Goal: Task Accomplishment & Management: Use online tool/utility

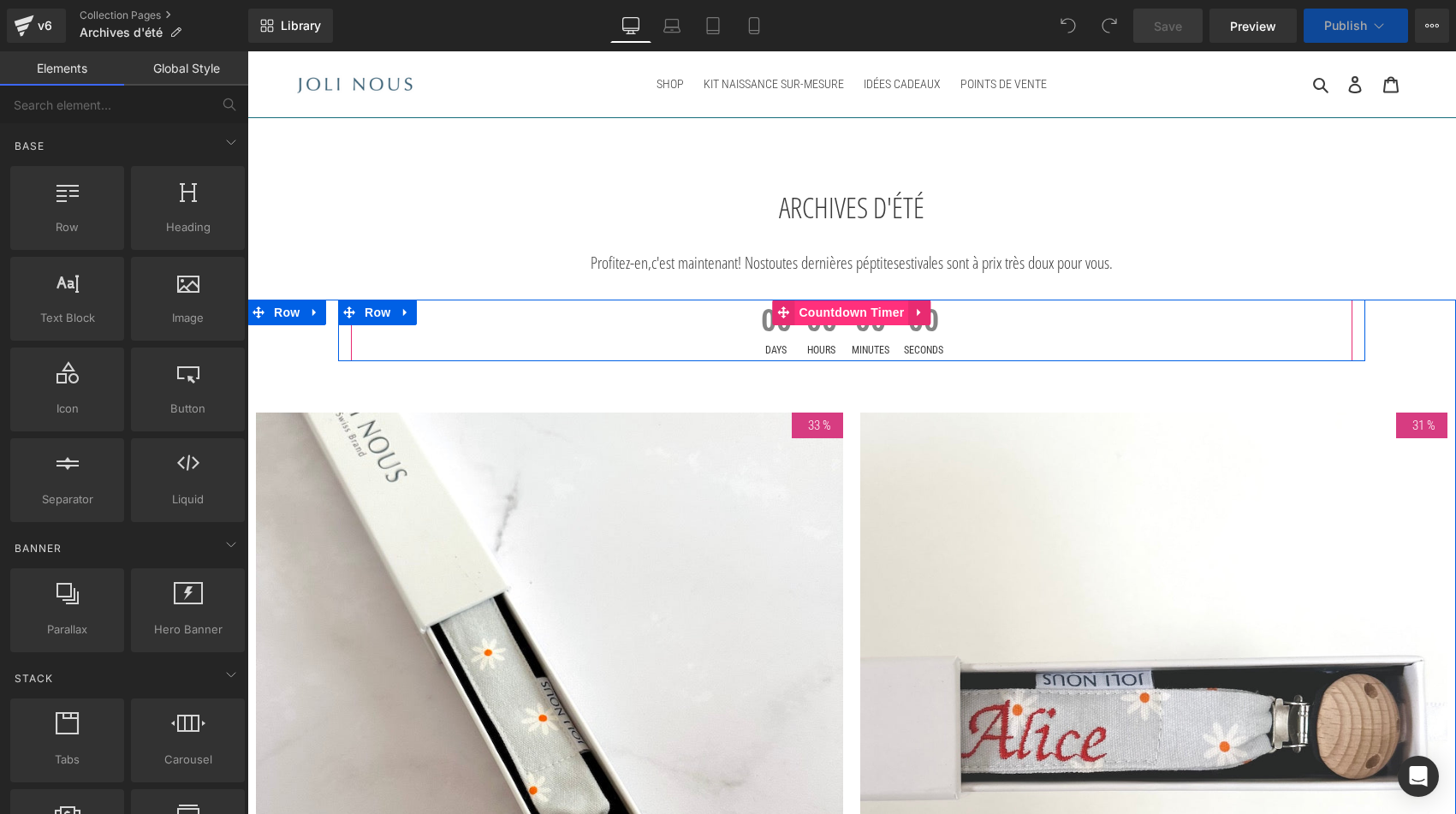
click at [836, 309] on span "Countdown Timer" at bounding box center [852, 312] width 114 height 26
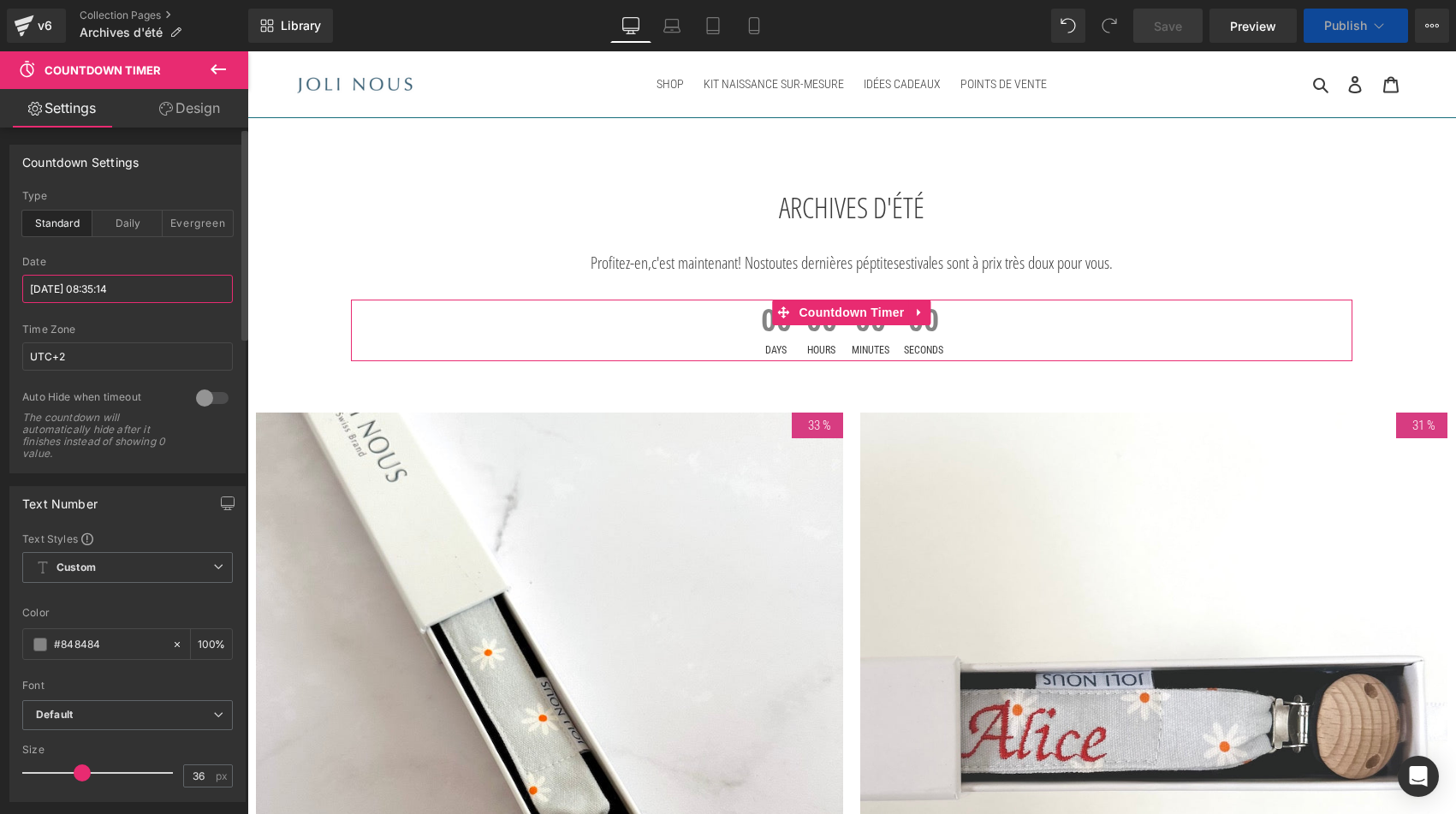
click at [127, 290] on input "2025/09/18 08:35:14" at bounding box center [128, 288] width 211 height 29
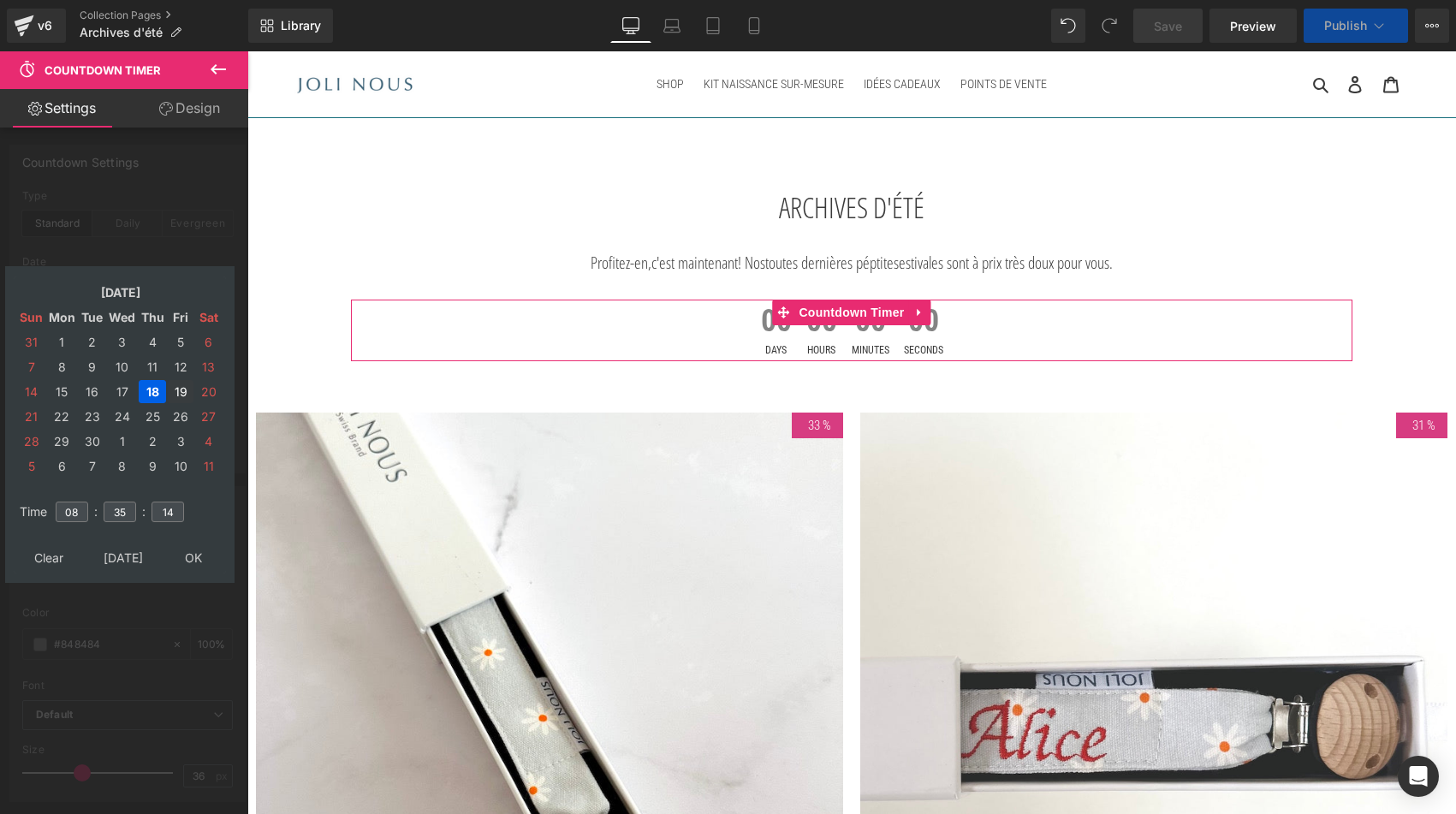
click at [184, 394] on td "19" at bounding box center [180, 391] width 26 height 23
click at [69, 515] on input "08" at bounding box center [72, 512] width 32 height 21
type input "18"
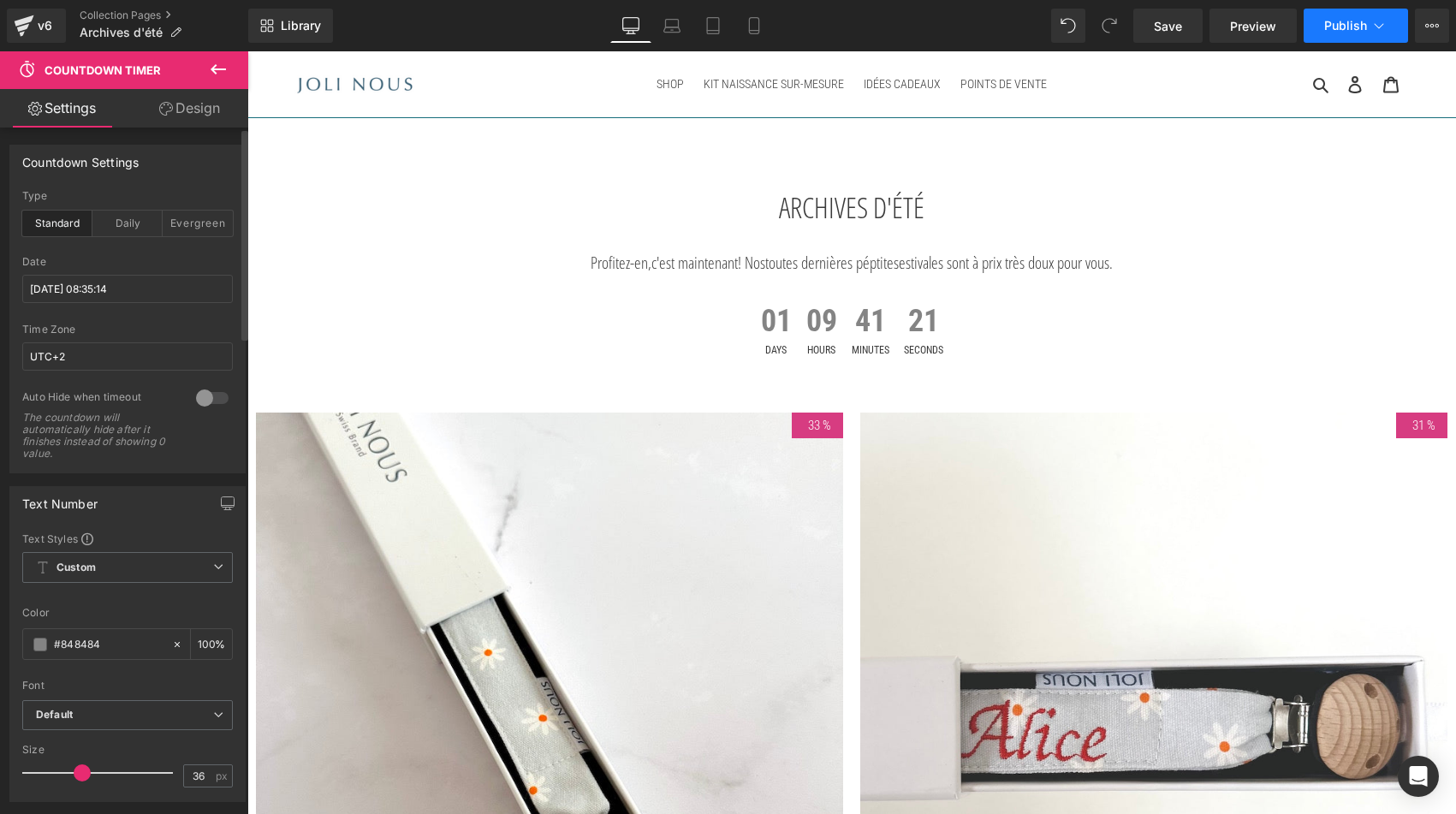
click at [1331, 30] on span "Publish" at bounding box center [1346, 26] width 42 height 14
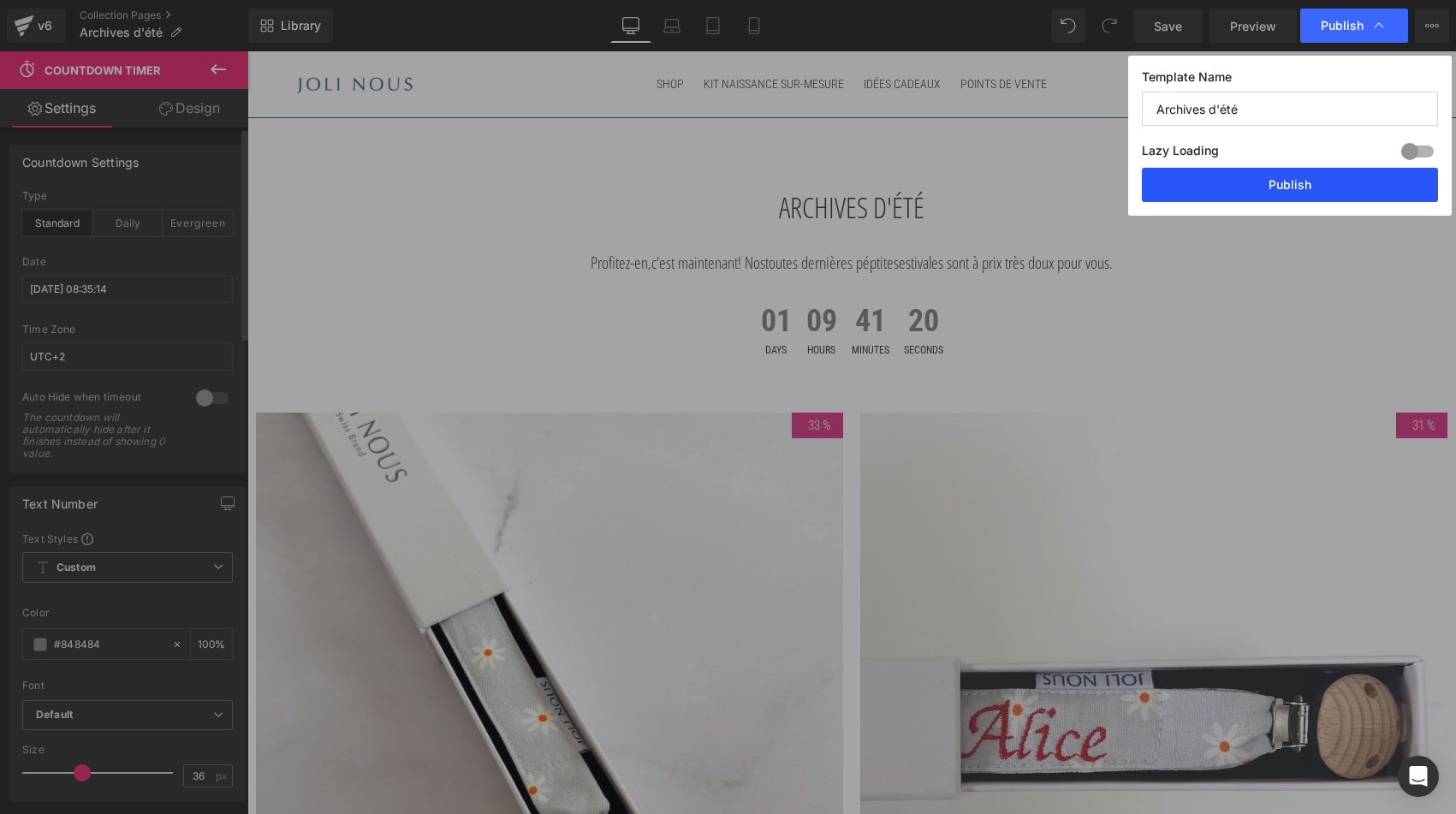
click at [1299, 187] on button "Publish" at bounding box center [1290, 184] width 296 height 34
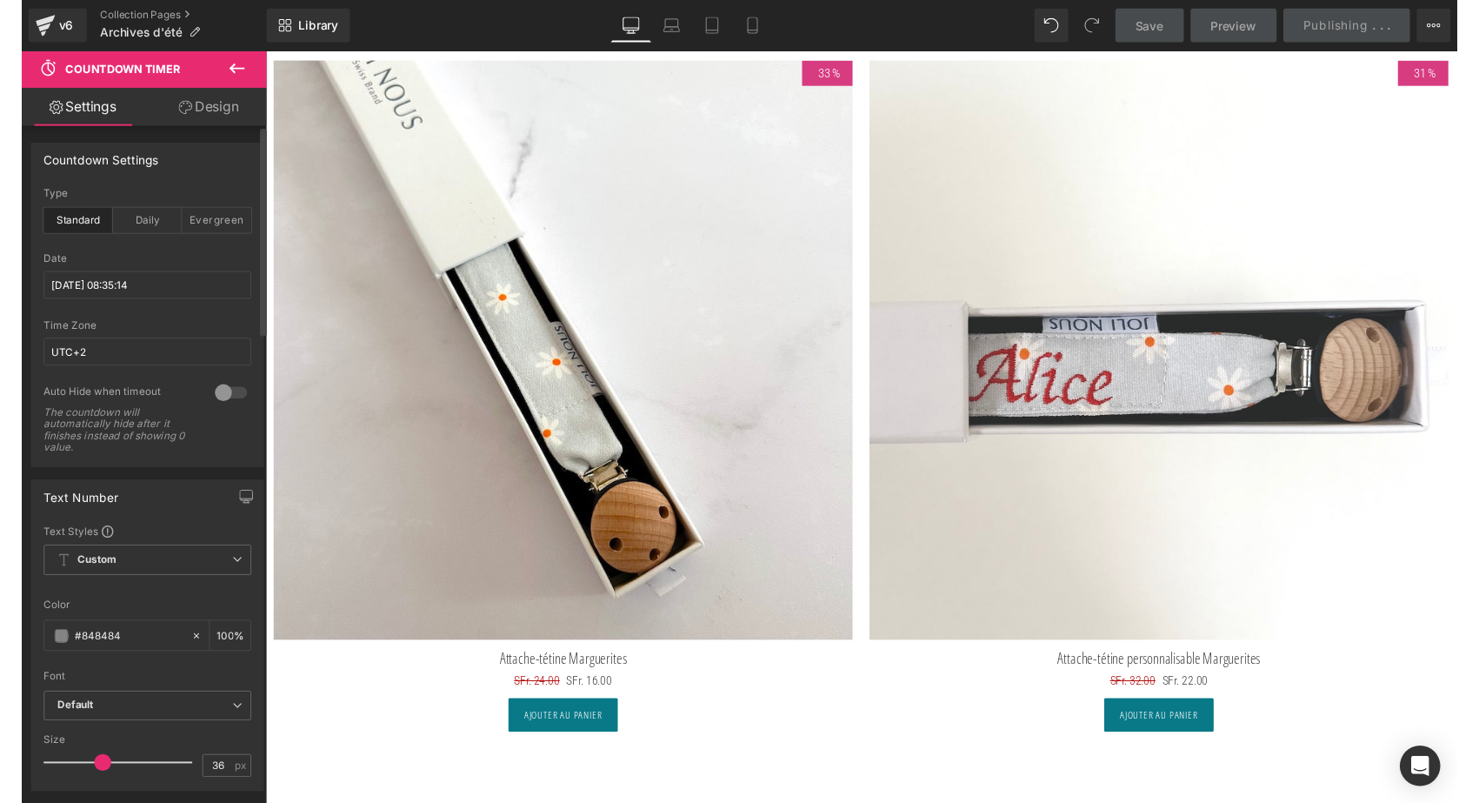
scroll to position [357, 0]
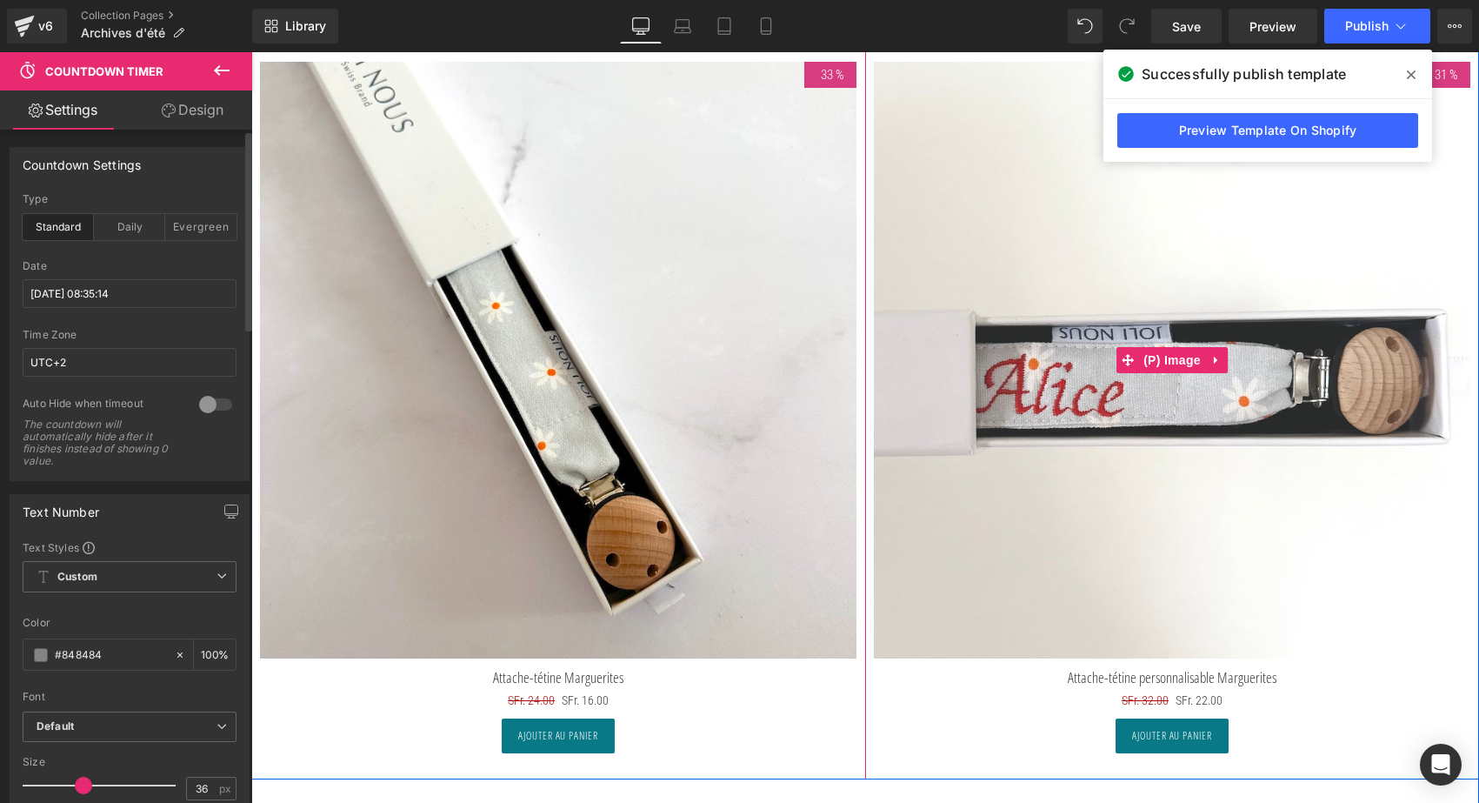
click at [1415, 72] on icon at bounding box center [1411, 74] width 9 height 9
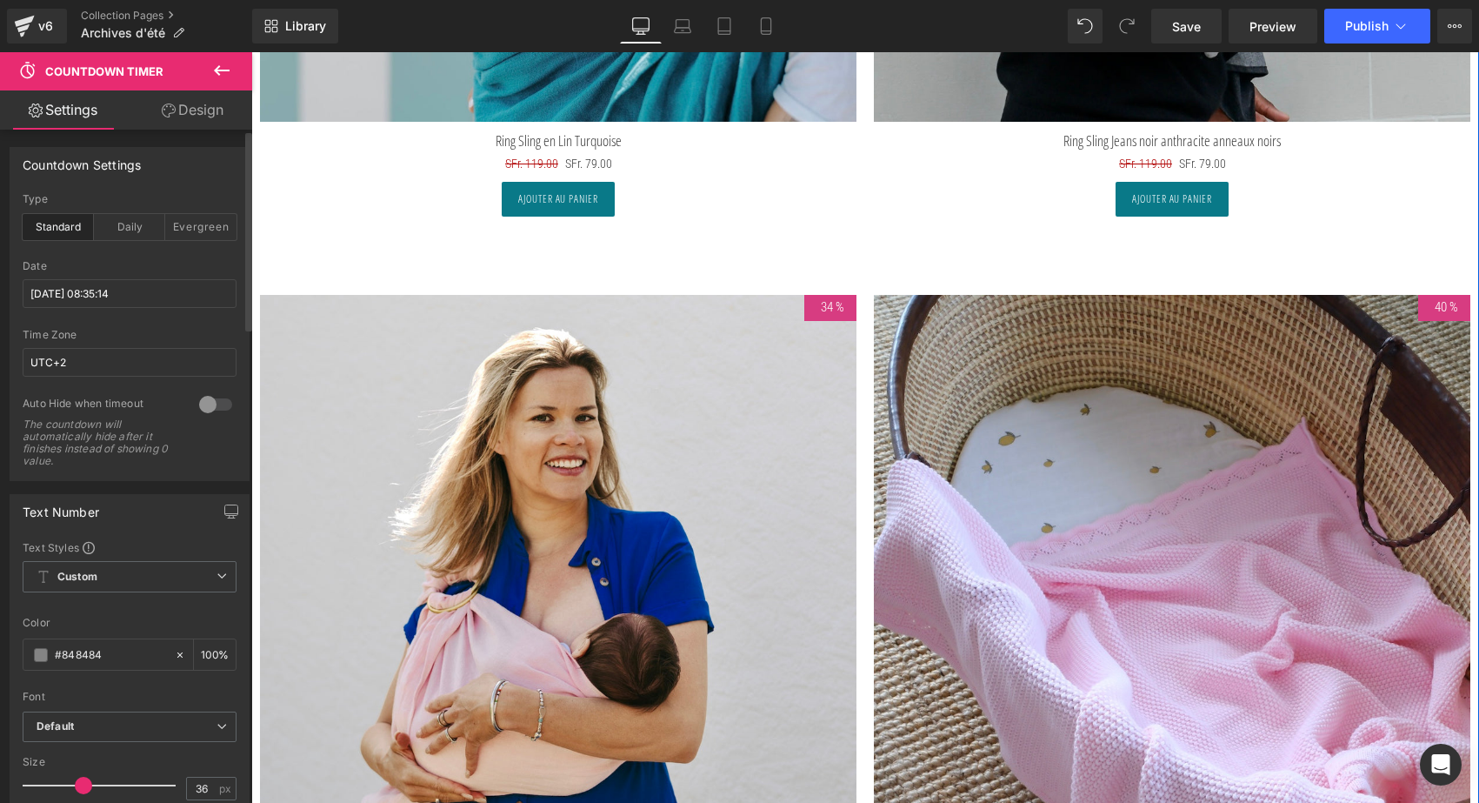
scroll to position [4037, 0]
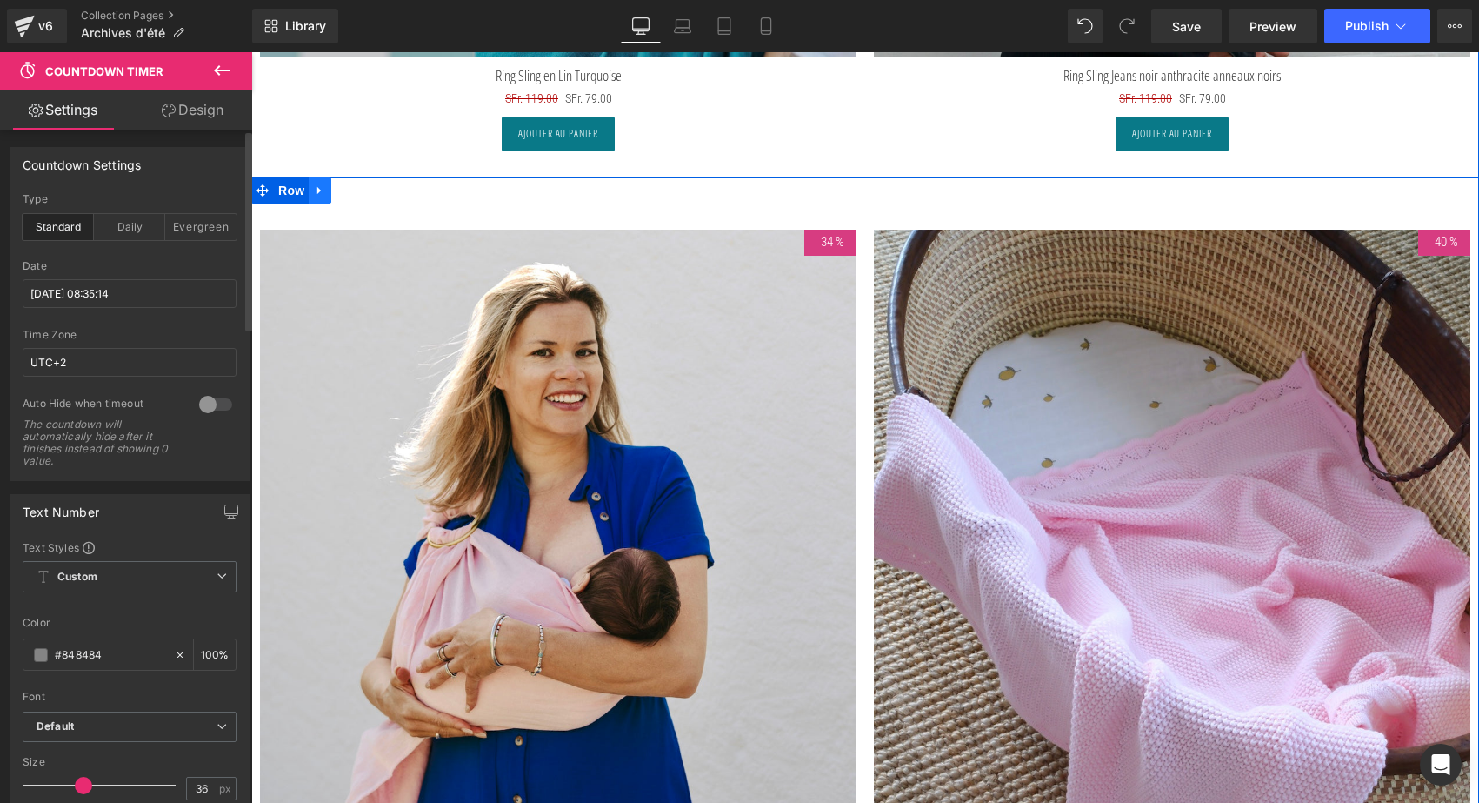
click at [316, 192] on icon at bounding box center [320, 190] width 12 height 13
click at [337, 187] on icon at bounding box center [343, 190] width 12 height 12
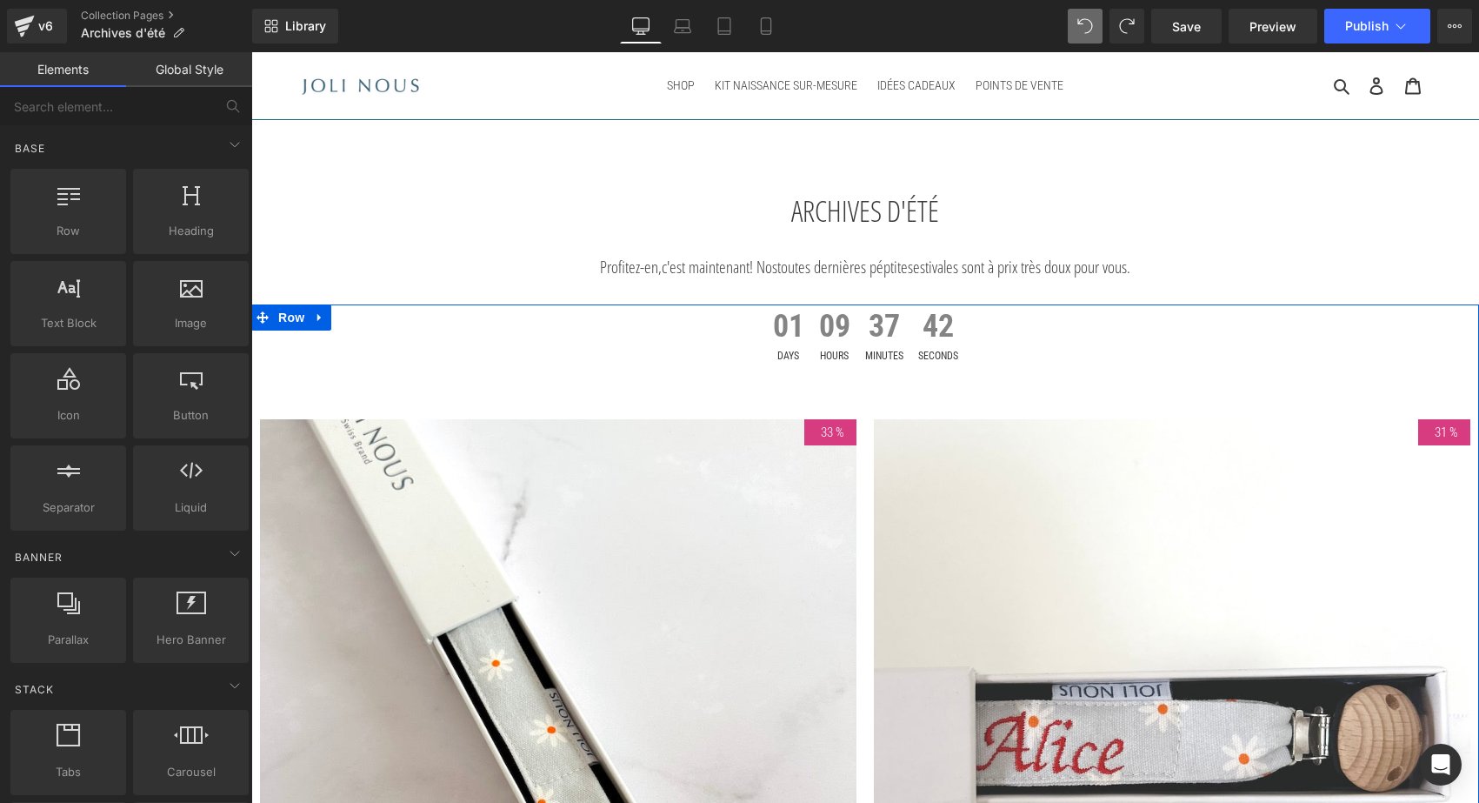
scroll to position [0, 0]
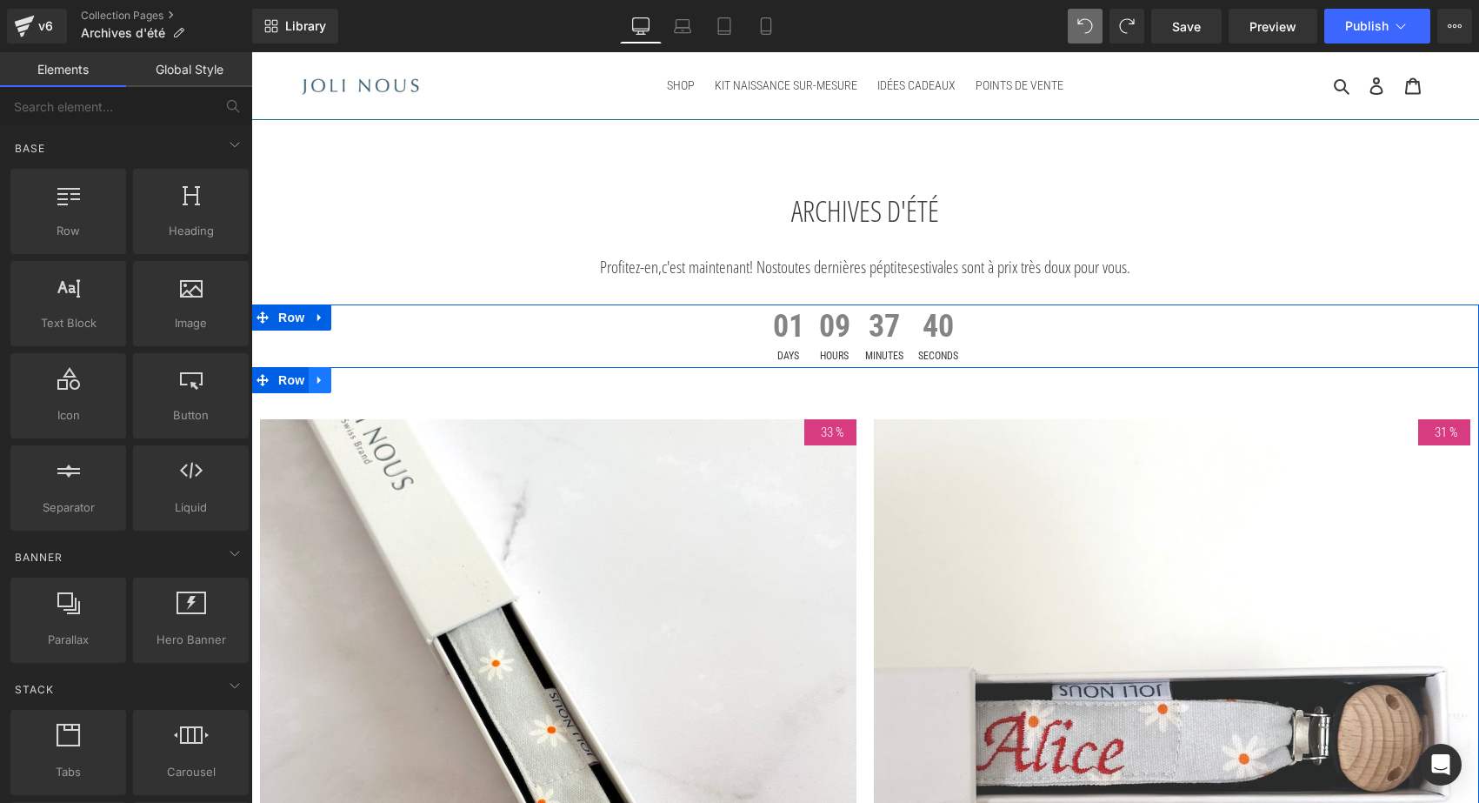
click at [319, 377] on icon at bounding box center [320, 380] width 12 height 13
click at [337, 378] on icon at bounding box center [343, 380] width 12 height 12
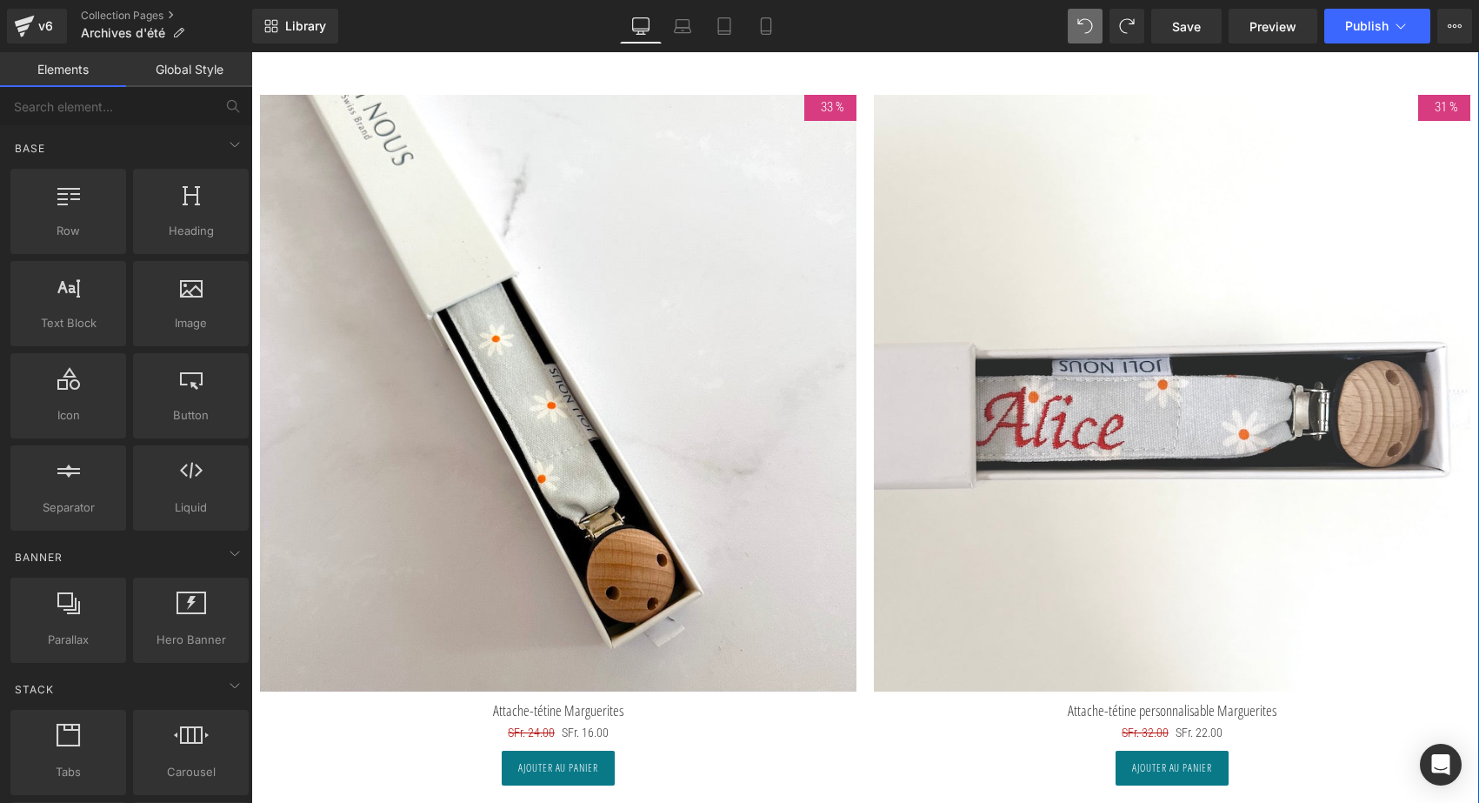
scroll to position [2385, 0]
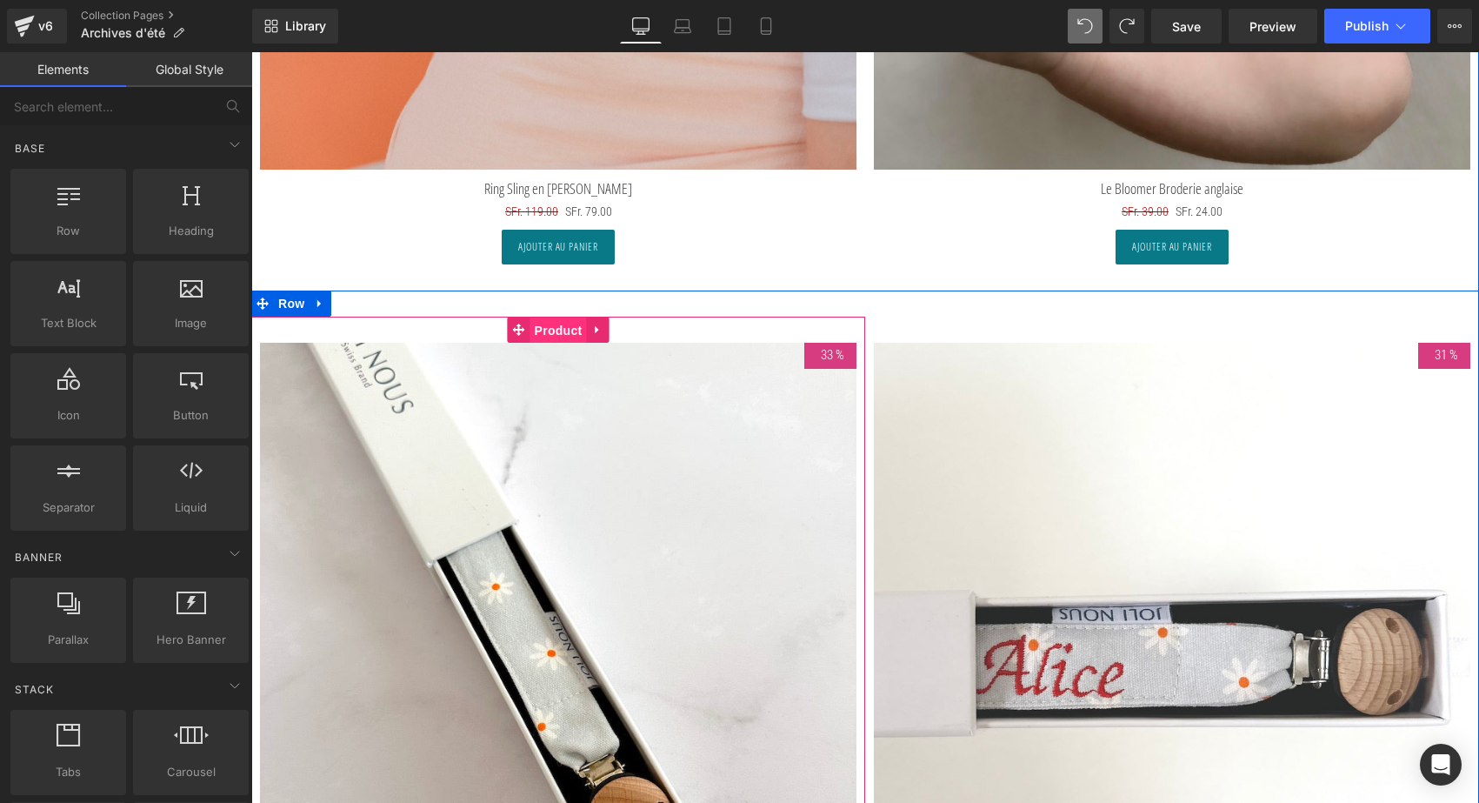
click at [568, 334] on span "Product" at bounding box center [559, 330] width 57 height 26
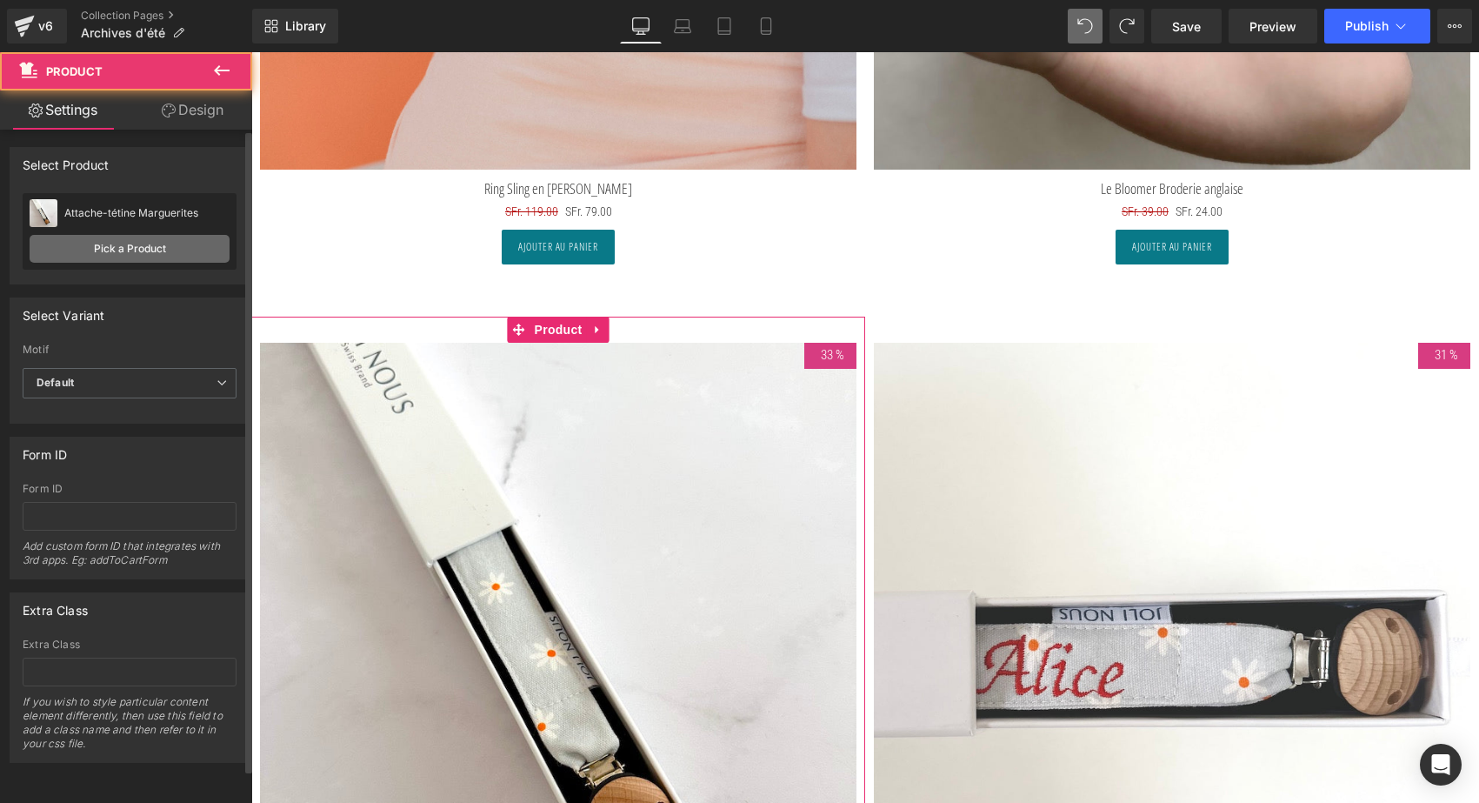
click at [170, 247] on link "Pick a Product" at bounding box center [130, 249] width 200 height 28
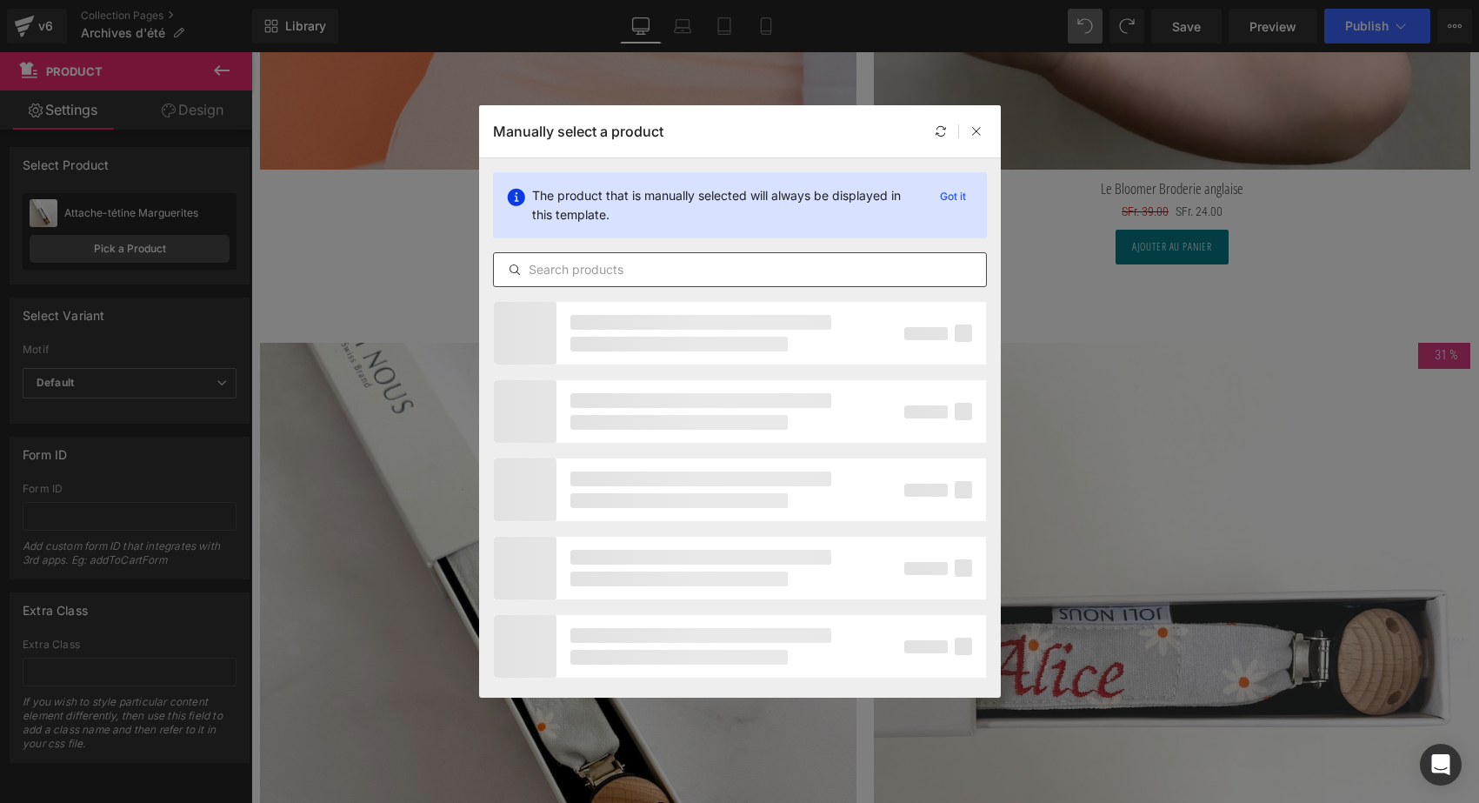
click at [574, 284] on div at bounding box center [740, 269] width 494 height 35
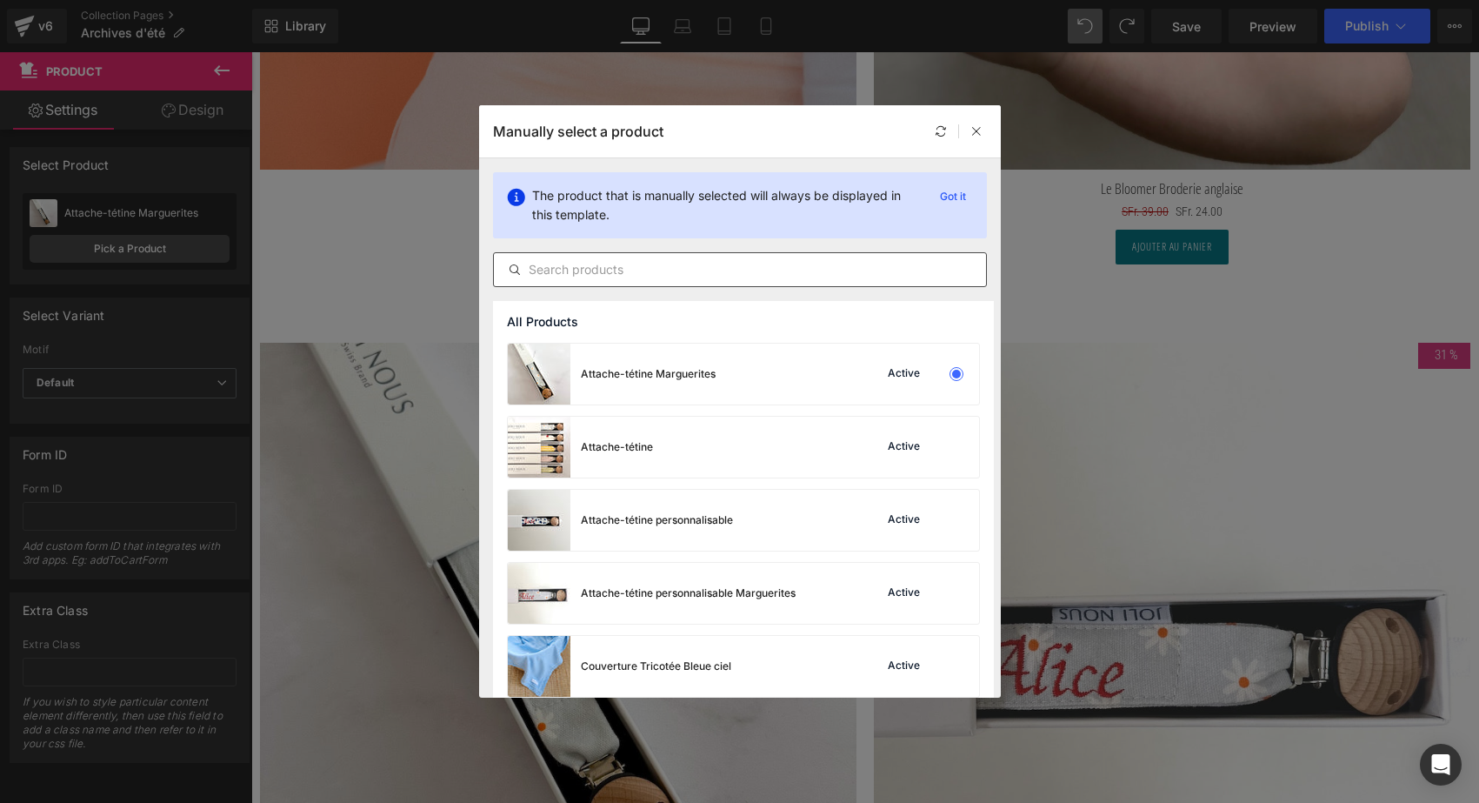
click at [567, 276] on input "text" at bounding box center [740, 269] width 492 height 21
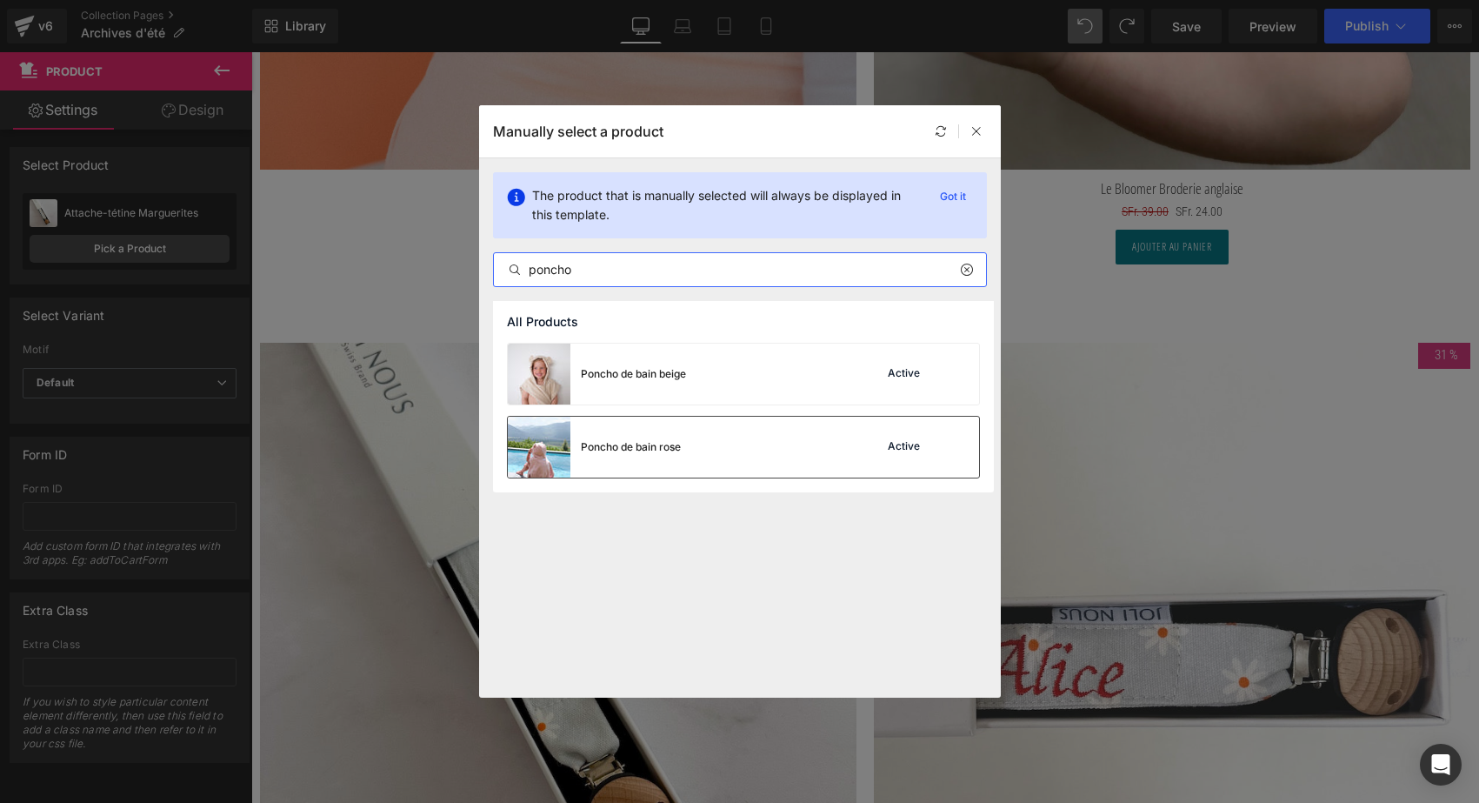
type input "poncho"
click at [644, 451] on div "Poncho de bain rose" at bounding box center [631, 447] width 100 height 16
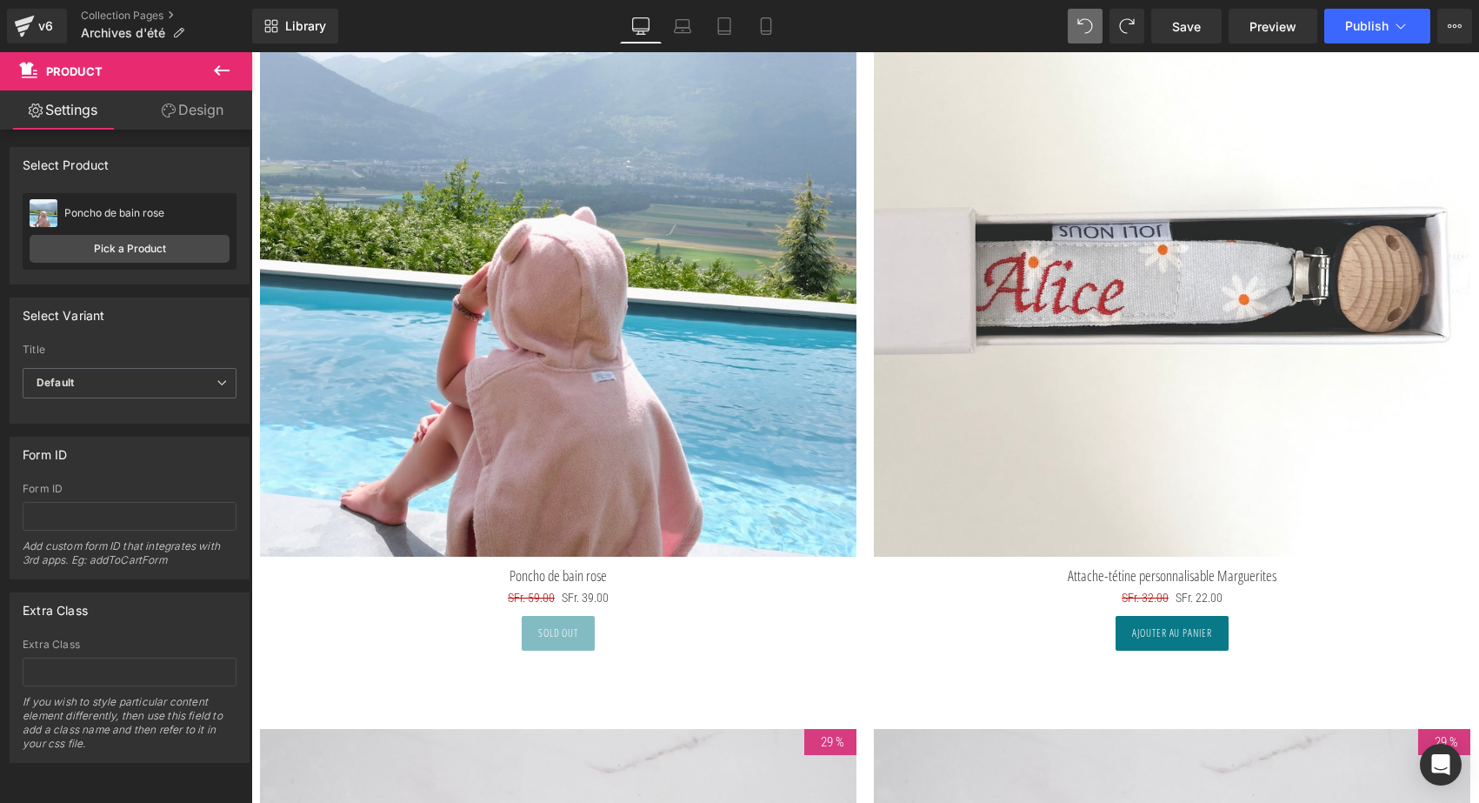
scroll to position [2749, 0]
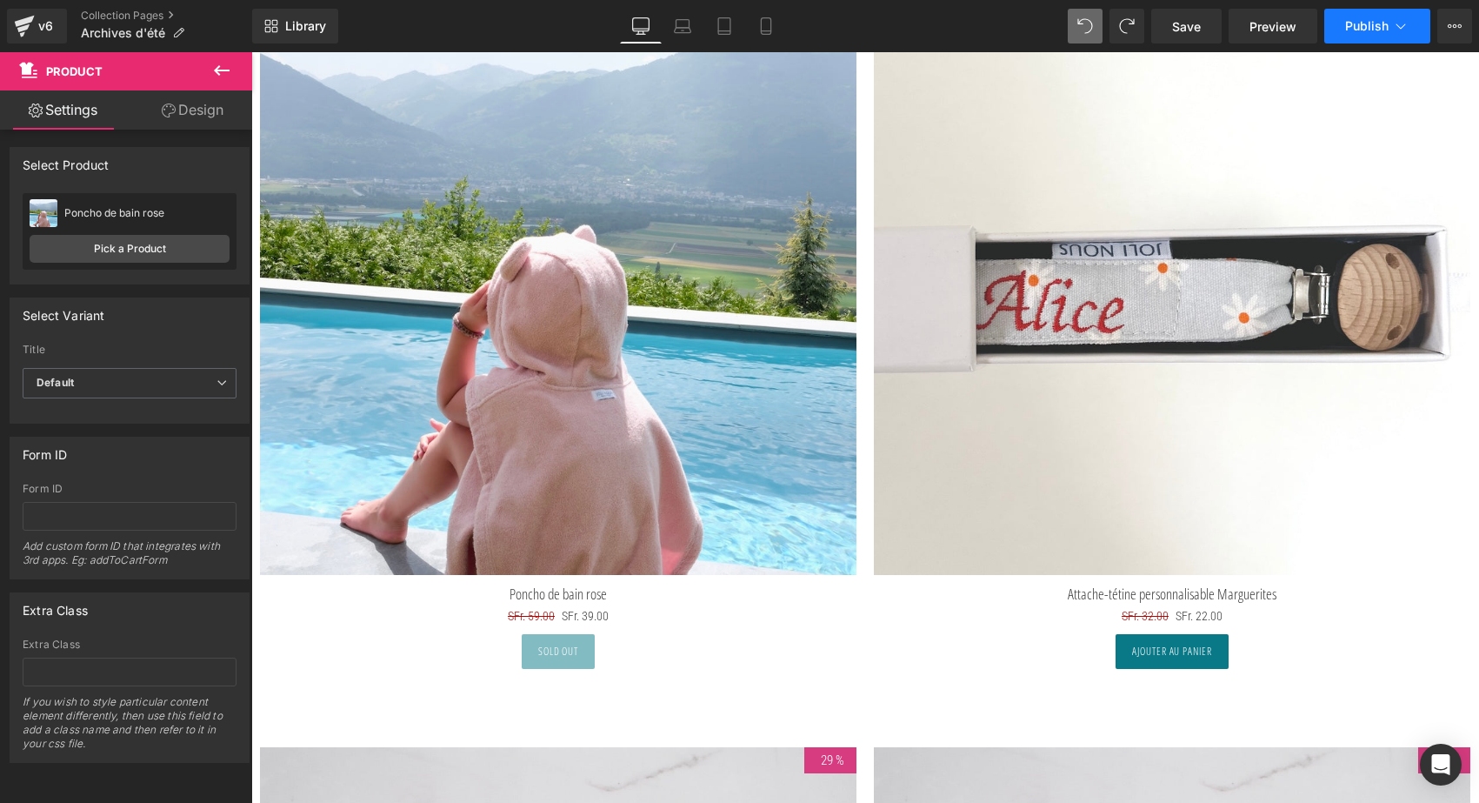
click at [1354, 29] on span "Publish" at bounding box center [1367, 26] width 43 height 14
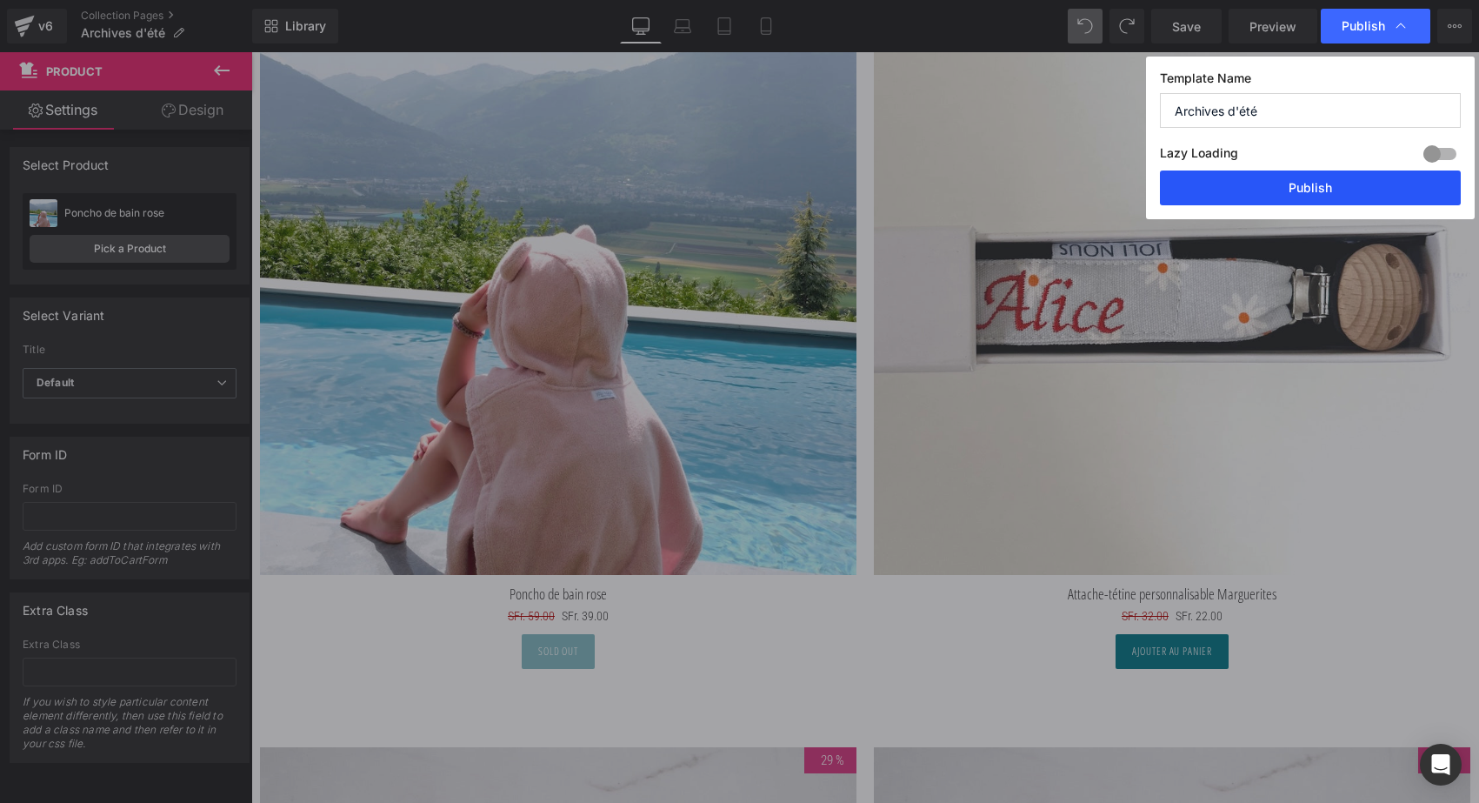
click at [1292, 194] on button "Publish" at bounding box center [1310, 187] width 301 height 35
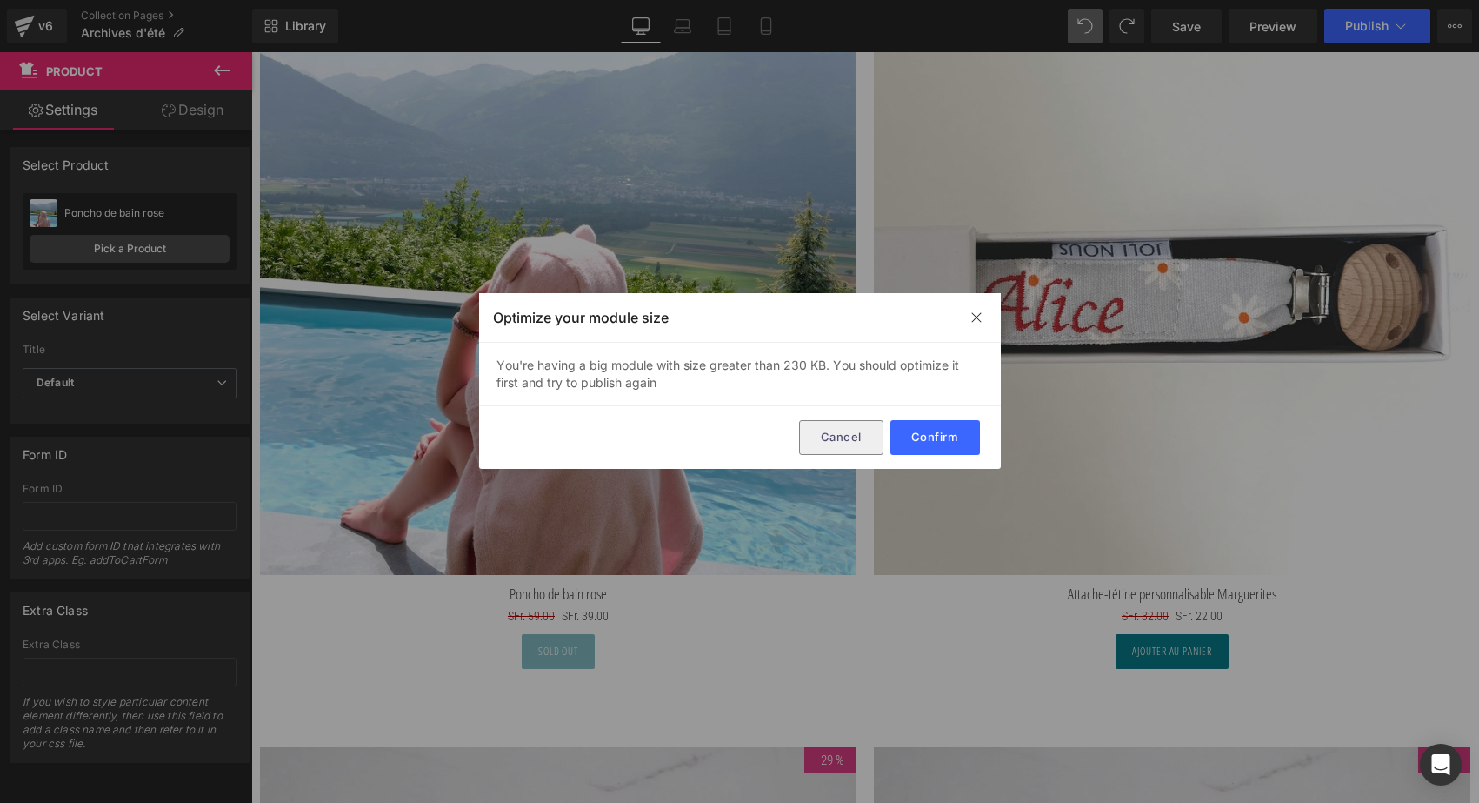
click at [848, 431] on button "Cancel" at bounding box center [841, 437] width 84 height 35
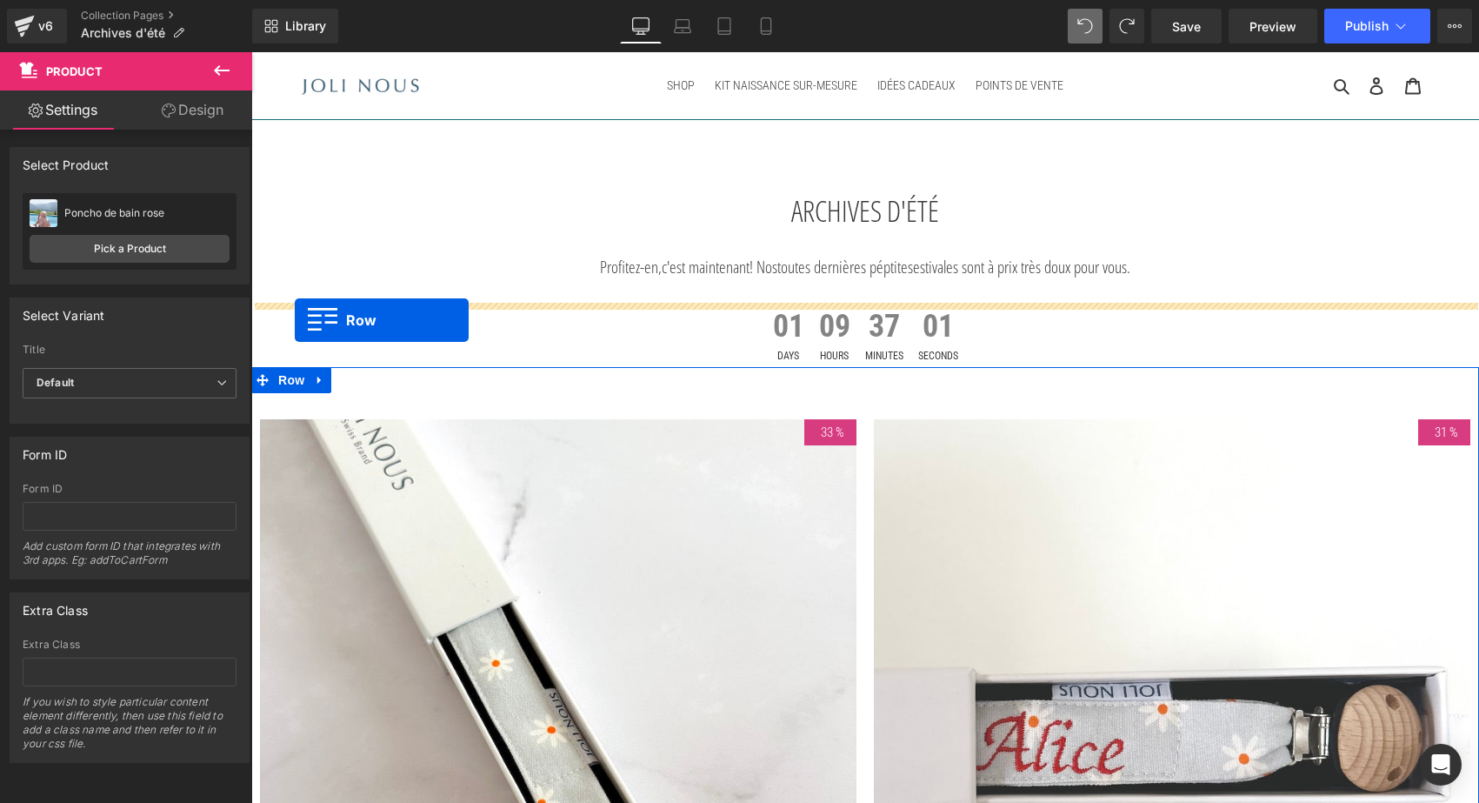
scroll to position [0, 0]
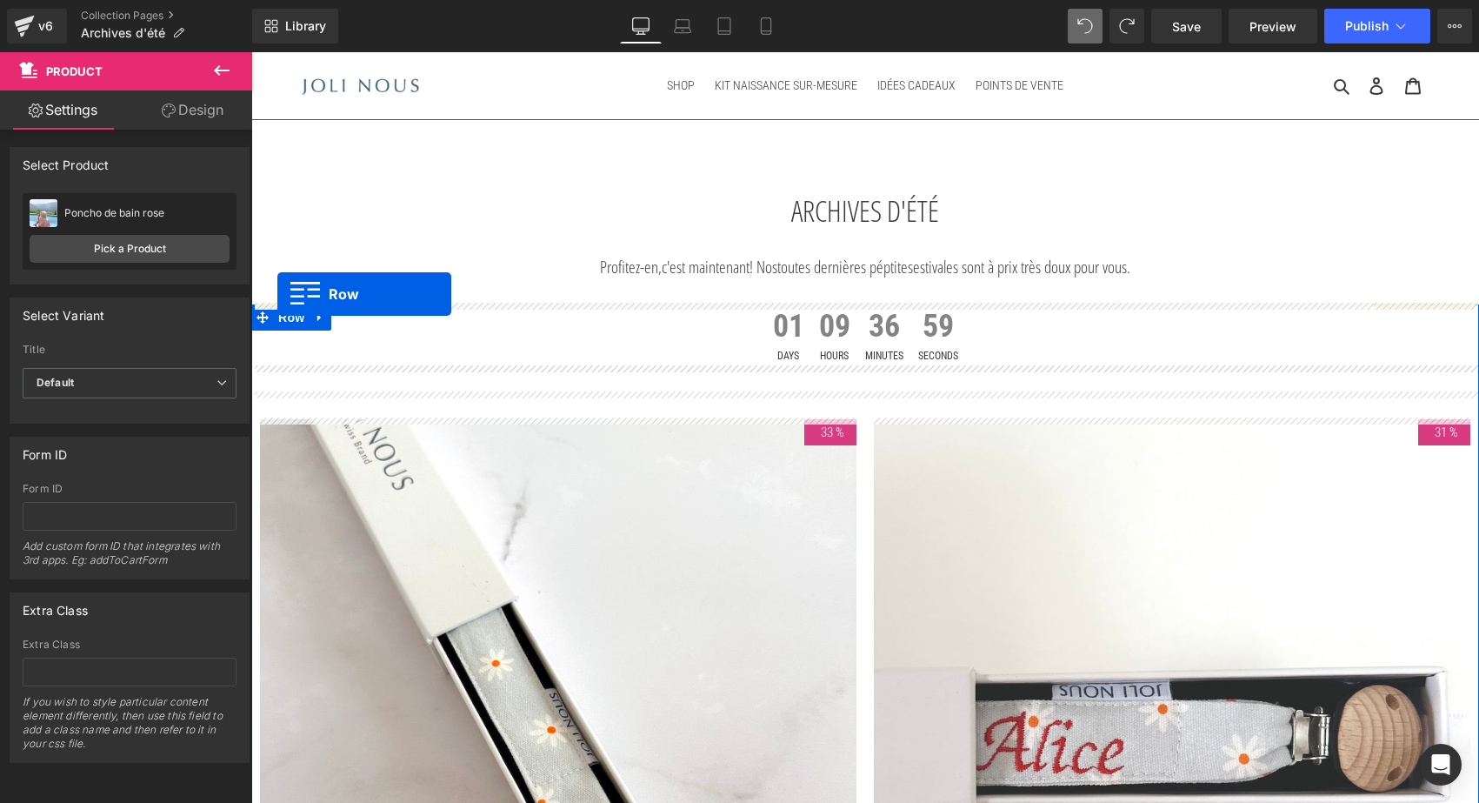
drag, startPoint x: 262, startPoint y: 192, endPoint x: 277, endPoint y: 294, distance: 103.0
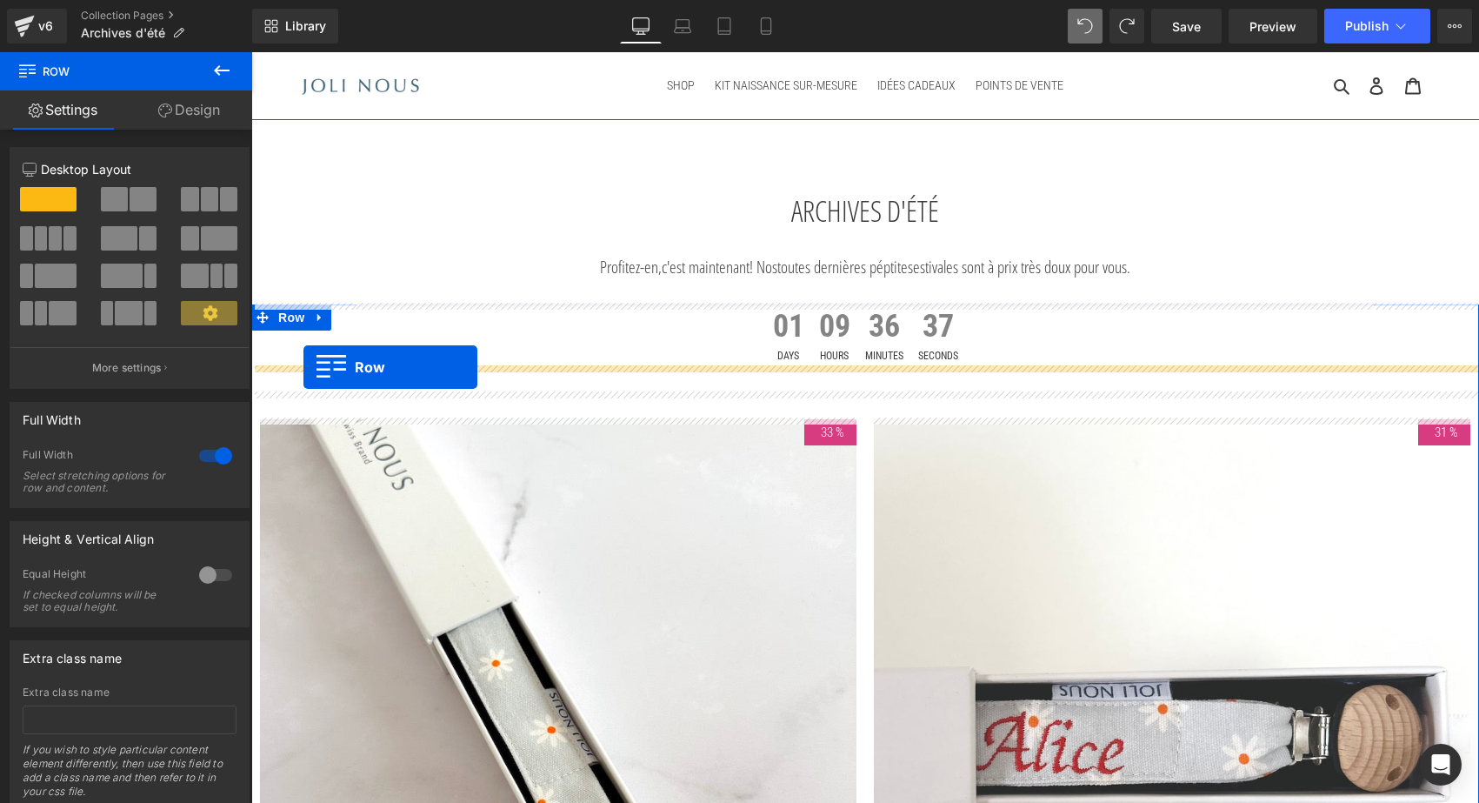
drag, startPoint x: 258, startPoint y: 705, endPoint x: 304, endPoint y: 367, distance: 340.5
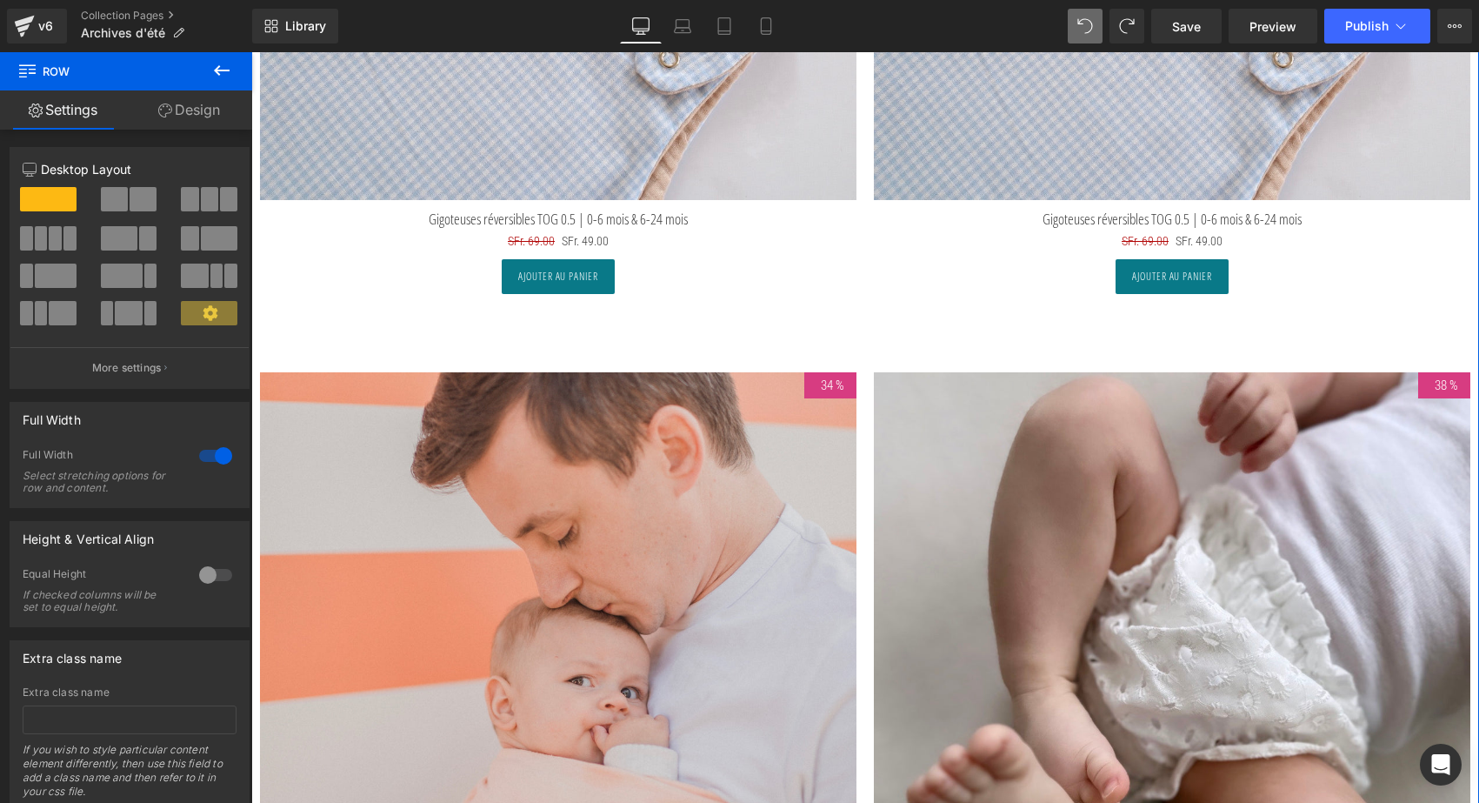
scroll to position [1611, 0]
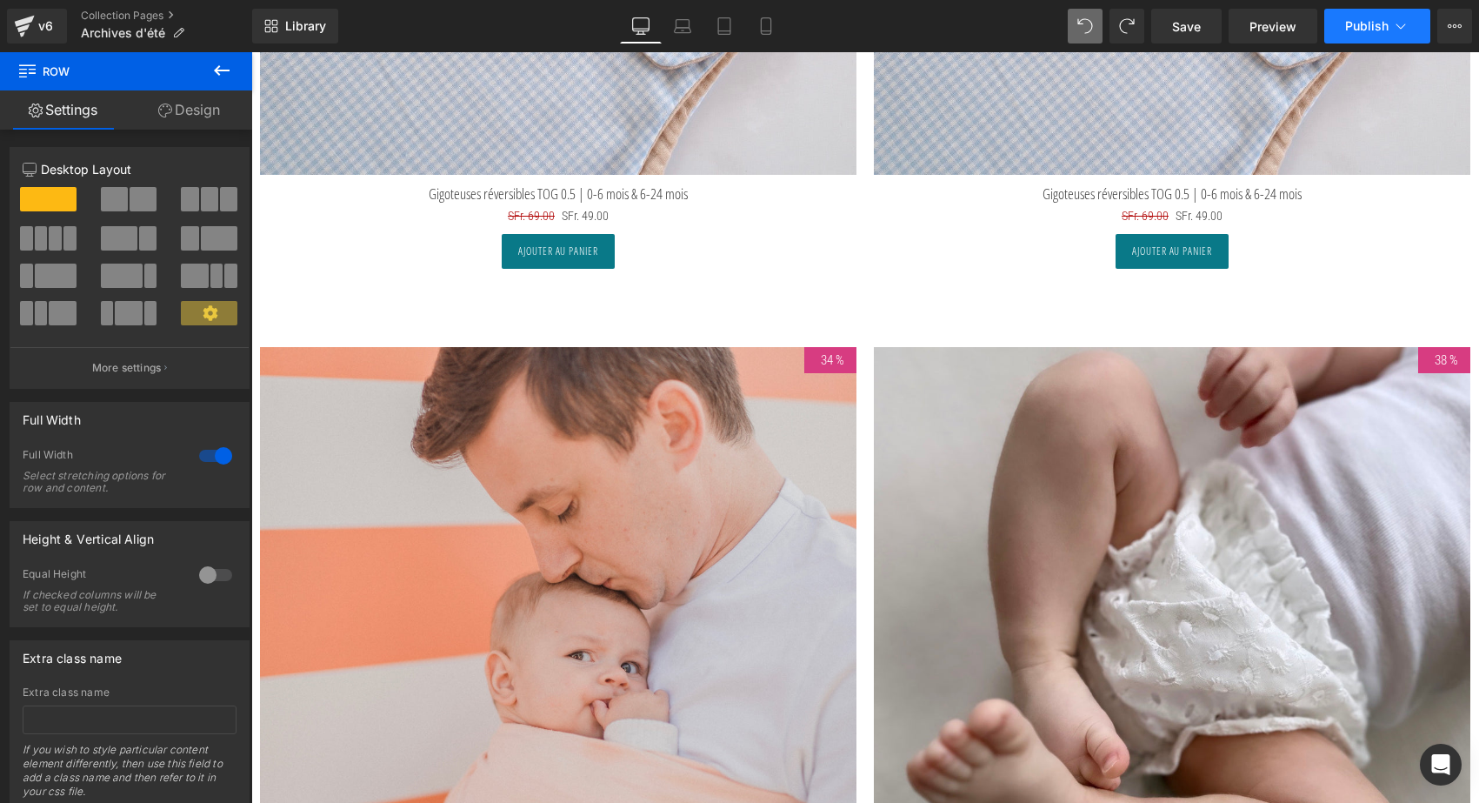
click at [1366, 24] on span "Publish" at bounding box center [1367, 26] width 43 height 14
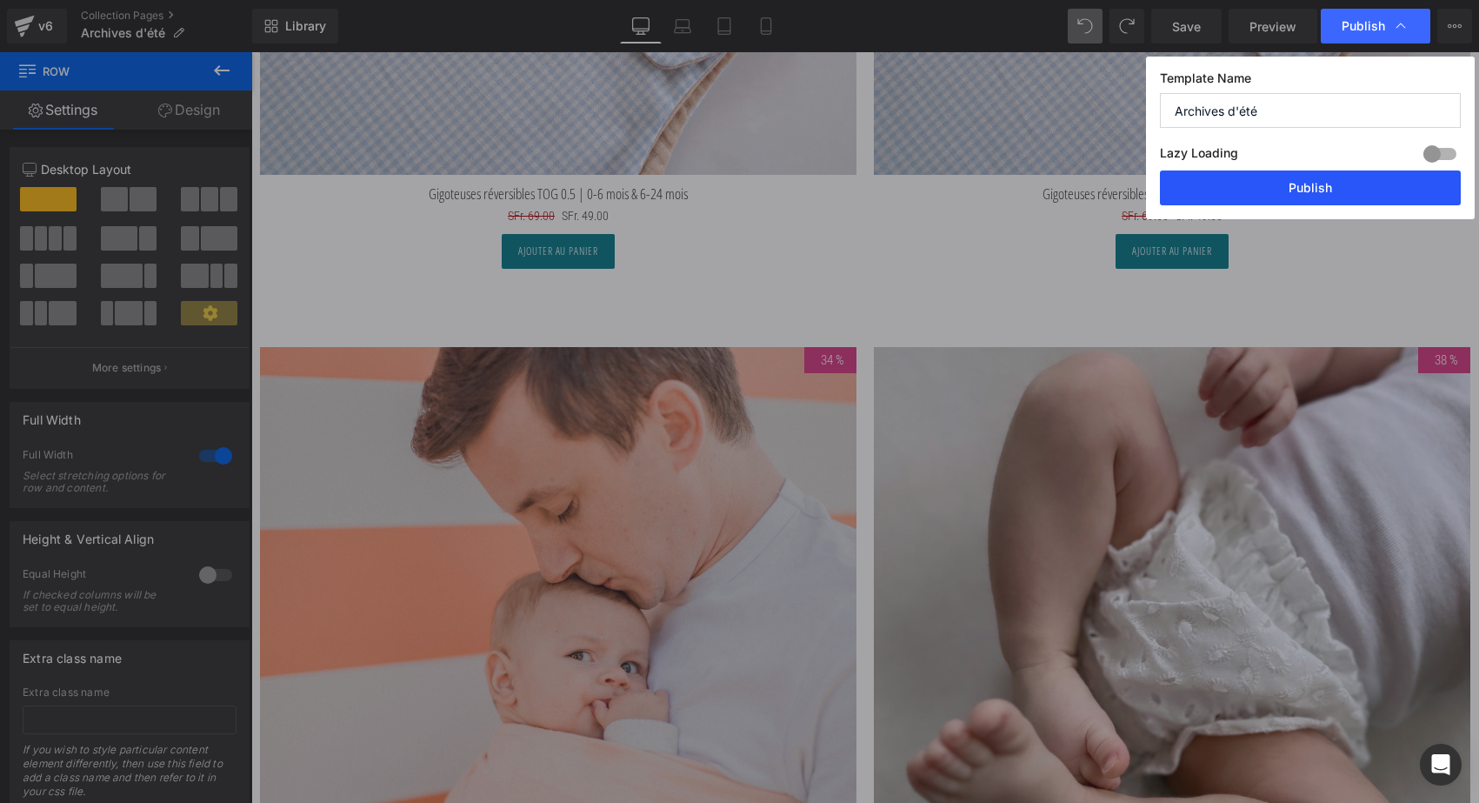
click at [1293, 184] on button "Publish" at bounding box center [1310, 187] width 301 height 35
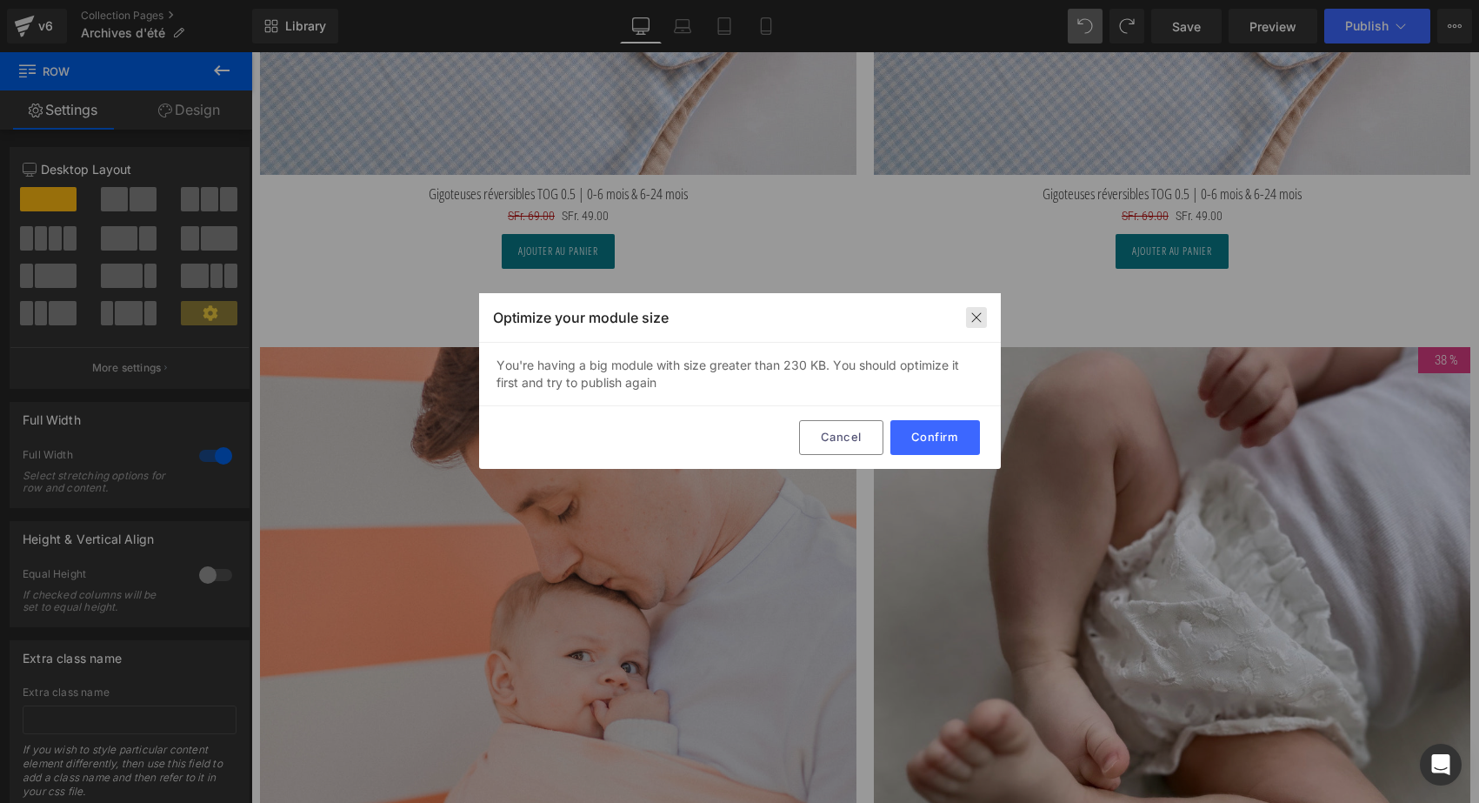
click at [978, 310] on div at bounding box center [976, 317] width 21 height 21
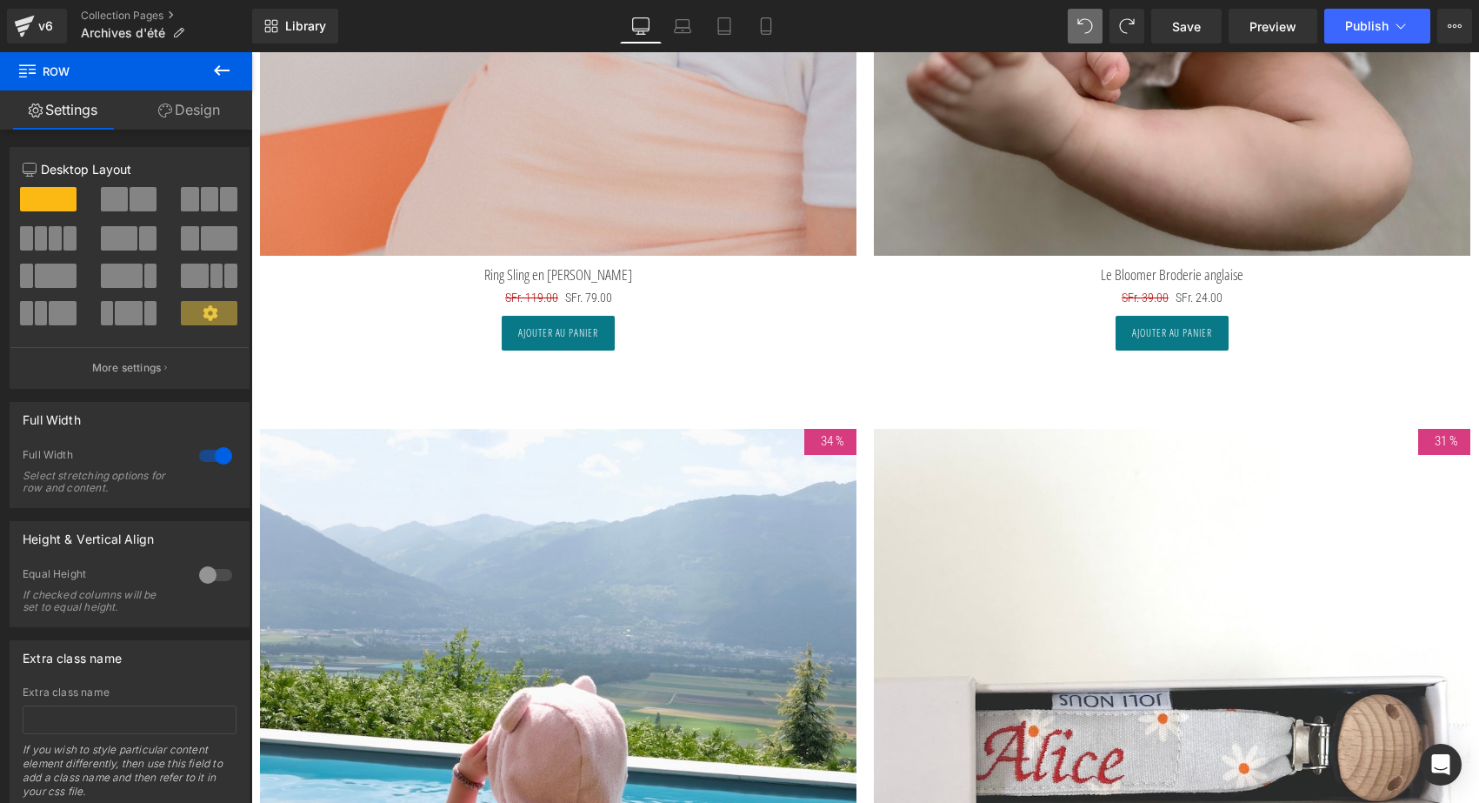
scroll to position [2367, 0]
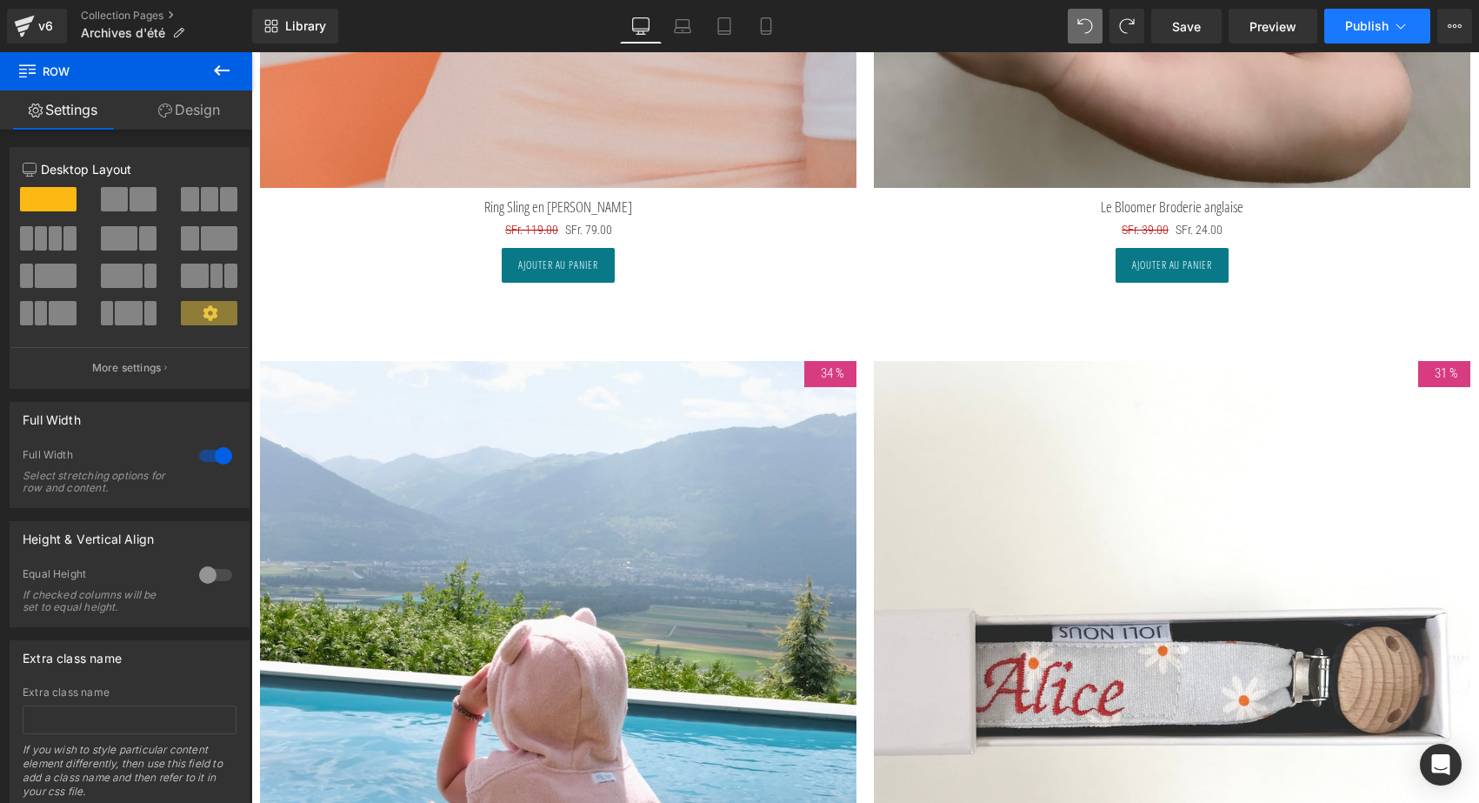
click at [1352, 37] on button "Publish" at bounding box center [1378, 26] width 106 height 35
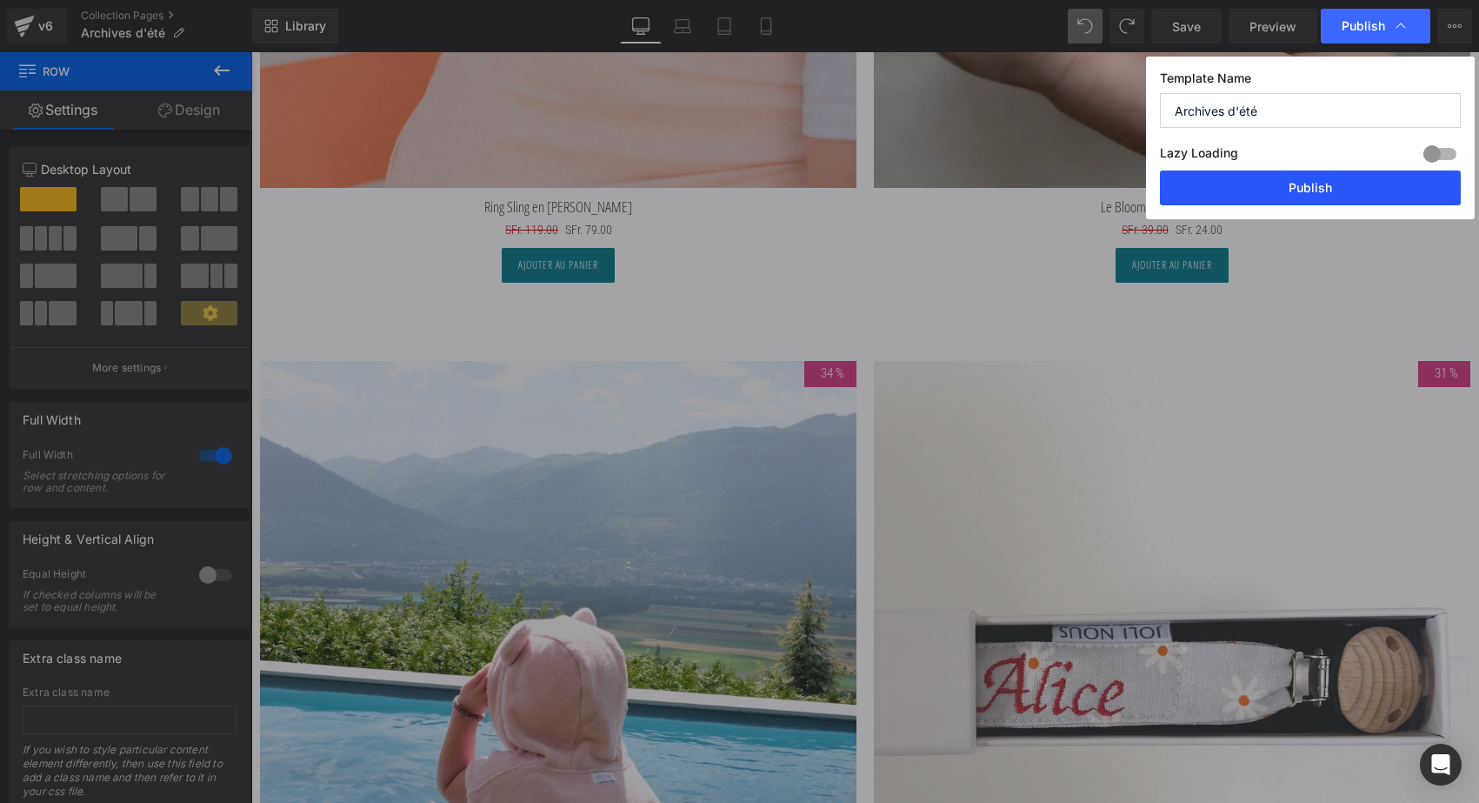
click at [1268, 187] on button "Publish" at bounding box center [1310, 187] width 301 height 35
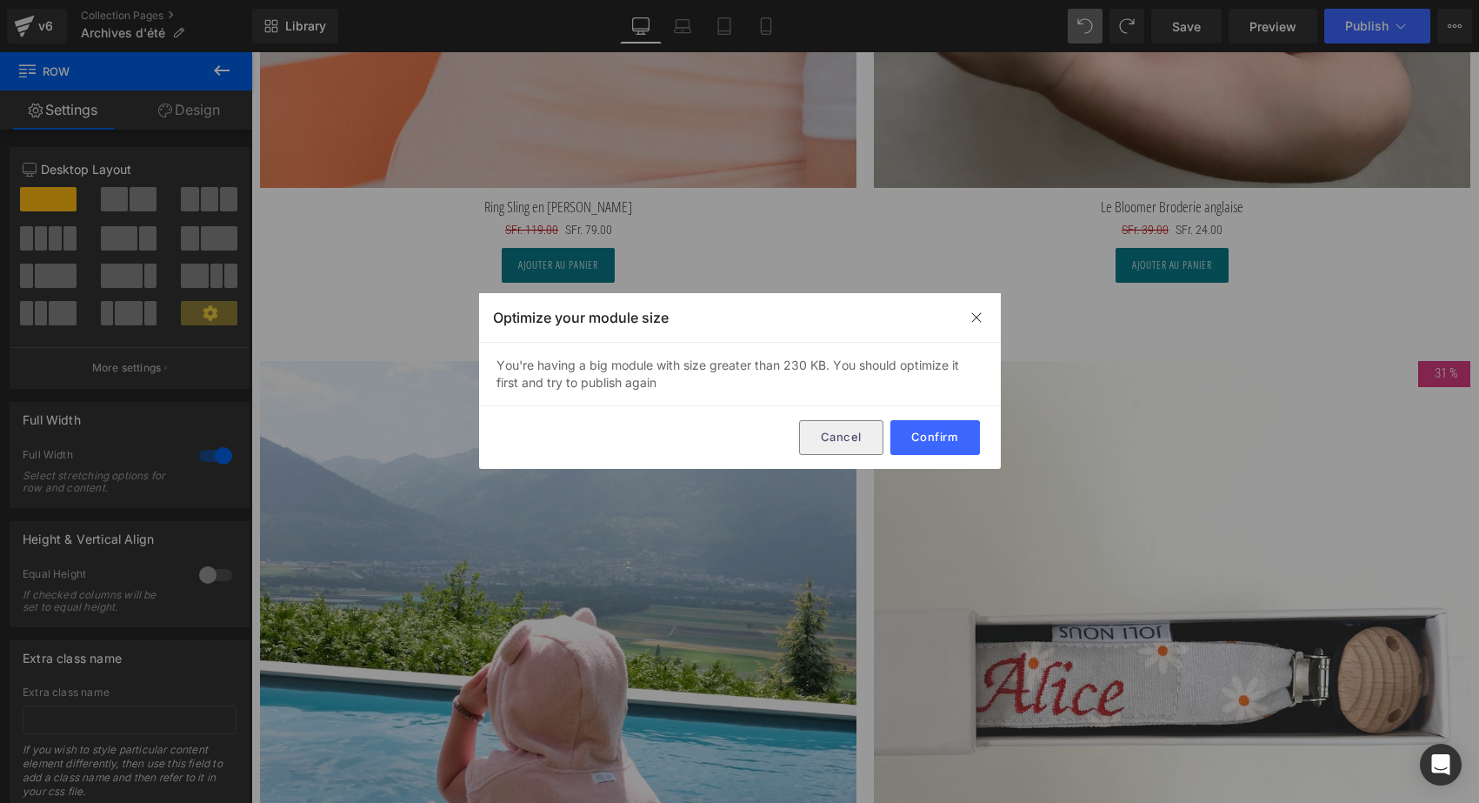
click at [856, 434] on button "Cancel" at bounding box center [841, 437] width 84 height 35
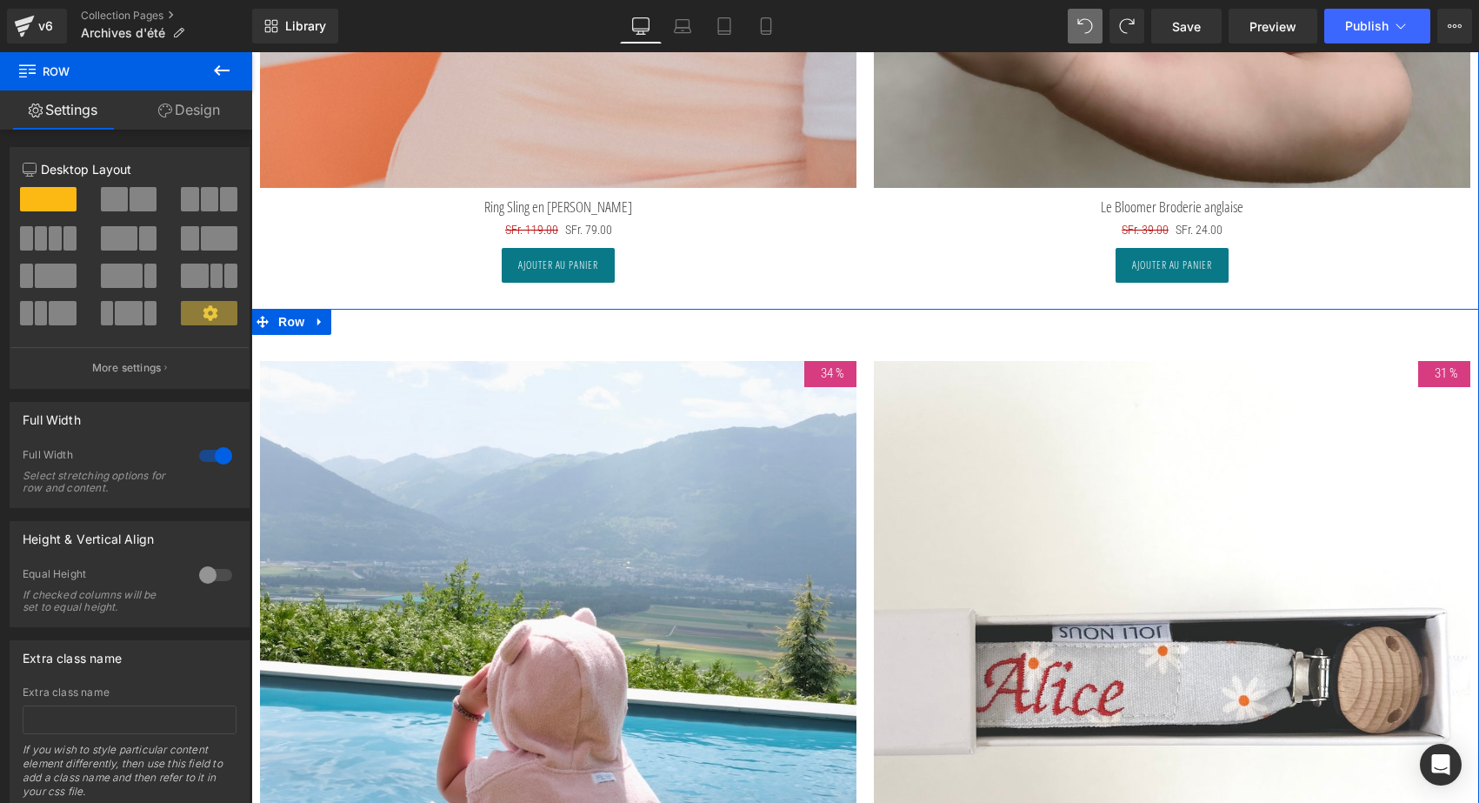
click at [371, 277] on div "Ajouter au panier" at bounding box center [558, 265] width 597 height 35
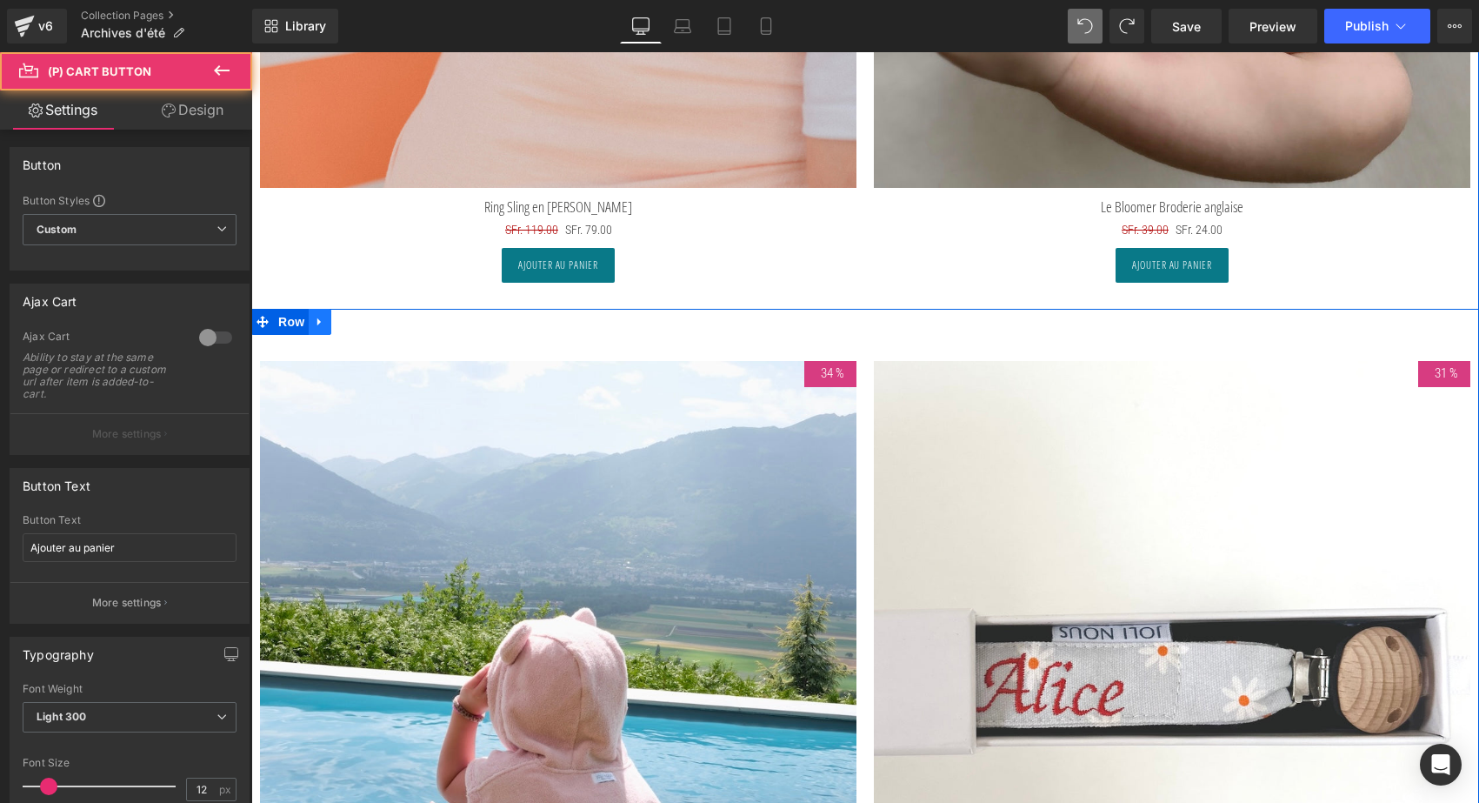
click at [321, 317] on icon at bounding box center [320, 321] width 12 height 13
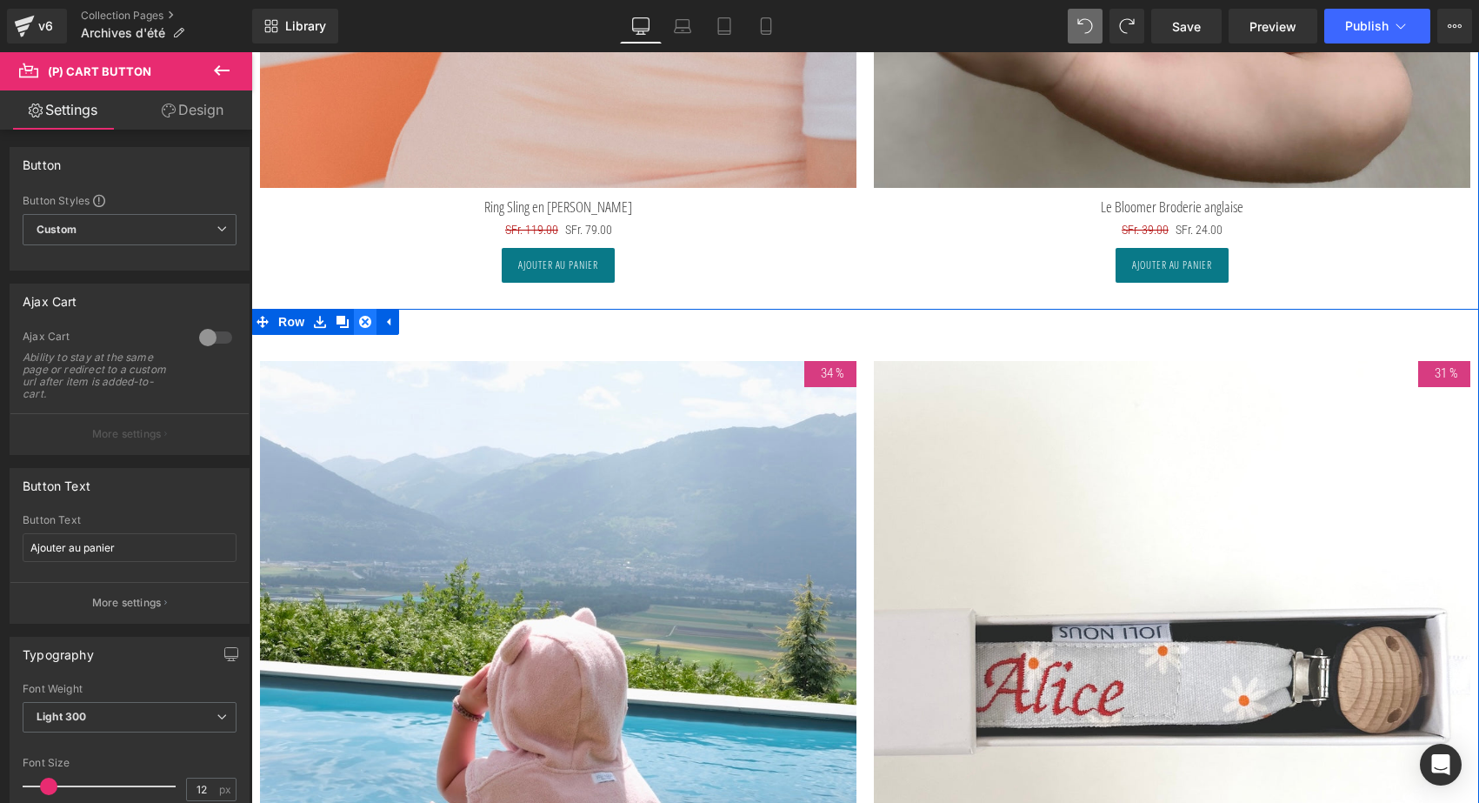
click at [361, 316] on icon at bounding box center [365, 322] width 12 height 12
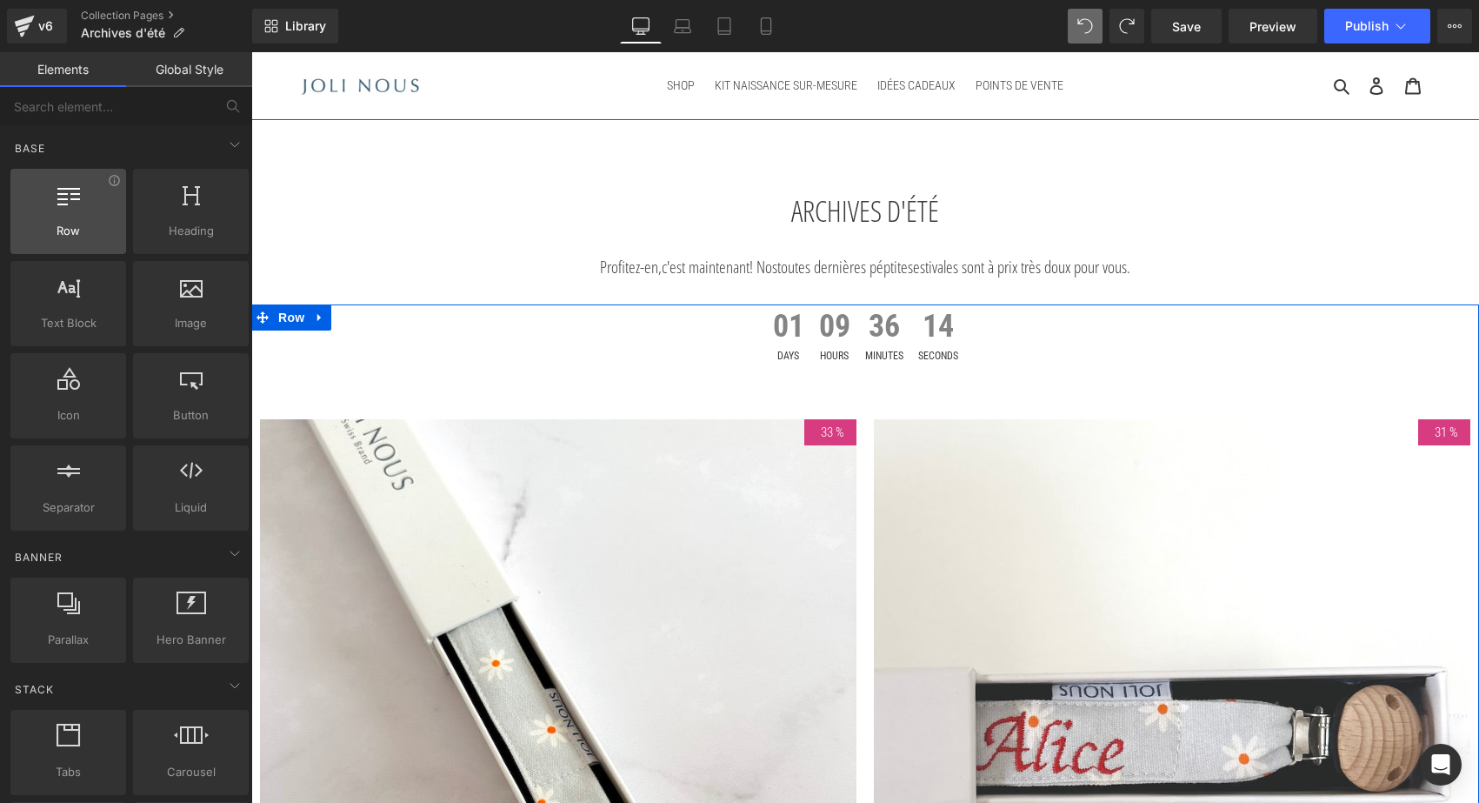
scroll to position [0, 0]
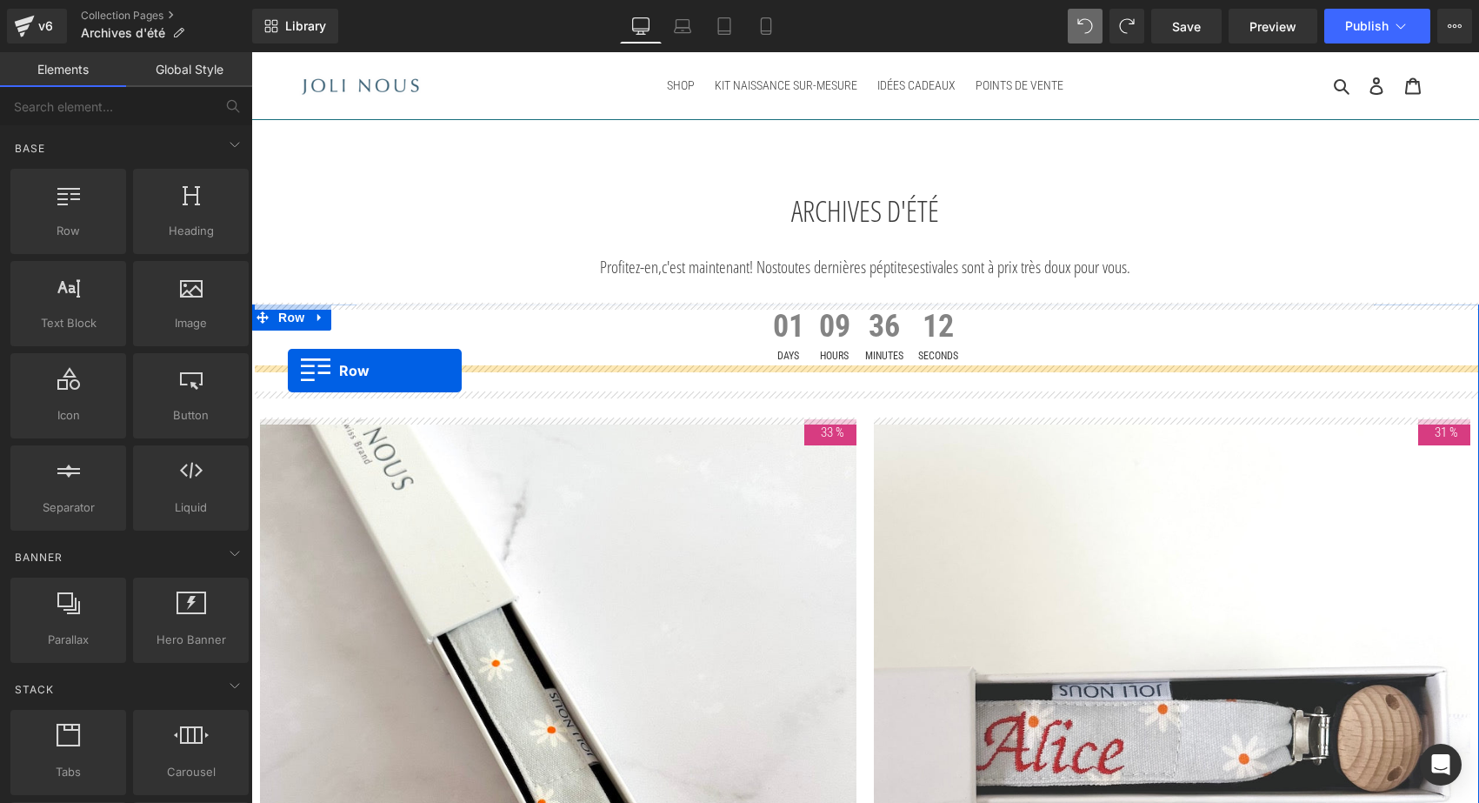
drag, startPoint x: 354, startPoint y: 279, endPoint x: 288, endPoint y: 371, distance: 112.7
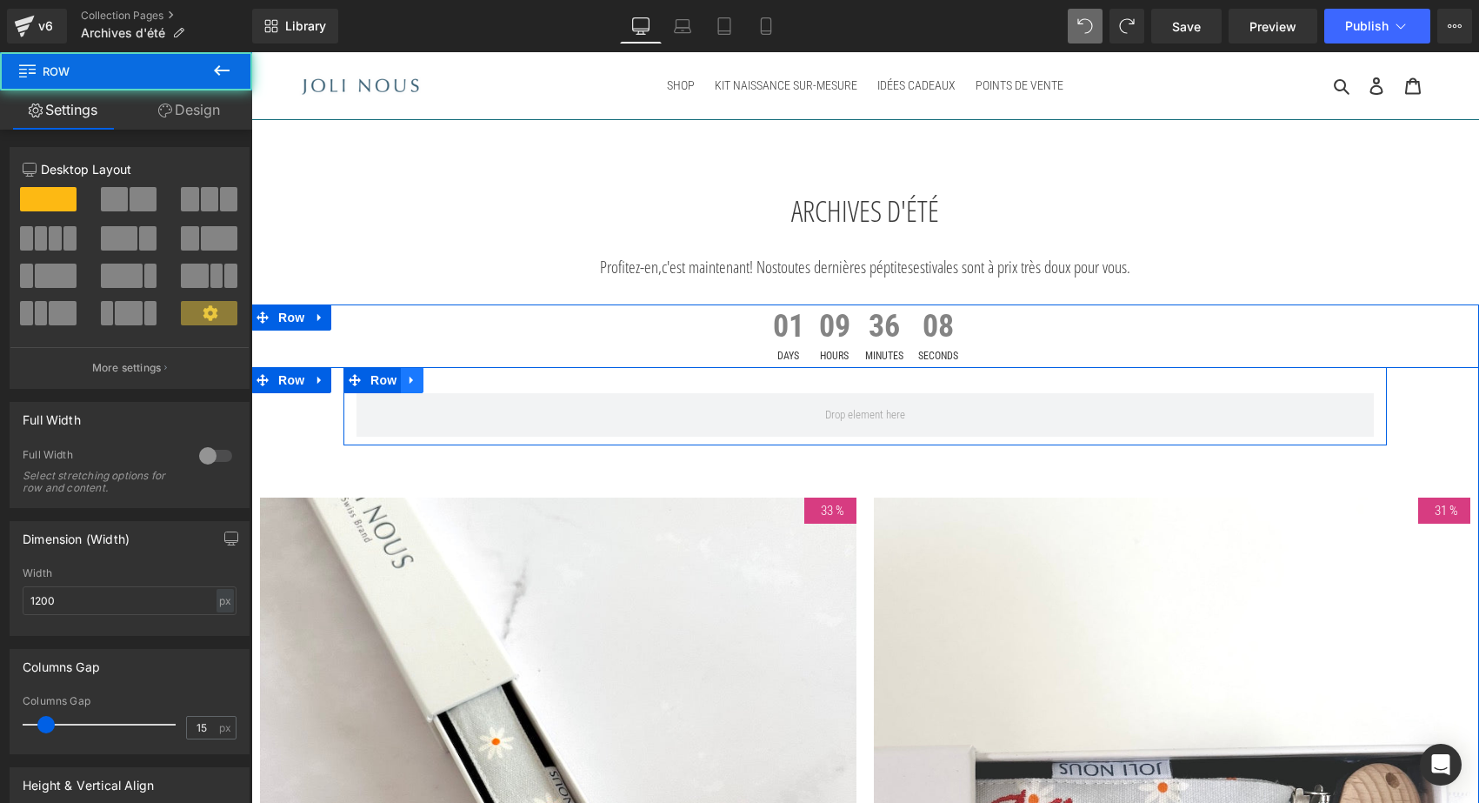
click at [410, 373] on div "Row" at bounding box center [866, 406] width 1044 height 78
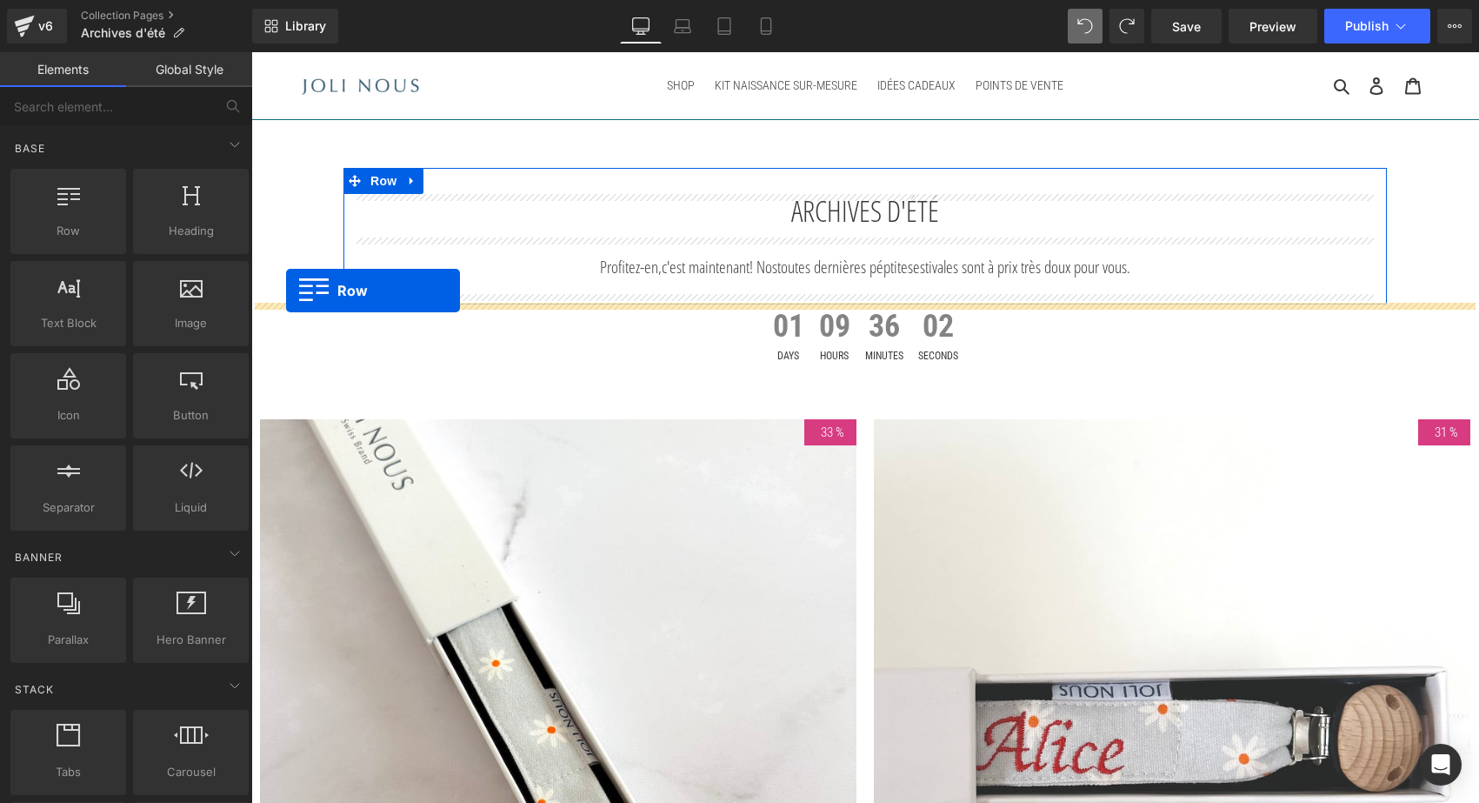
drag, startPoint x: 312, startPoint y: 257, endPoint x: 286, endPoint y: 290, distance: 42.1
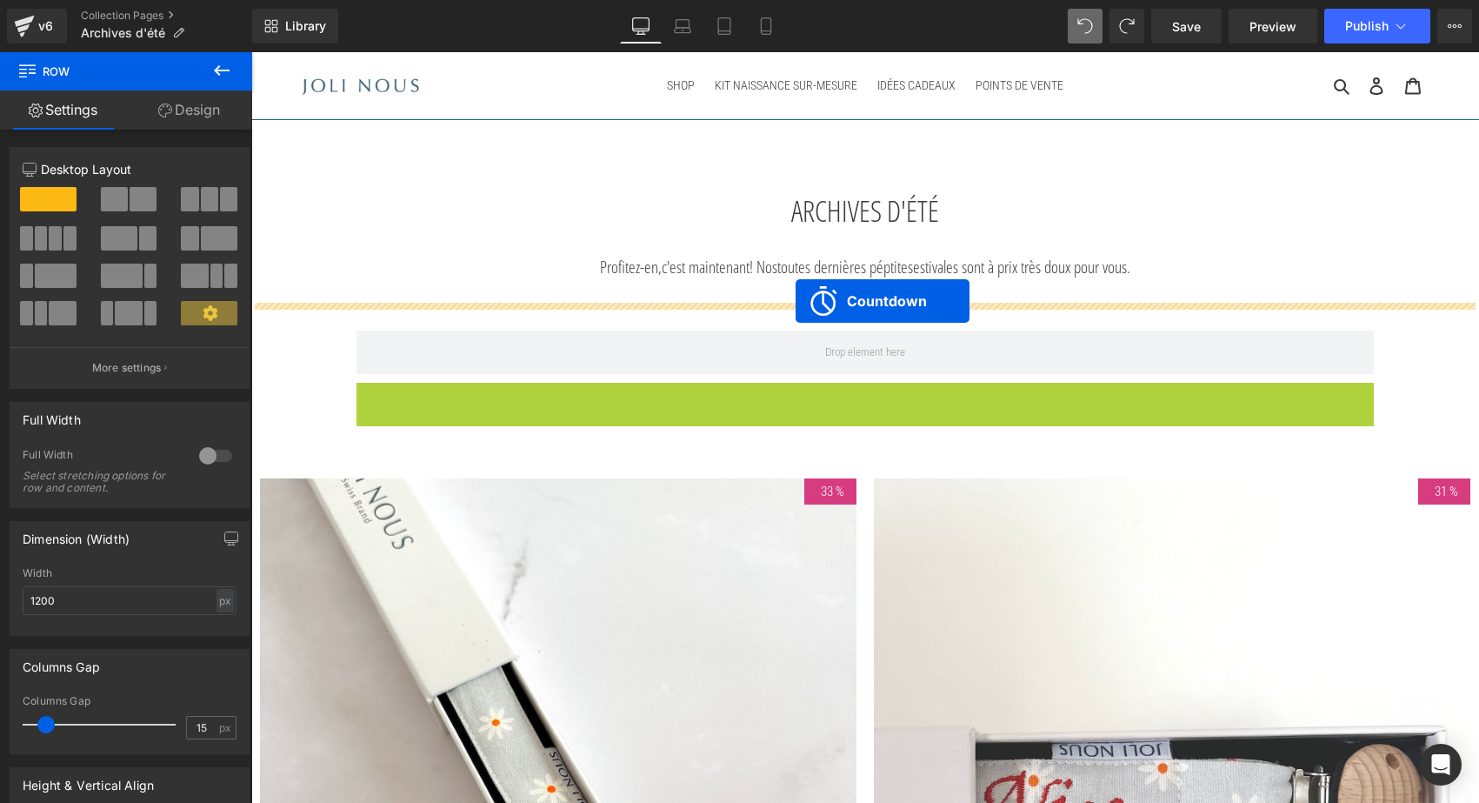
drag, startPoint x: 791, startPoint y: 395, endPoint x: 796, endPoint y: 301, distance: 94.0
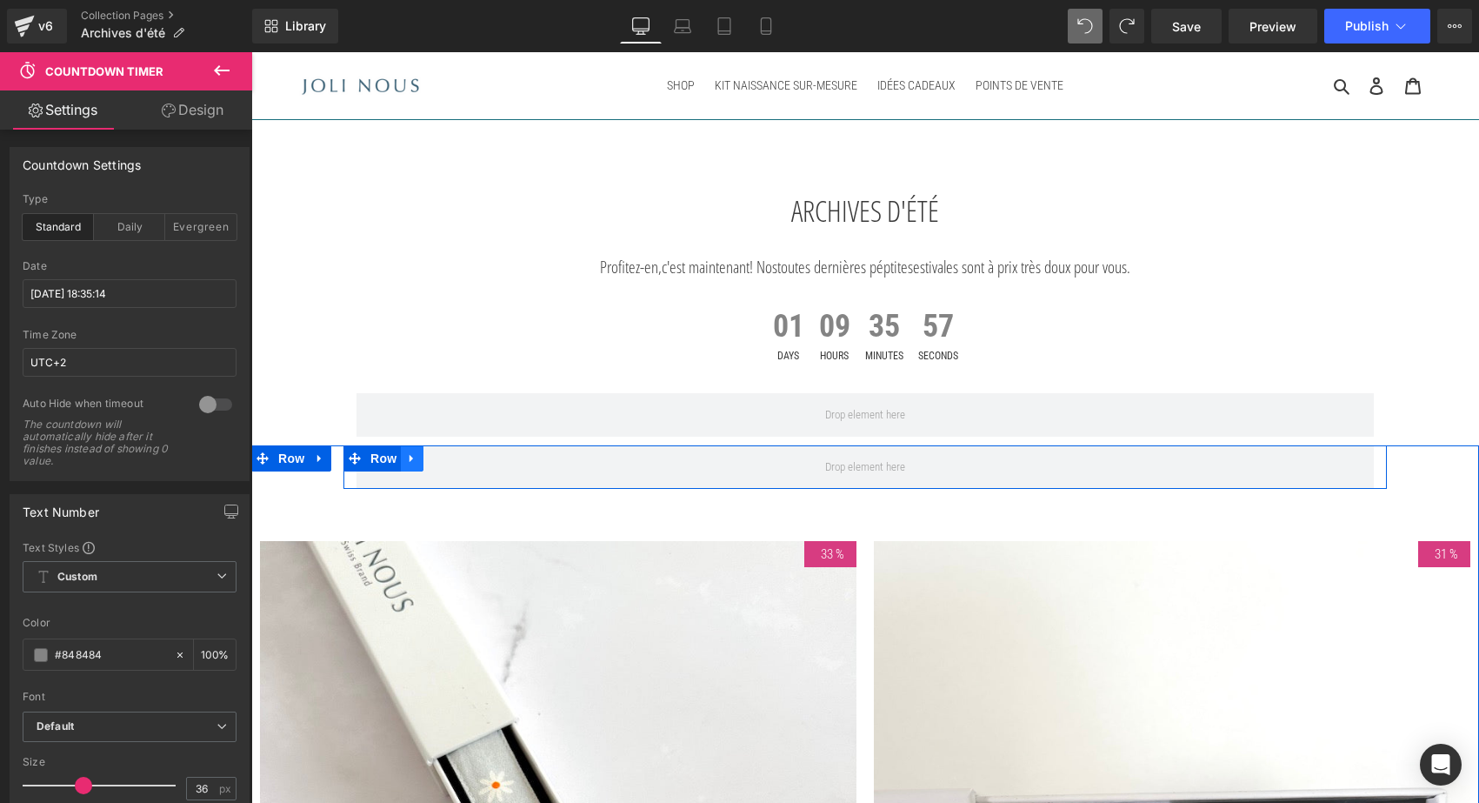
click at [409, 459] on icon at bounding box center [412, 458] width 12 height 13
click at [451, 461] on icon at bounding box center [457, 458] width 12 height 13
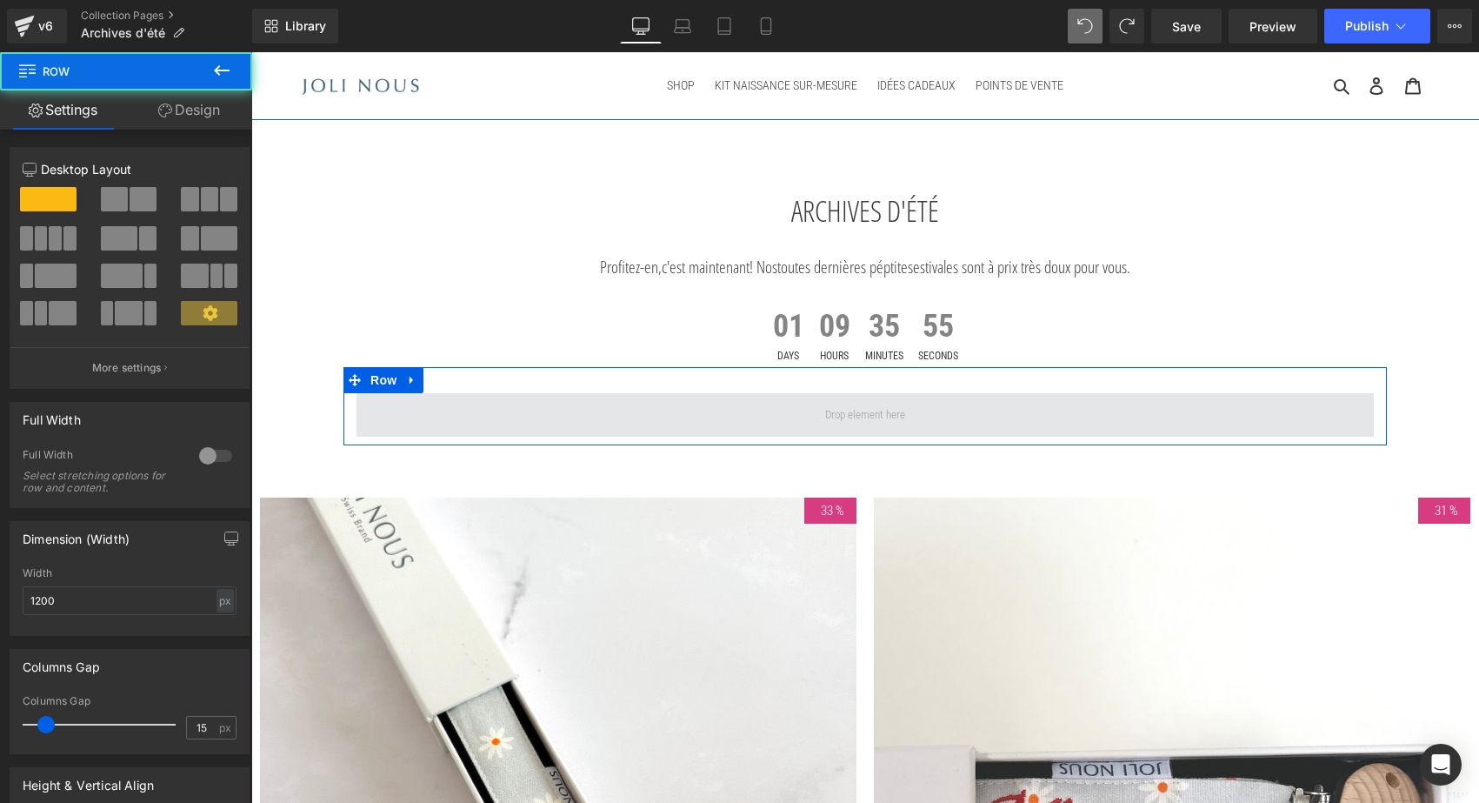
click at [461, 399] on span at bounding box center [866, 414] width 1018 height 43
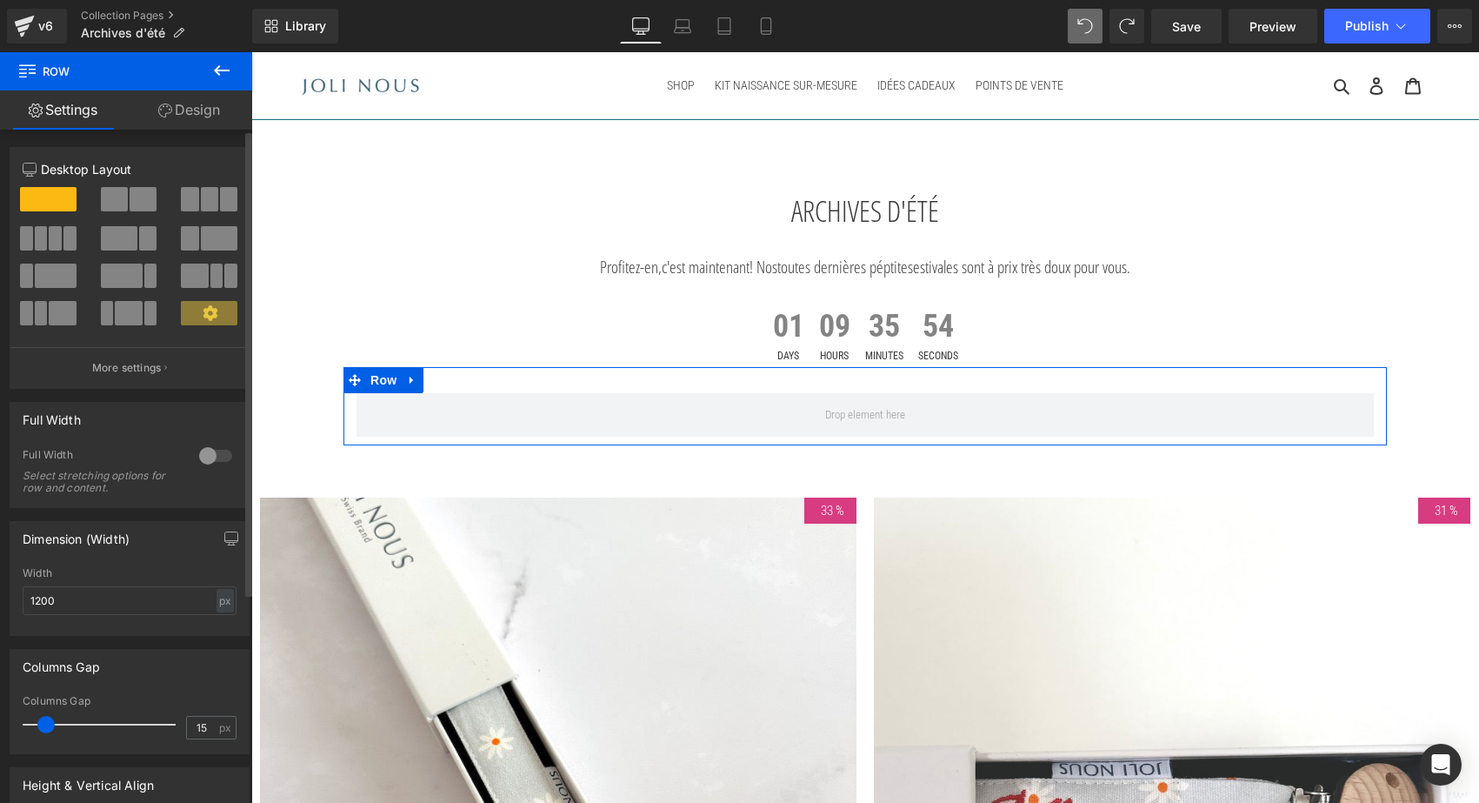
click at [215, 451] on div at bounding box center [216, 456] width 42 height 28
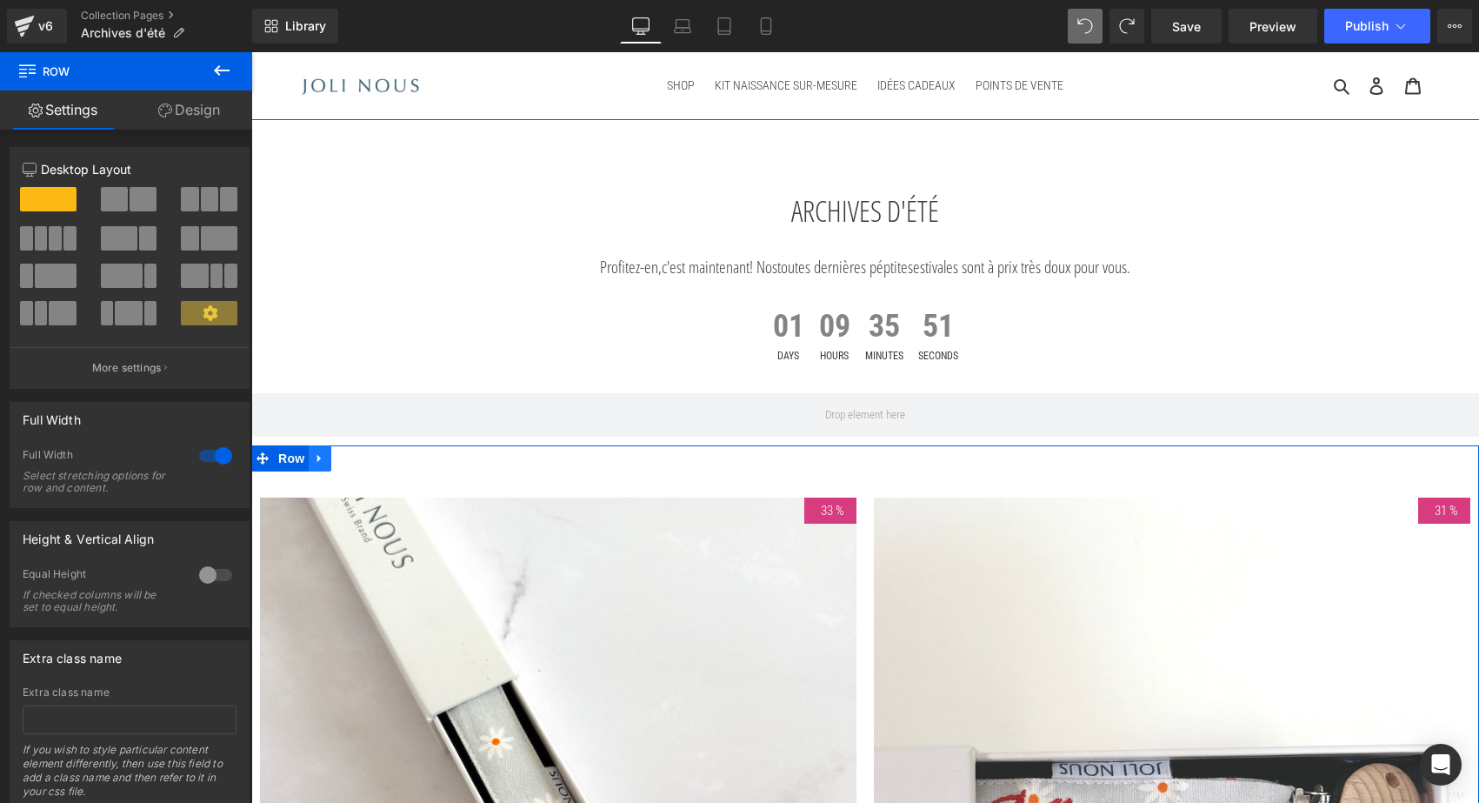
click at [317, 456] on icon at bounding box center [318, 459] width 3 height 8
click at [344, 457] on icon at bounding box center [343, 458] width 12 height 12
click at [342, 498] on img at bounding box center [558, 796] width 597 height 597
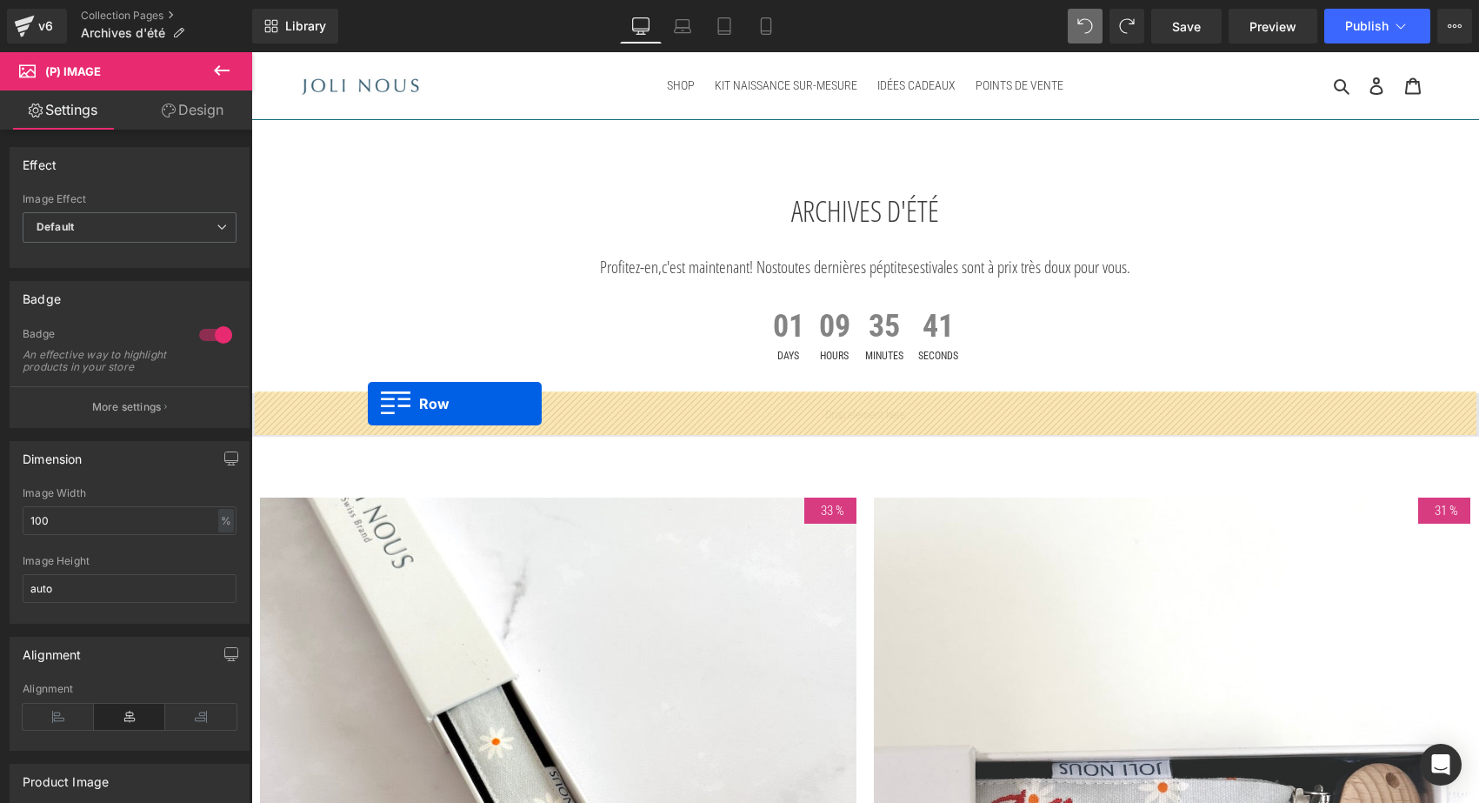
drag, startPoint x: 264, startPoint y: 446, endPoint x: 368, endPoint y: 404, distance: 112.7
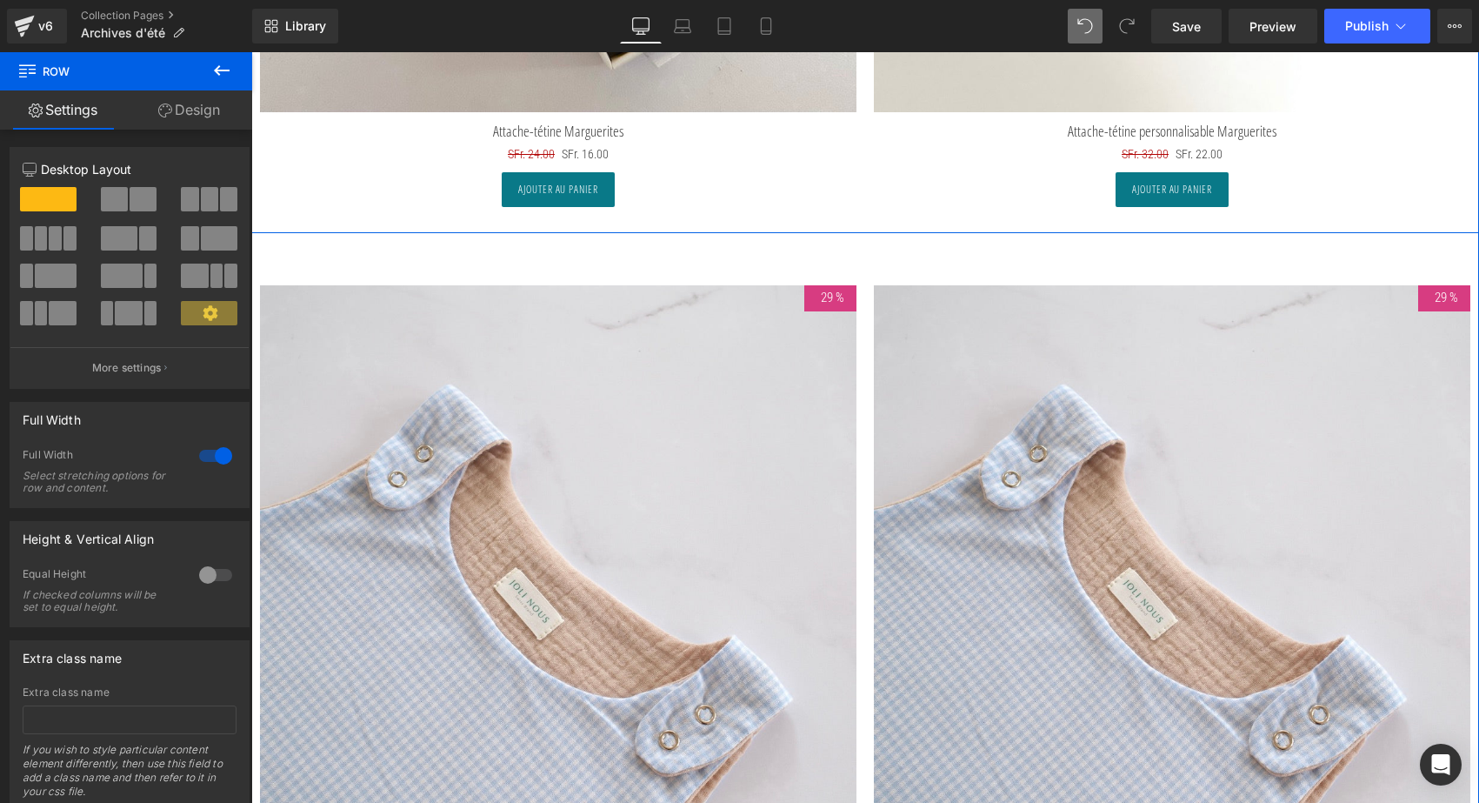
scroll to position [926, 0]
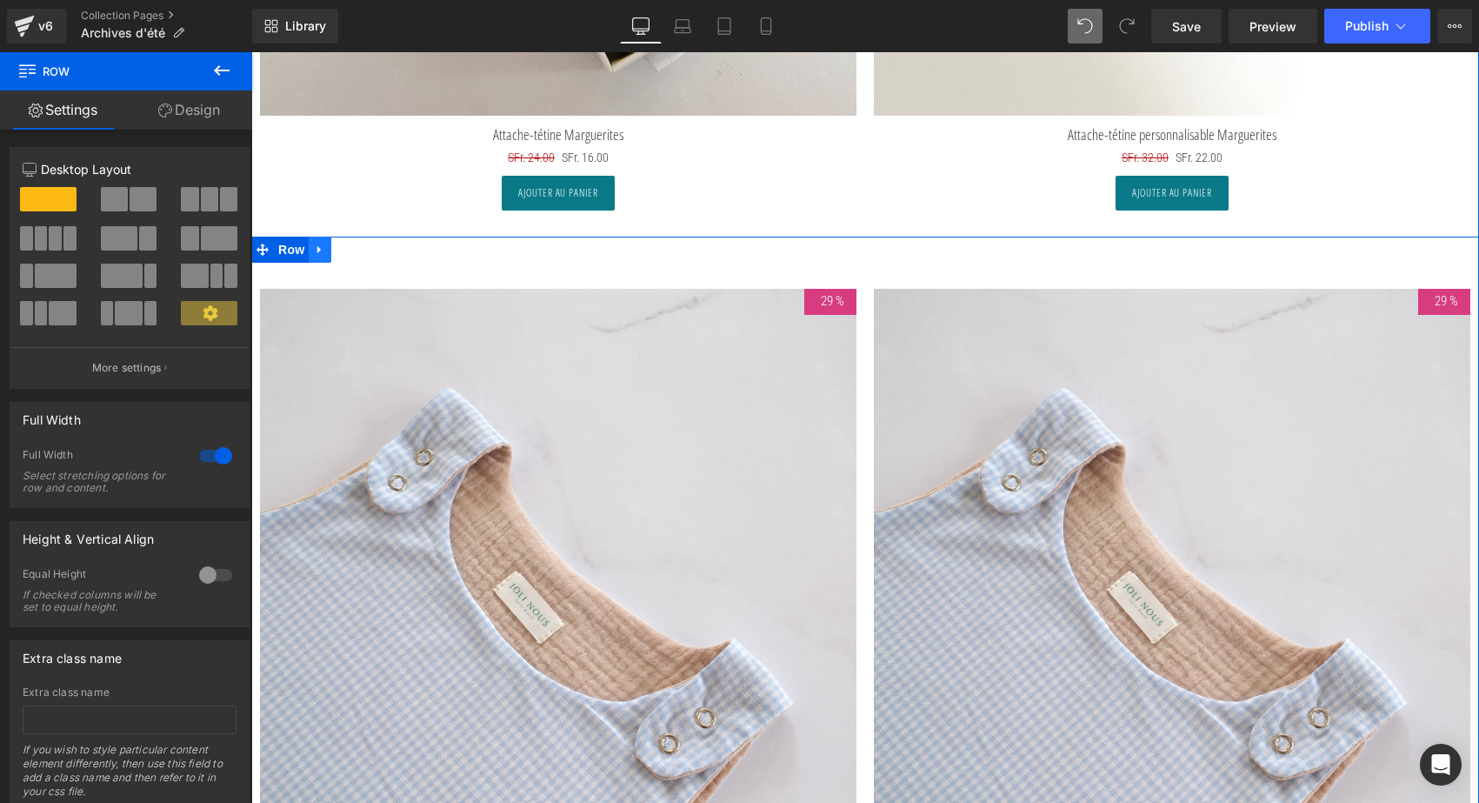
click at [317, 247] on icon at bounding box center [318, 249] width 3 height 8
click at [362, 249] on icon at bounding box center [365, 250] width 12 height 12
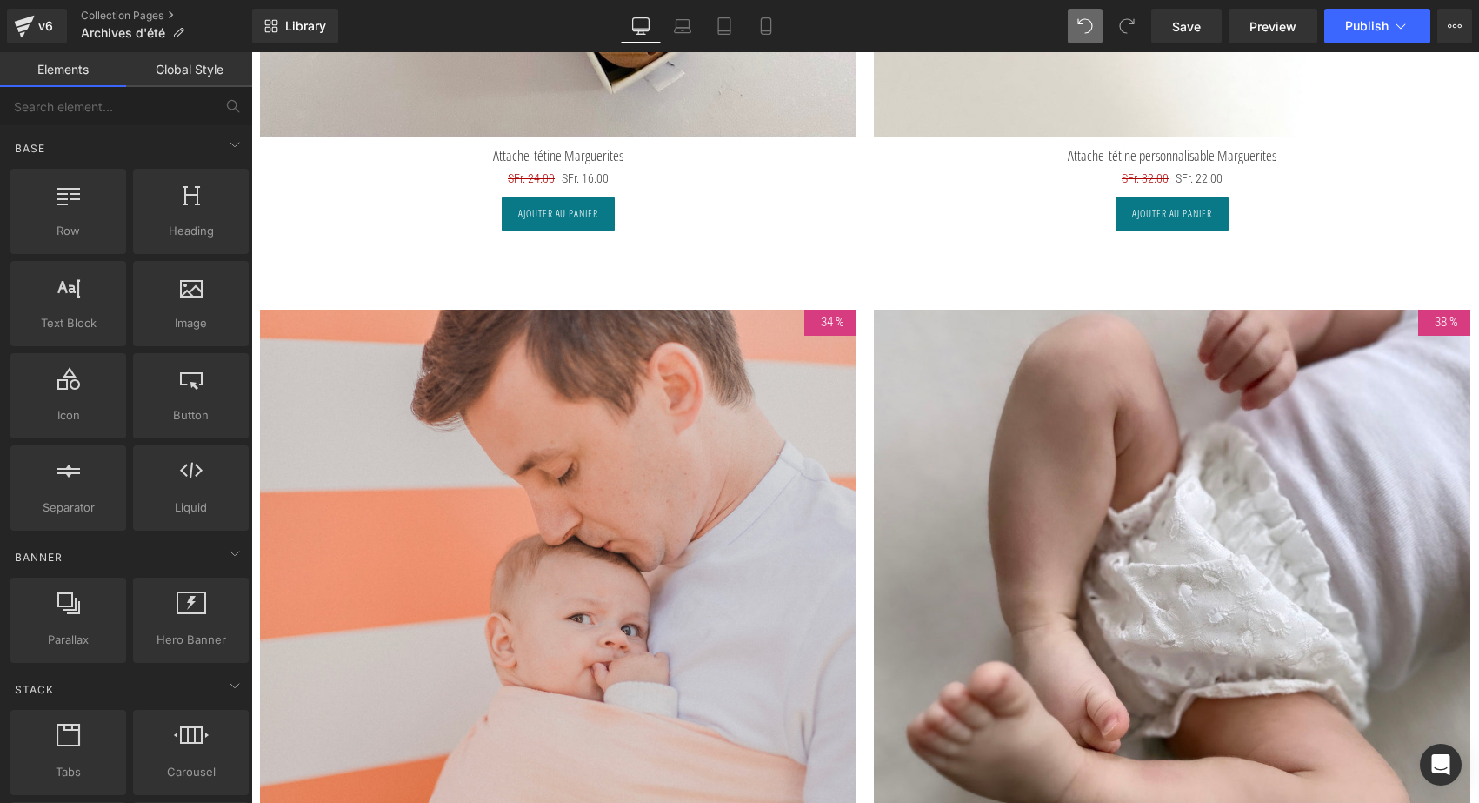
scroll to position [892, 0]
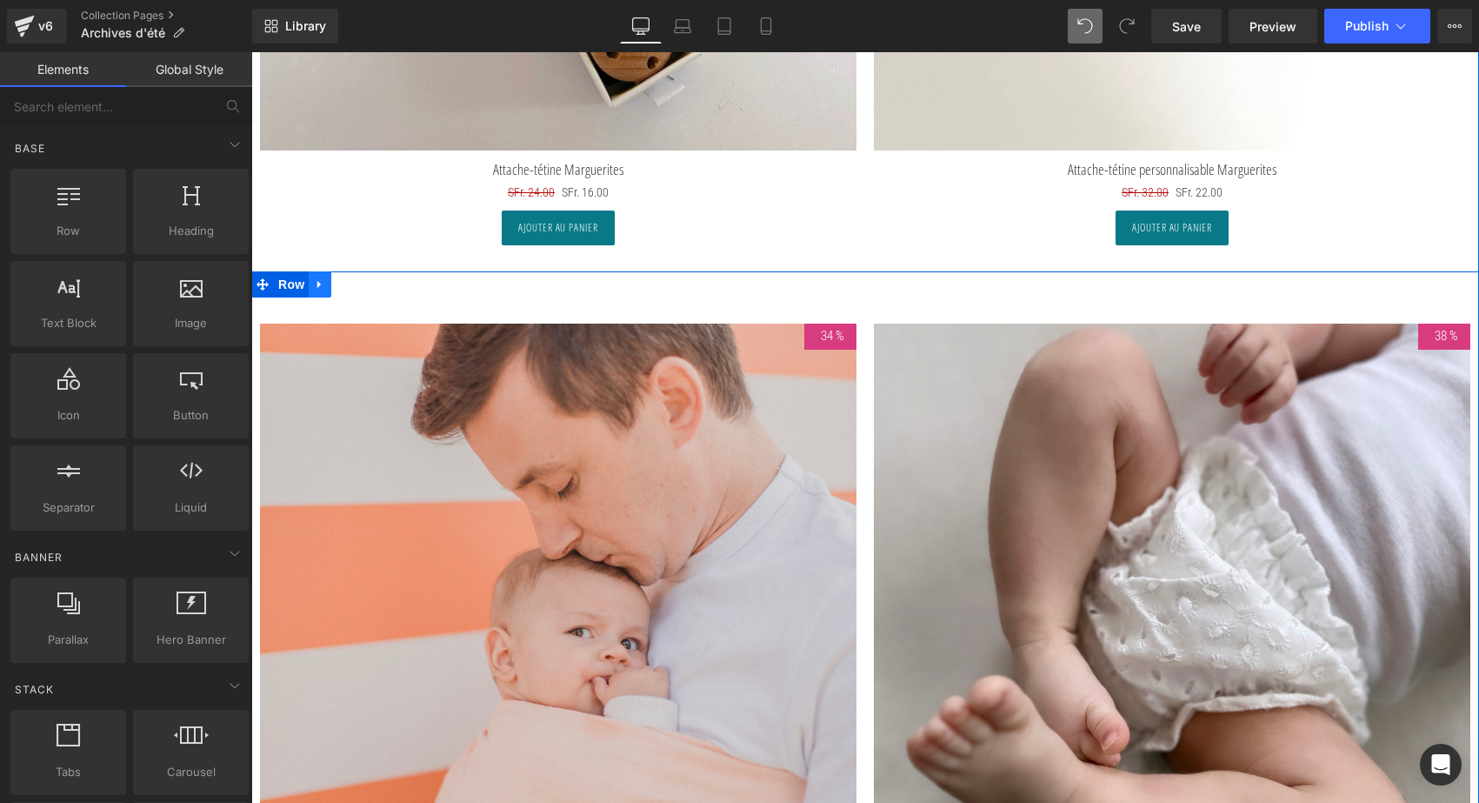
click at [317, 281] on icon at bounding box center [318, 284] width 3 height 8
click at [359, 284] on icon at bounding box center [365, 284] width 12 height 12
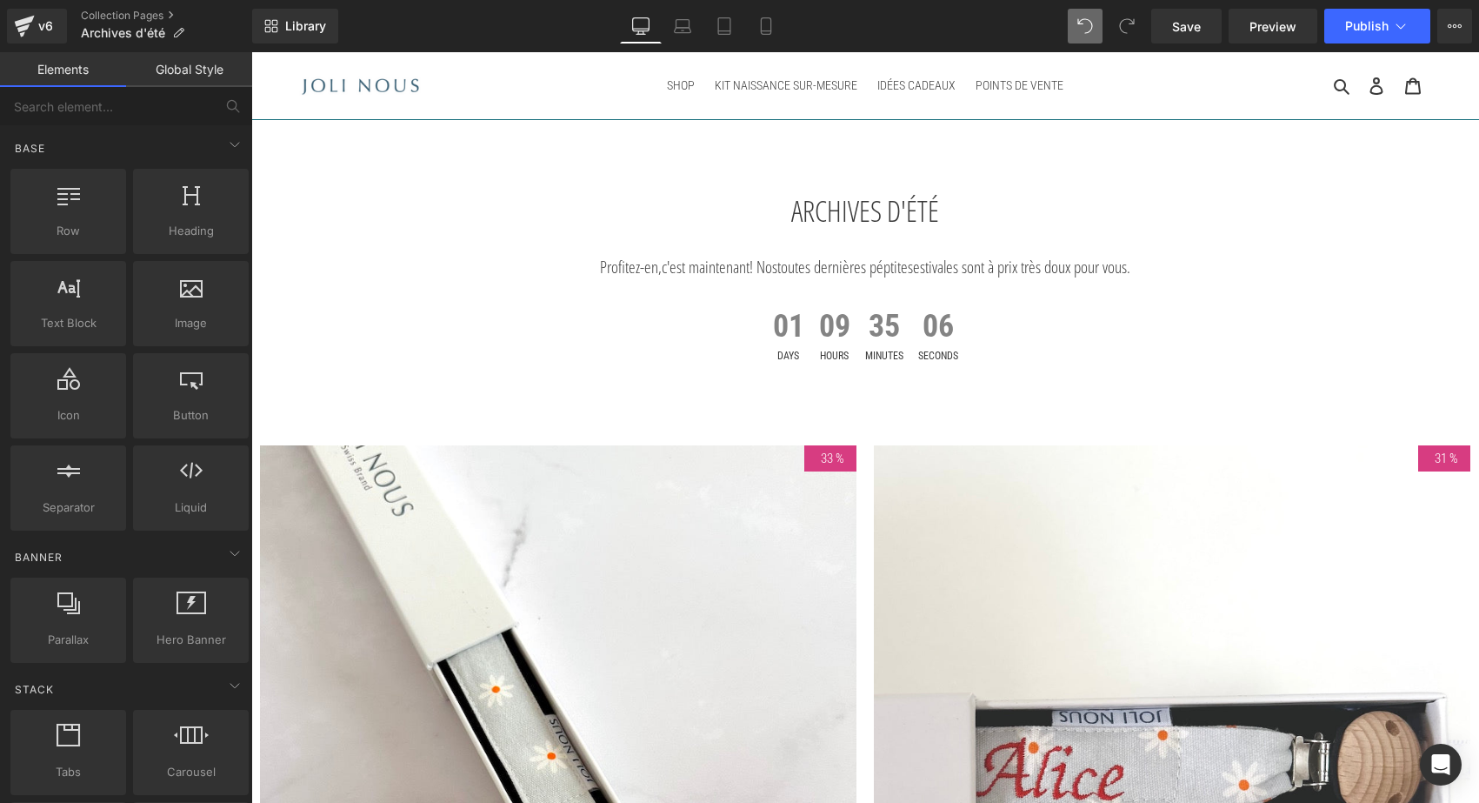
scroll to position [0, 0]
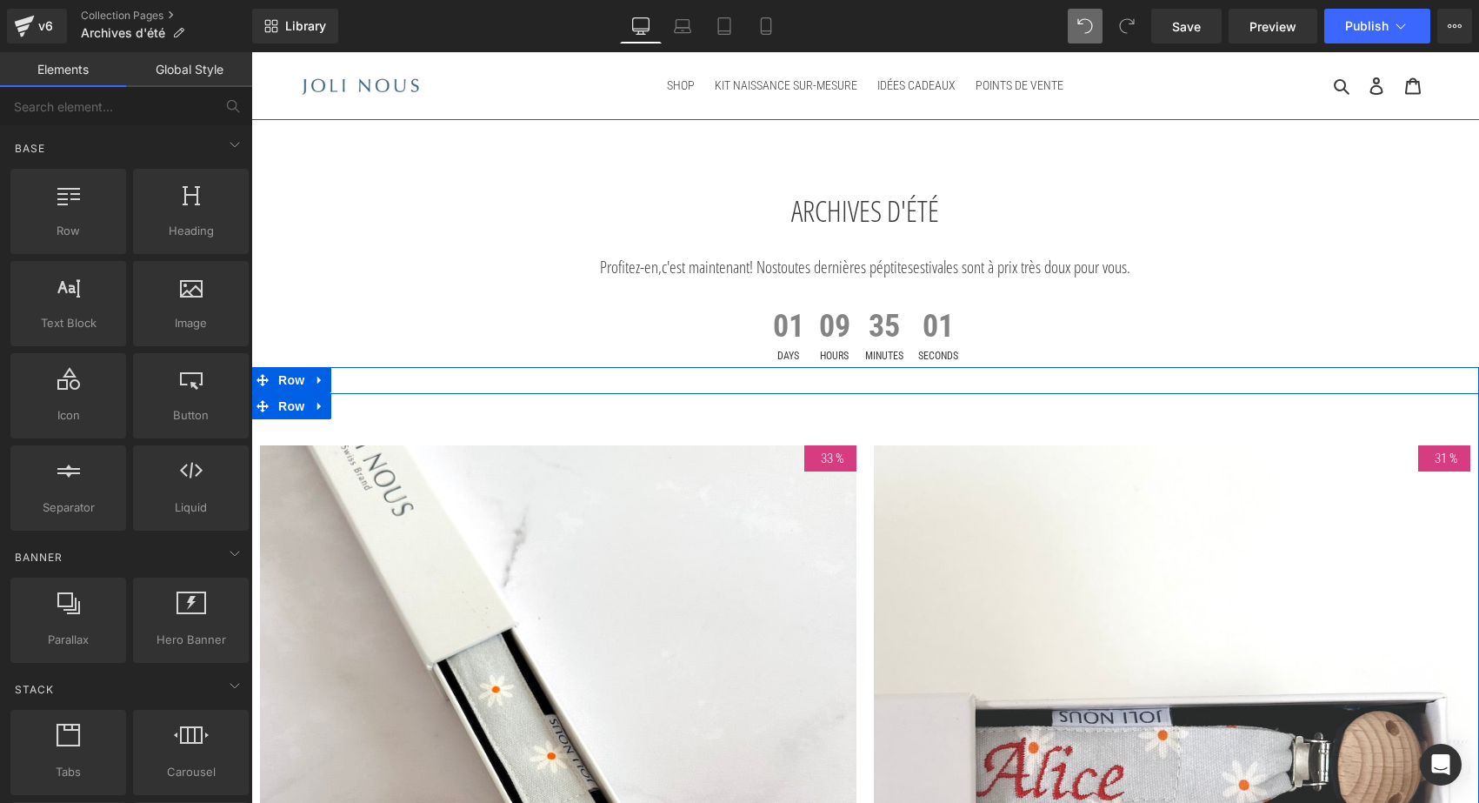
click at [316, 408] on icon at bounding box center [320, 406] width 12 height 13
click at [317, 408] on icon at bounding box center [320, 406] width 12 height 12
click at [340, 406] on icon at bounding box center [343, 406] width 12 height 12
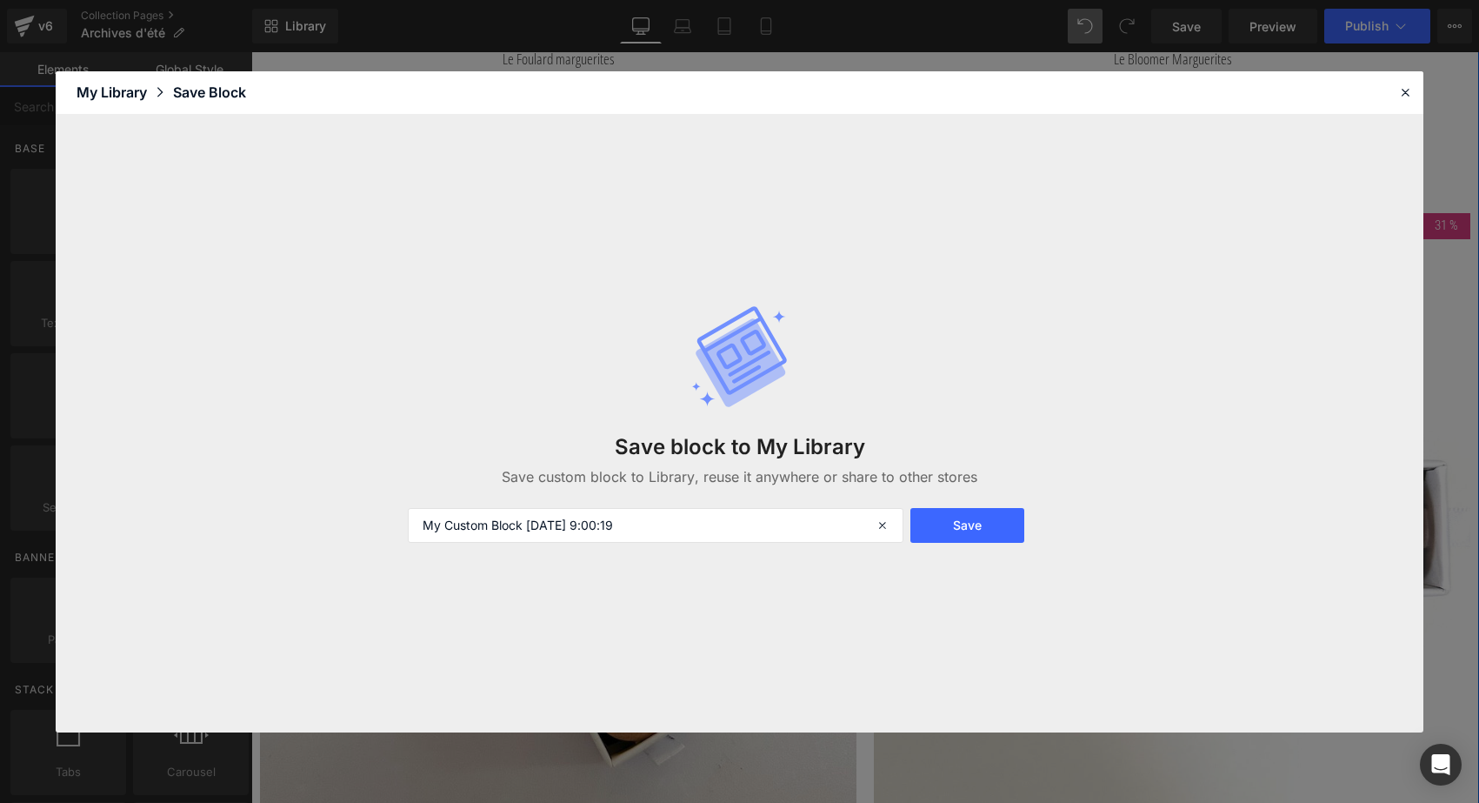
scroll to position [5652, 0]
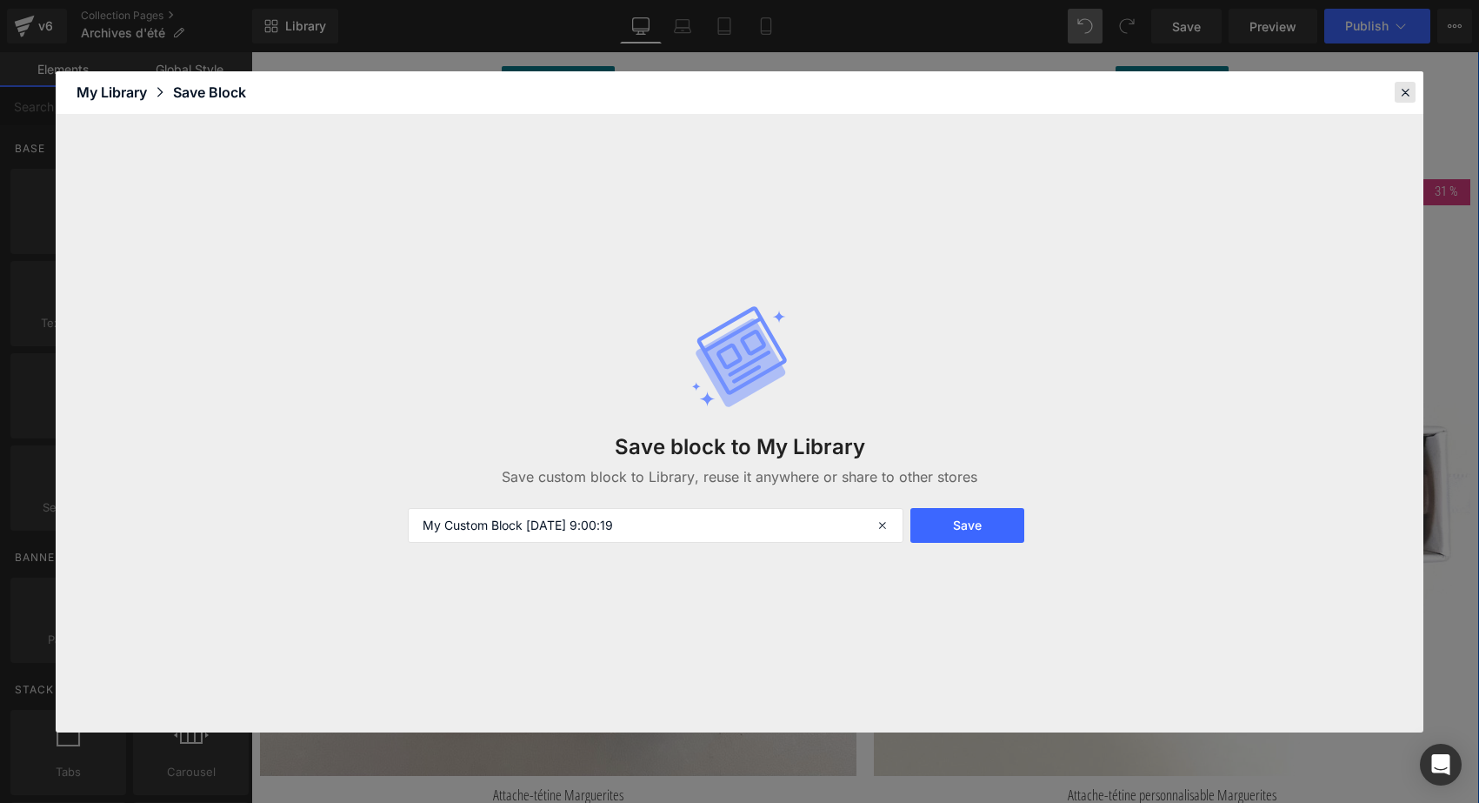
click at [1409, 99] on icon at bounding box center [1406, 92] width 16 height 16
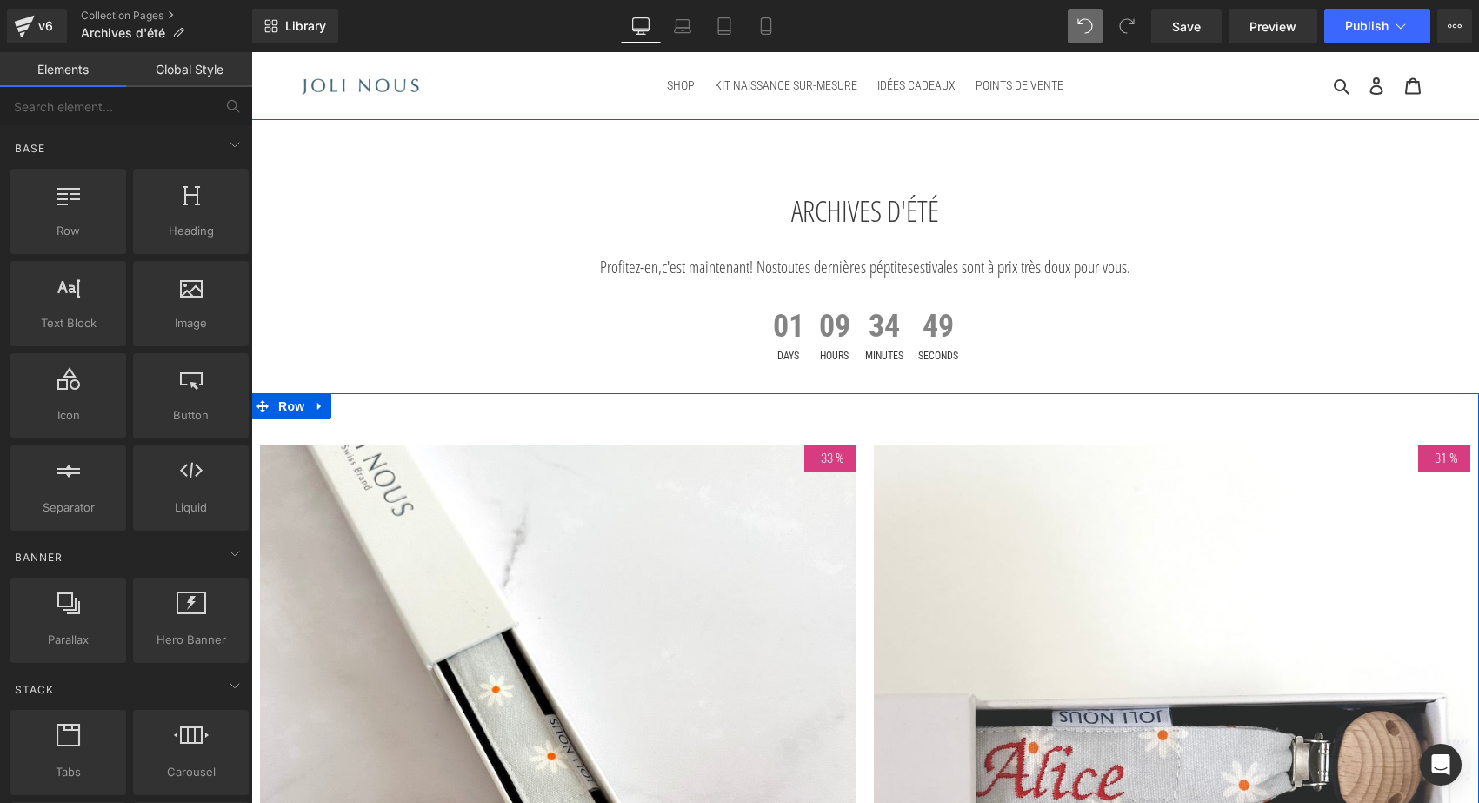
scroll to position [0, 0]
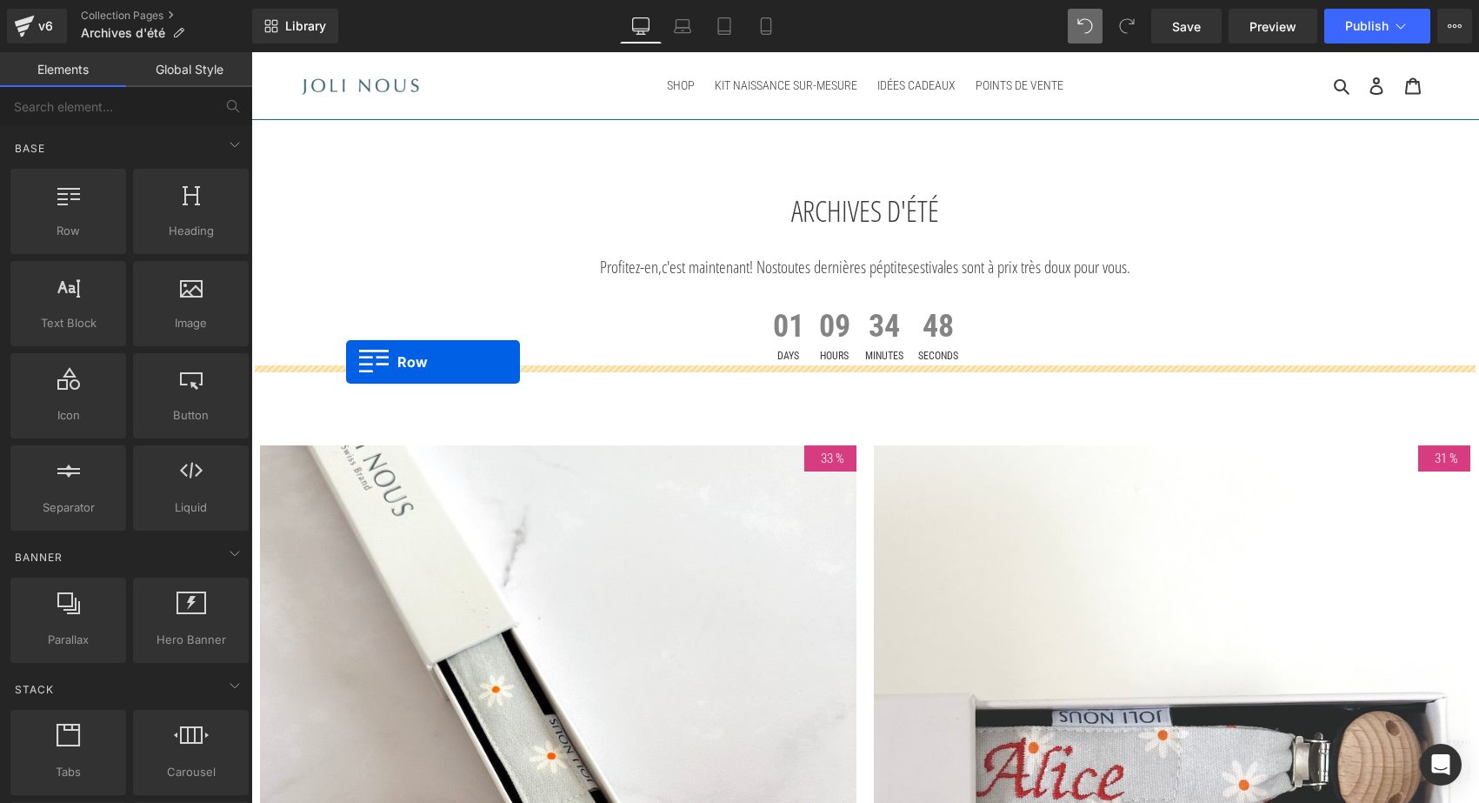
drag, startPoint x: 261, startPoint y: 162, endPoint x: 346, endPoint y: 362, distance: 217.4
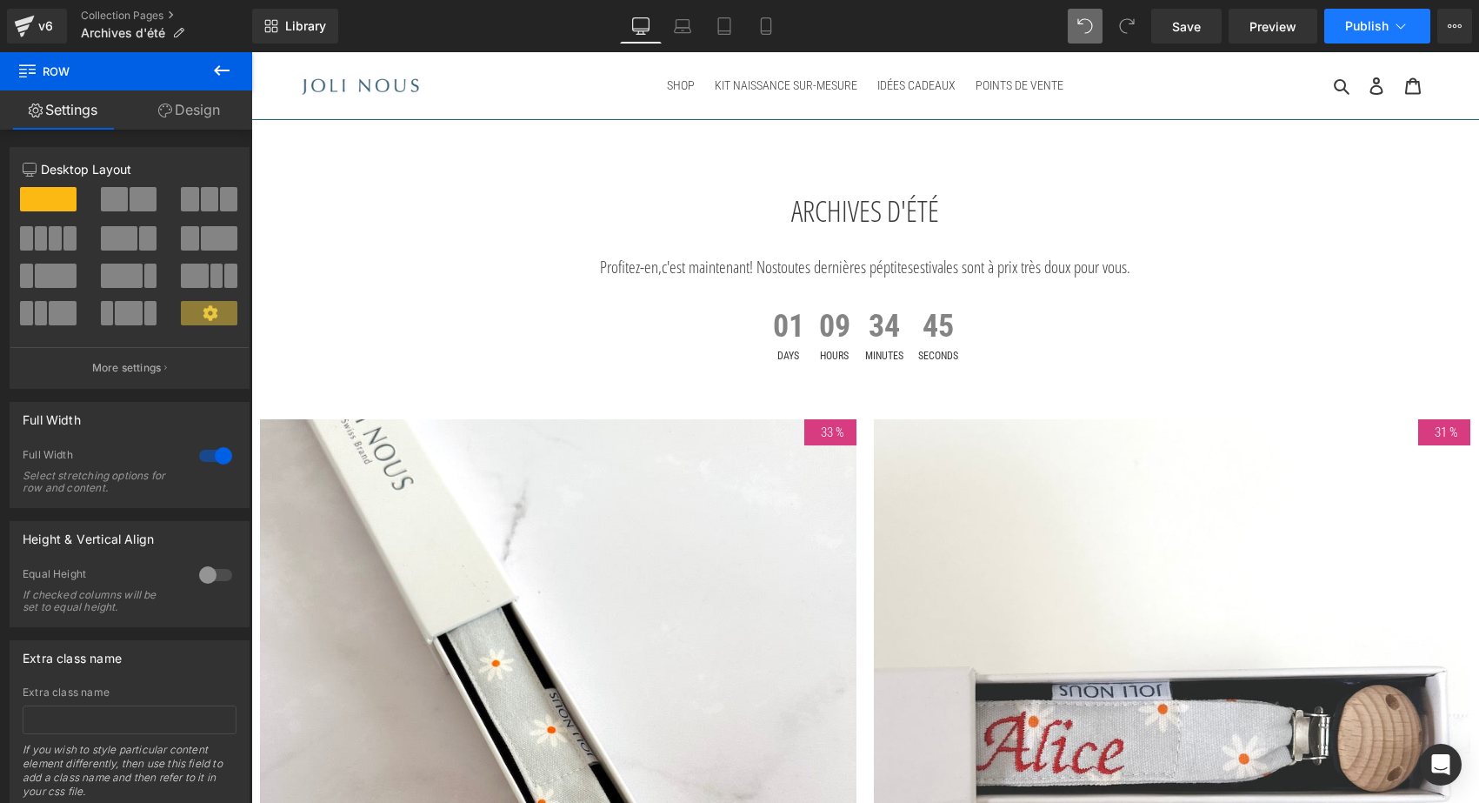
click at [1361, 21] on span "Publish" at bounding box center [1367, 26] width 43 height 14
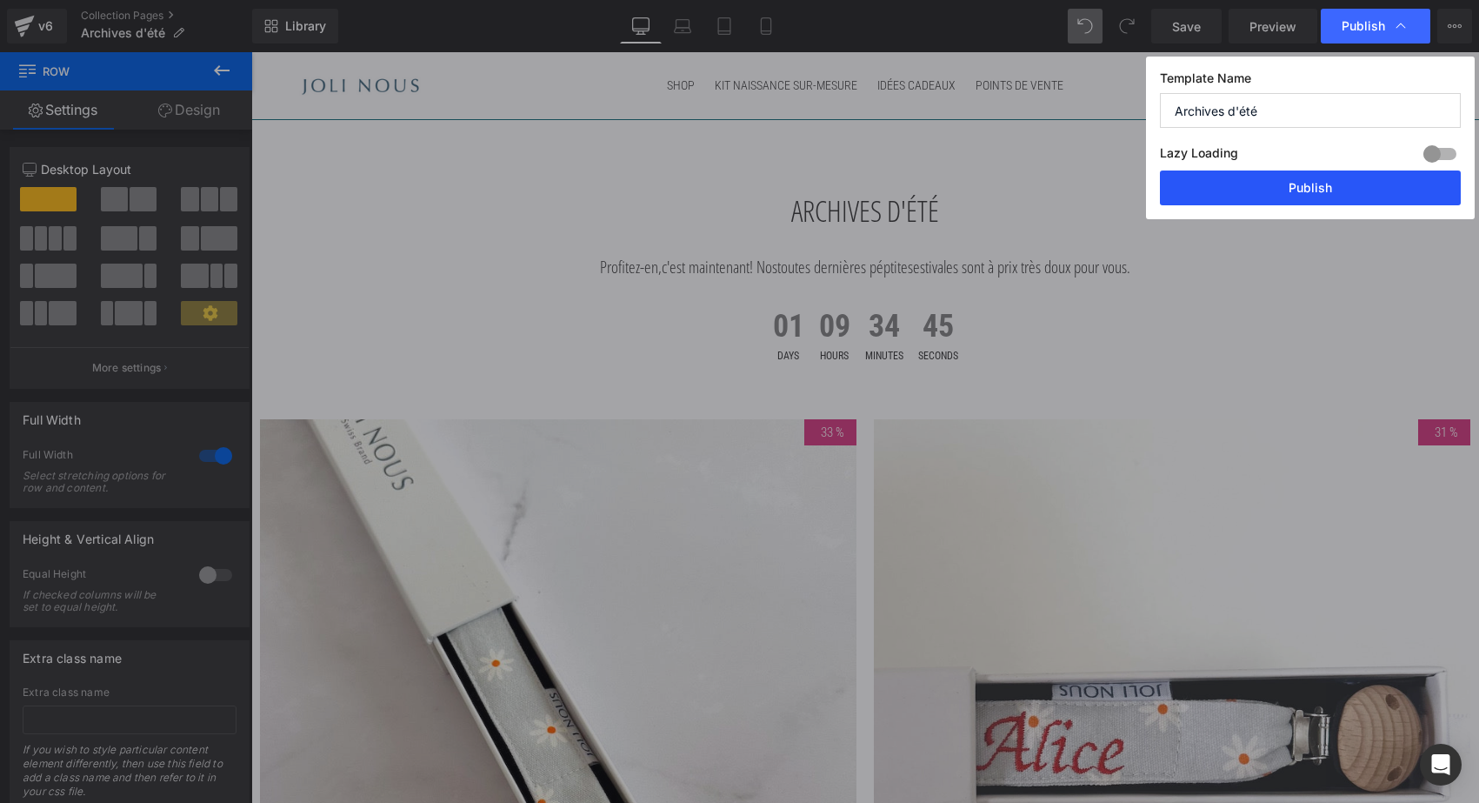
click at [1283, 189] on button "Publish" at bounding box center [1310, 187] width 301 height 35
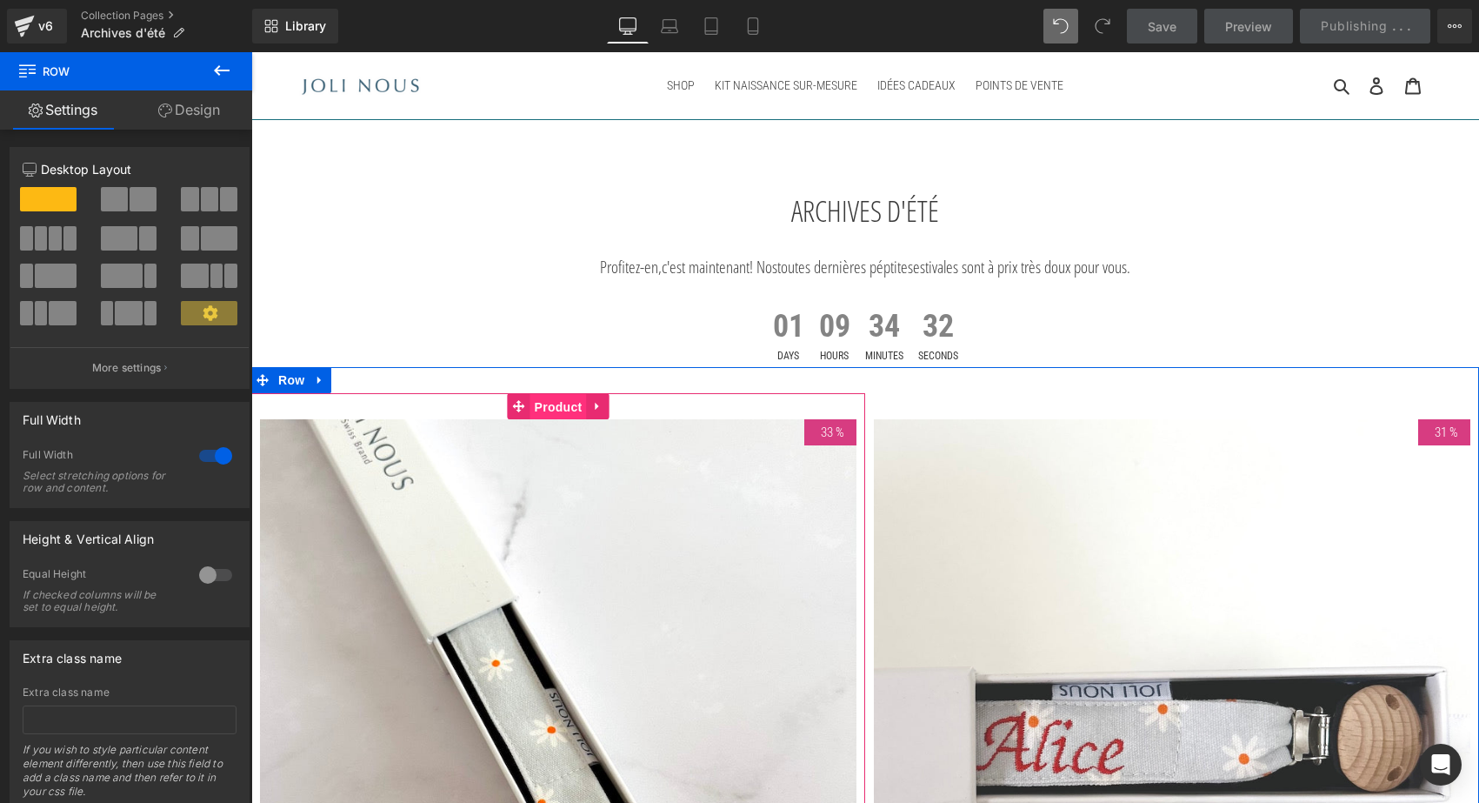
click at [554, 407] on span "Product" at bounding box center [559, 407] width 57 height 26
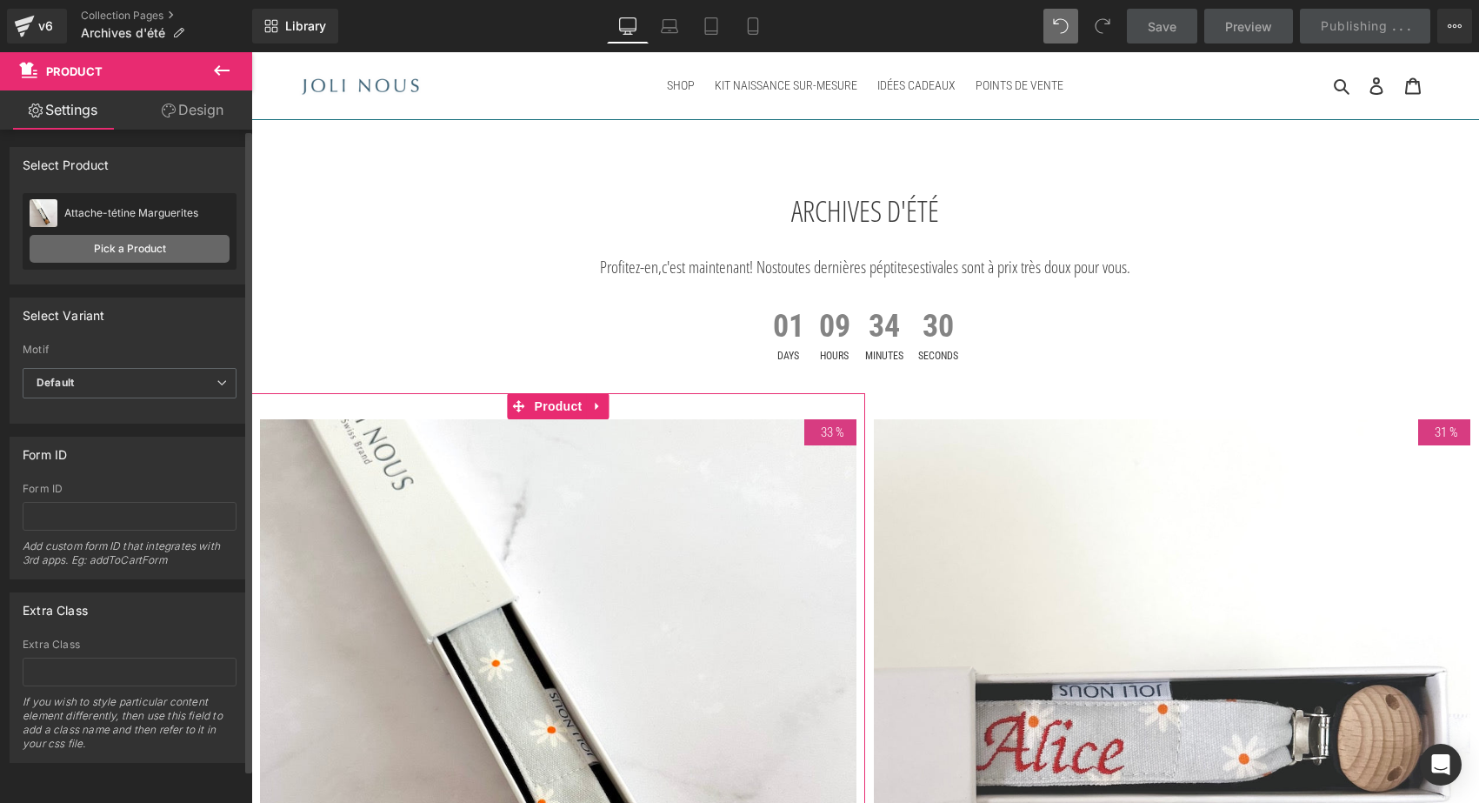
click at [101, 255] on link "Pick a Product" at bounding box center [130, 249] width 200 height 28
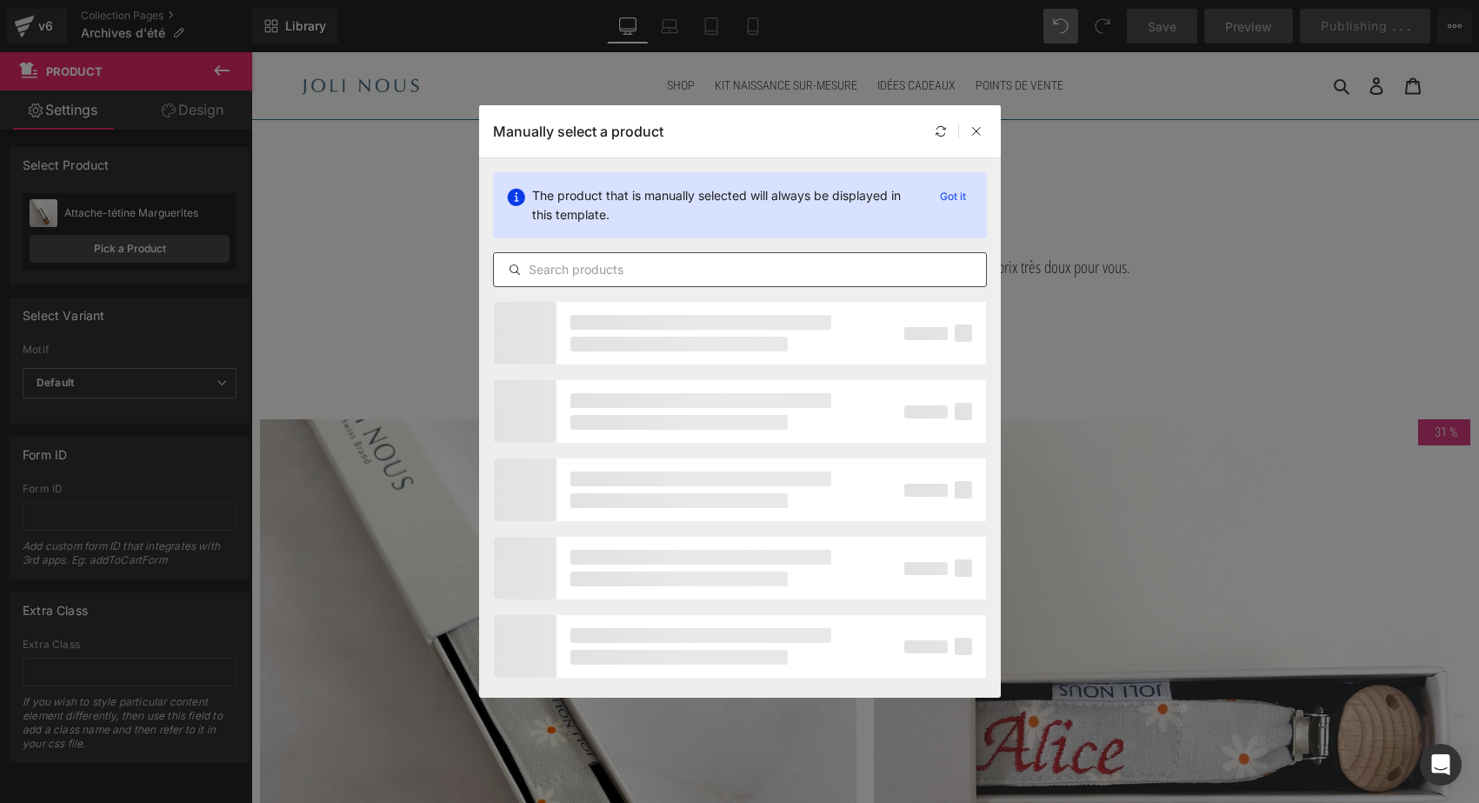
click at [553, 267] on input "text" at bounding box center [740, 269] width 492 height 21
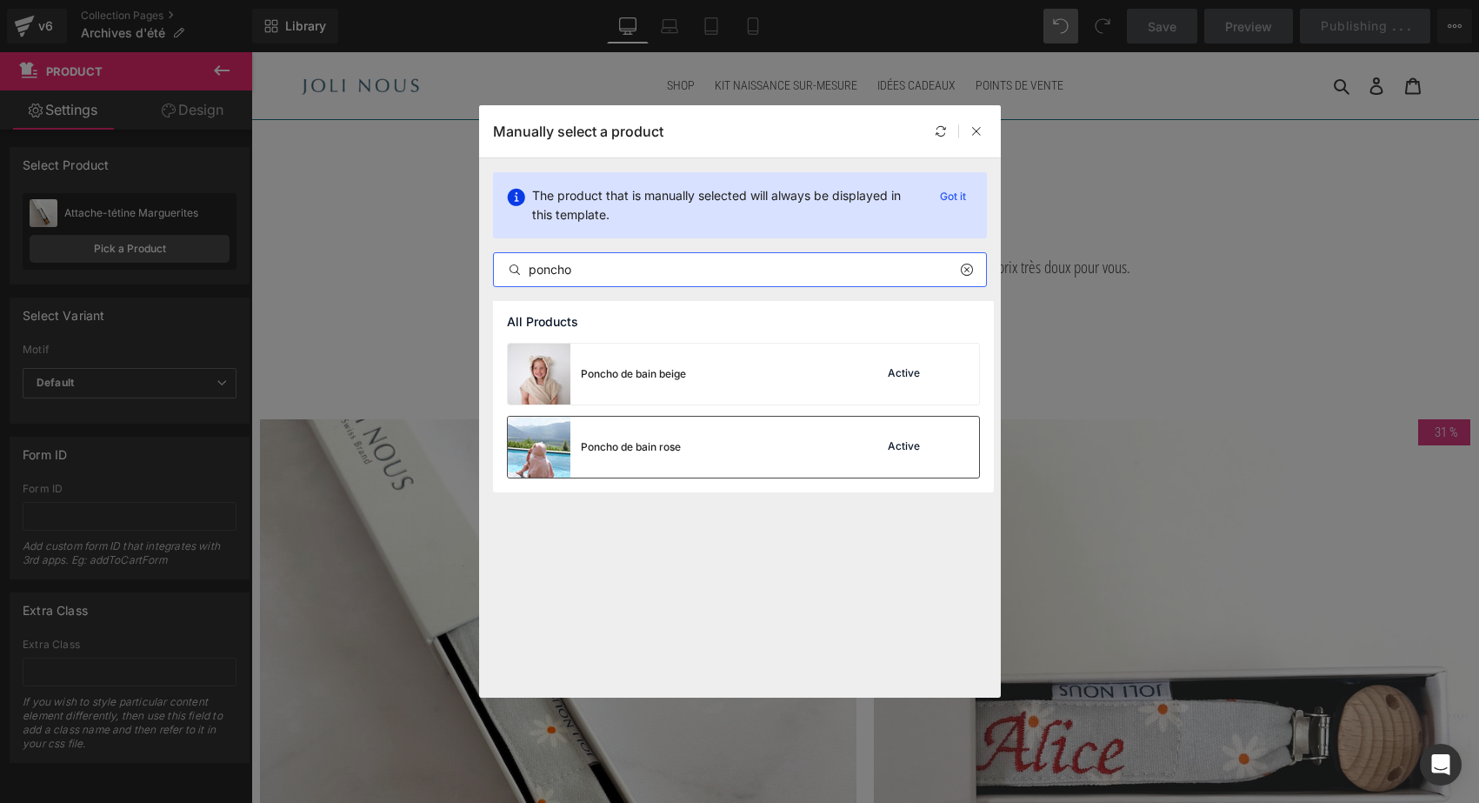
type input "poncho"
click at [620, 433] on div "Poncho de bain rose" at bounding box center [594, 447] width 173 height 61
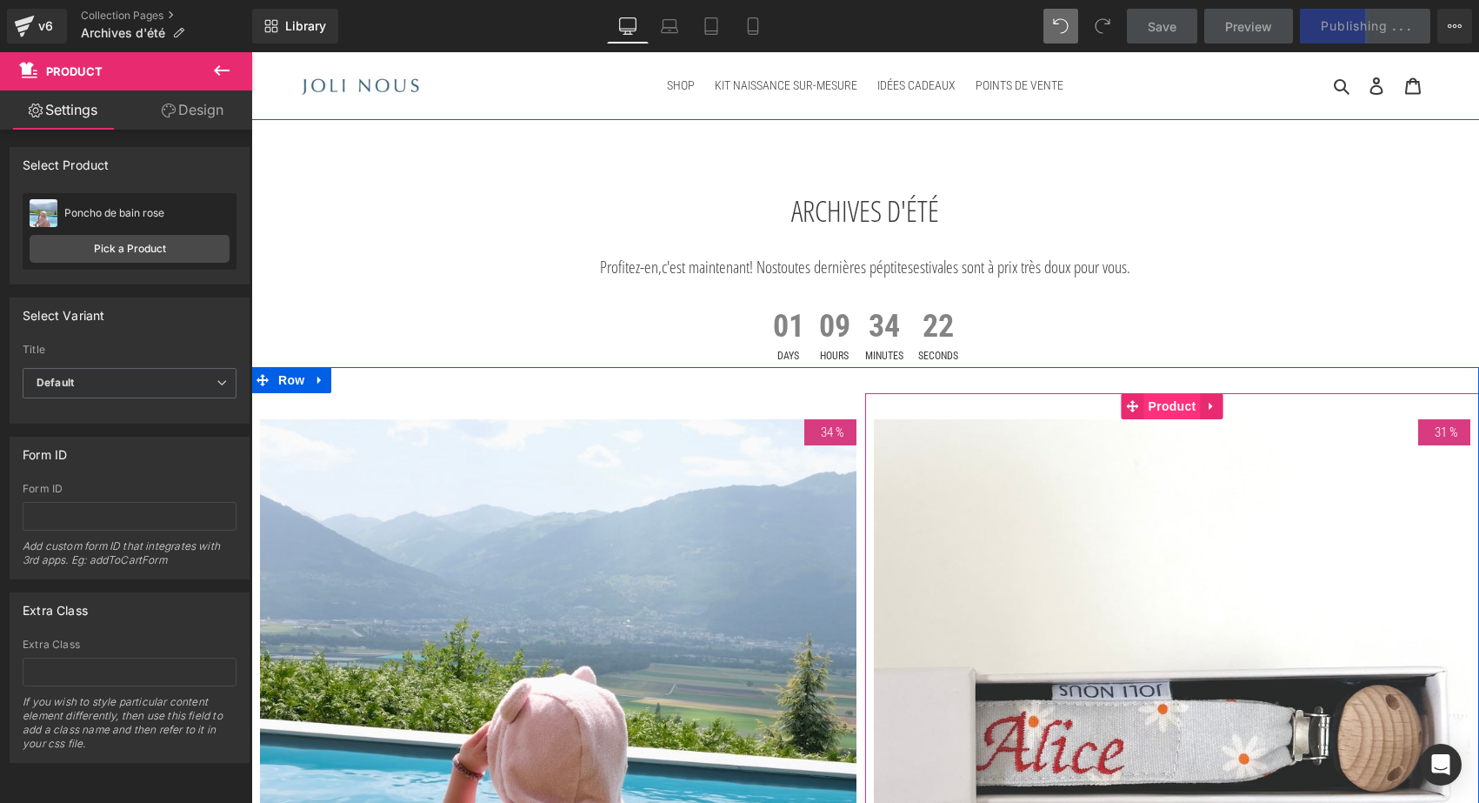
click at [1171, 399] on span "Product" at bounding box center [1173, 406] width 57 height 26
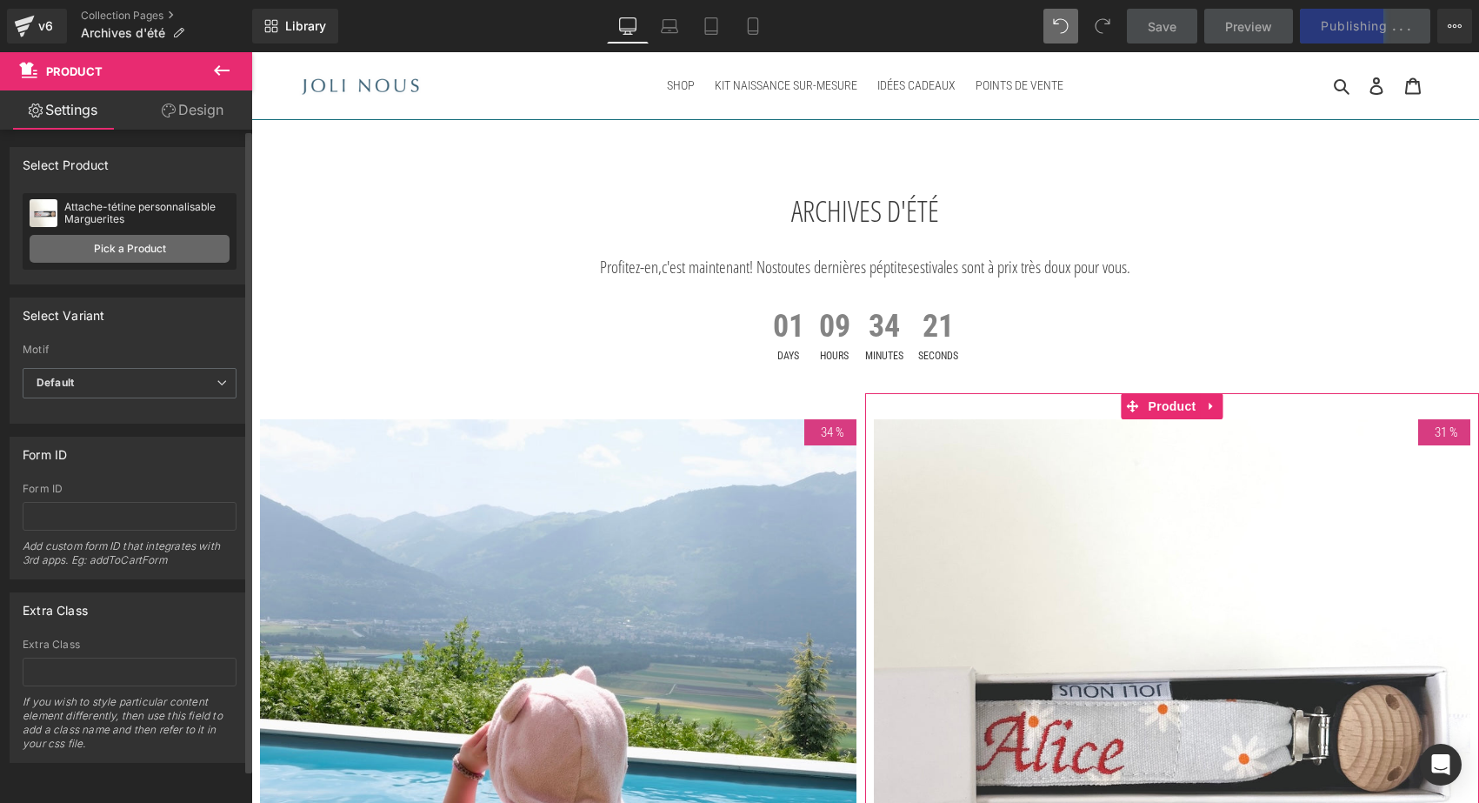
click at [167, 240] on link "Pick a Product" at bounding box center [130, 249] width 200 height 28
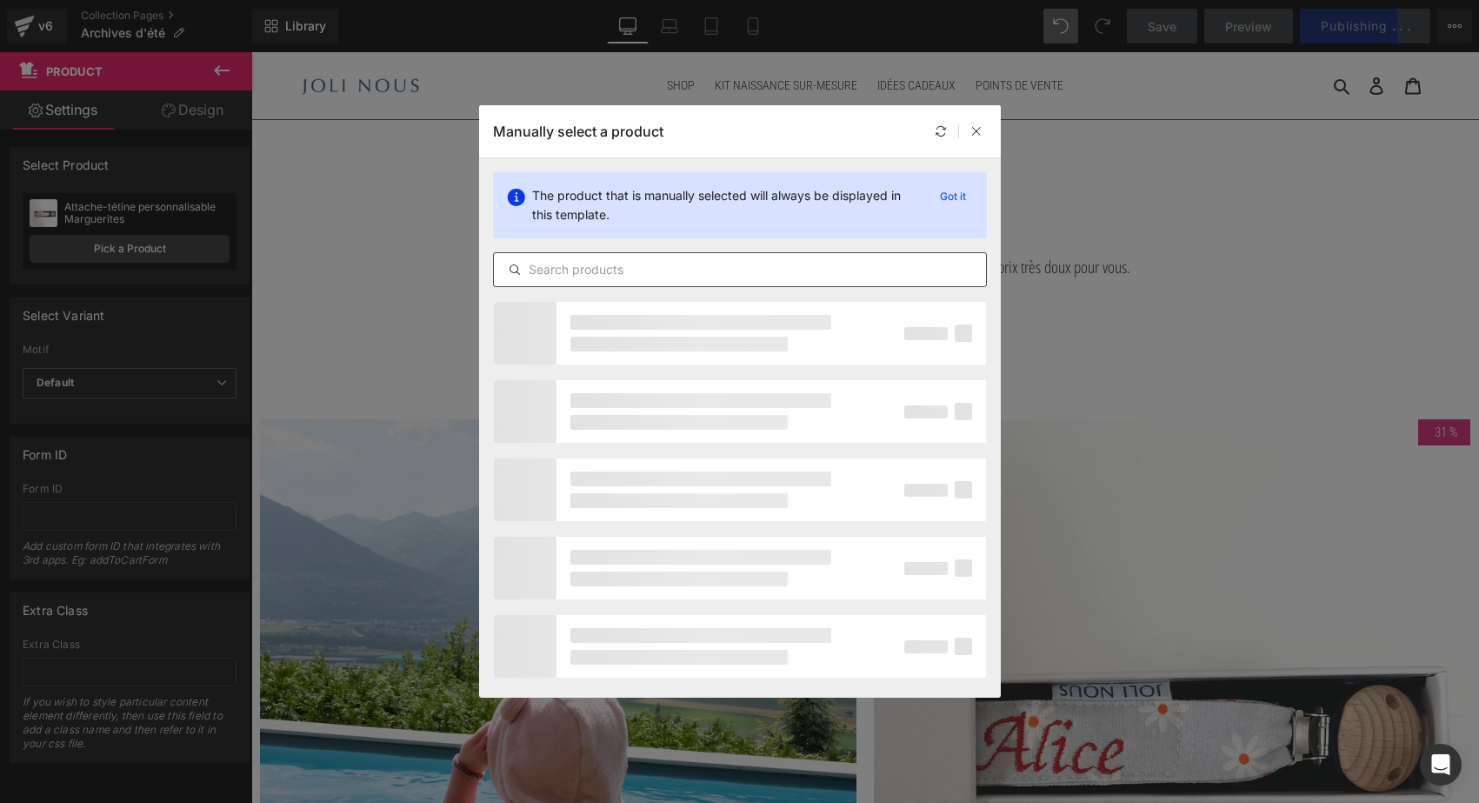
click at [591, 277] on input "text" at bounding box center [740, 269] width 492 height 21
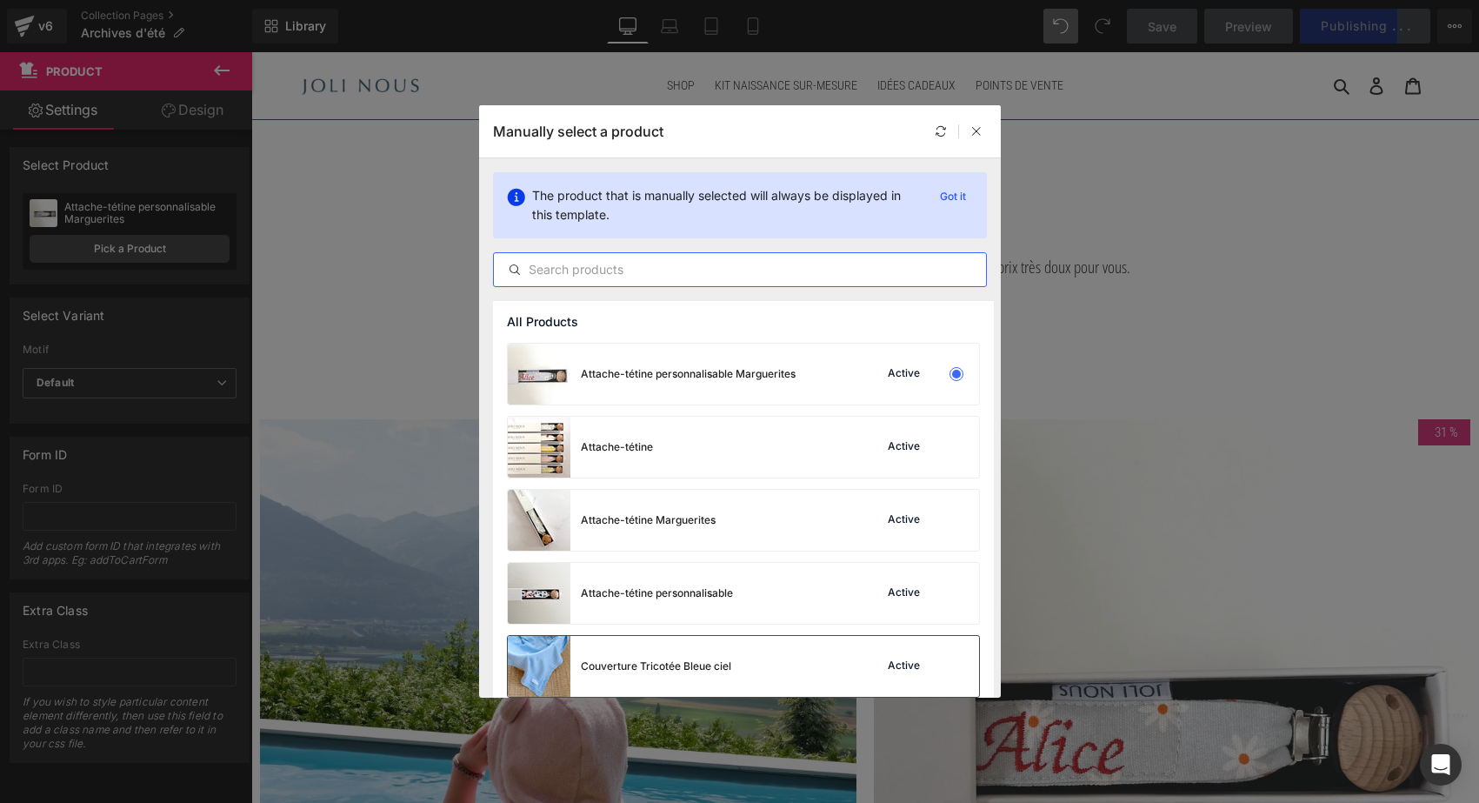
click at [743, 658] on div "Couverture Tricotée Bleue ciel Active" at bounding box center [743, 666] width 471 height 61
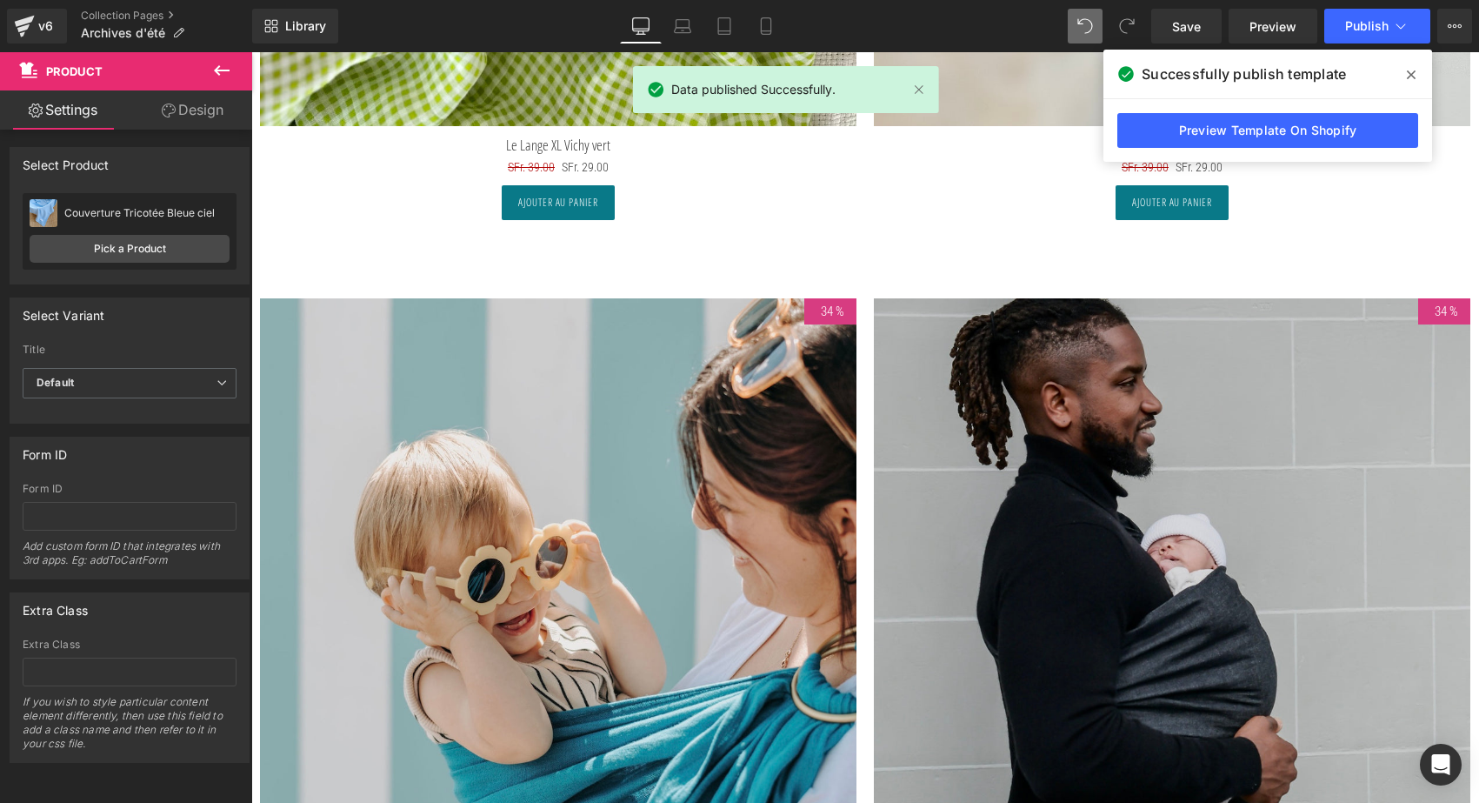
scroll to position [1486, 0]
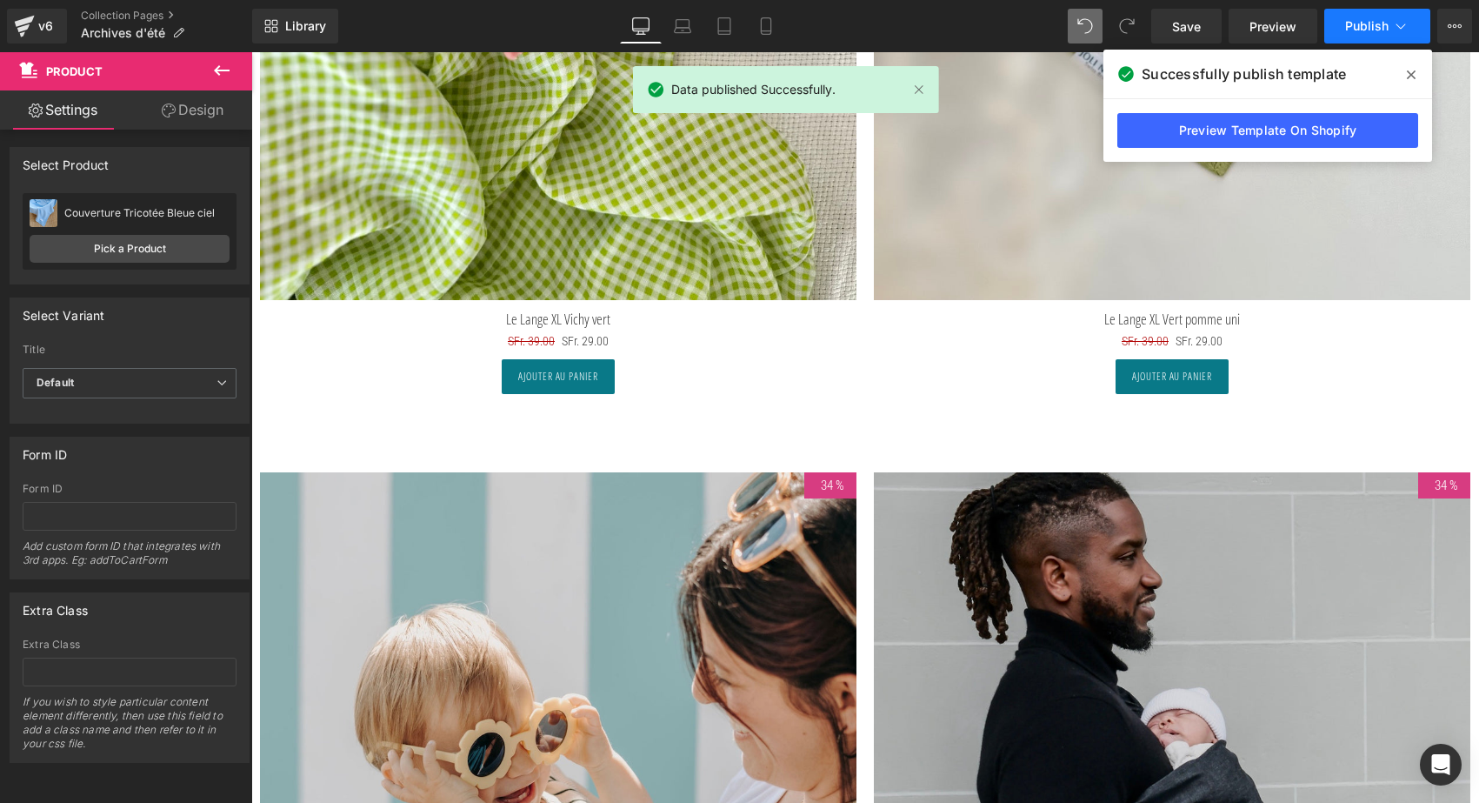
click at [1370, 30] on span "Publish" at bounding box center [1367, 26] width 43 height 14
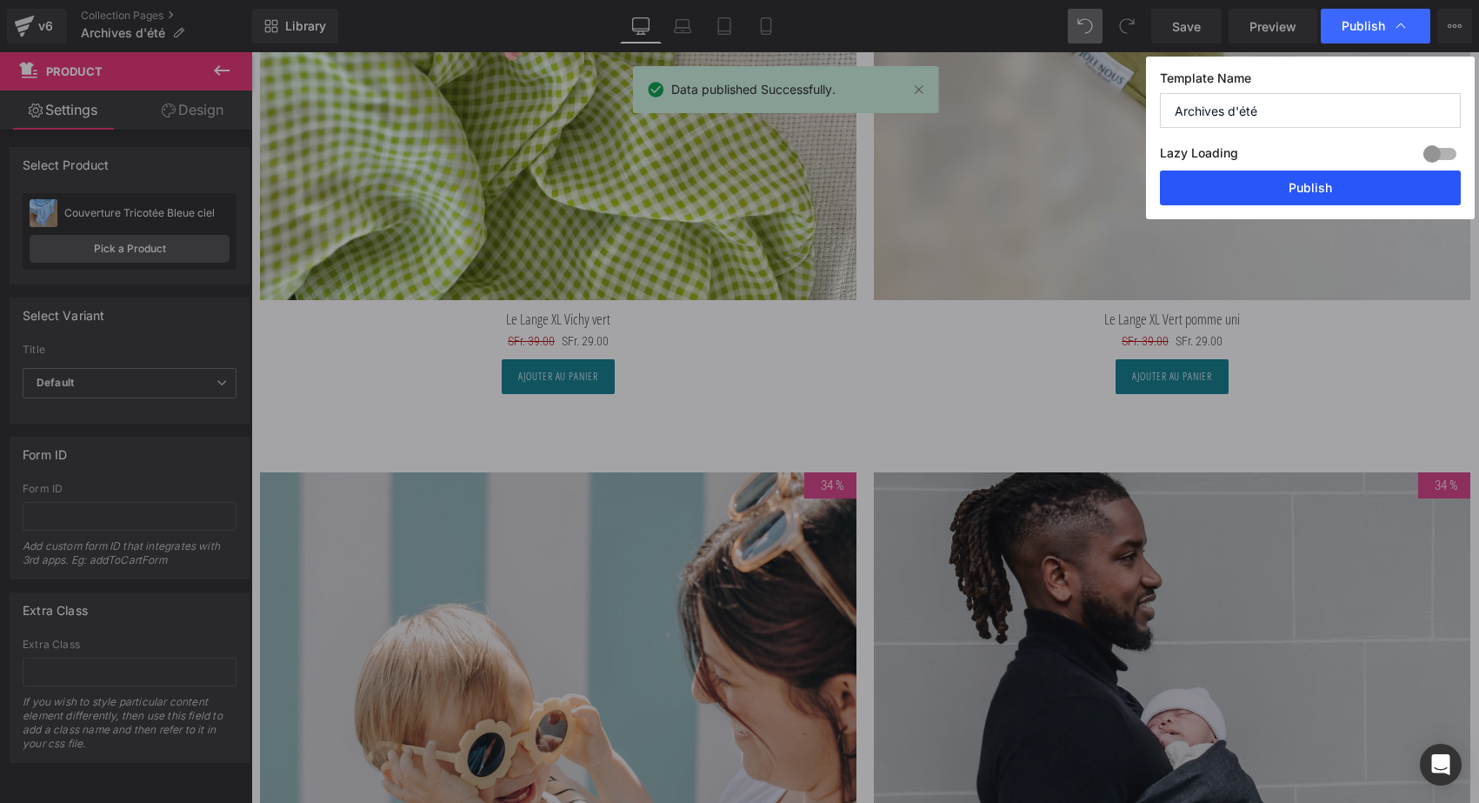
drag, startPoint x: 1323, startPoint y: 192, endPoint x: 1071, endPoint y: 140, distance: 257.6
click at [1323, 192] on button "Publish" at bounding box center [1310, 187] width 301 height 35
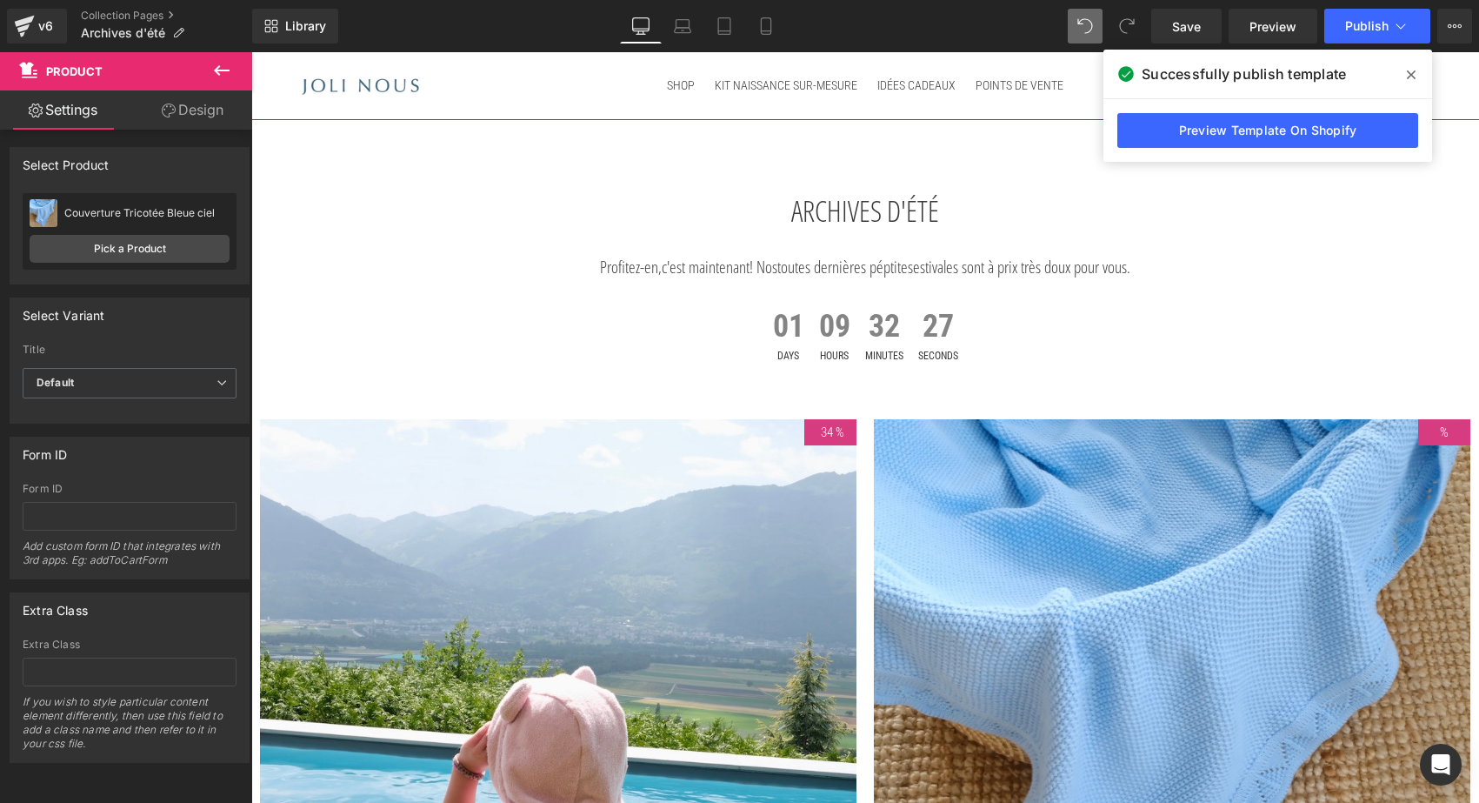
scroll to position [0, 0]
click at [527, 555] on img at bounding box center [558, 717] width 597 height 597
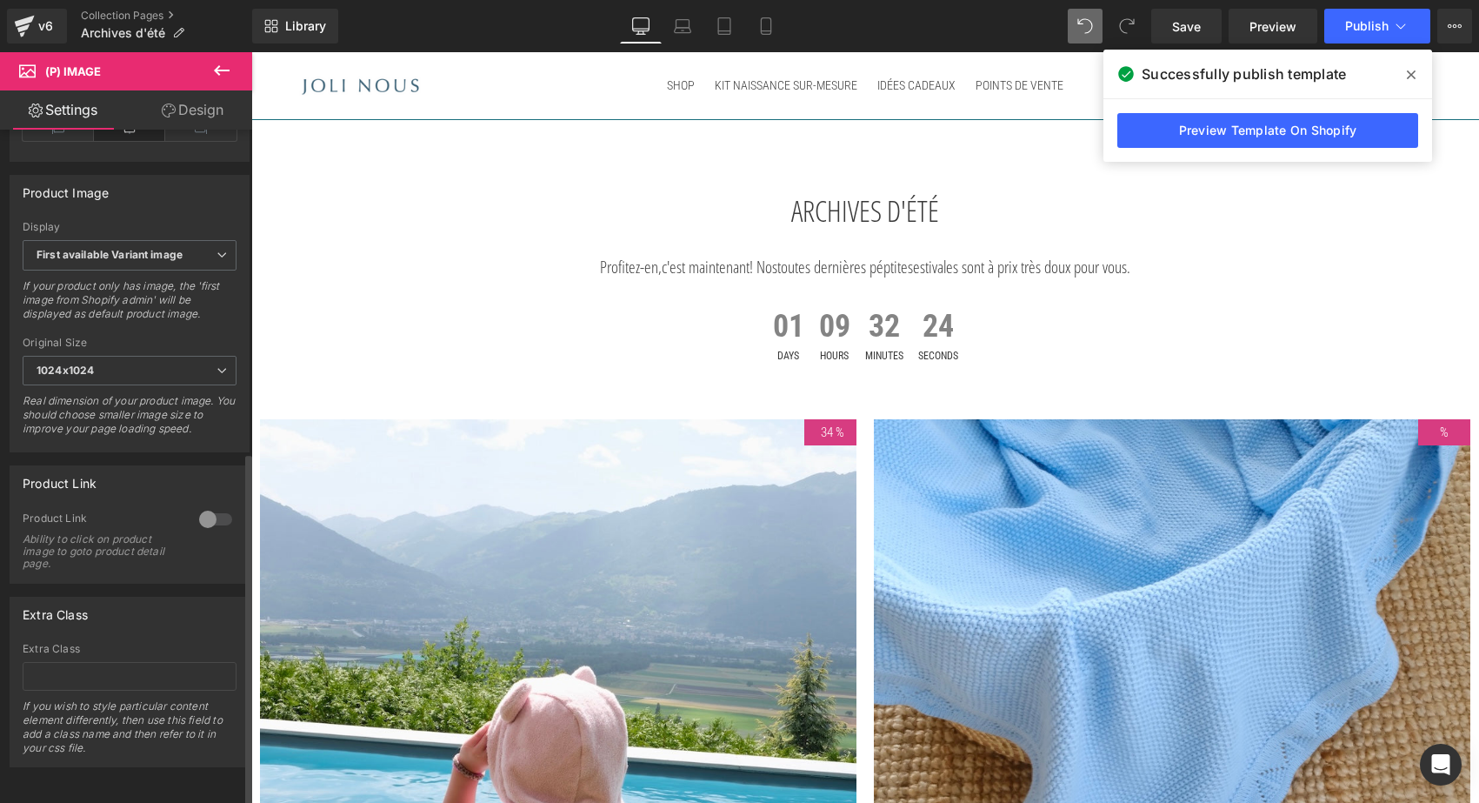
scroll to position [613, 0]
click at [215, 509] on div at bounding box center [216, 519] width 42 height 28
click at [1365, 35] on button "Publish" at bounding box center [1378, 26] width 106 height 35
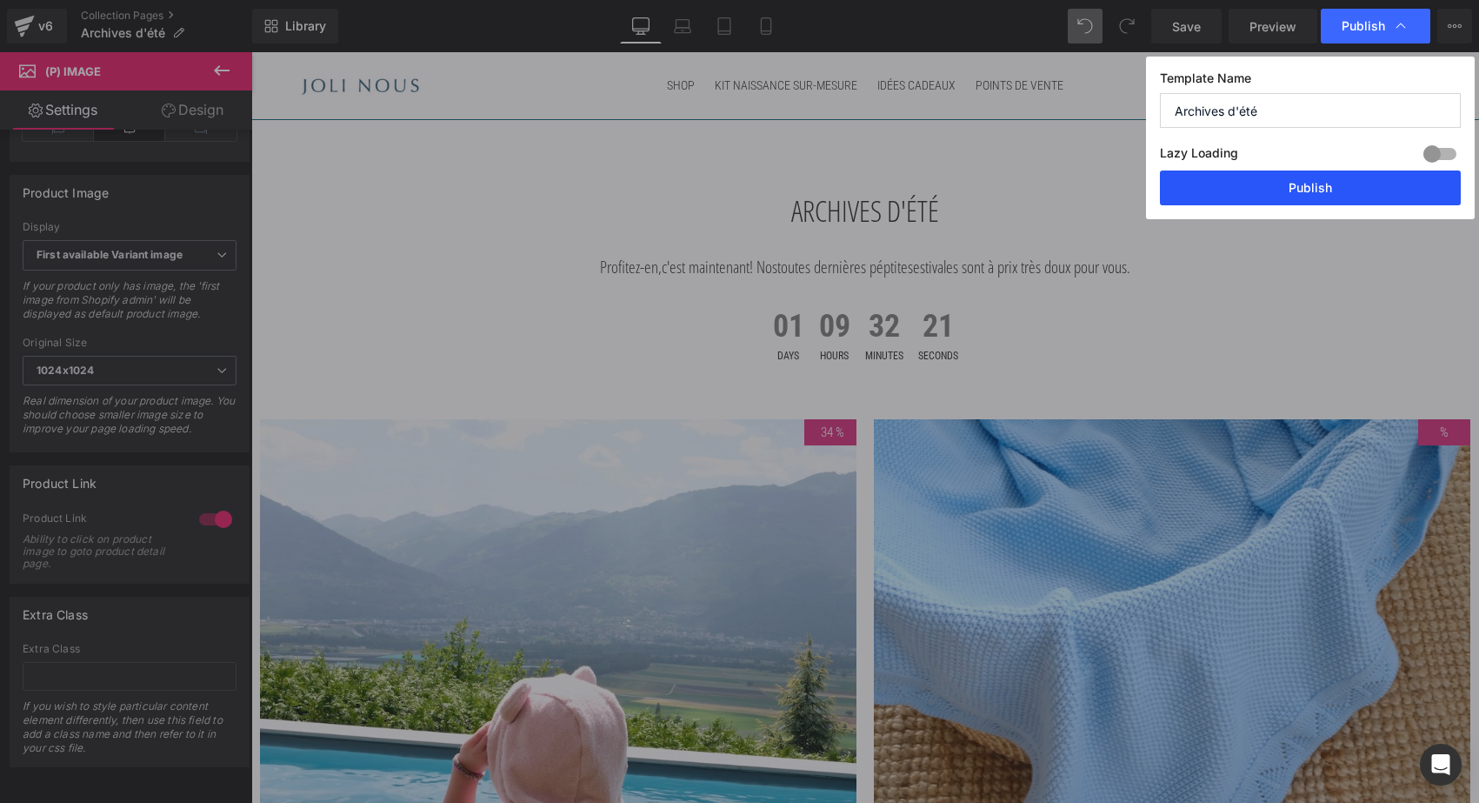
click at [1320, 186] on button "Publish" at bounding box center [1310, 187] width 301 height 35
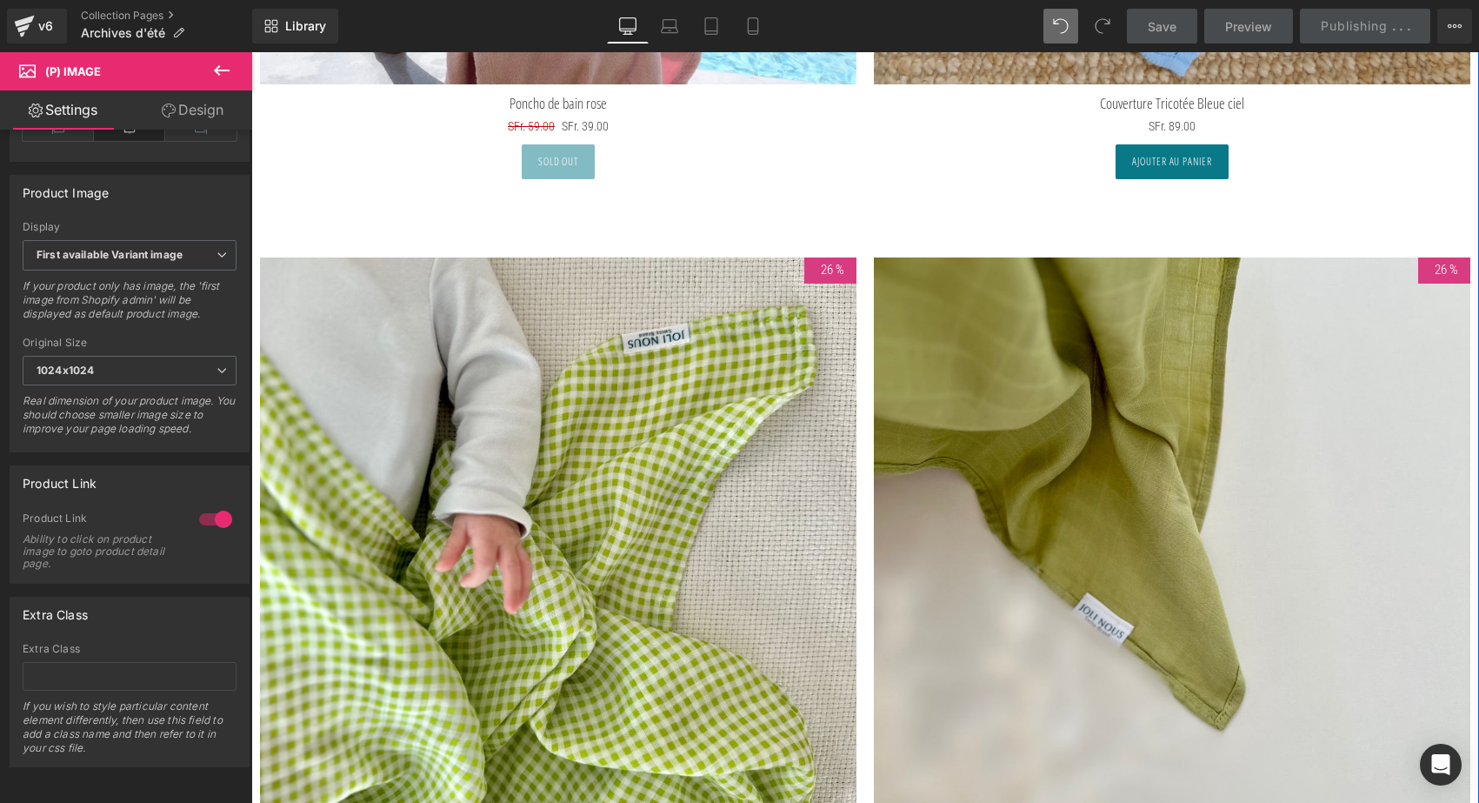
scroll to position [985, 0]
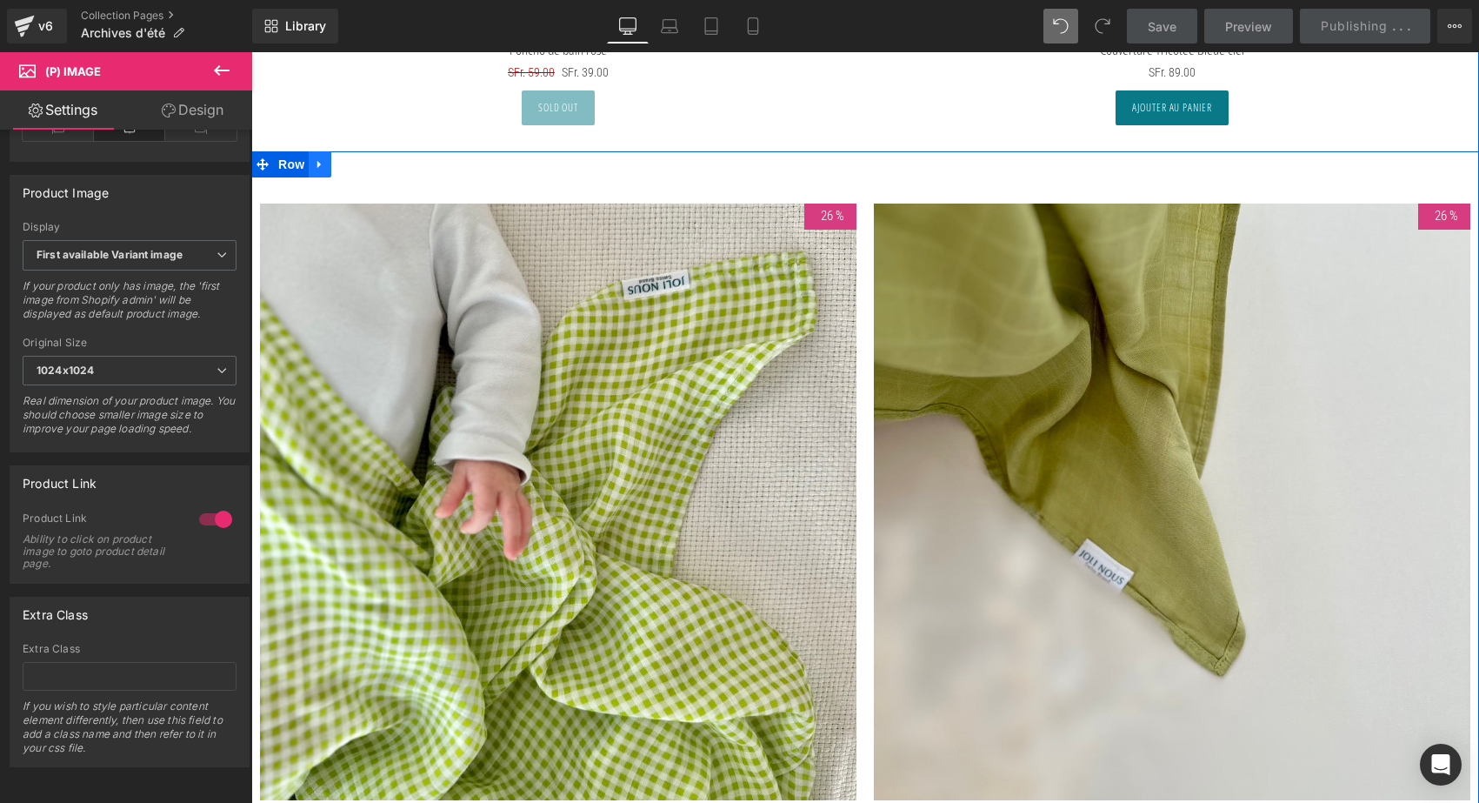
click at [320, 165] on icon at bounding box center [320, 163] width 12 height 13
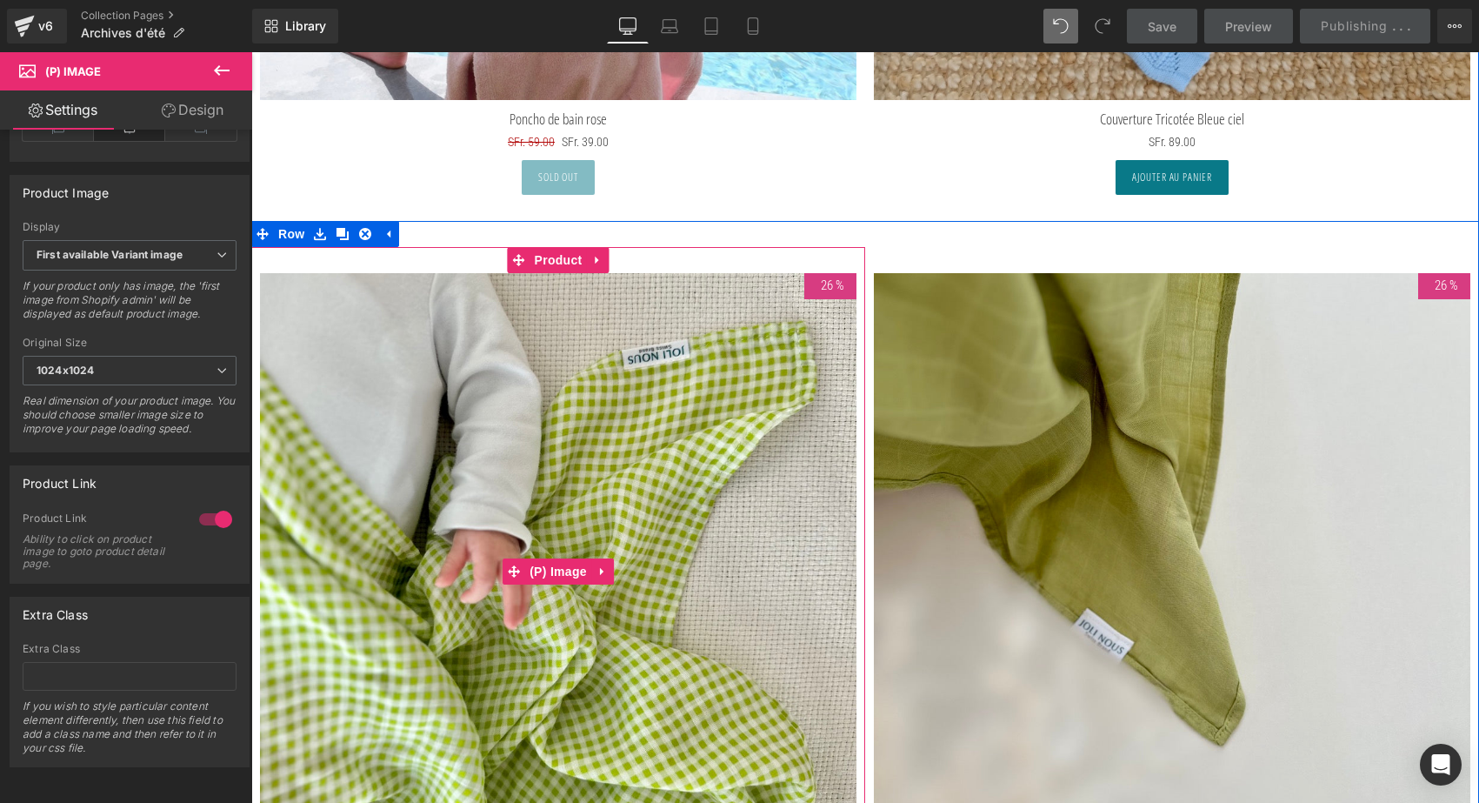
scroll to position [843, 0]
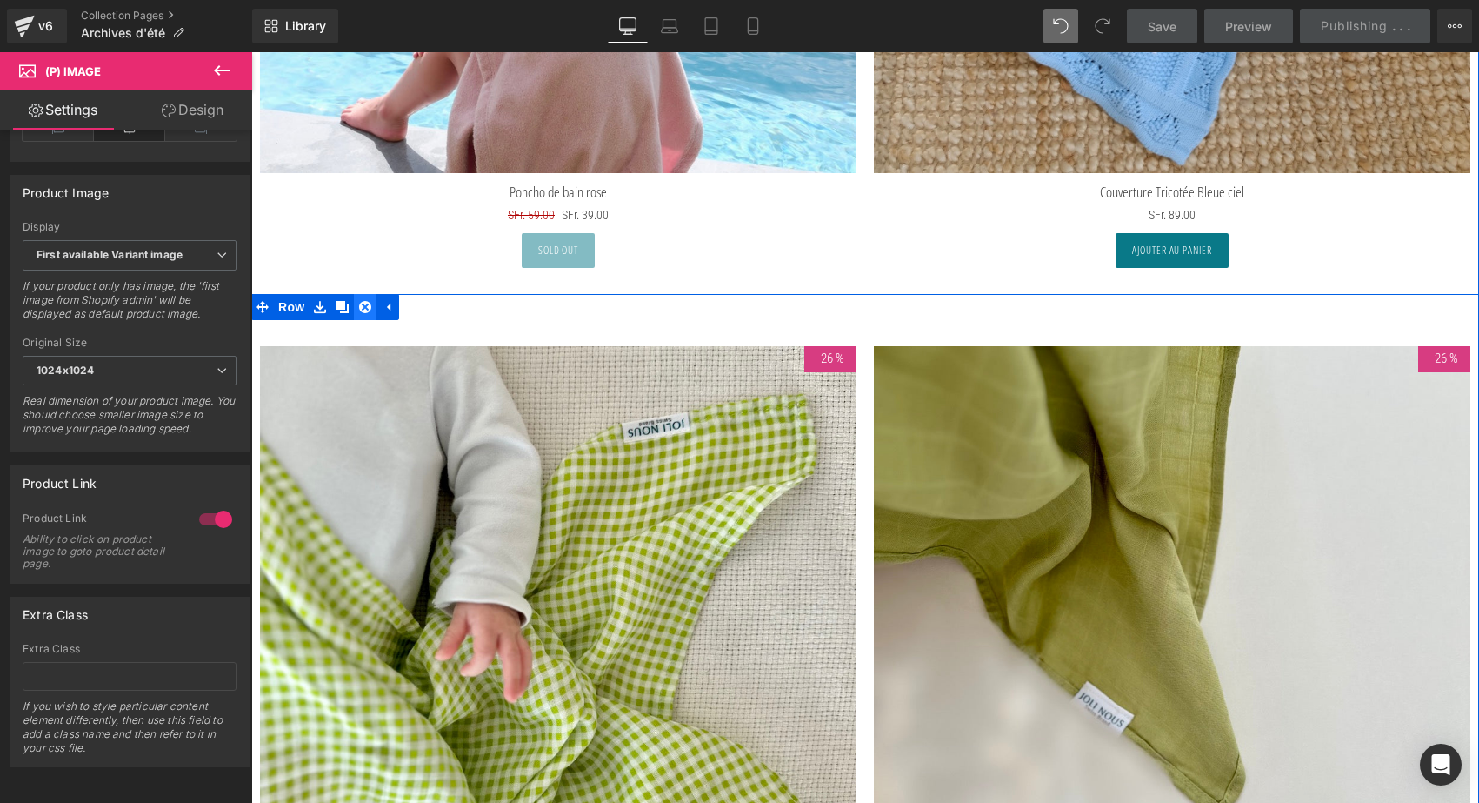
click at [365, 303] on icon at bounding box center [365, 307] width 12 height 12
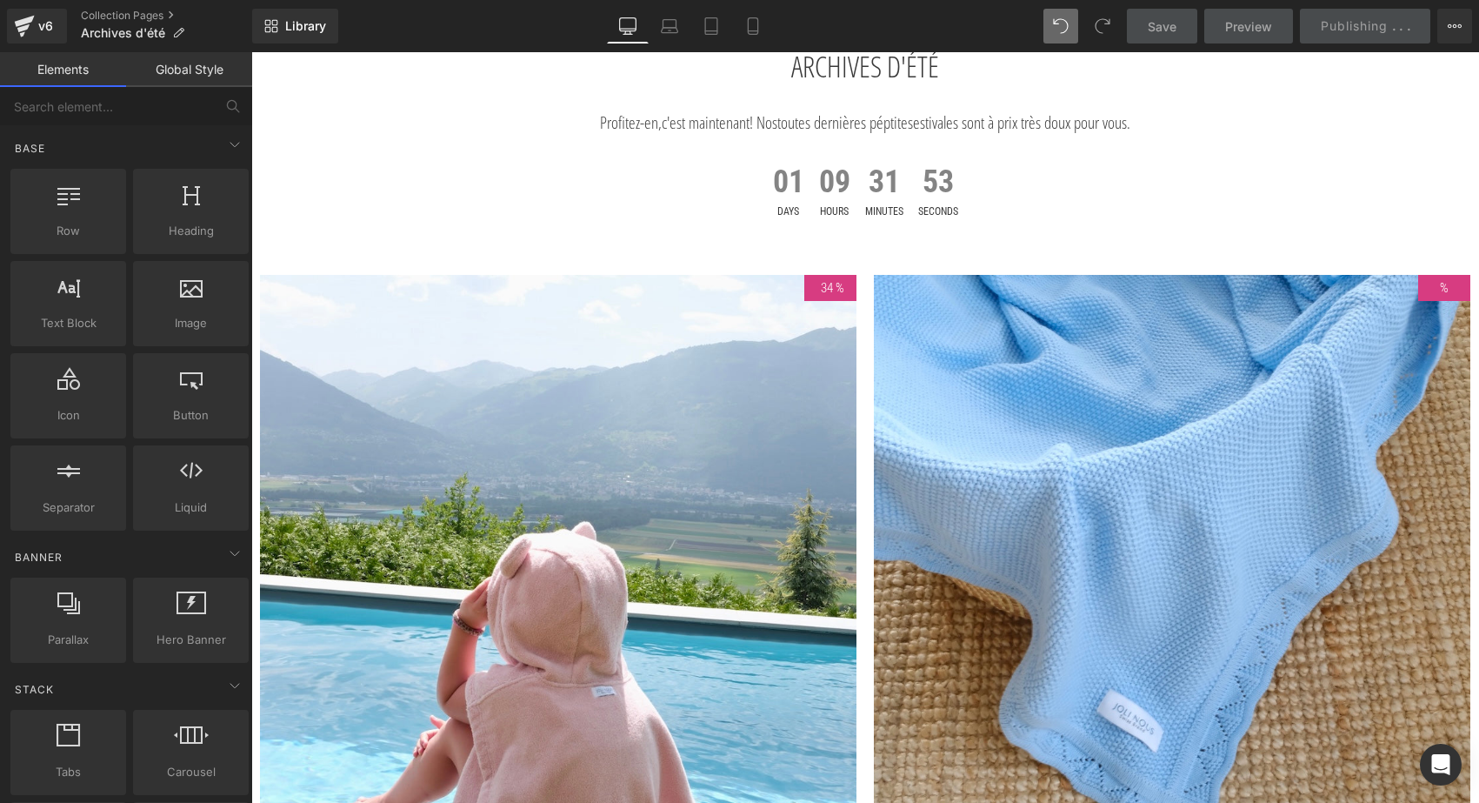
scroll to position [153, 0]
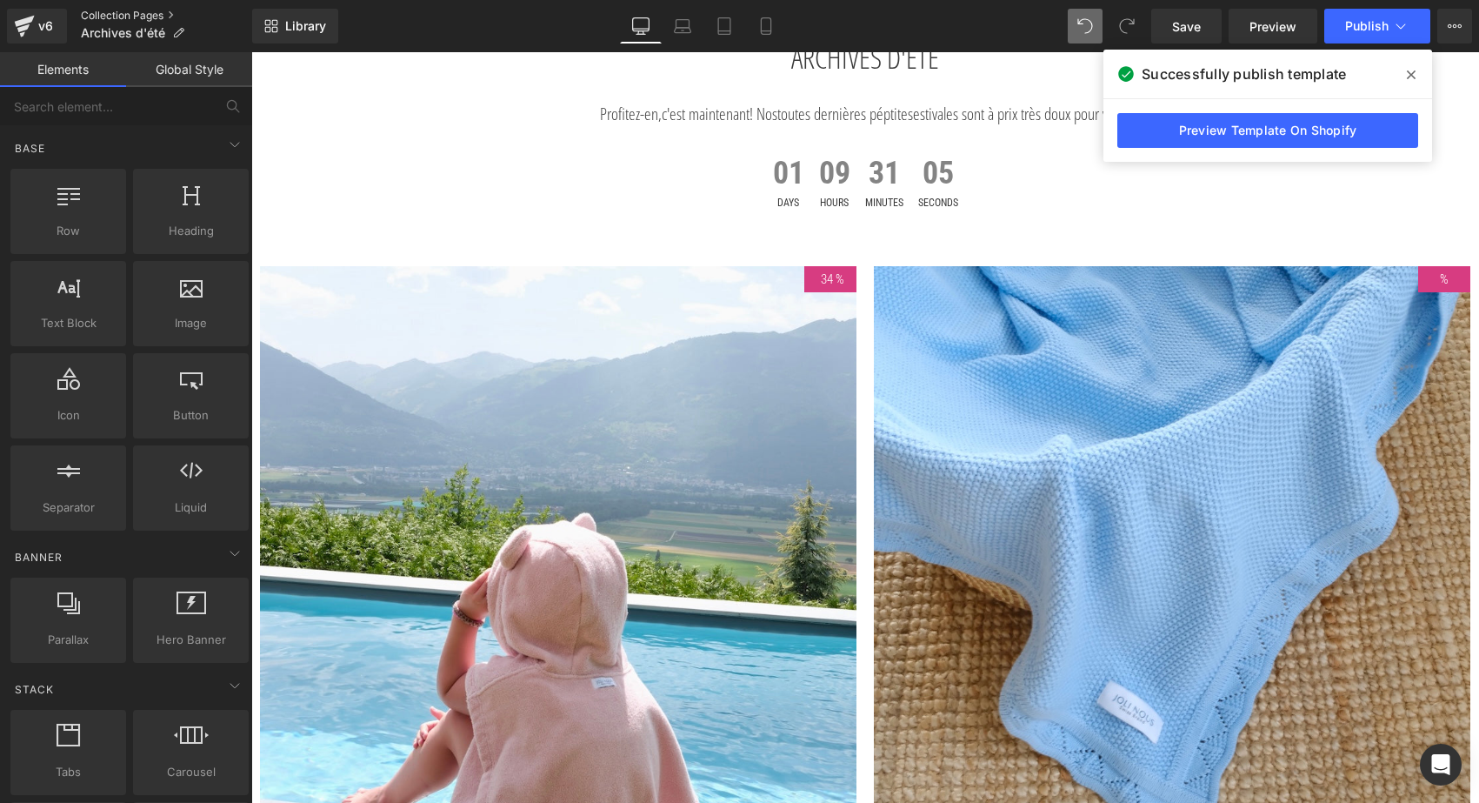
click at [130, 10] on link "Collection Pages" at bounding box center [166, 16] width 171 height 14
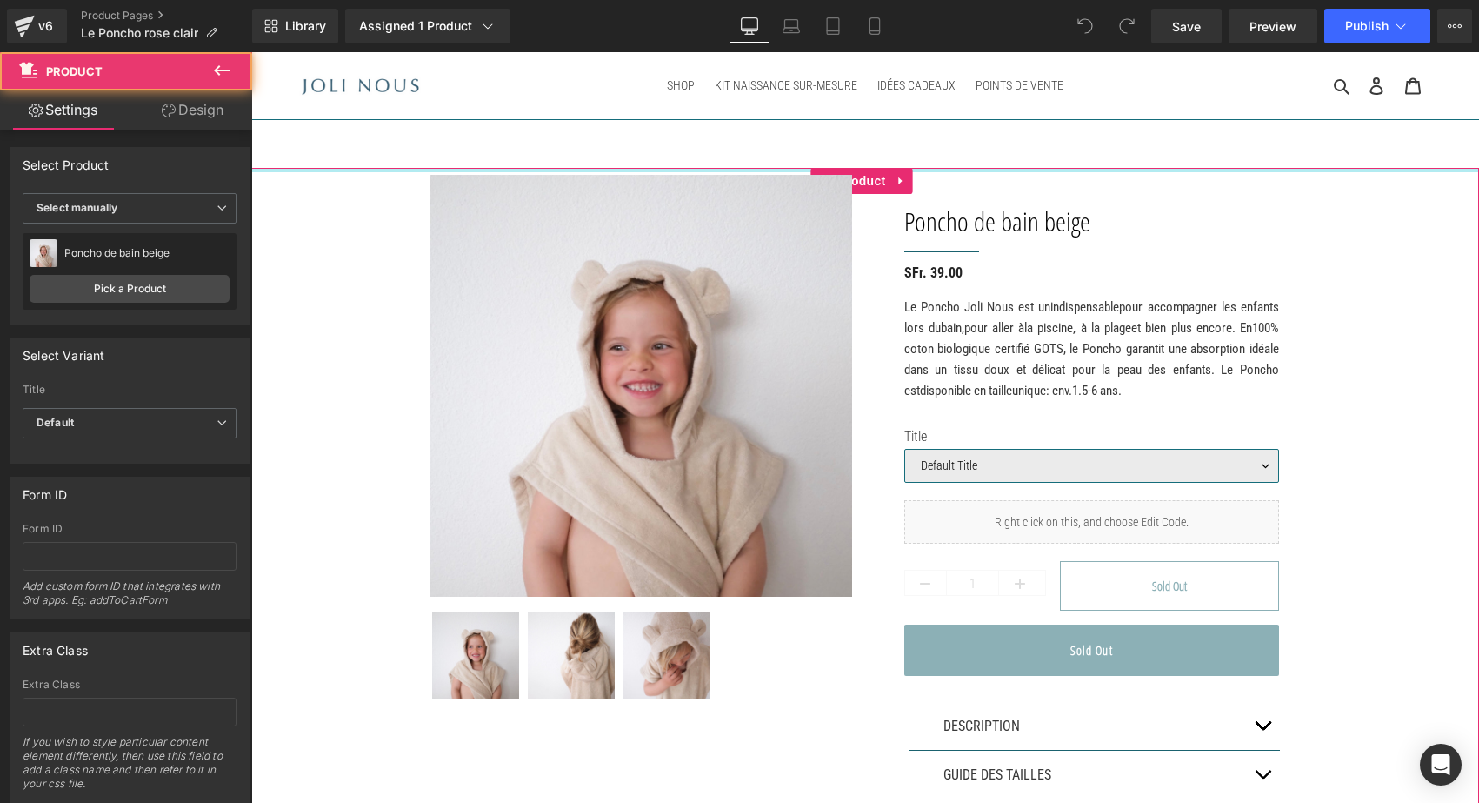
click at [288, 170] on div at bounding box center [865, 170] width 1228 height 4
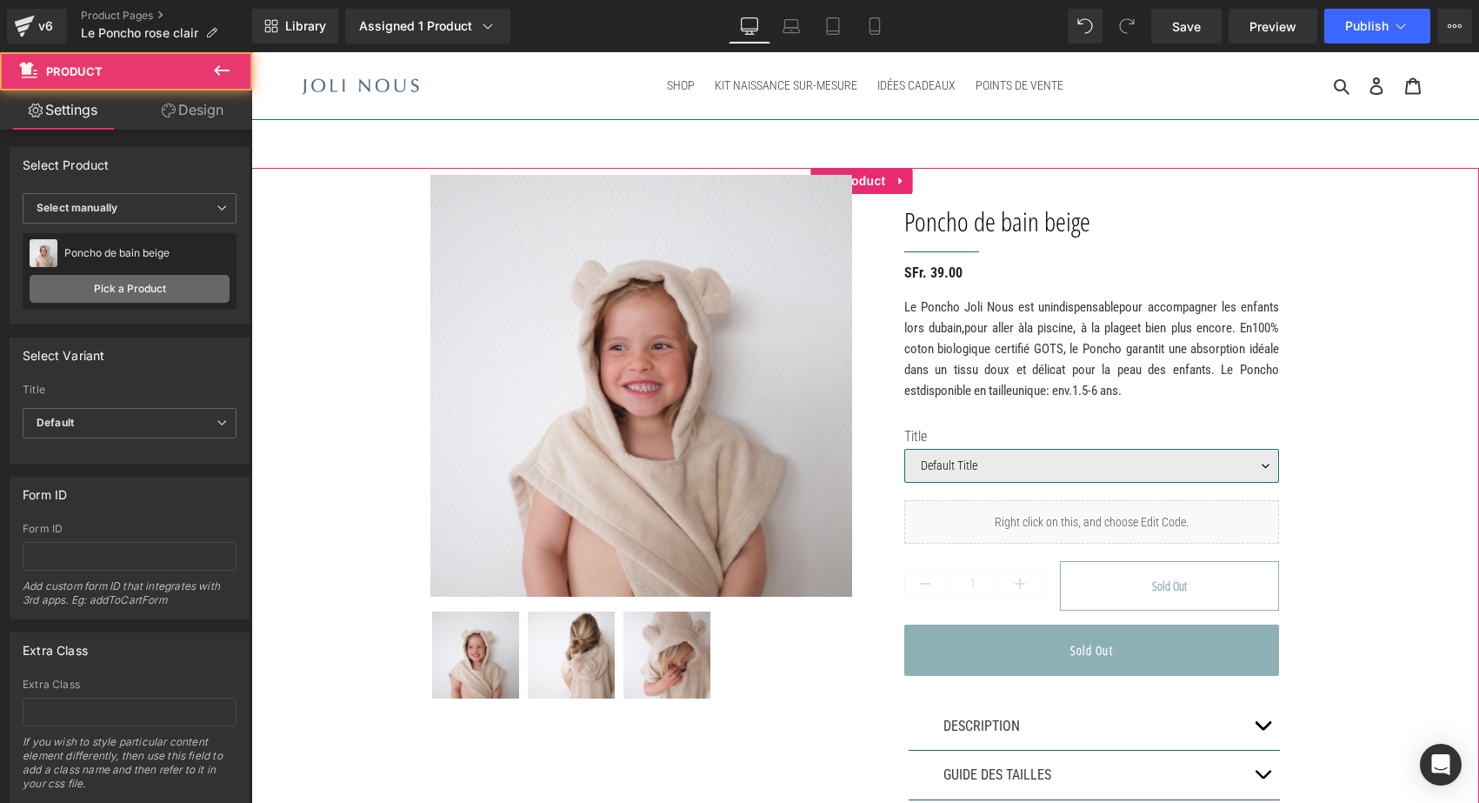
click at [127, 291] on link "Pick a Product" at bounding box center [130, 289] width 200 height 28
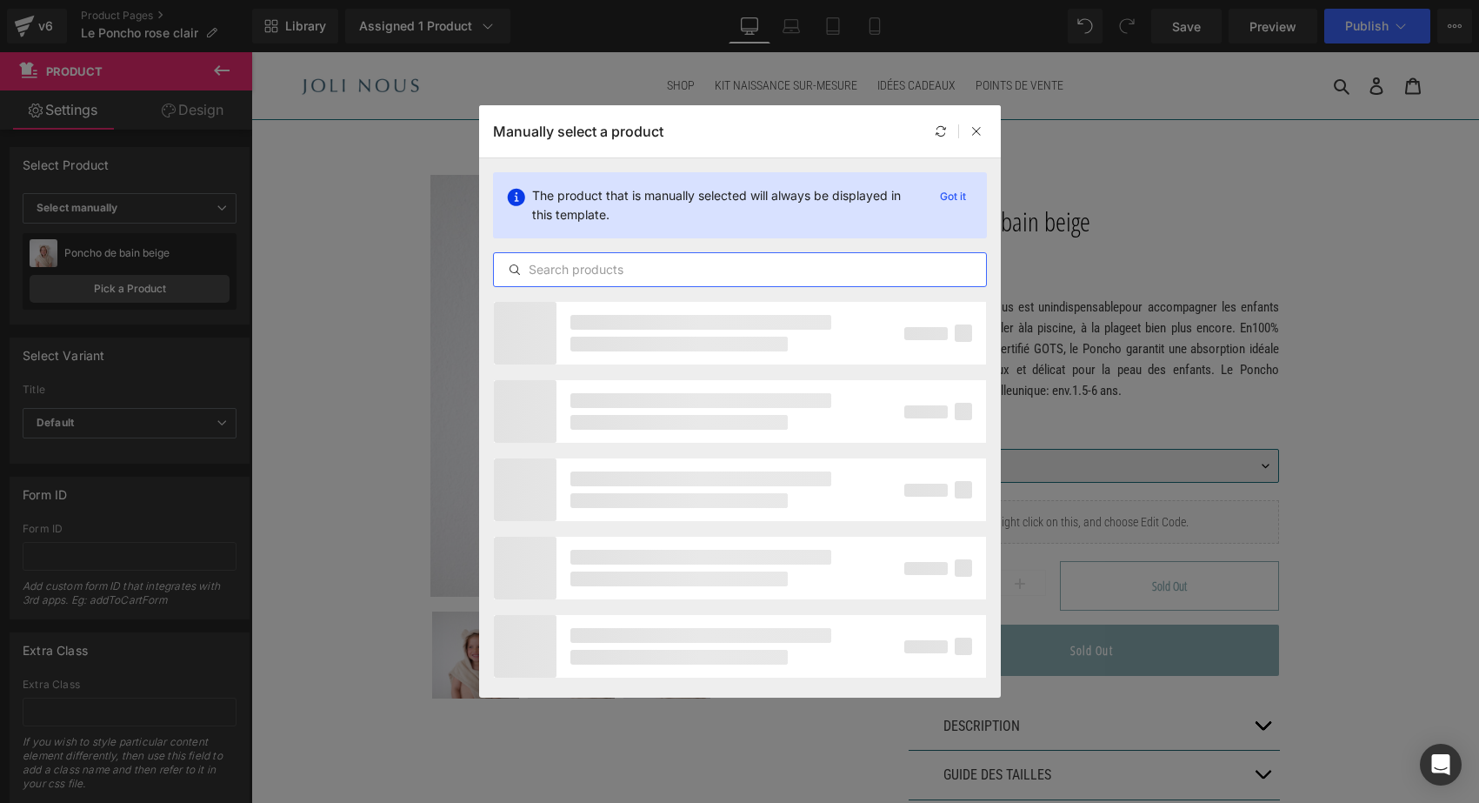
click at [558, 277] on input "text" at bounding box center [740, 269] width 492 height 21
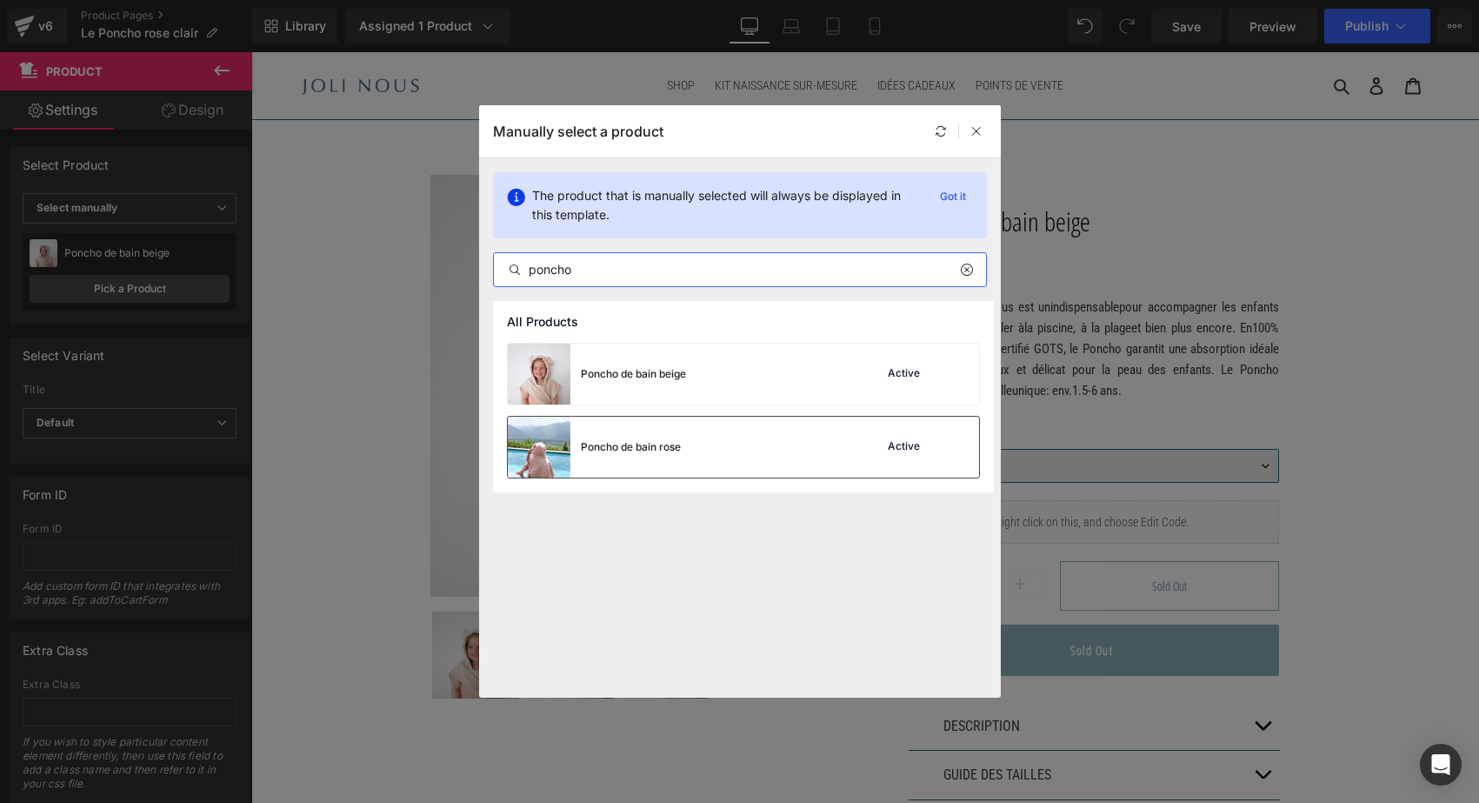
type input "poncho"
click at [593, 441] on div "Poncho de bain rose" at bounding box center [631, 447] width 100 height 16
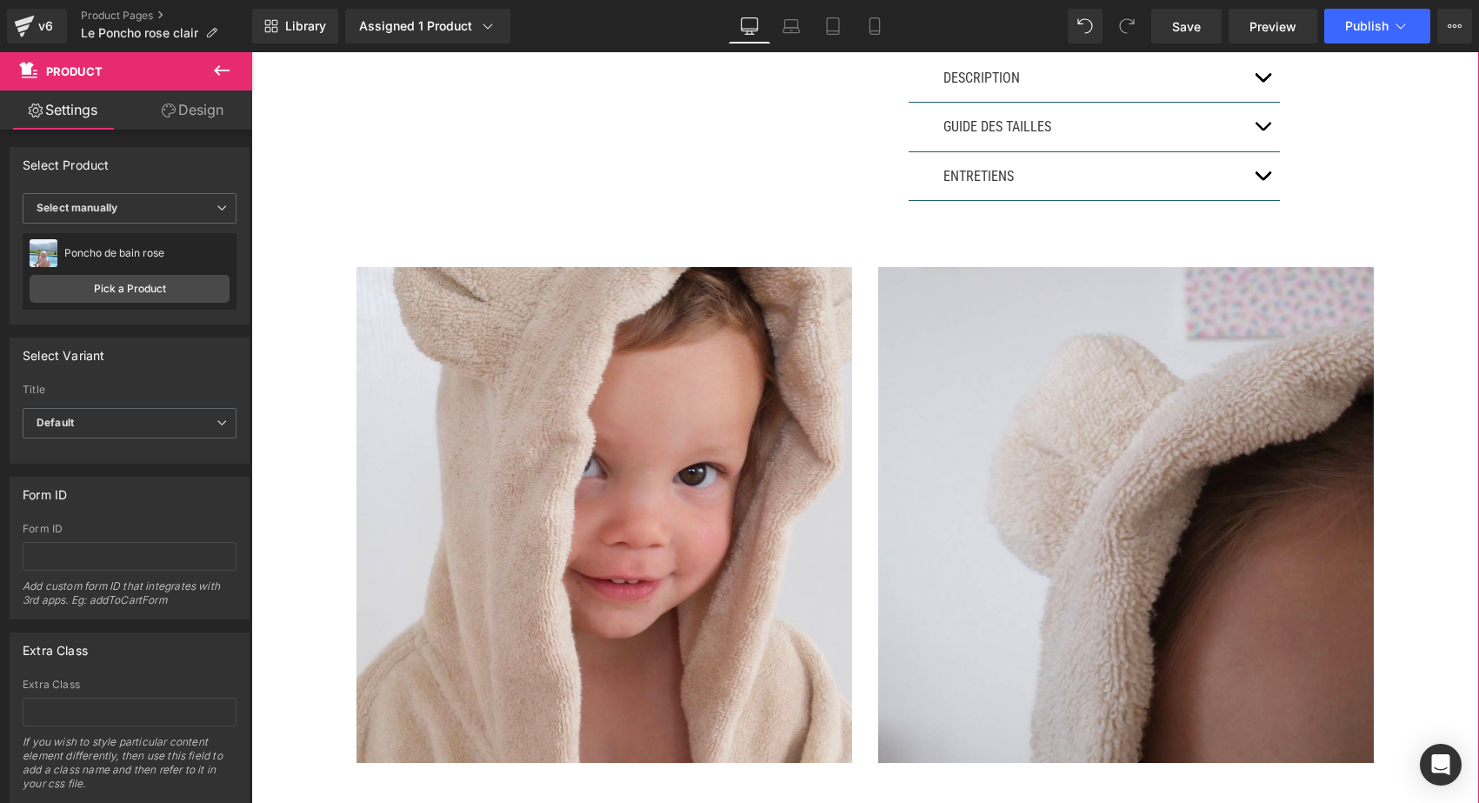
scroll to position [628, 0]
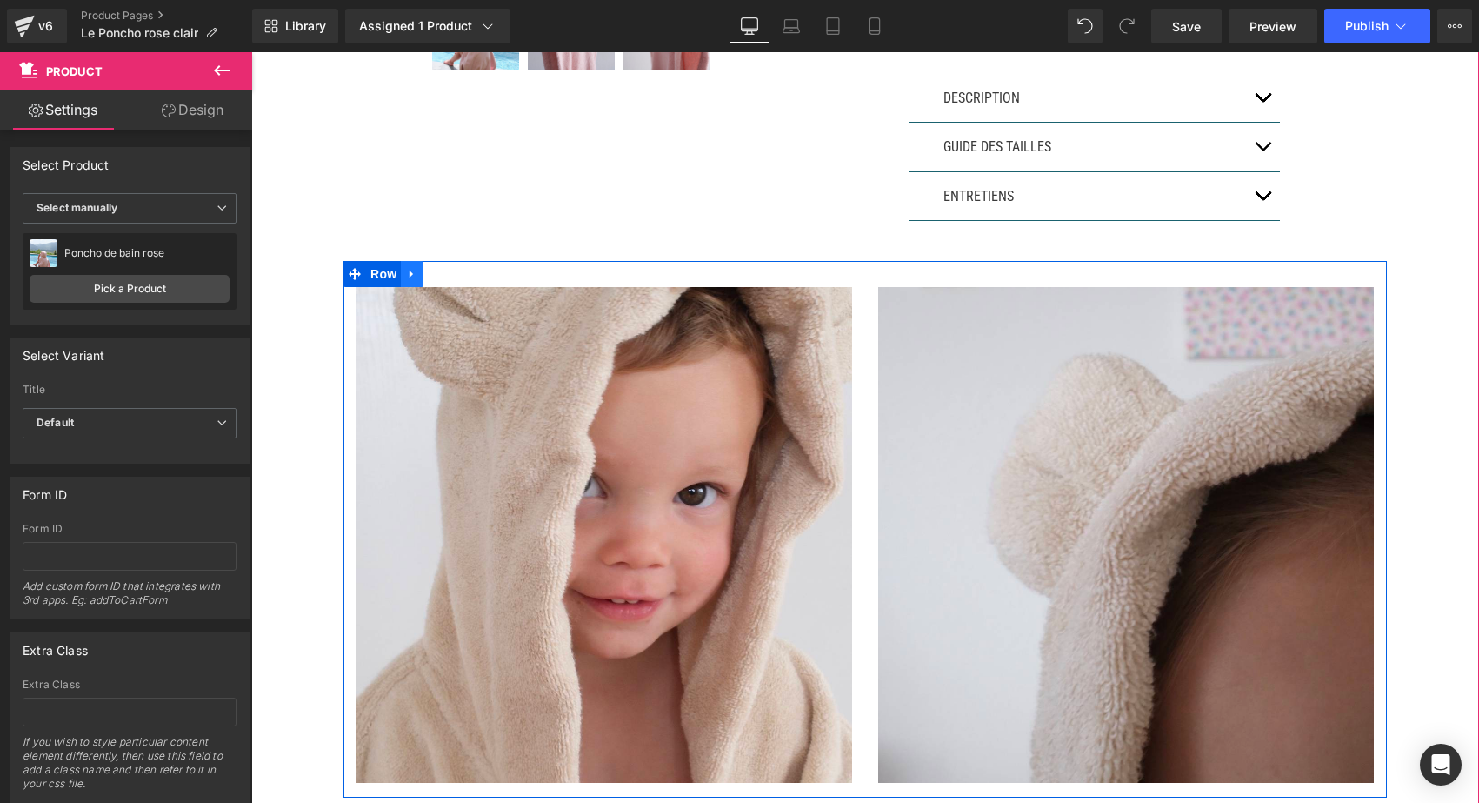
click at [413, 281] on icon at bounding box center [412, 274] width 12 height 13
click at [459, 280] on icon at bounding box center [457, 274] width 12 height 12
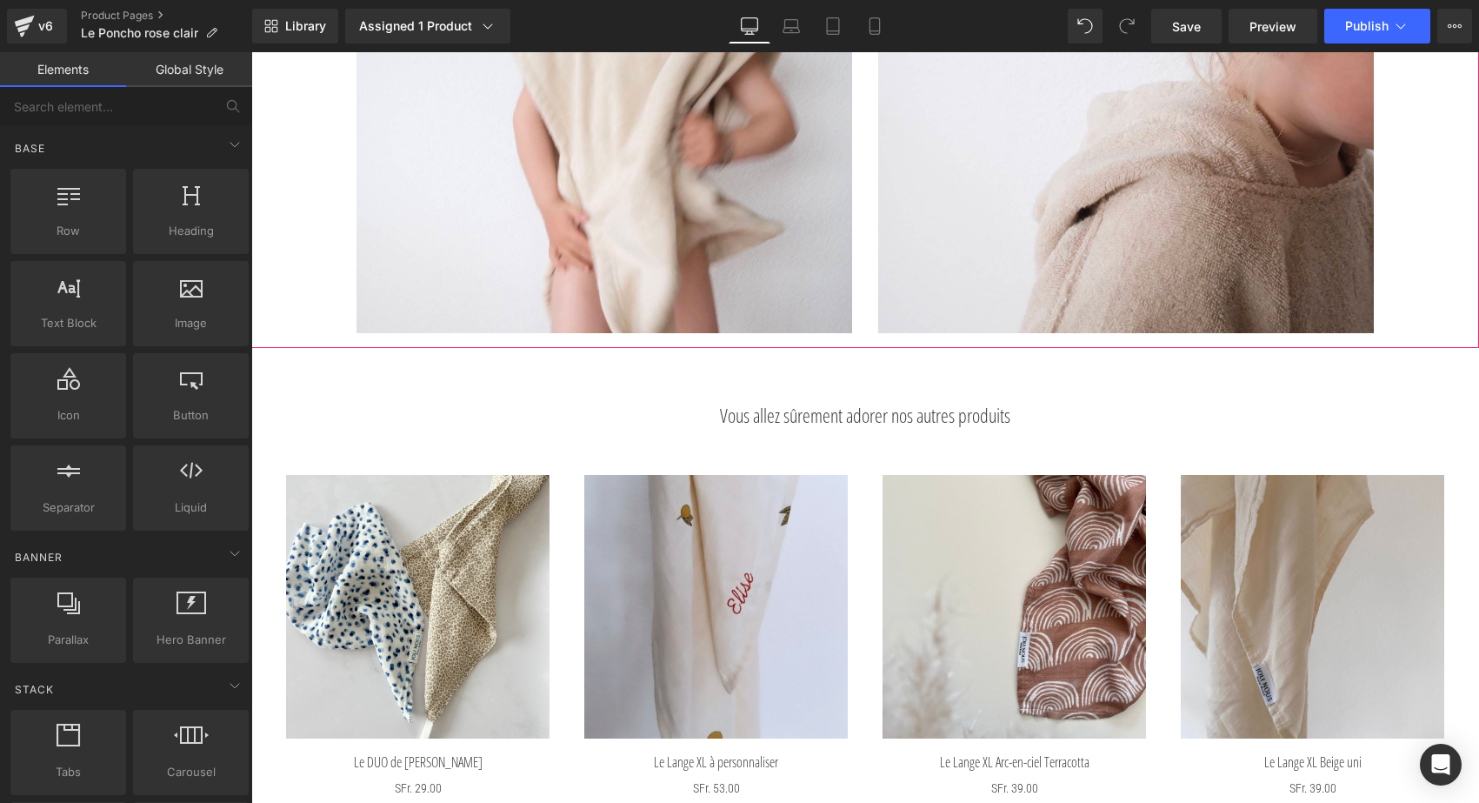
scroll to position [3691, 0]
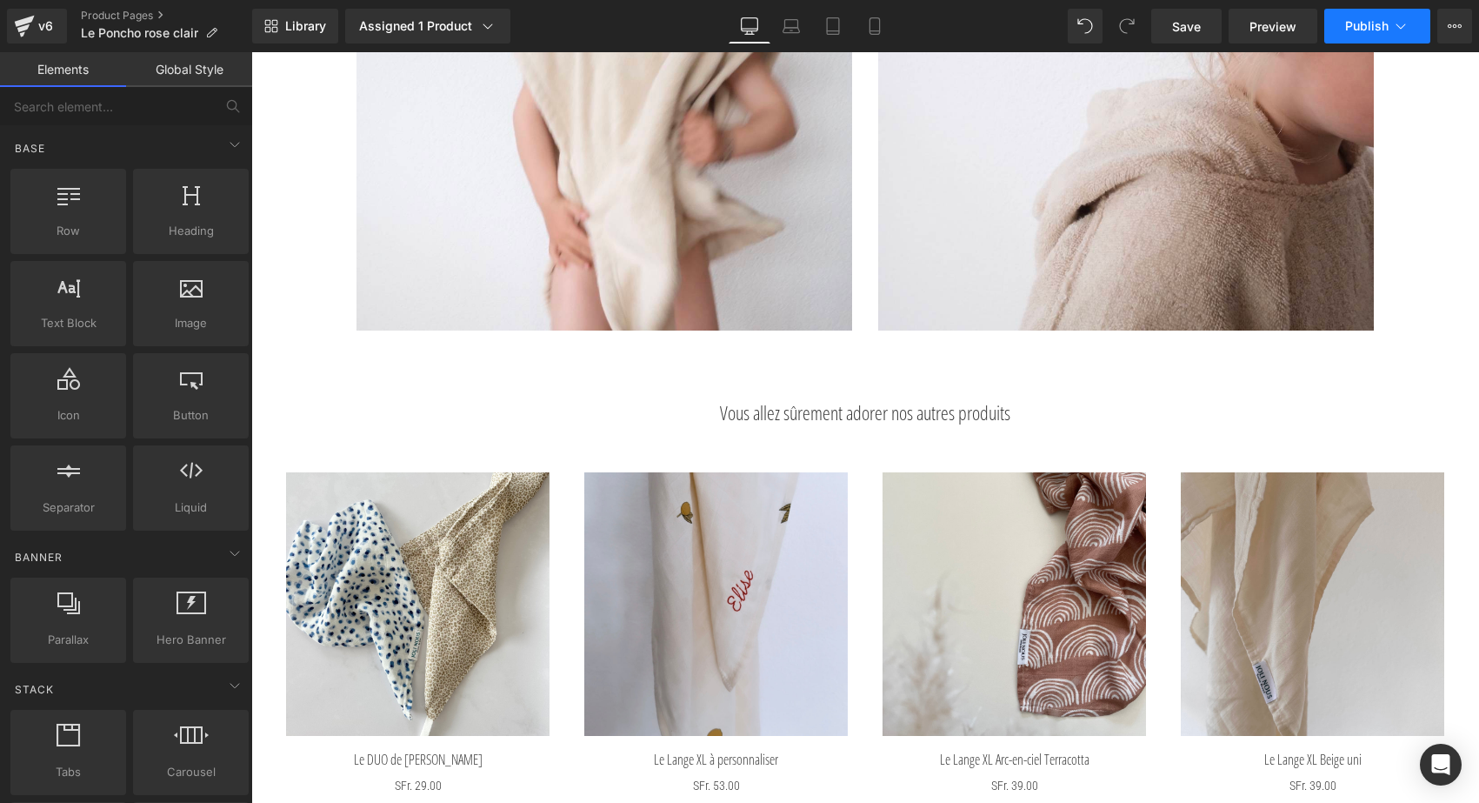
click at [1355, 23] on span "Publish" at bounding box center [1367, 26] width 43 height 14
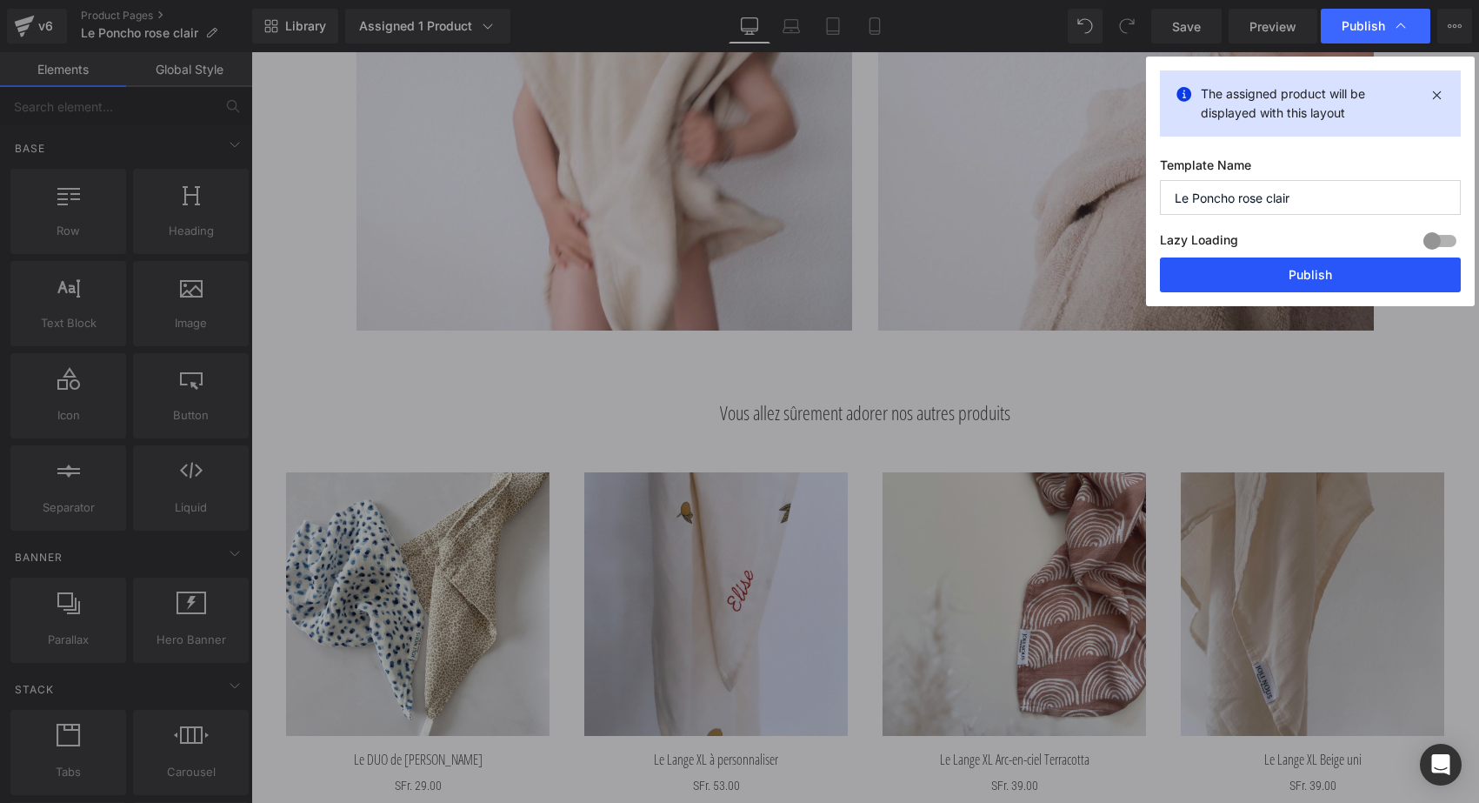
click at [1267, 261] on button "Publish" at bounding box center [1310, 274] width 301 height 35
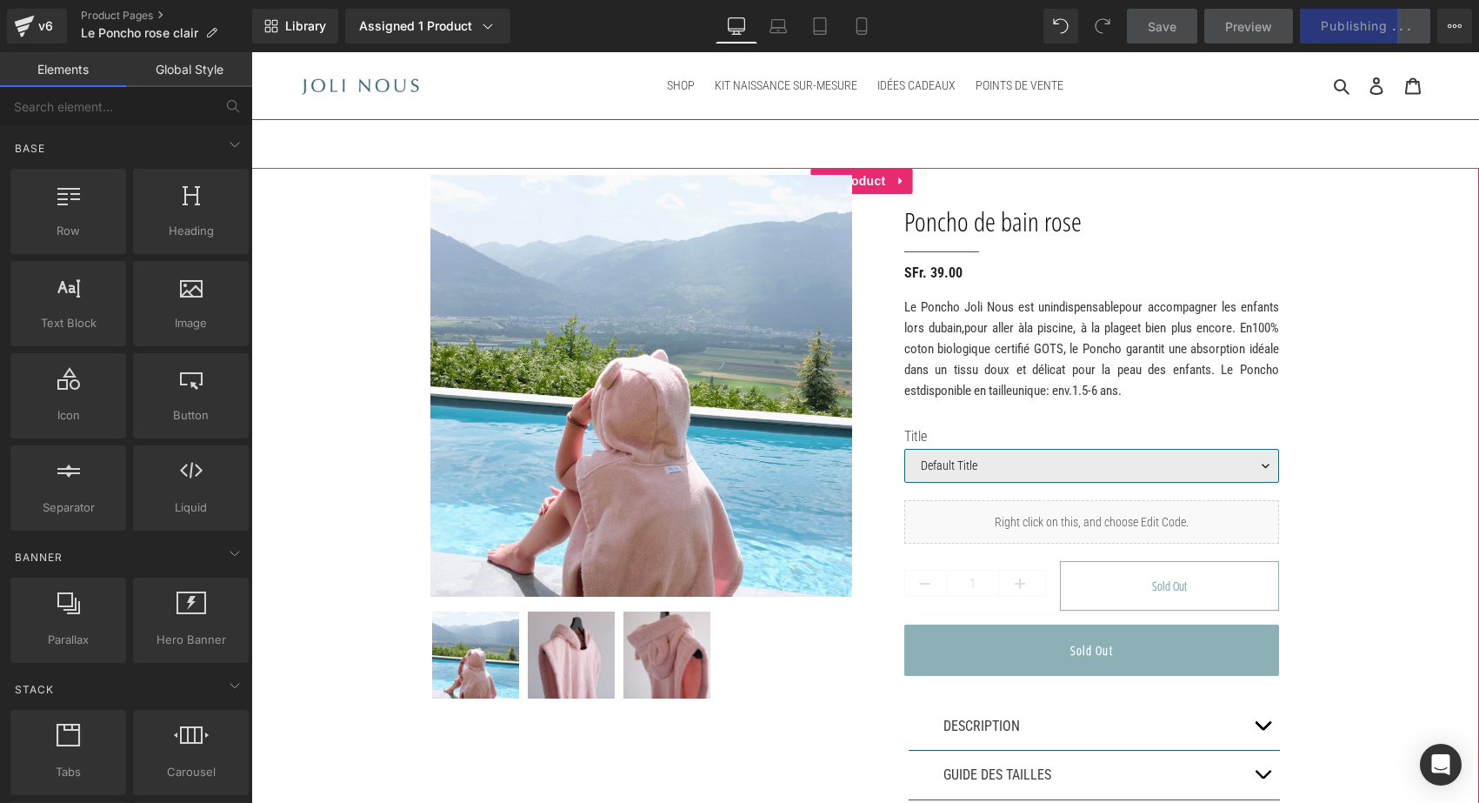
scroll to position [0, 0]
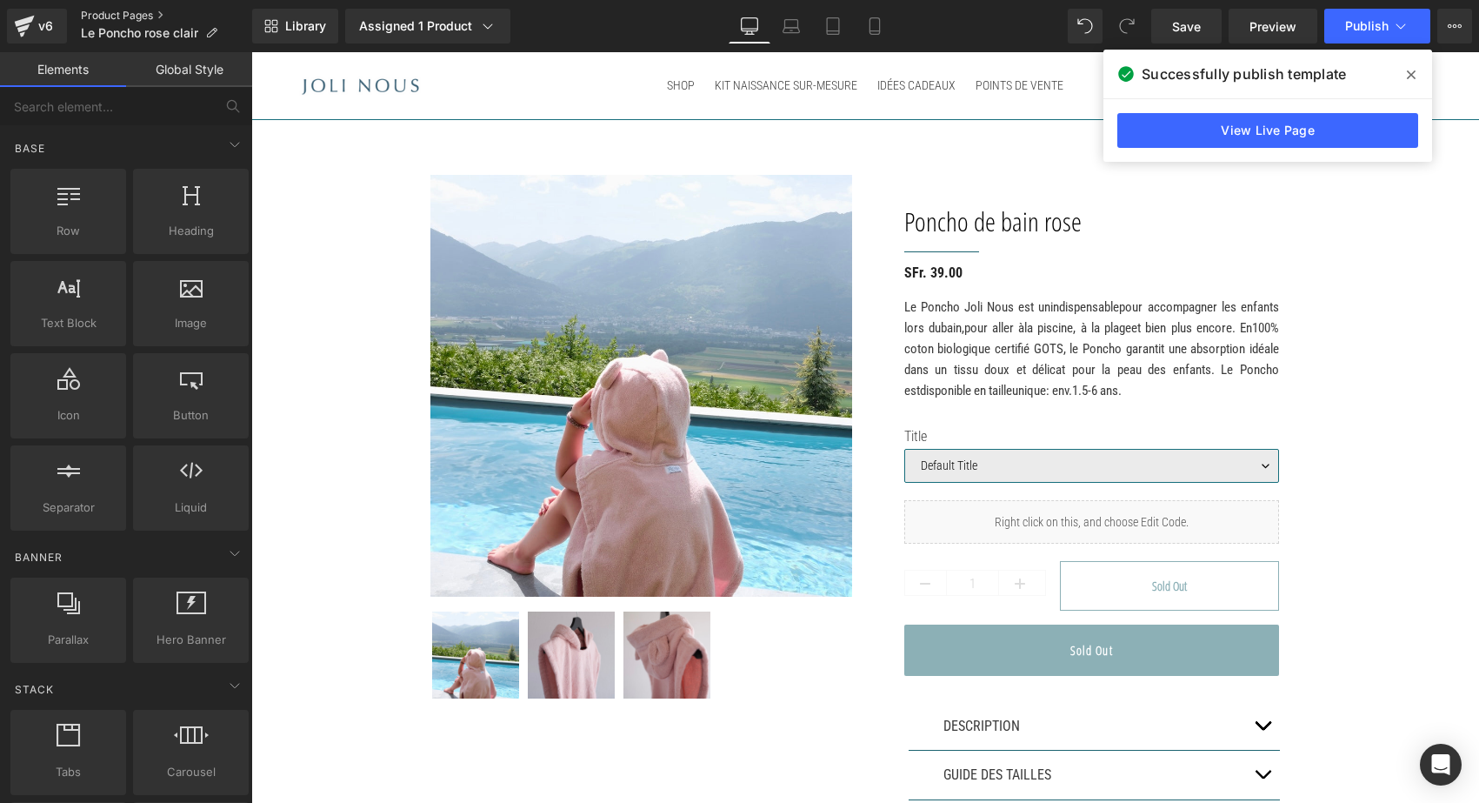
click at [94, 16] on link "Product Pages" at bounding box center [166, 16] width 171 height 14
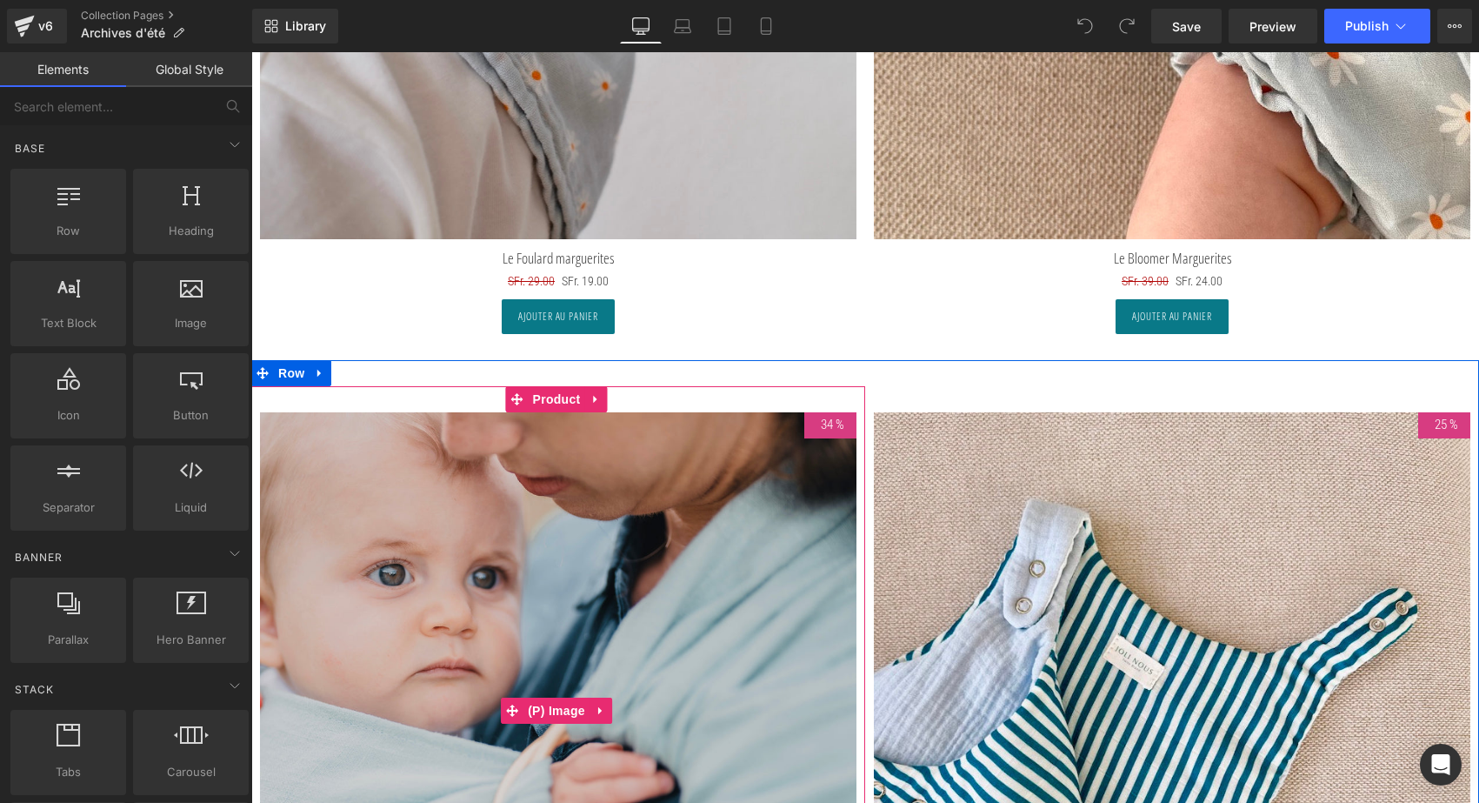
scroll to position [17808, 0]
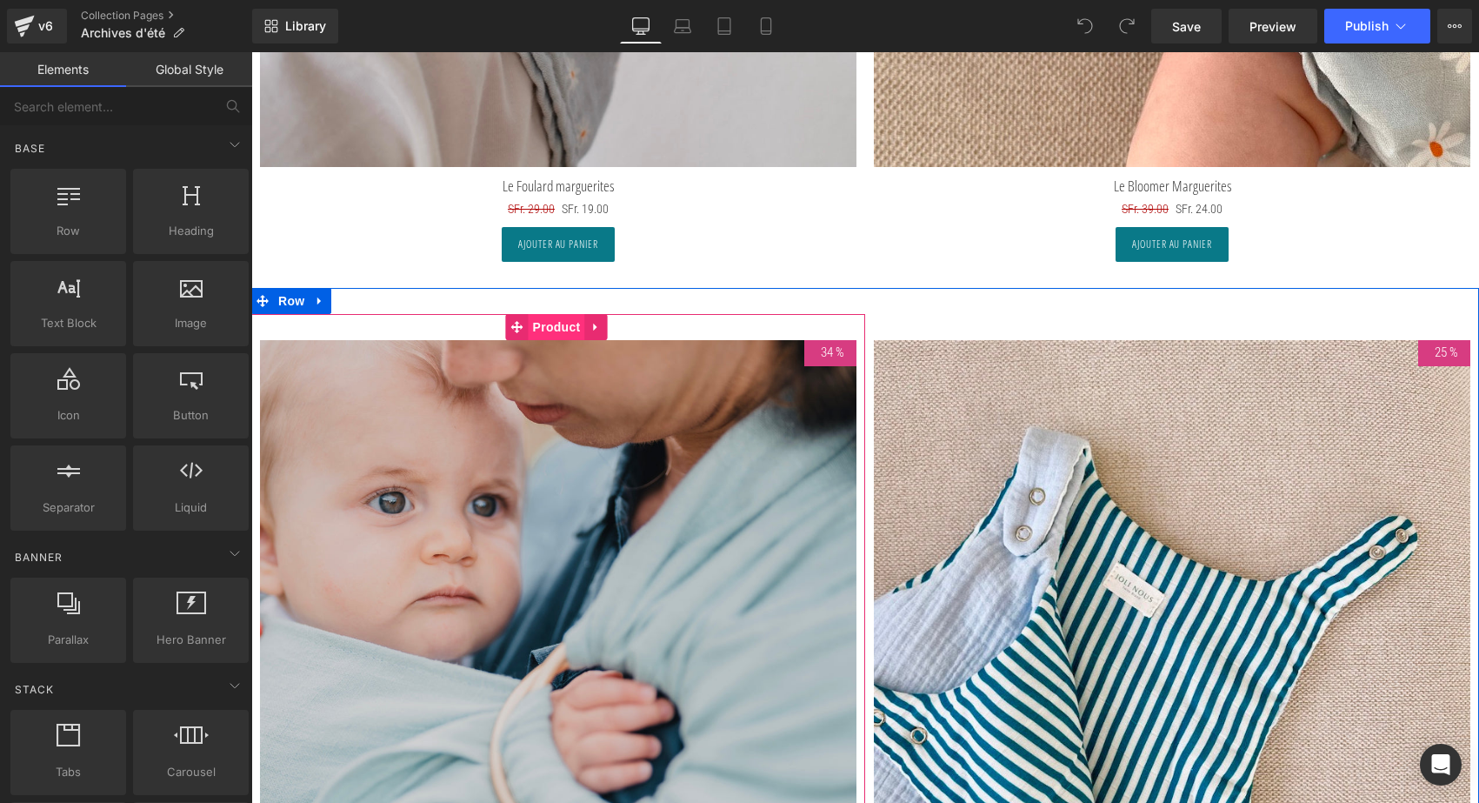
click at [559, 314] on span "Product" at bounding box center [557, 327] width 57 height 26
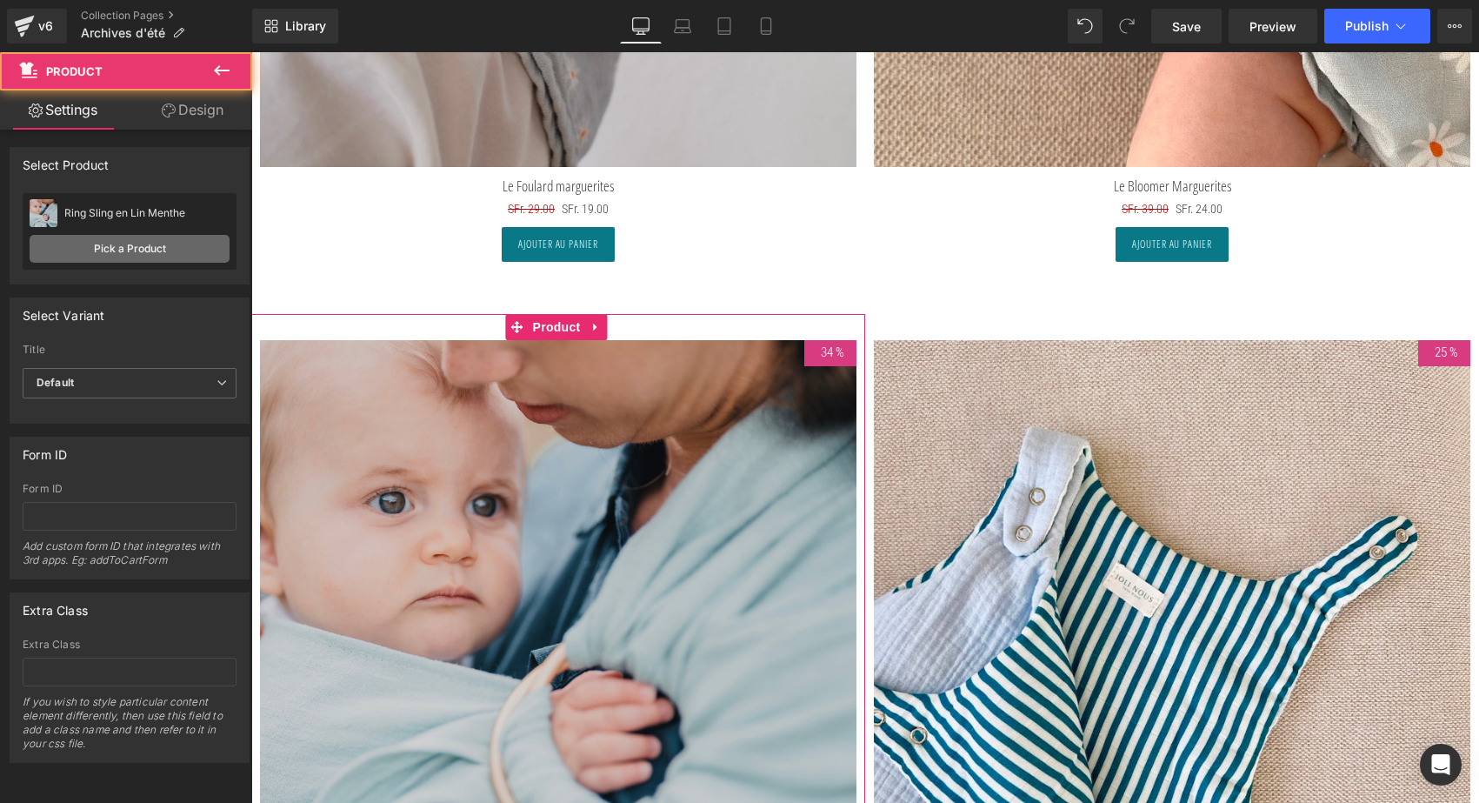
click at [166, 246] on link "Pick a Product" at bounding box center [130, 249] width 200 height 28
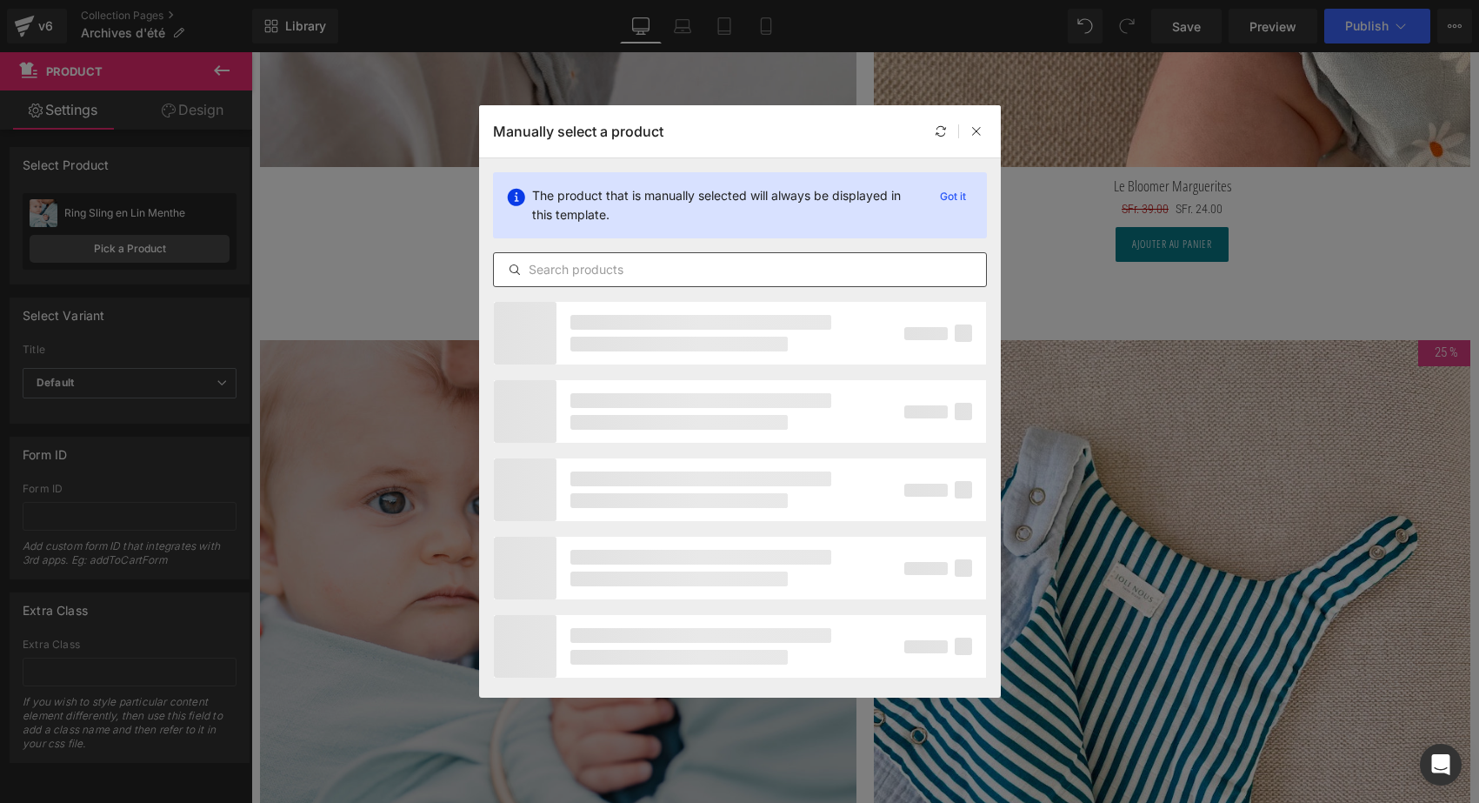
click at [593, 277] on input "text" at bounding box center [740, 269] width 492 height 21
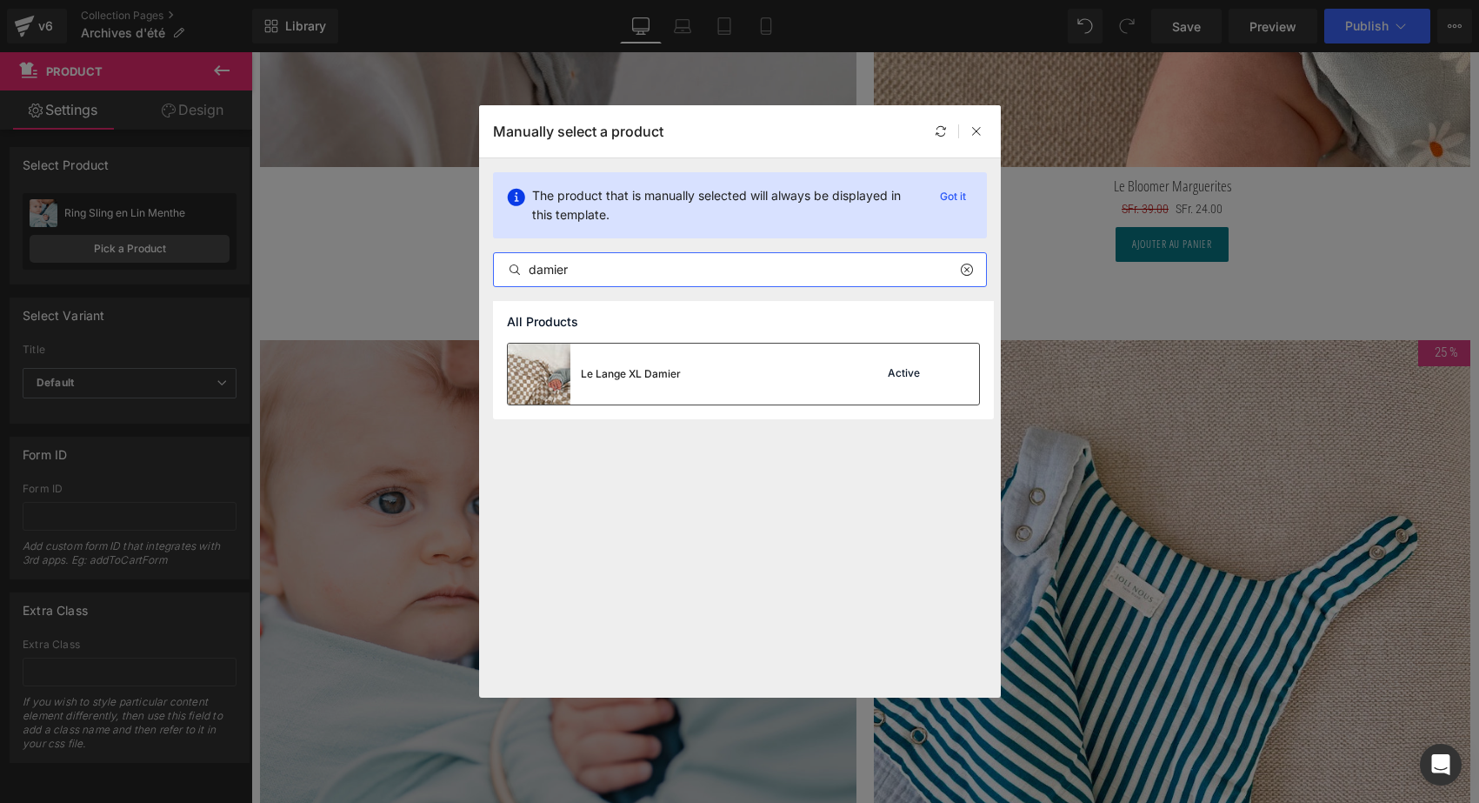
type input "damier"
click at [611, 376] on div "Le Lange XL Damier" at bounding box center [631, 374] width 100 height 16
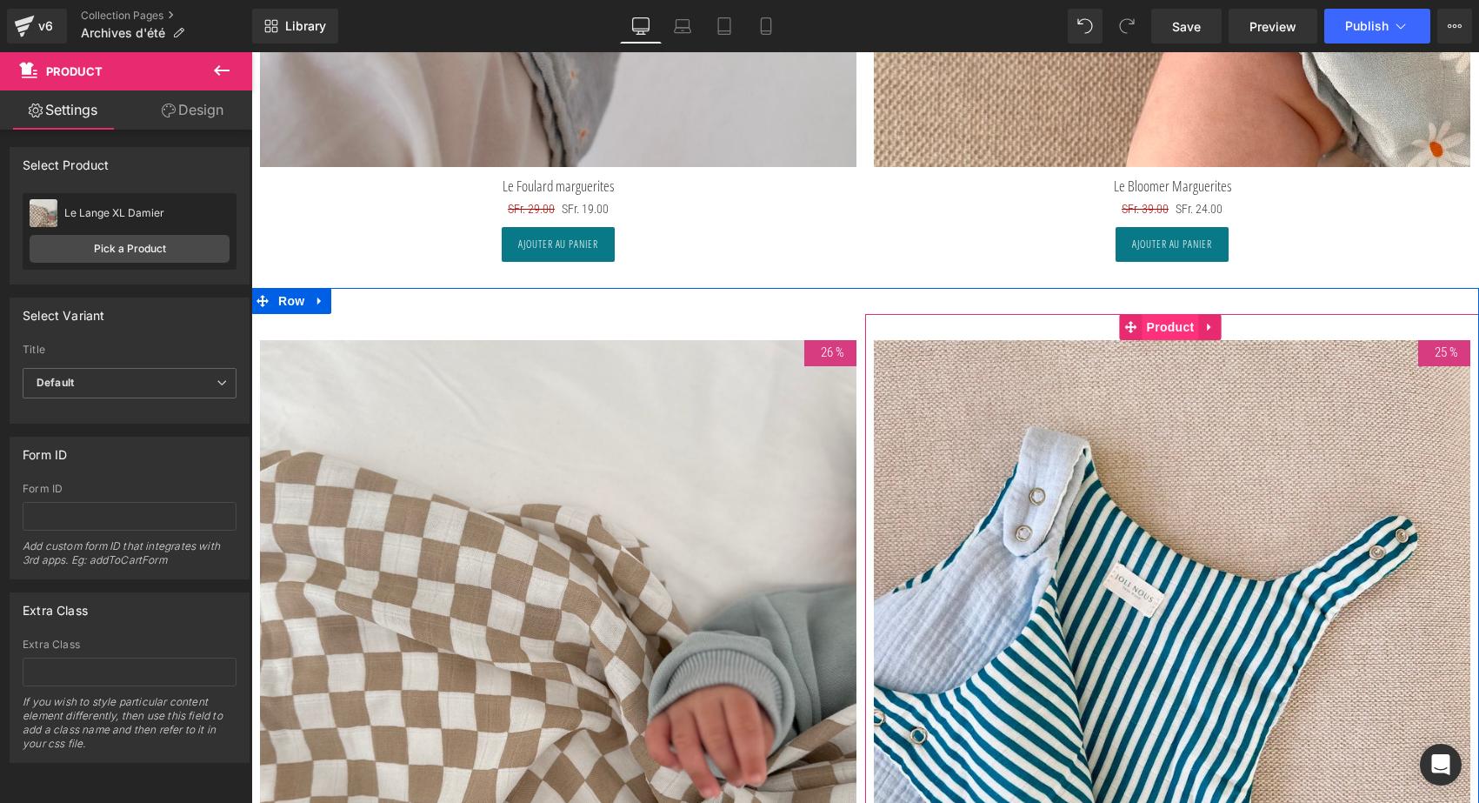
click at [1168, 314] on span "Product" at bounding box center [1171, 327] width 57 height 26
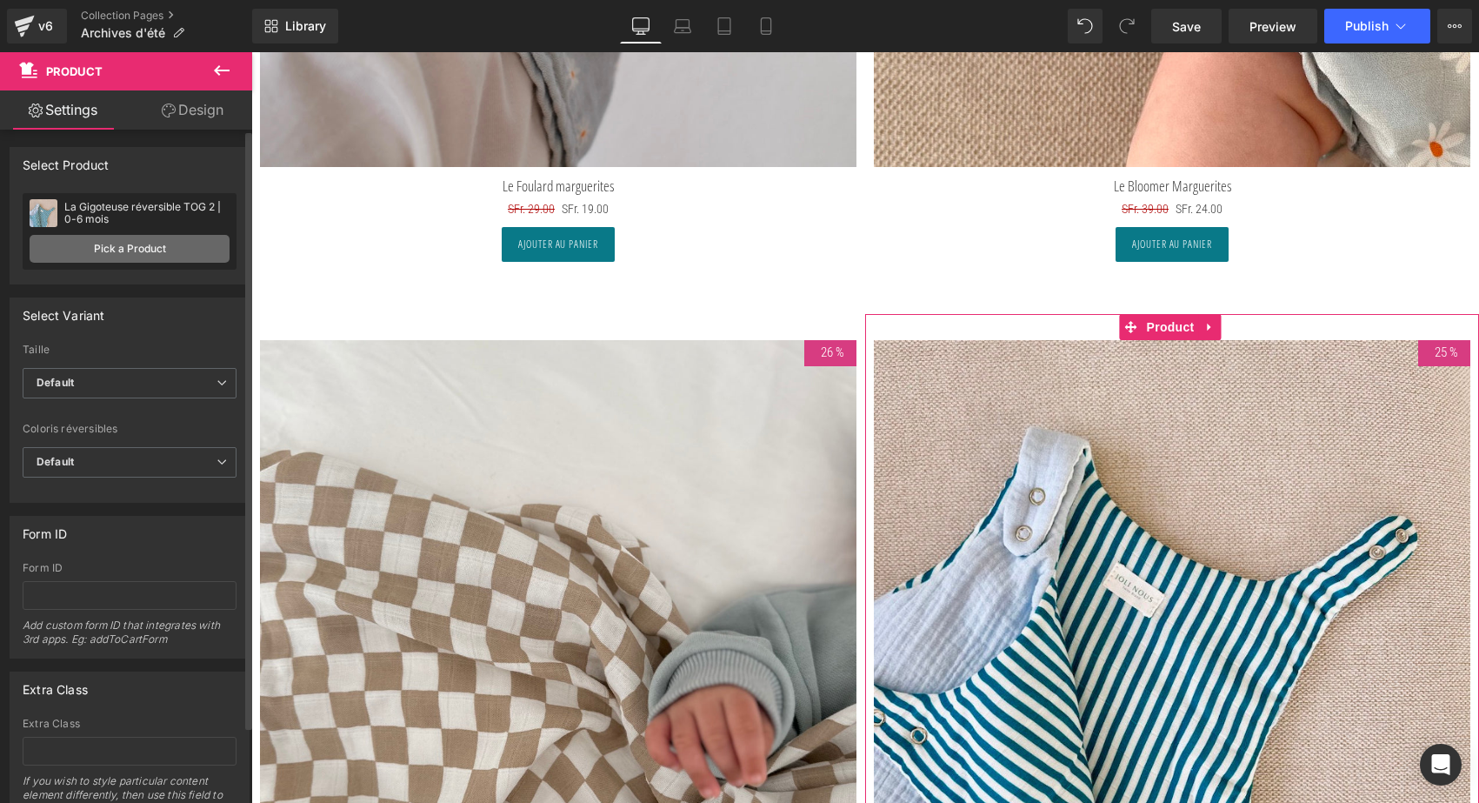
click at [126, 253] on link "Pick a Product" at bounding box center [130, 249] width 200 height 28
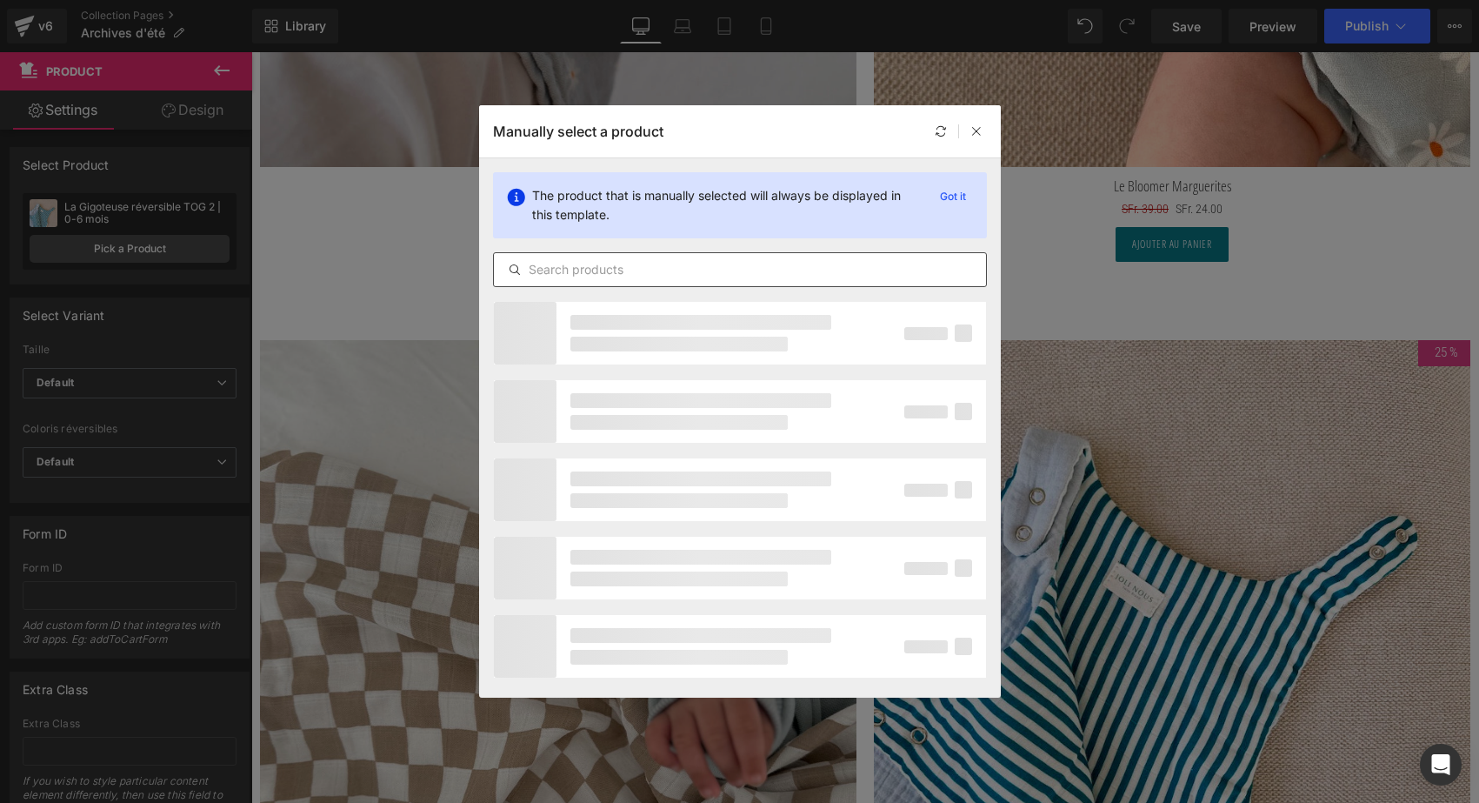
click at [611, 270] on input "text" at bounding box center [740, 269] width 492 height 21
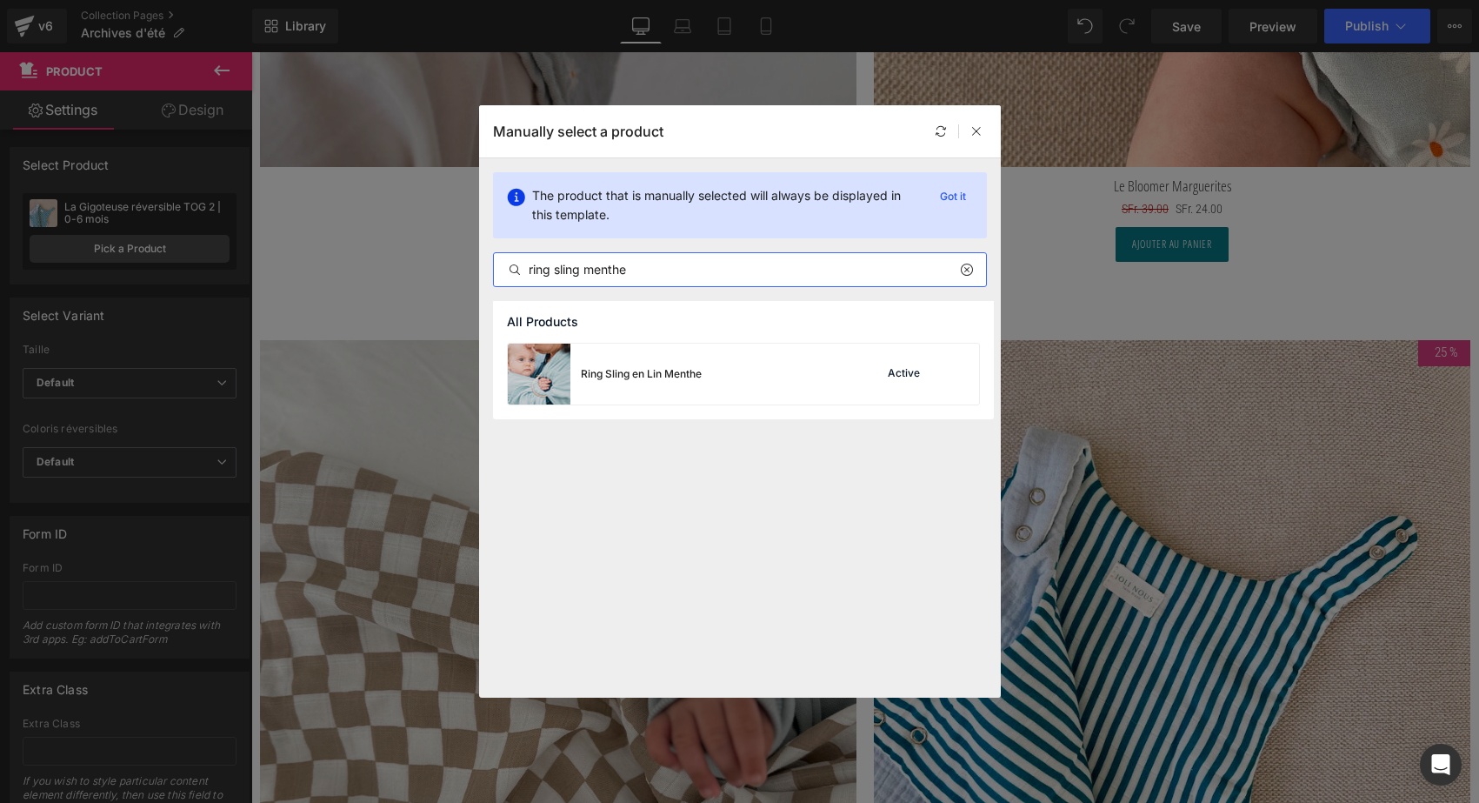
type input "ring sling menthe"
click at [644, 397] on div "Ring Sling en Lin Menthe" at bounding box center [605, 374] width 194 height 61
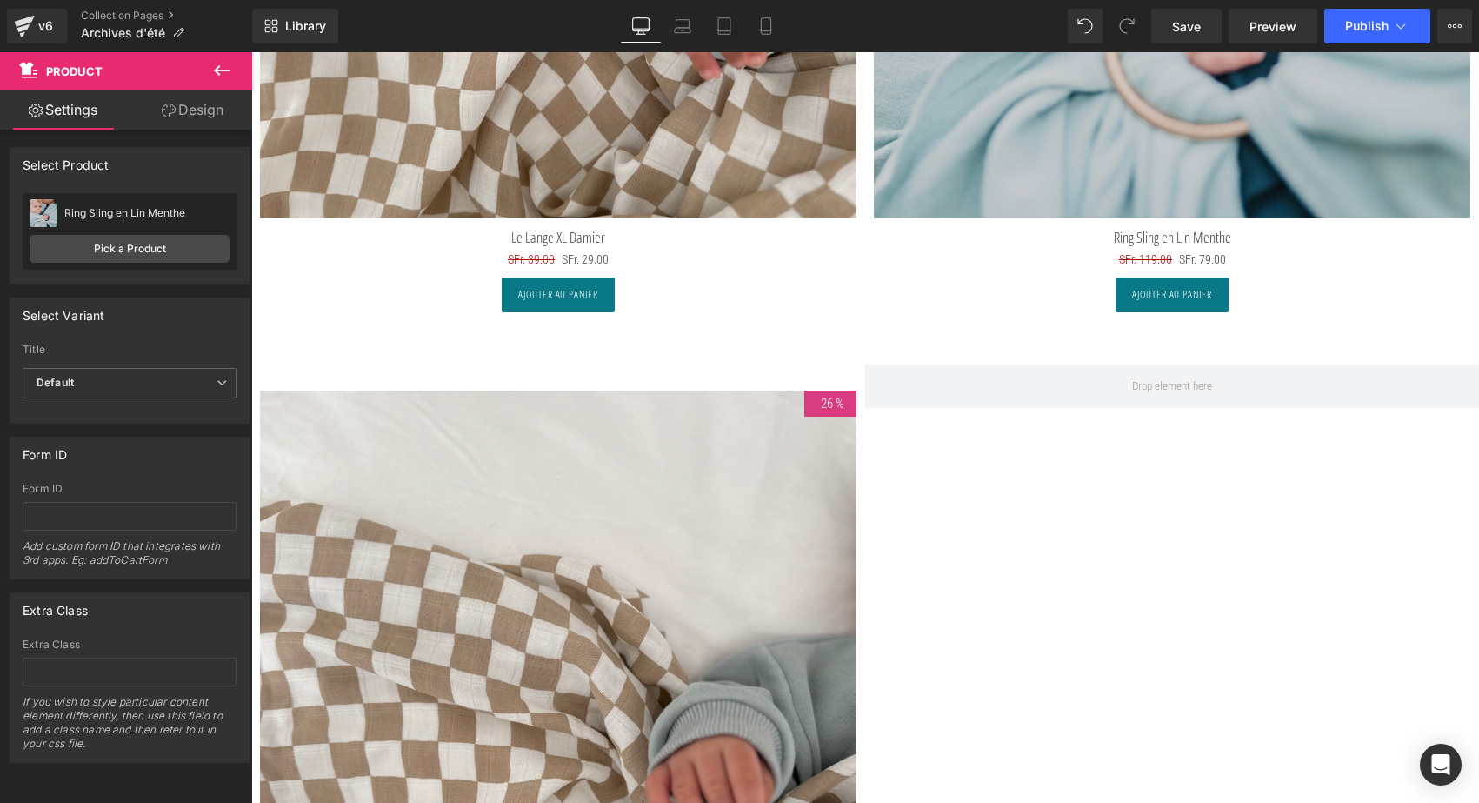
scroll to position [18575, 0]
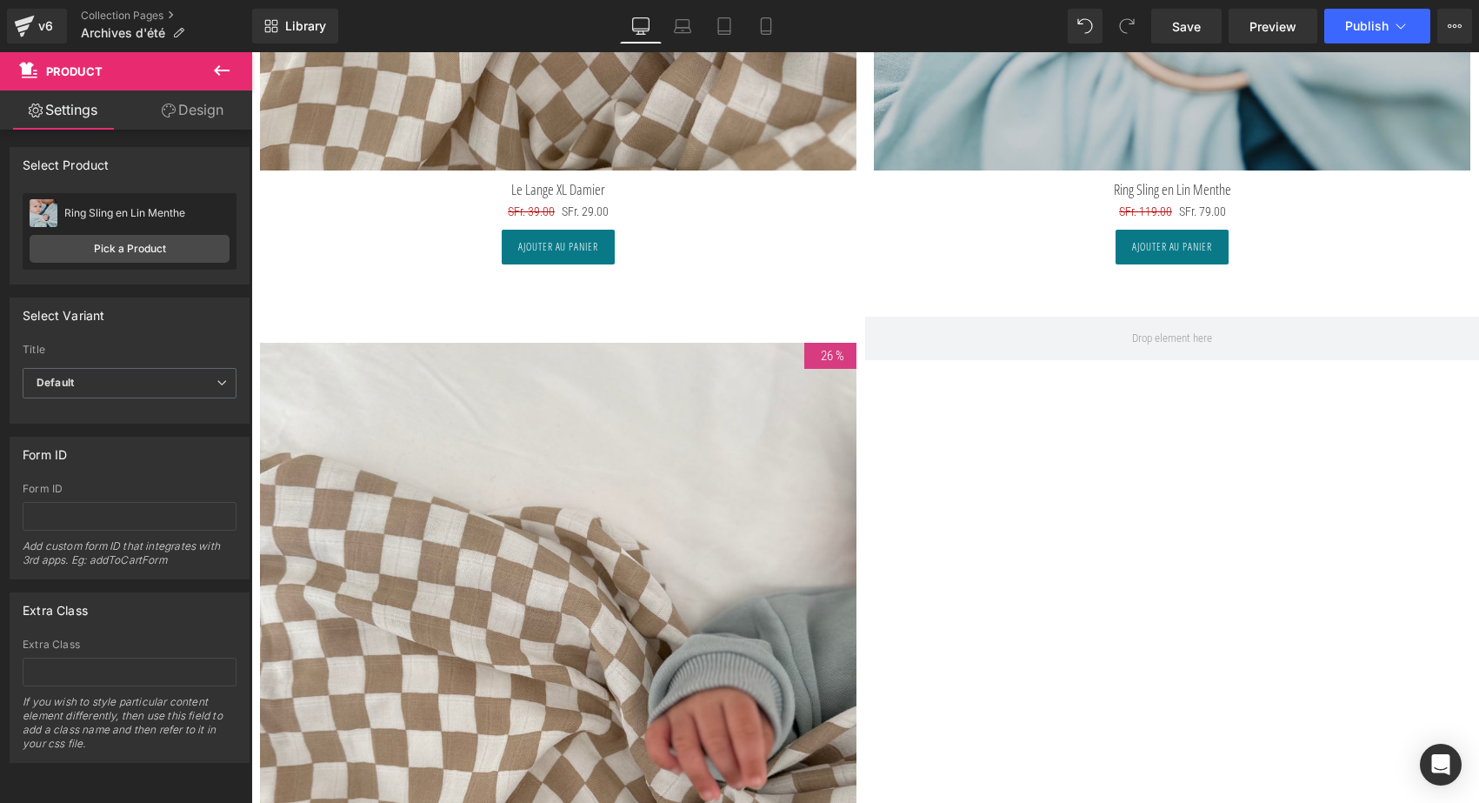
click at [556, 510] on img at bounding box center [558, 641] width 597 height 597
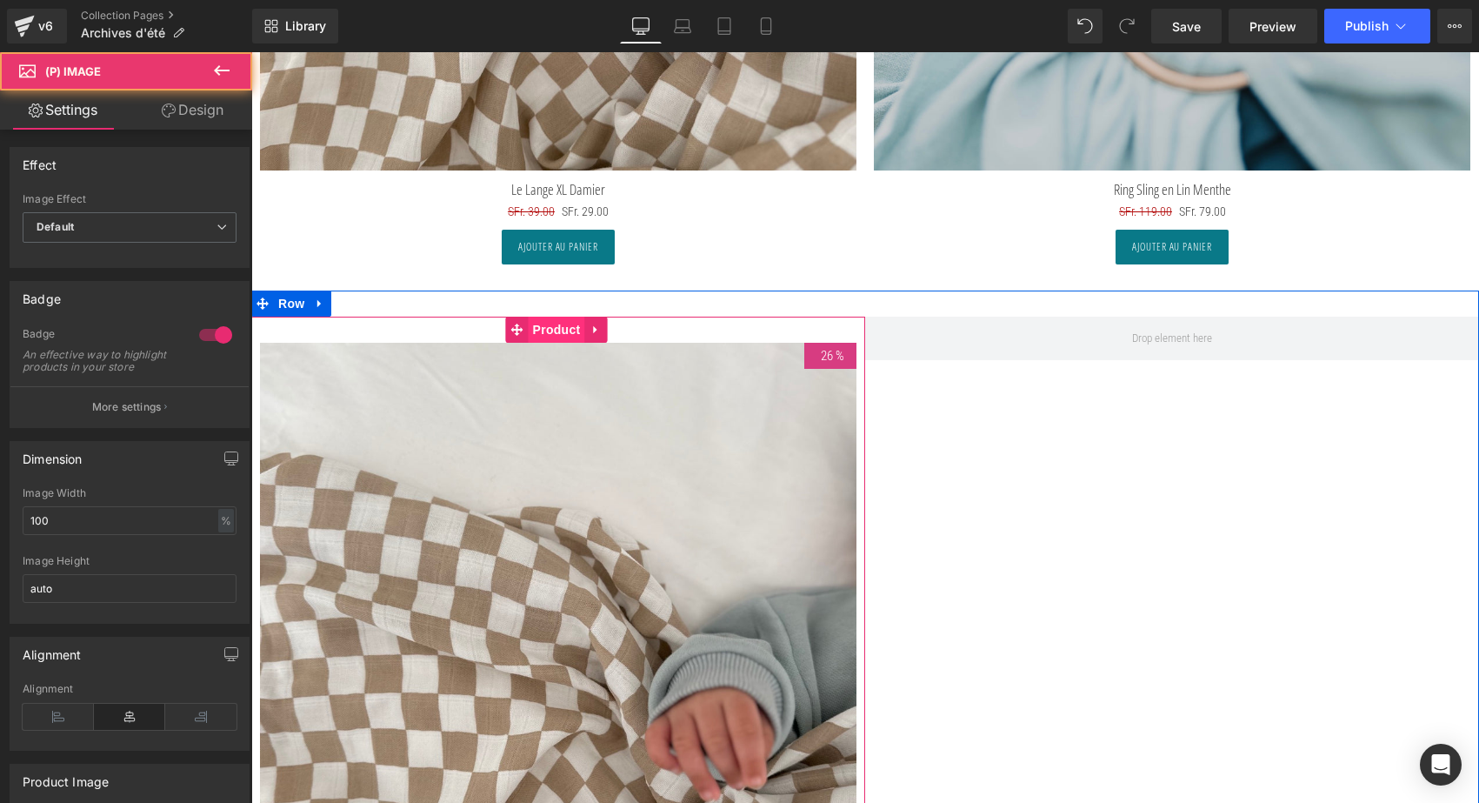
click at [549, 317] on span "Product" at bounding box center [557, 330] width 57 height 26
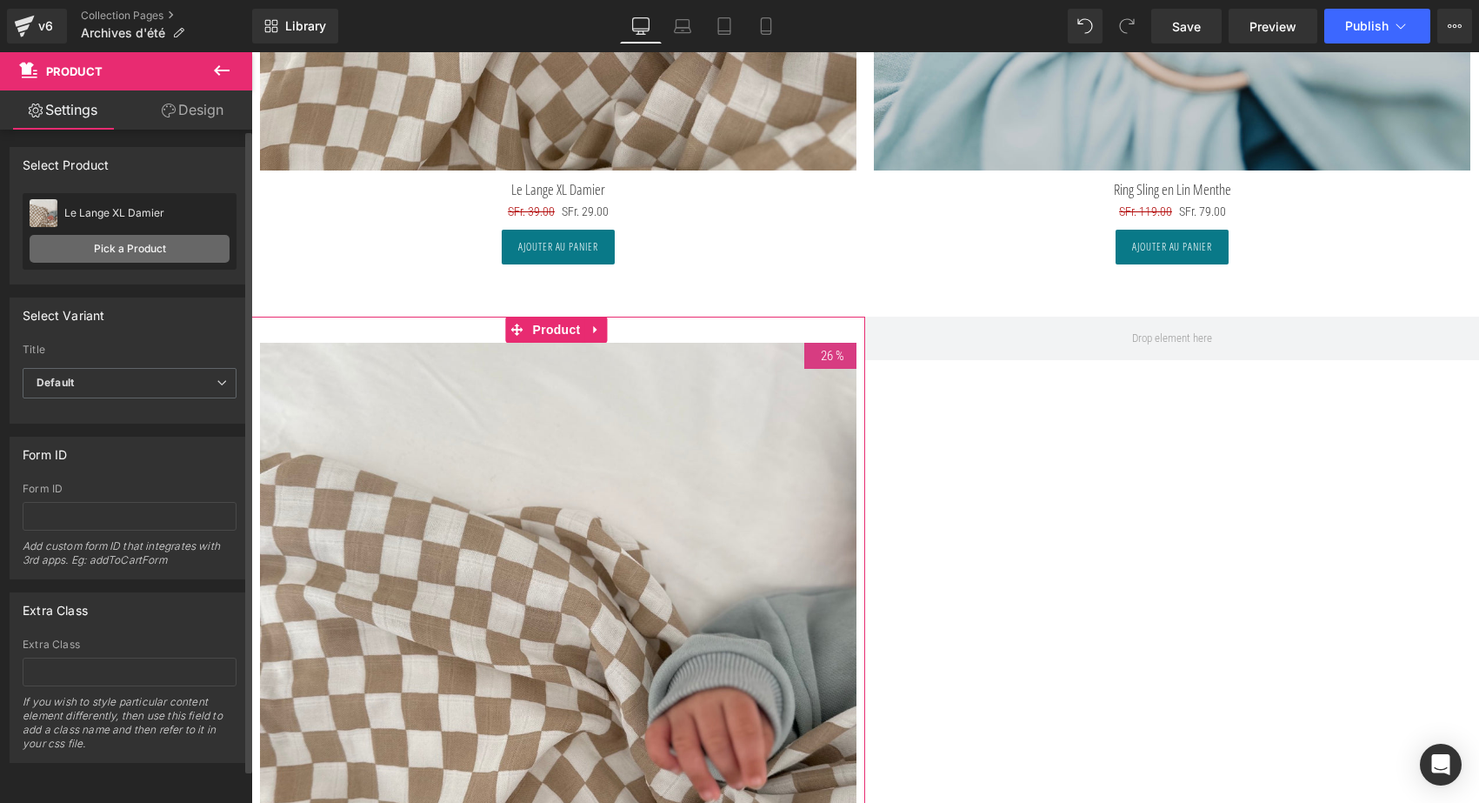
click at [159, 246] on link "Pick a Product" at bounding box center [130, 249] width 200 height 28
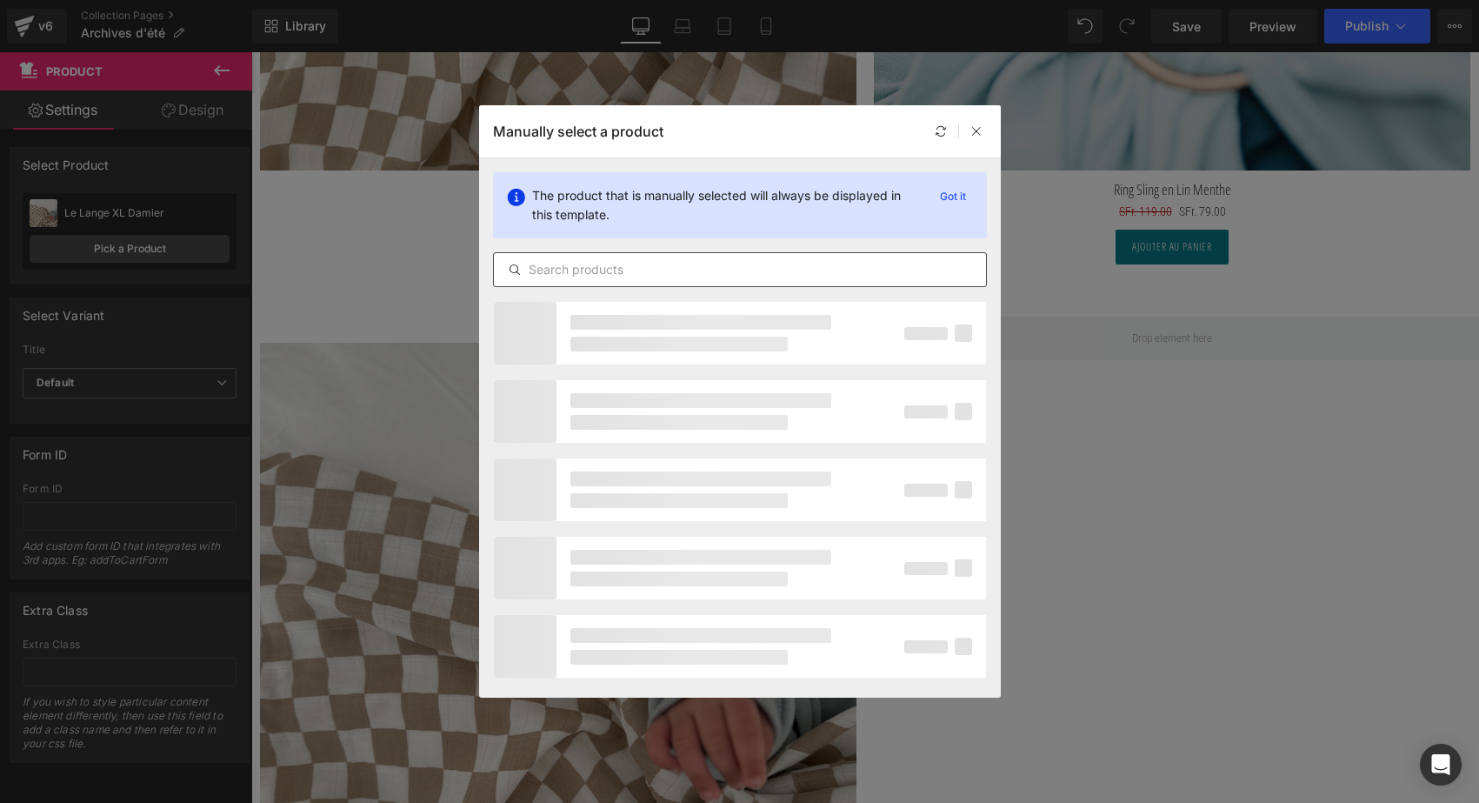
click at [587, 265] on input "text" at bounding box center [740, 269] width 492 height 21
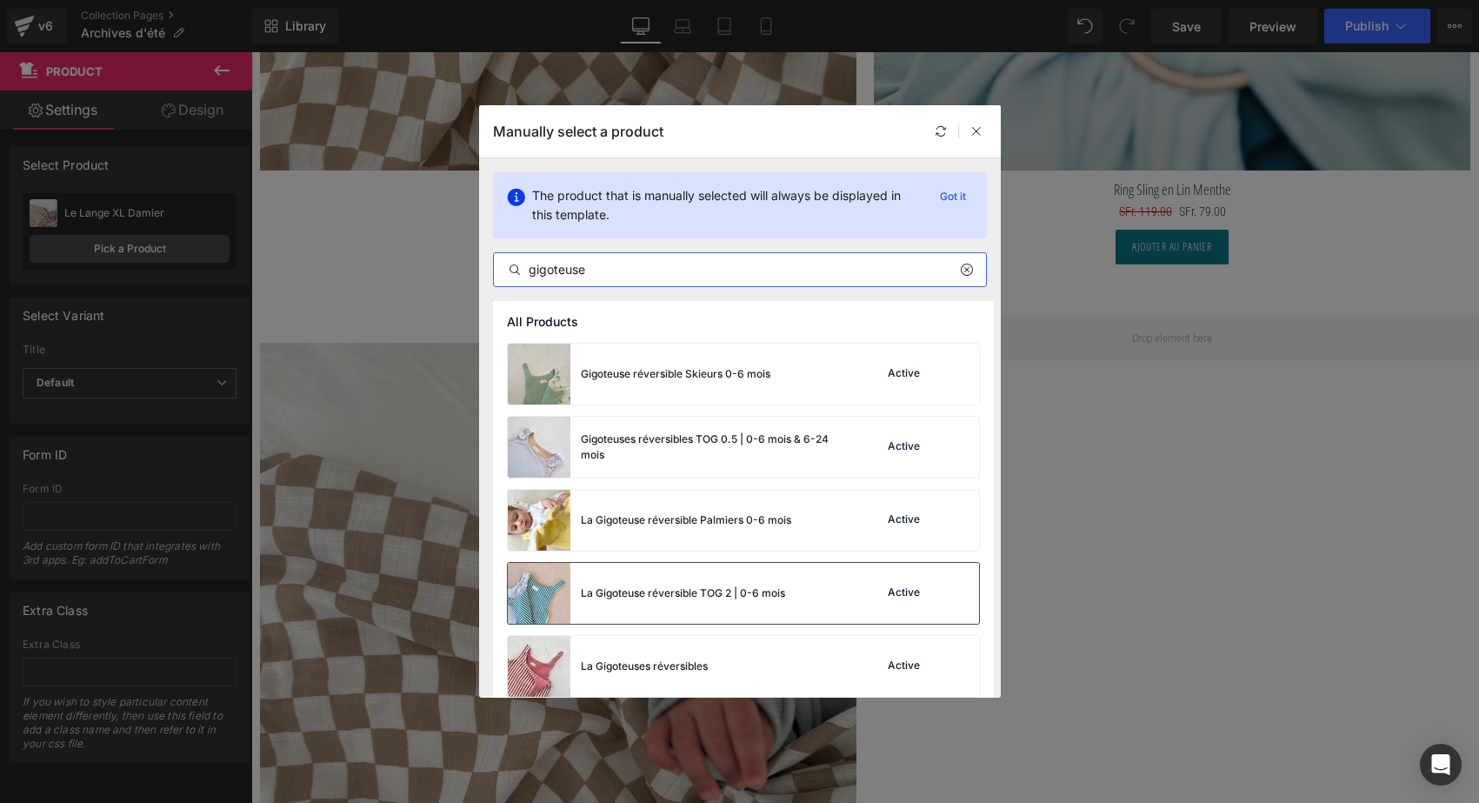
type input "gigoteuse"
click at [614, 591] on div "La Gigoteuse réversible TOG 2 | 0-6 mois" at bounding box center [683, 593] width 204 height 16
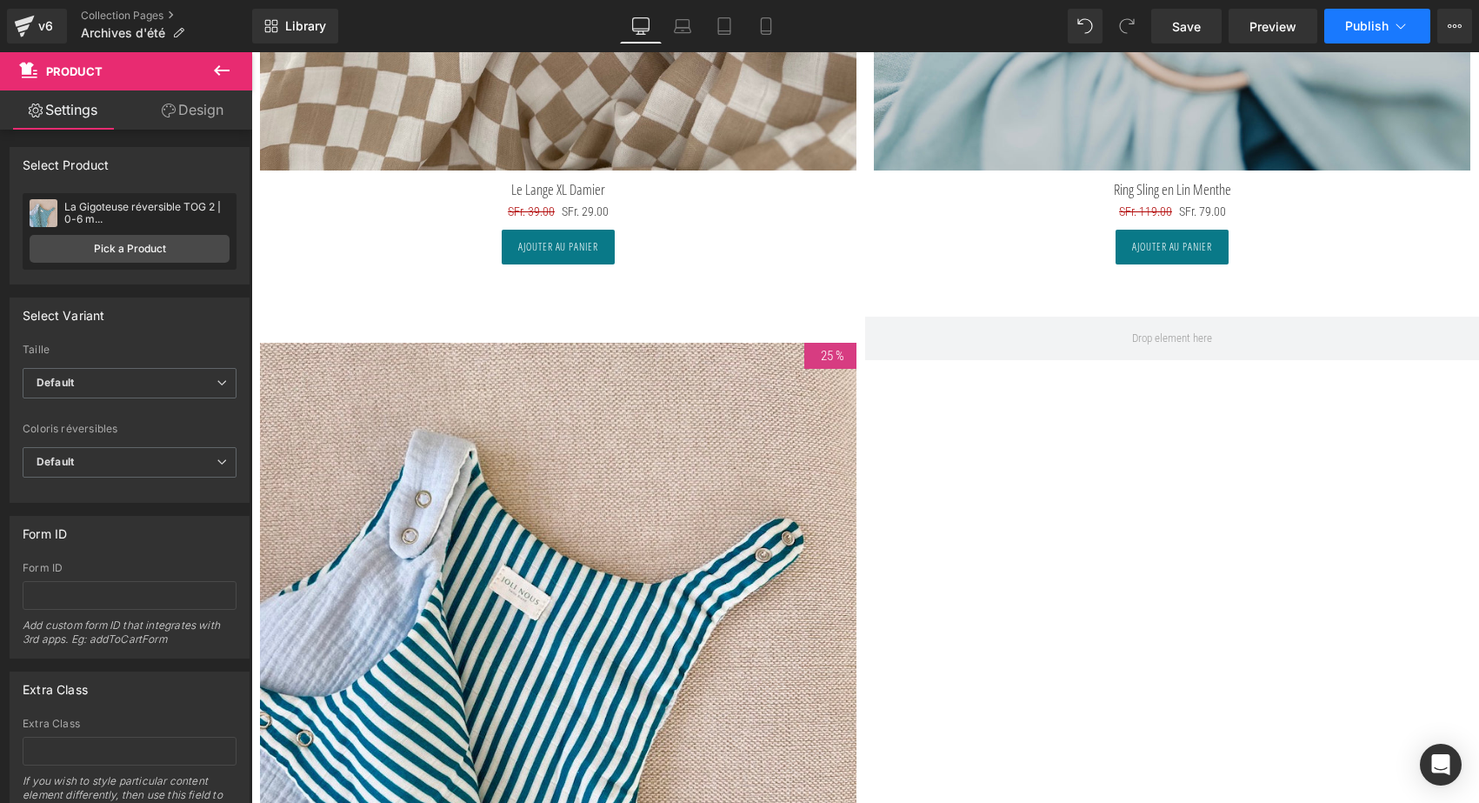
click at [1370, 22] on span "Publish" at bounding box center [1367, 26] width 43 height 14
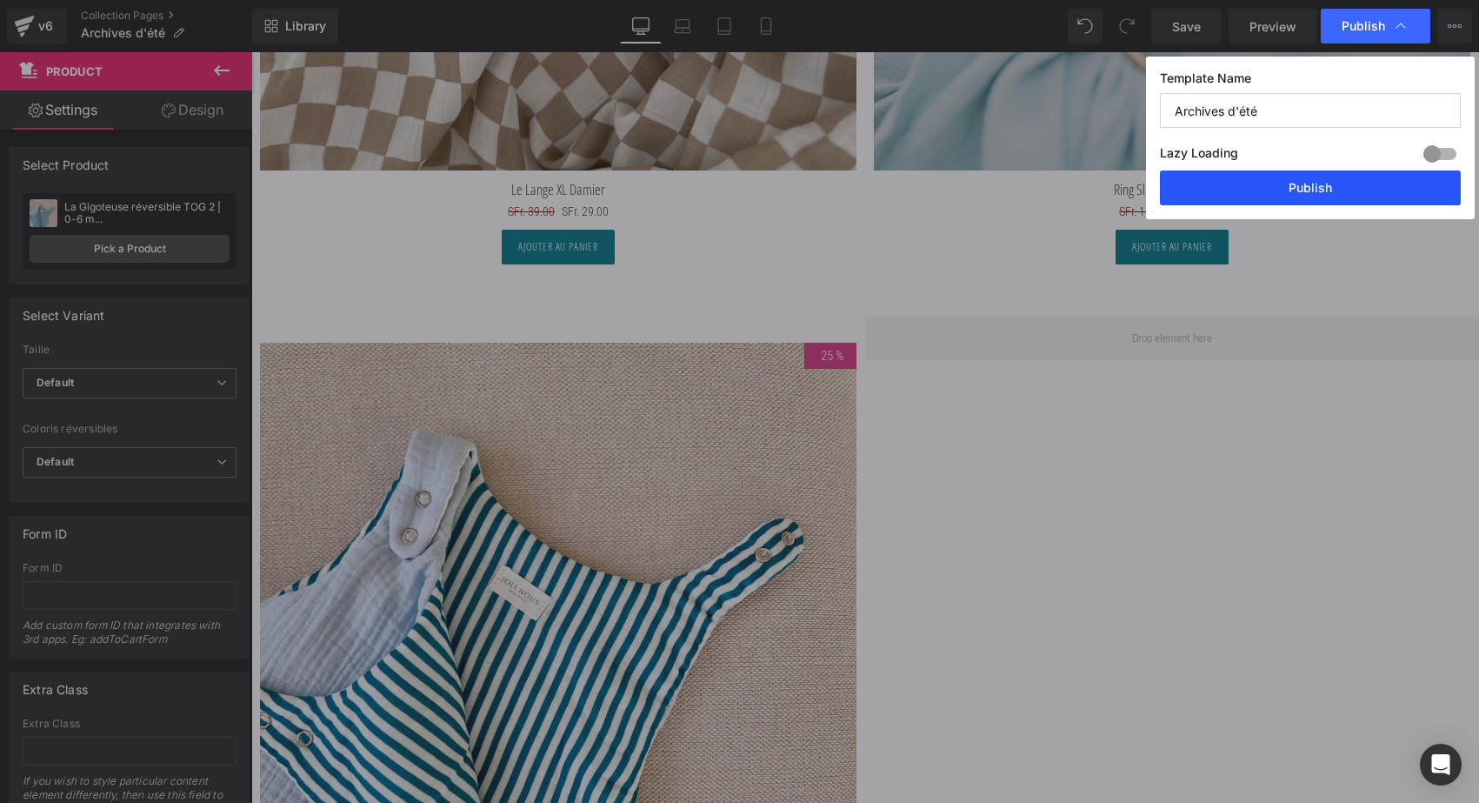
click at [1324, 184] on button "Publish" at bounding box center [1310, 187] width 301 height 35
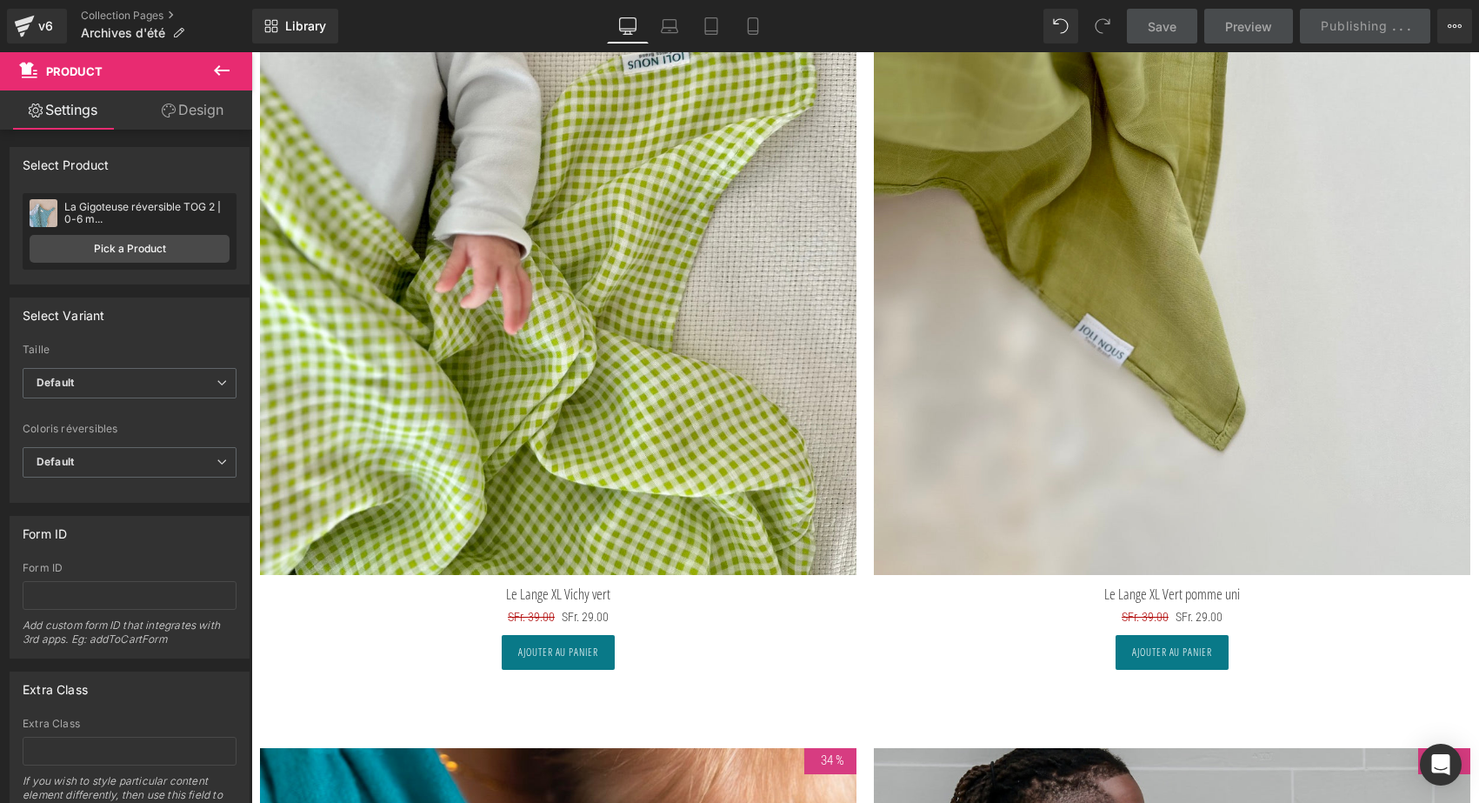
scroll to position [6235, 0]
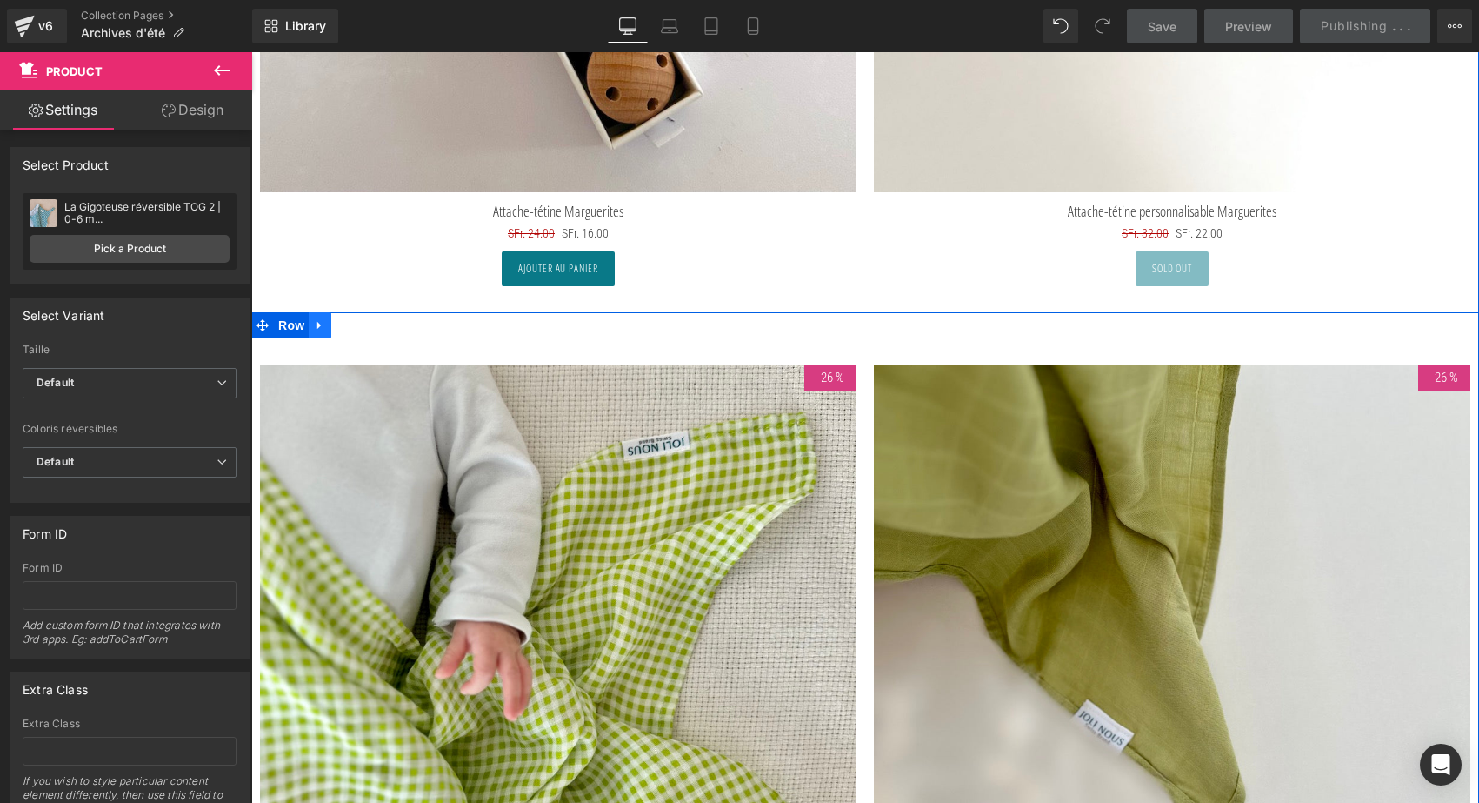
click at [320, 323] on icon at bounding box center [320, 325] width 12 height 13
click at [366, 319] on icon at bounding box center [365, 325] width 12 height 12
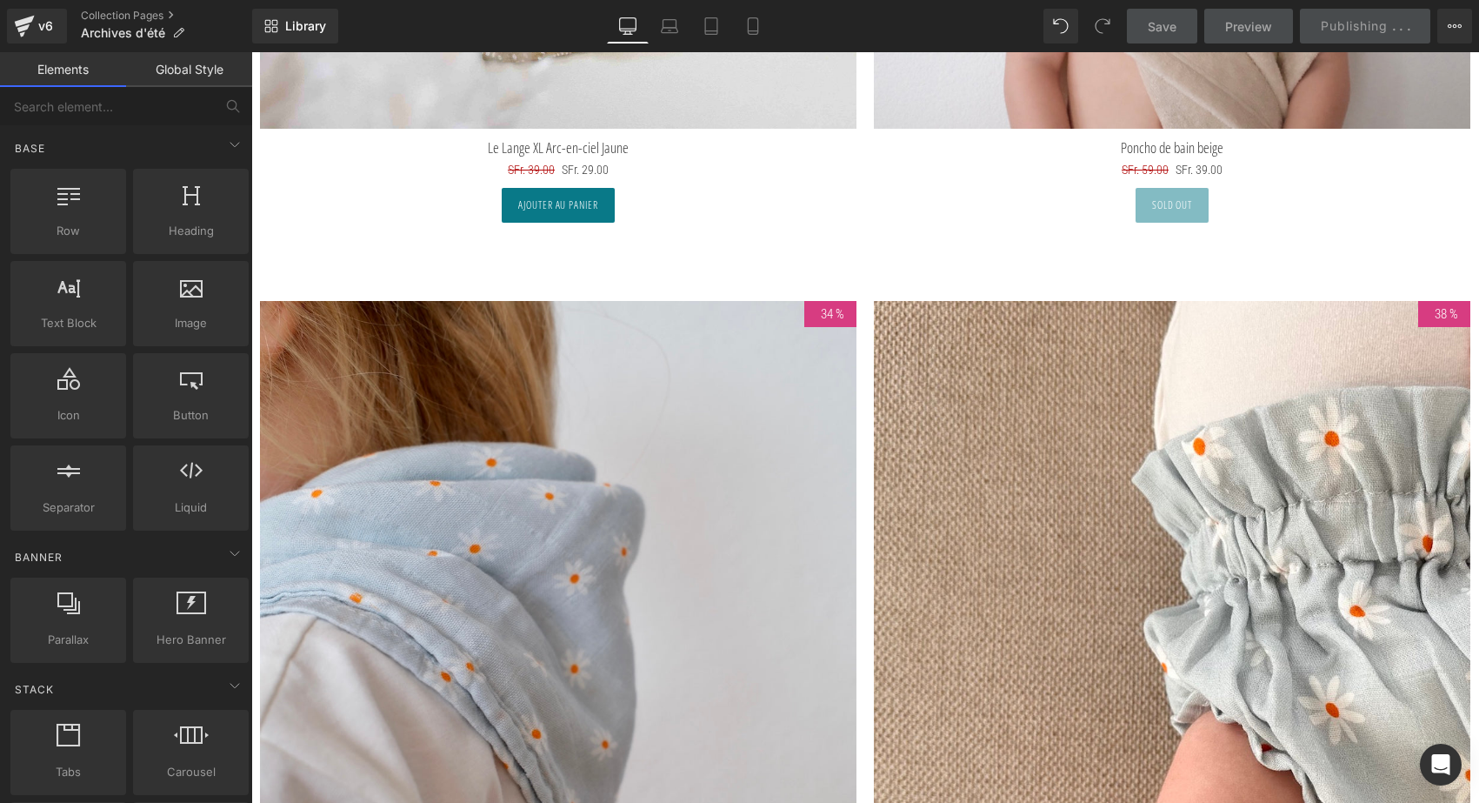
scroll to position [4669, 0]
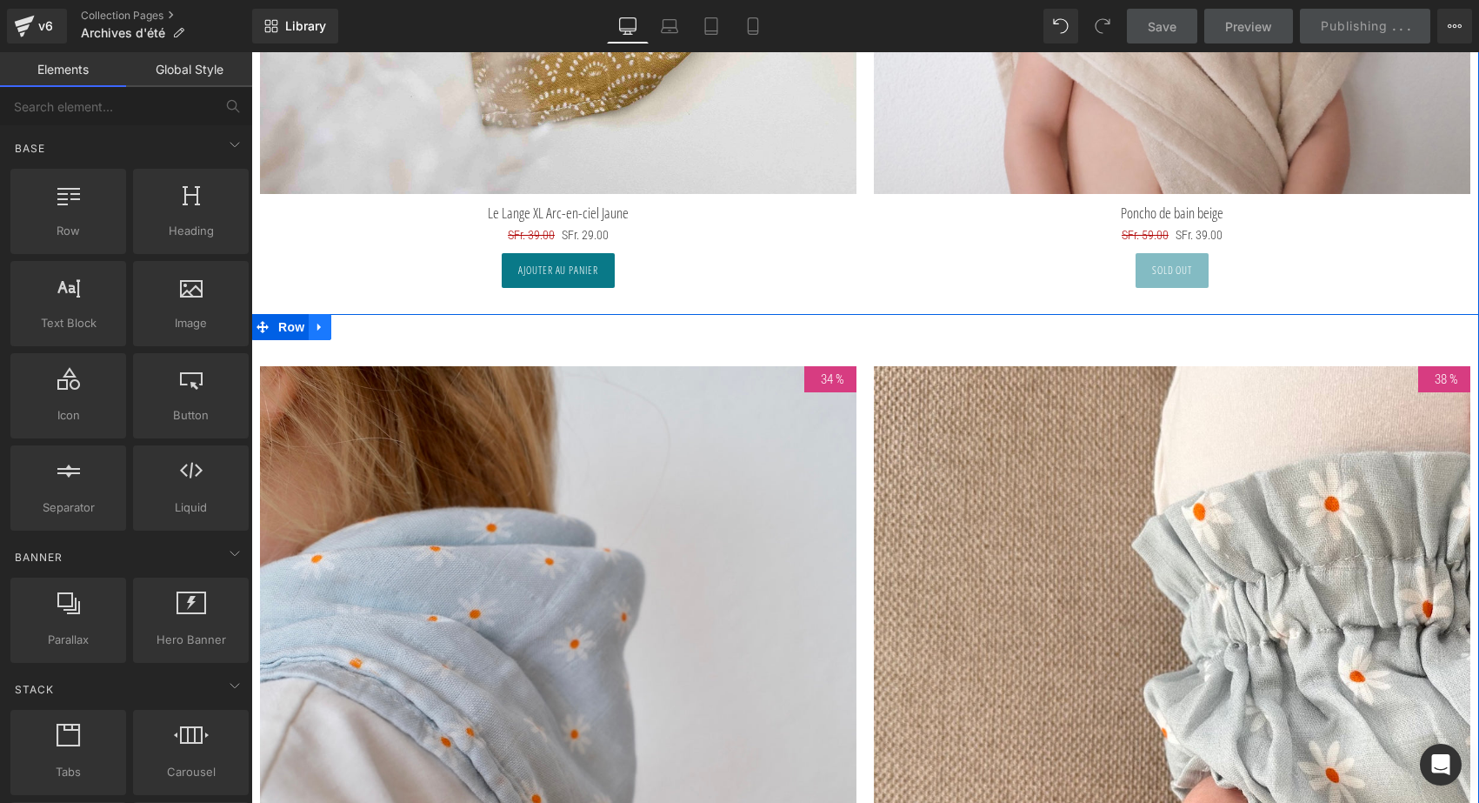
click at [317, 325] on icon at bounding box center [320, 327] width 12 height 13
click at [361, 322] on icon at bounding box center [365, 327] width 12 height 12
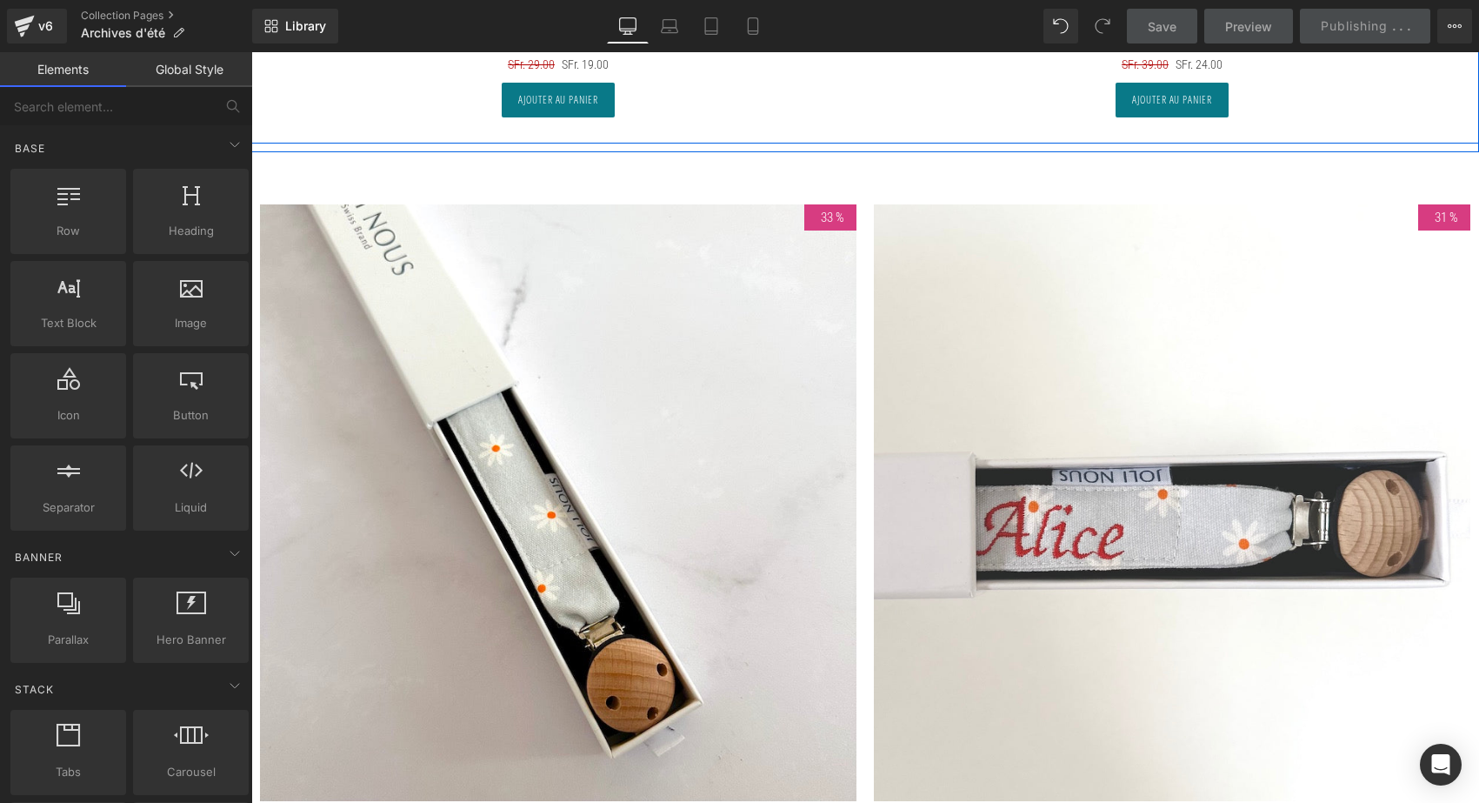
scroll to position [9477, 0]
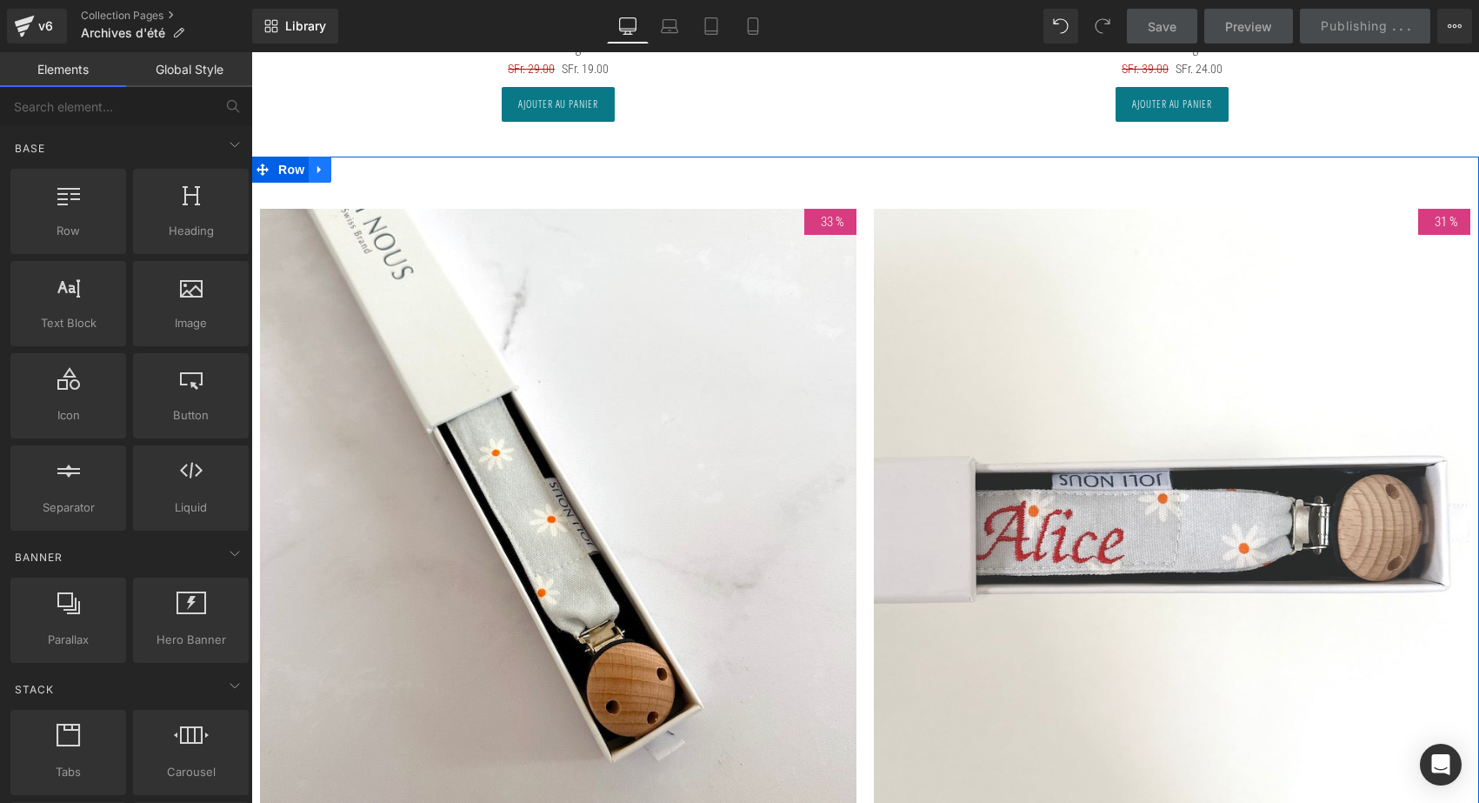
click at [321, 164] on icon at bounding box center [320, 170] width 12 height 13
click at [362, 164] on icon at bounding box center [365, 170] width 12 height 12
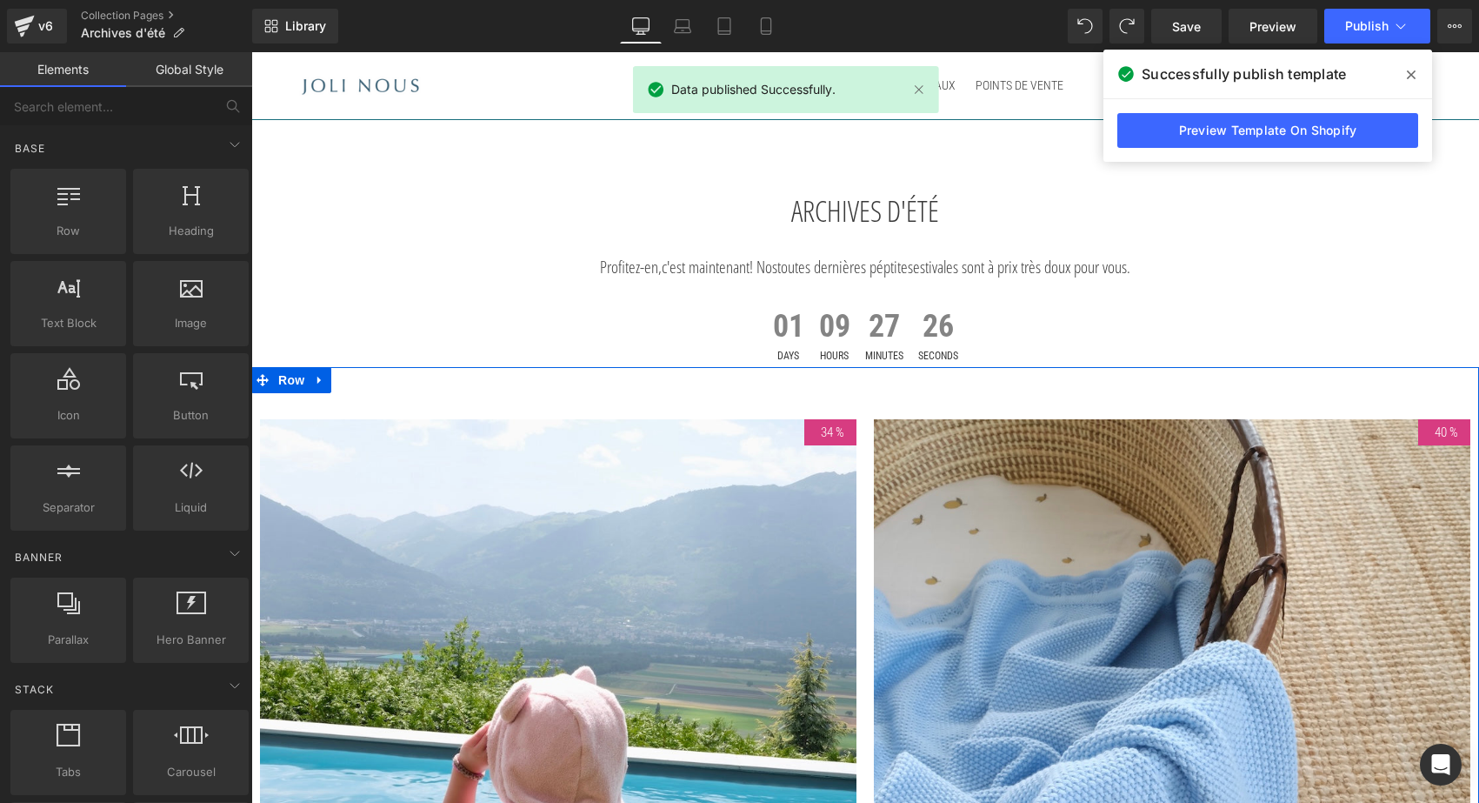
scroll to position [0, 0]
click at [1367, 17] on button "Publish" at bounding box center [1378, 26] width 106 height 35
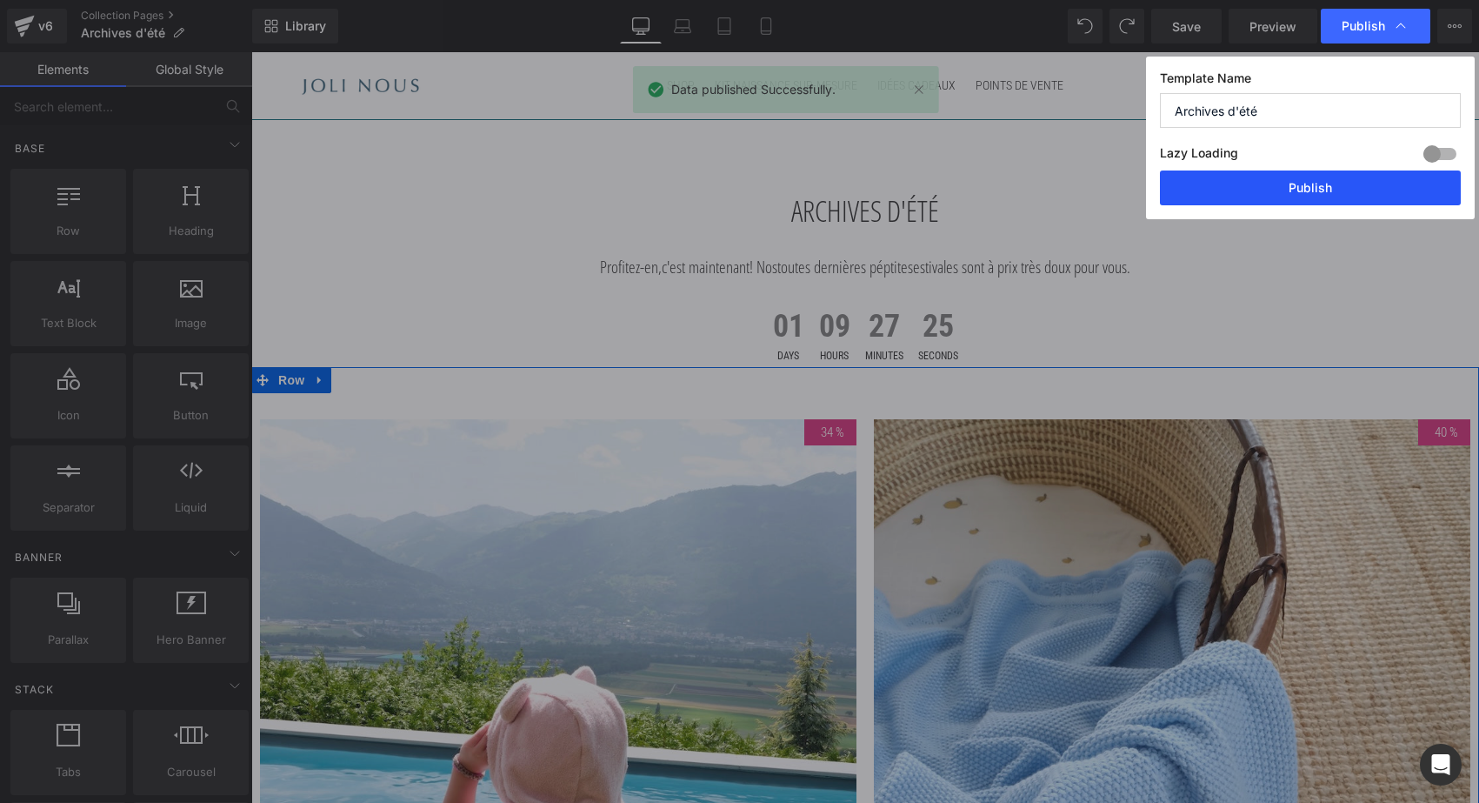
click at [1317, 200] on button "Publish" at bounding box center [1310, 187] width 301 height 35
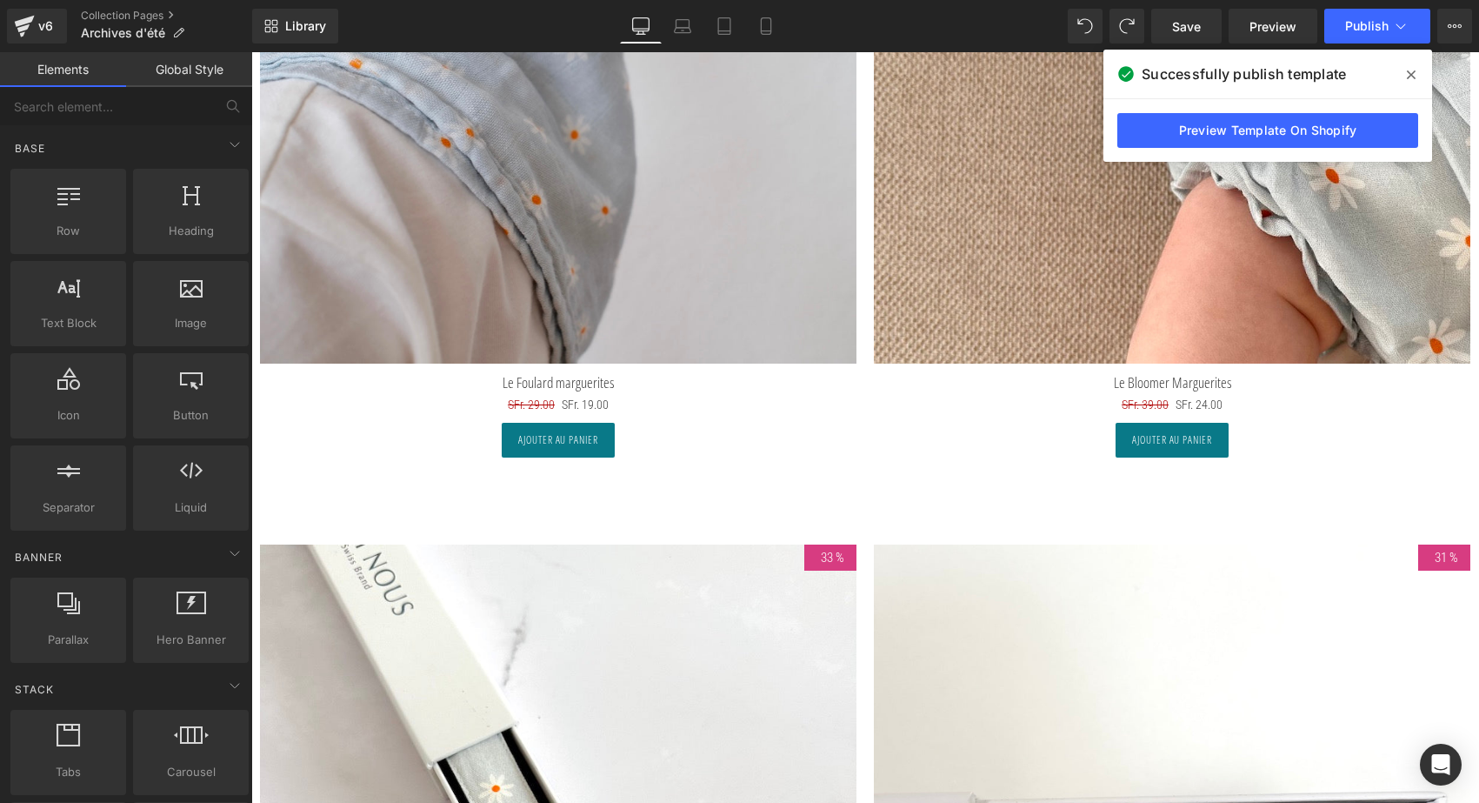
scroll to position [8550, 0]
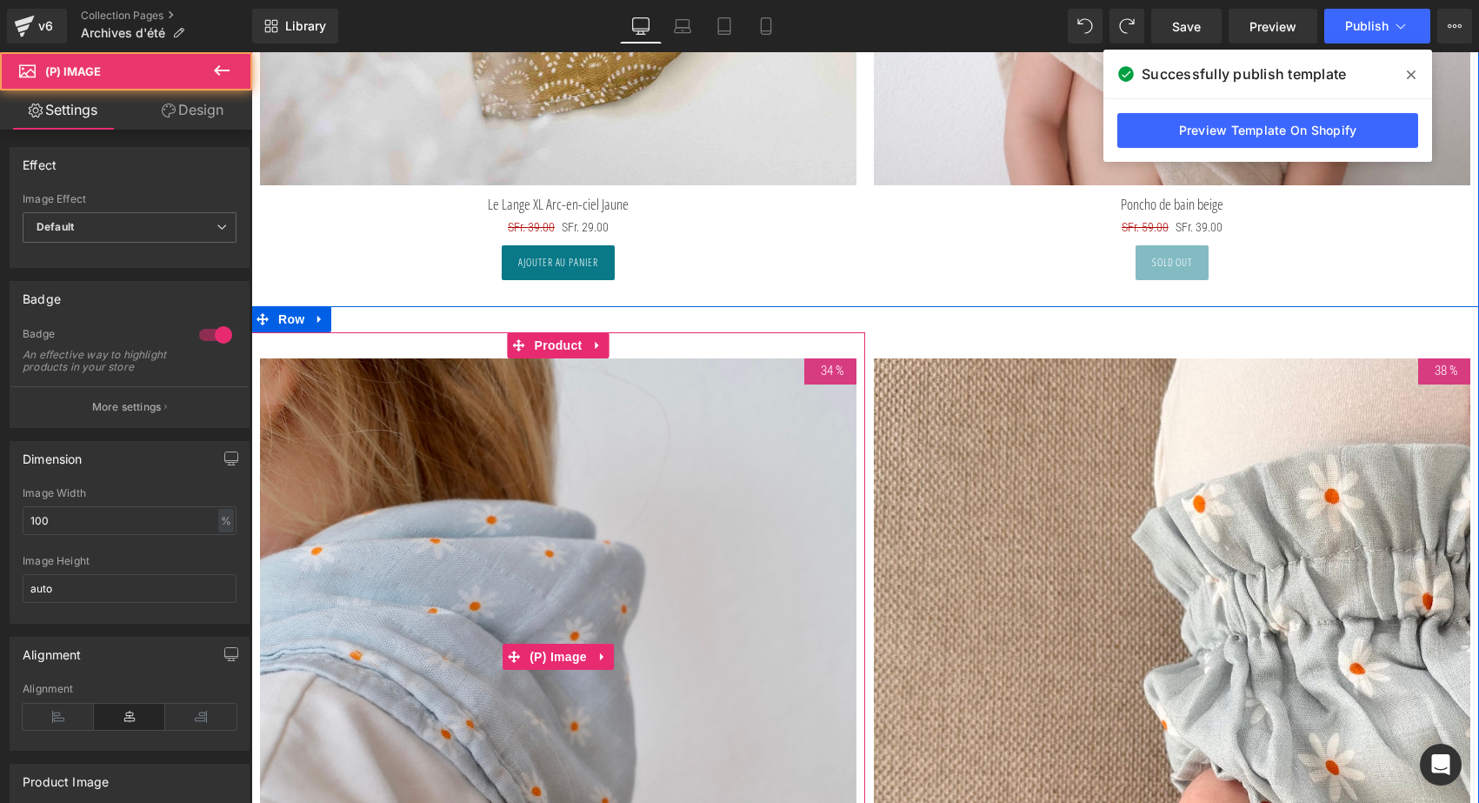
click at [566, 431] on img at bounding box center [558, 656] width 597 height 597
click at [554, 332] on span "Product" at bounding box center [559, 345] width 57 height 26
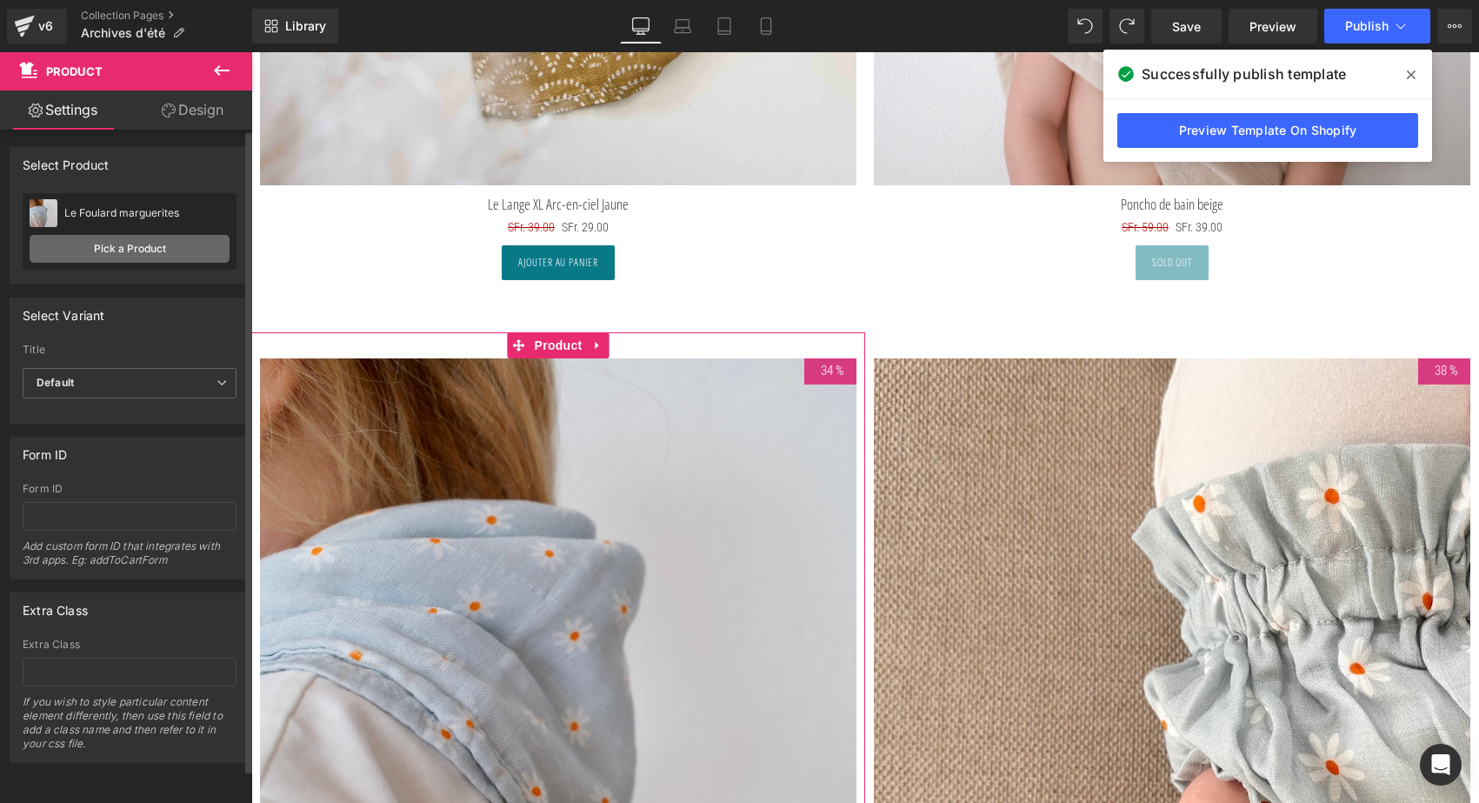
click at [161, 246] on link "Pick a Product" at bounding box center [130, 249] width 200 height 28
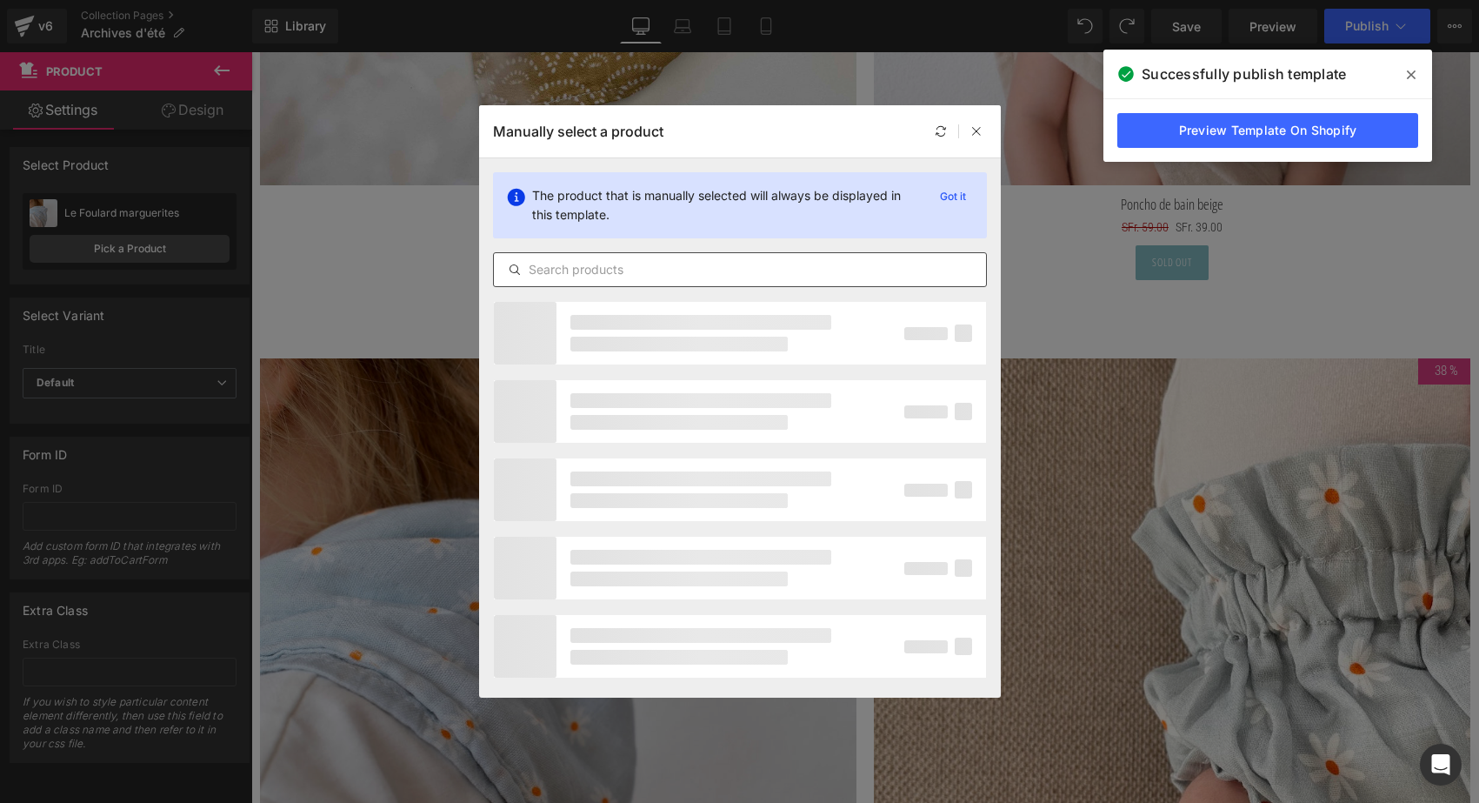
click at [561, 282] on div at bounding box center [740, 269] width 494 height 35
click at [559, 270] on input "text" at bounding box center [740, 269] width 492 height 21
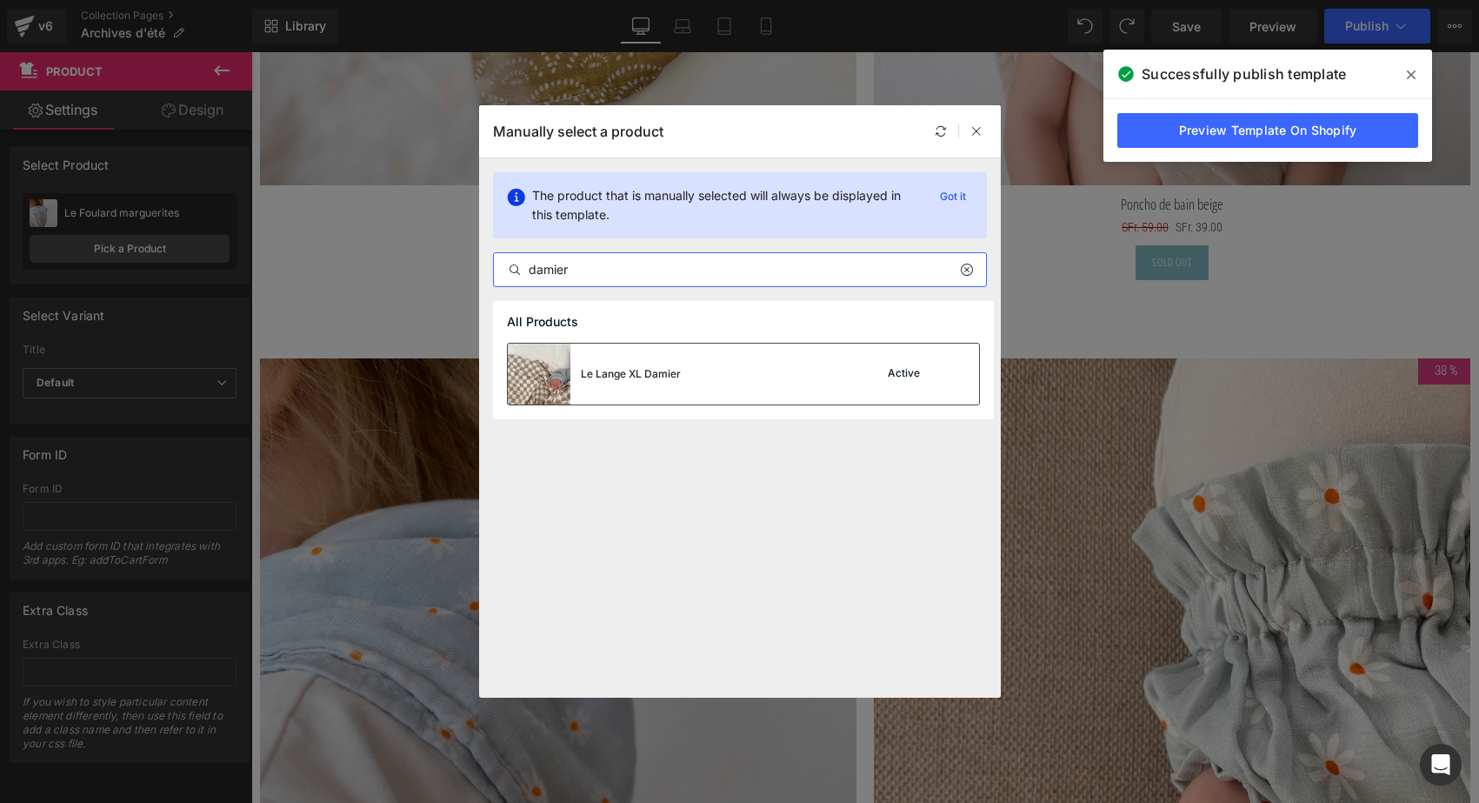
type input "damier"
click at [650, 381] on div "Le Lange XL Damier" at bounding box center [631, 374] width 100 height 16
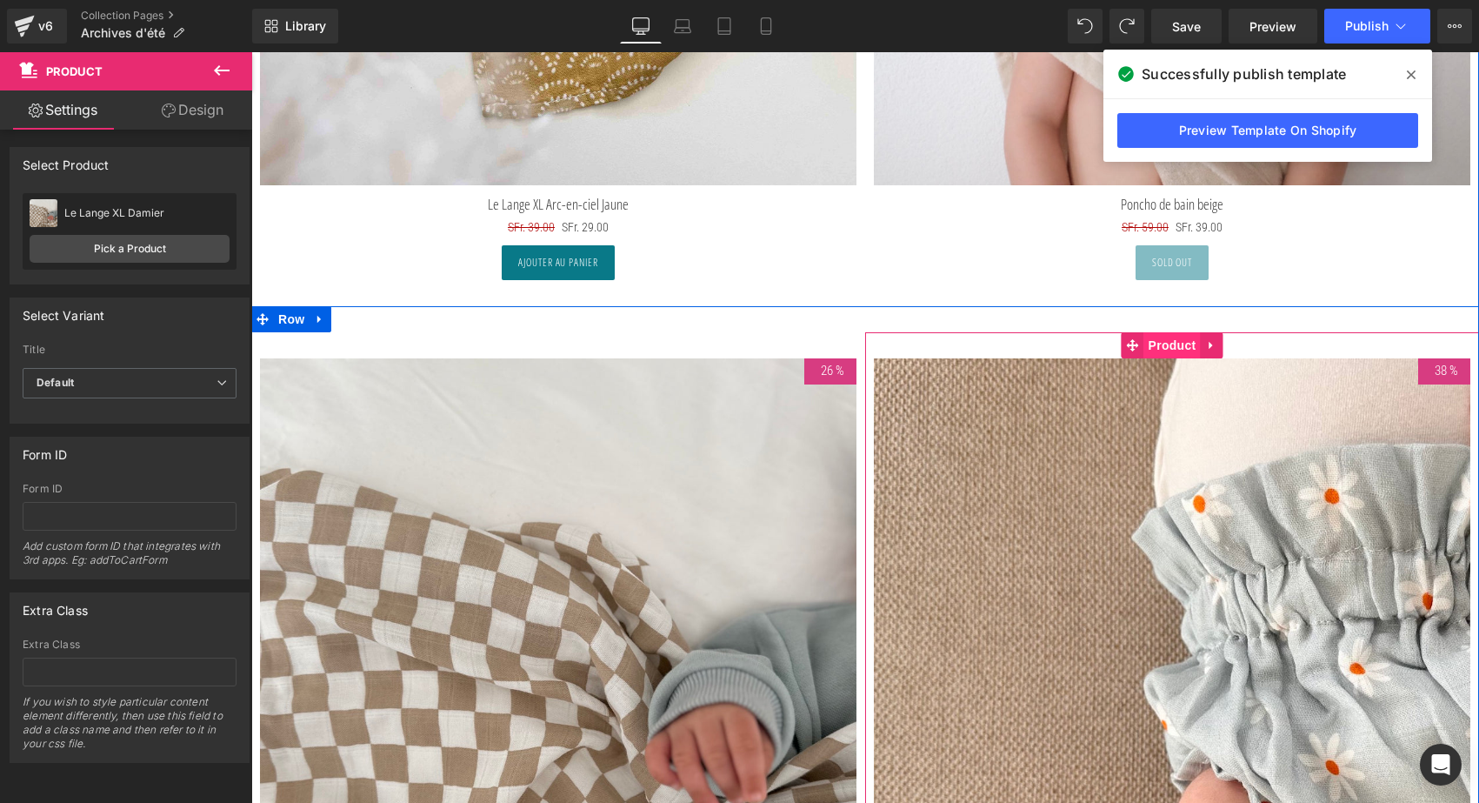
click at [1172, 337] on span "Product" at bounding box center [1173, 345] width 57 height 26
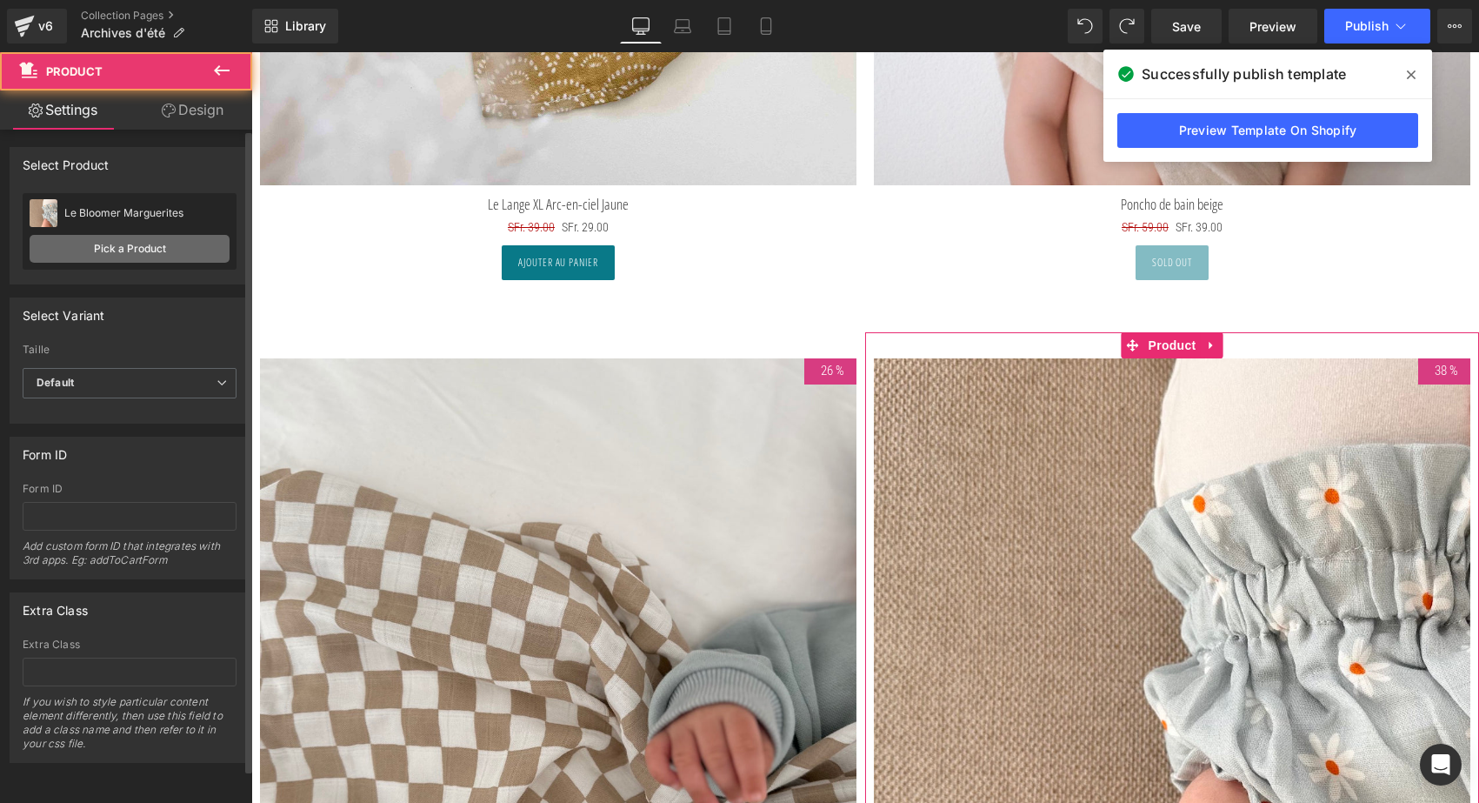
click at [186, 248] on link "Pick a Product" at bounding box center [130, 249] width 200 height 28
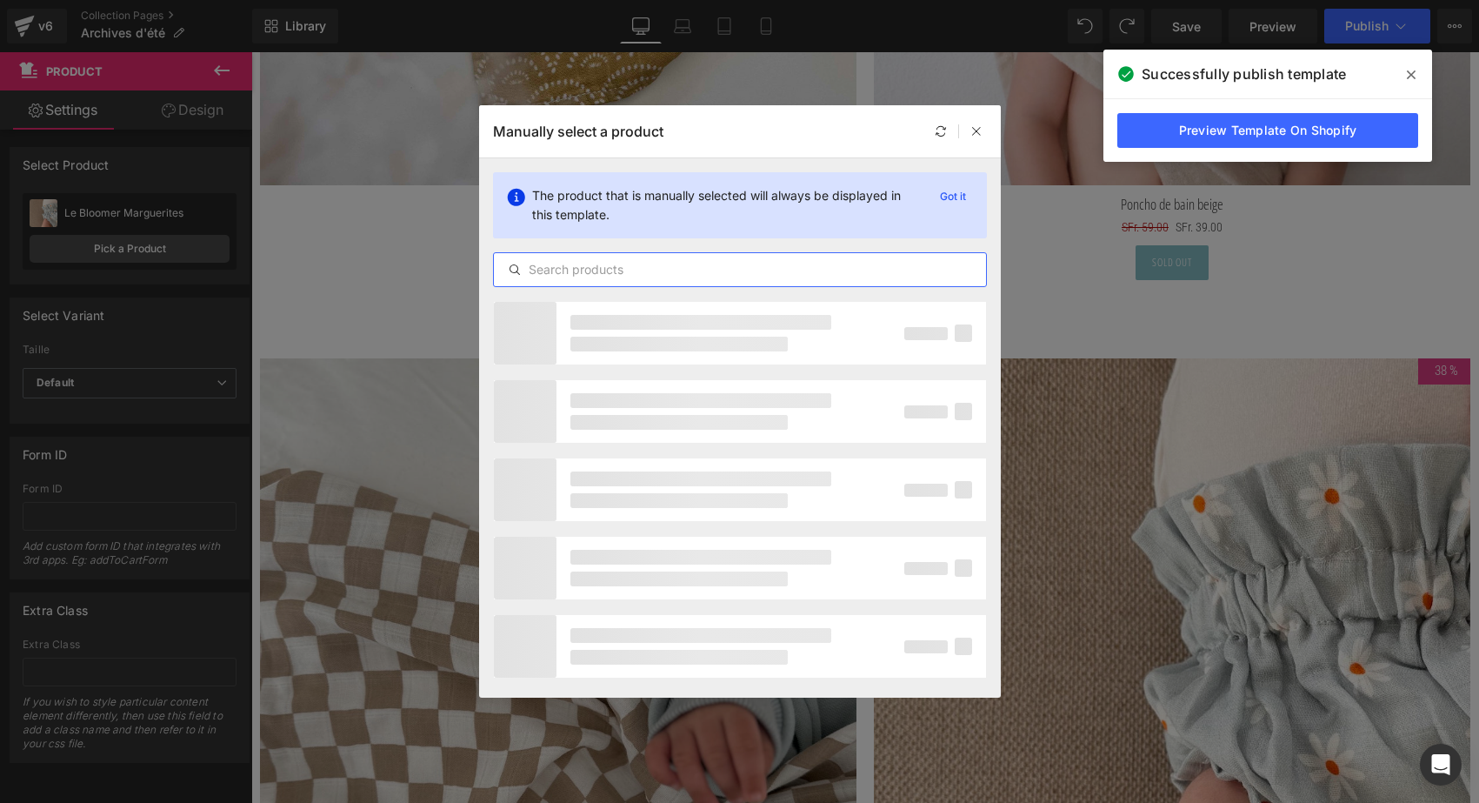
click at [640, 276] on input "text" at bounding box center [740, 269] width 492 height 21
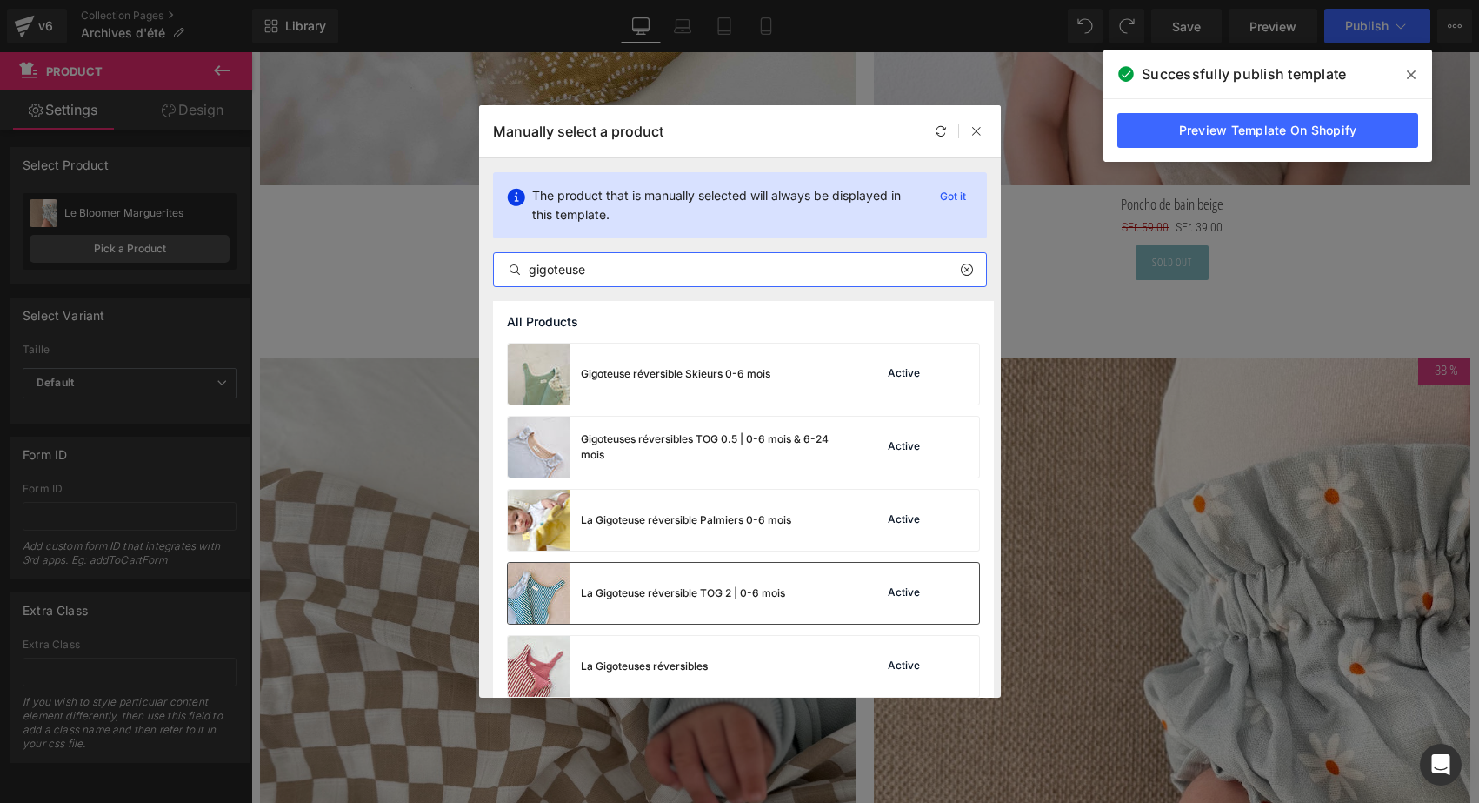
type input "gigoteuse"
click at [634, 598] on div "La Gigoteuse réversible TOG 2 | 0-6 mois" at bounding box center [683, 593] width 204 height 16
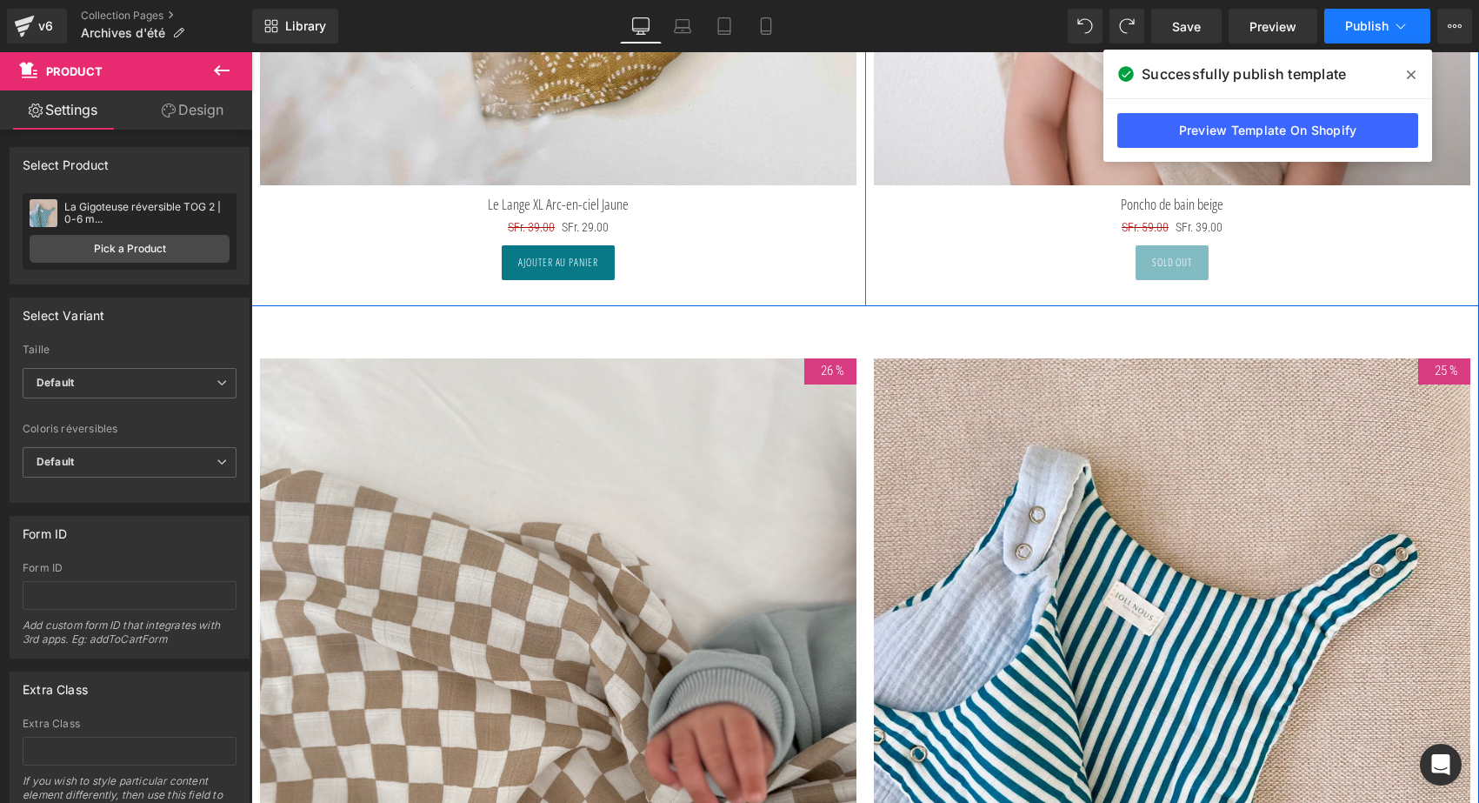
click at [1373, 38] on button "Publish" at bounding box center [1378, 26] width 106 height 35
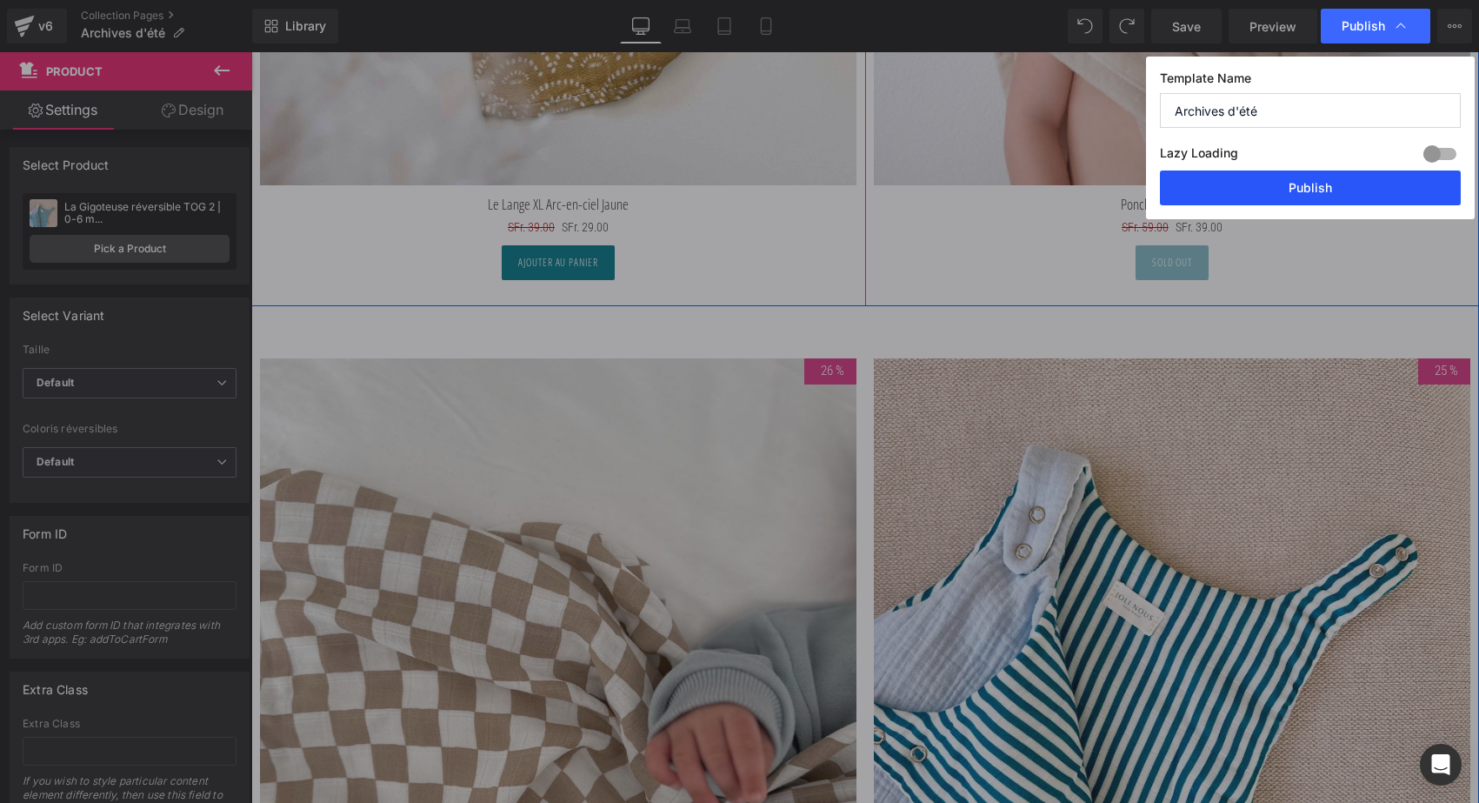
click at [1345, 184] on button "Publish" at bounding box center [1310, 187] width 301 height 35
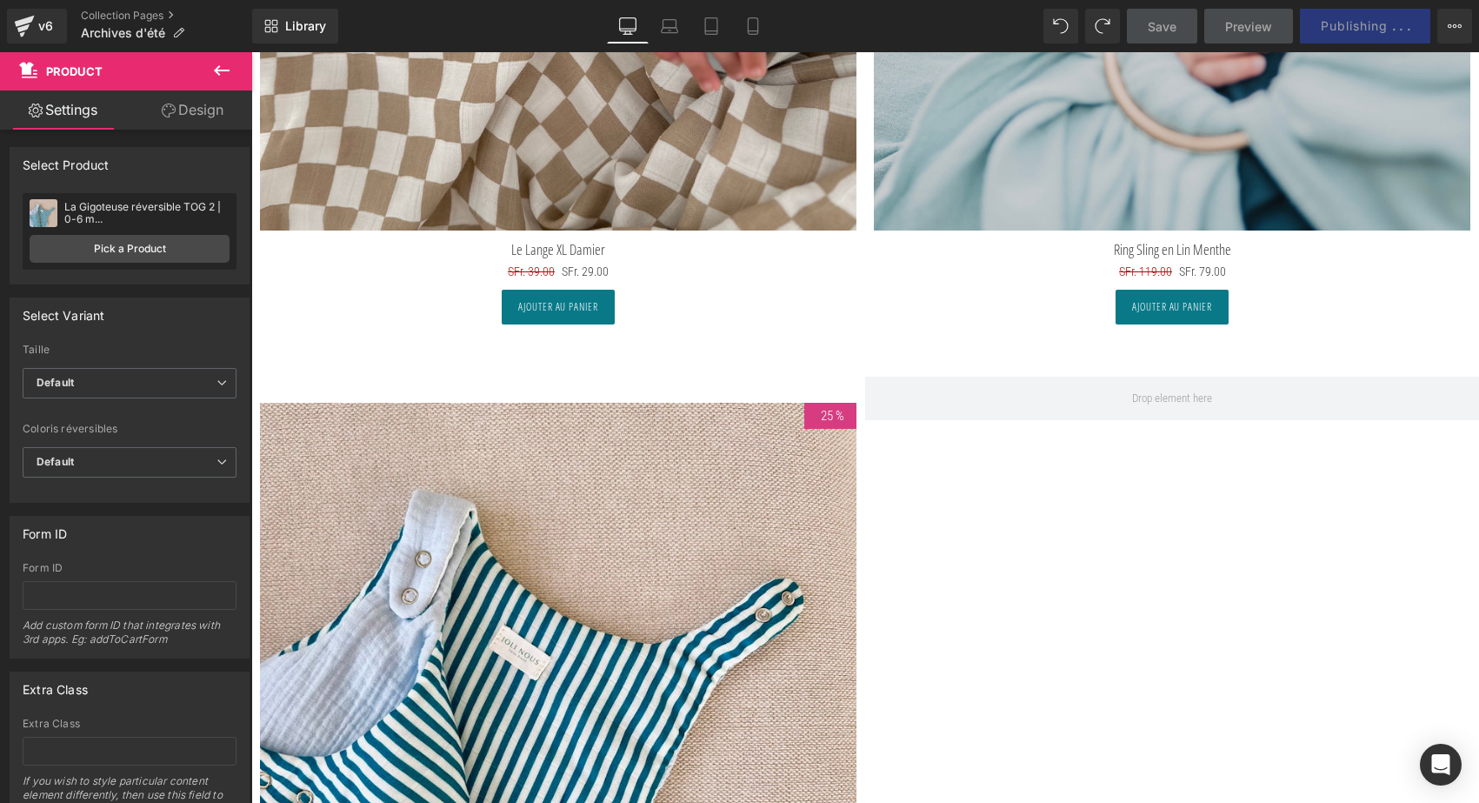
scroll to position [16858, 0]
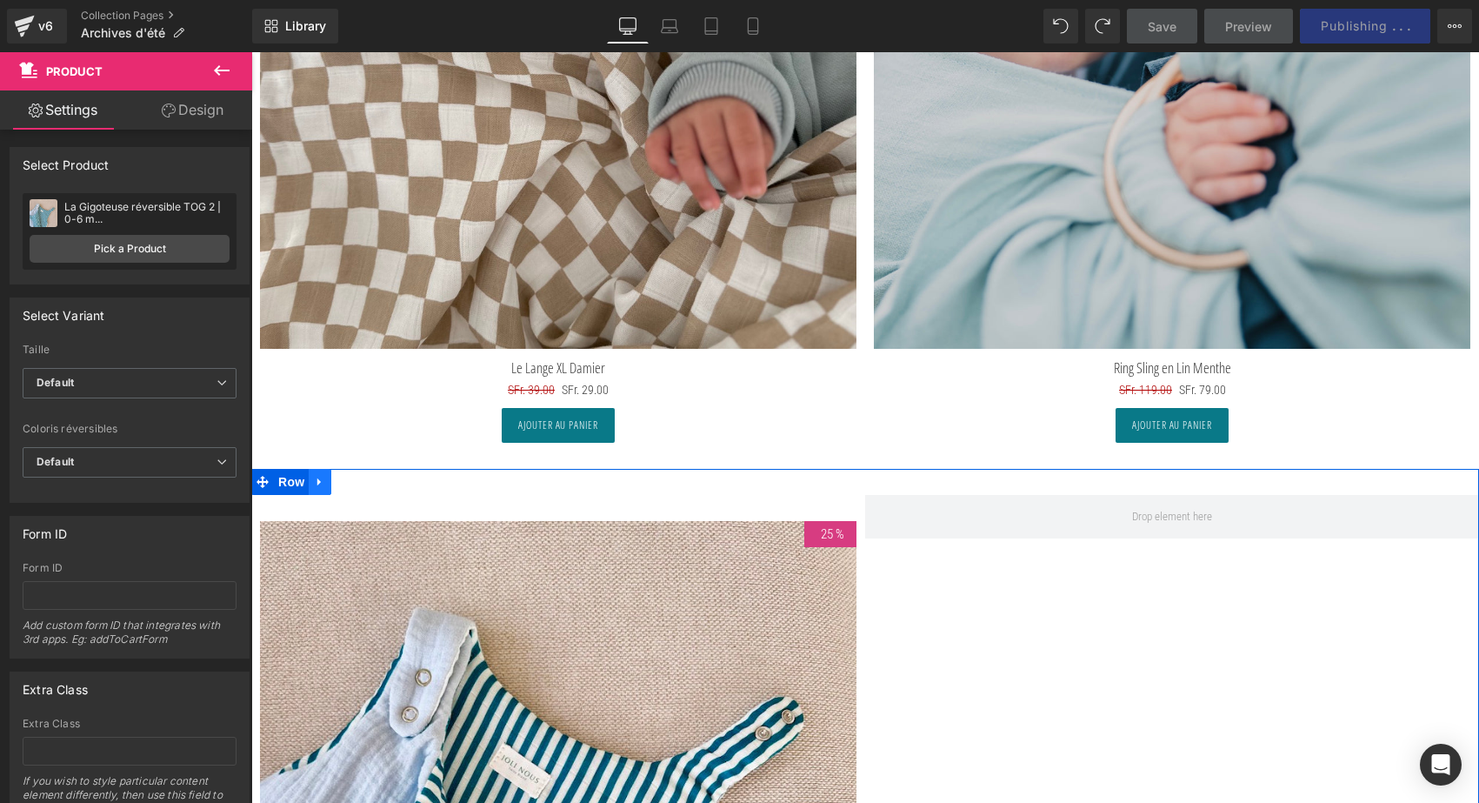
click at [329, 469] on link at bounding box center [320, 482] width 23 height 26
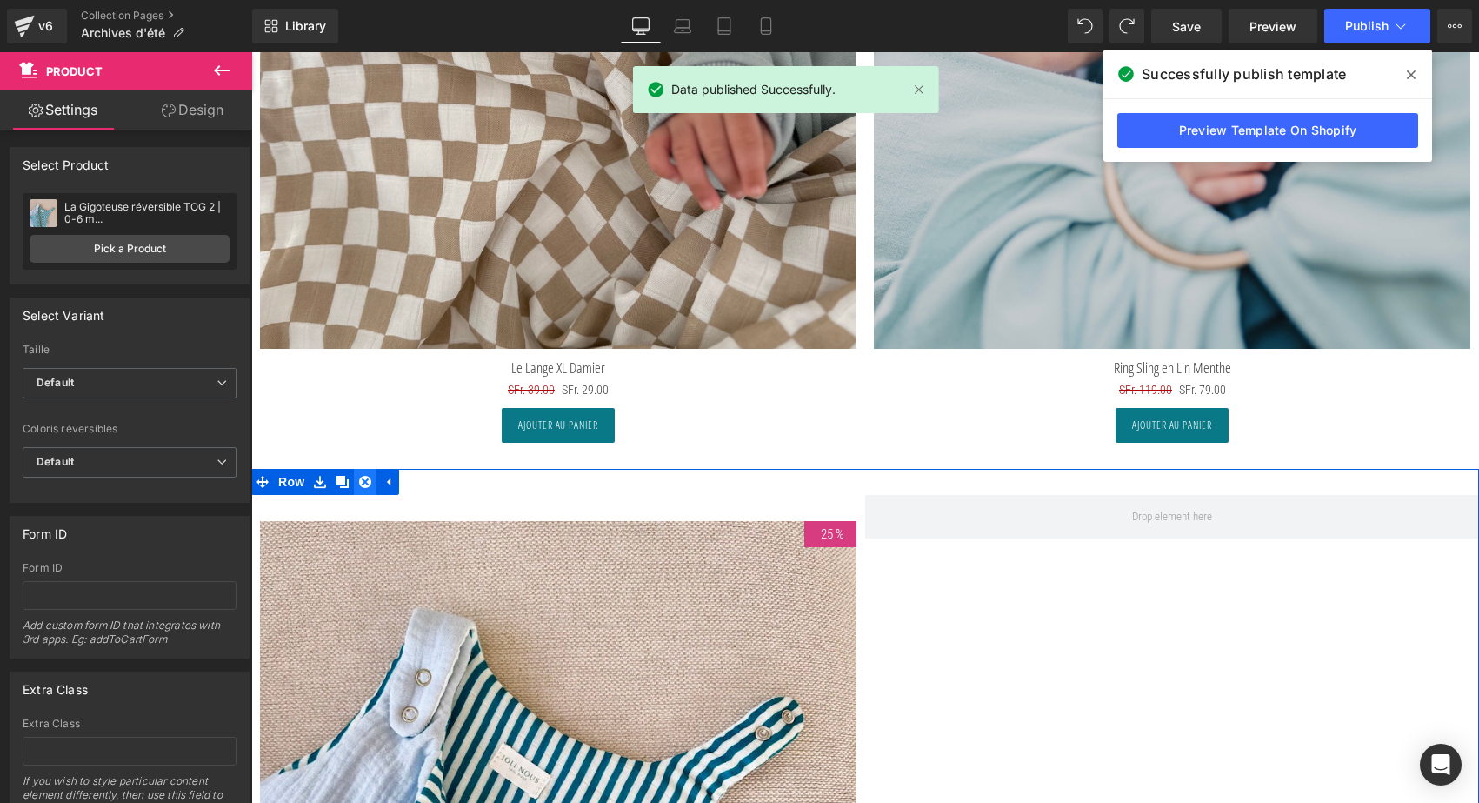
click at [364, 476] on icon at bounding box center [365, 482] width 12 height 12
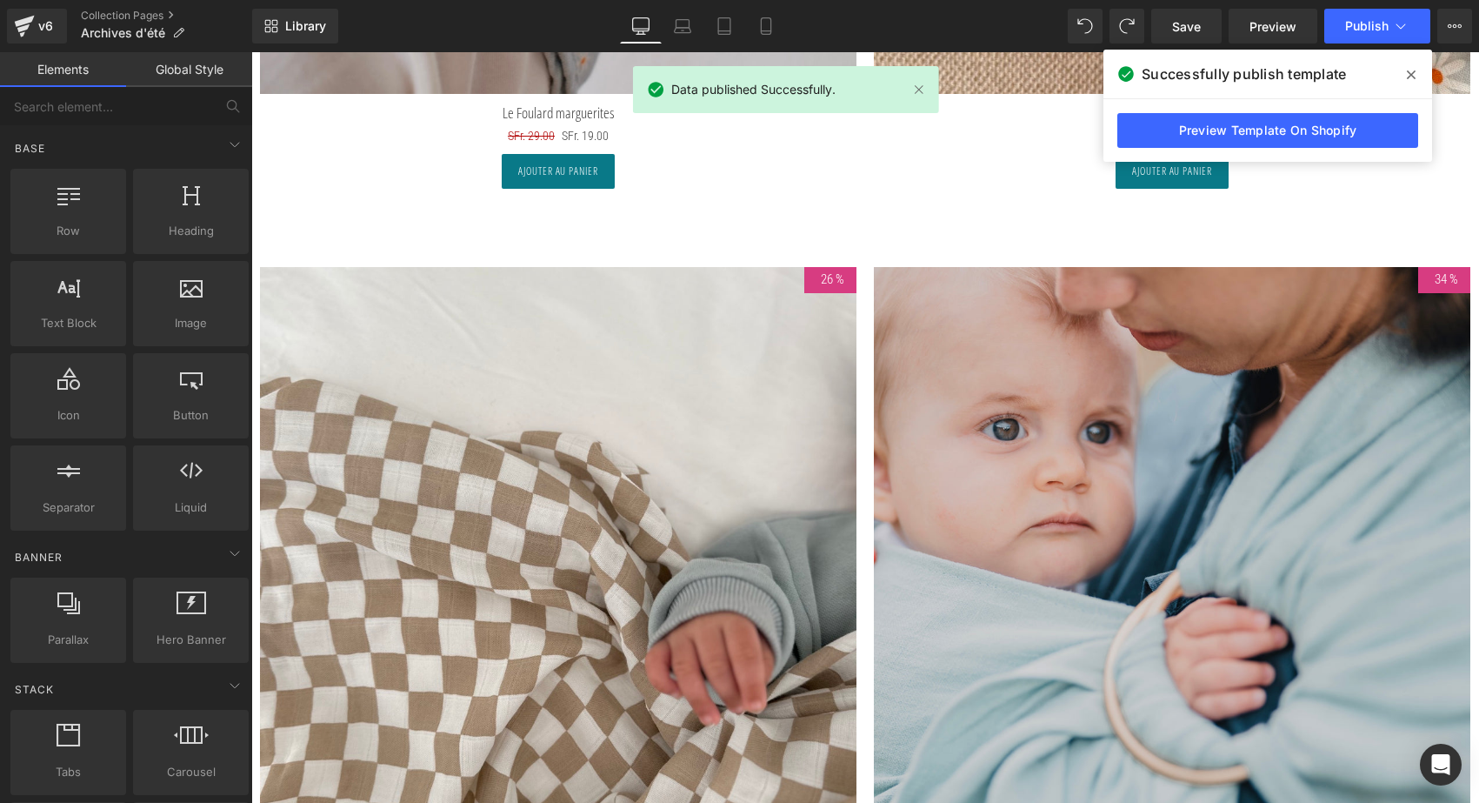
scroll to position [16335, 0]
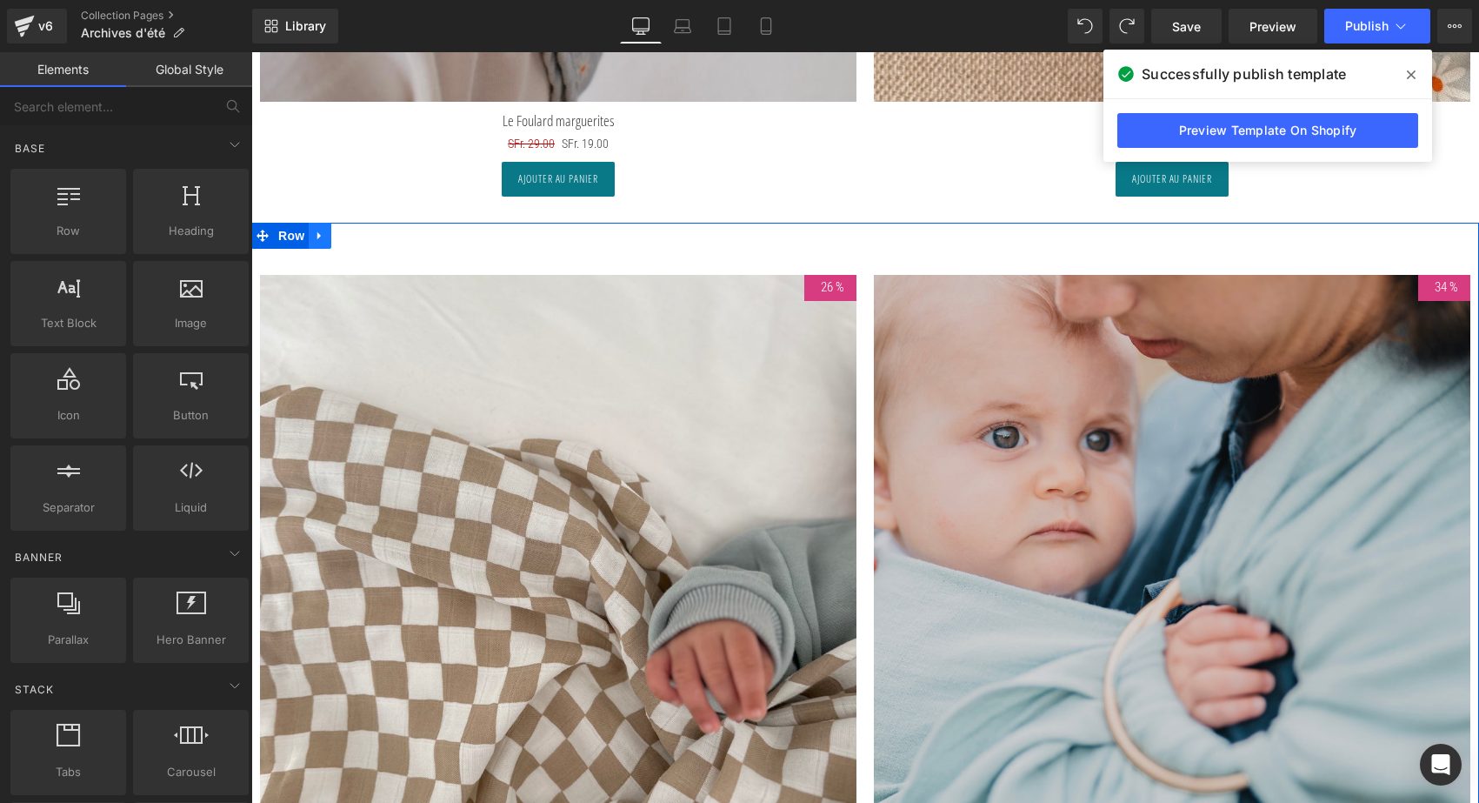
click at [327, 224] on link at bounding box center [320, 236] width 23 height 26
click at [365, 230] on icon at bounding box center [365, 236] width 12 height 12
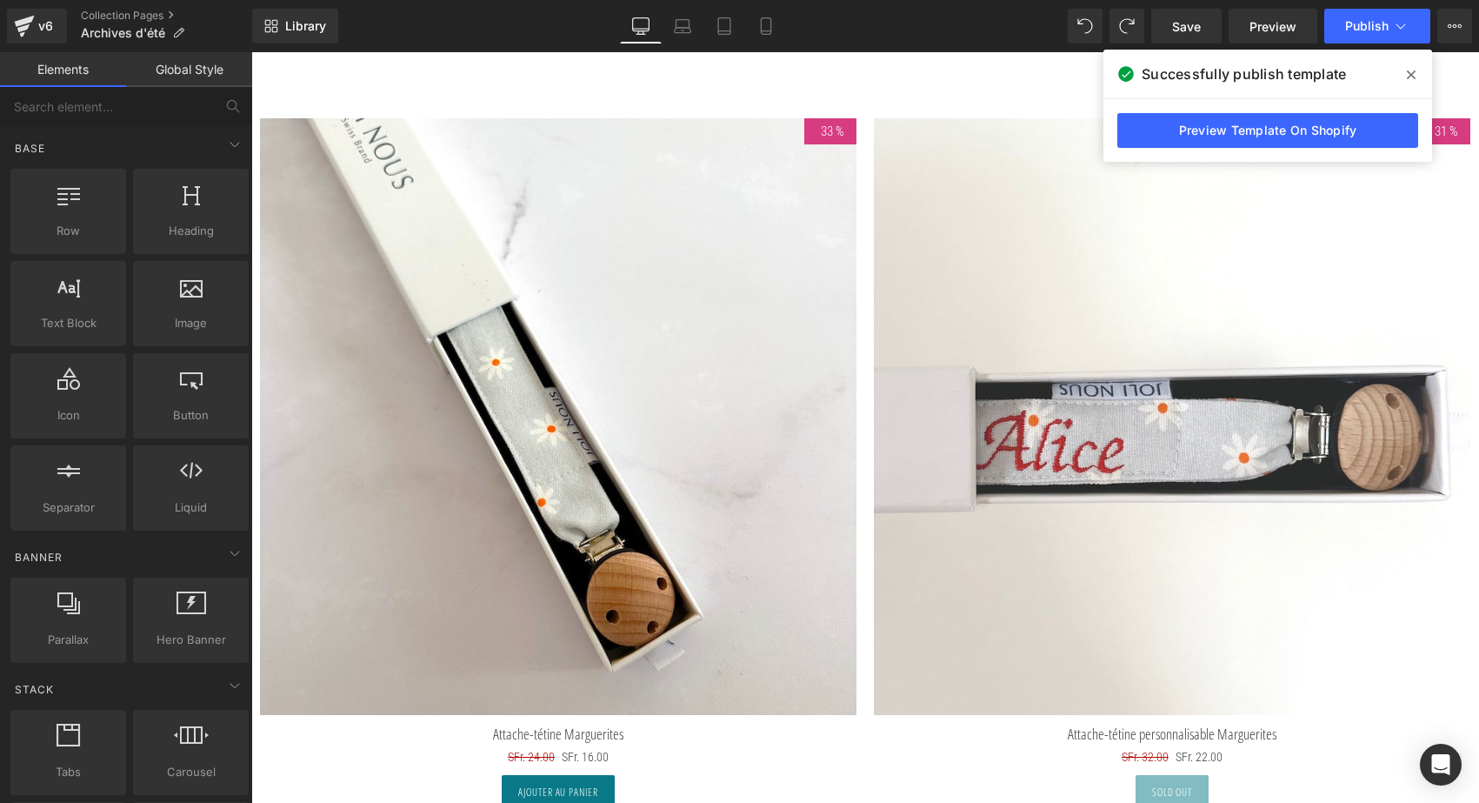
scroll to position [9694, 0]
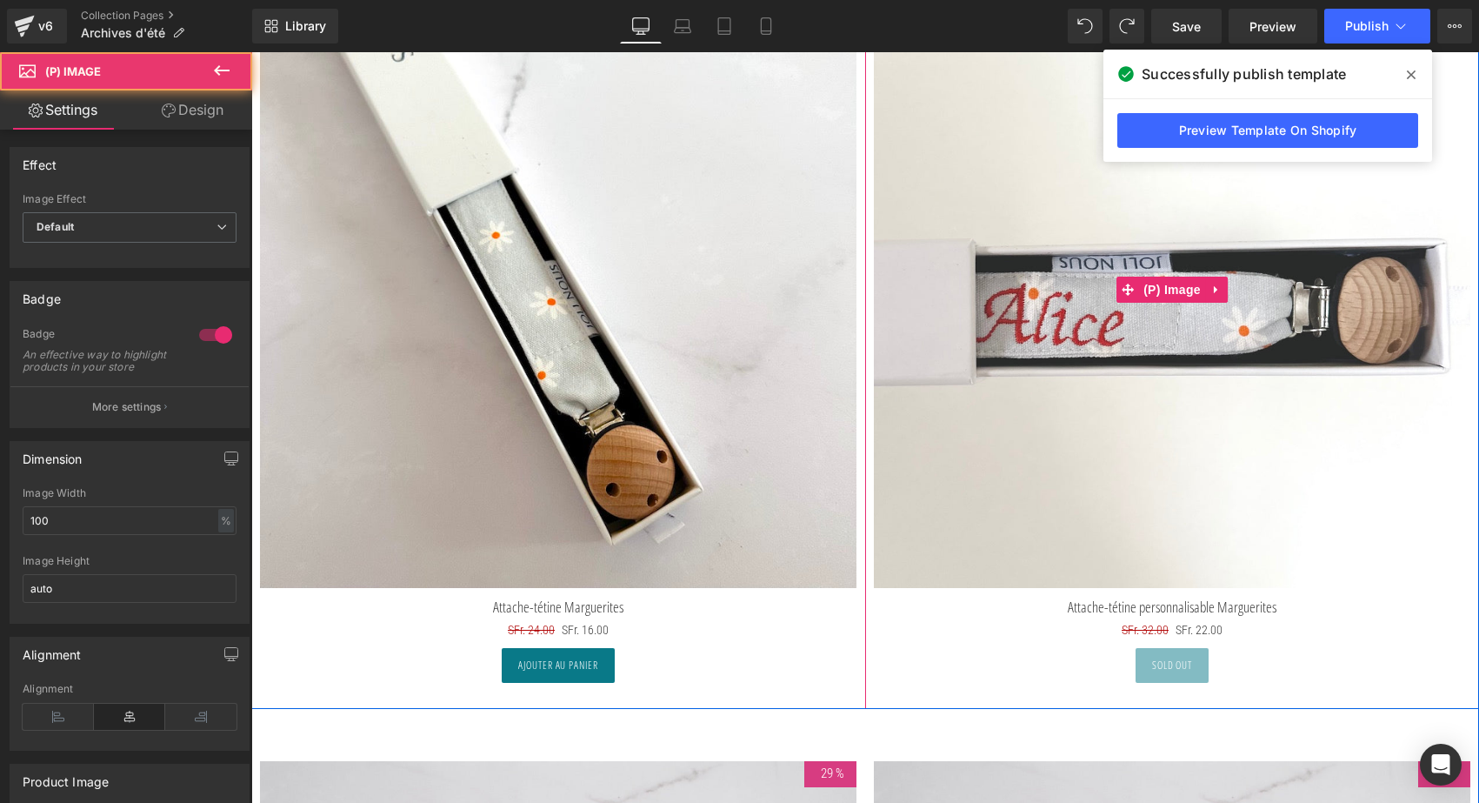
click at [1201, 309] on img at bounding box center [1172, 289] width 597 height 597
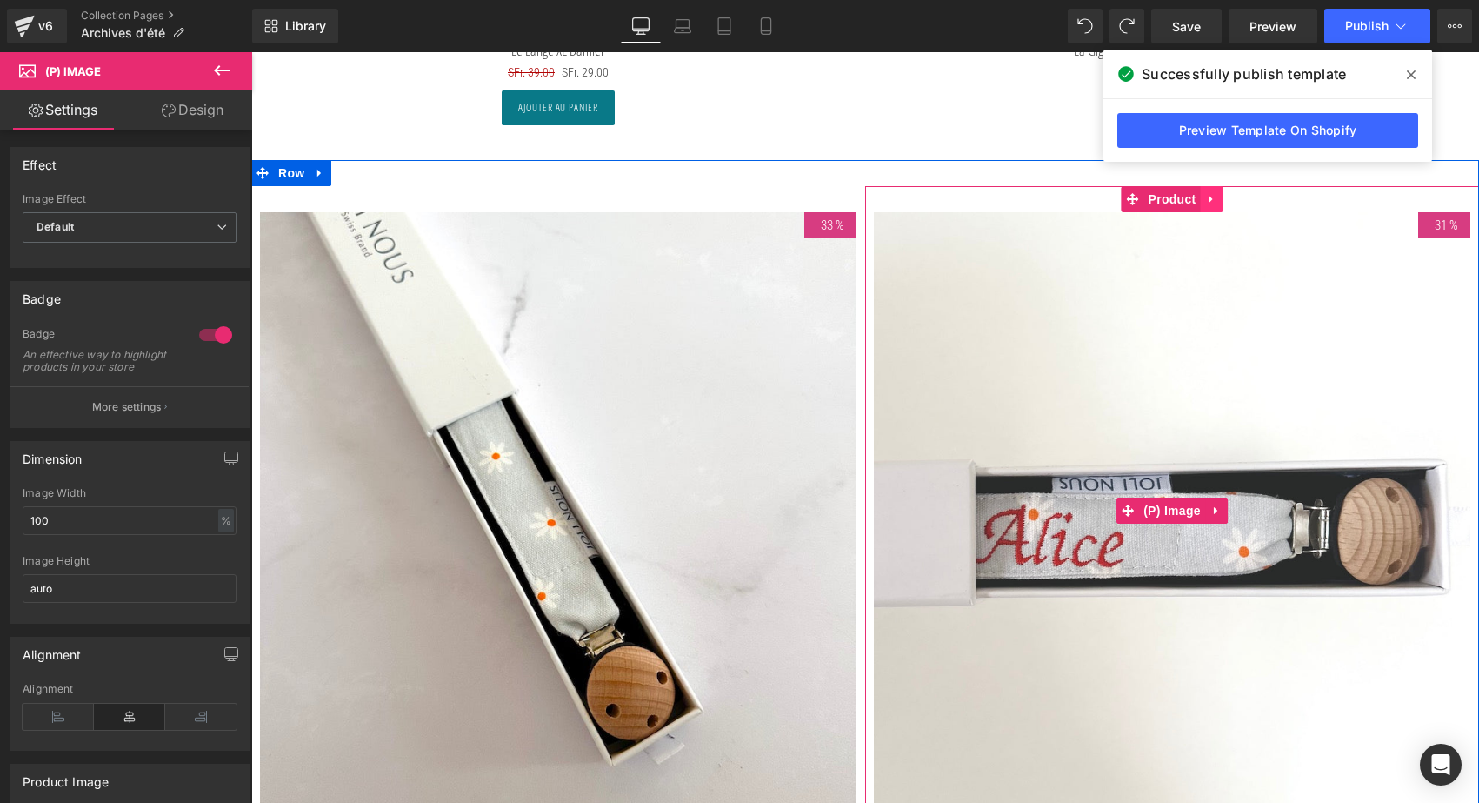
scroll to position [9418, 0]
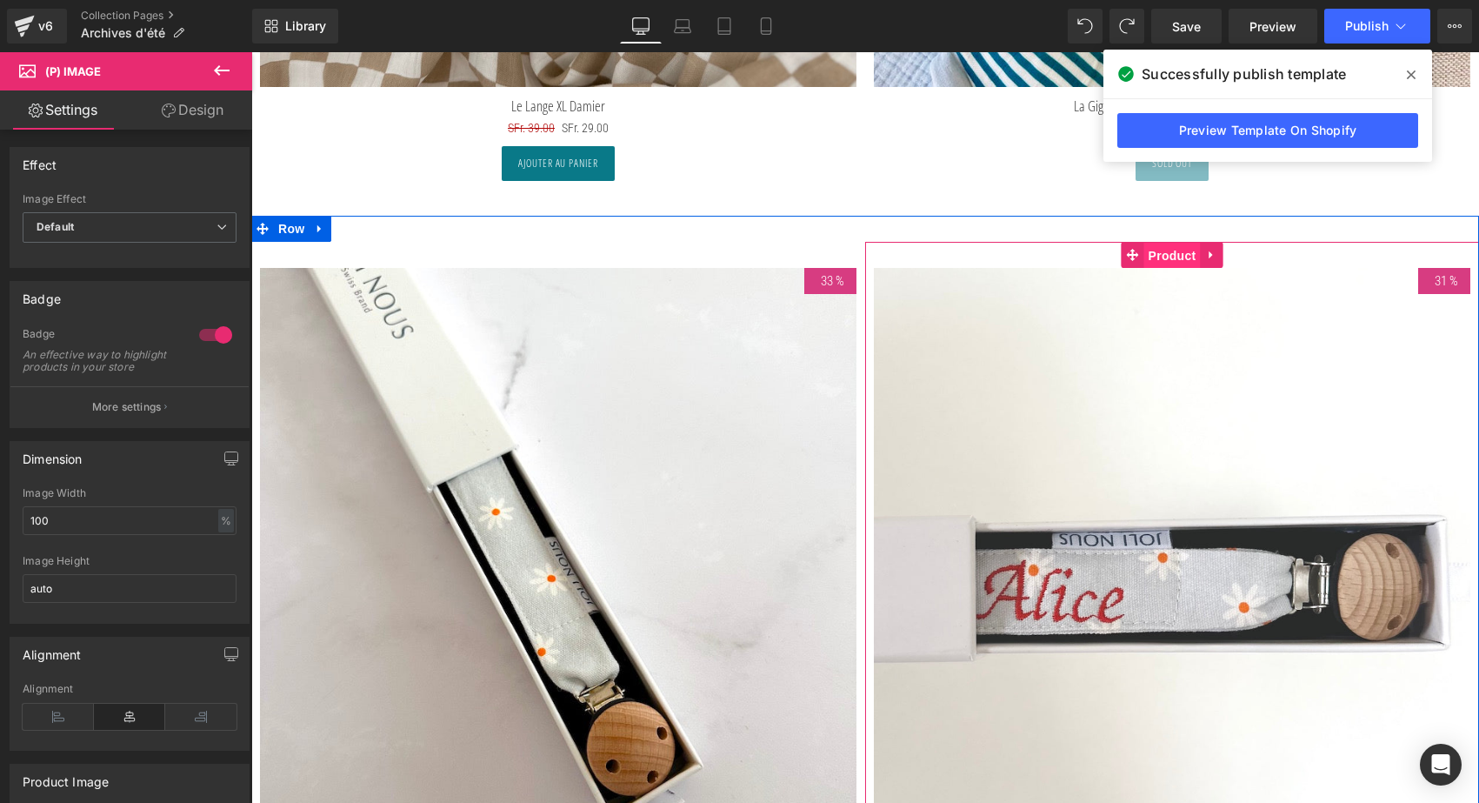
click at [1181, 244] on span "Product" at bounding box center [1173, 256] width 57 height 26
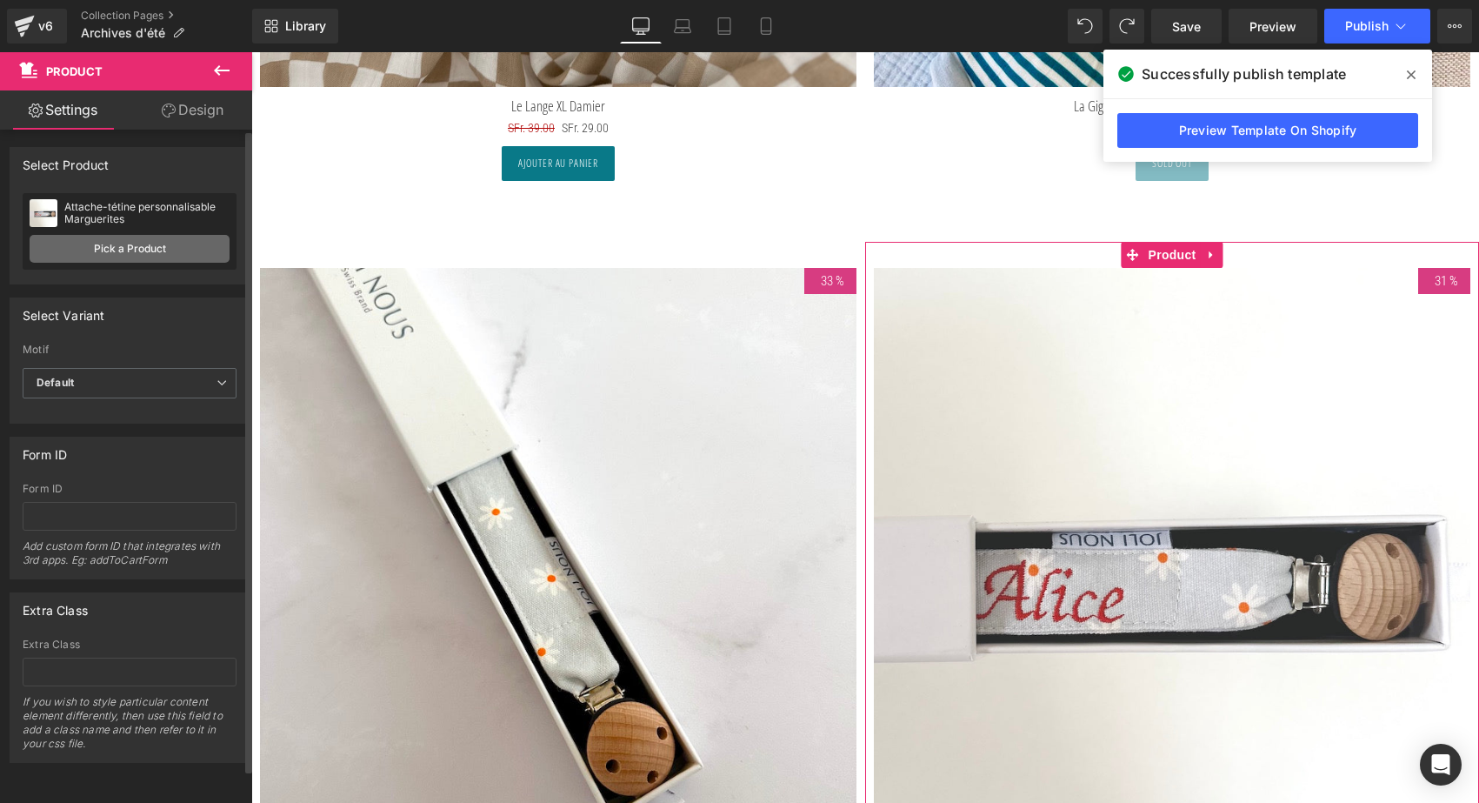
click at [197, 257] on link "Pick a Product" at bounding box center [130, 249] width 200 height 28
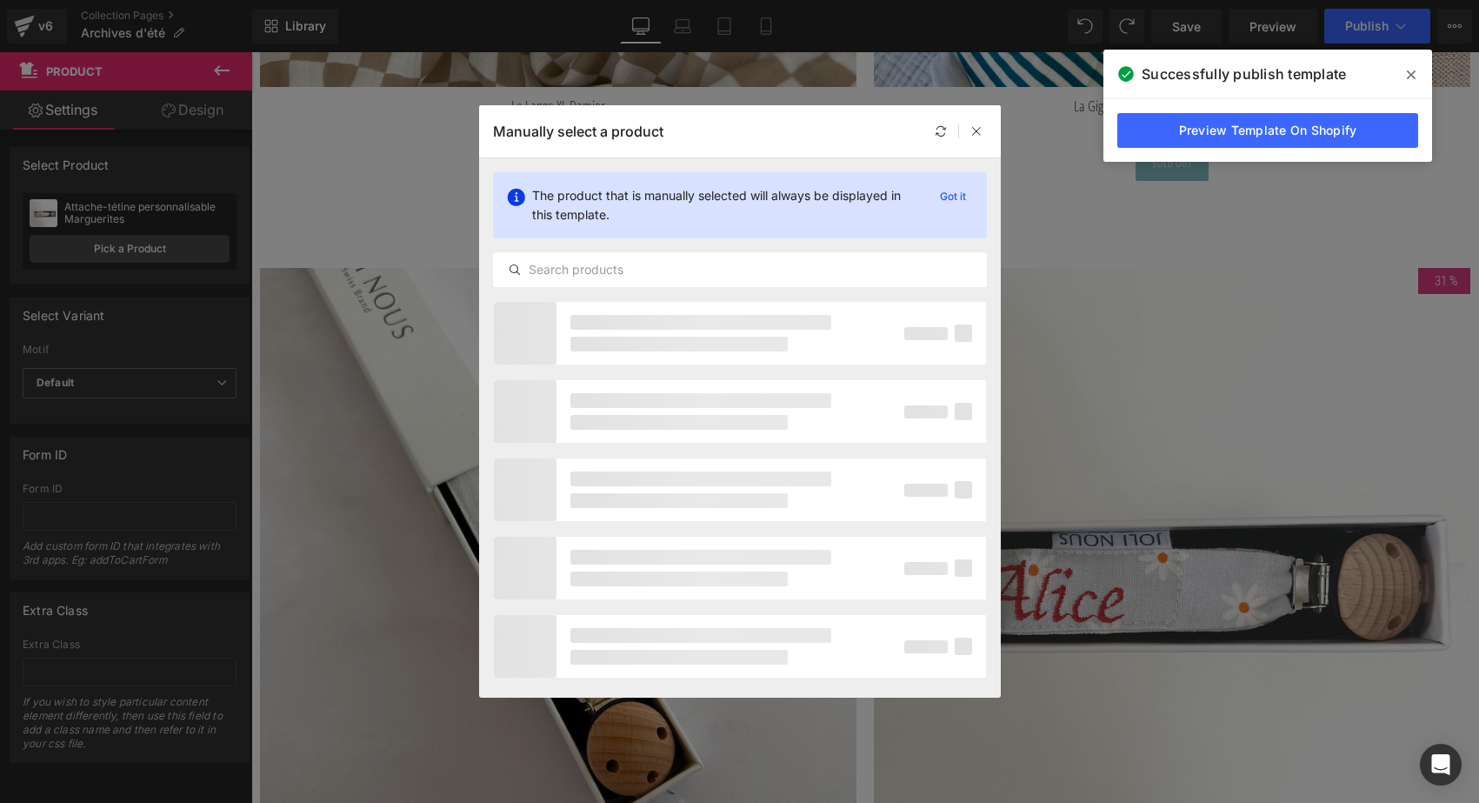
click at [575, 288] on div "The product that is manually selected will always be displayed in this template…" at bounding box center [740, 229] width 522 height 143
click at [572, 284] on div at bounding box center [740, 269] width 494 height 35
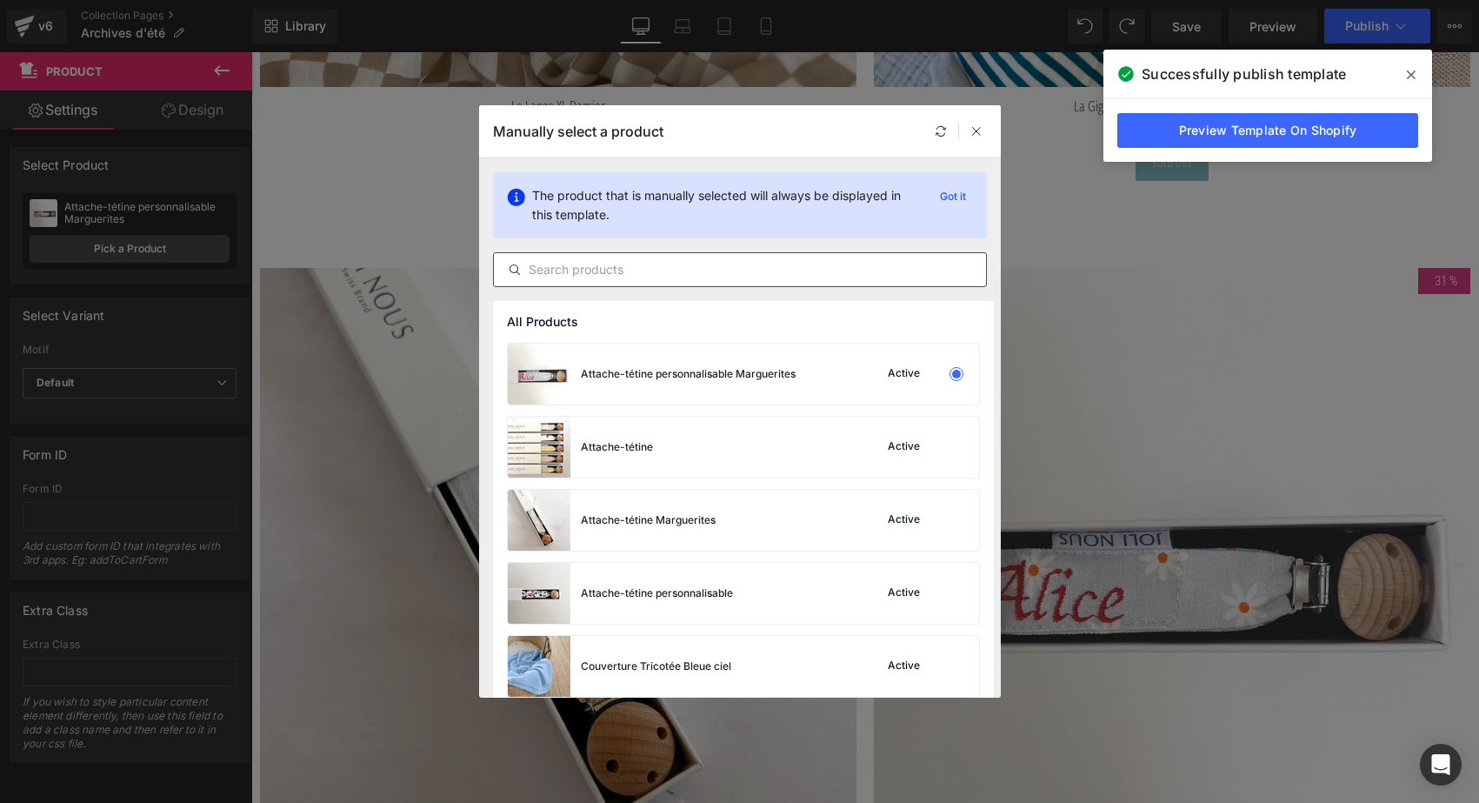
click at [566, 275] on input "text" at bounding box center [740, 269] width 492 height 21
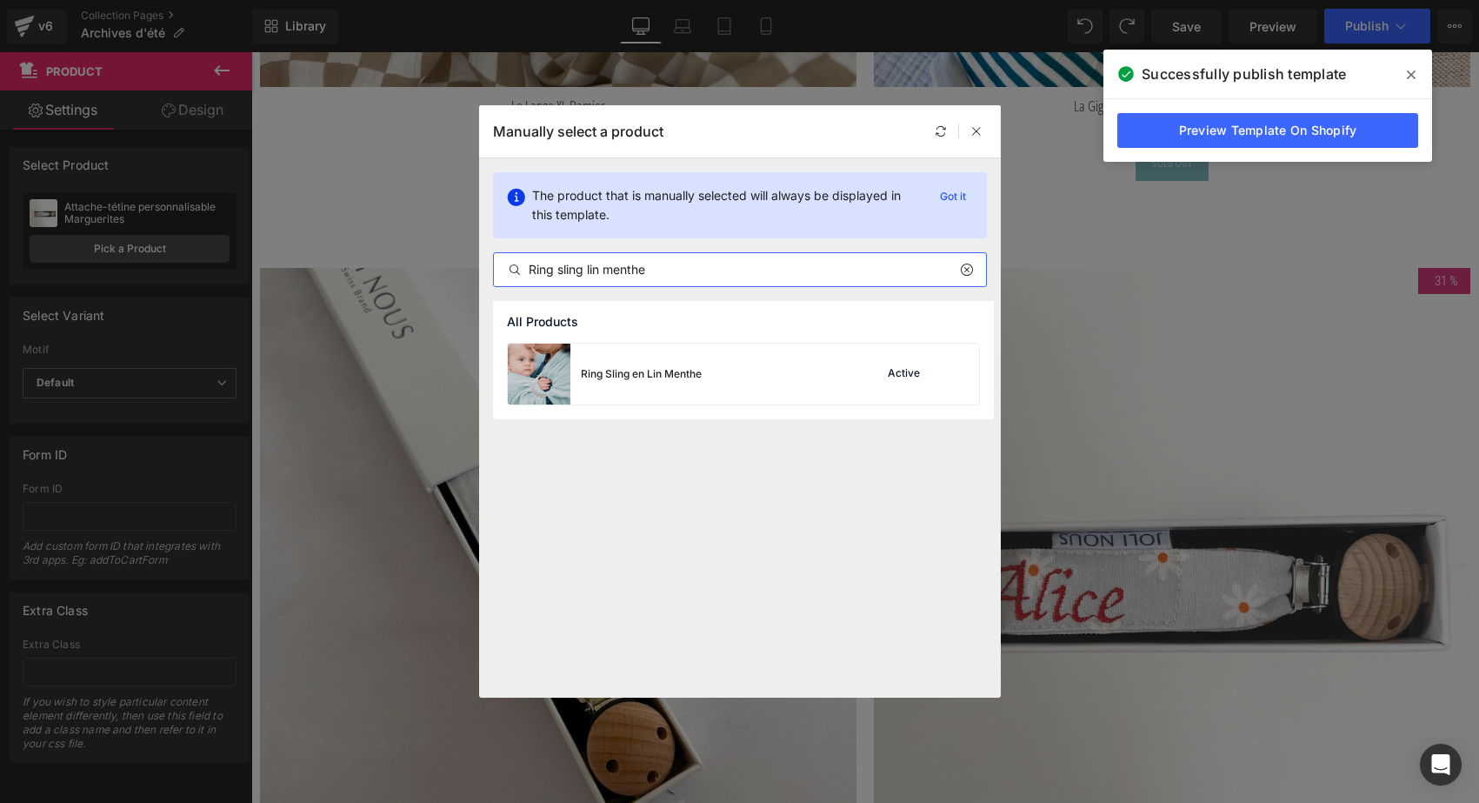
type input "Ring sling lin menthe"
click at [592, 391] on div "Ring Sling en Lin Menthe" at bounding box center [605, 374] width 194 height 61
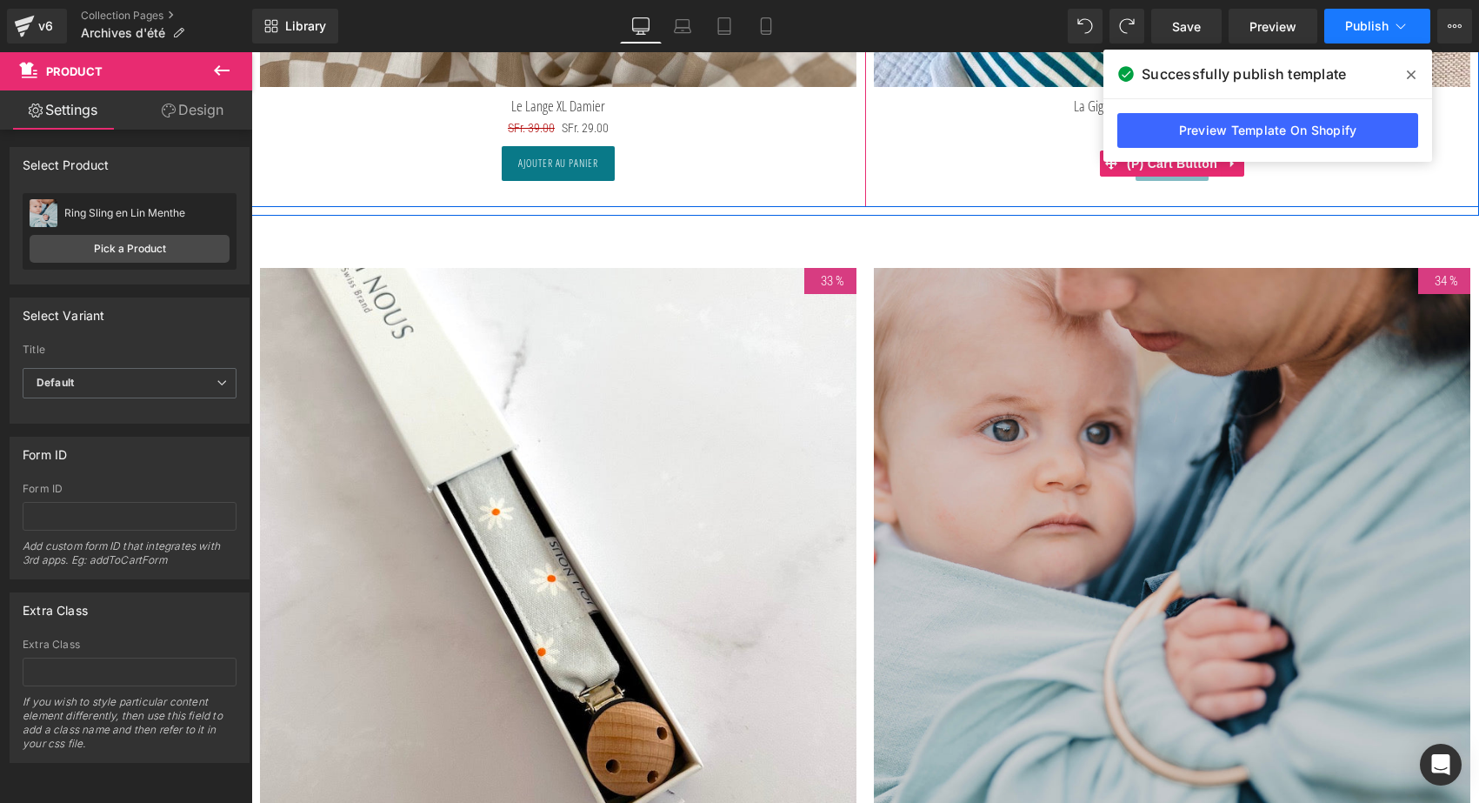
click at [1359, 17] on button "Publish" at bounding box center [1378, 26] width 106 height 35
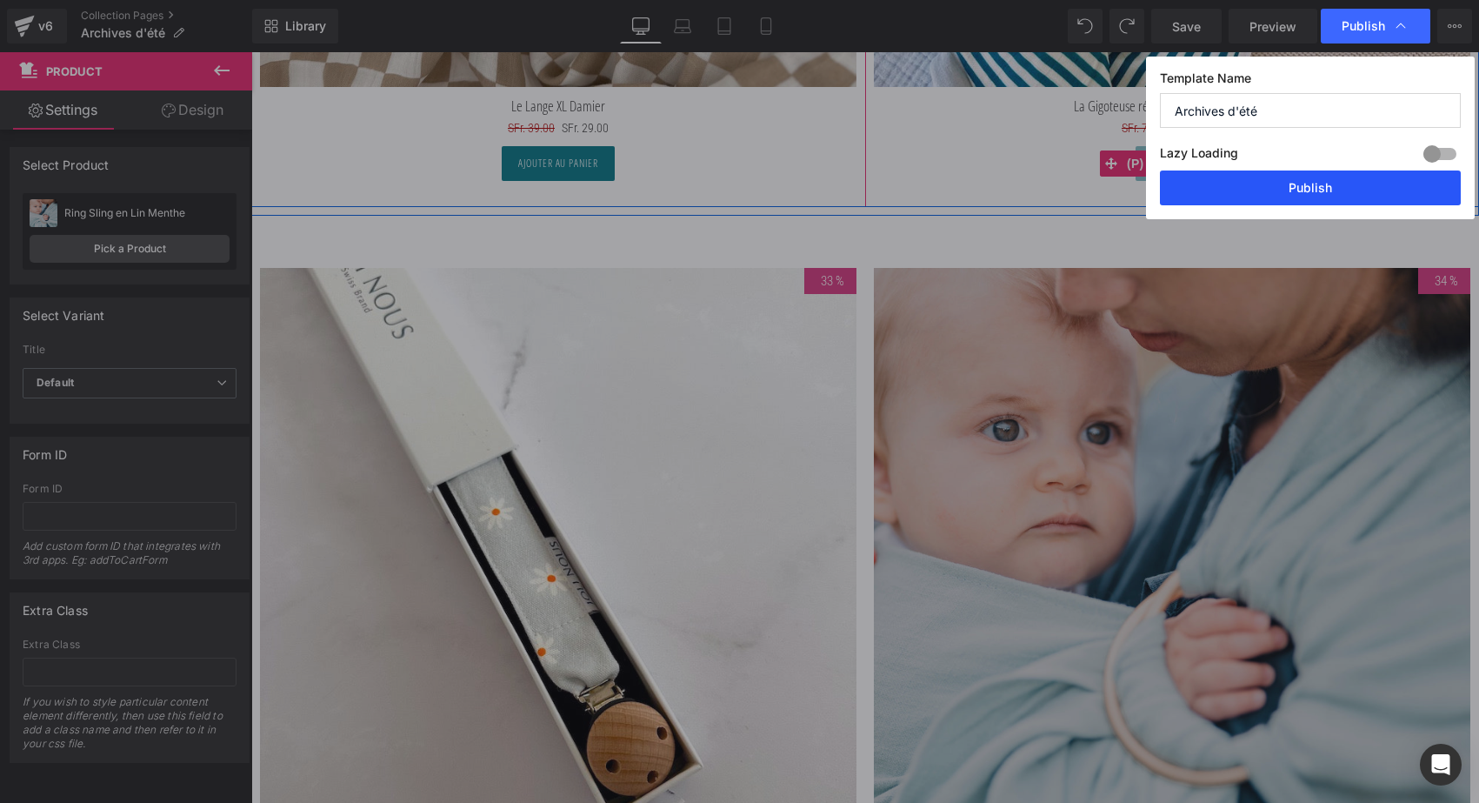
click at [1323, 194] on button "Publish" at bounding box center [1310, 187] width 301 height 35
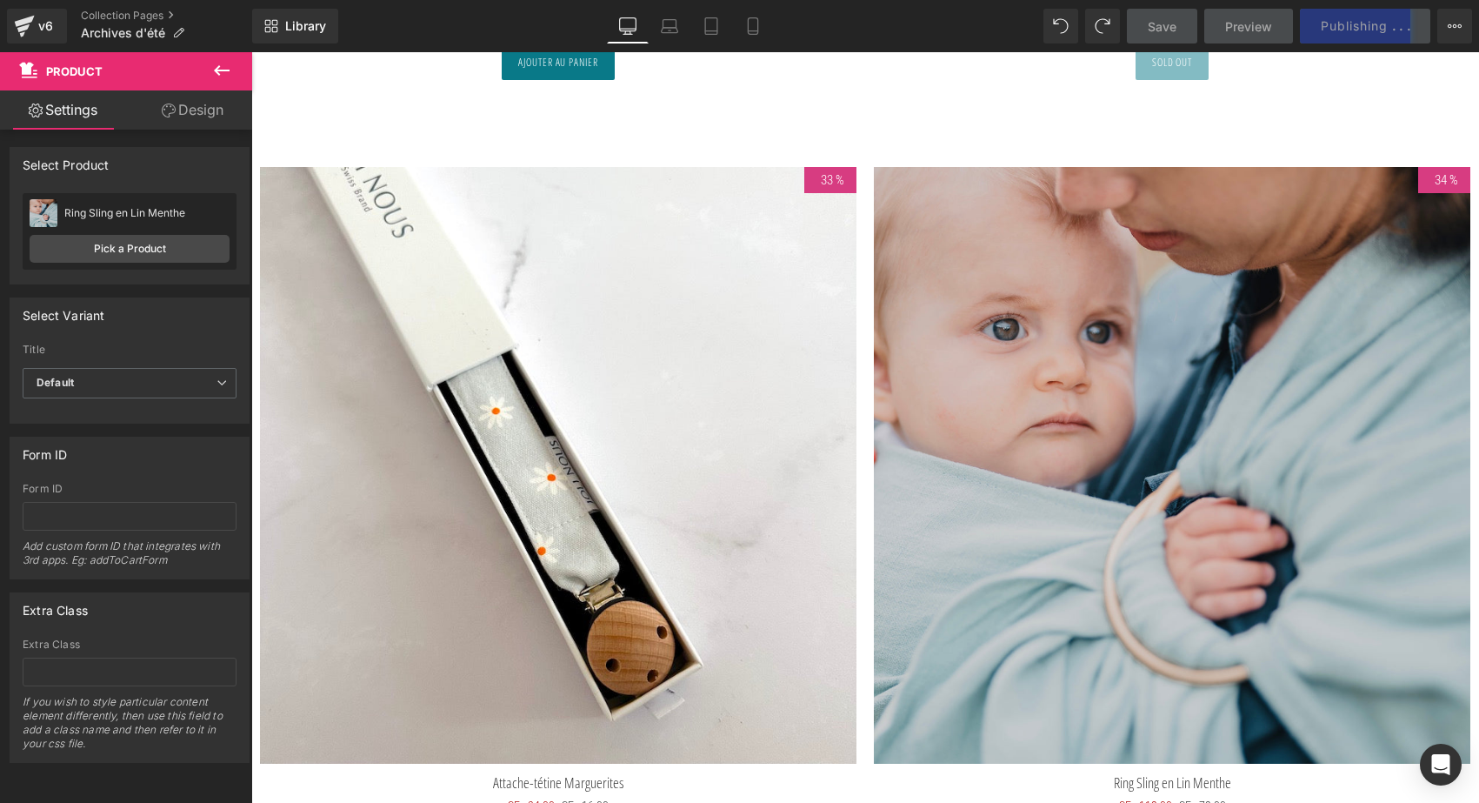
scroll to position [9520, 0]
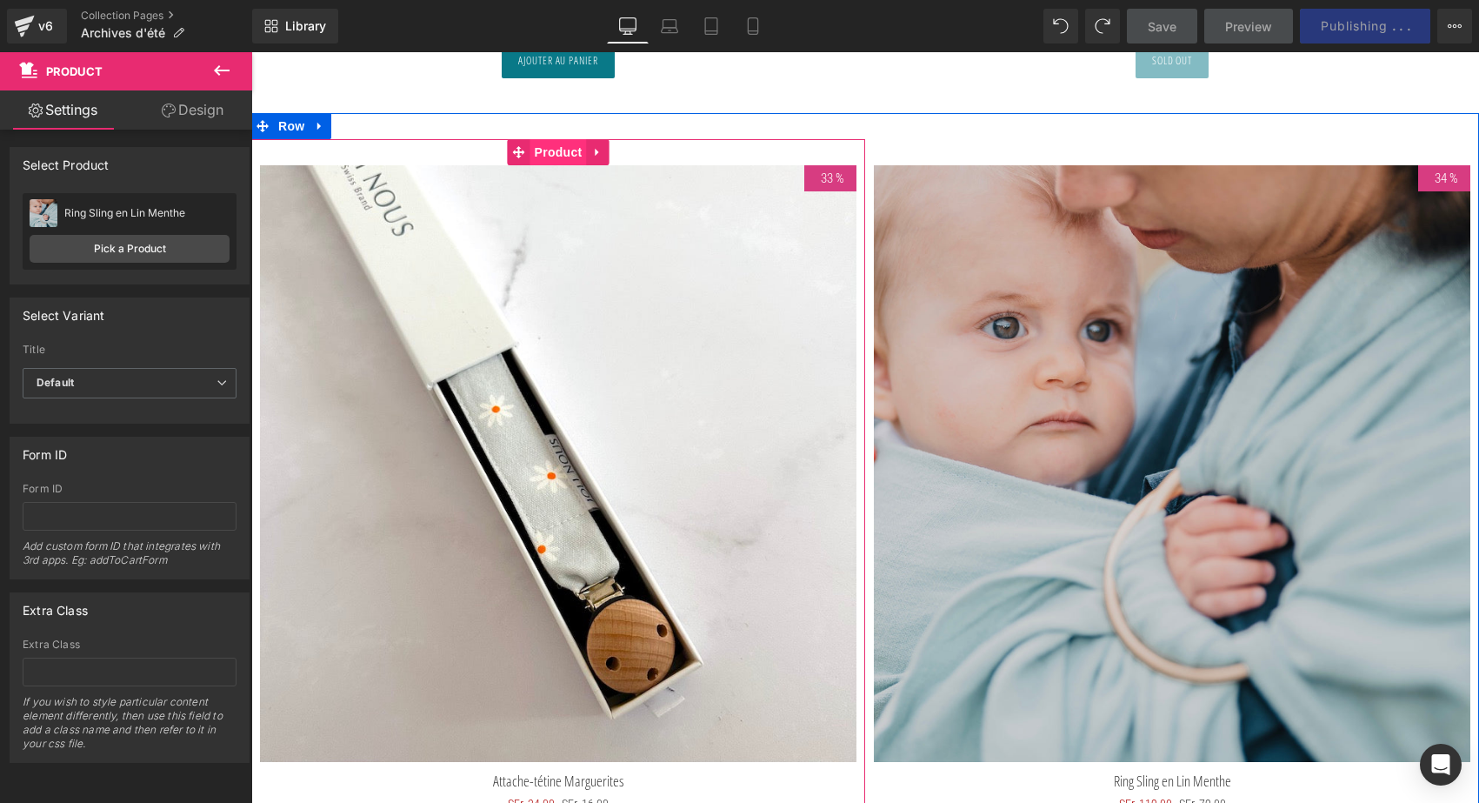
click at [539, 147] on span "Product" at bounding box center [559, 152] width 57 height 26
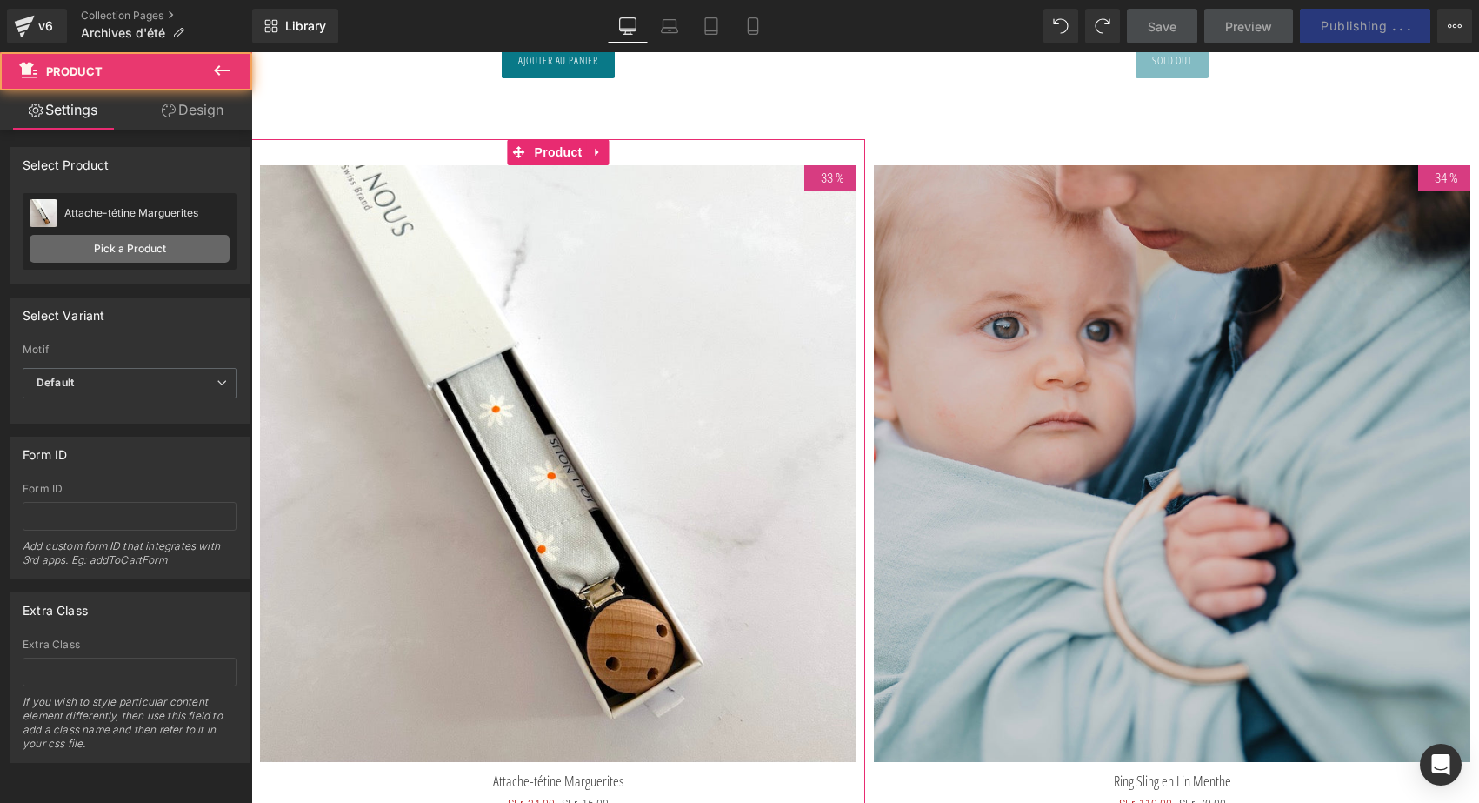
click at [168, 250] on link "Pick a Product" at bounding box center [130, 249] width 200 height 28
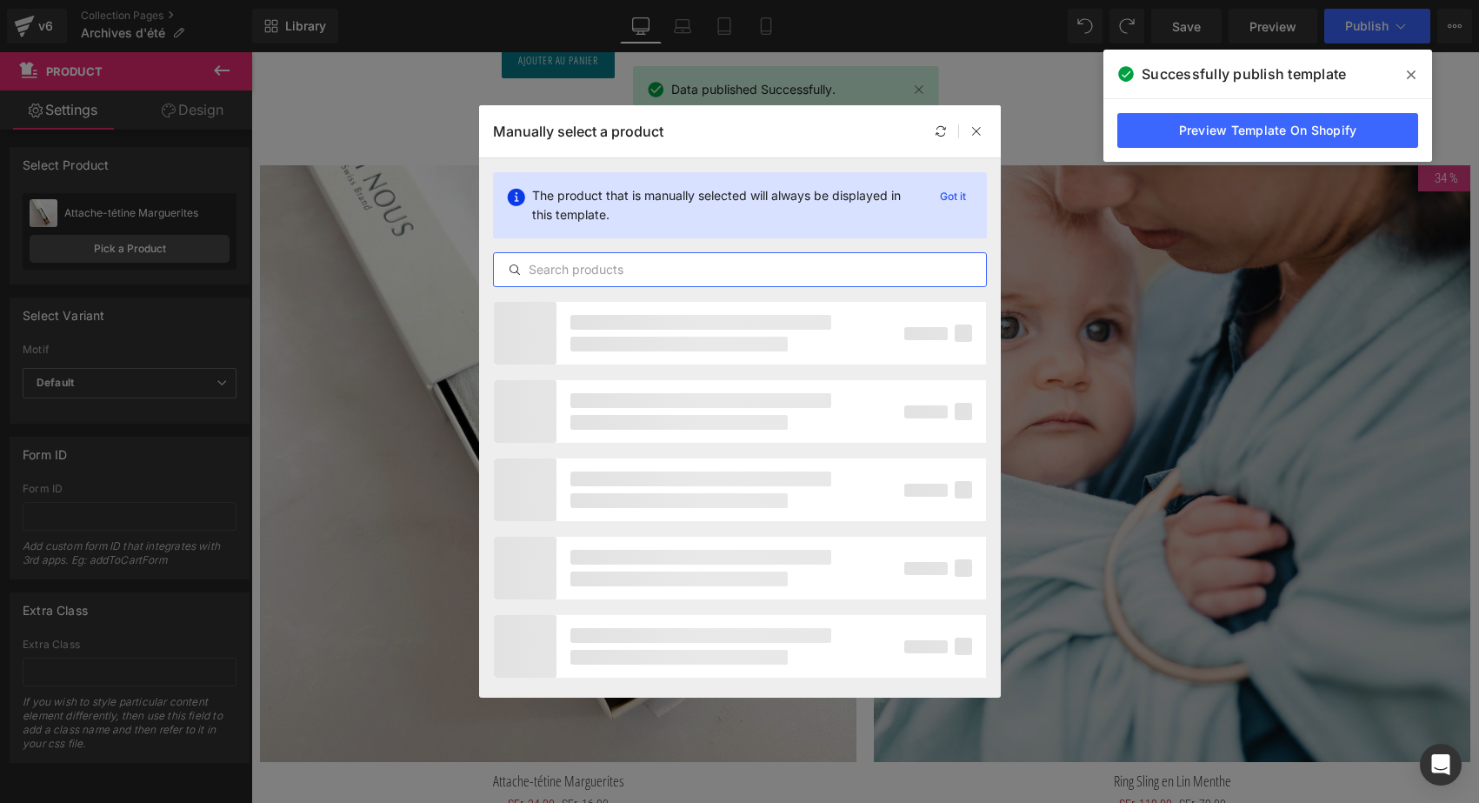
click at [584, 264] on input "text" at bounding box center [740, 269] width 492 height 21
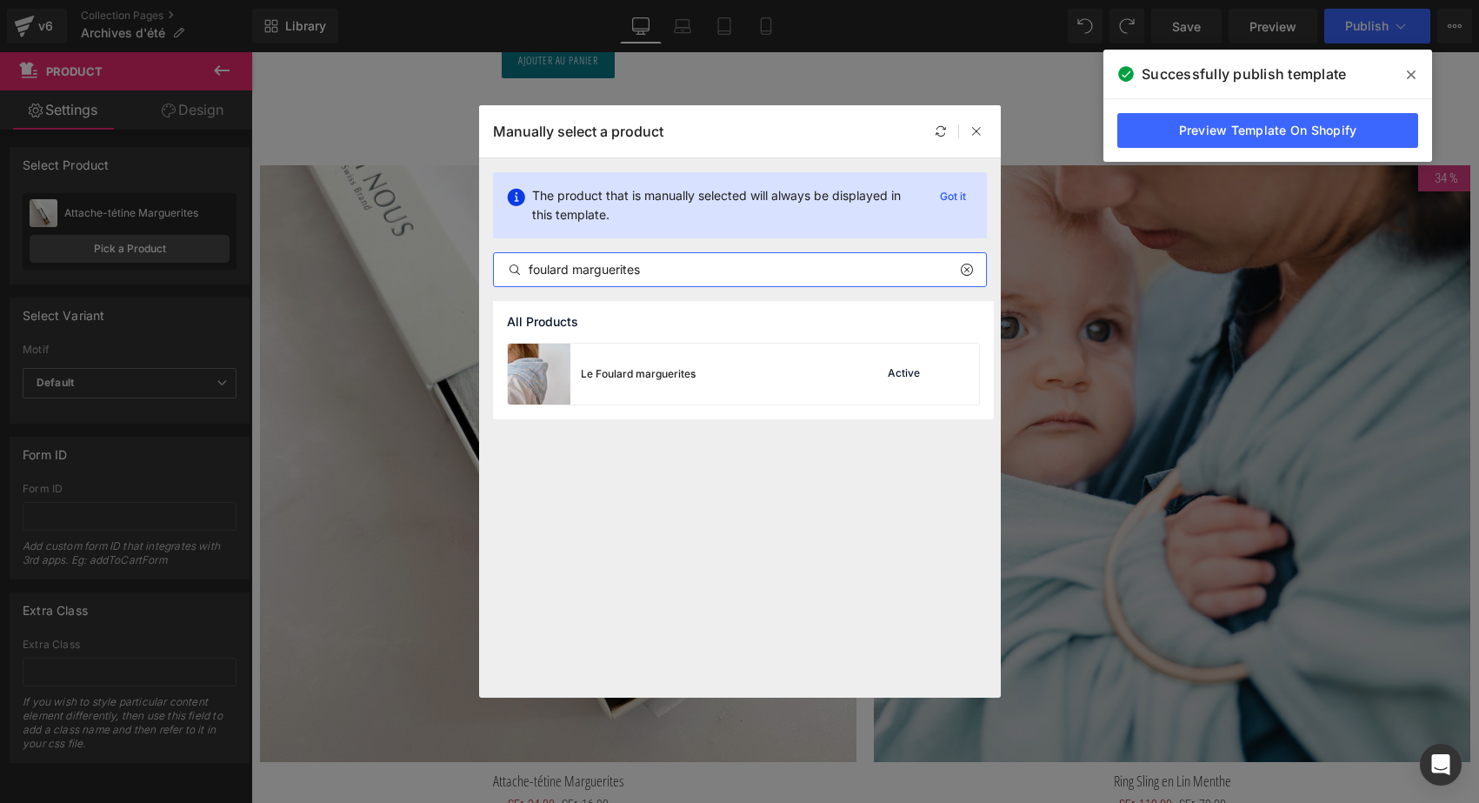
type input "foulard marguerites"
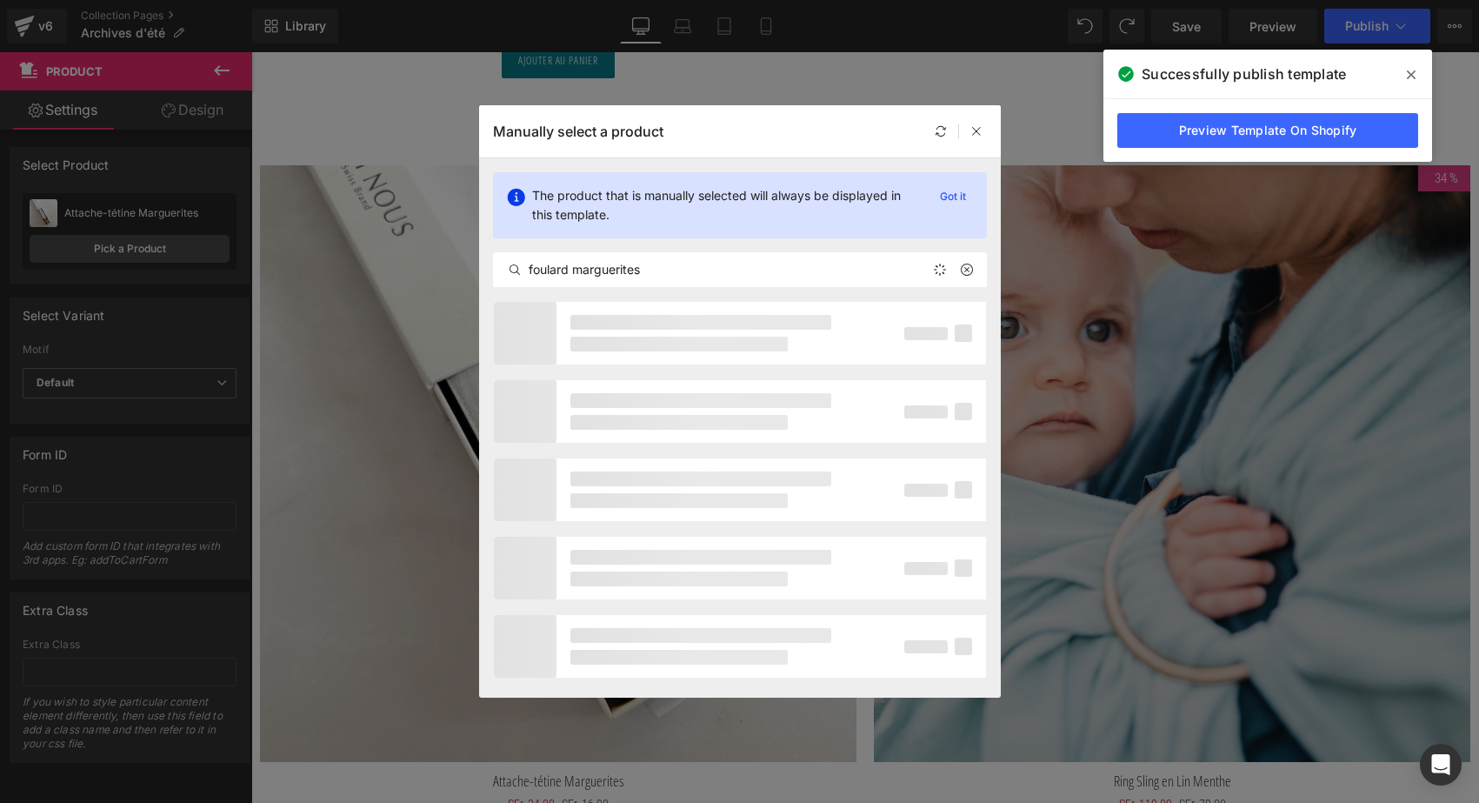
click at [596, 391] on div at bounding box center [662, 411] width 337 height 63
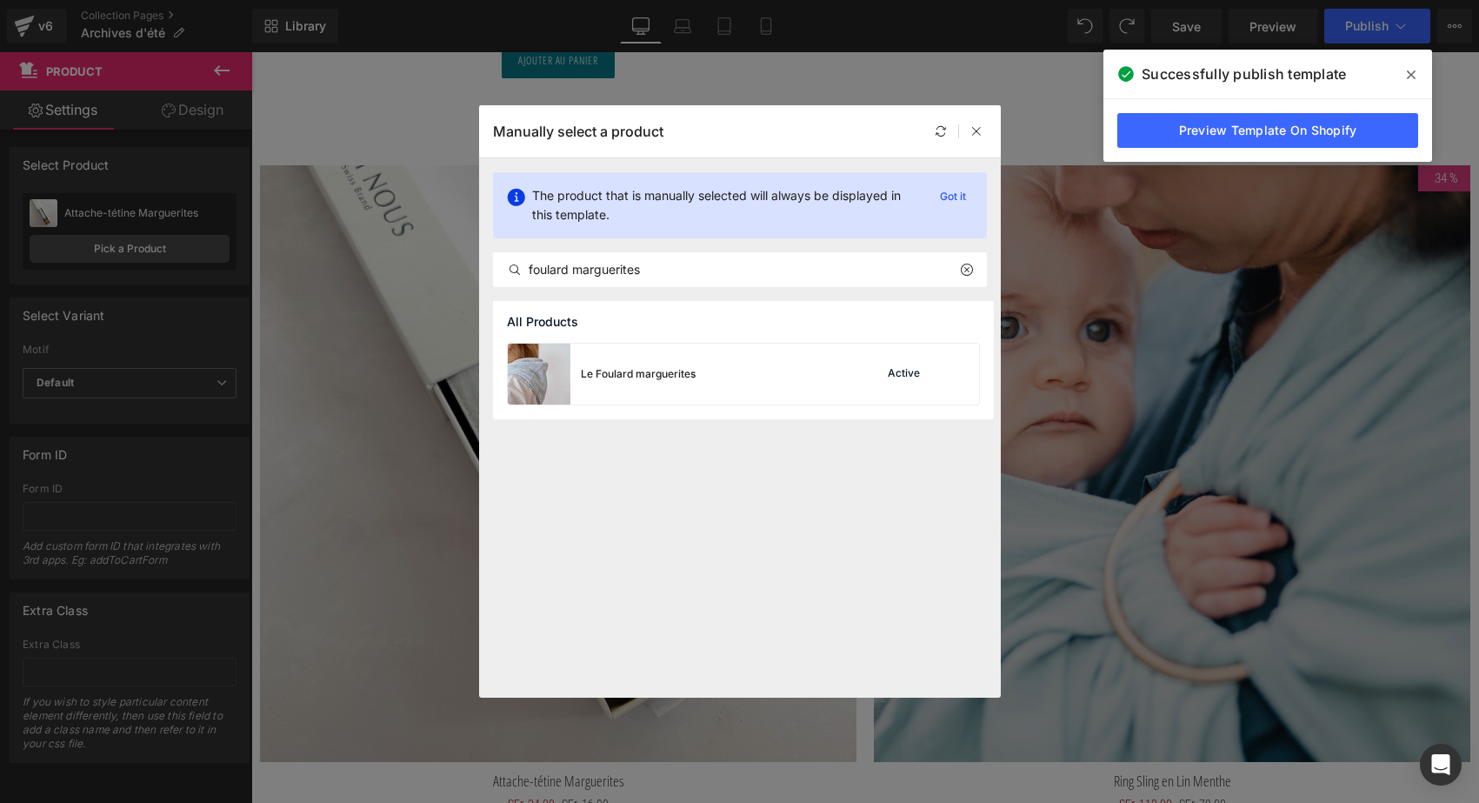
click at [596, 391] on div "Le Foulard marguerites" at bounding box center [602, 374] width 188 height 61
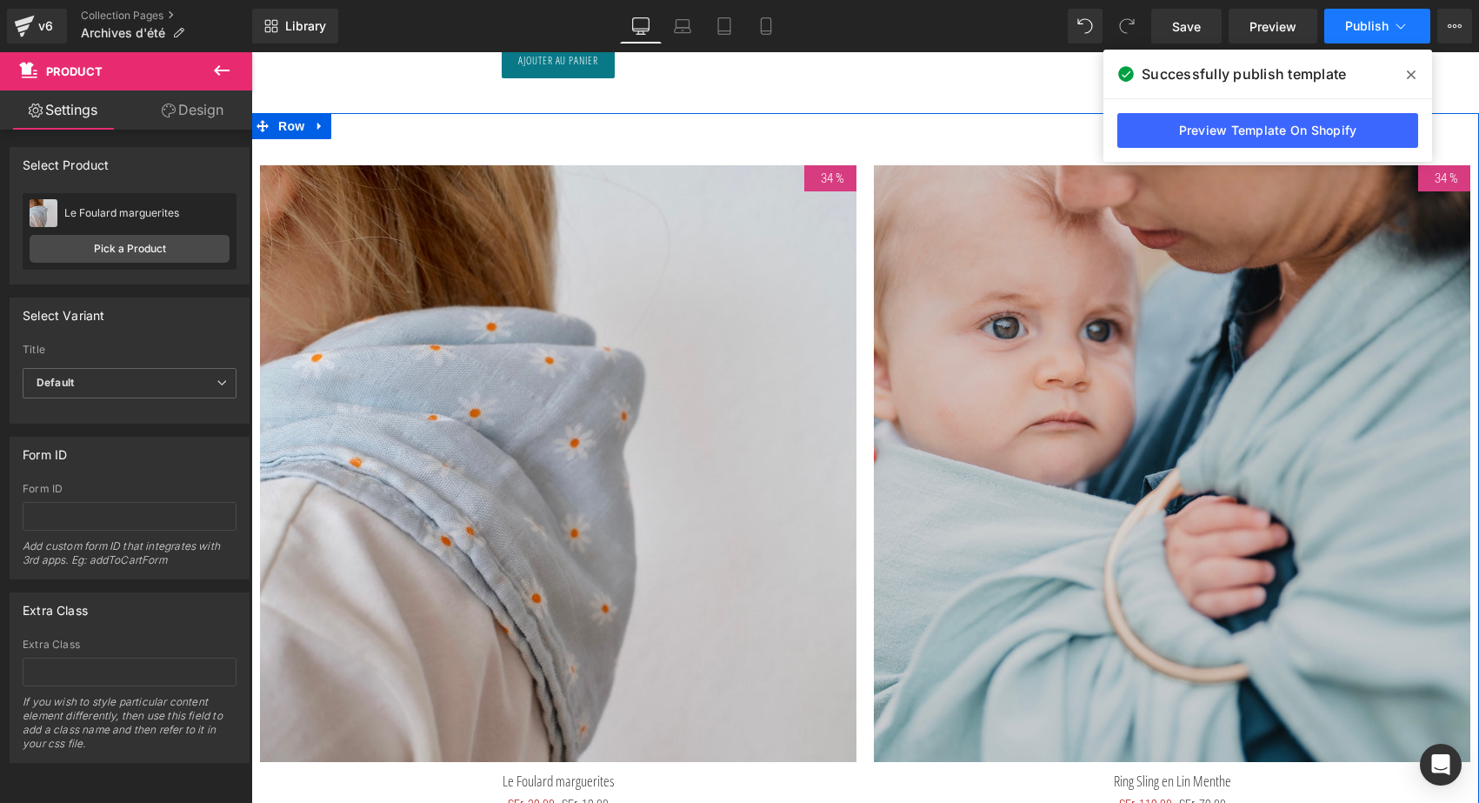
click at [1374, 23] on span "Publish" at bounding box center [1367, 26] width 43 height 14
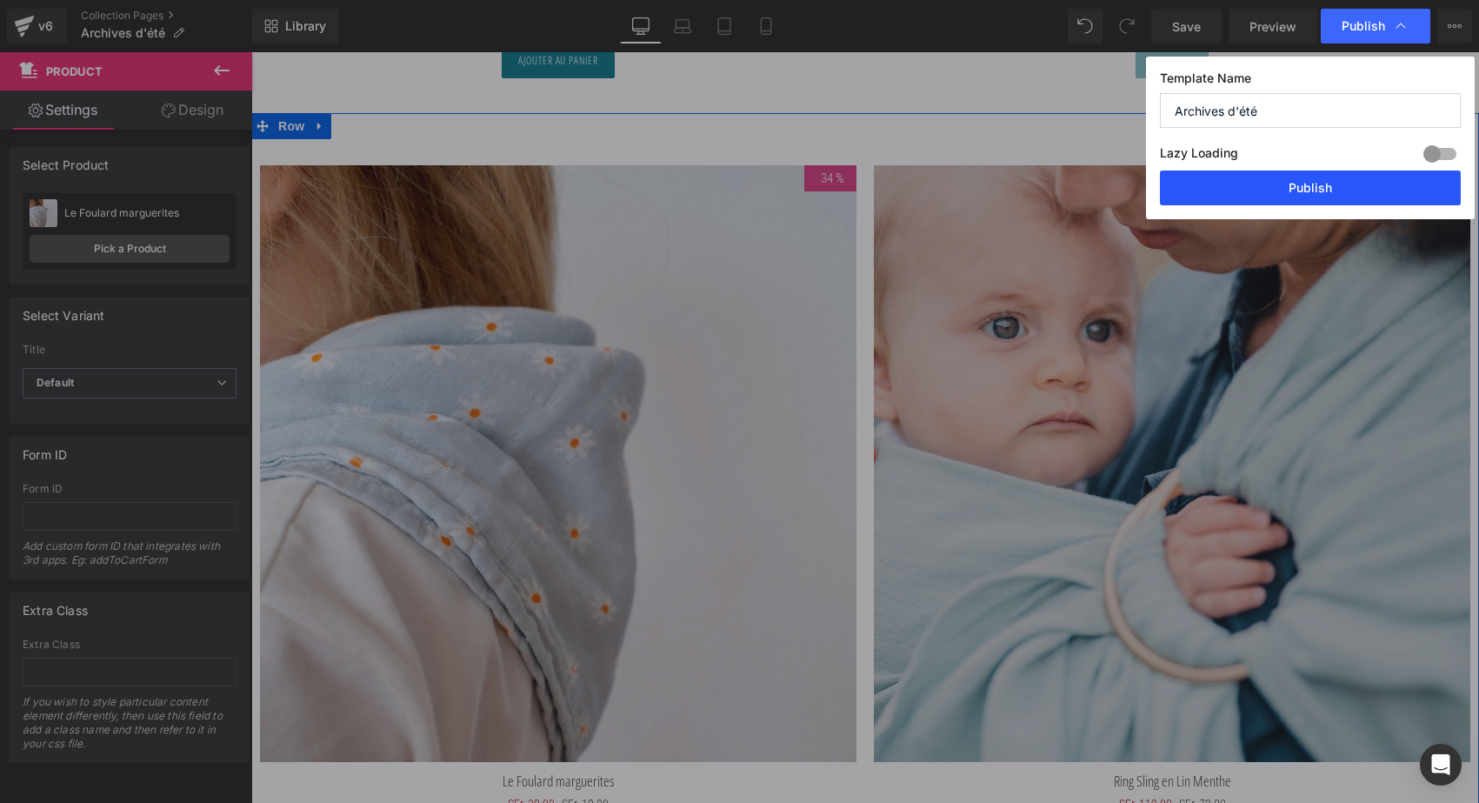
click at [1341, 184] on button "Publish" at bounding box center [1310, 187] width 301 height 35
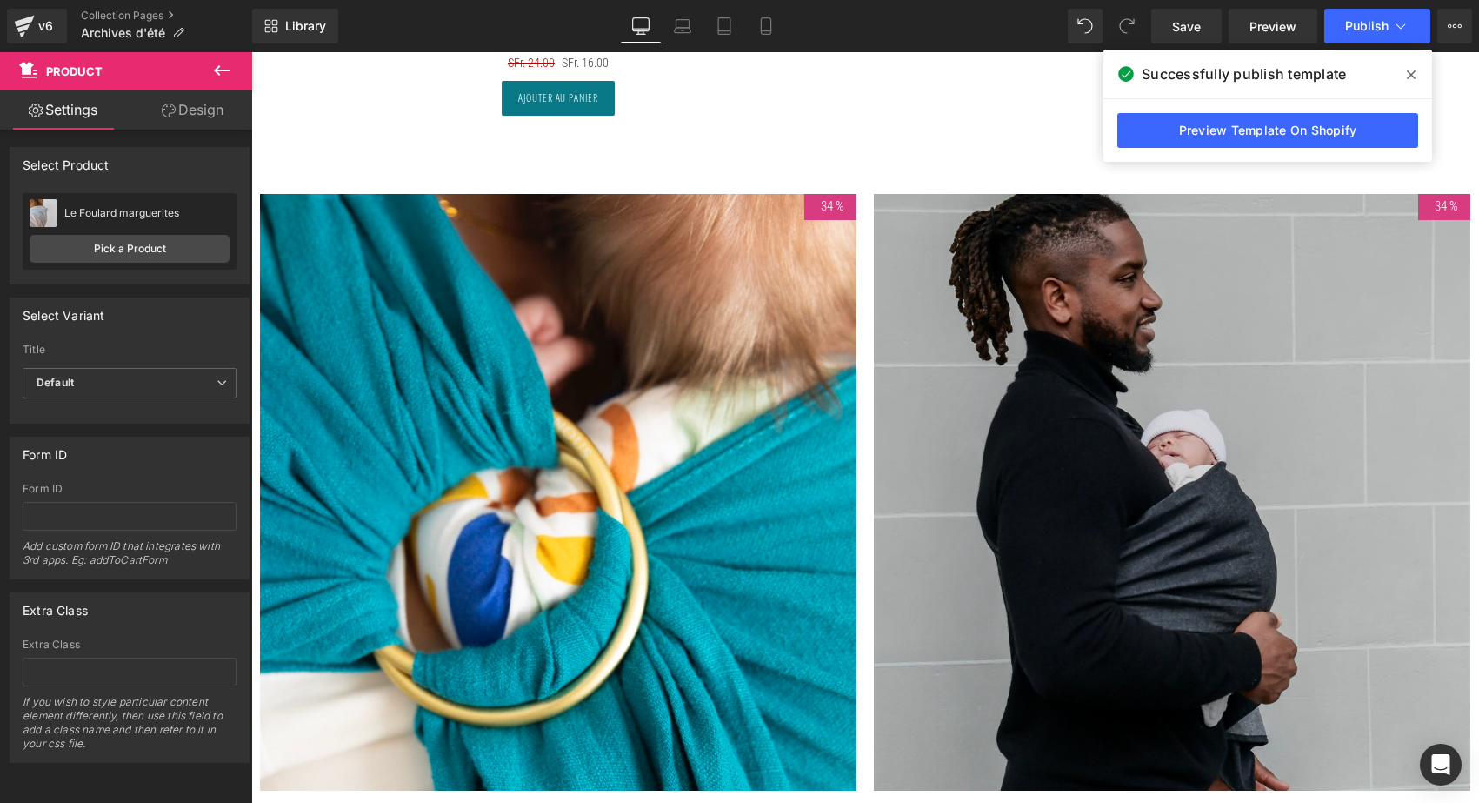
scroll to position [5576, 0]
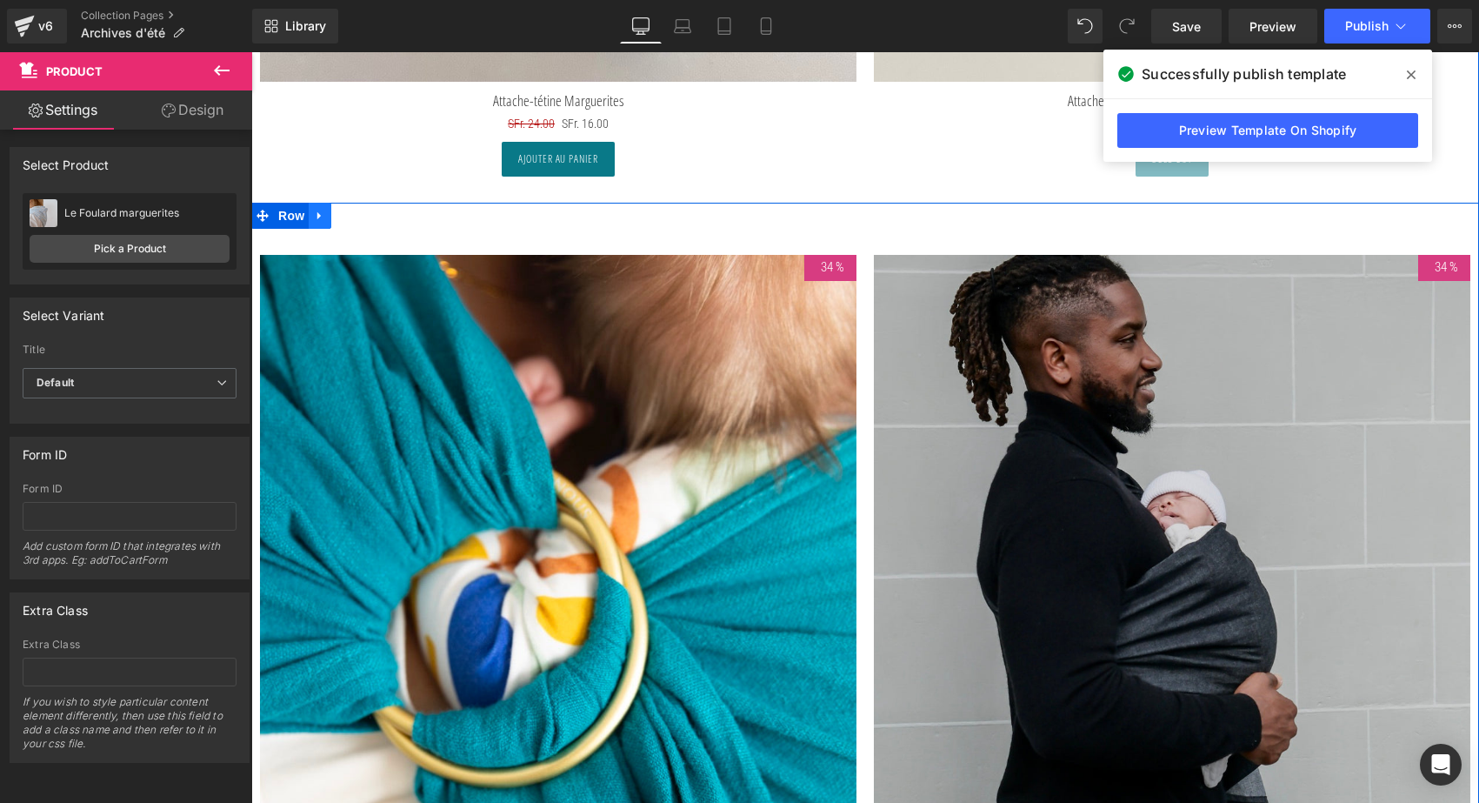
click at [317, 211] on icon at bounding box center [318, 215] width 3 height 8
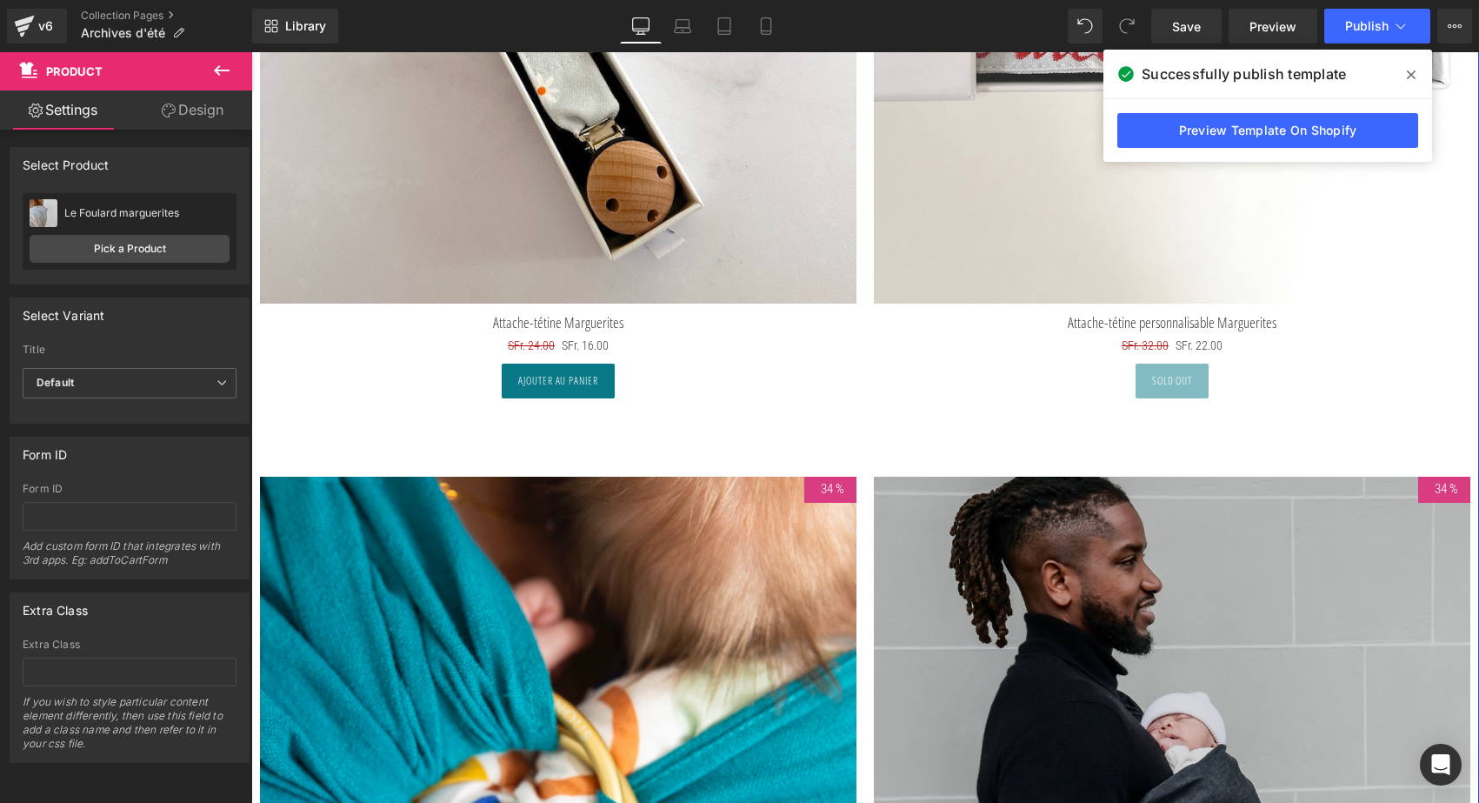
scroll to position [5325, 0]
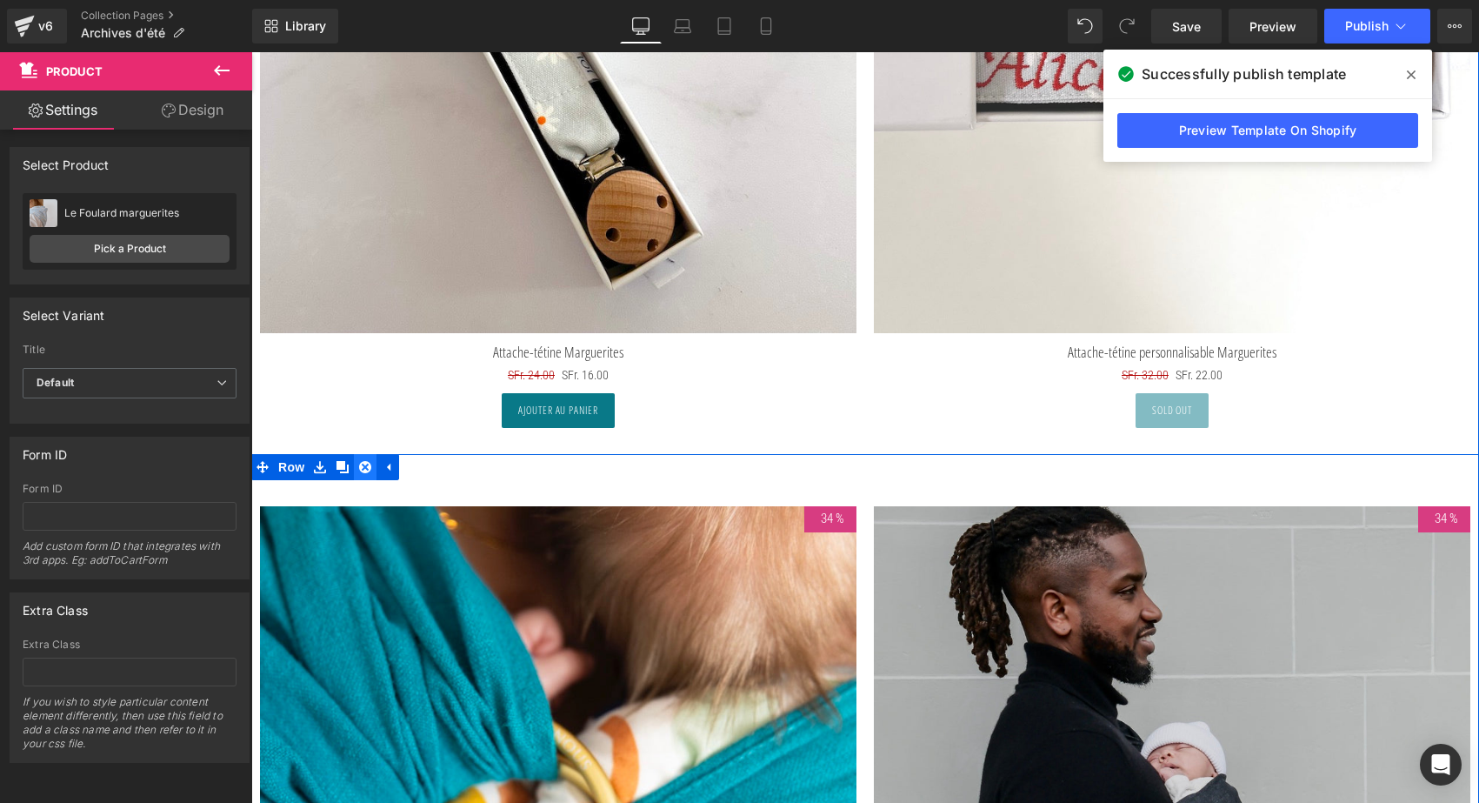
click at [365, 462] on icon at bounding box center [365, 467] width 12 height 12
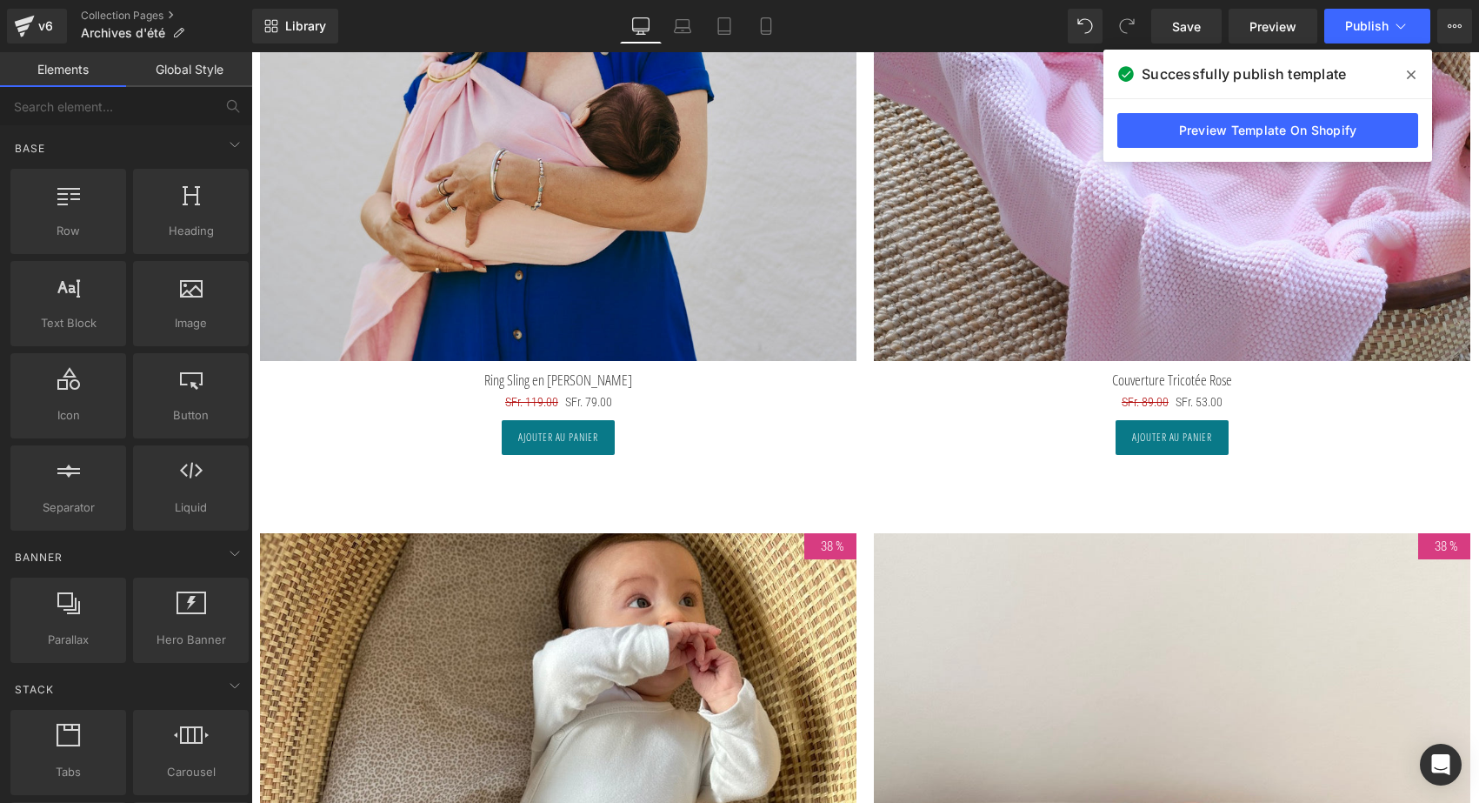
scroll to position [2147, 0]
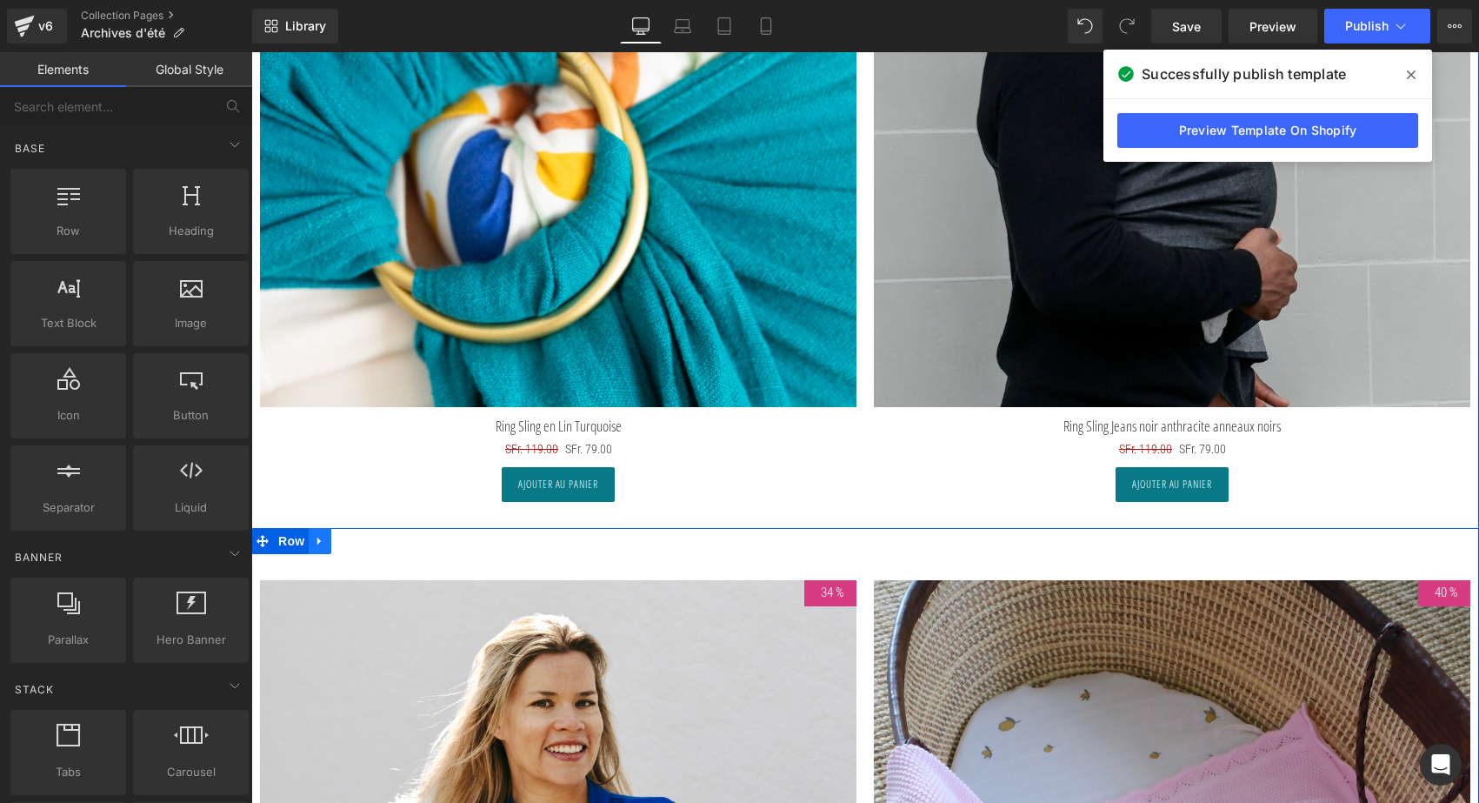
click at [320, 538] on icon at bounding box center [320, 540] width 12 height 13
click at [361, 537] on icon at bounding box center [365, 541] width 12 height 12
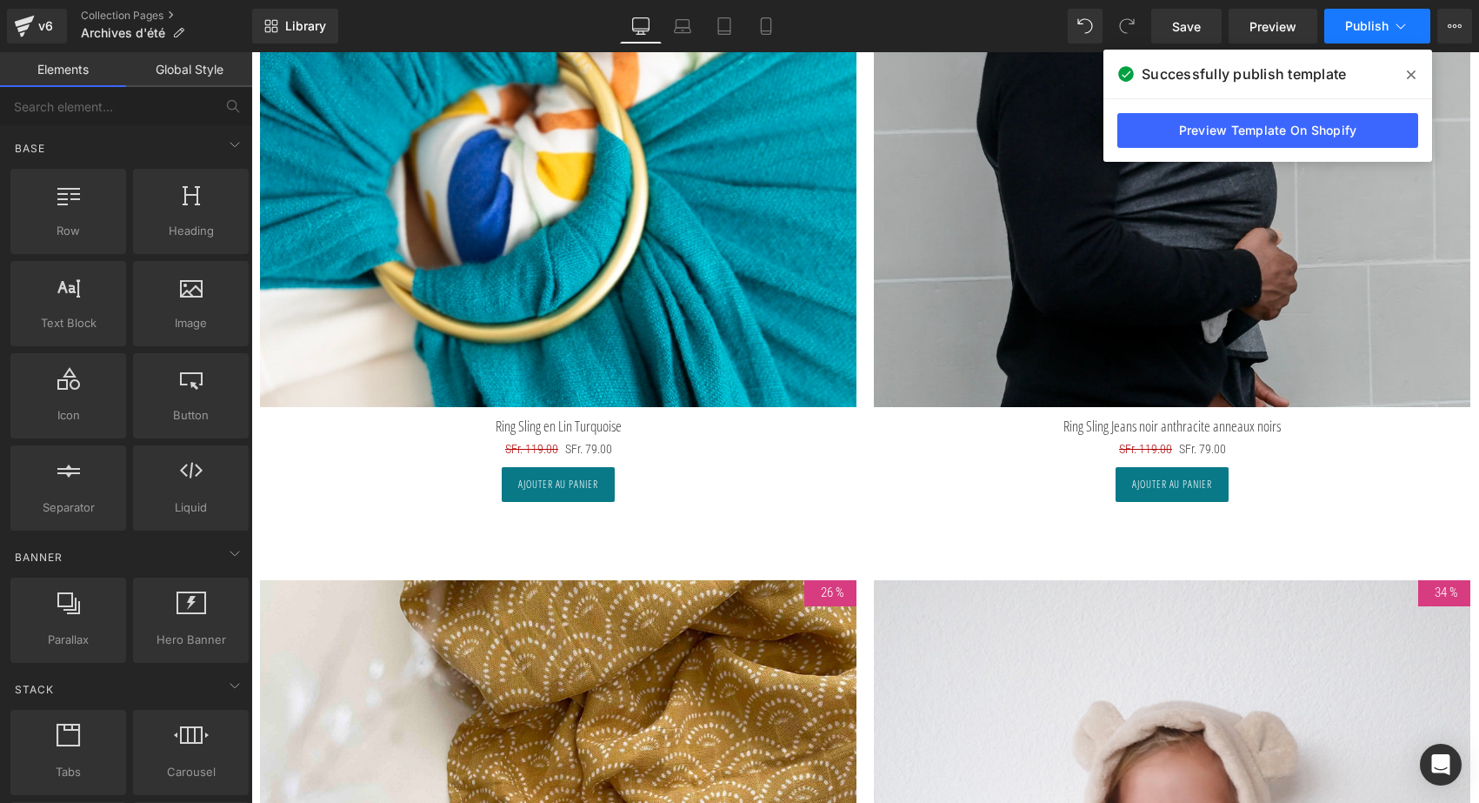
click at [1359, 28] on span "Publish" at bounding box center [1367, 26] width 43 height 14
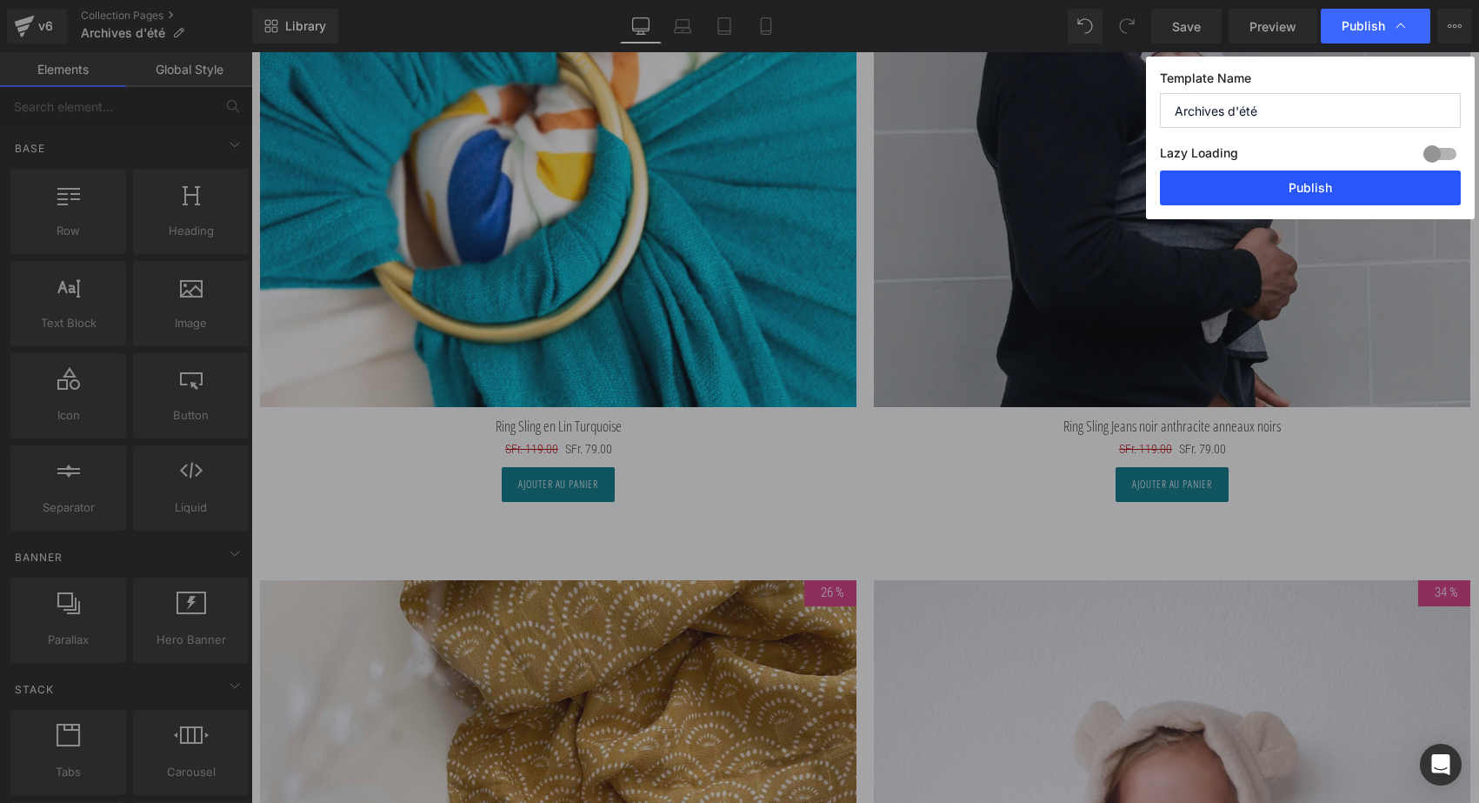
click at [1313, 184] on button "Publish" at bounding box center [1310, 187] width 301 height 35
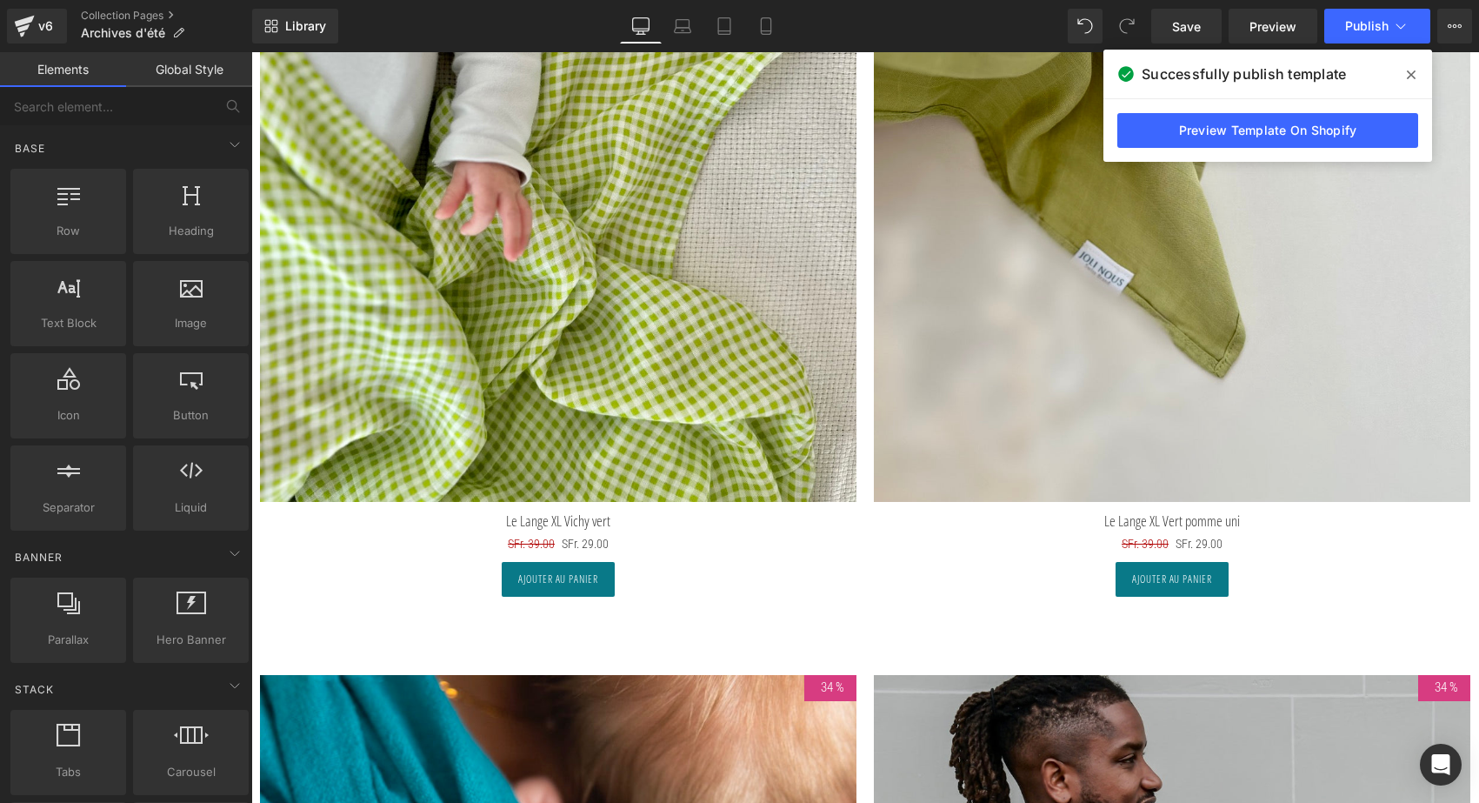
scroll to position [9501, 0]
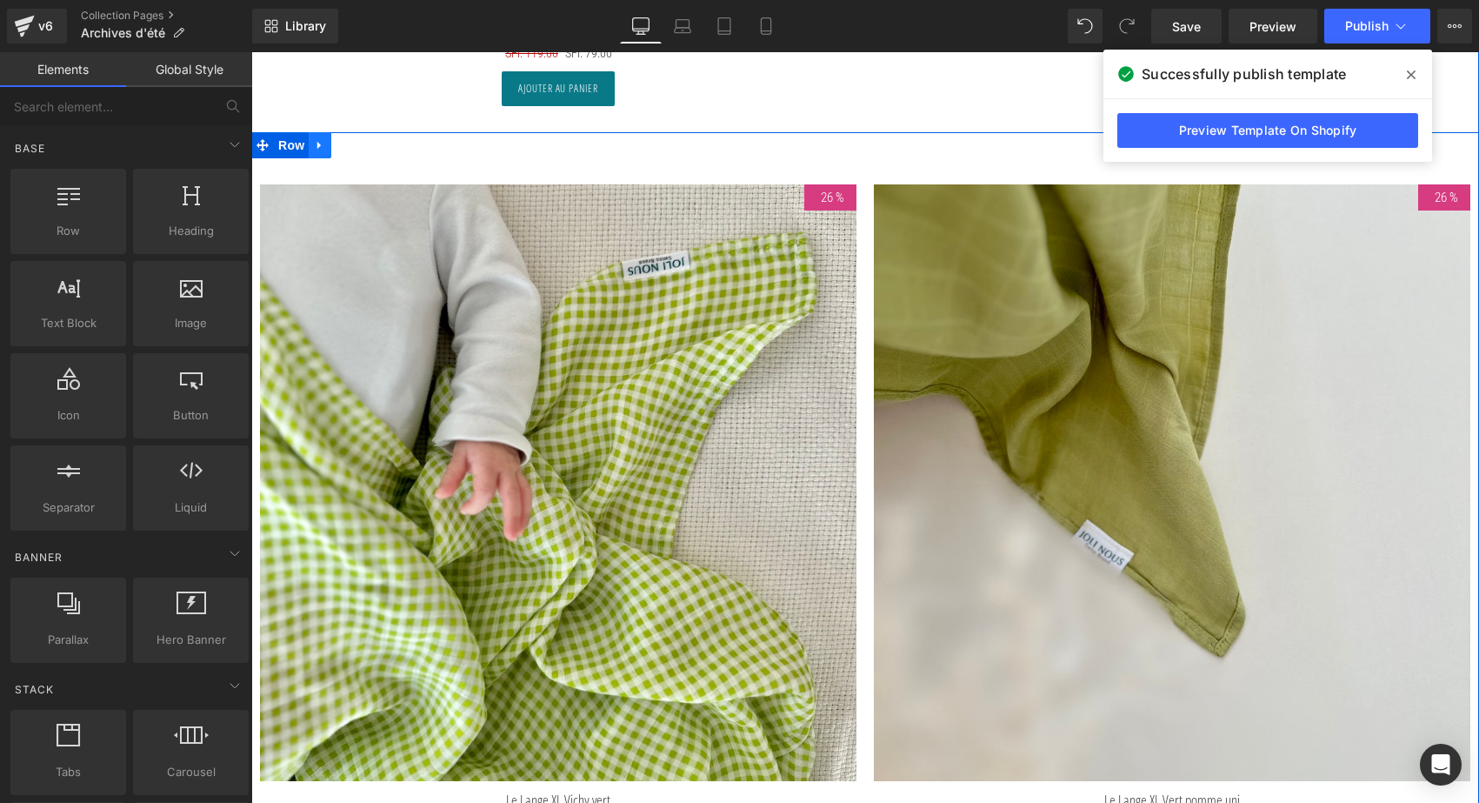
click at [314, 139] on icon at bounding box center [320, 145] width 12 height 13
click at [361, 139] on icon at bounding box center [365, 145] width 12 height 12
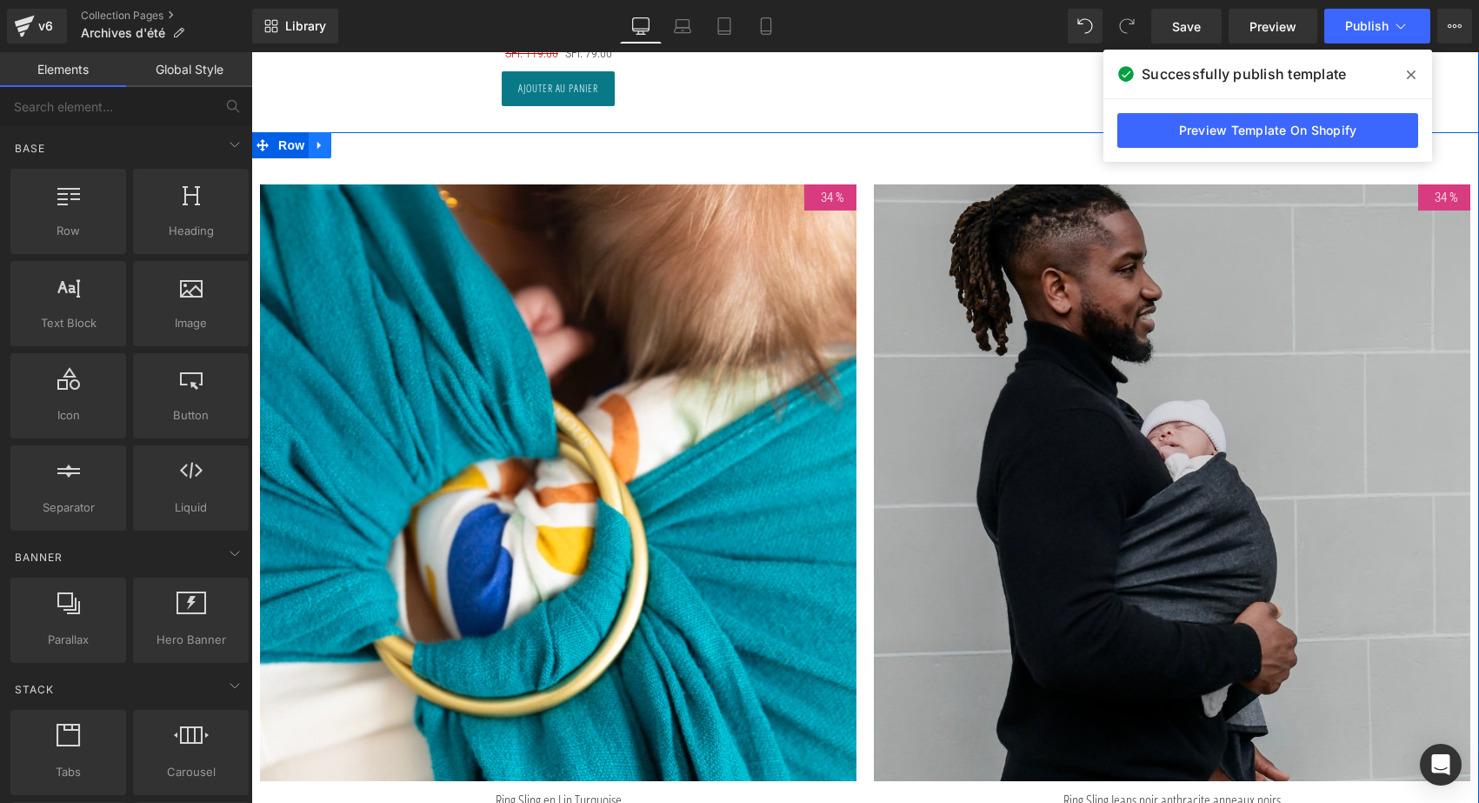
click at [320, 142] on icon at bounding box center [320, 145] width 12 height 13
click at [360, 139] on icon at bounding box center [365, 145] width 12 height 12
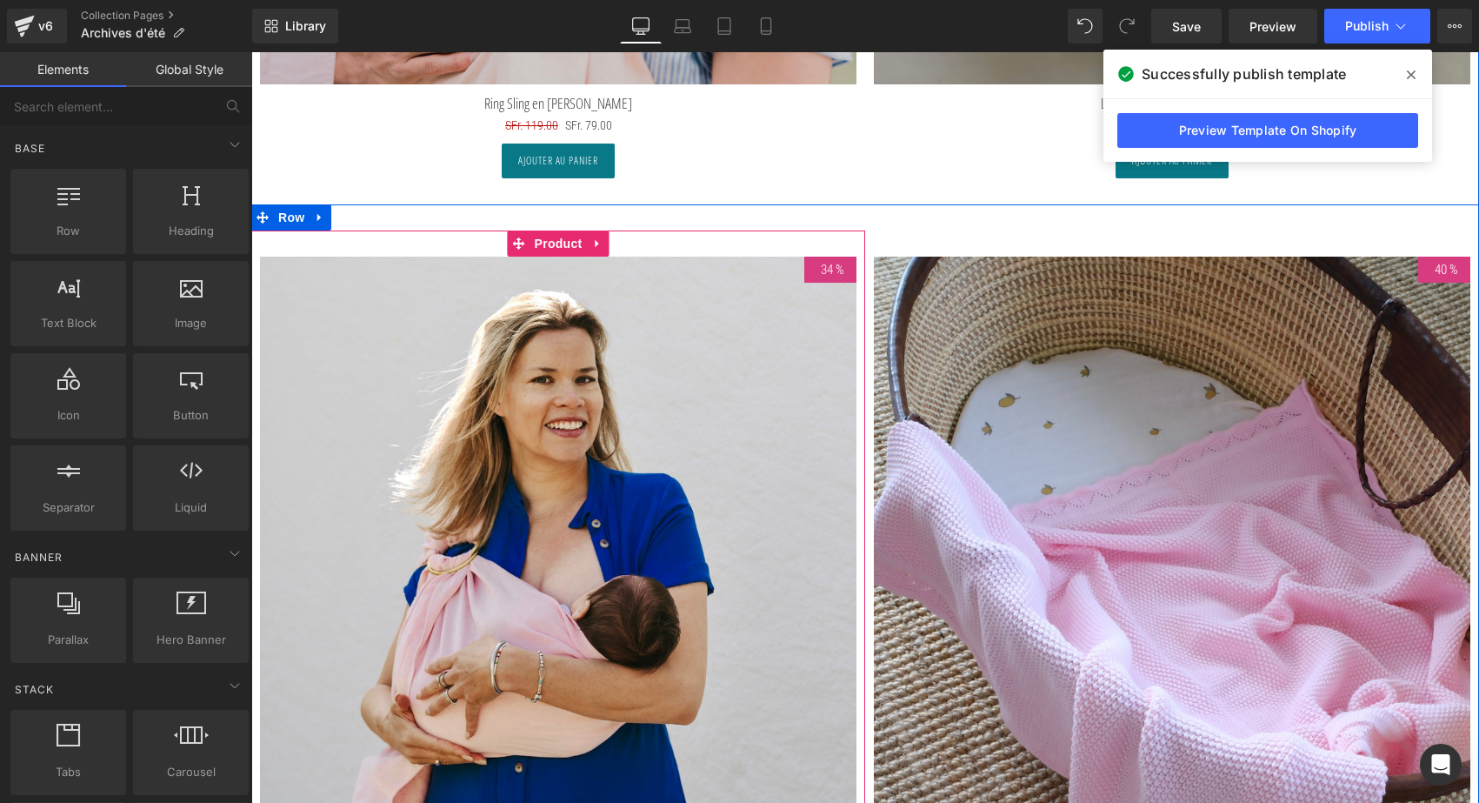
scroll to position [9310, 0]
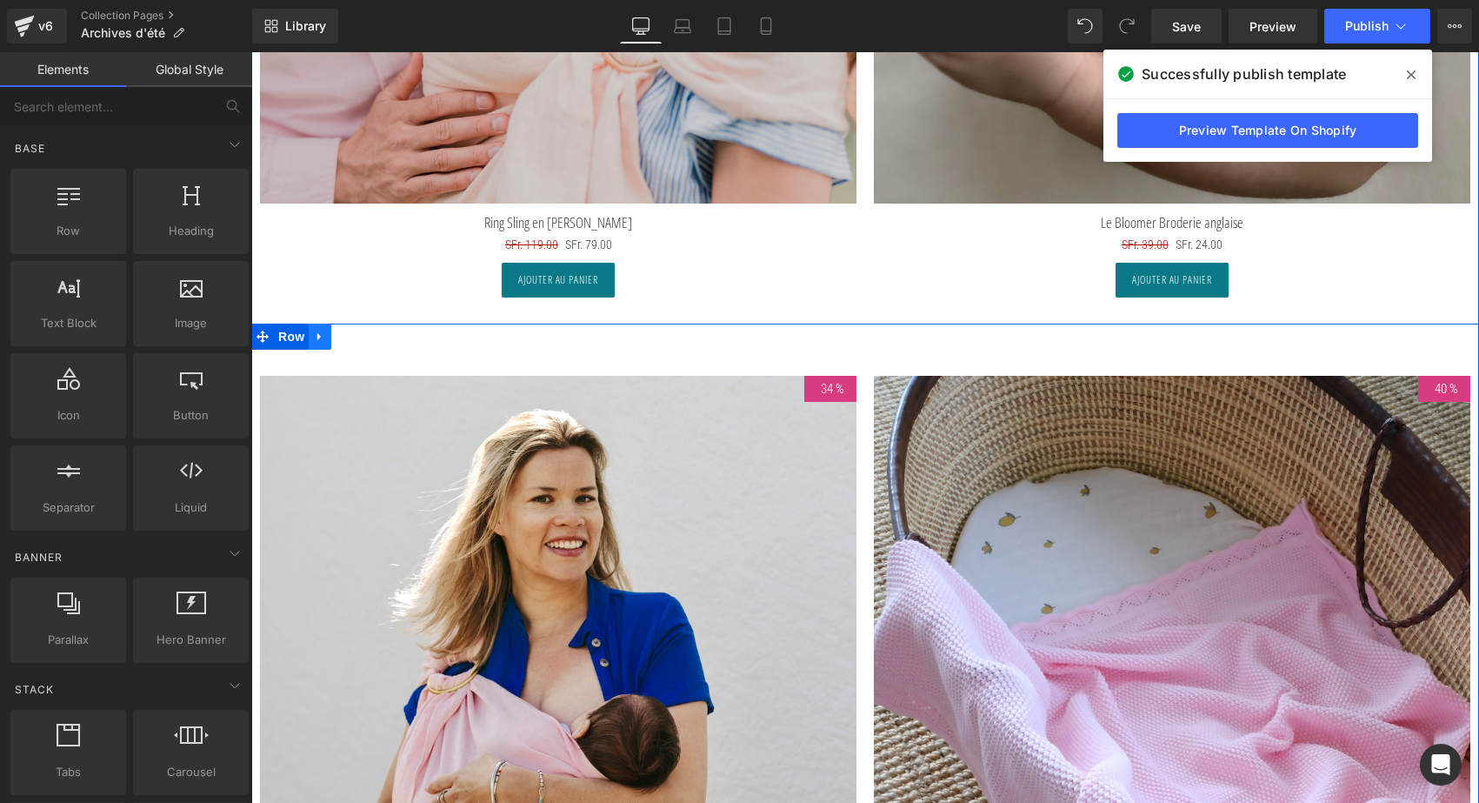
click at [318, 335] on icon at bounding box center [320, 337] width 12 height 13
click at [359, 331] on icon at bounding box center [365, 337] width 12 height 12
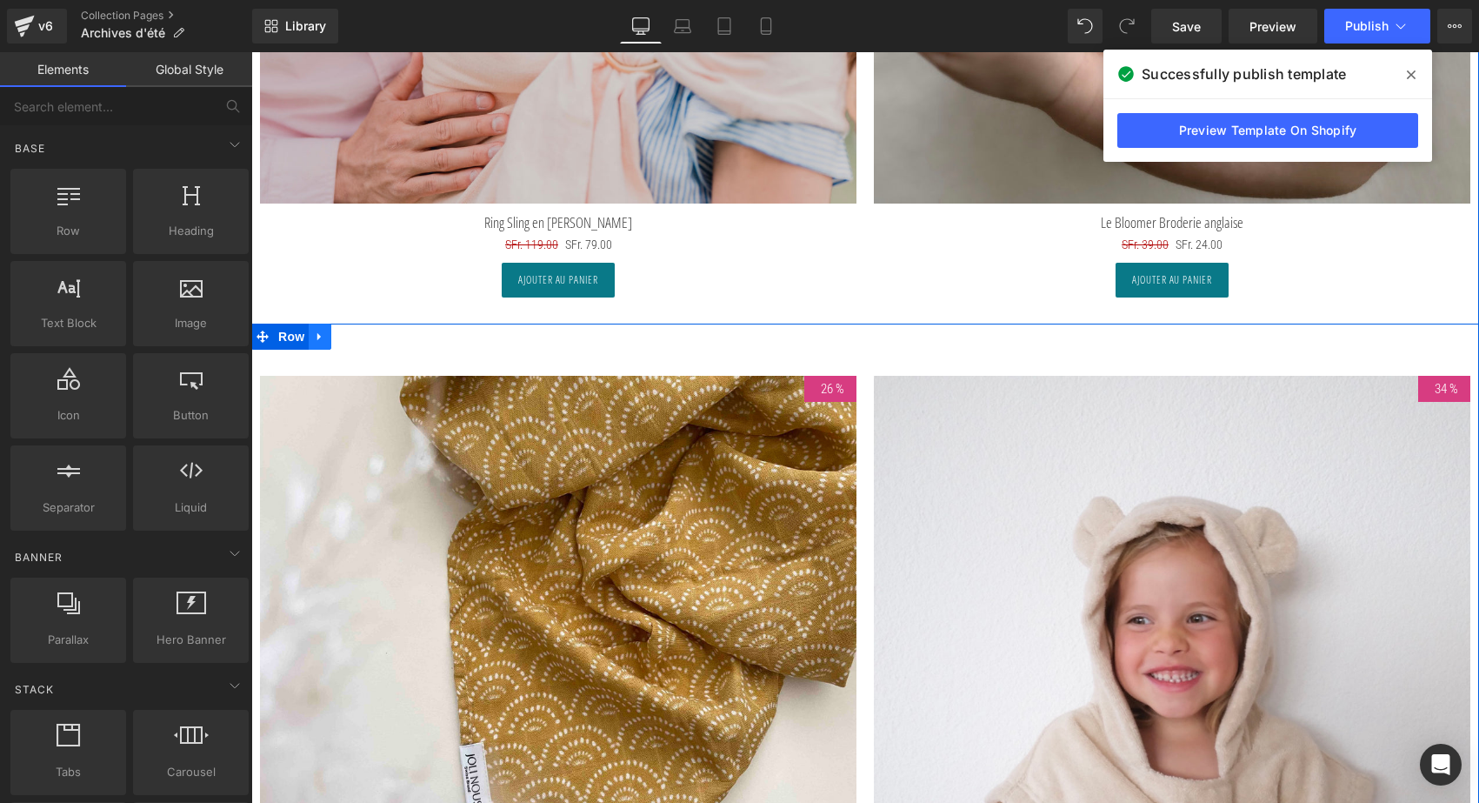
click at [321, 331] on icon at bounding box center [320, 337] width 12 height 13
click at [360, 331] on icon at bounding box center [365, 337] width 12 height 12
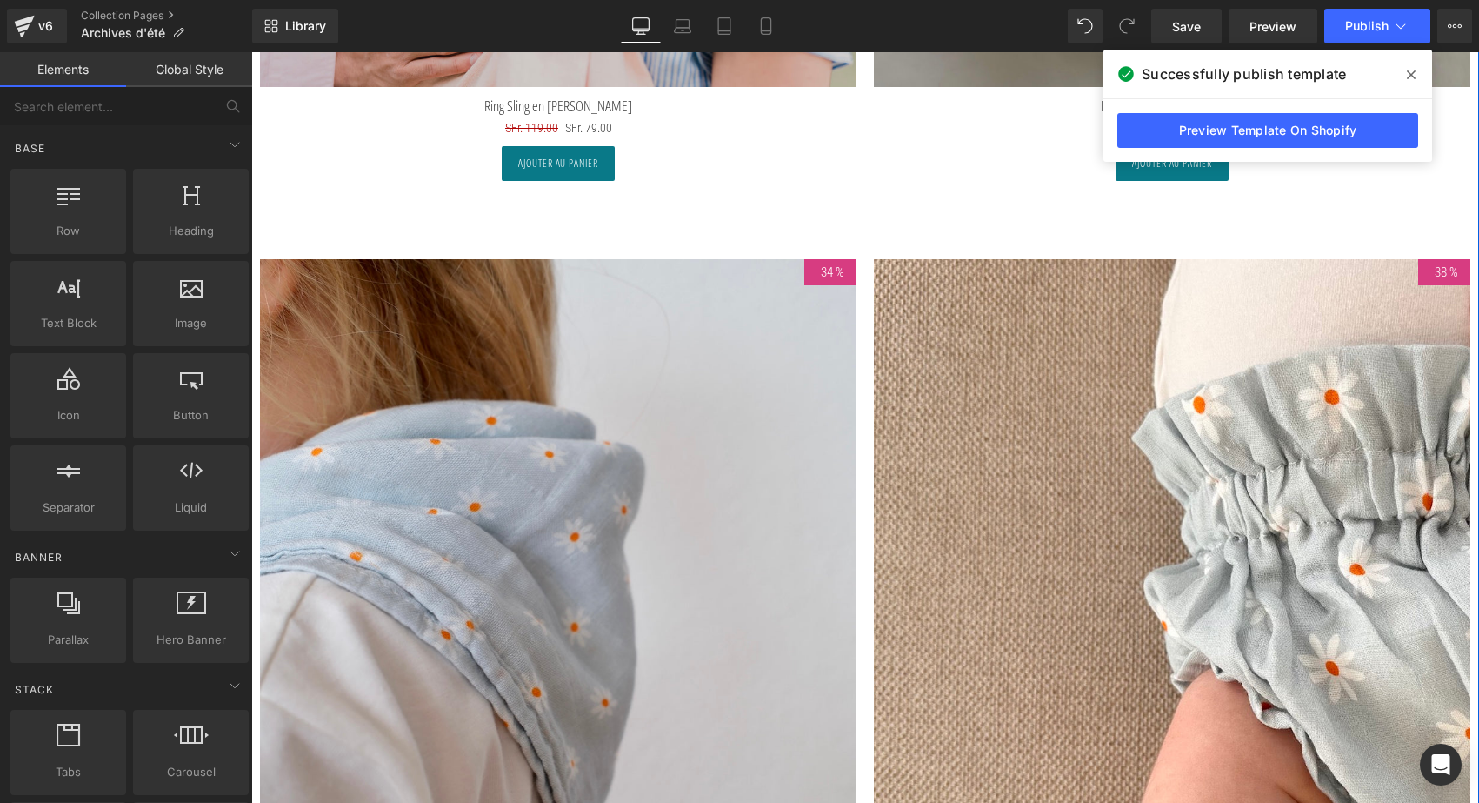
scroll to position [9521, 0]
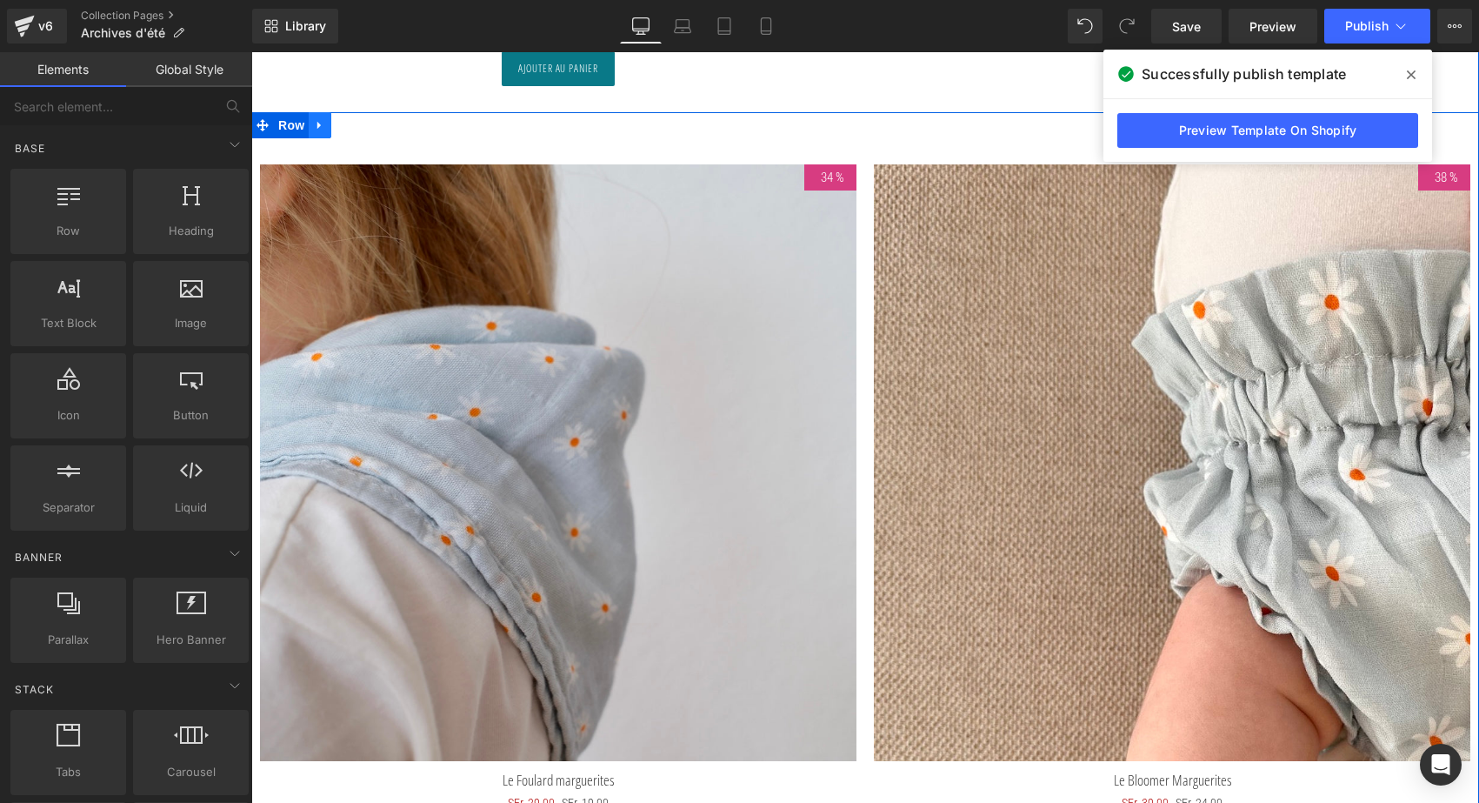
click at [318, 122] on icon at bounding box center [318, 126] width 3 height 8
click at [356, 119] on link at bounding box center [365, 125] width 23 height 26
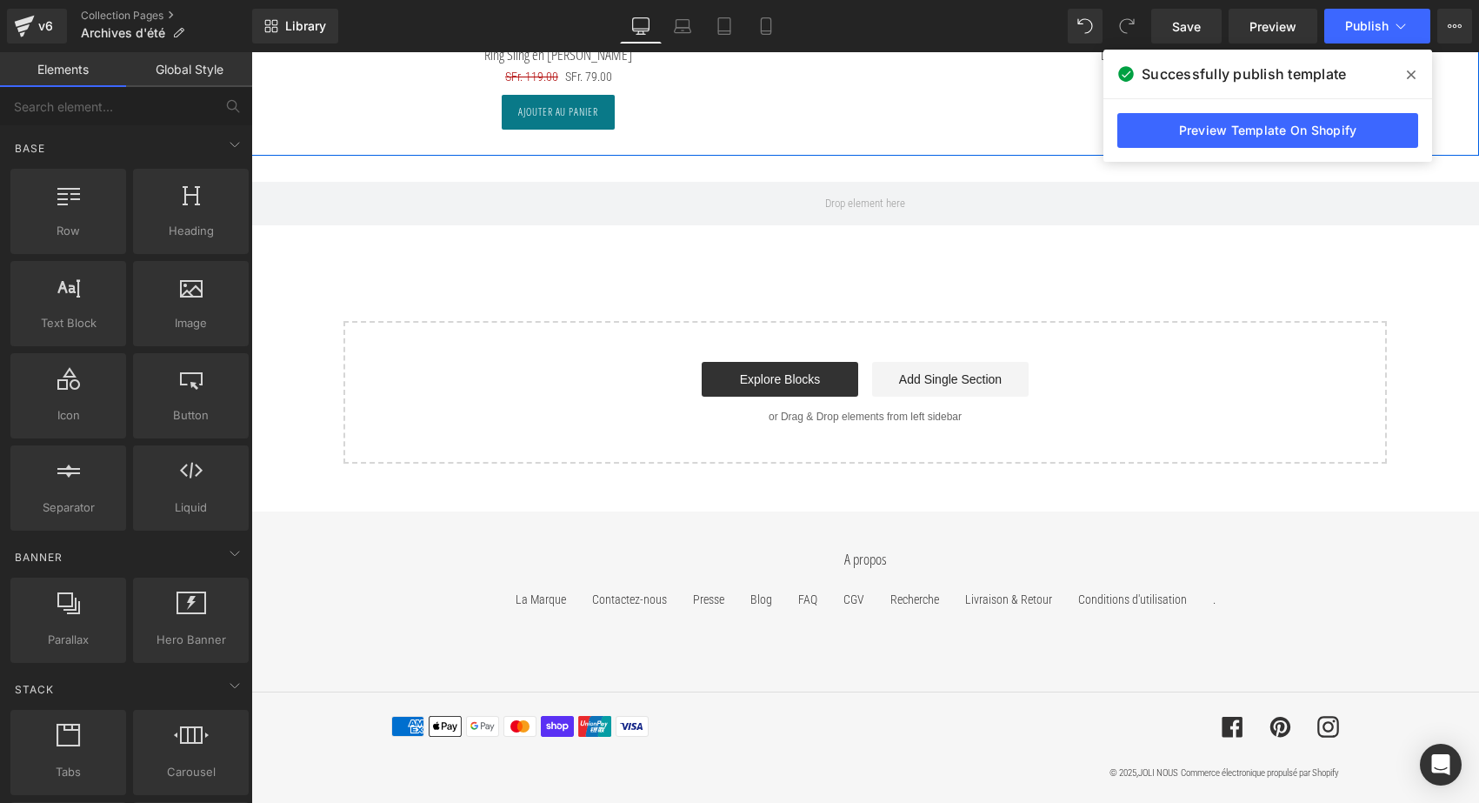
scroll to position [9470, 0]
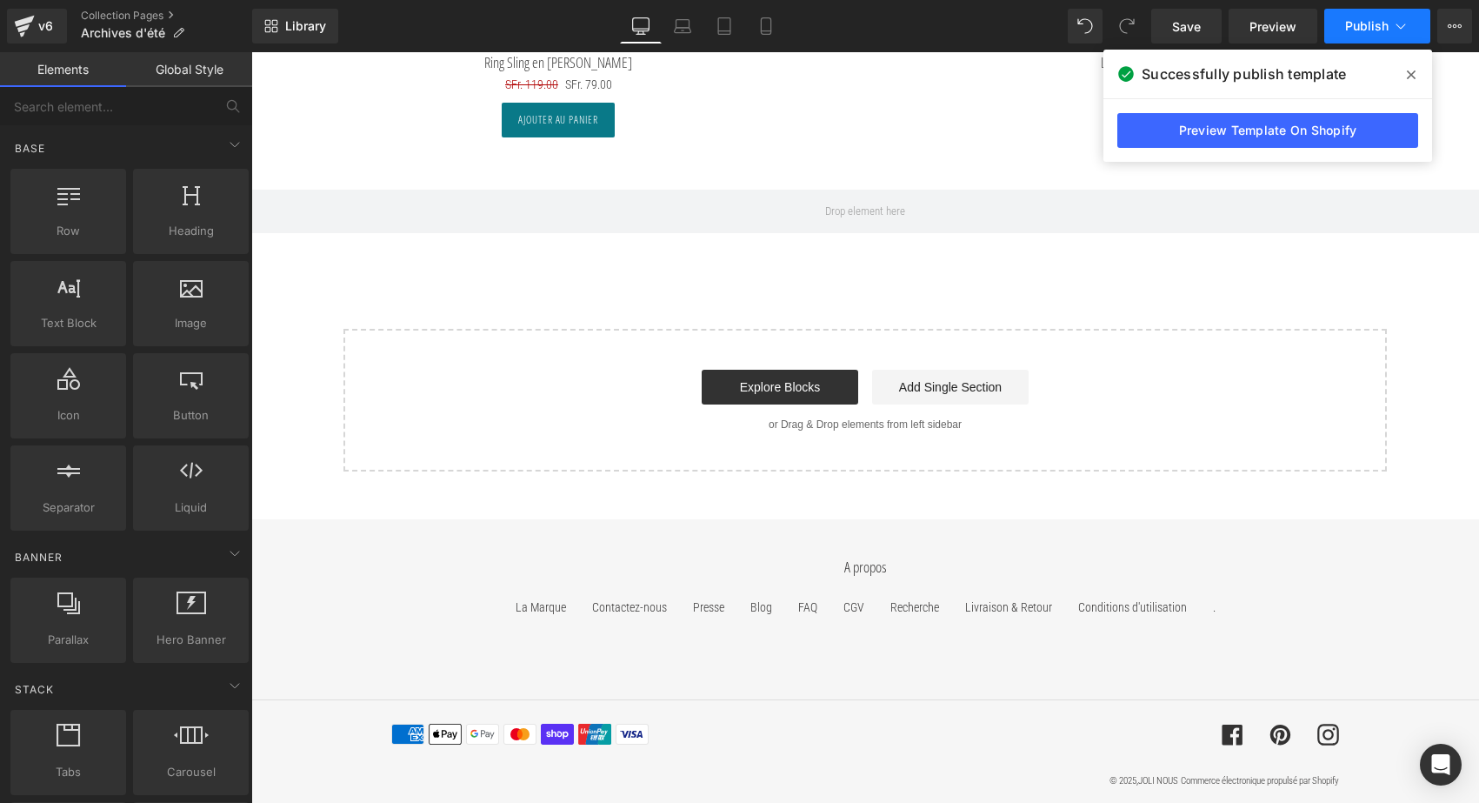
click at [1361, 23] on span "Publish" at bounding box center [1367, 26] width 43 height 14
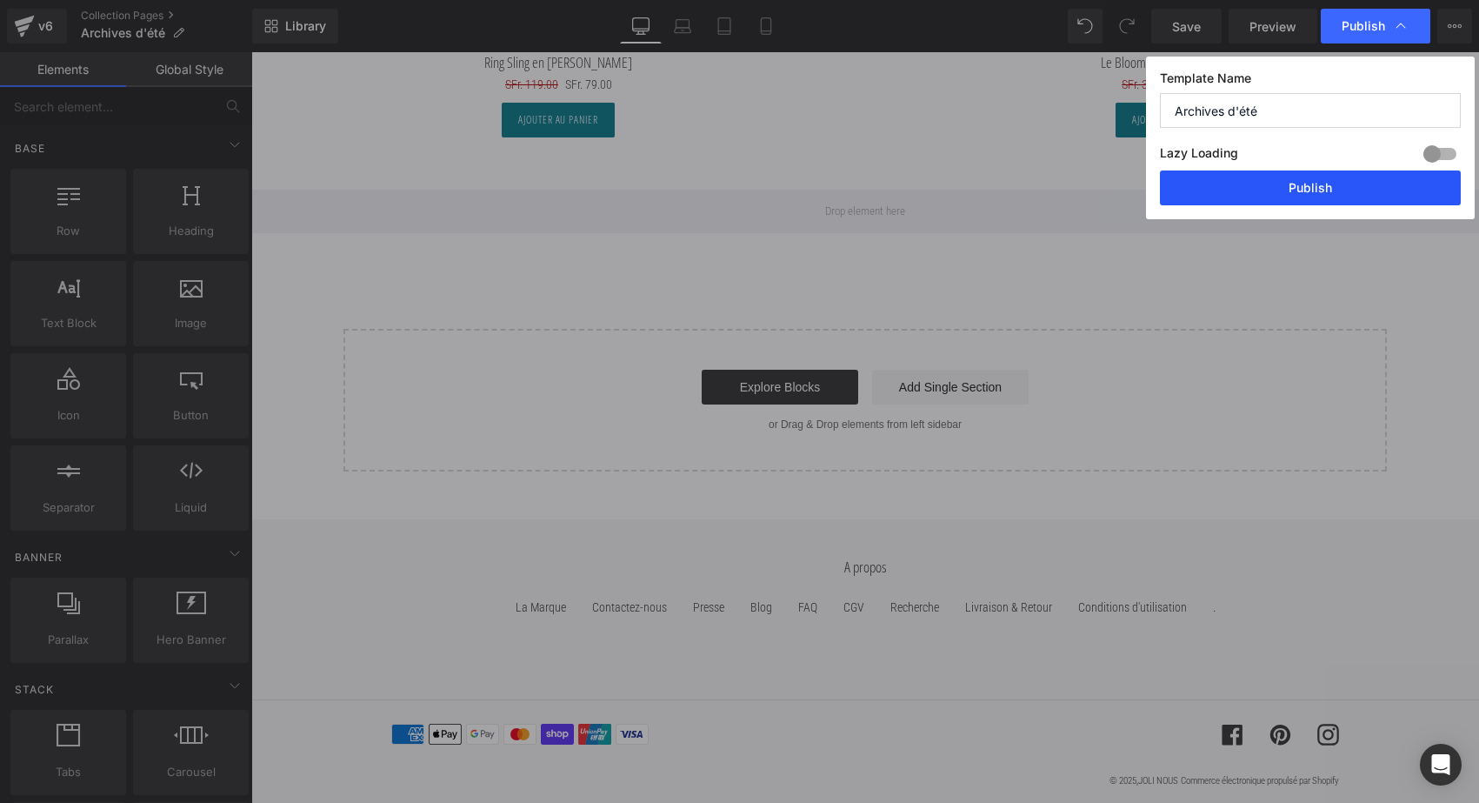
click at [1324, 186] on button "Publish" at bounding box center [1310, 187] width 301 height 35
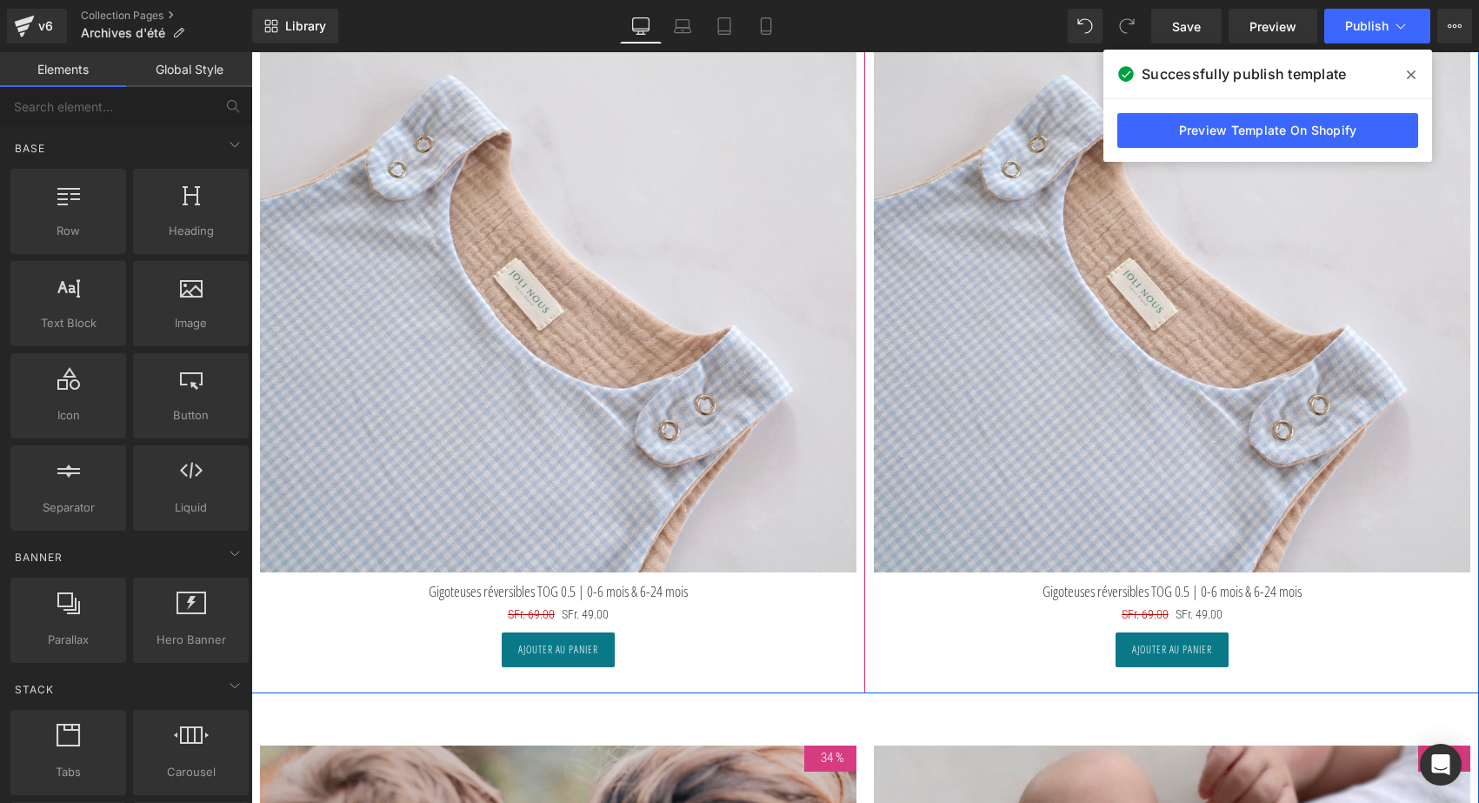
scroll to position [7988, 0]
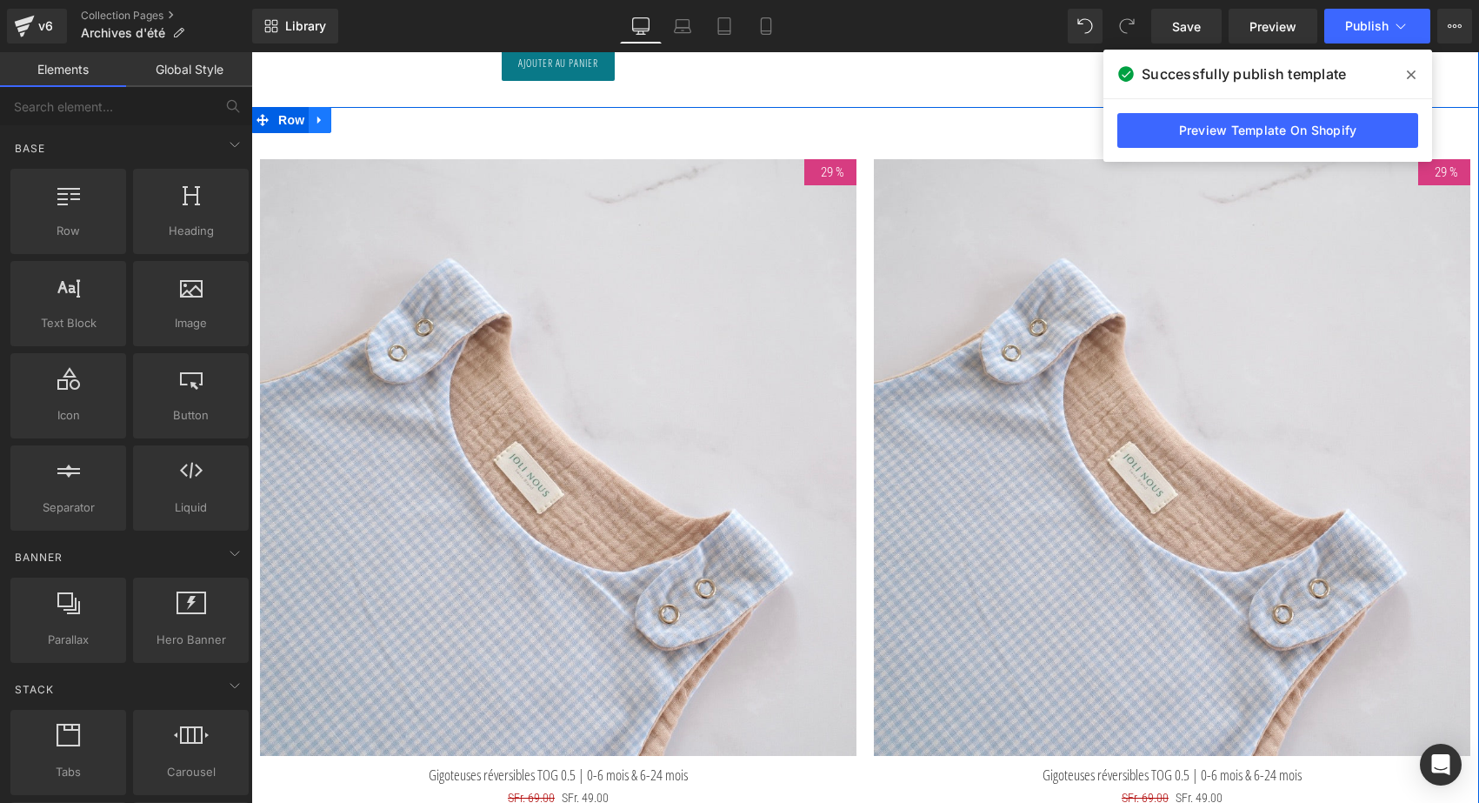
click at [317, 117] on icon at bounding box center [318, 121] width 3 height 8
click at [344, 117] on icon at bounding box center [343, 120] width 12 height 12
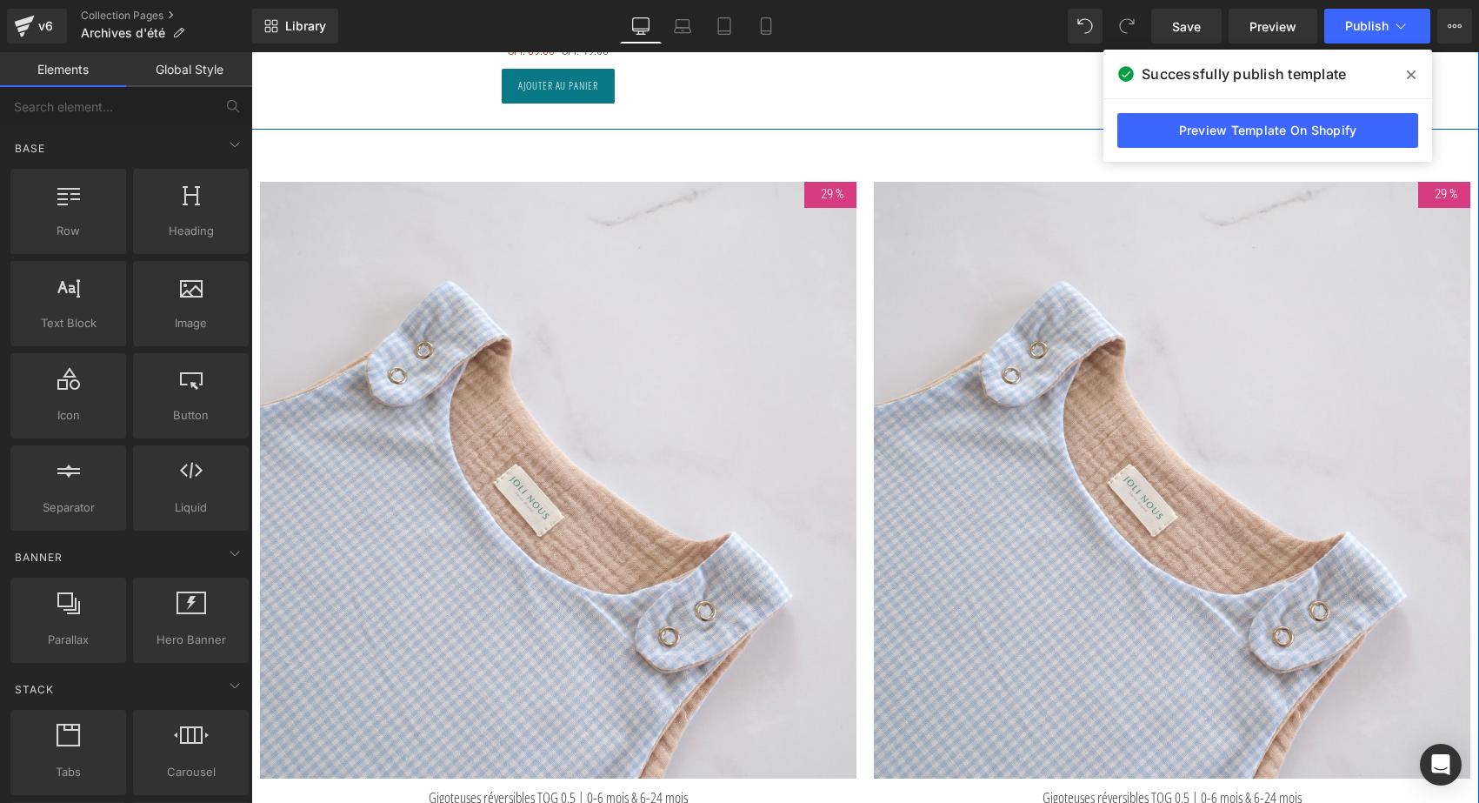
scroll to position [8736, 0]
click at [536, 195] on img at bounding box center [558, 479] width 597 height 597
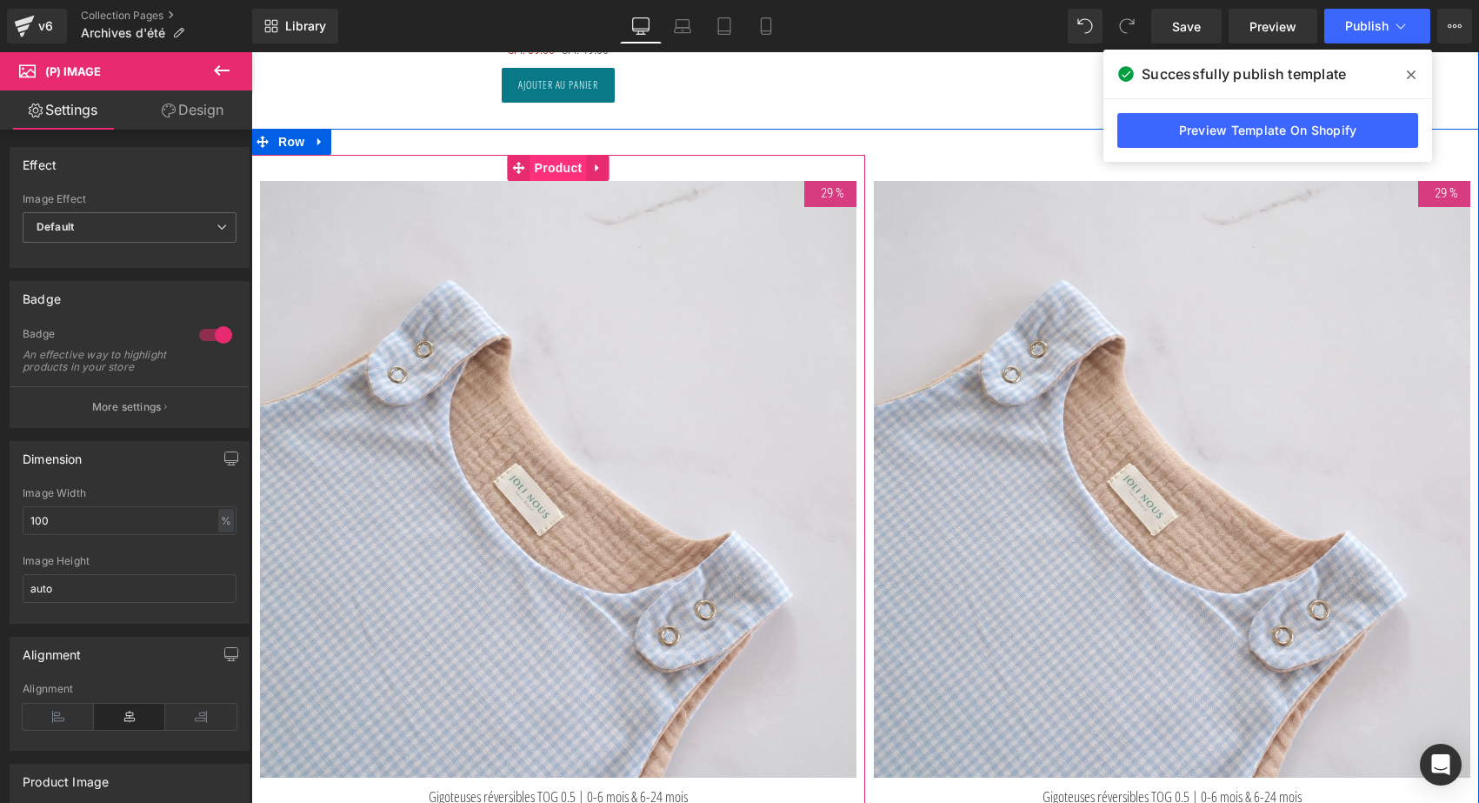
click at [542, 157] on span "Product" at bounding box center [559, 168] width 57 height 26
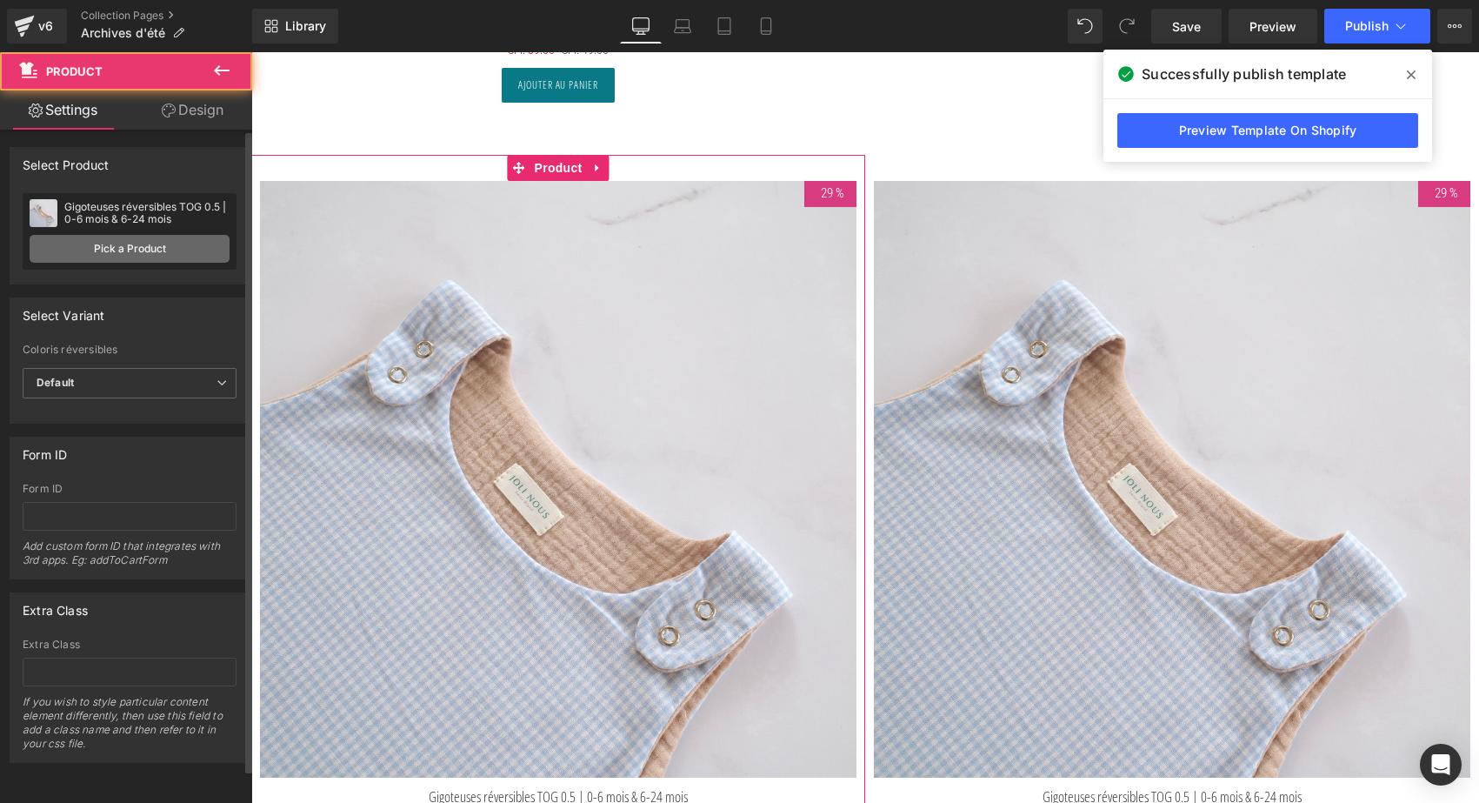
click at [176, 248] on link "Pick a Product" at bounding box center [130, 249] width 200 height 28
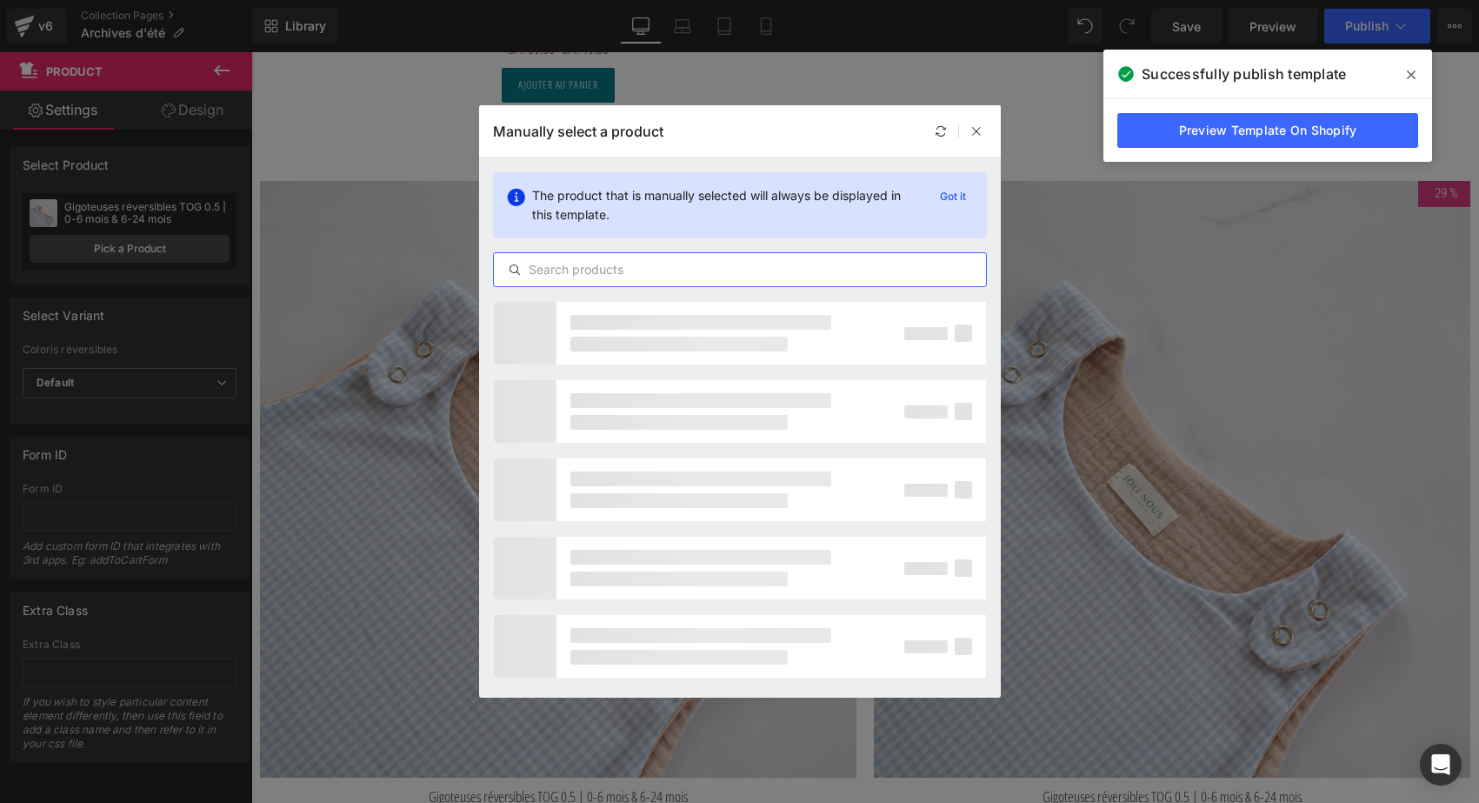
click at [547, 268] on input "text" at bounding box center [740, 269] width 492 height 21
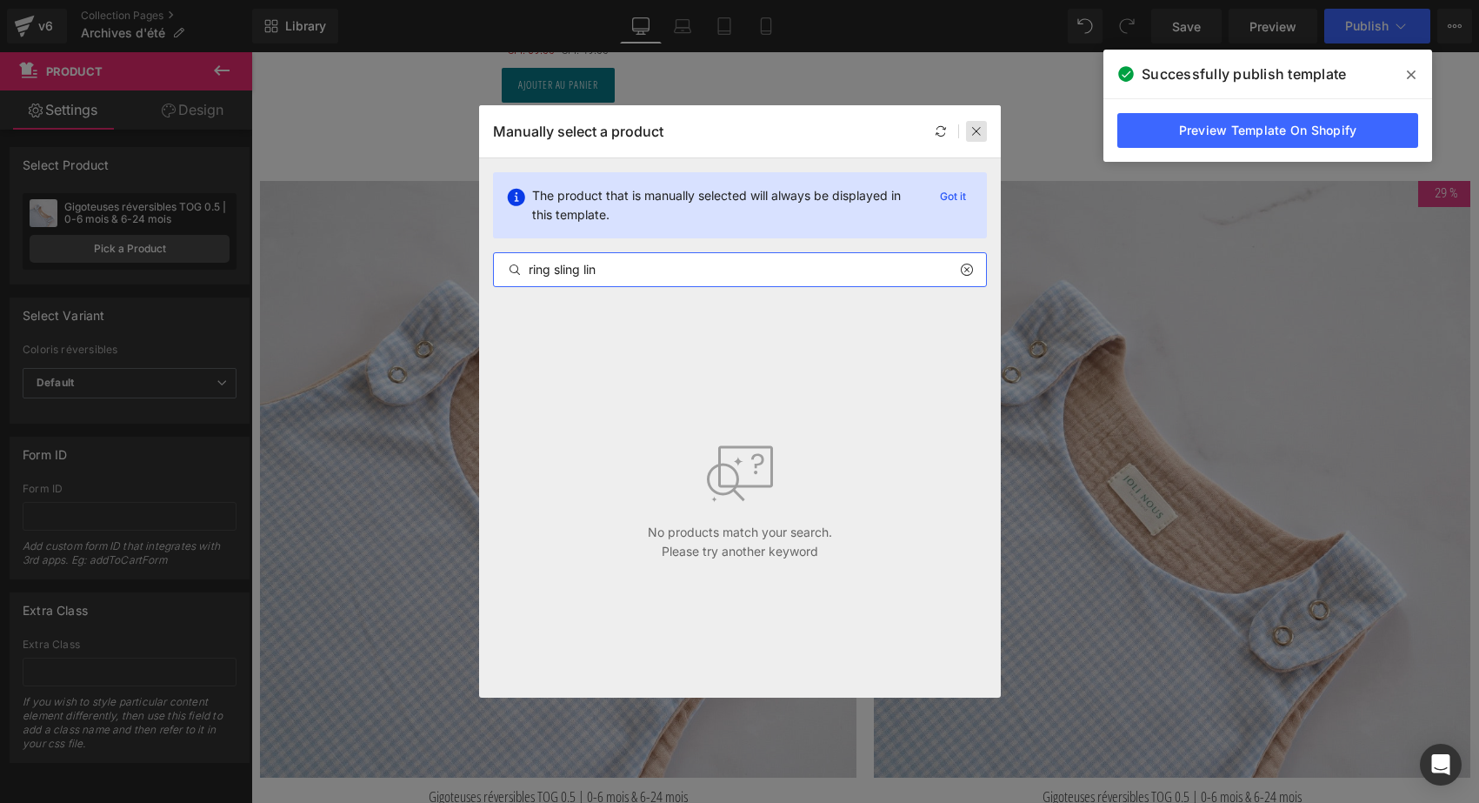
type input "ring sling lin"
click at [978, 130] on icon at bounding box center [977, 131] width 12 height 12
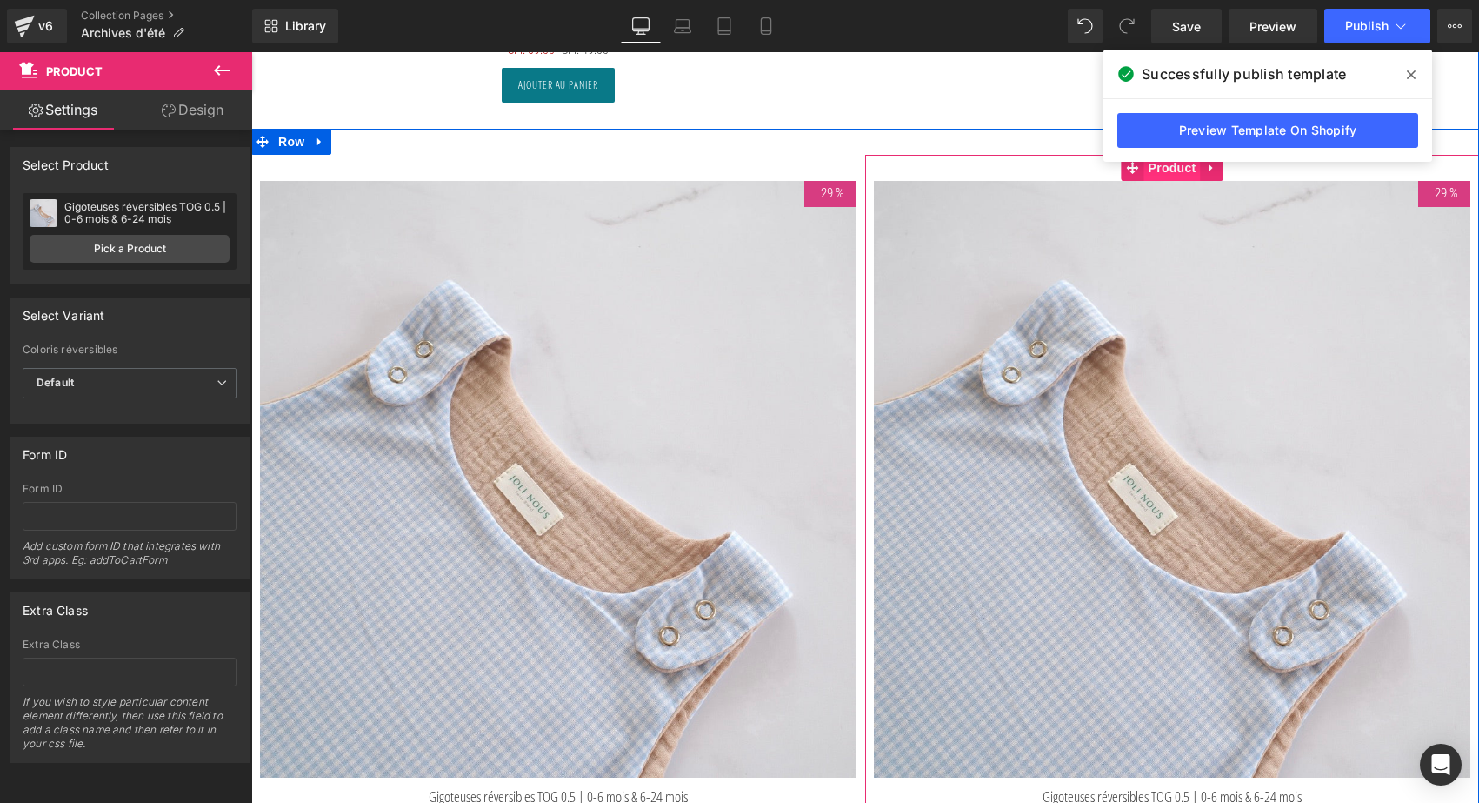
click at [1164, 164] on span "Product" at bounding box center [1173, 168] width 57 height 26
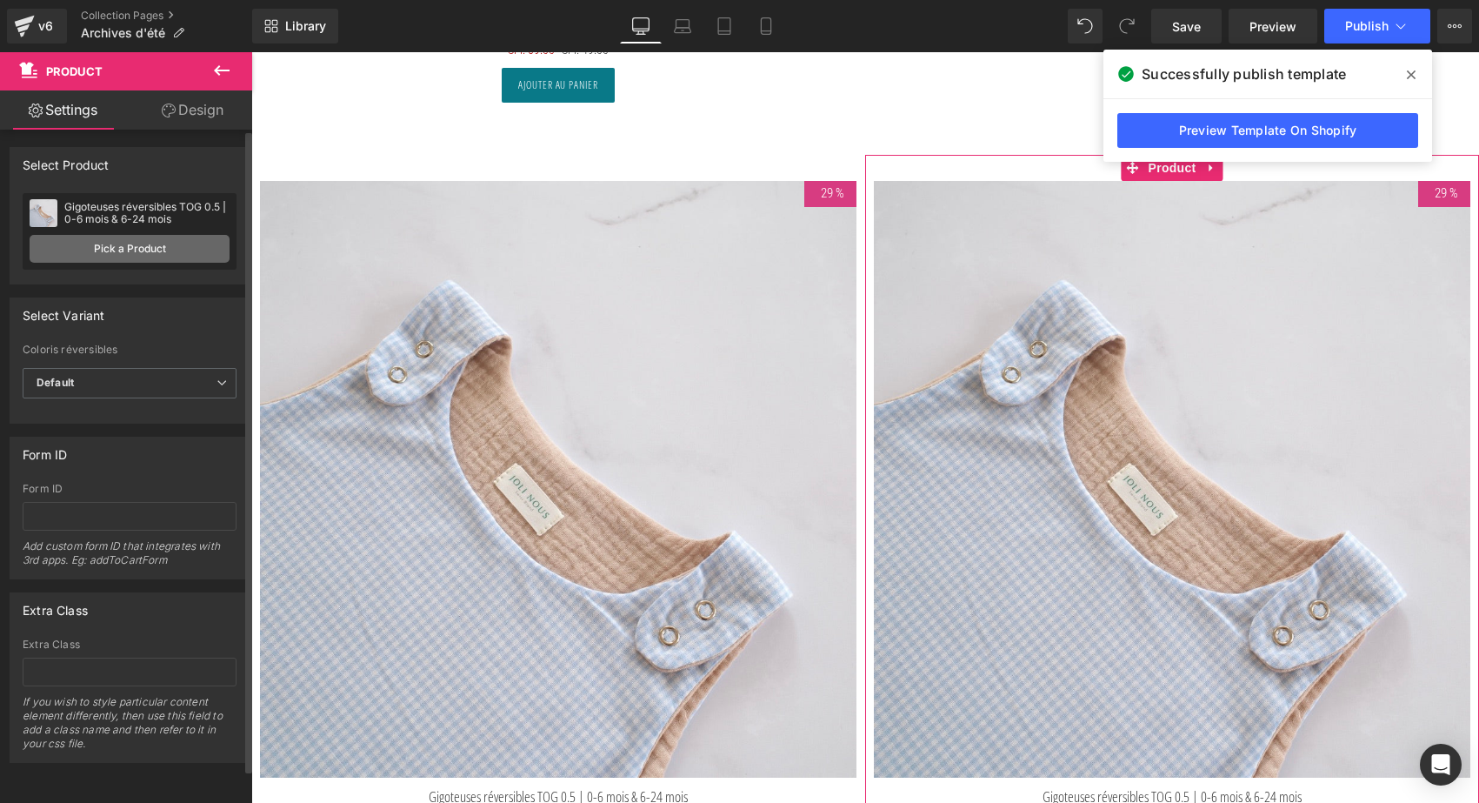
click at [129, 247] on link "Pick a Product" at bounding box center [130, 249] width 200 height 28
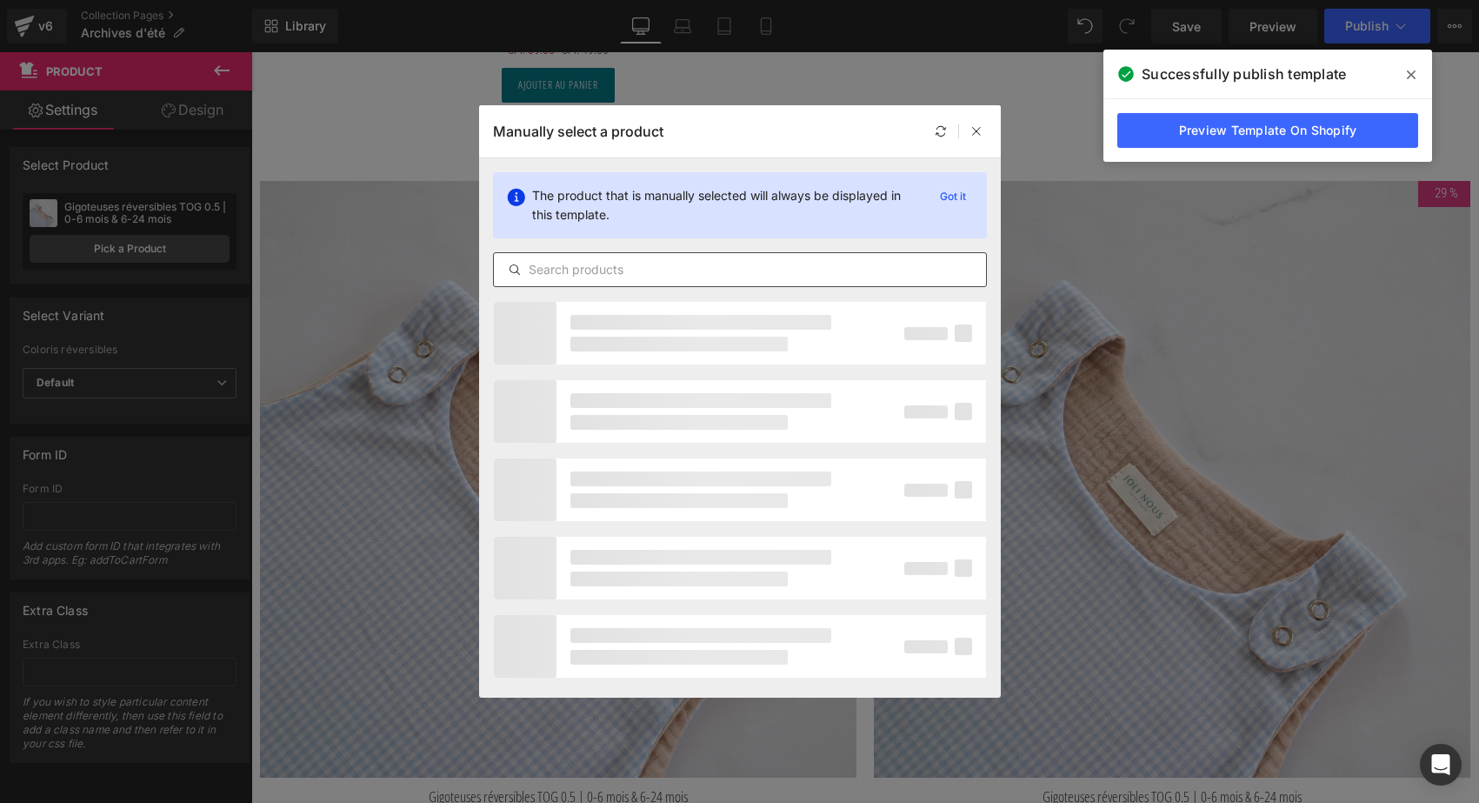
click at [668, 264] on input "text" at bounding box center [740, 269] width 492 height 21
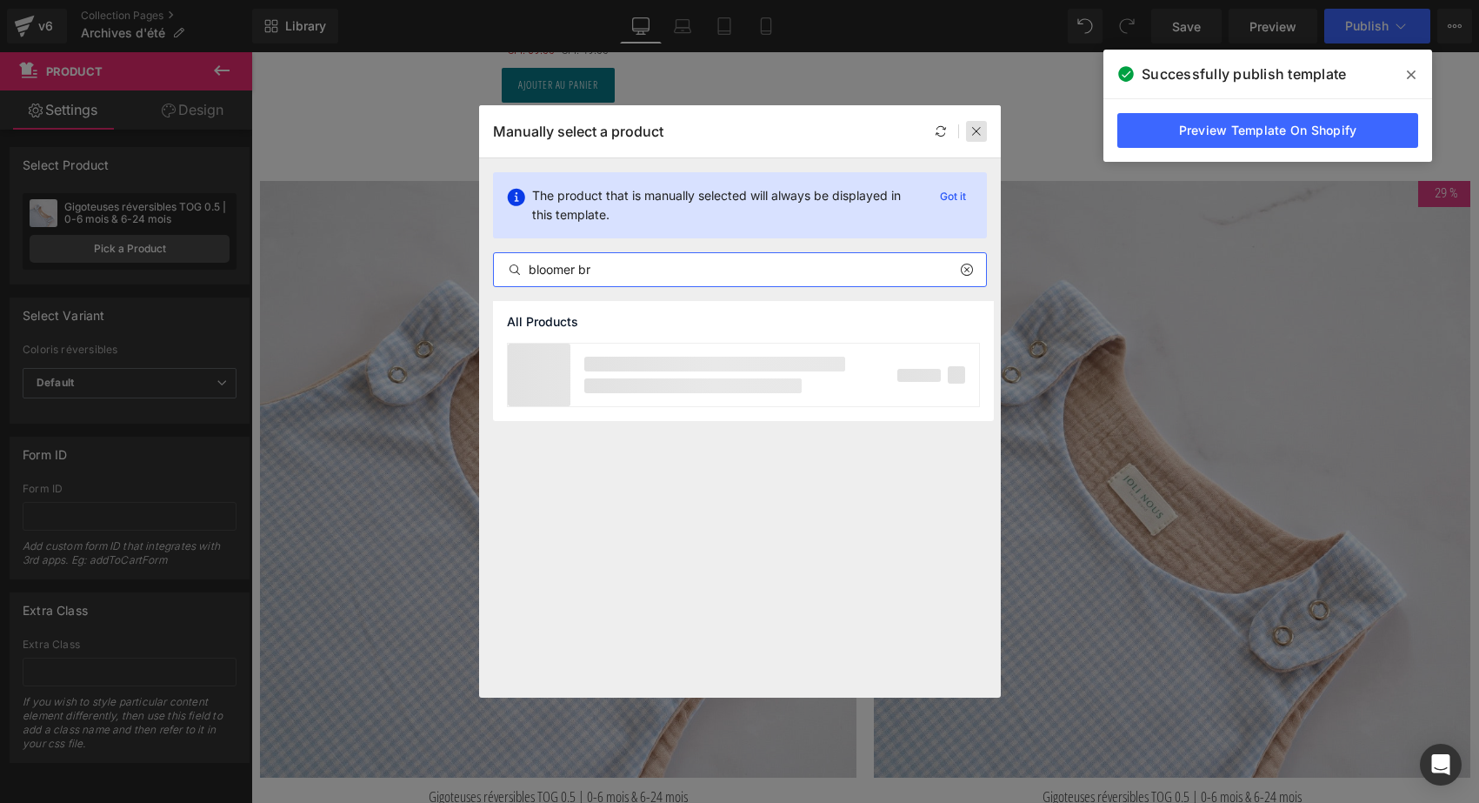
type input "bloomer br"
click at [972, 125] on icon at bounding box center [977, 131] width 12 height 12
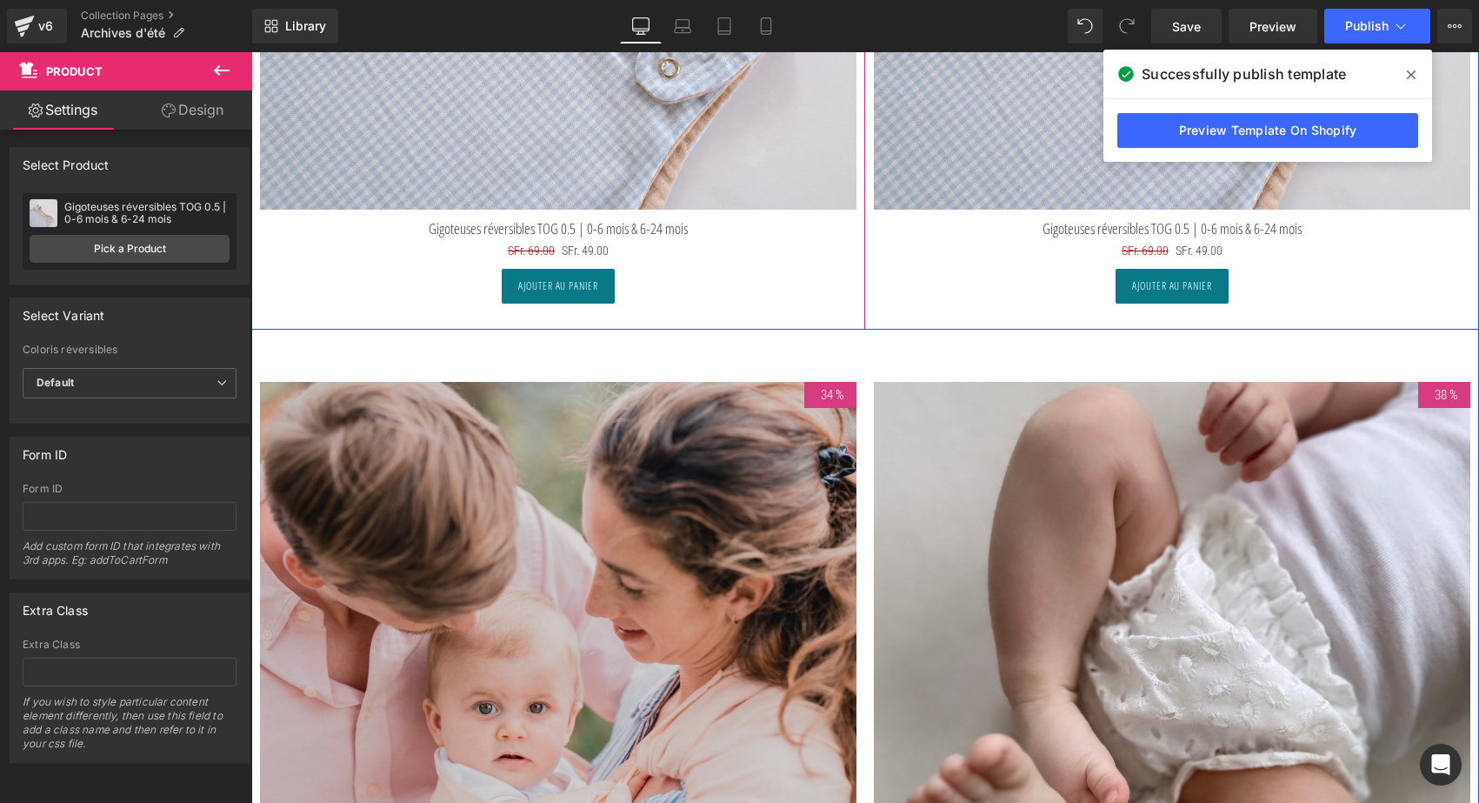
scroll to position [8513, 0]
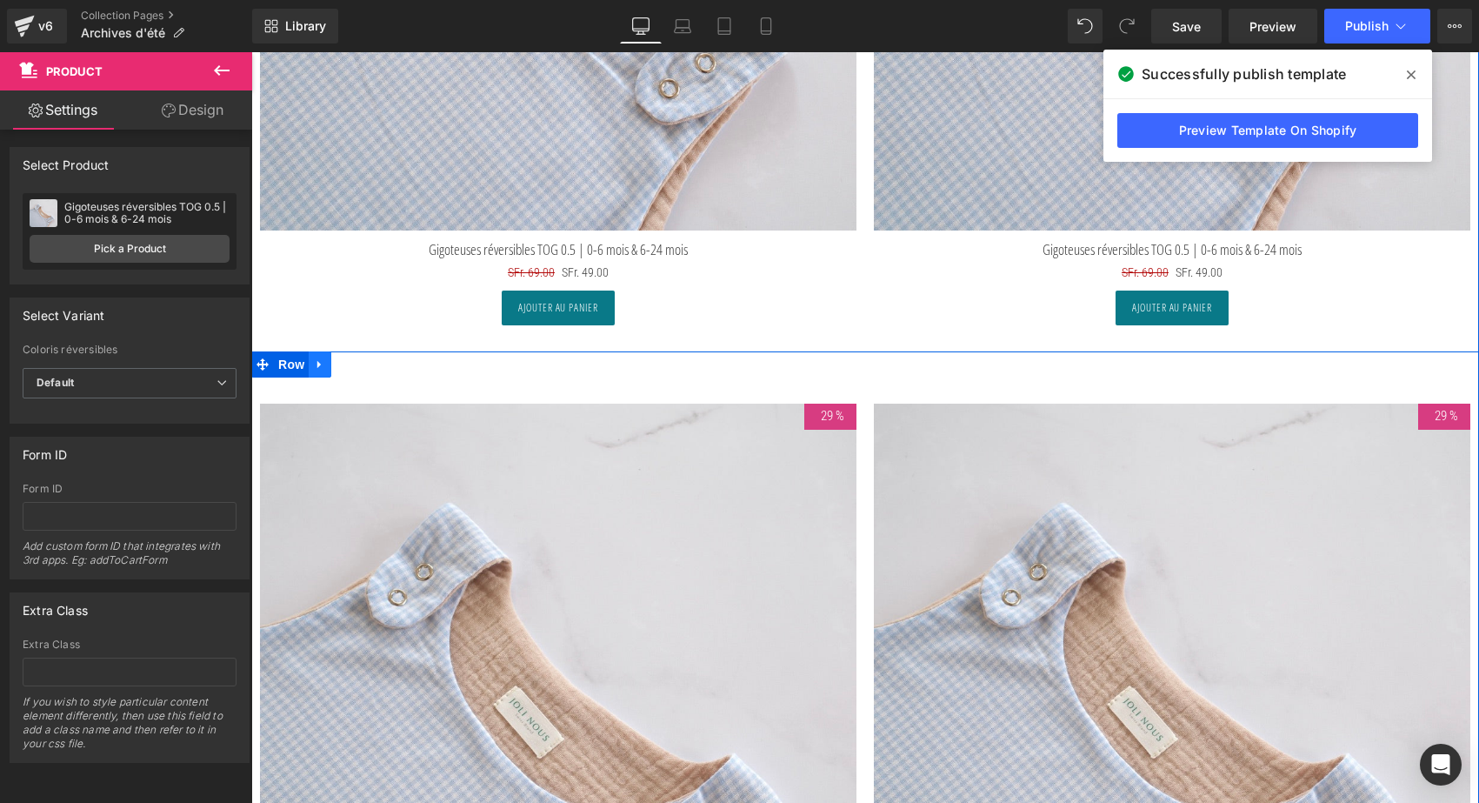
click at [314, 357] on icon at bounding box center [320, 363] width 12 height 13
click at [364, 358] on icon at bounding box center [365, 364] width 12 height 12
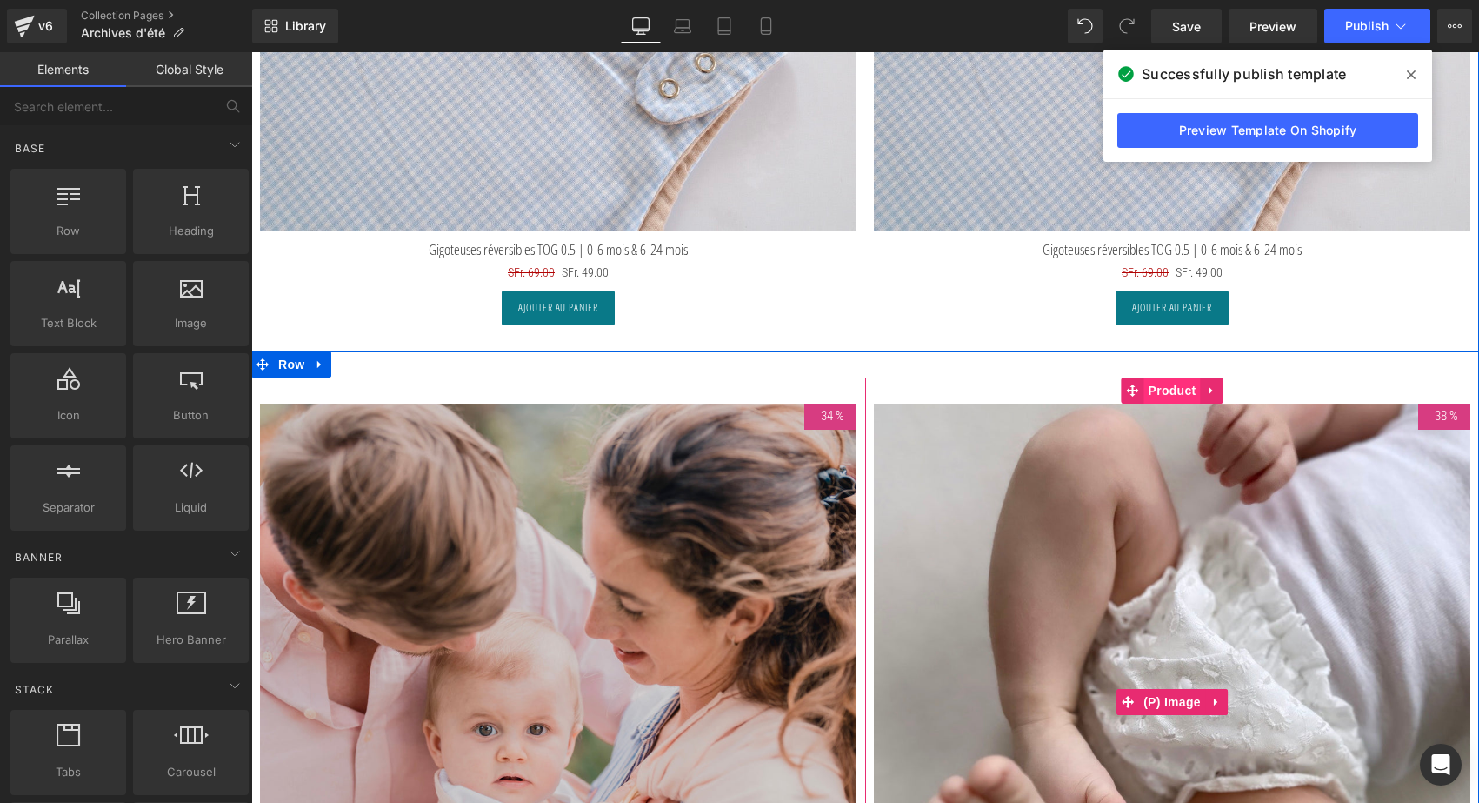
click at [1172, 382] on span "Product" at bounding box center [1173, 390] width 57 height 26
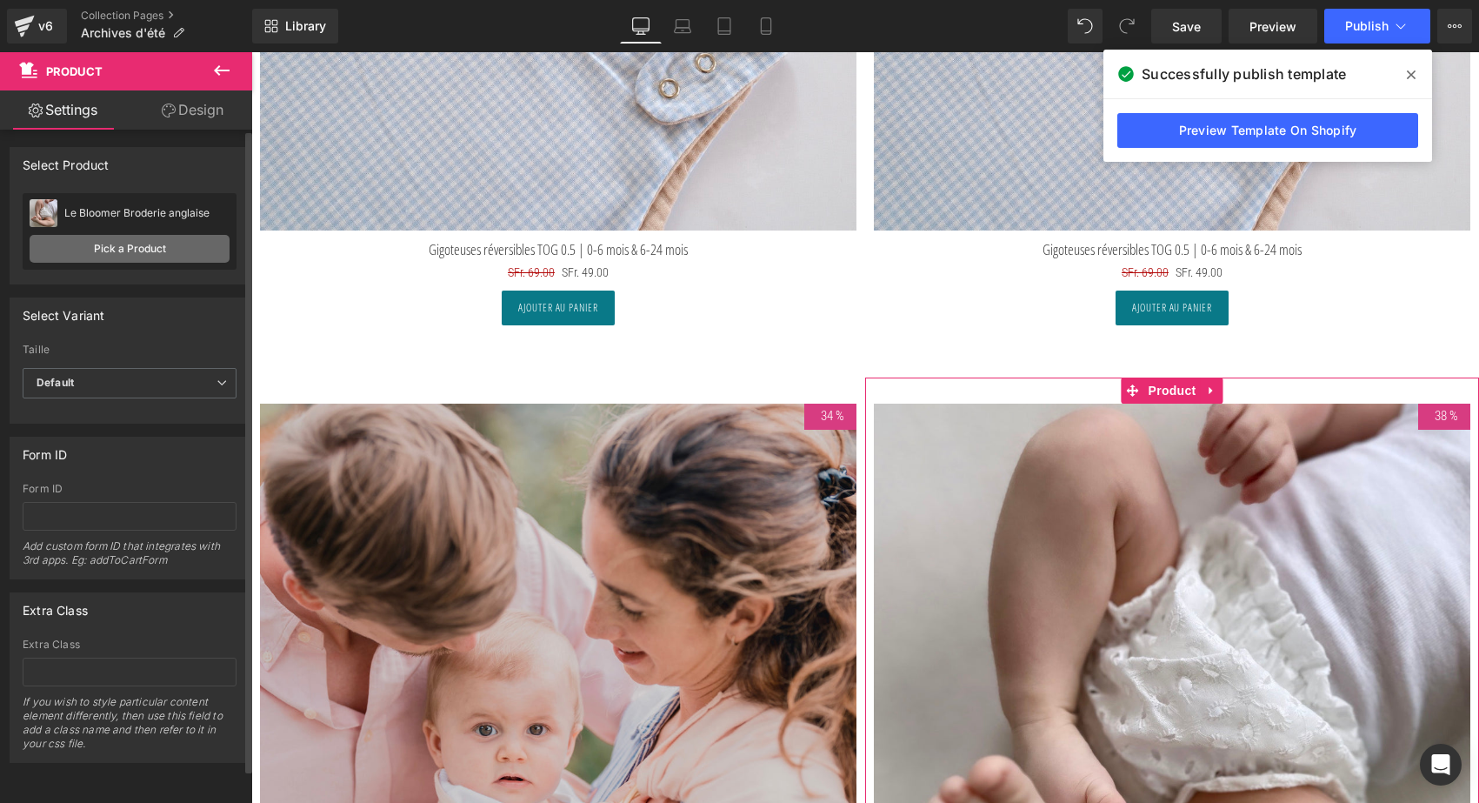
click at [107, 244] on link "Pick a Product" at bounding box center [130, 249] width 200 height 28
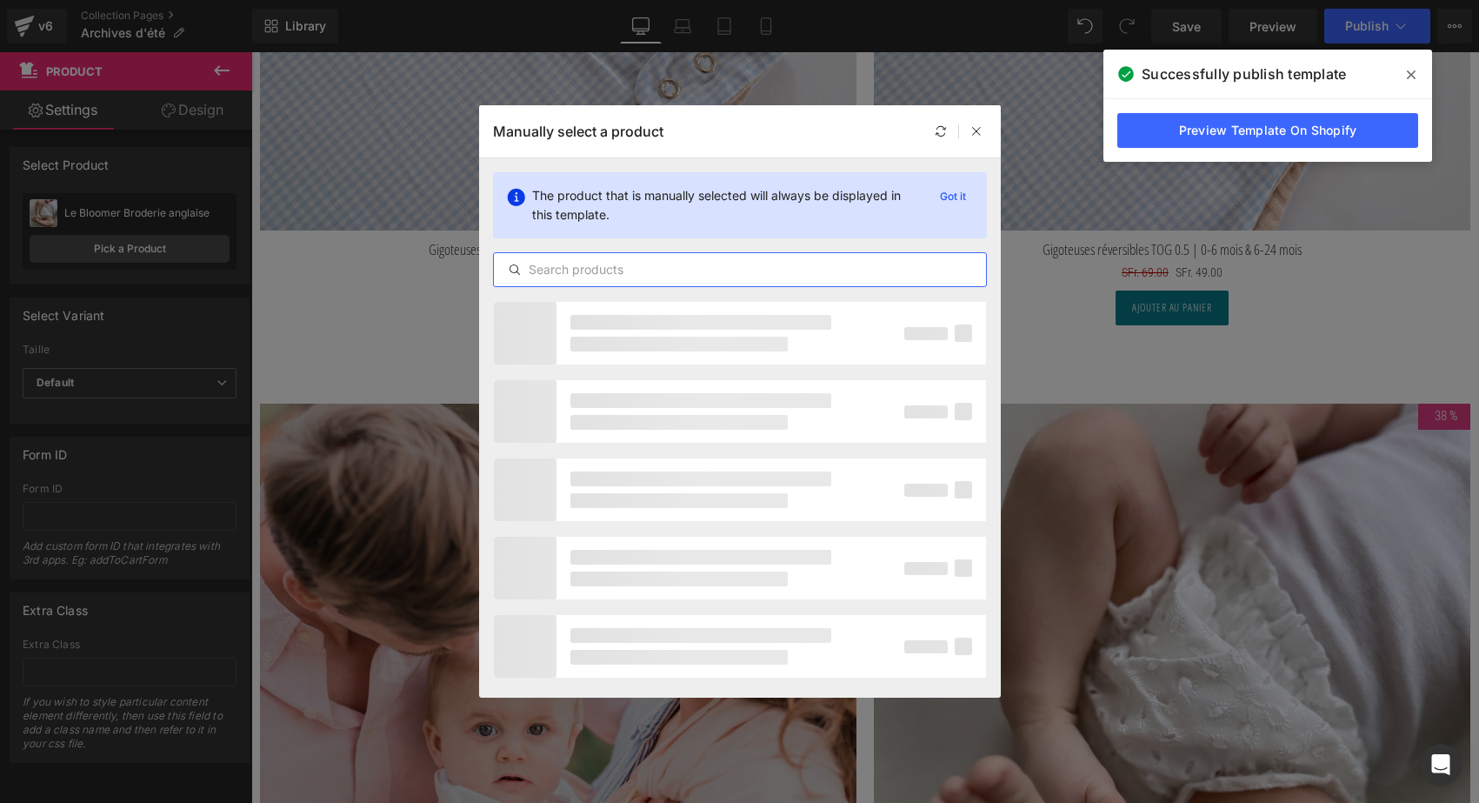
click at [605, 260] on input "text" at bounding box center [740, 269] width 492 height 21
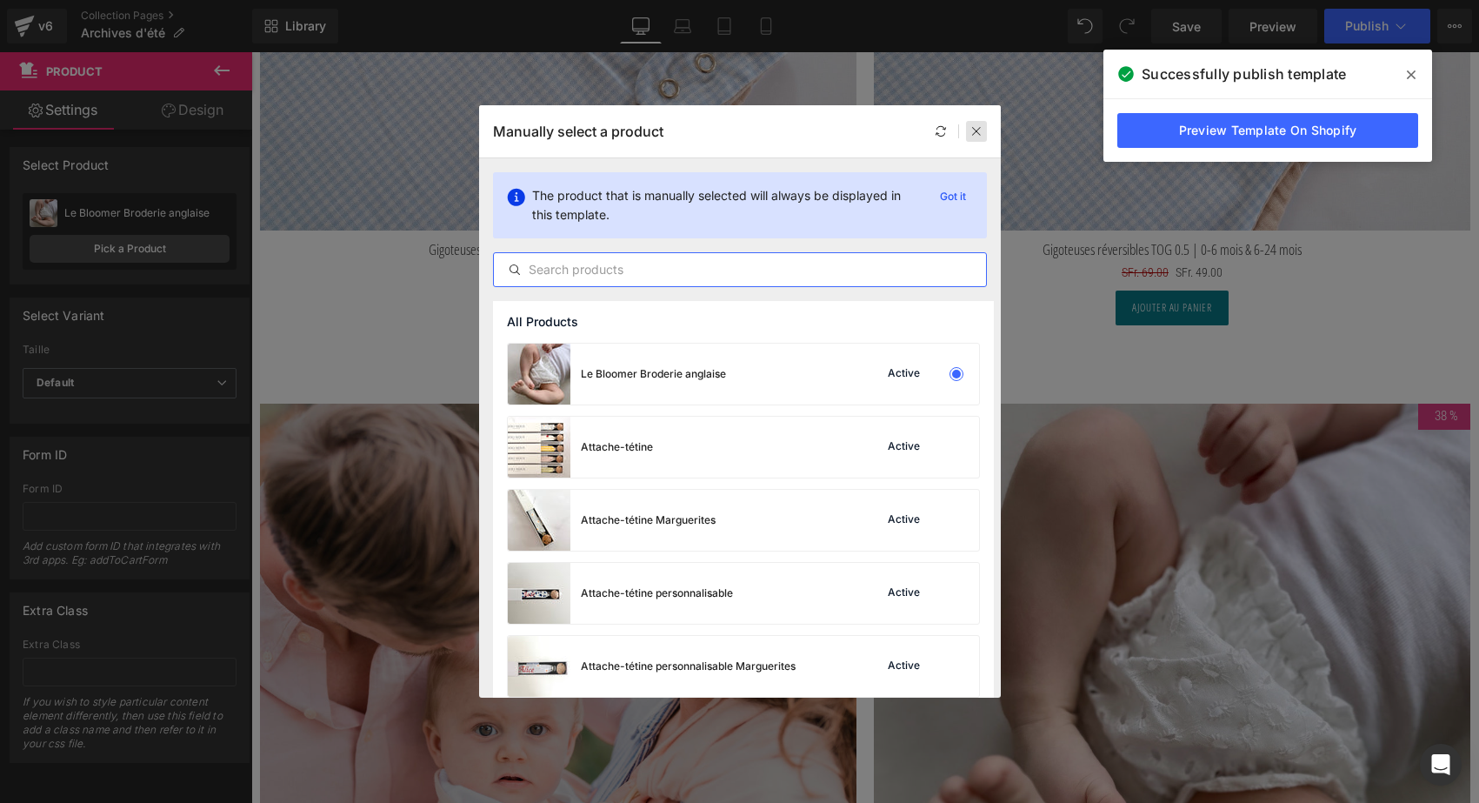
click at [973, 122] on div at bounding box center [976, 131] width 21 height 21
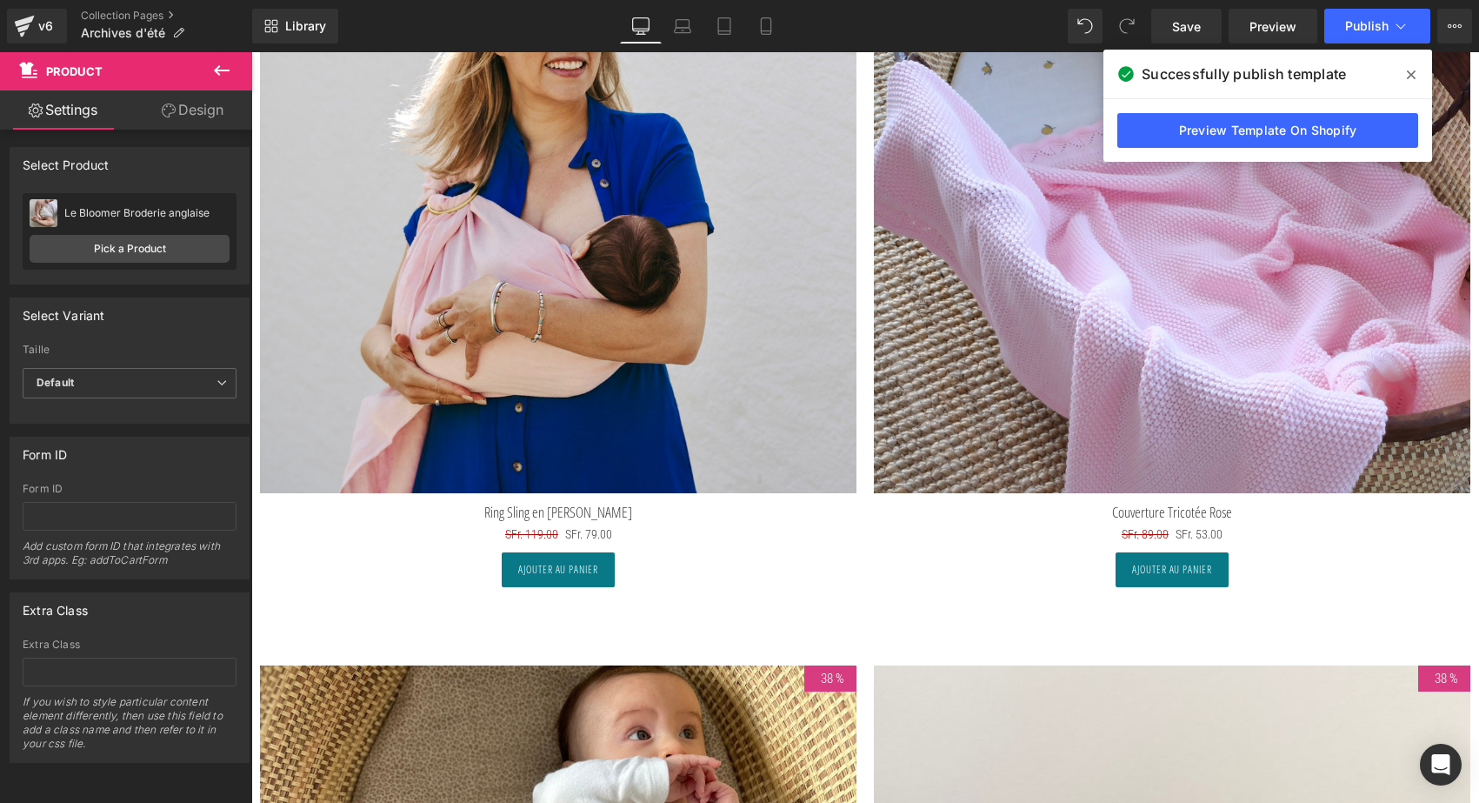
scroll to position [4395, 0]
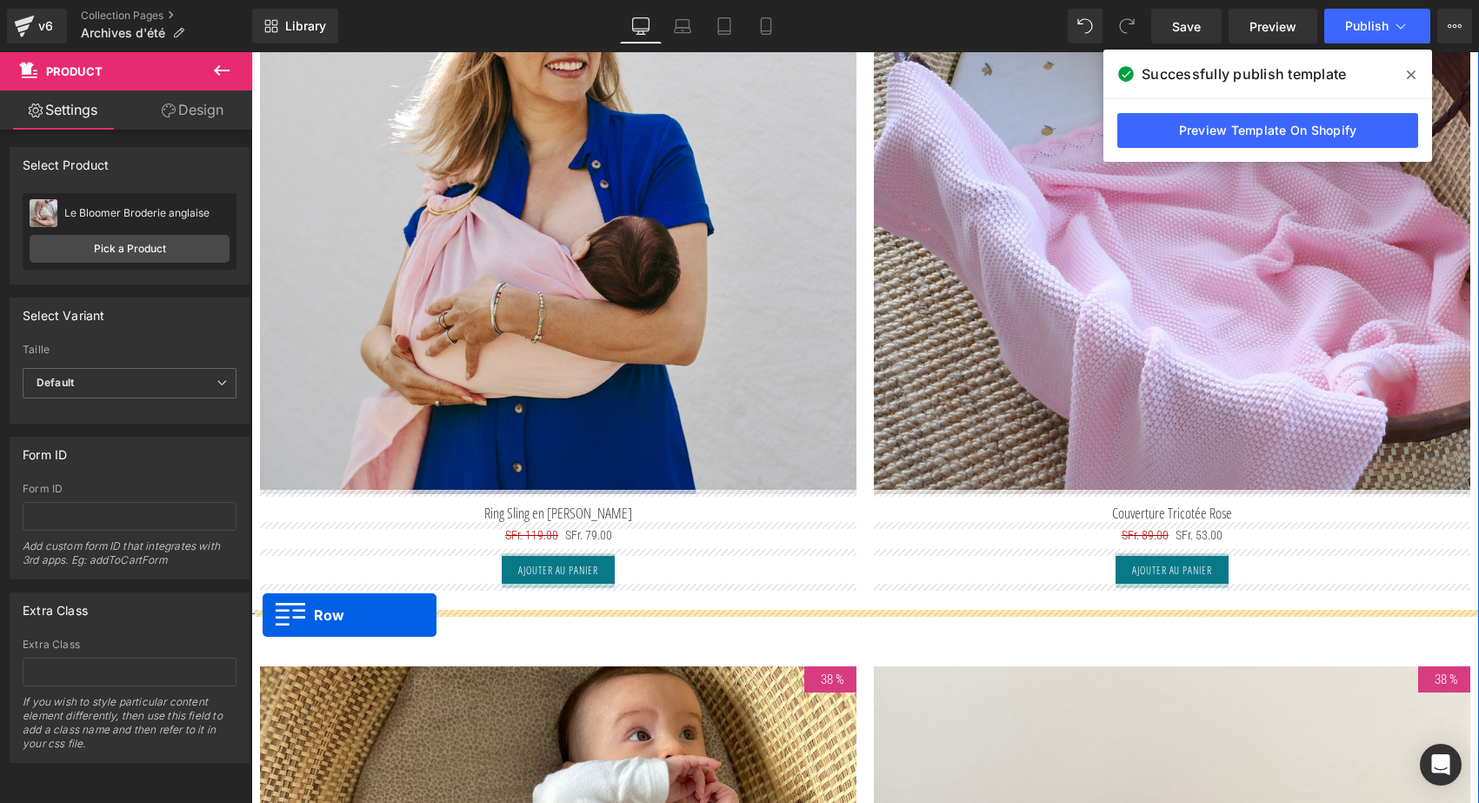
drag, startPoint x: 261, startPoint y: 323, endPoint x: 263, endPoint y: 615, distance: 292.2
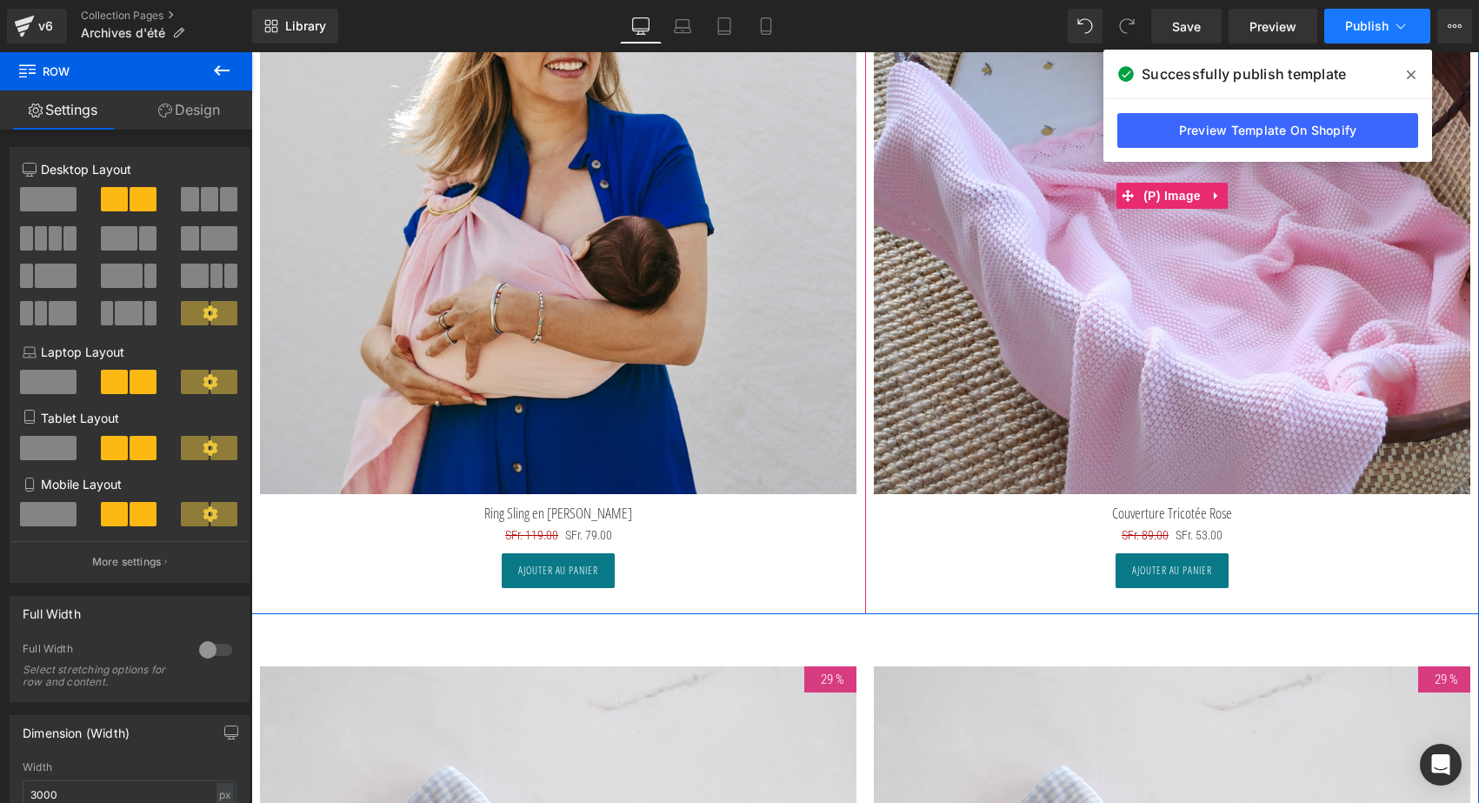
click at [1348, 19] on span "Publish" at bounding box center [1367, 26] width 43 height 14
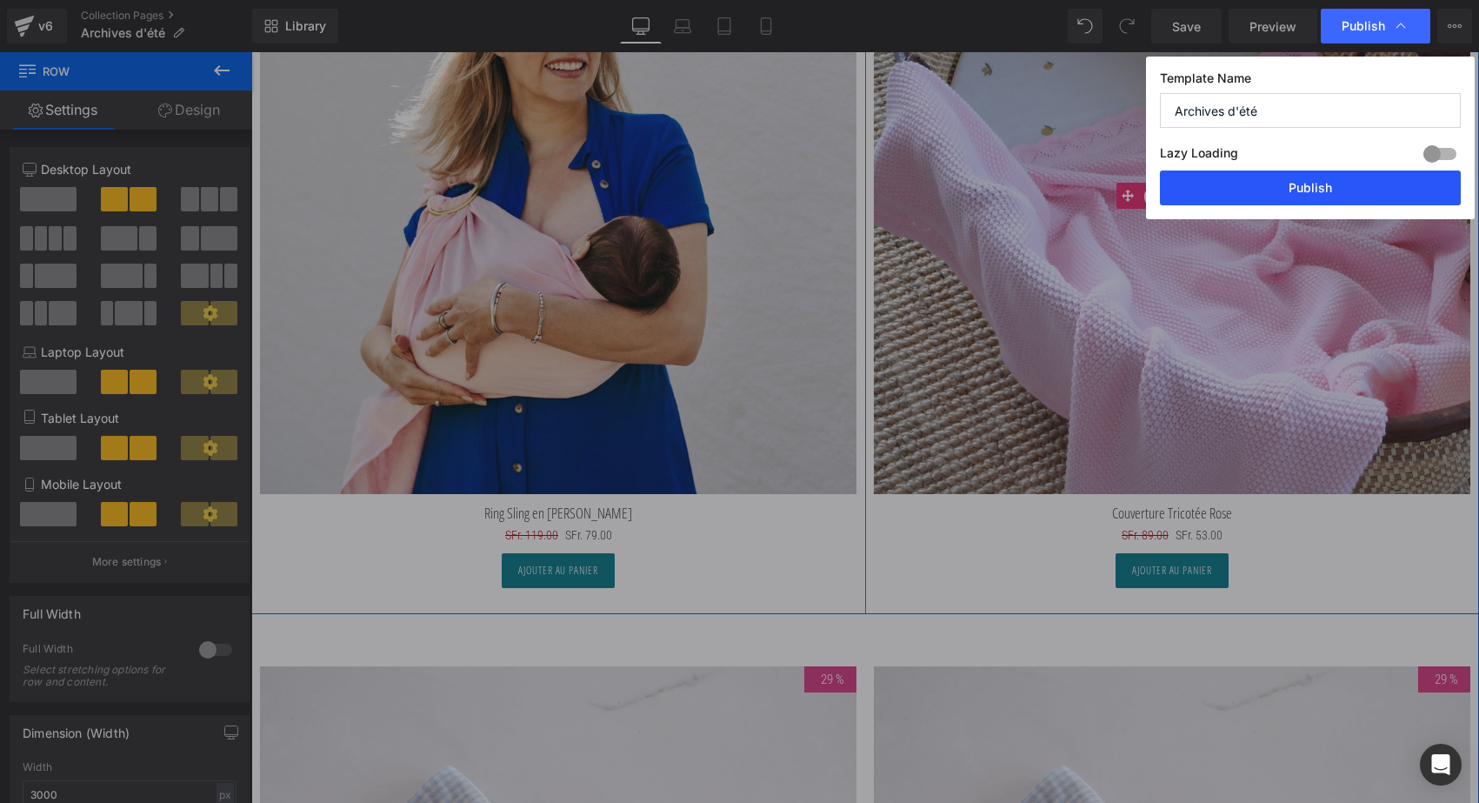
click at [1318, 191] on button "Publish" at bounding box center [1310, 187] width 301 height 35
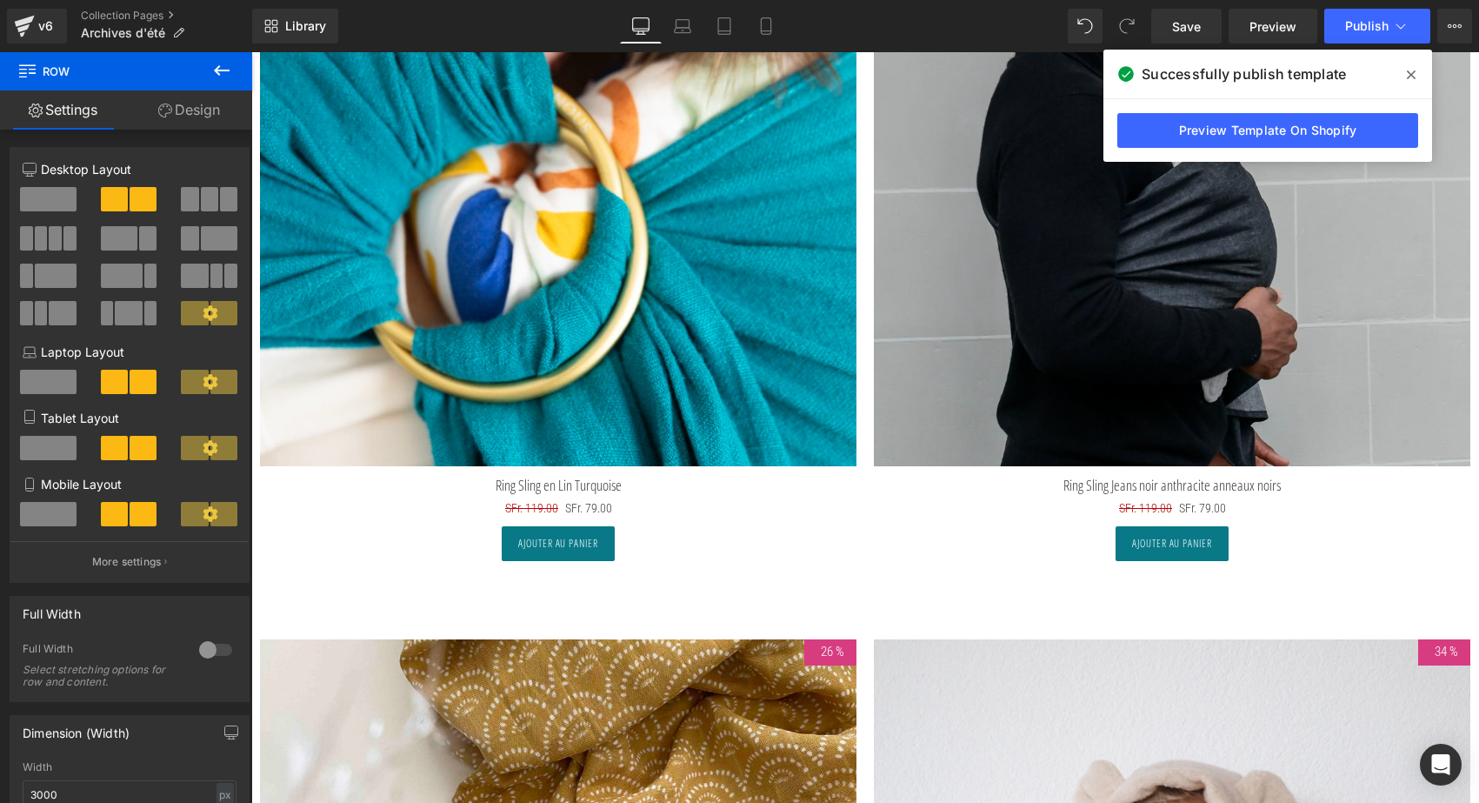
scroll to position [2362, 0]
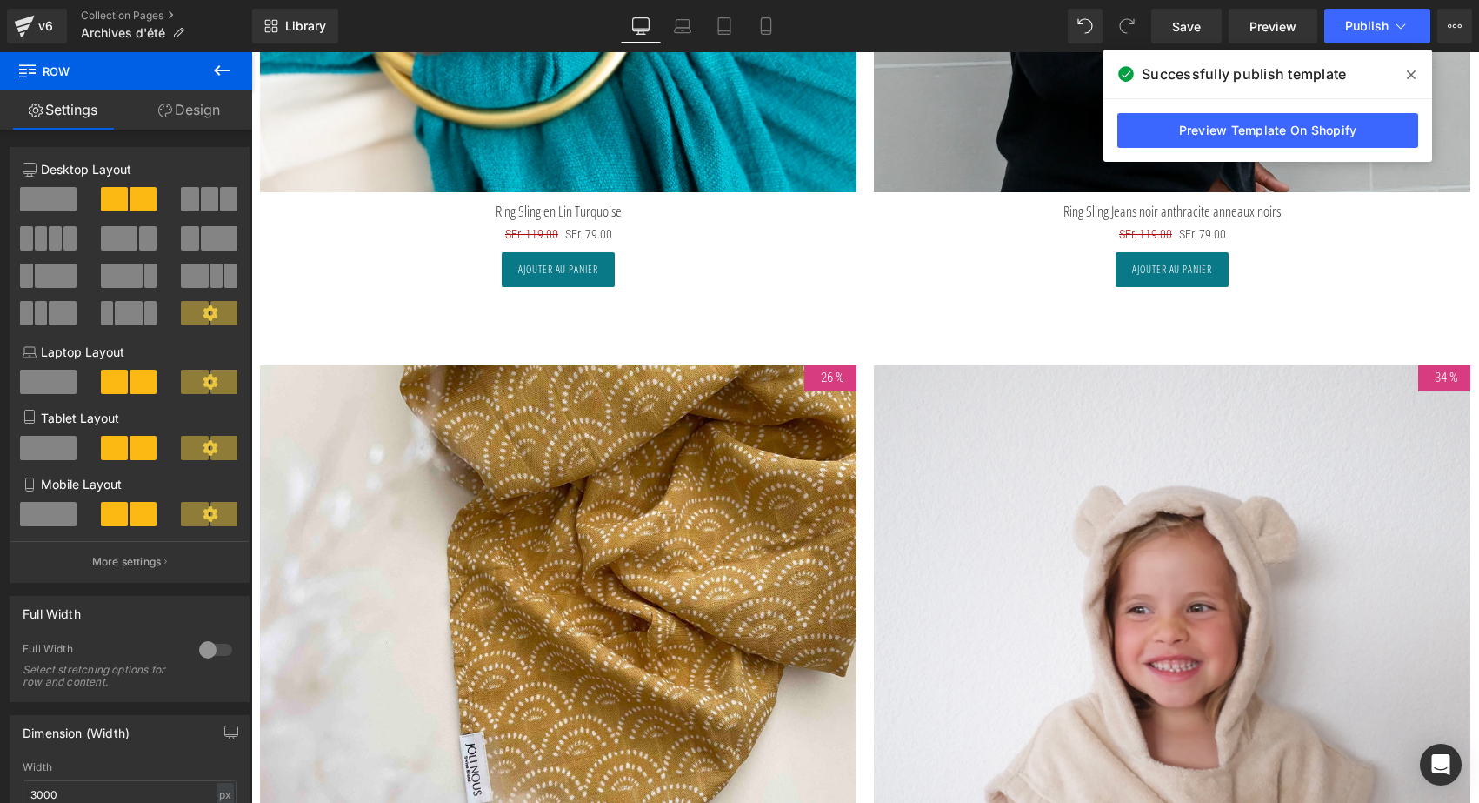
click at [1179, 520] on img at bounding box center [1172, 663] width 597 height 597
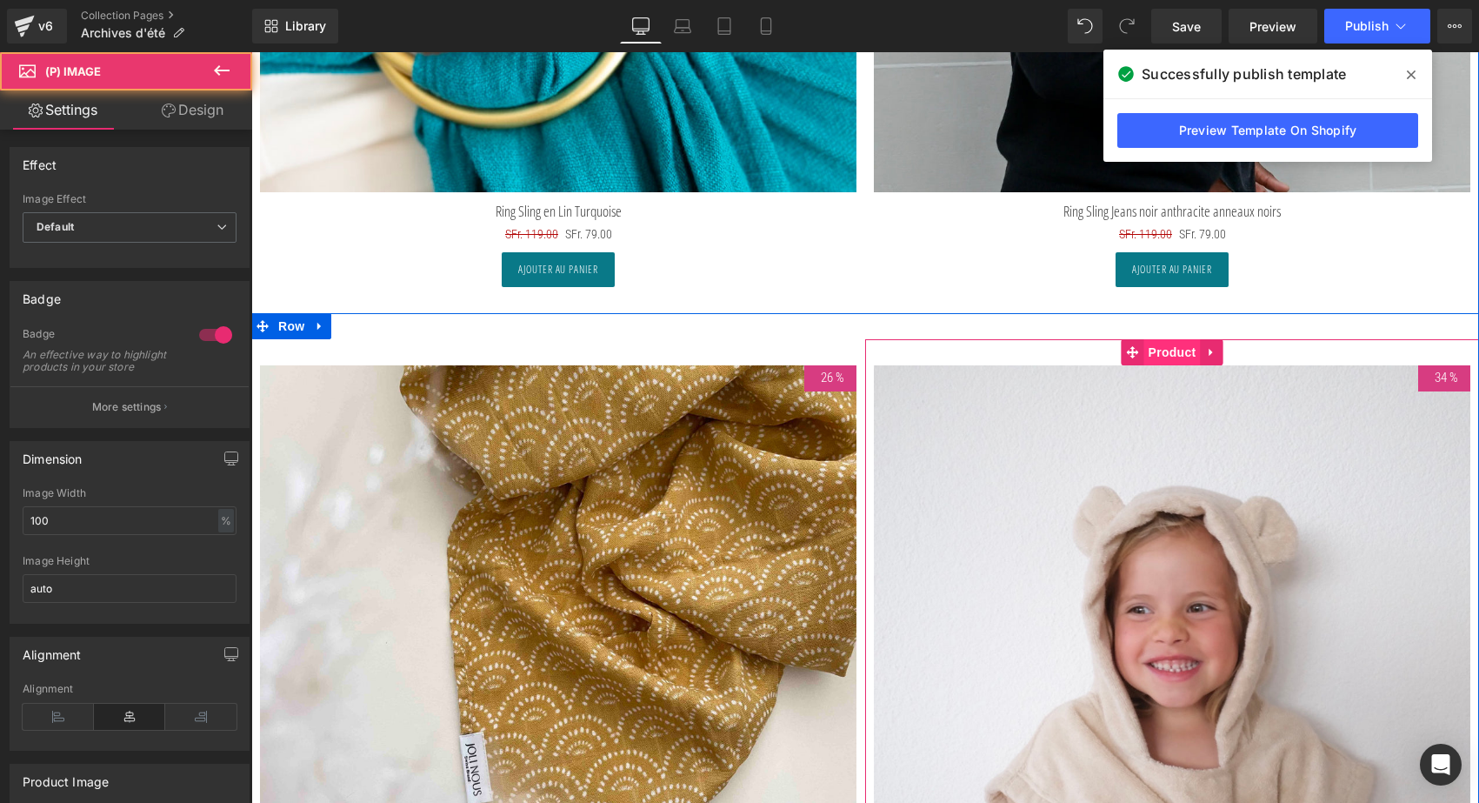
click at [1162, 349] on span "Product" at bounding box center [1173, 352] width 57 height 26
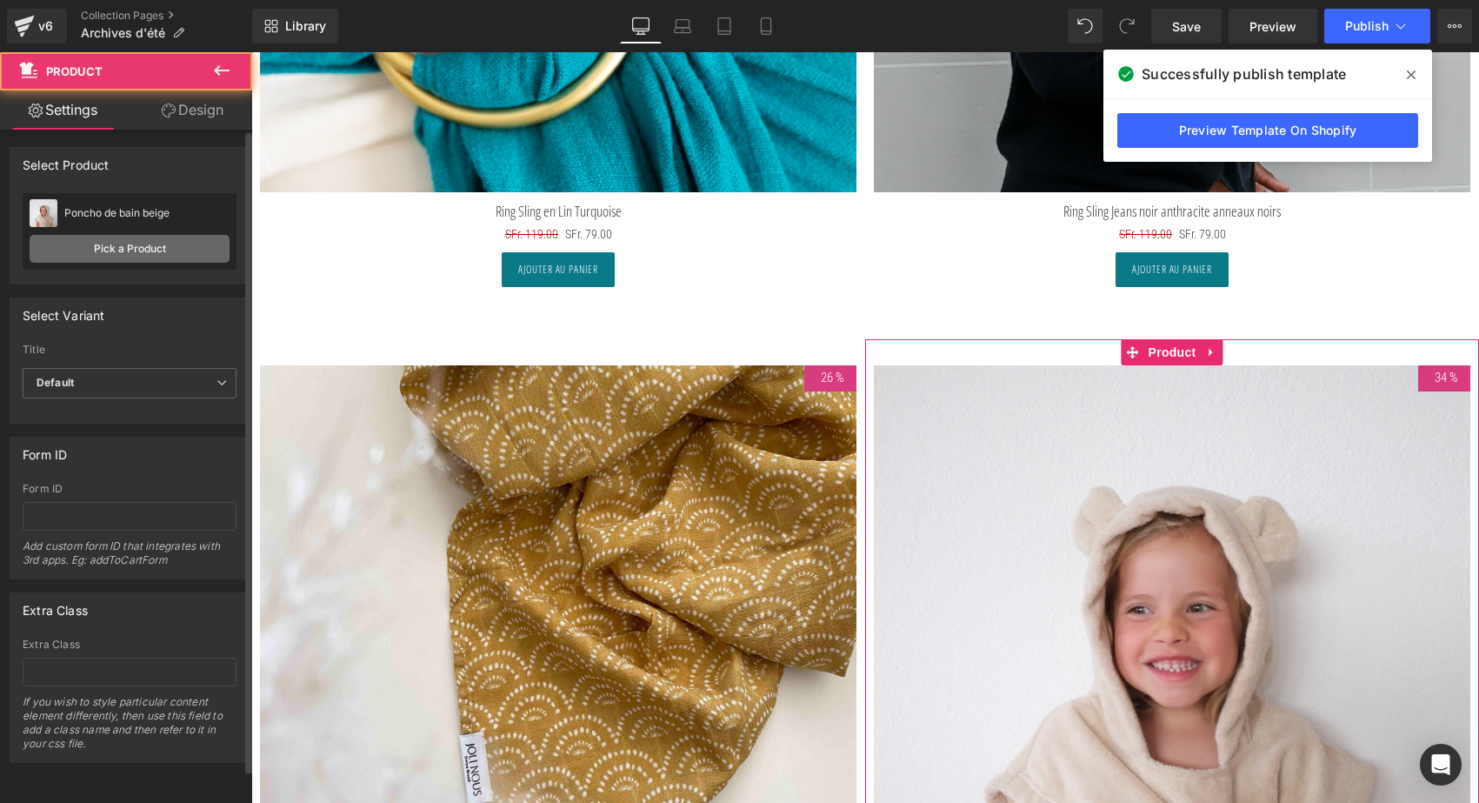
click at [177, 247] on link "Pick a Product" at bounding box center [130, 249] width 200 height 28
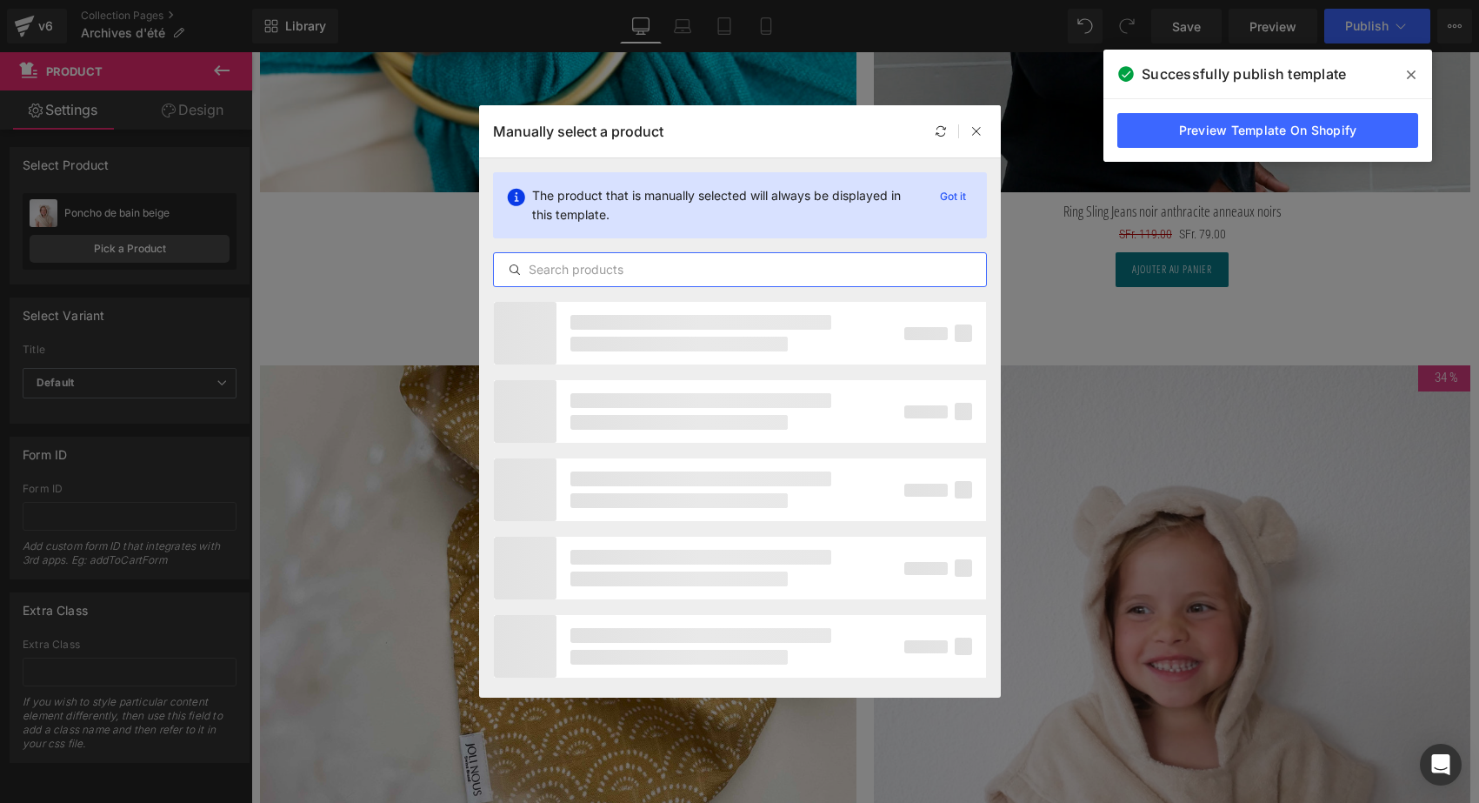
click at [535, 275] on input "text" at bounding box center [740, 269] width 492 height 21
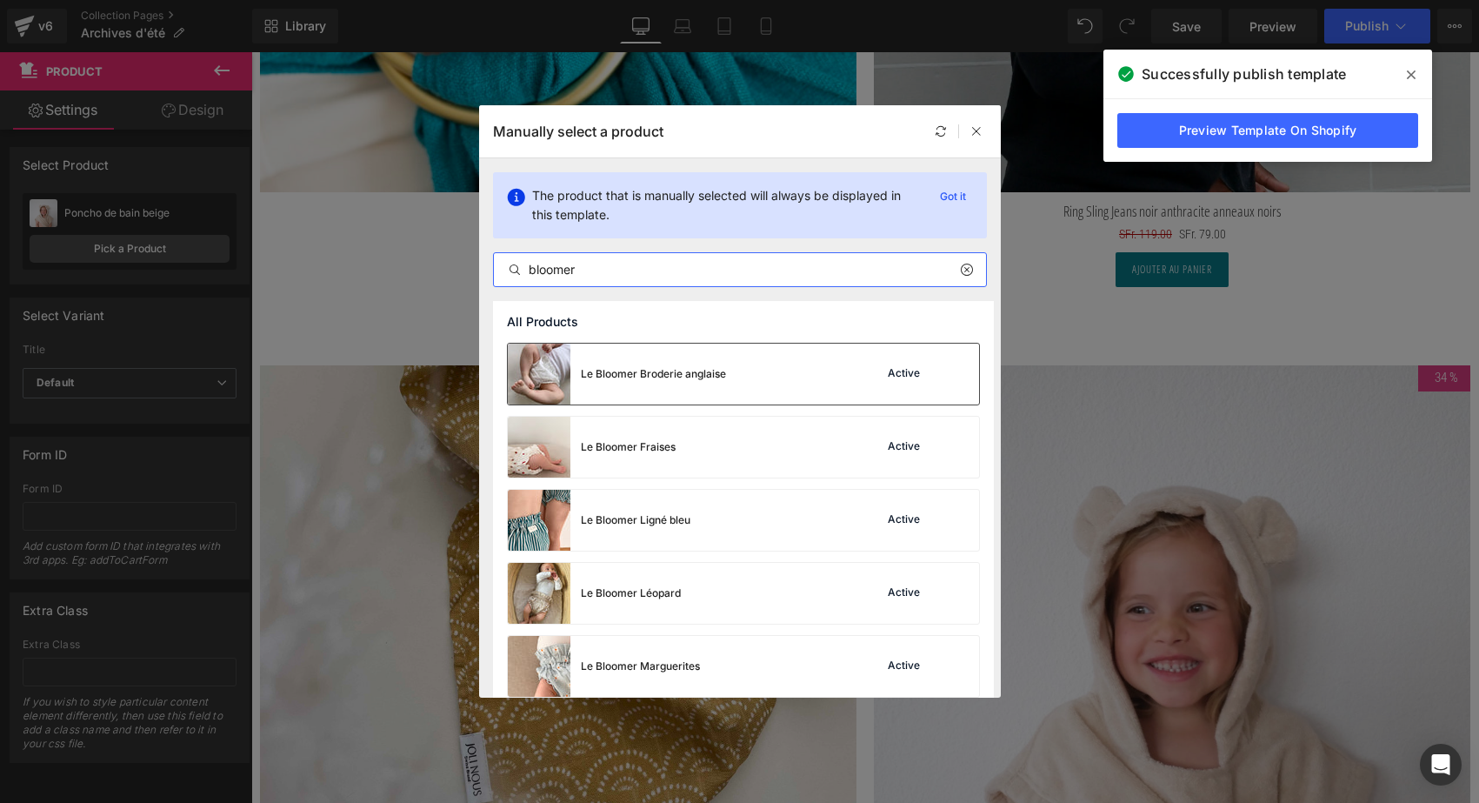
type input "bloomer"
click at [584, 371] on div "Le Bloomer Broderie anglaise" at bounding box center [653, 374] width 145 height 16
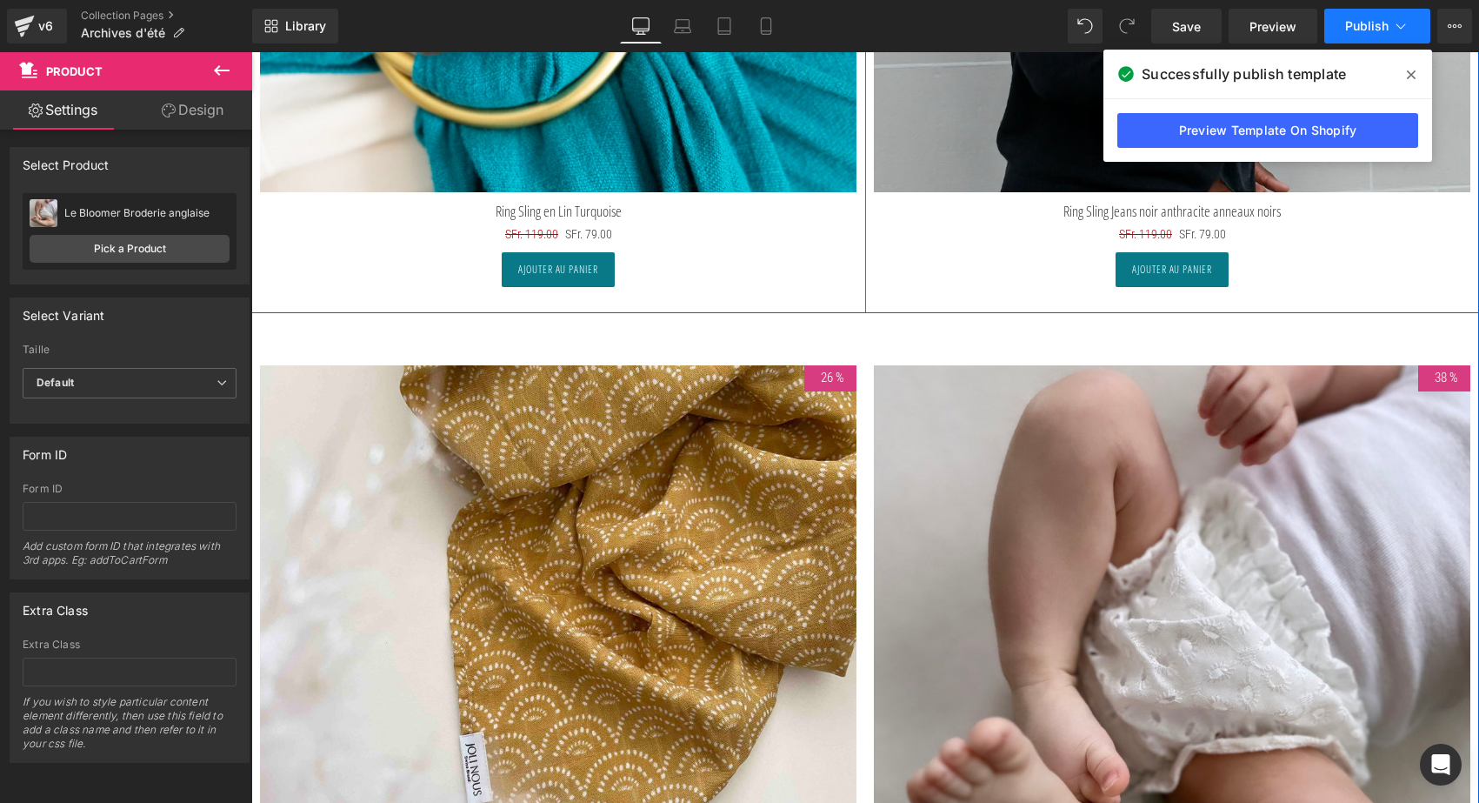
click at [1372, 32] on span "Publish" at bounding box center [1367, 26] width 43 height 14
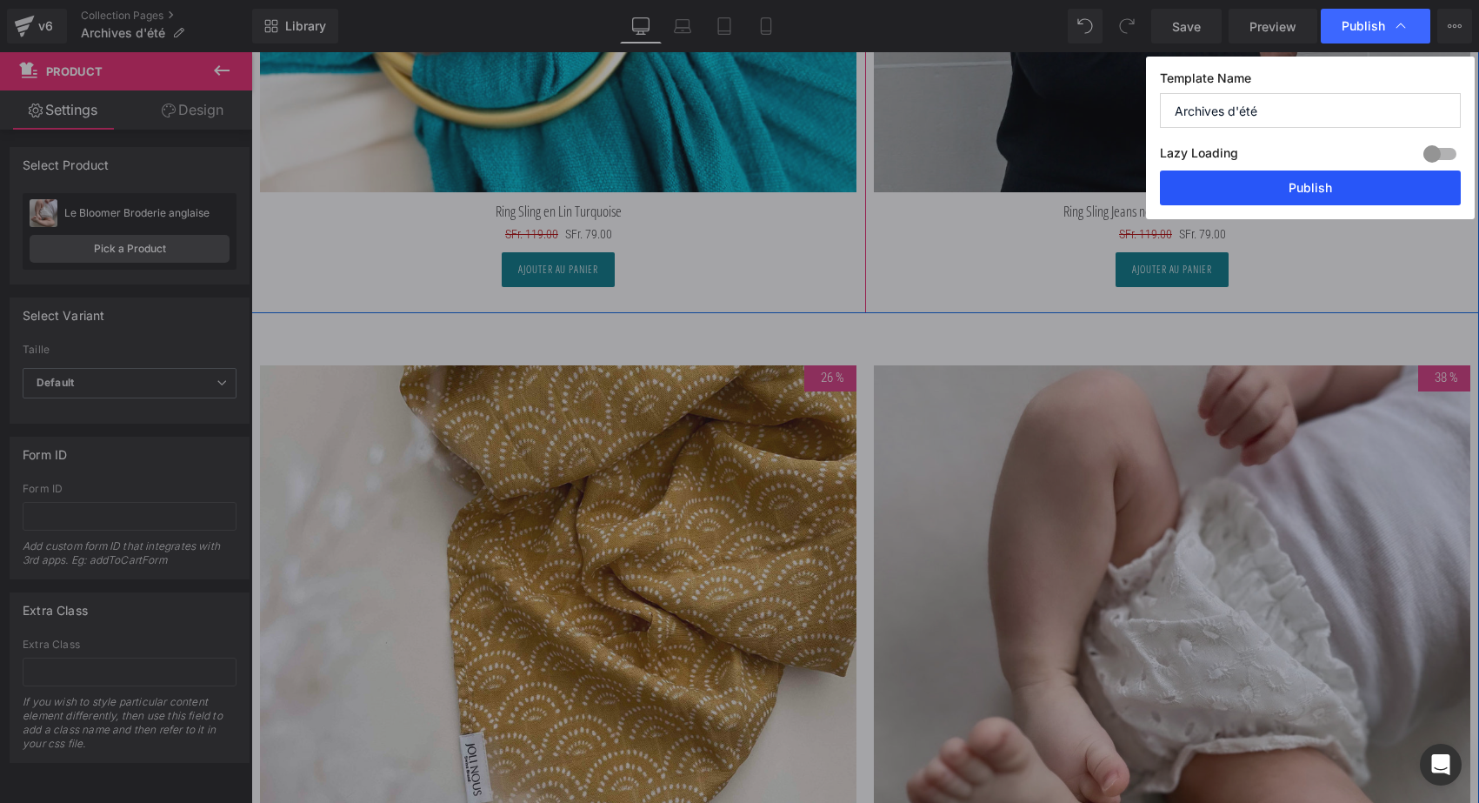
click at [1367, 189] on button "Publish" at bounding box center [1310, 187] width 301 height 35
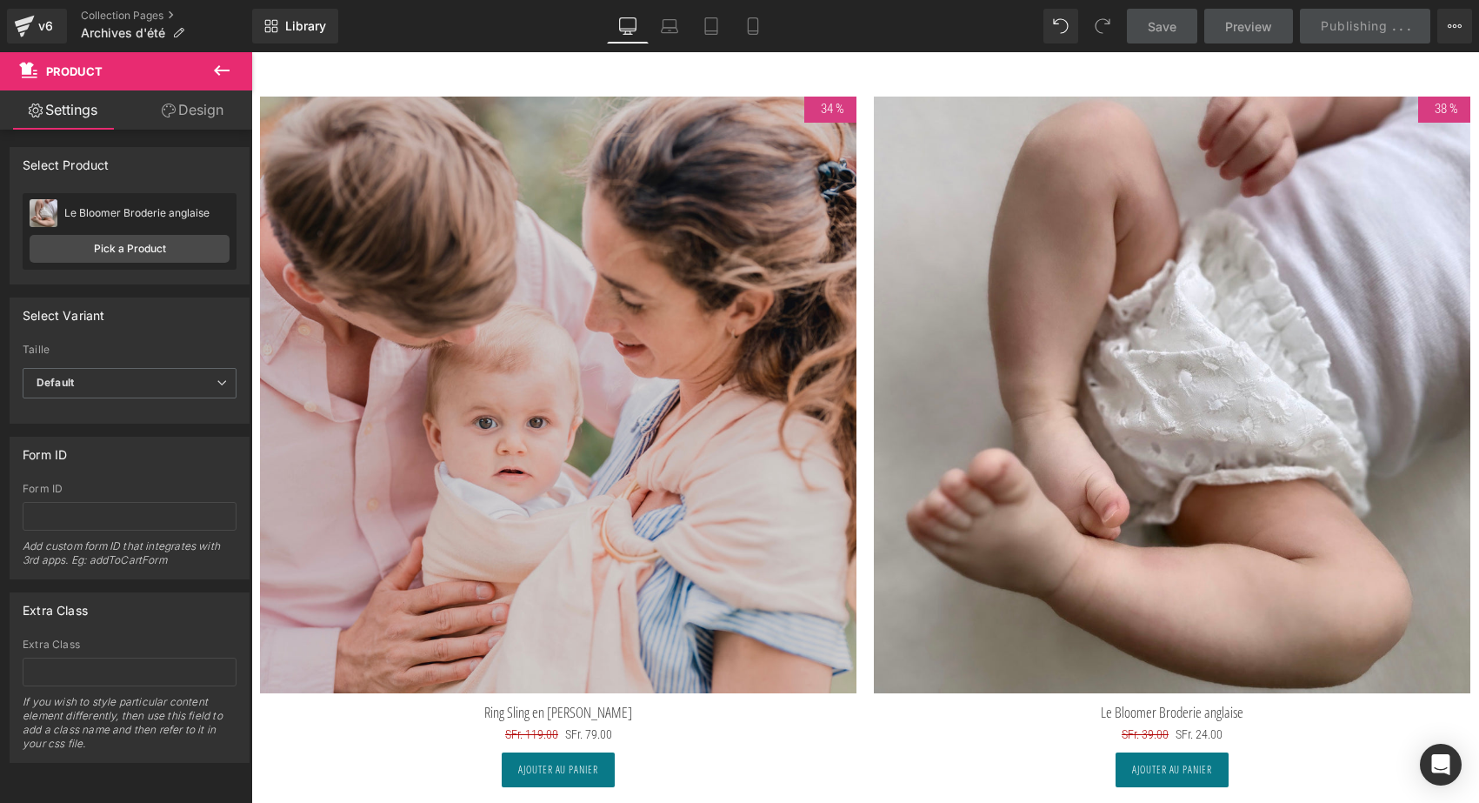
scroll to position [8678, 0]
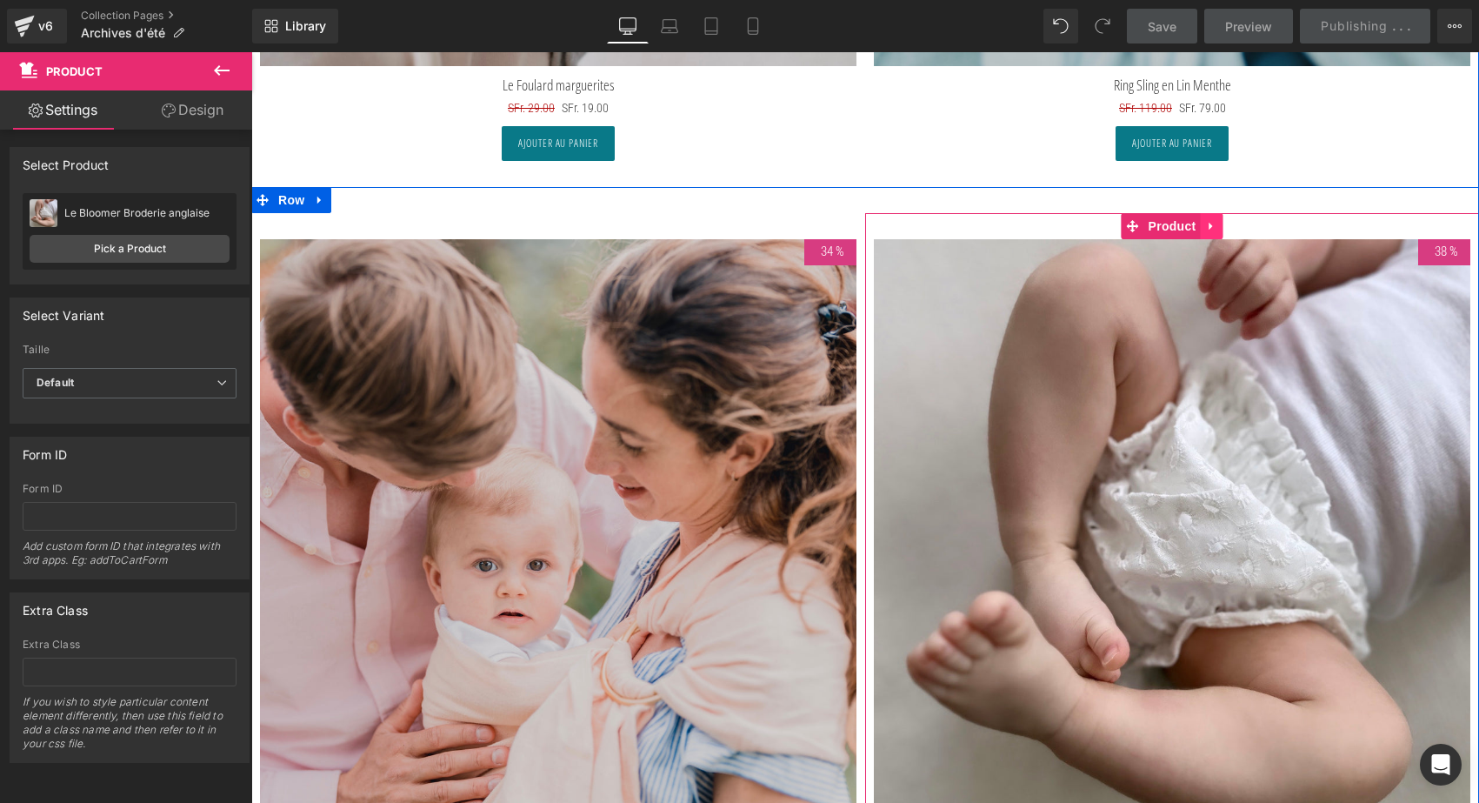
click at [1202, 213] on link at bounding box center [1212, 226] width 23 height 26
click at [1219, 220] on icon at bounding box center [1224, 226] width 12 height 12
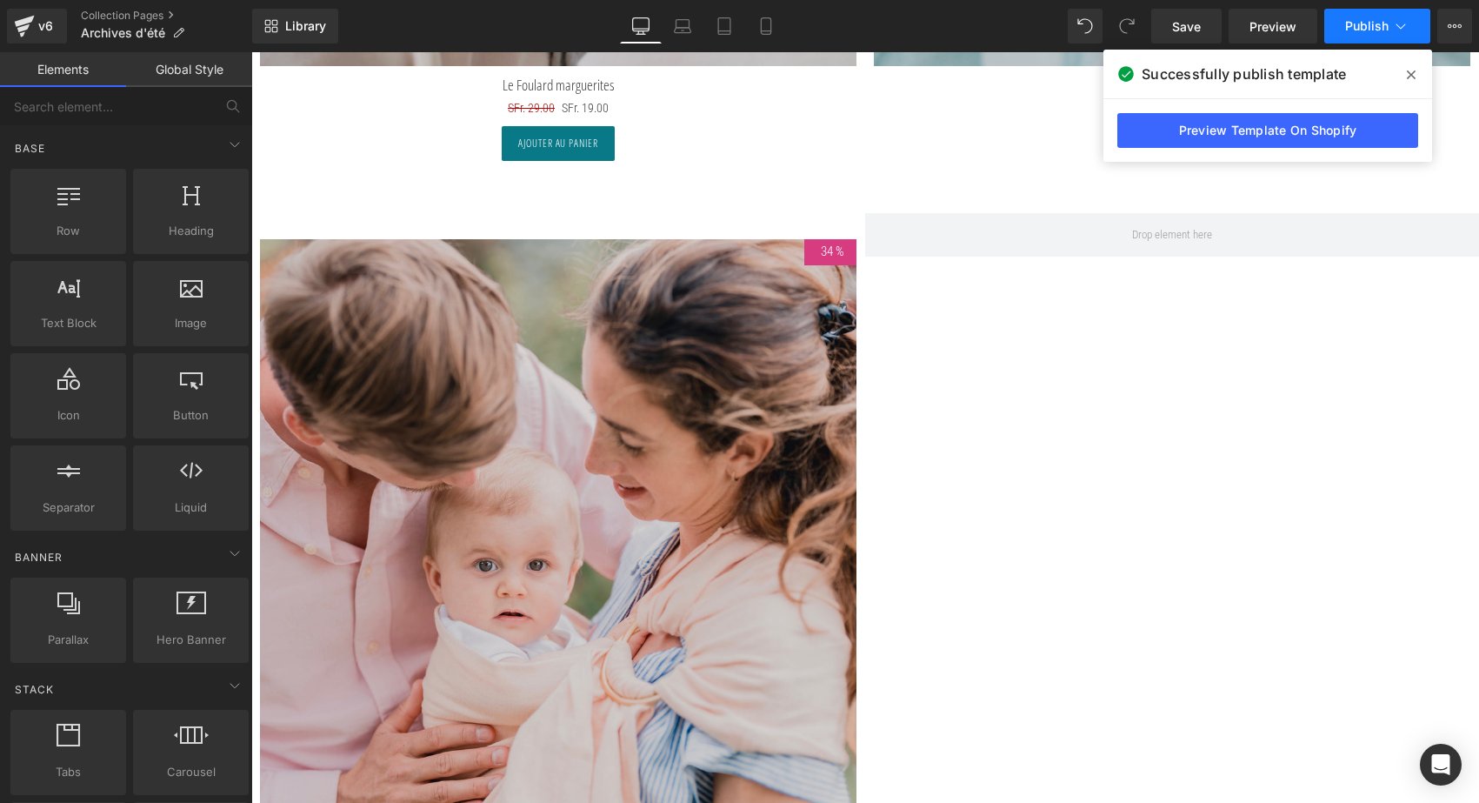
click at [1376, 19] on button "Publish" at bounding box center [1378, 26] width 106 height 35
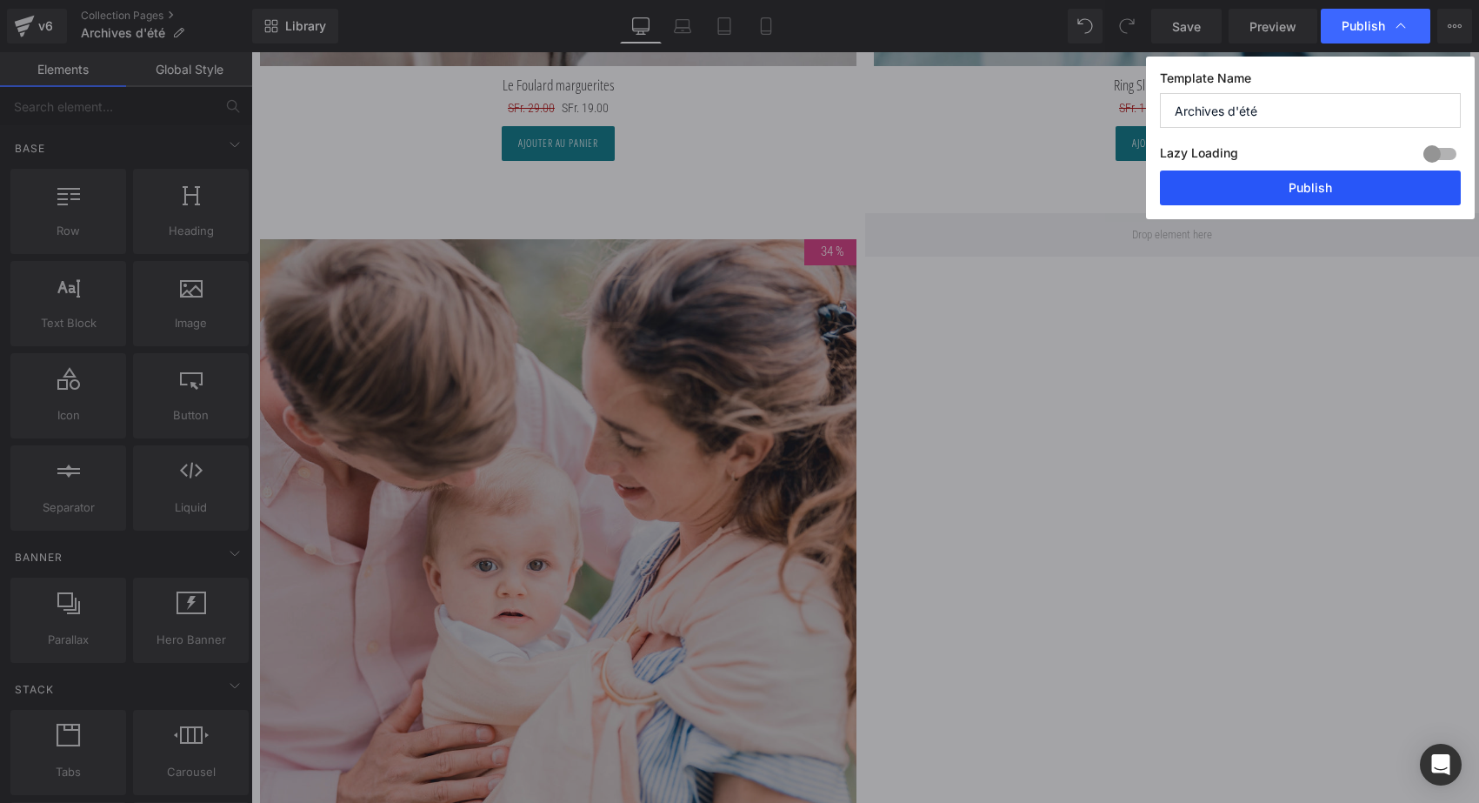
click at [1312, 204] on button "Publish" at bounding box center [1310, 187] width 301 height 35
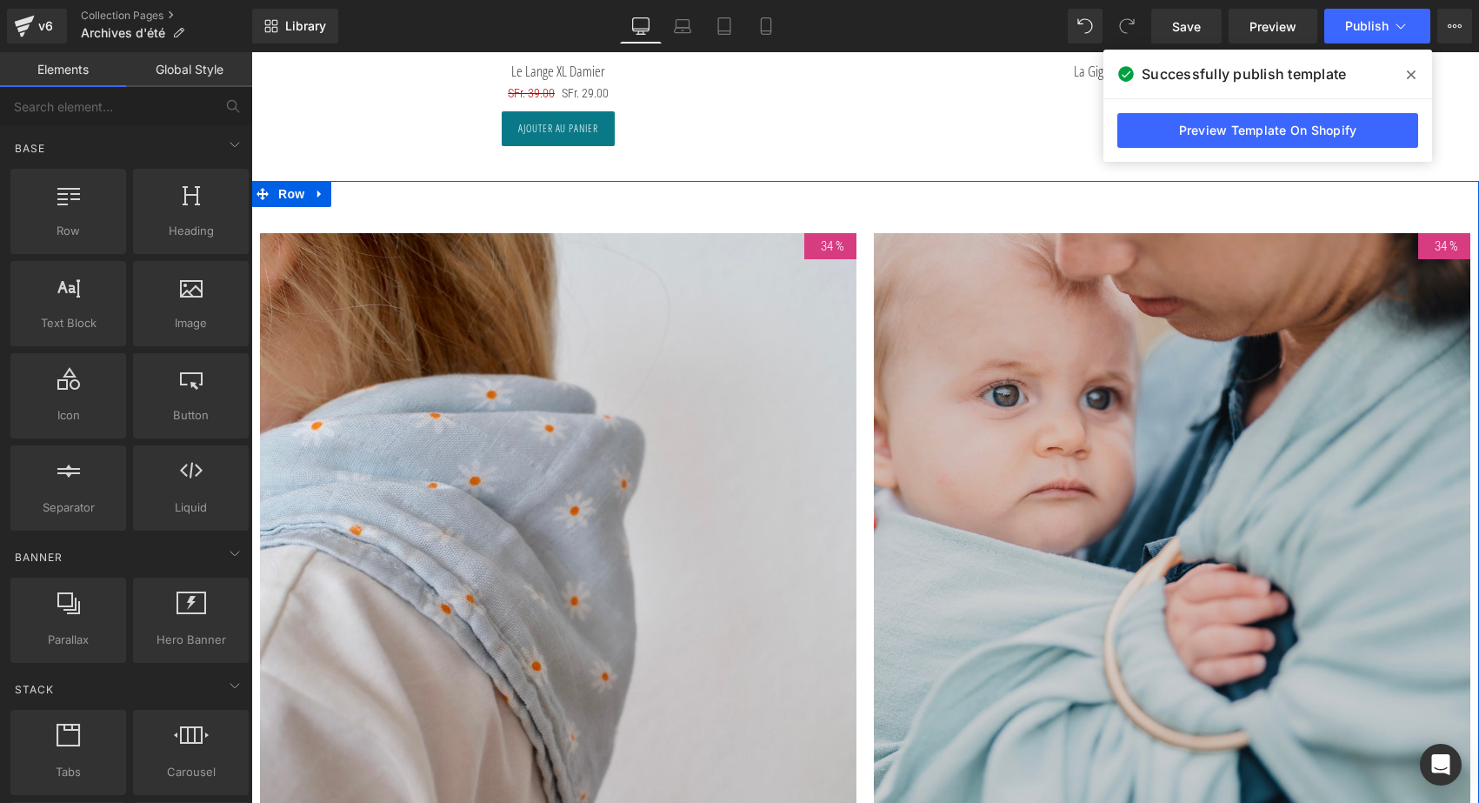
scroll to position [7574, 0]
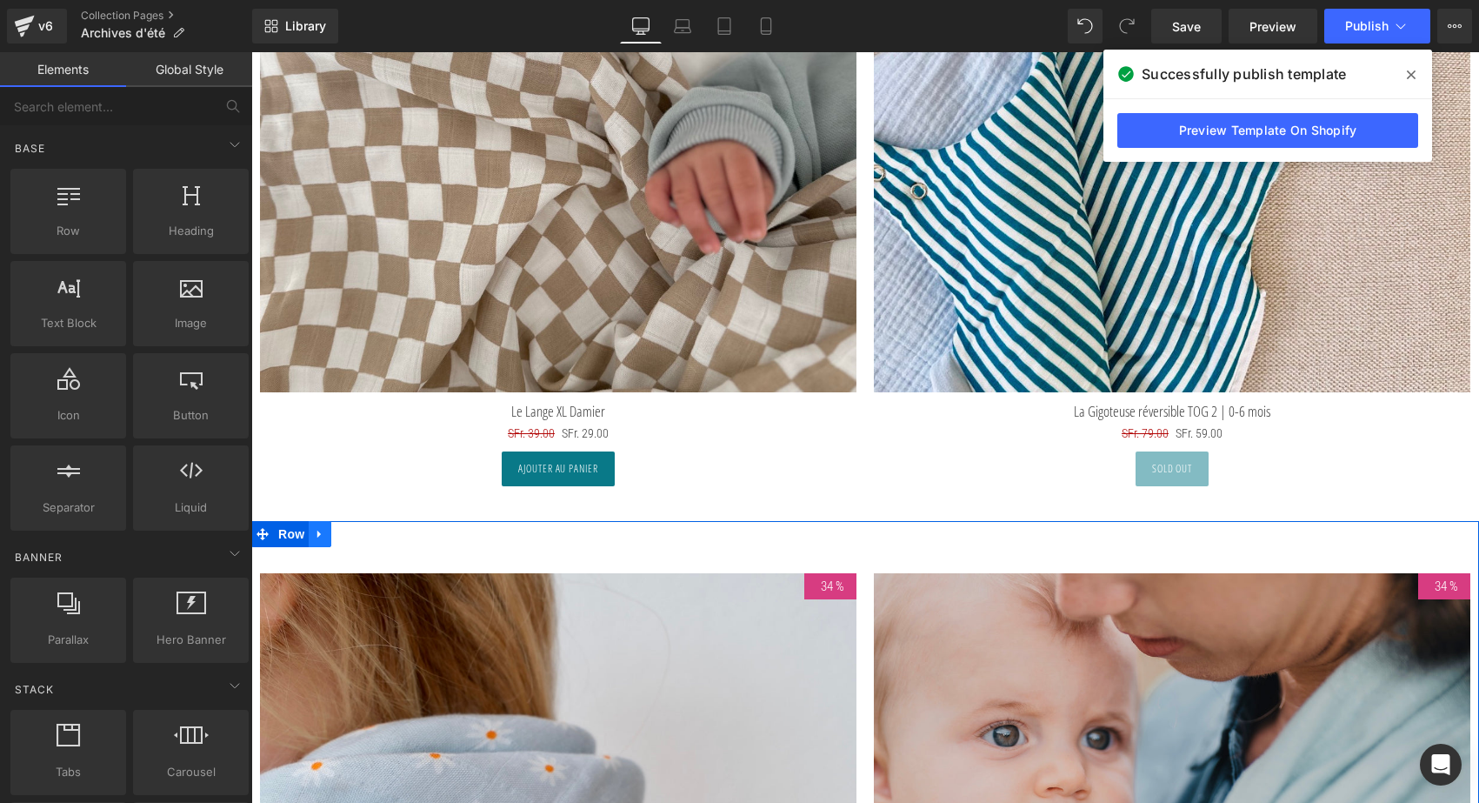
click at [321, 532] on icon at bounding box center [320, 534] width 12 height 13
click at [339, 531] on icon at bounding box center [343, 534] width 12 height 12
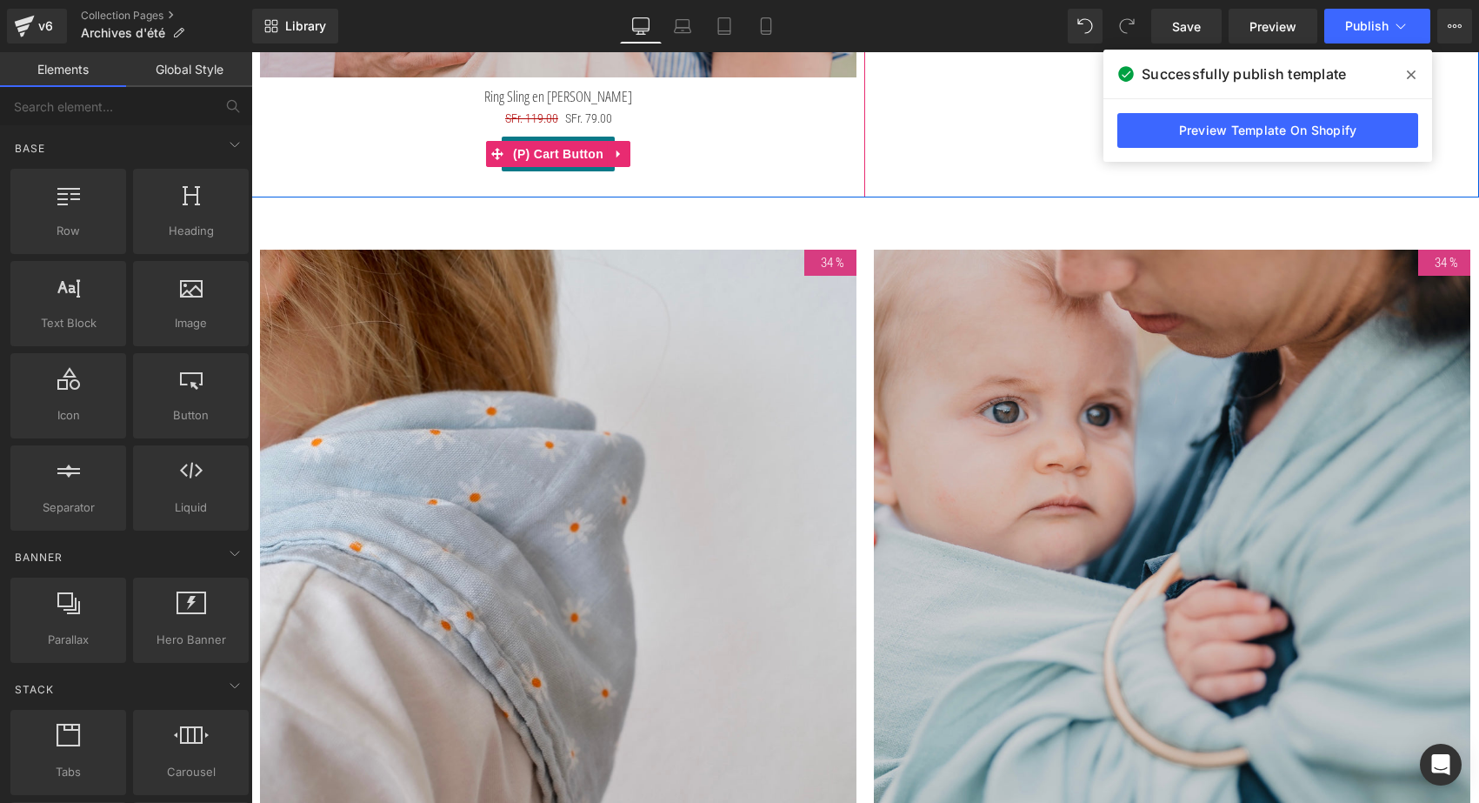
scroll to position [9562, 0]
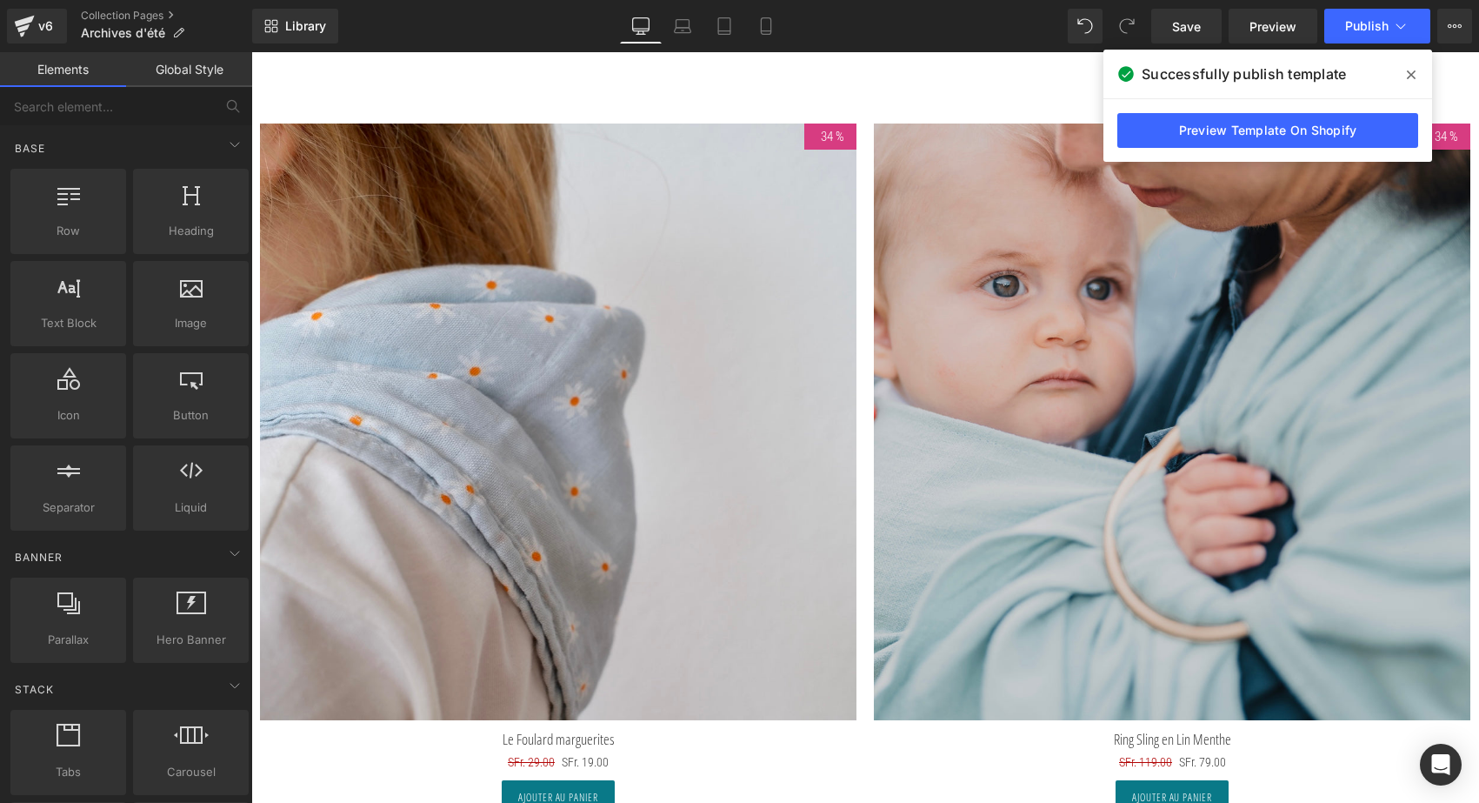
click at [553, 156] on img at bounding box center [558, 422] width 597 height 597
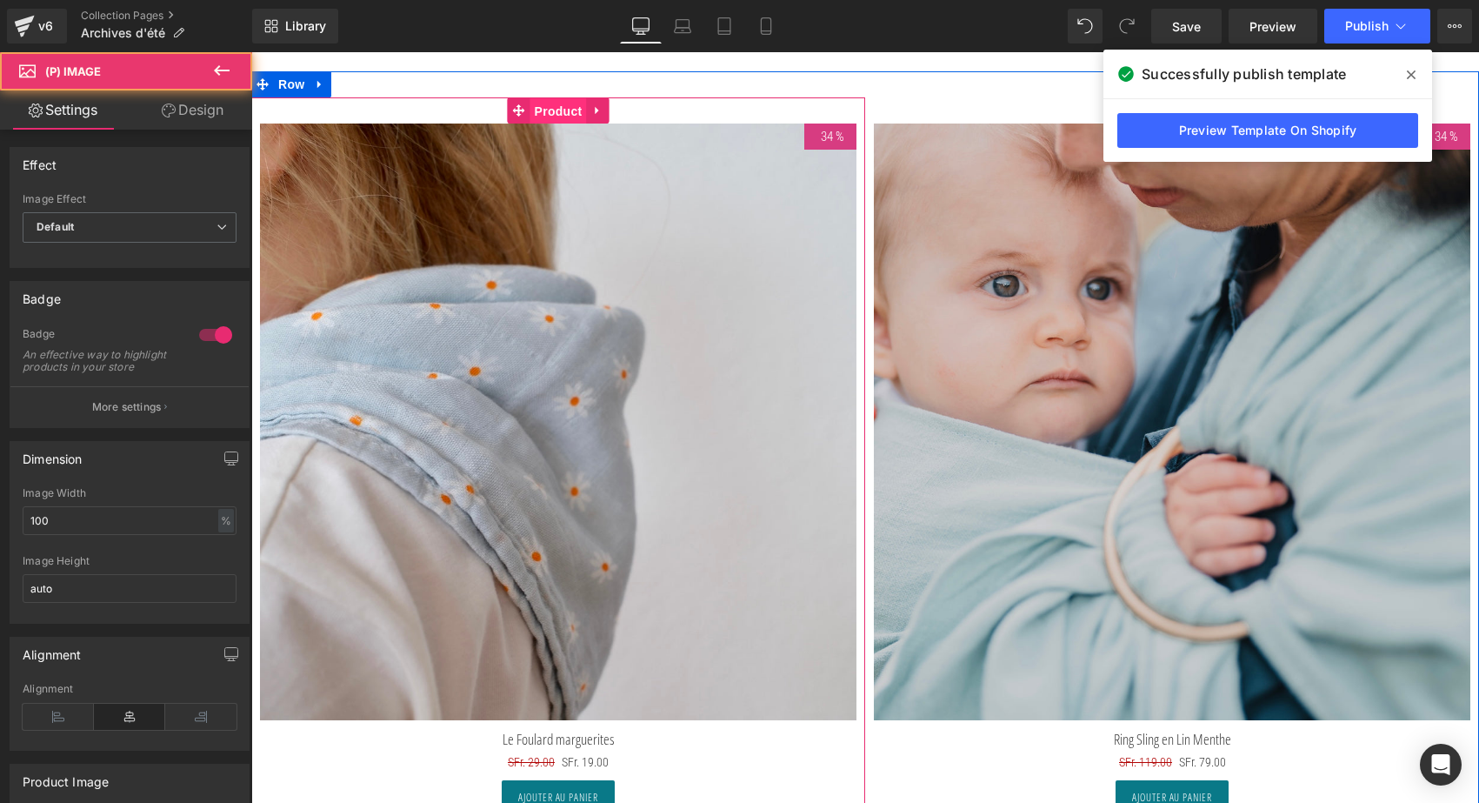
click at [555, 104] on span "Product" at bounding box center [559, 111] width 57 height 26
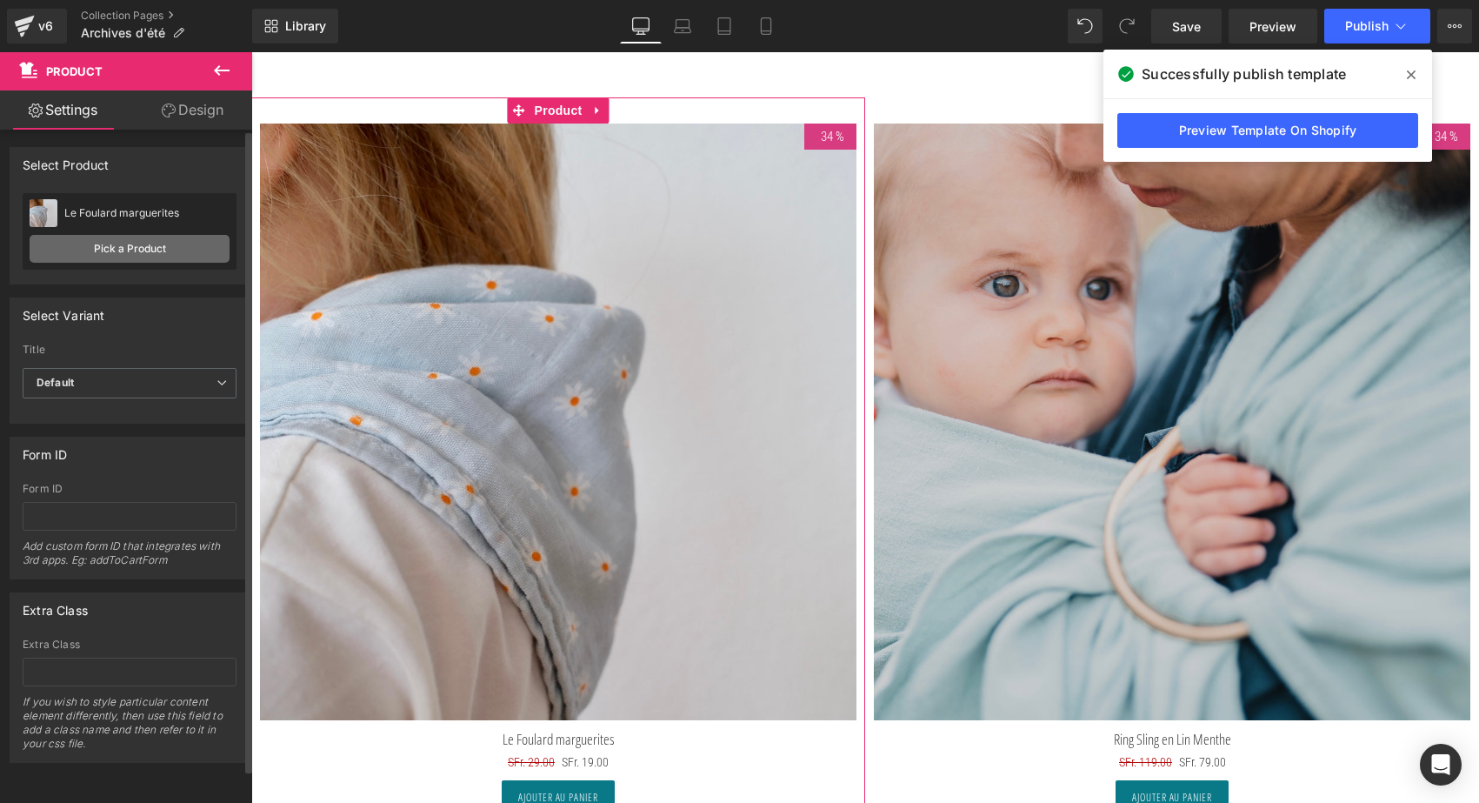
click at [123, 253] on link "Pick a Product" at bounding box center [130, 249] width 200 height 28
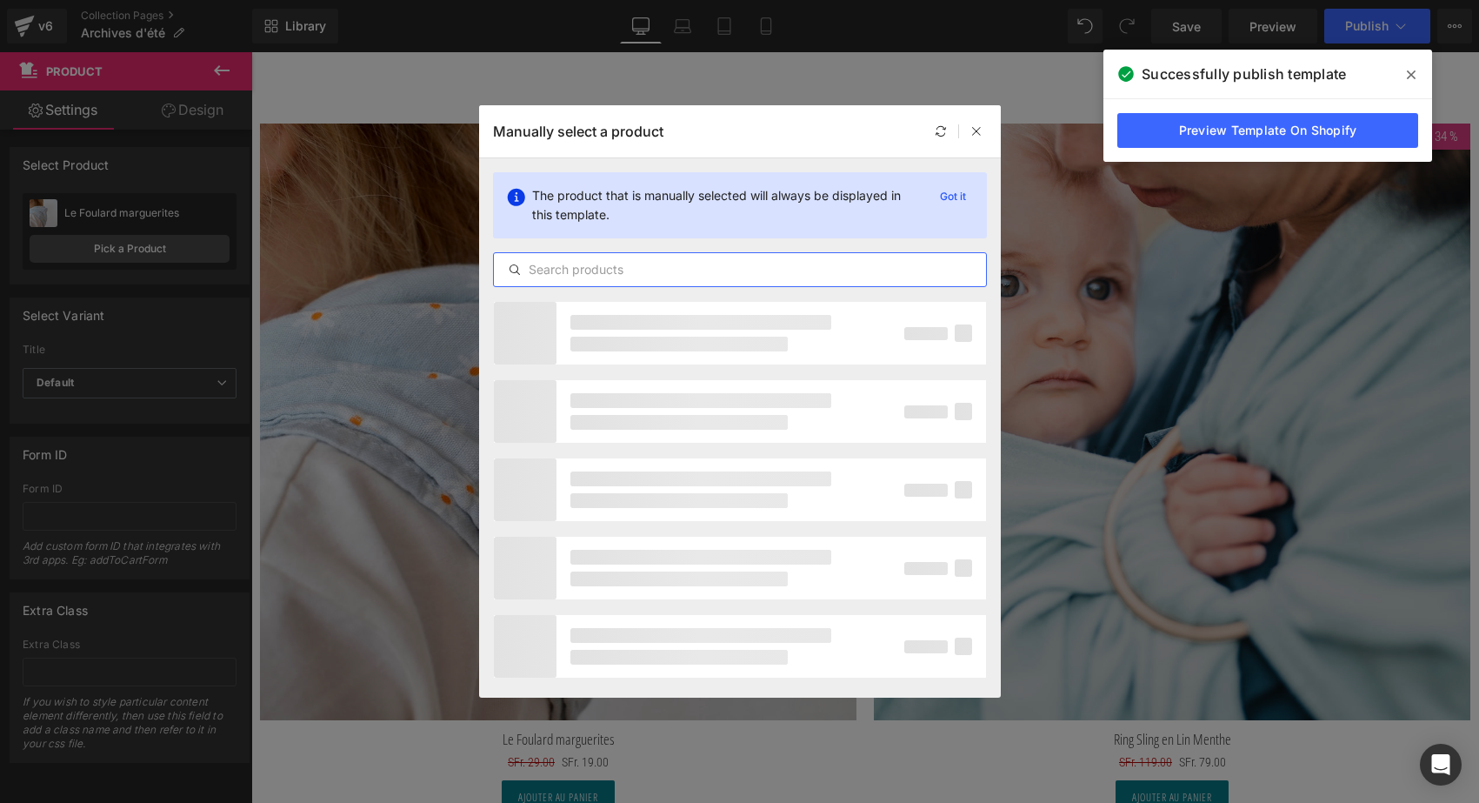
click at [557, 262] on input "text" at bounding box center [740, 269] width 492 height 21
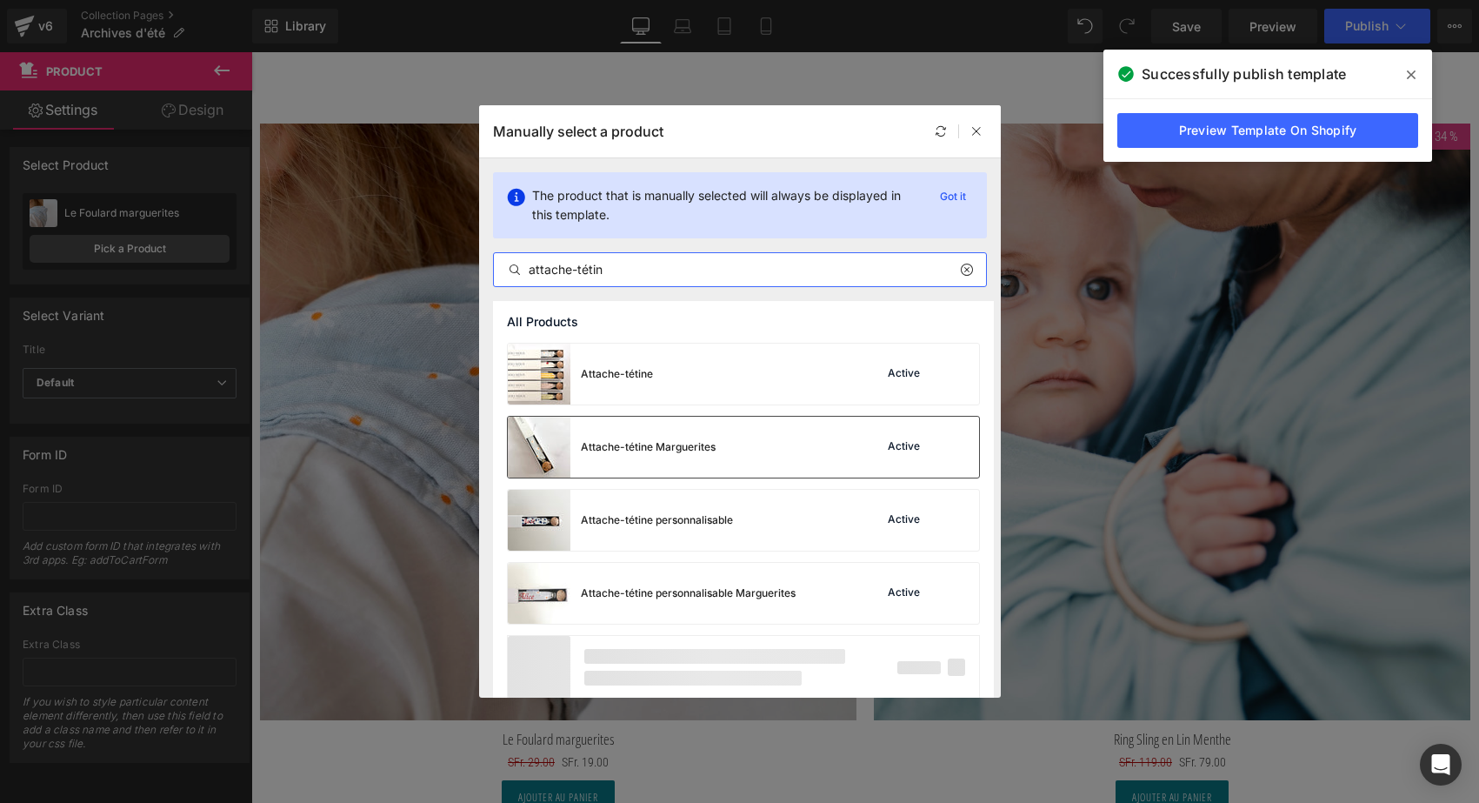
type input "attache-tétin"
click at [617, 447] on div "Attache-tétine Marguerites" at bounding box center [648, 447] width 135 height 16
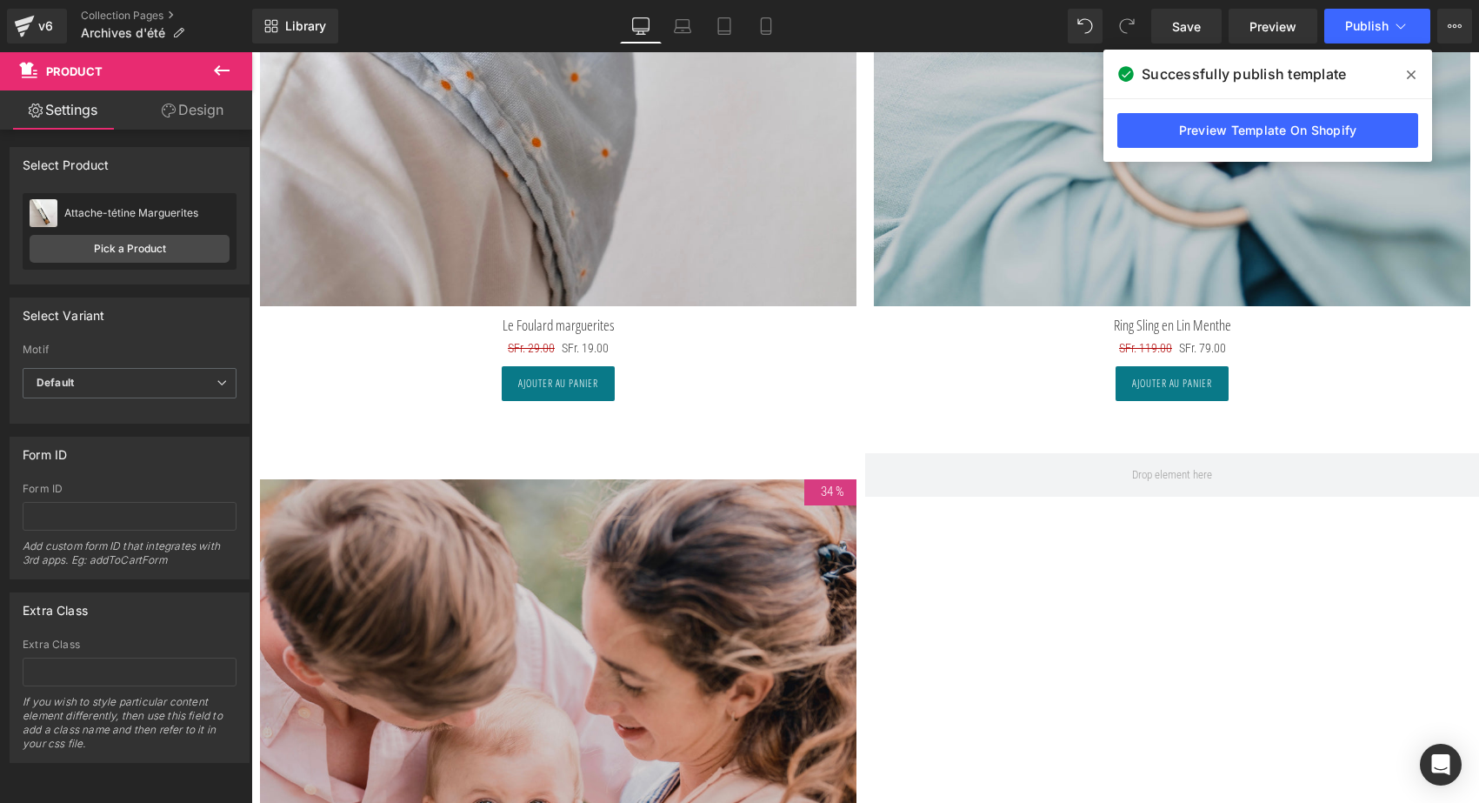
scroll to position [8456, 0]
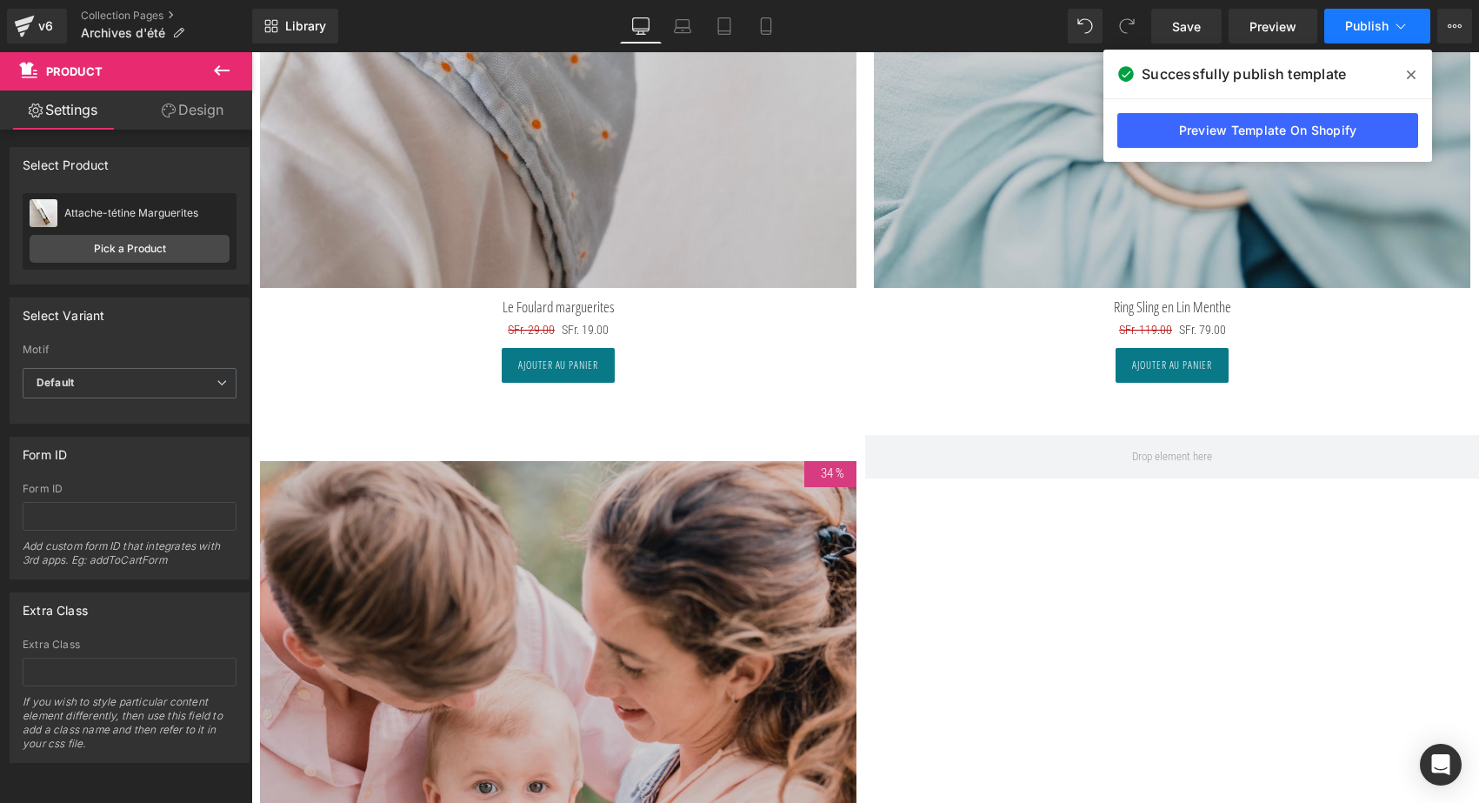
click at [1364, 23] on span "Publish" at bounding box center [1367, 26] width 43 height 14
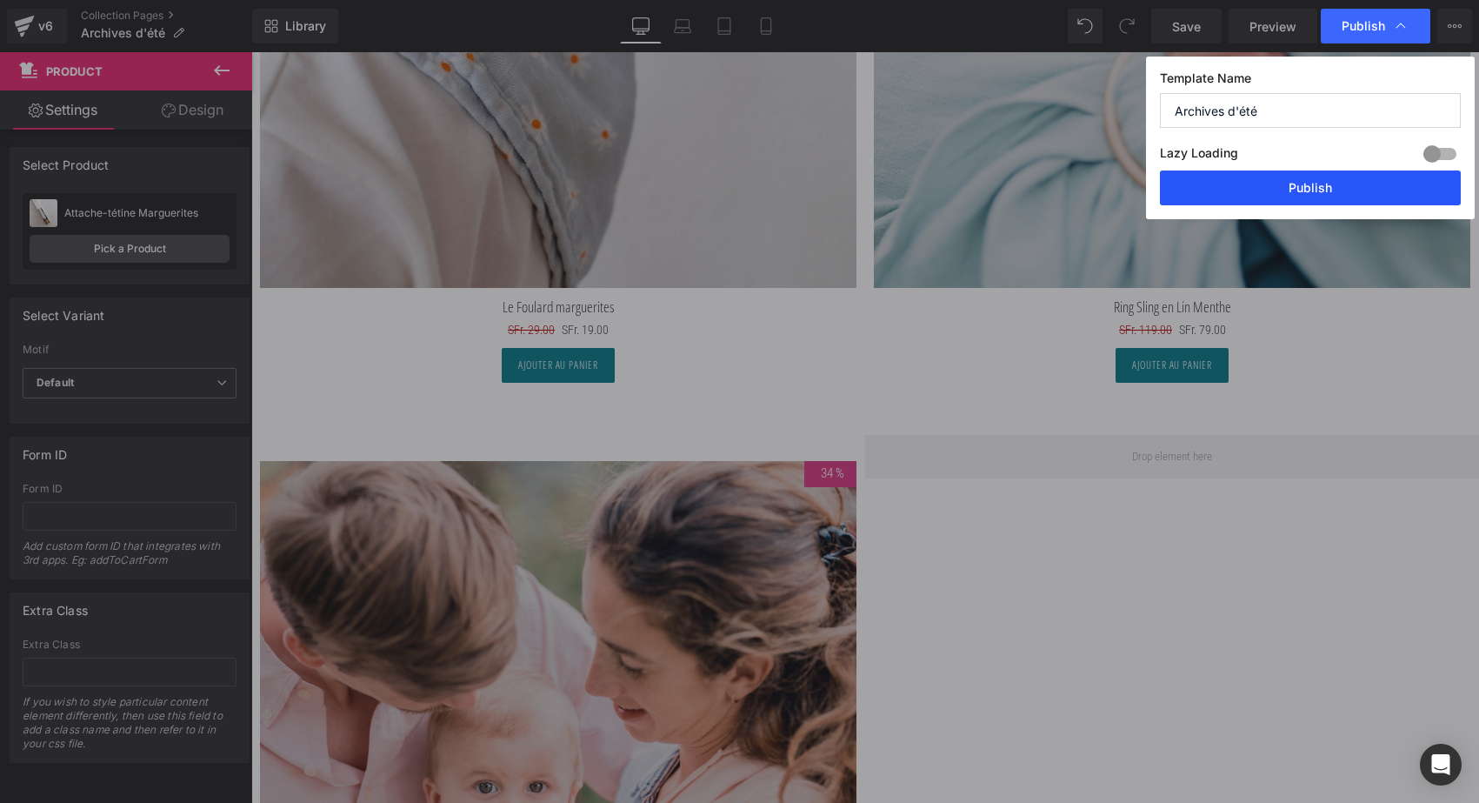
click at [1317, 187] on button "Publish" at bounding box center [1310, 187] width 301 height 35
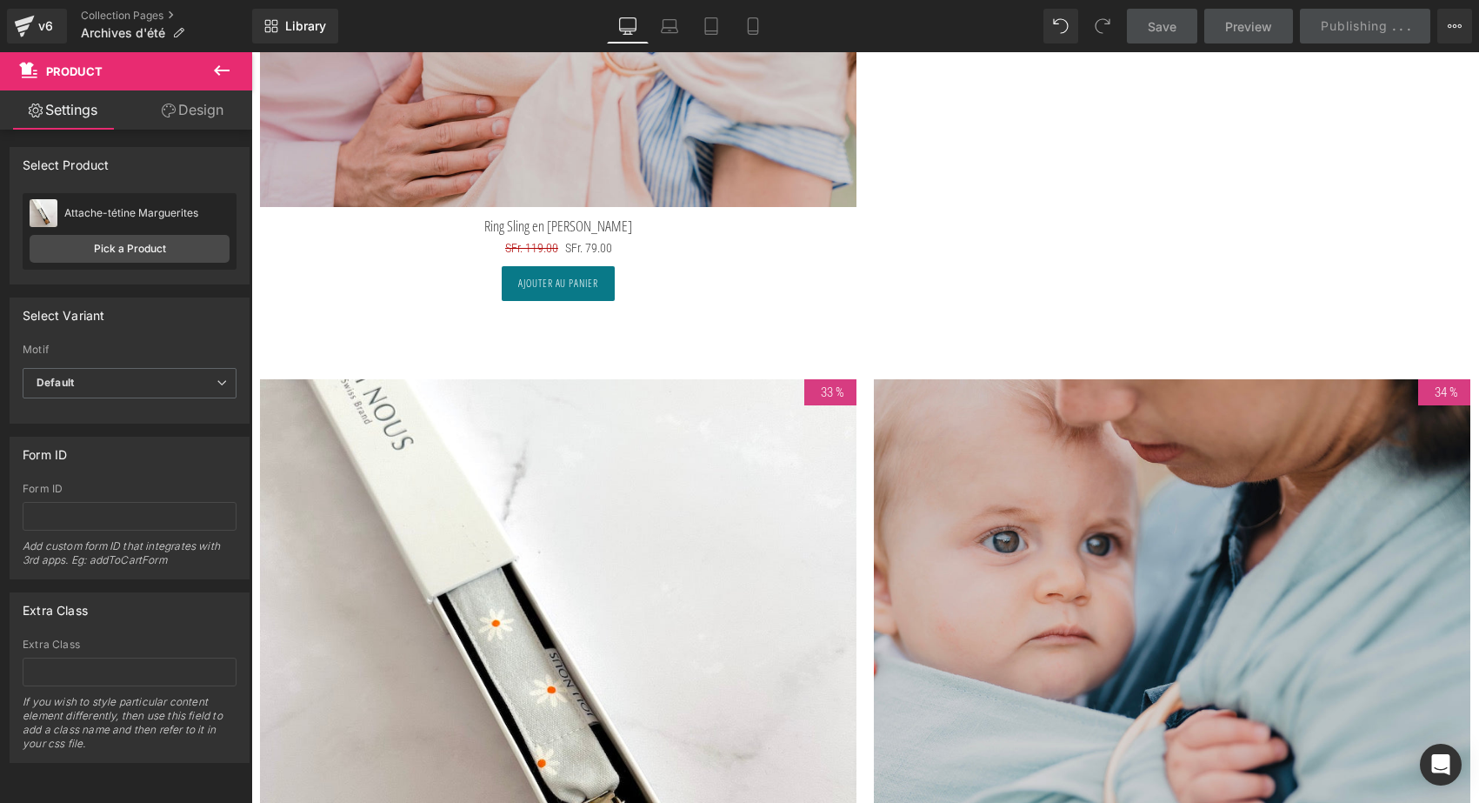
scroll to position [9497, 0]
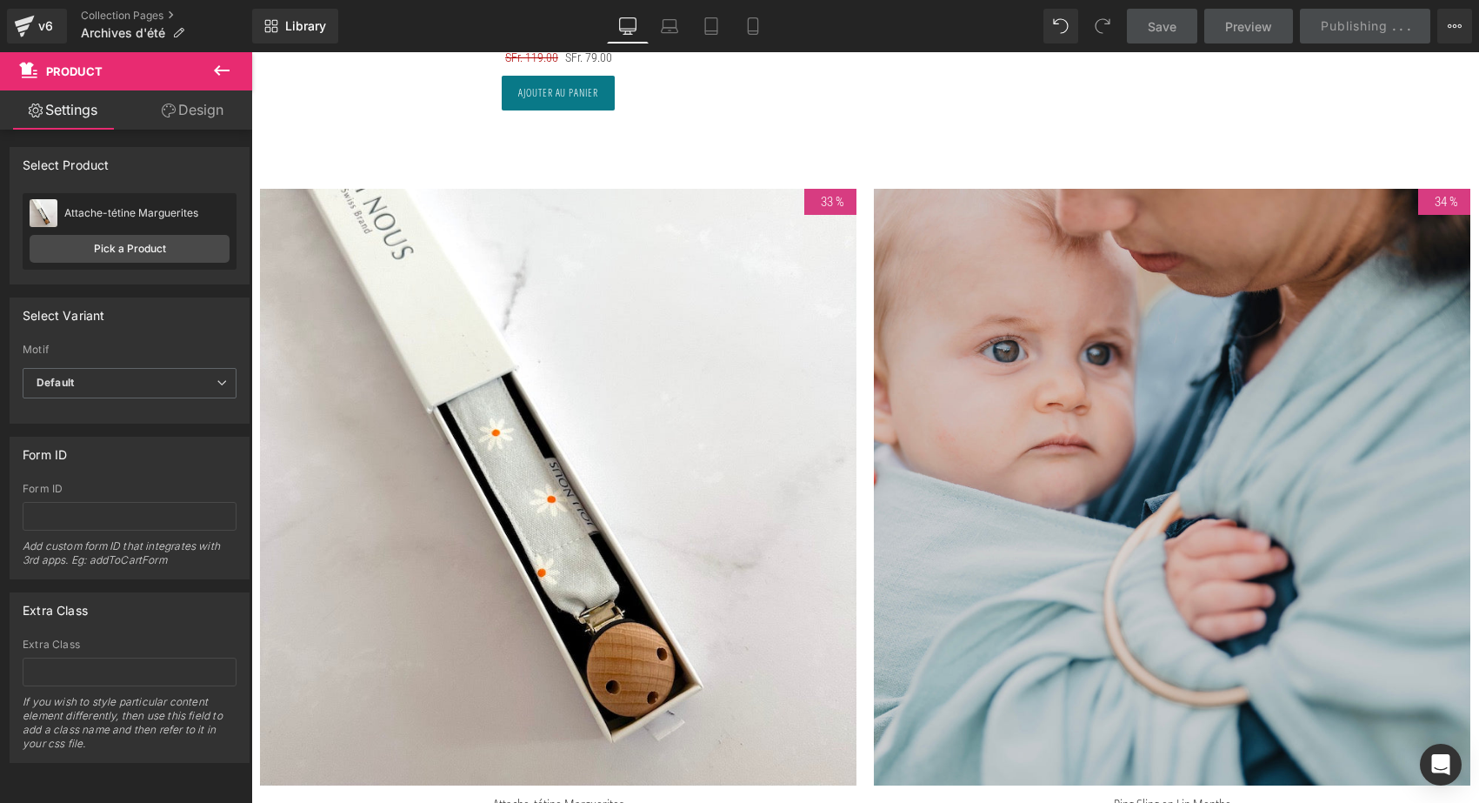
click at [1219, 284] on img at bounding box center [1172, 487] width 597 height 597
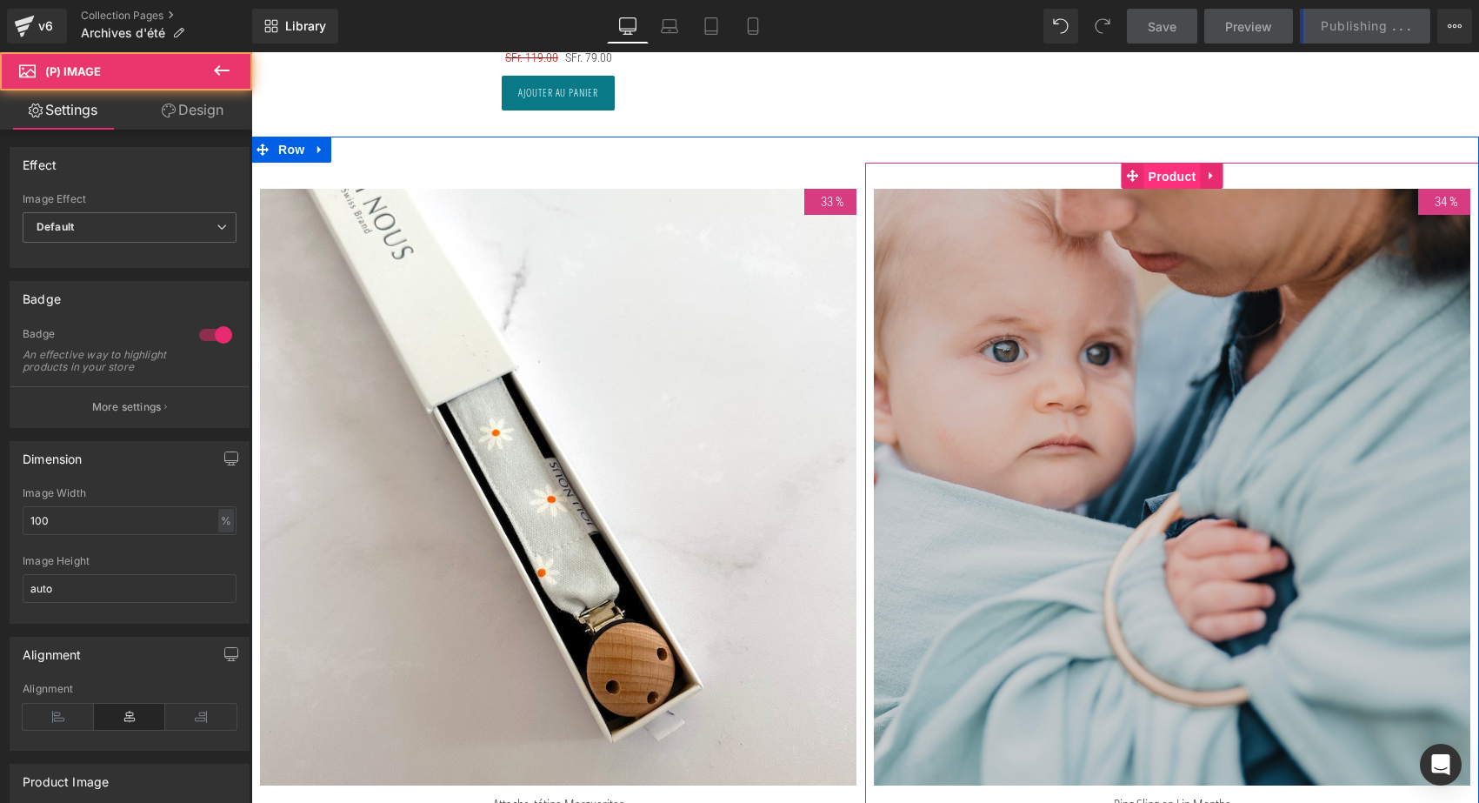
click at [1164, 164] on span "Product" at bounding box center [1173, 177] width 57 height 26
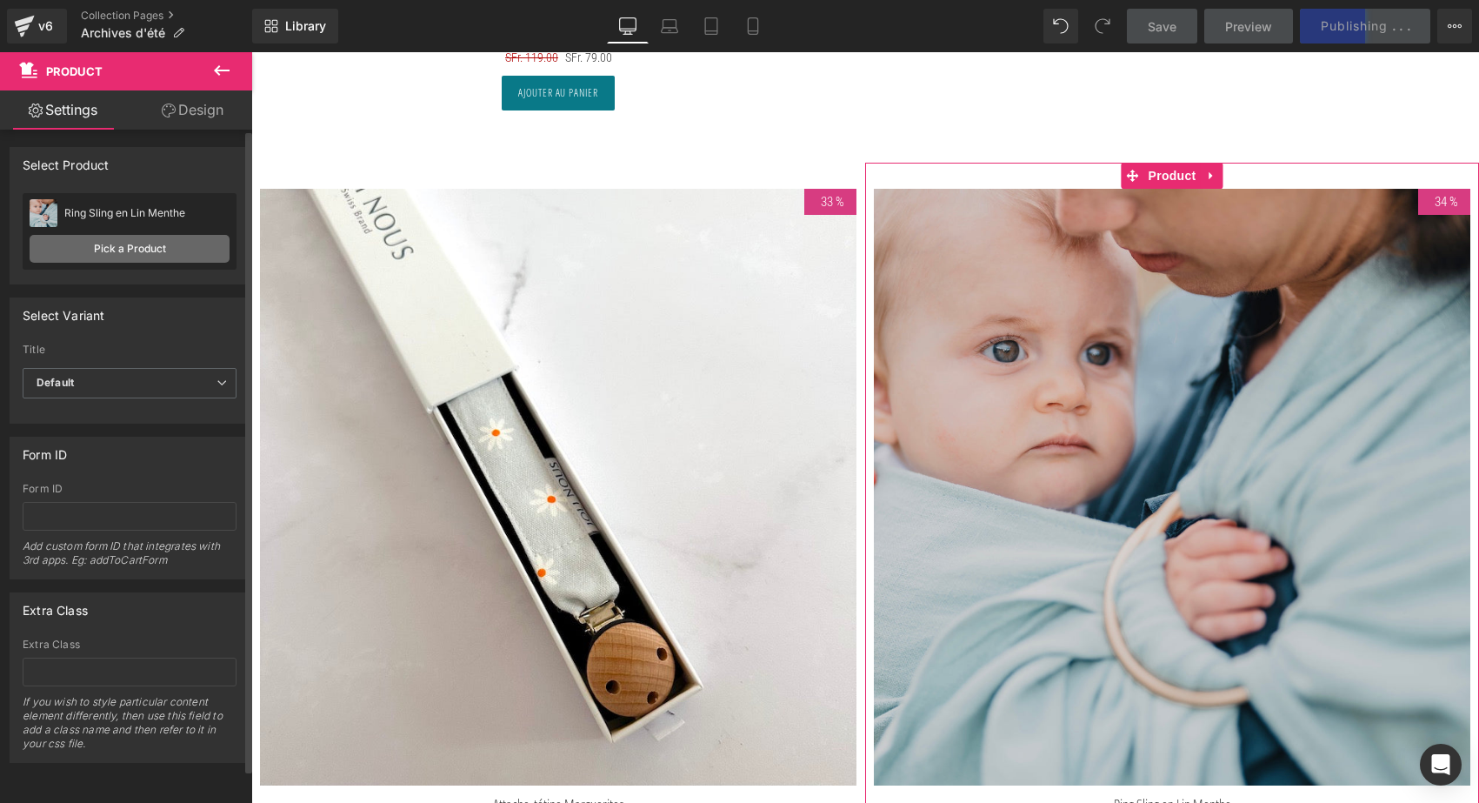
click at [126, 254] on link "Pick a Product" at bounding box center [130, 249] width 200 height 28
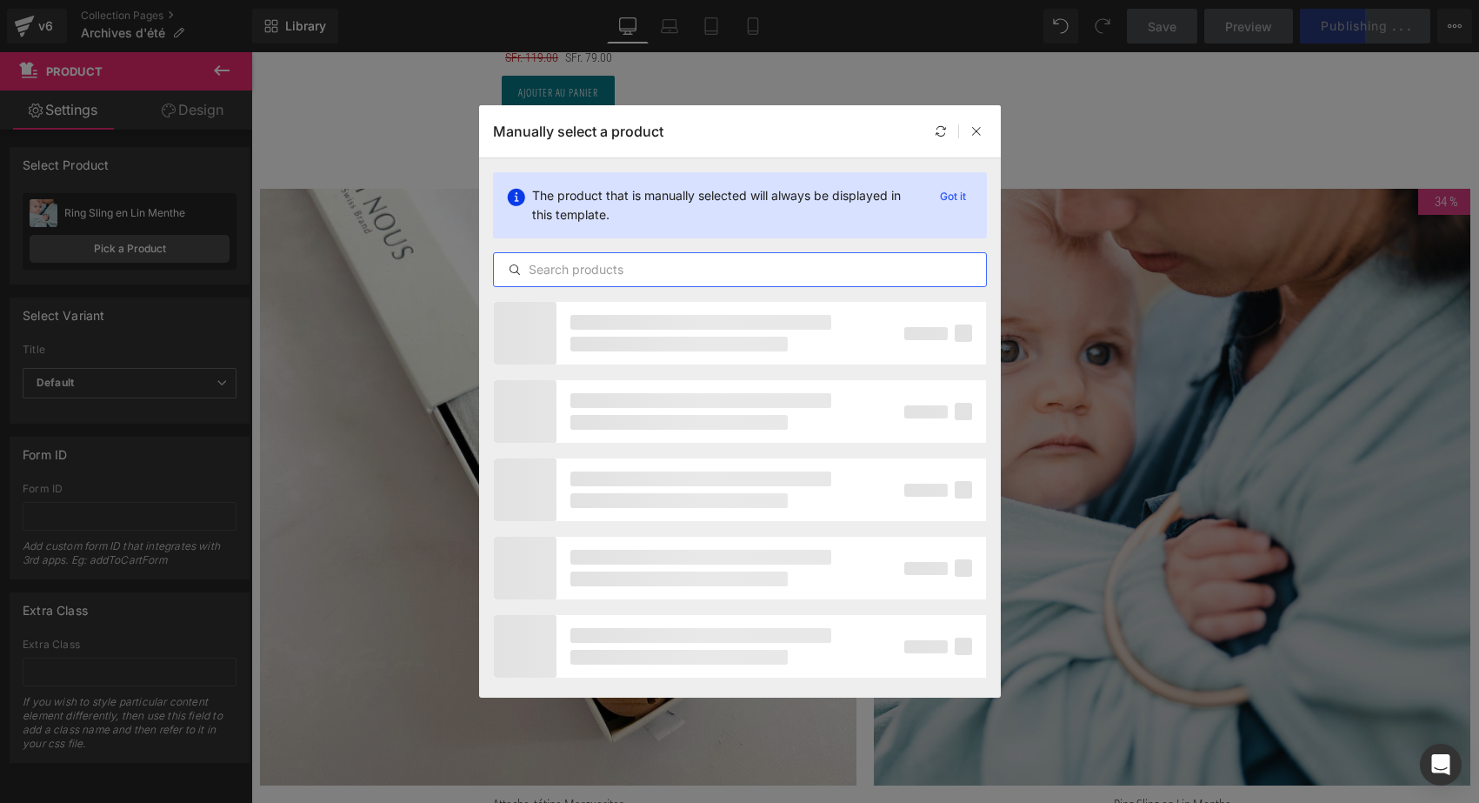
click at [559, 264] on input "text" at bounding box center [740, 269] width 492 height 21
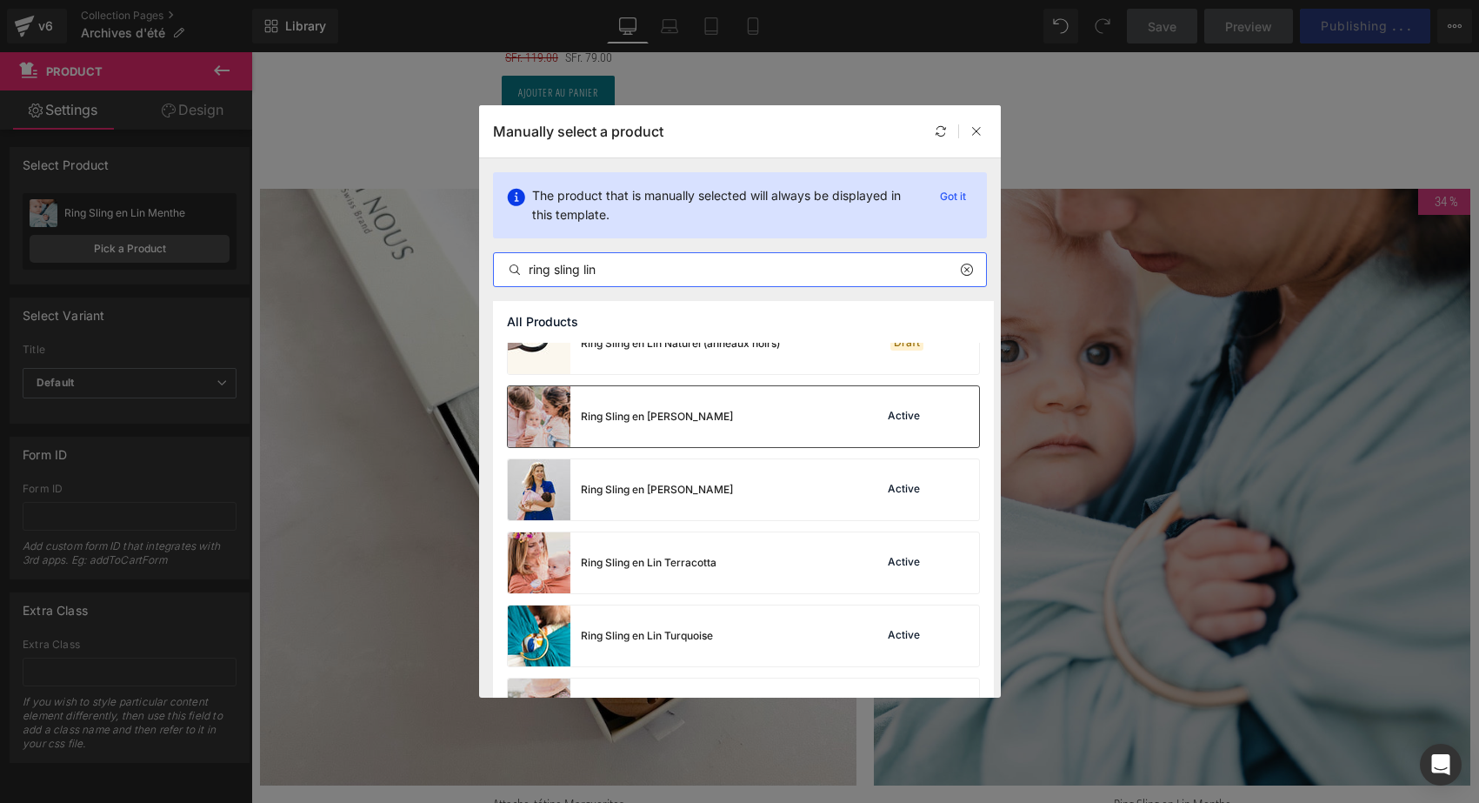
scroll to position [829, 0]
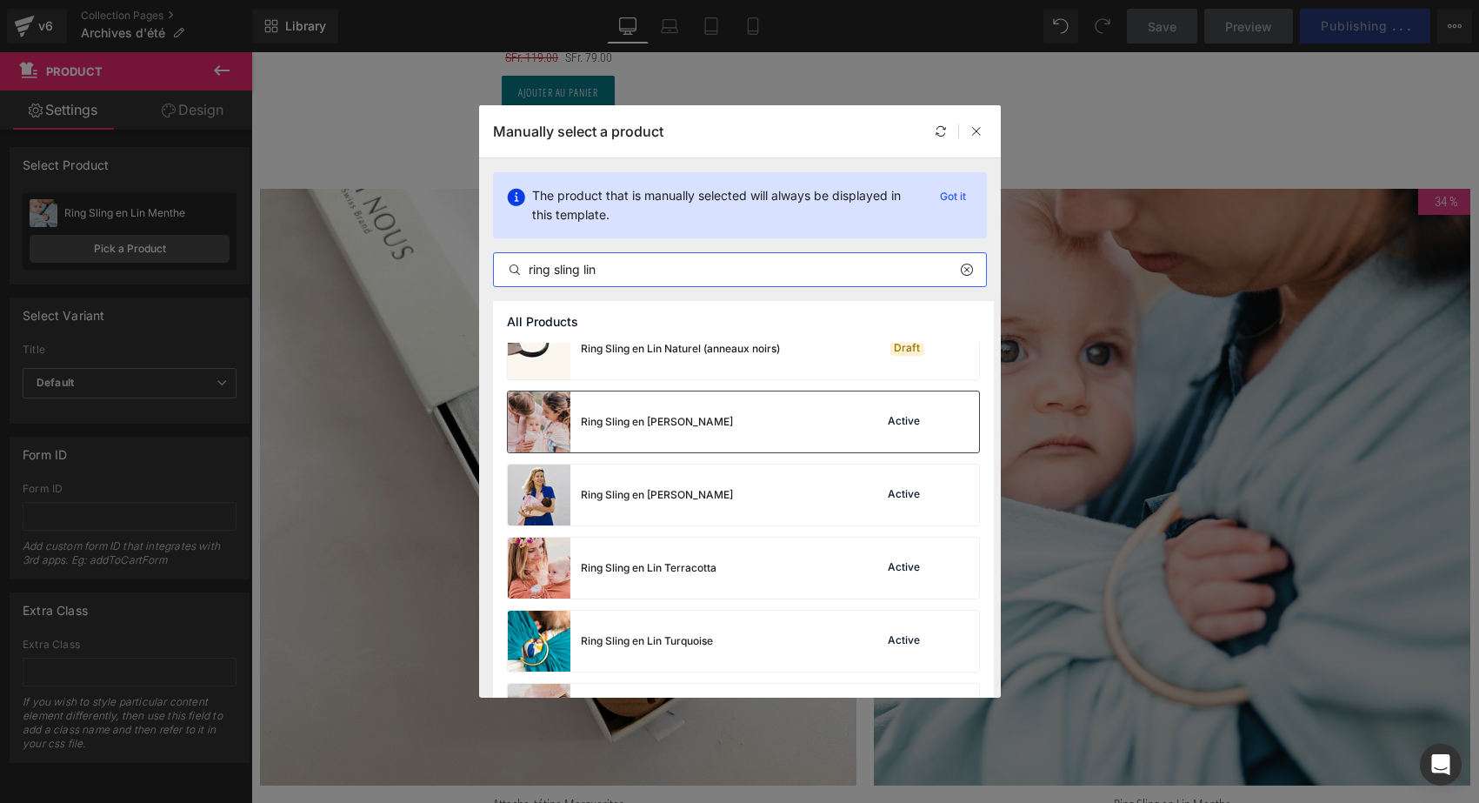
type input "ring sling lin"
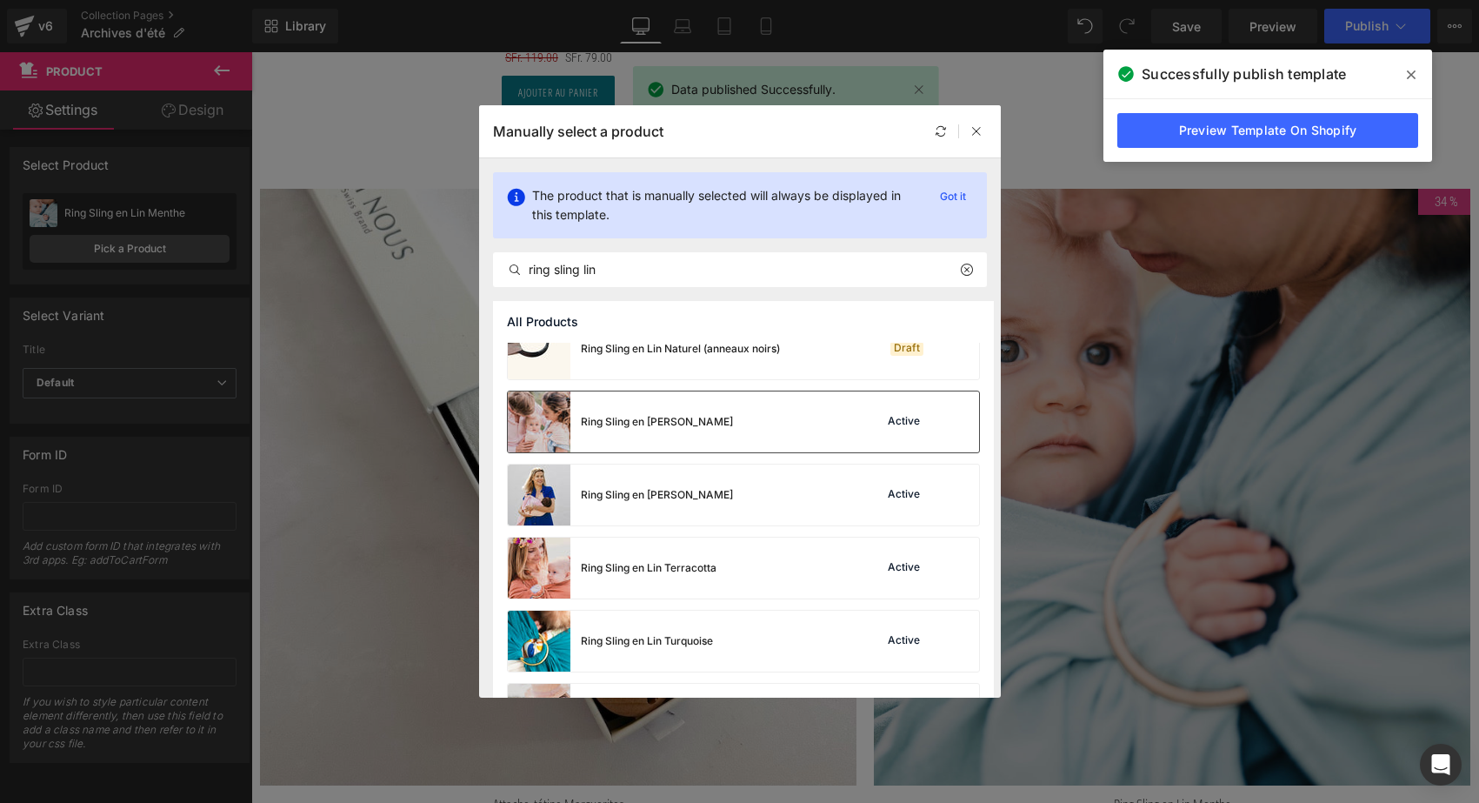
click at [657, 444] on div "Ring Sling en [PERSON_NAME]" at bounding box center [620, 421] width 225 height 61
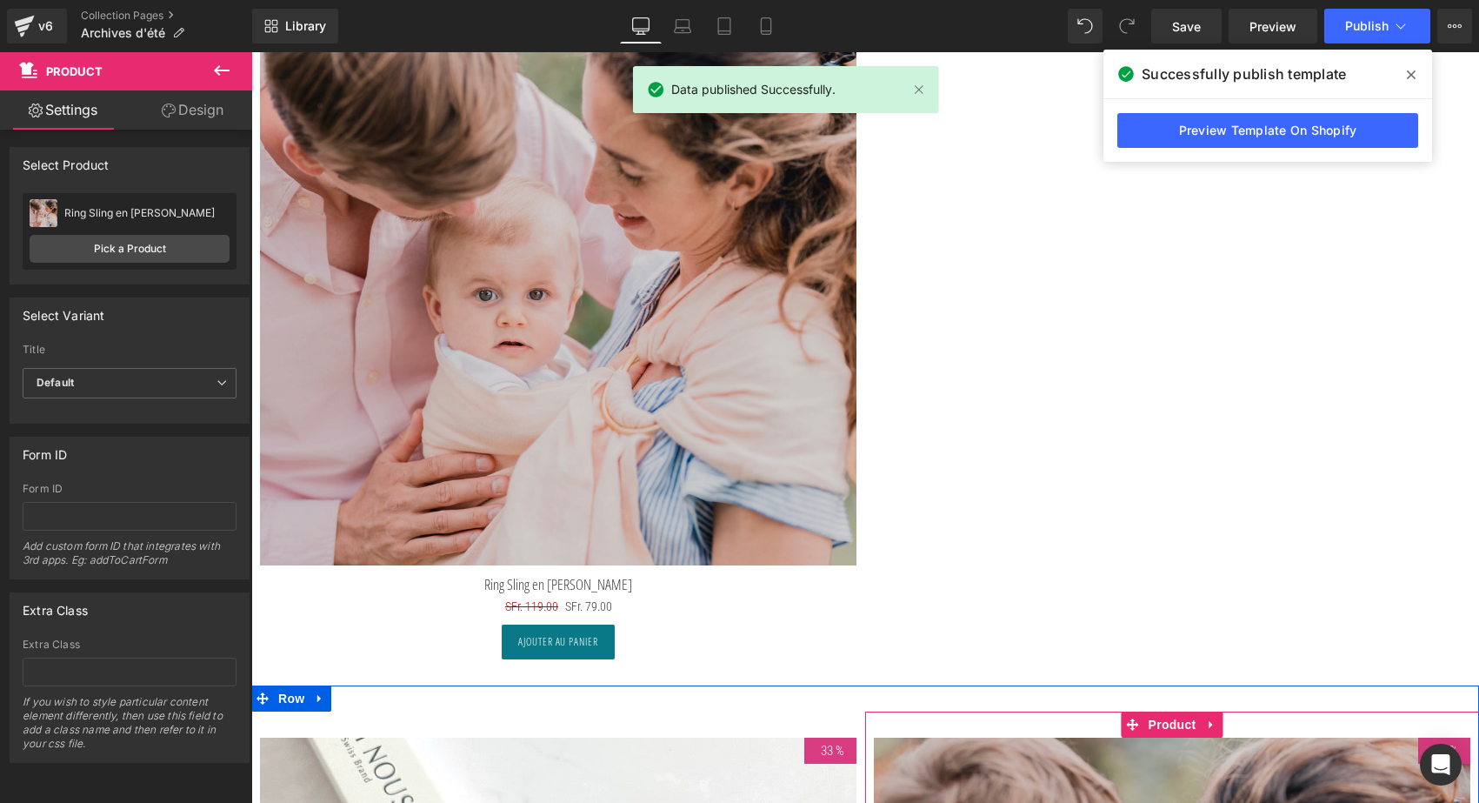
scroll to position [8738, 0]
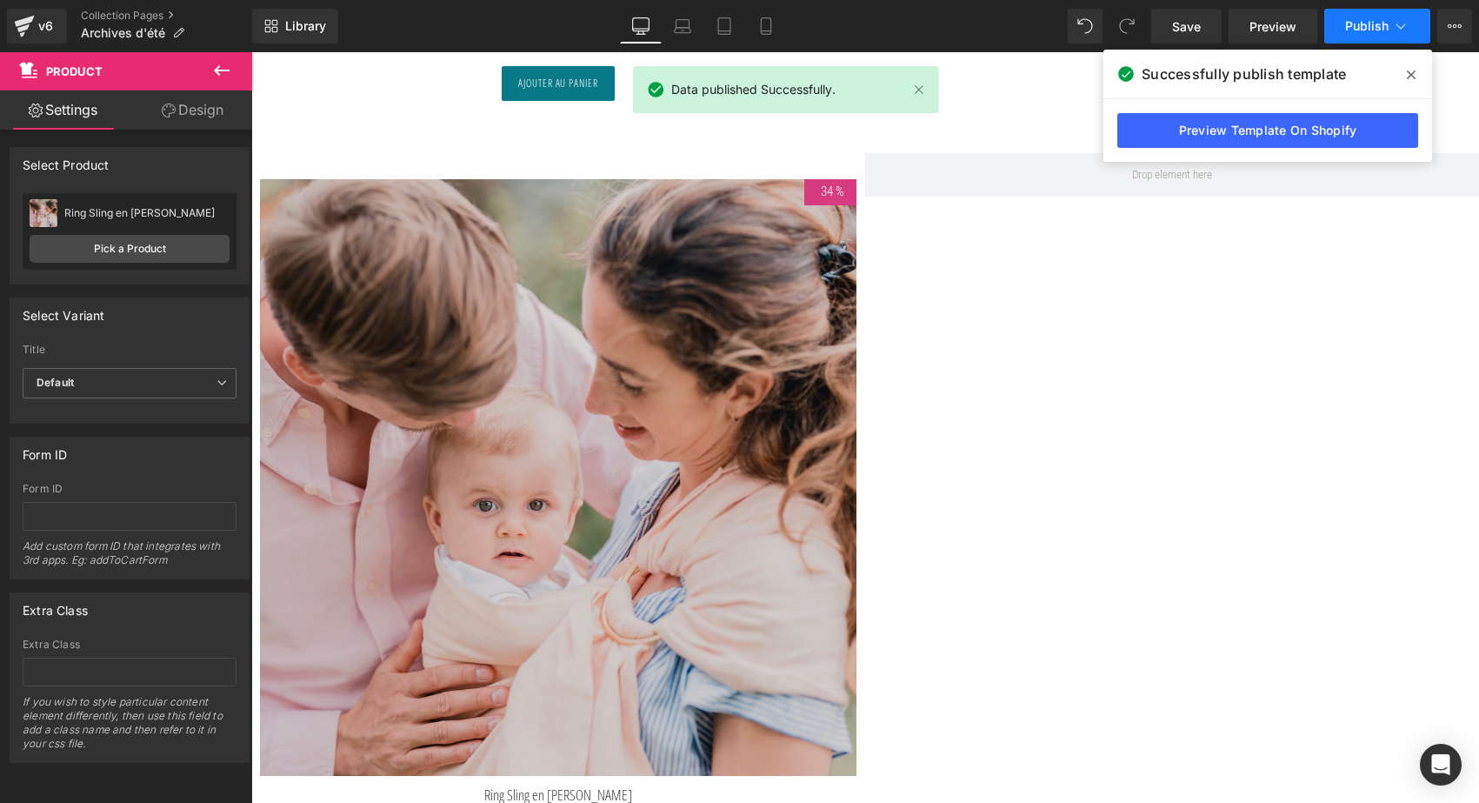
click at [1352, 24] on span "Publish" at bounding box center [1367, 26] width 43 height 14
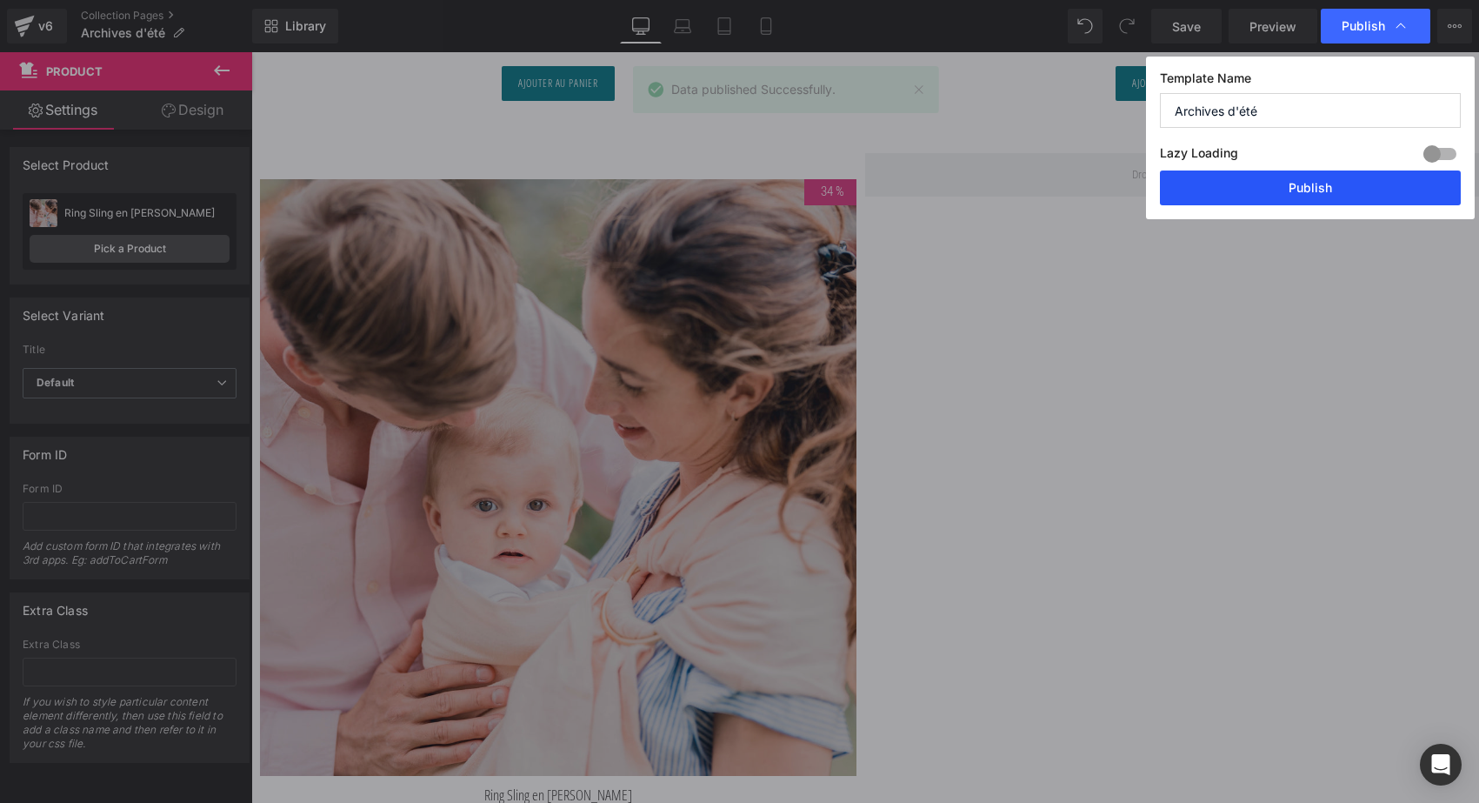
click at [1304, 191] on button "Publish" at bounding box center [1310, 187] width 301 height 35
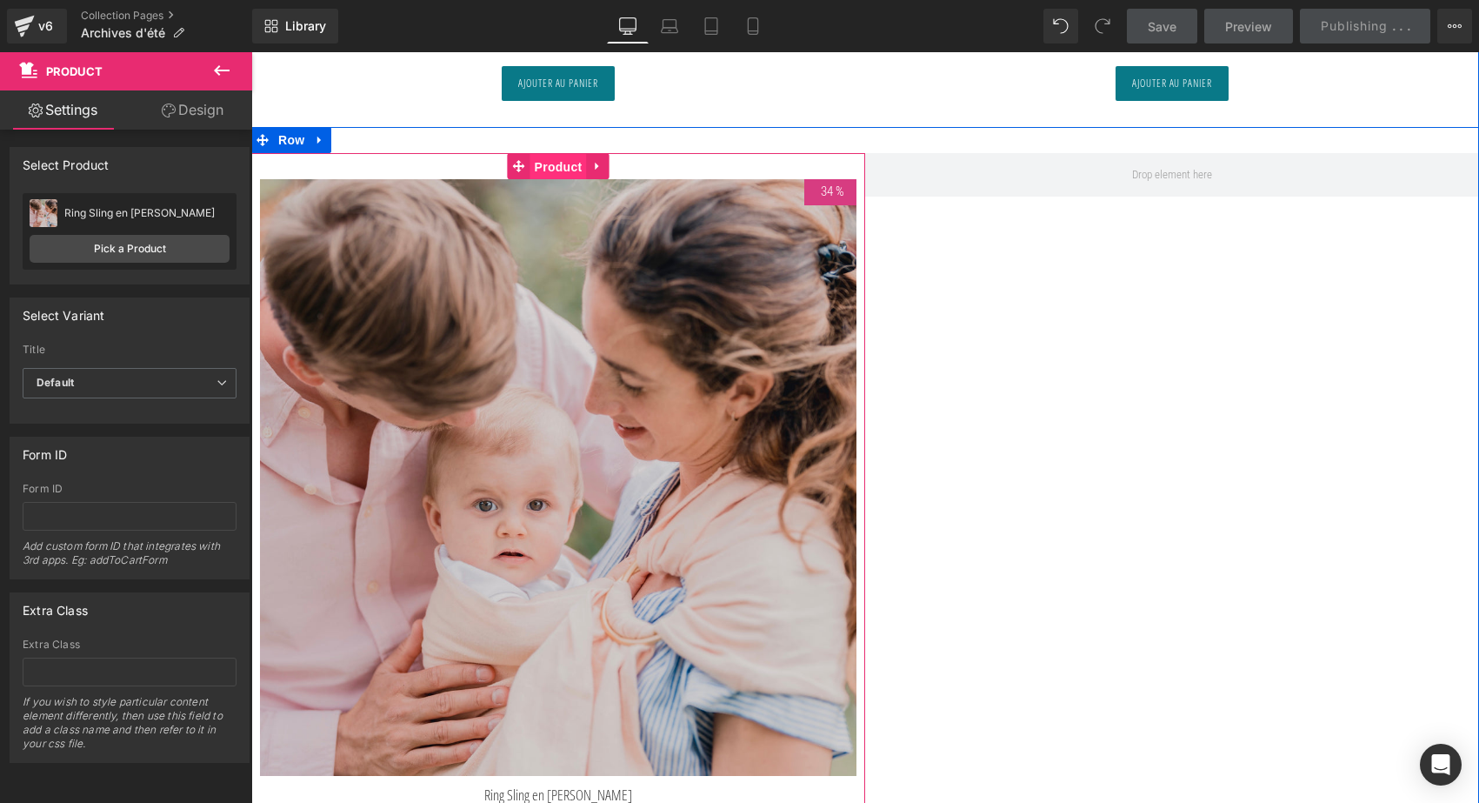
click at [563, 163] on span "Product" at bounding box center [559, 167] width 57 height 26
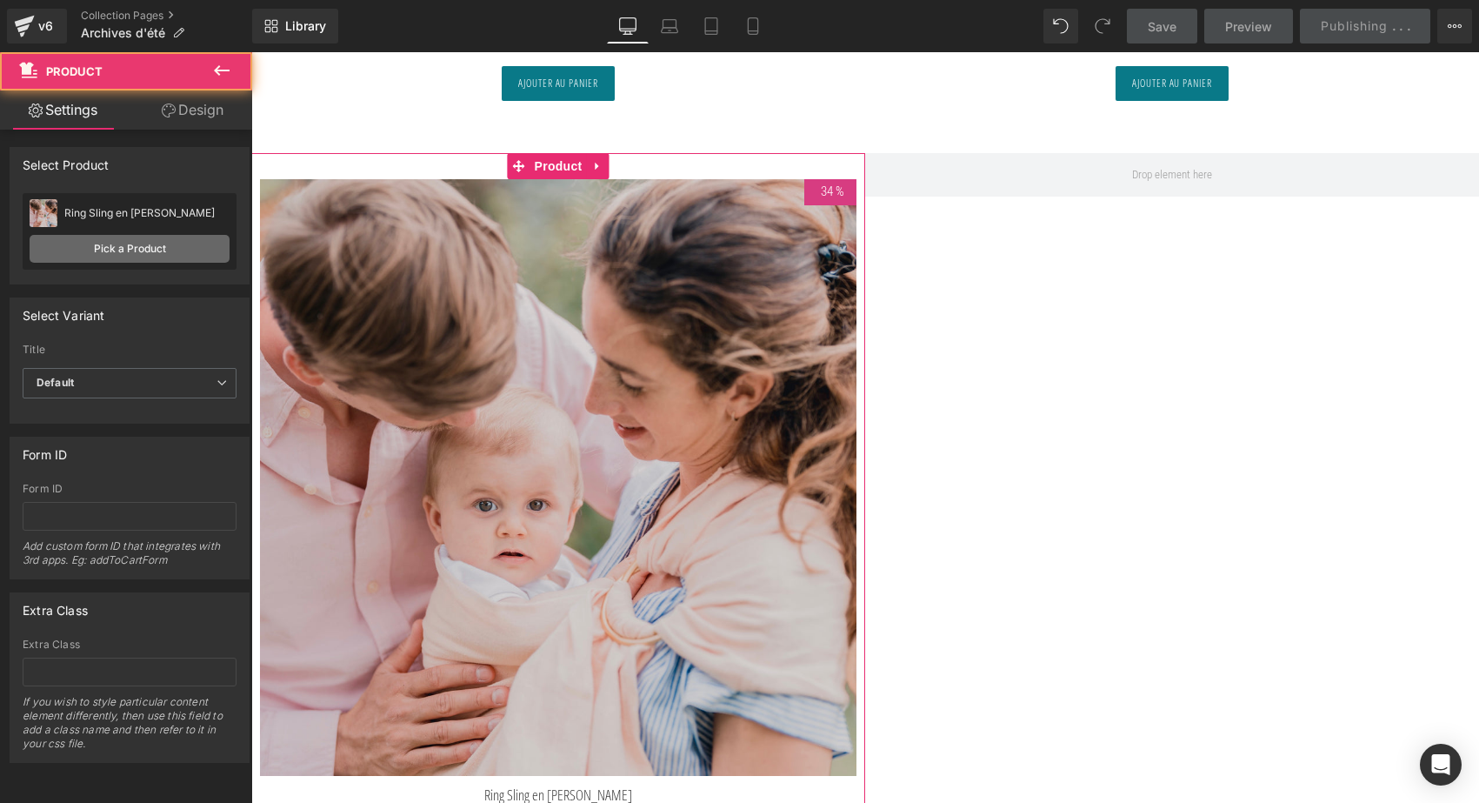
click at [131, 253] on link "Pick a Product" at bounding box center [130, 249] width 200 height 28
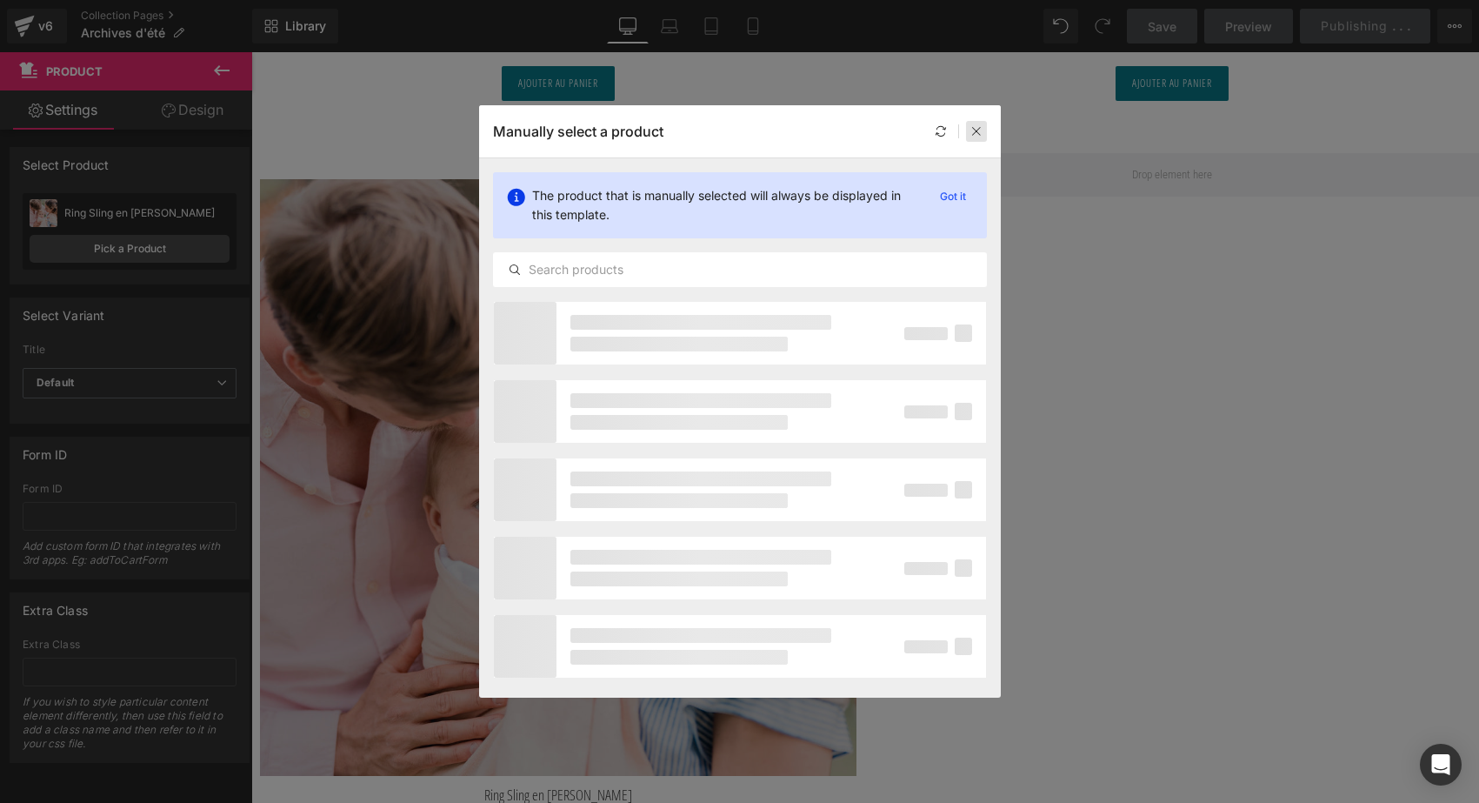
click at [981, 129] on icon at bounding box center [977, 131] width 12 height 12
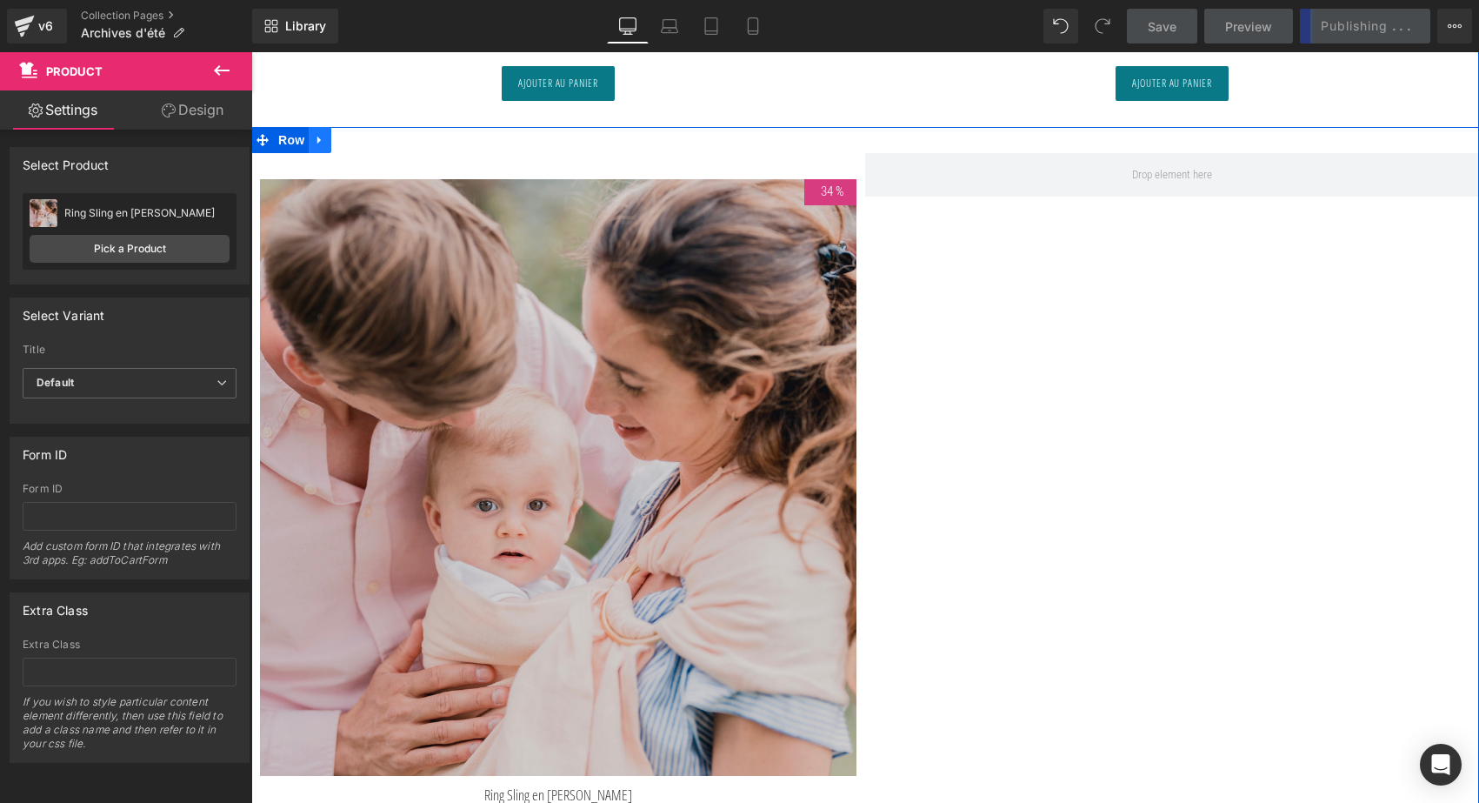
click at [321, 133] on icon at bounding box center [320, 139] width 12 height 13
click at [359, 134] on icon at bounding box center [365, 140] width 12 height 12
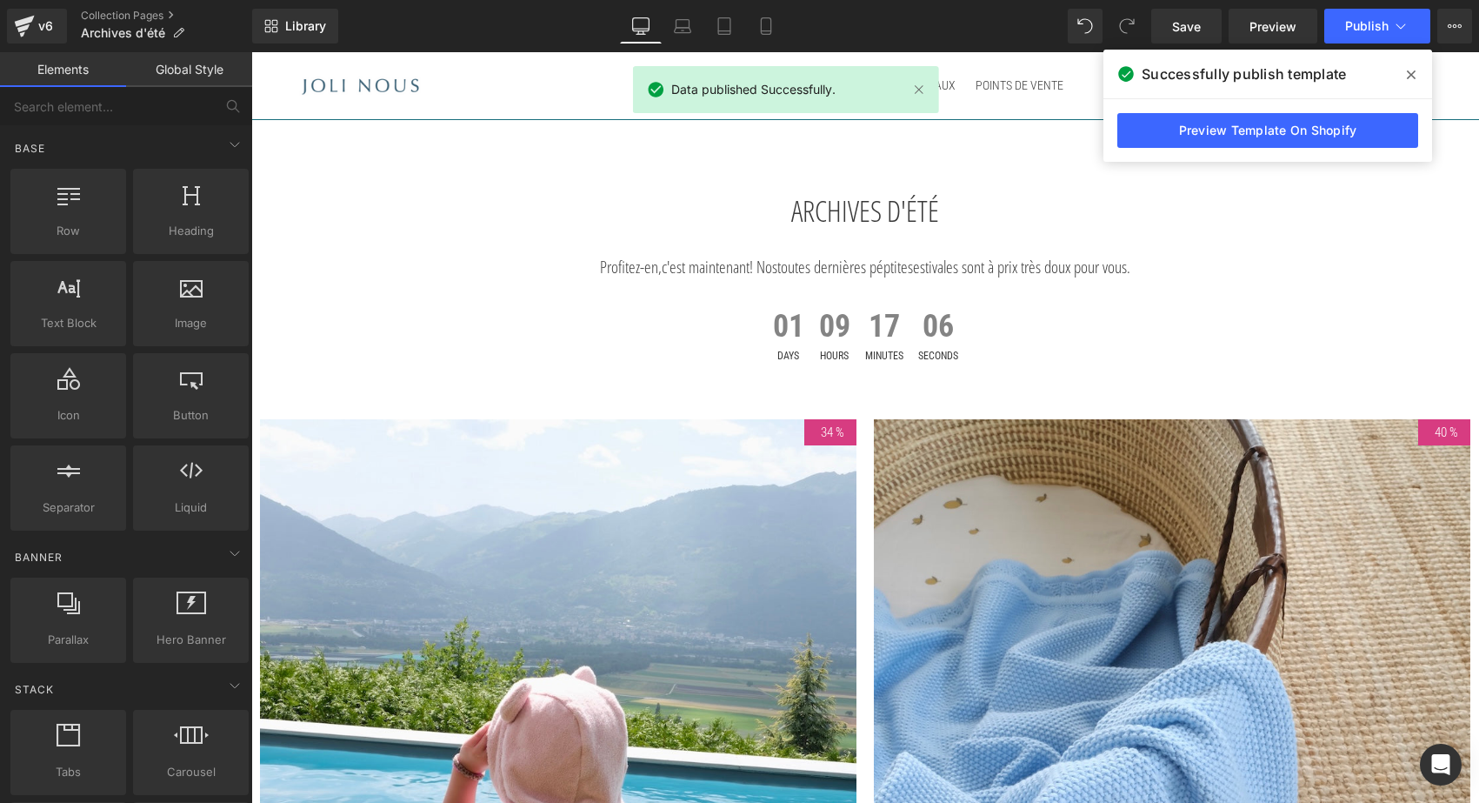
scroll to position [0, 0]
click at [1372, 25] on span "Publish" at bounding box center [1367, 26] width 43 height 14
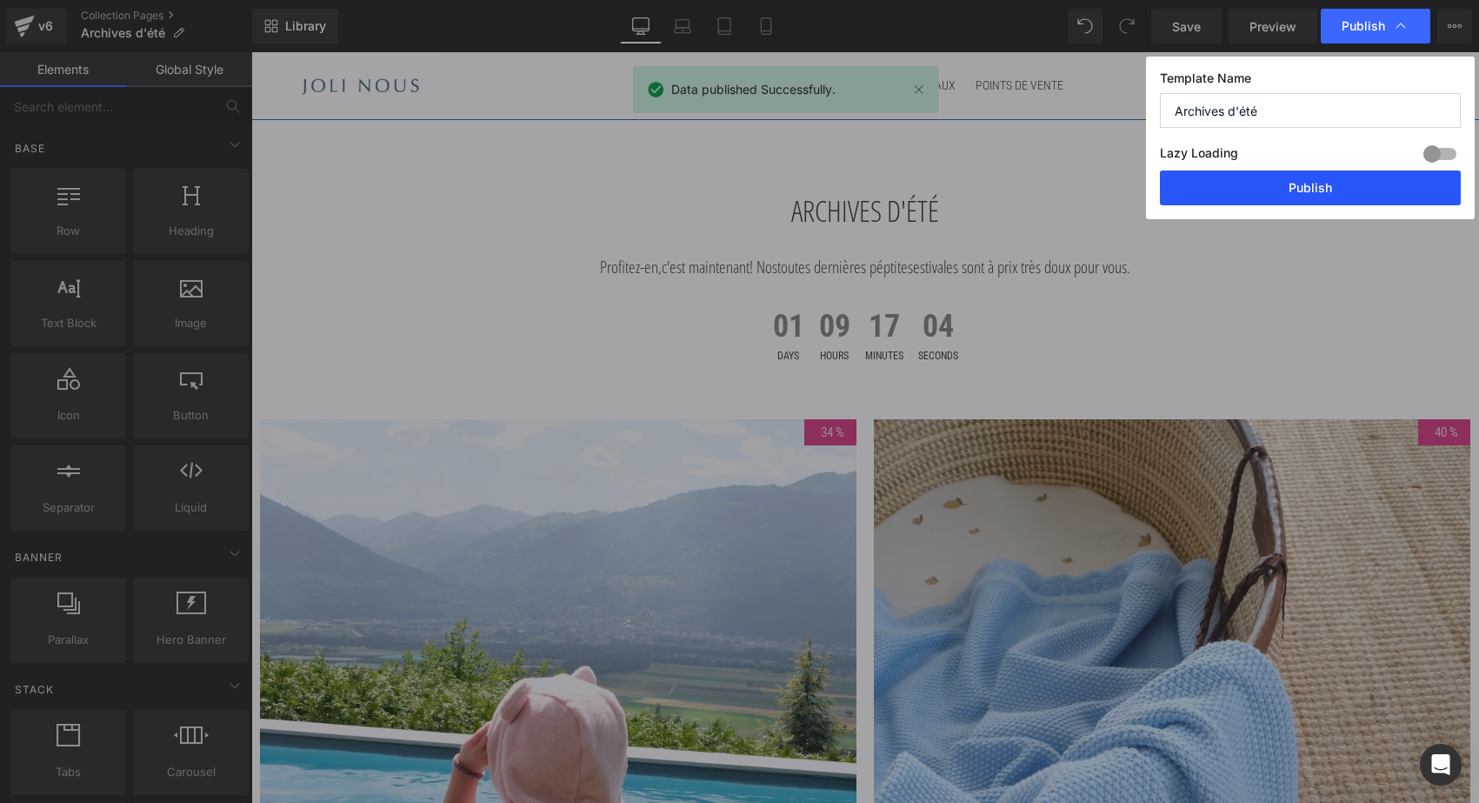
click at [1340, 184] on button "Publish" at bounding box center [1310, 187] width 301 height 35
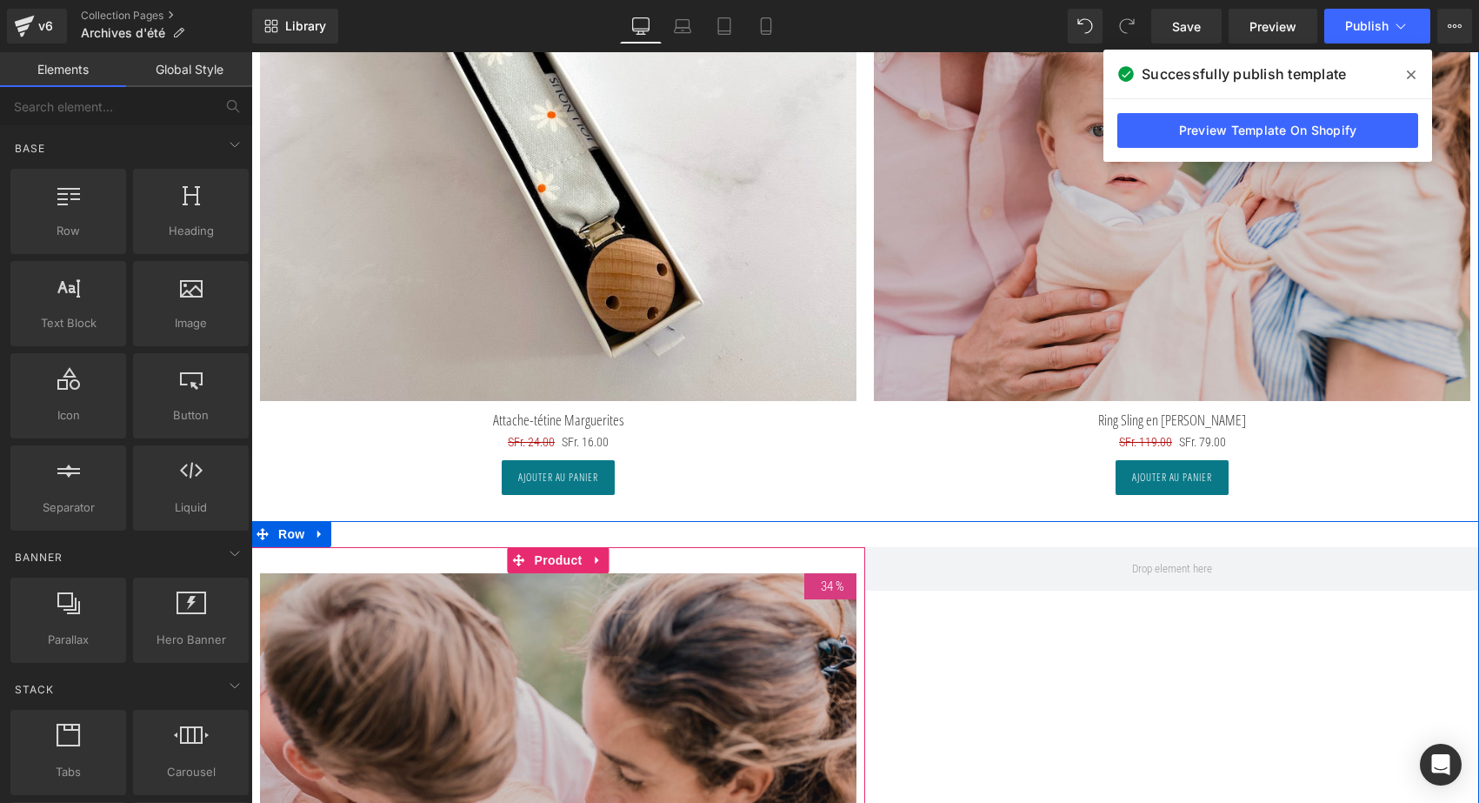
scroll to position [9177, 0]
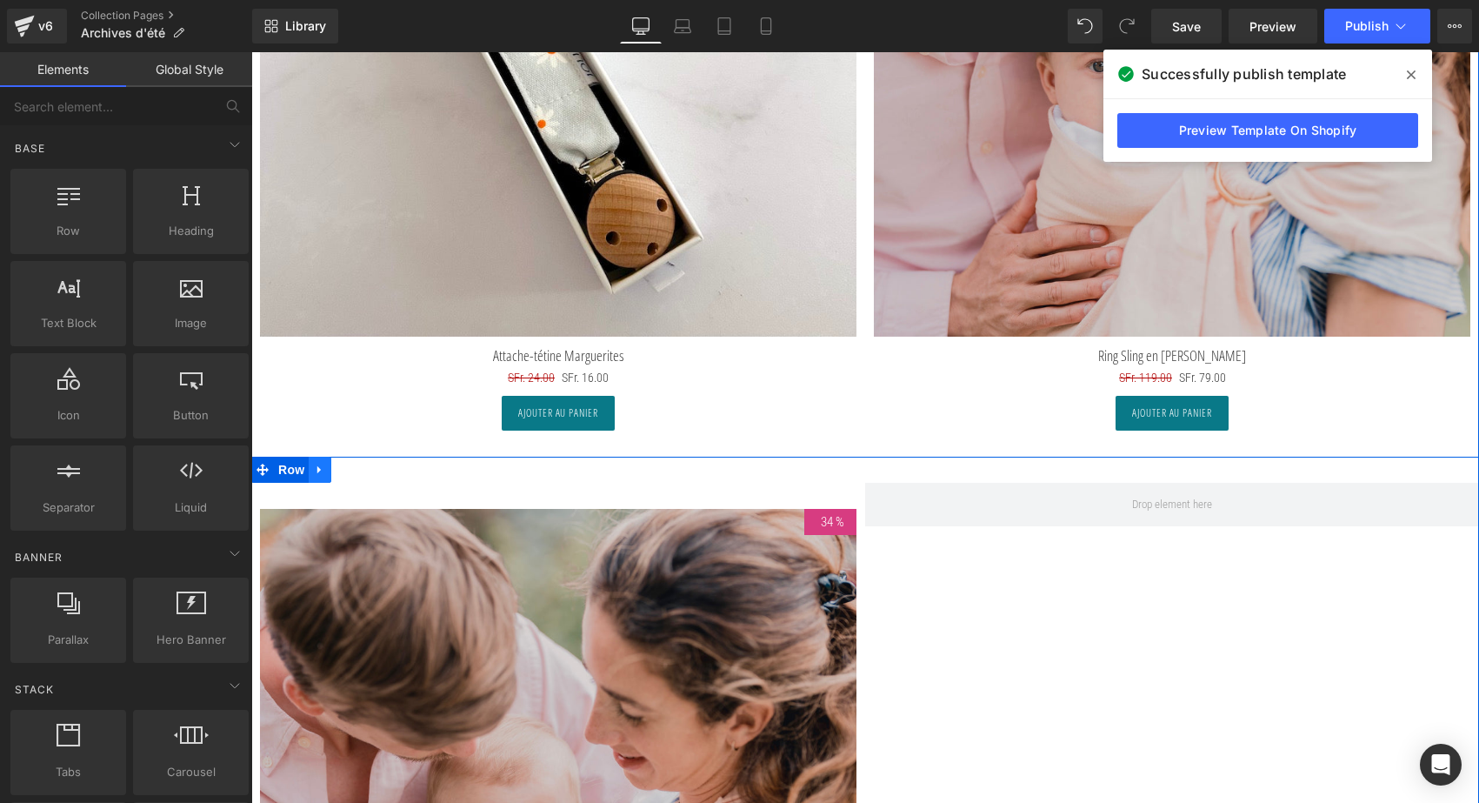
click at [319, 464] on icon at bounding box center [320, 470] width 12 height 13
click at [366, 464] on icon at bounding box center [365, 470] width 12 height 12
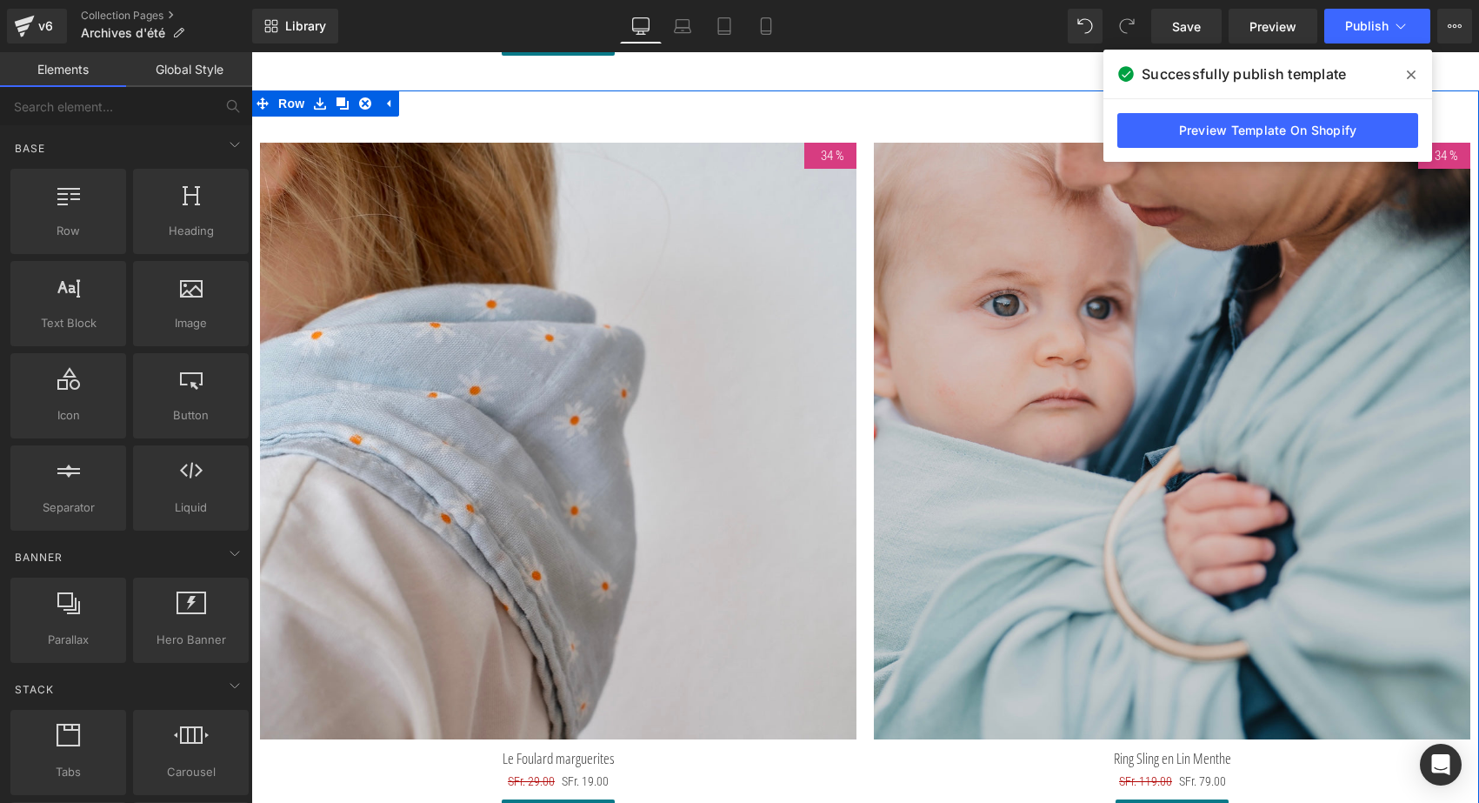
scroll to position [7984, 0]
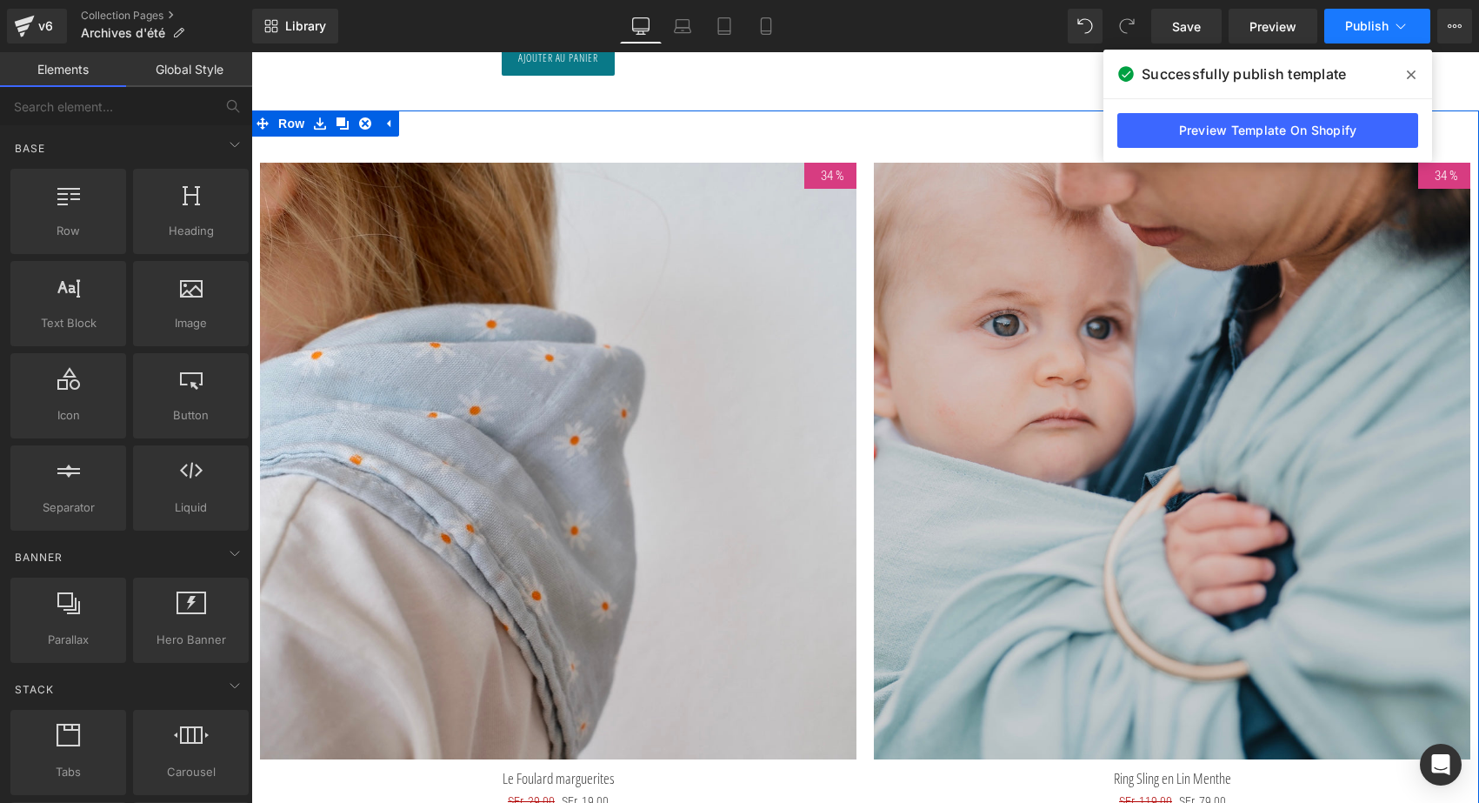
click at [1369, 37] on button "Publish" at bounding box center [1378, 26] width 106 height 35
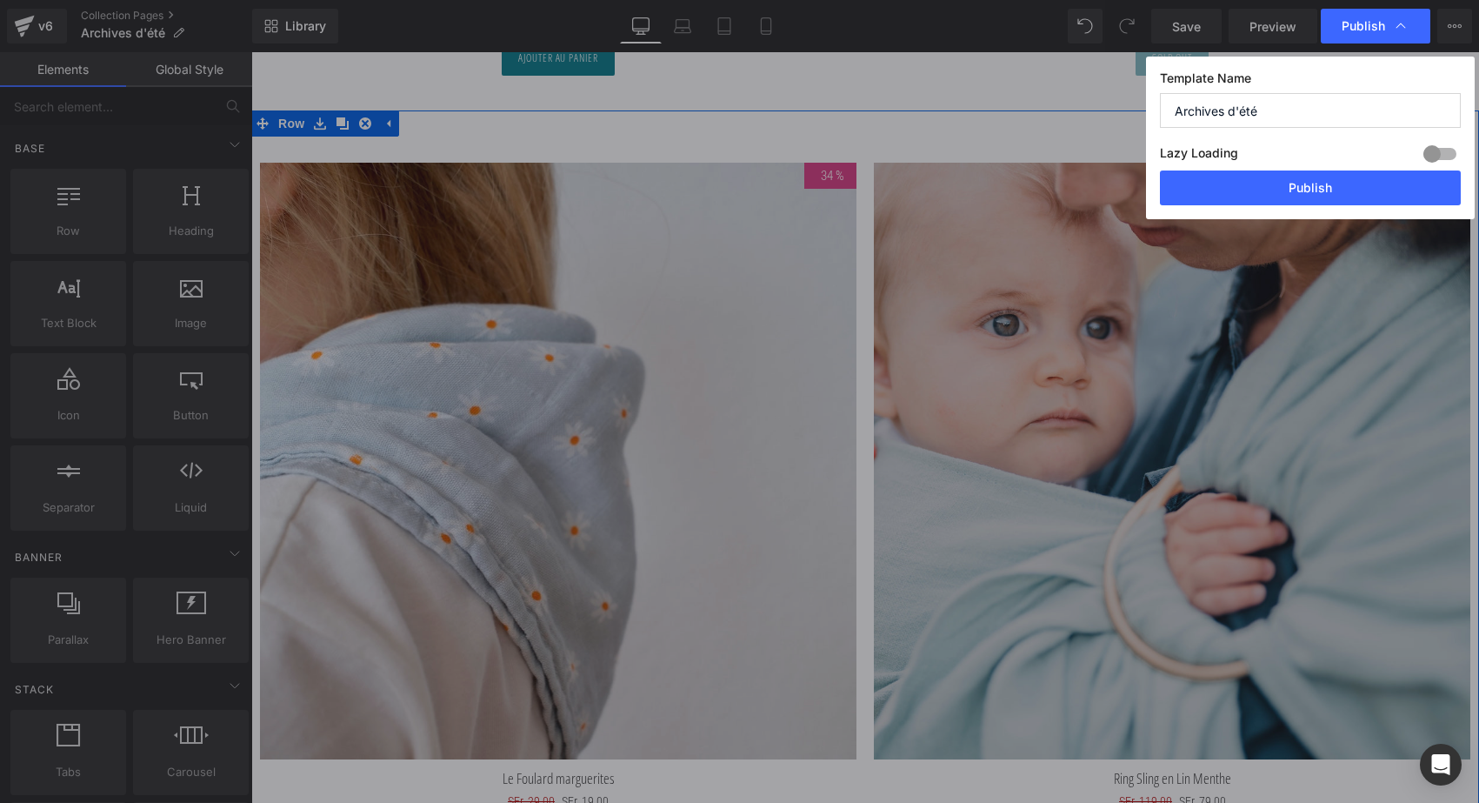
click at [1322, 170] on div "Lazy Loading Build Upgrade plan to unlock" at bounding box center [1310, 156] width 301 height 29
click at [1317, 181] on button "Publish" at bounding box center [1310, 187] width 301 height 35
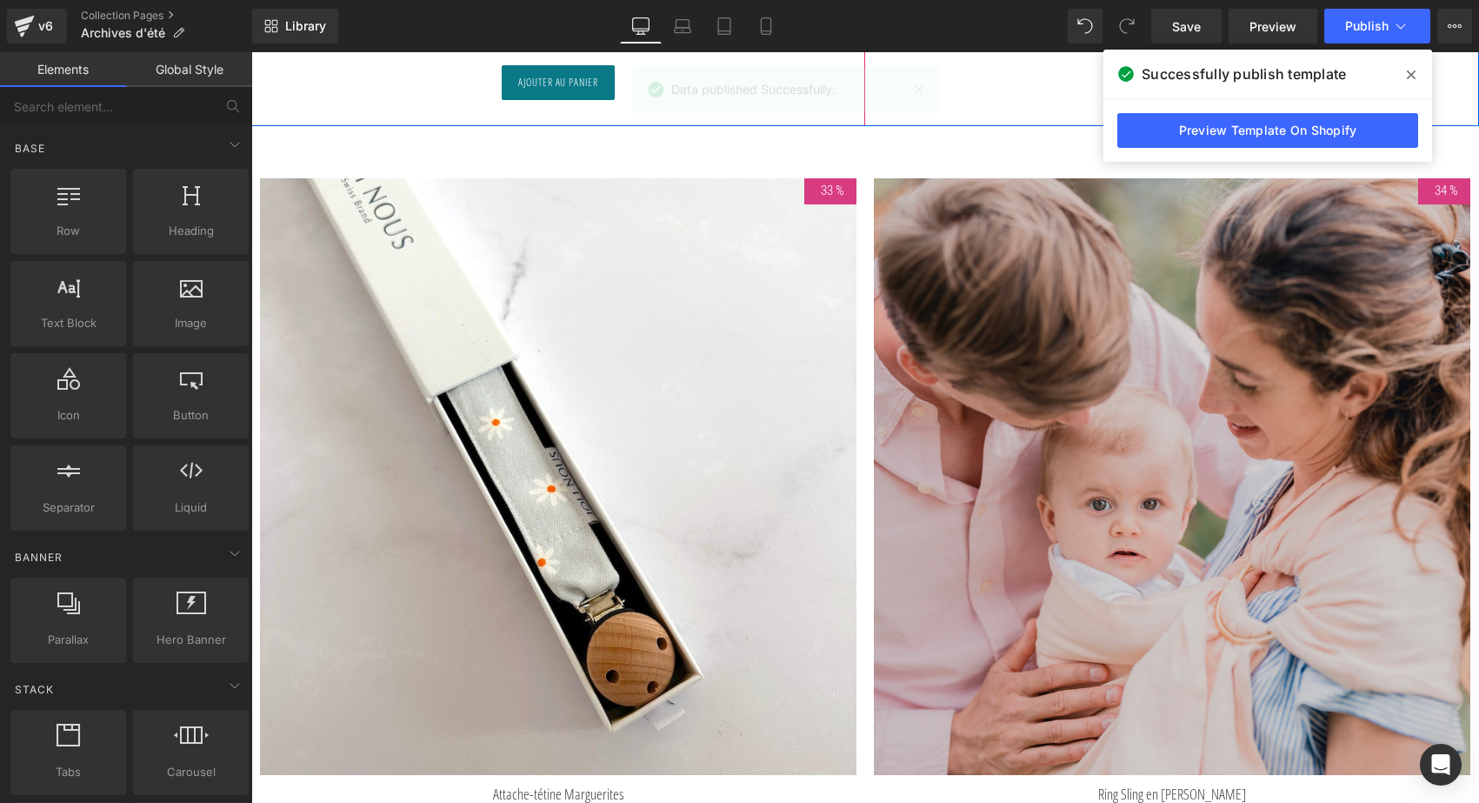
scroll to position [8740, 0]
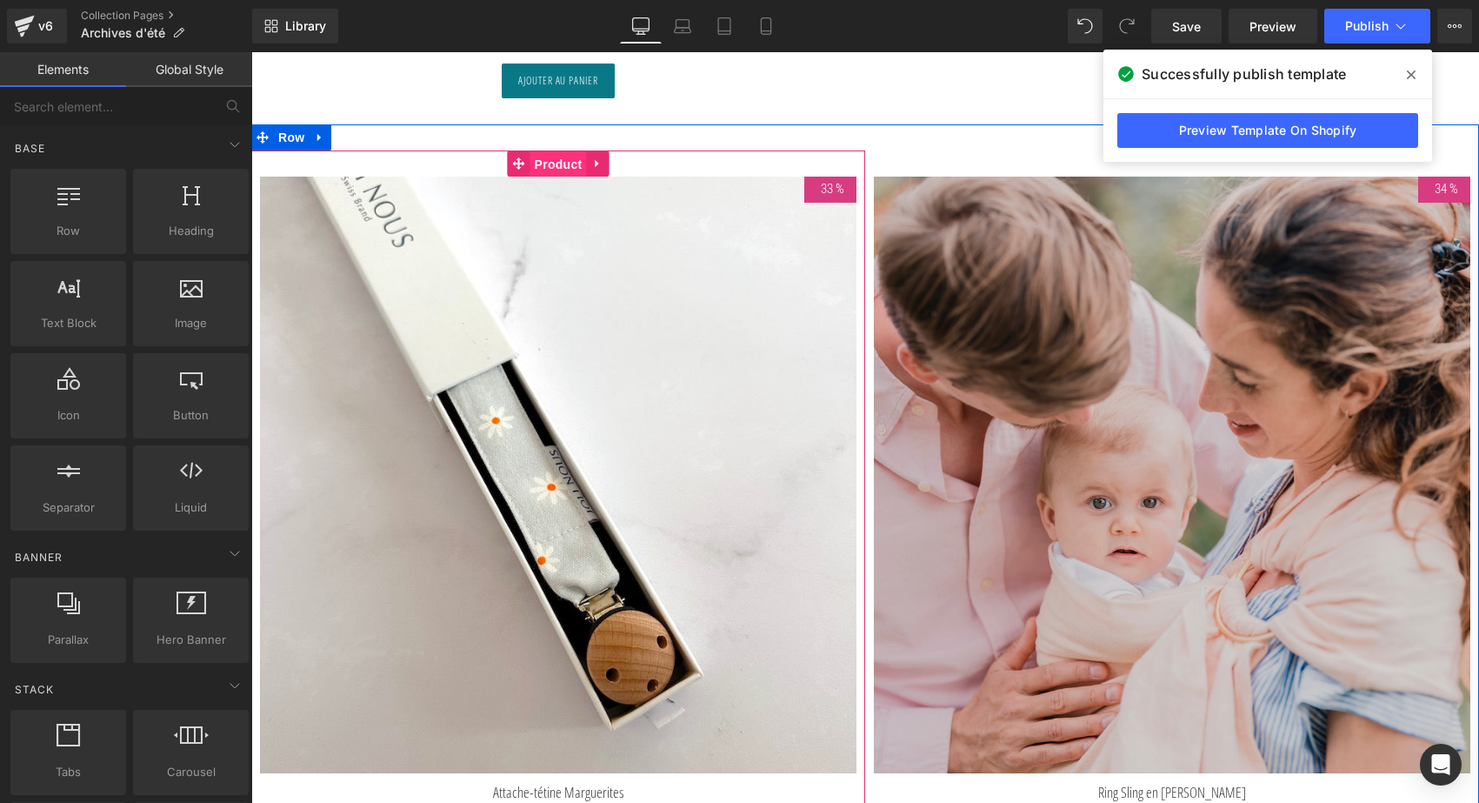
click at [555, 159] on span "Product" at bounding box center [559, 164] width 57 height 26
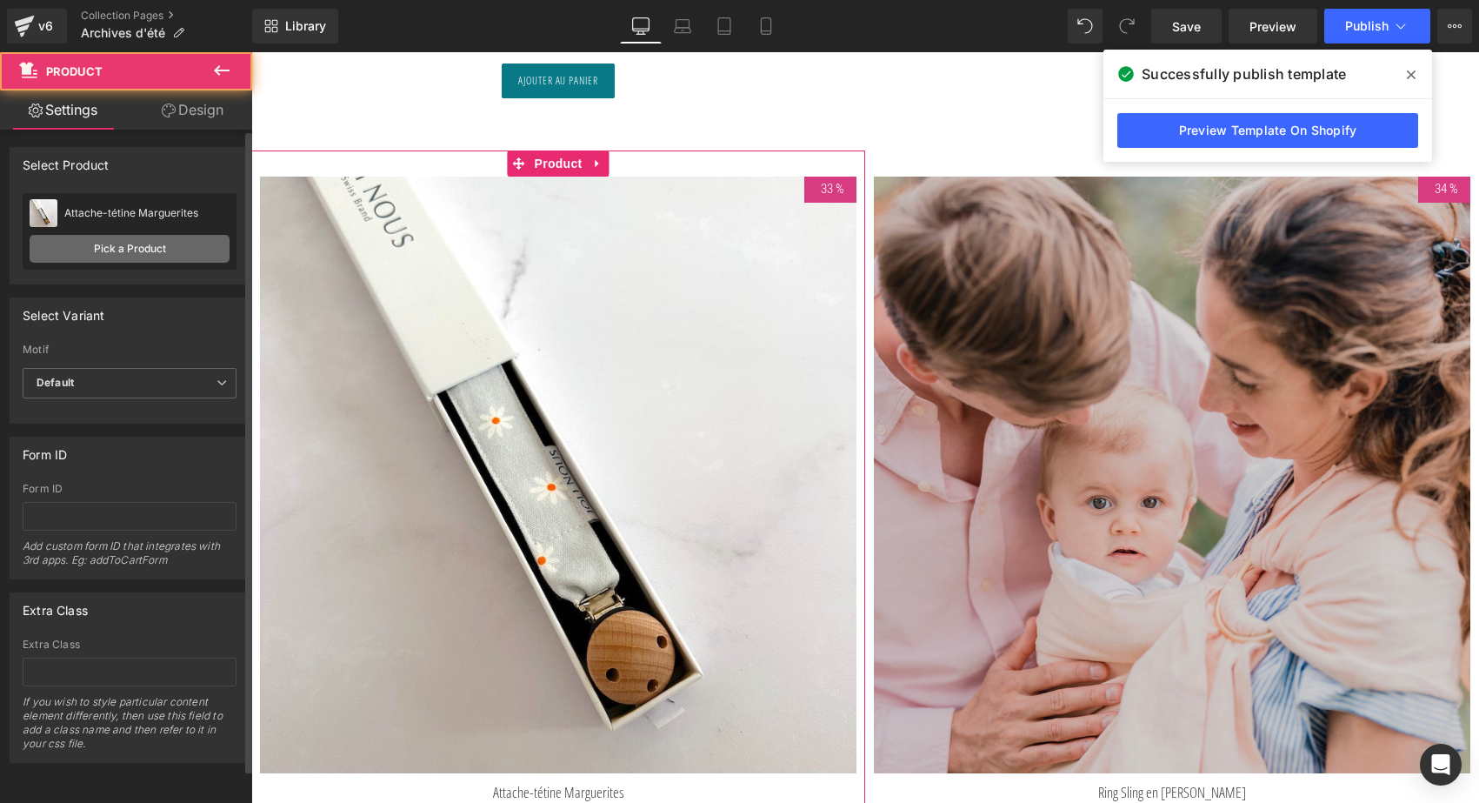
click at [124, 256] on link "Pick a Product" at bounding box center [130, 249] width 200 height 28
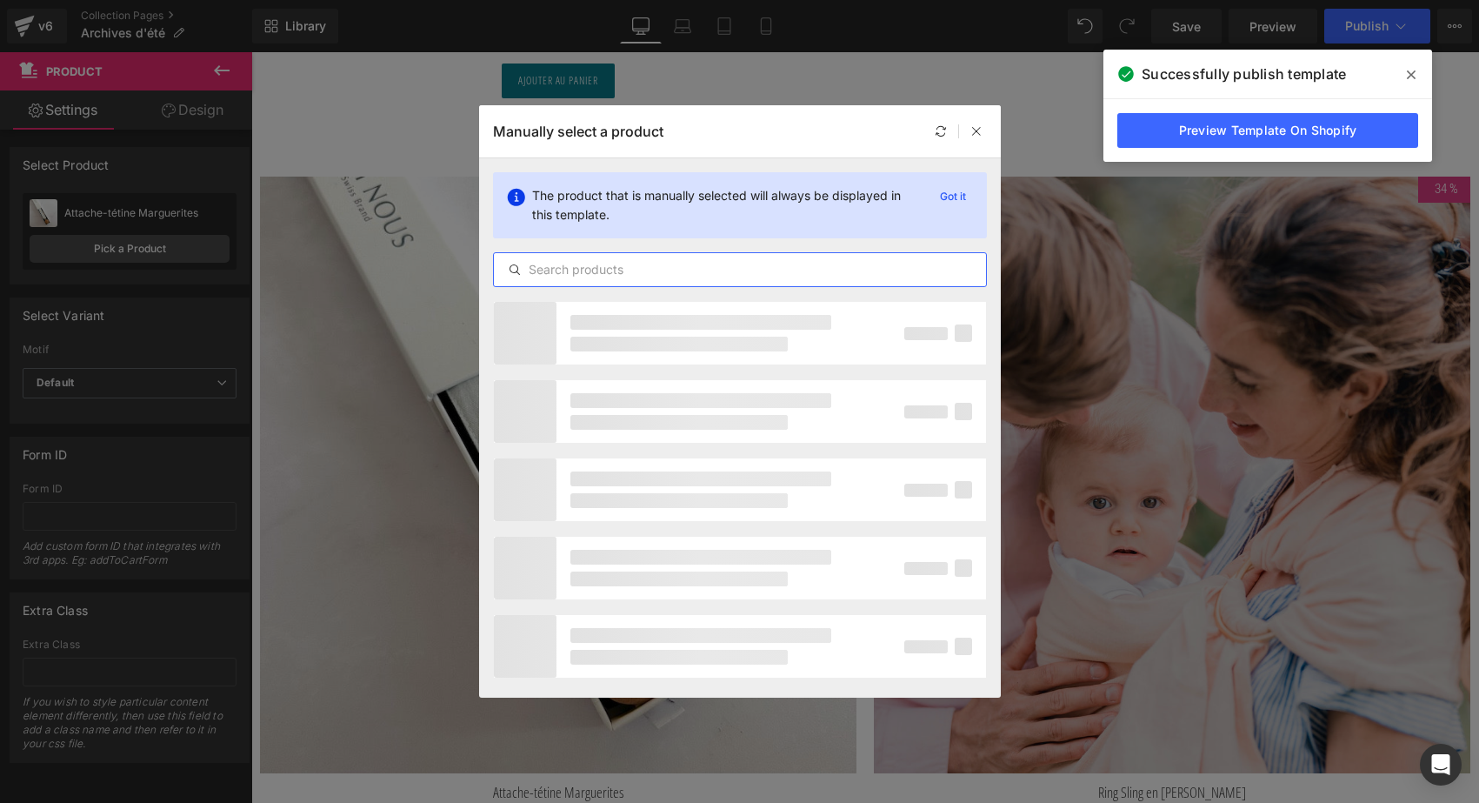
click at [569, 262] on input "text" at bounding box center [740, 269] width 492 height 21
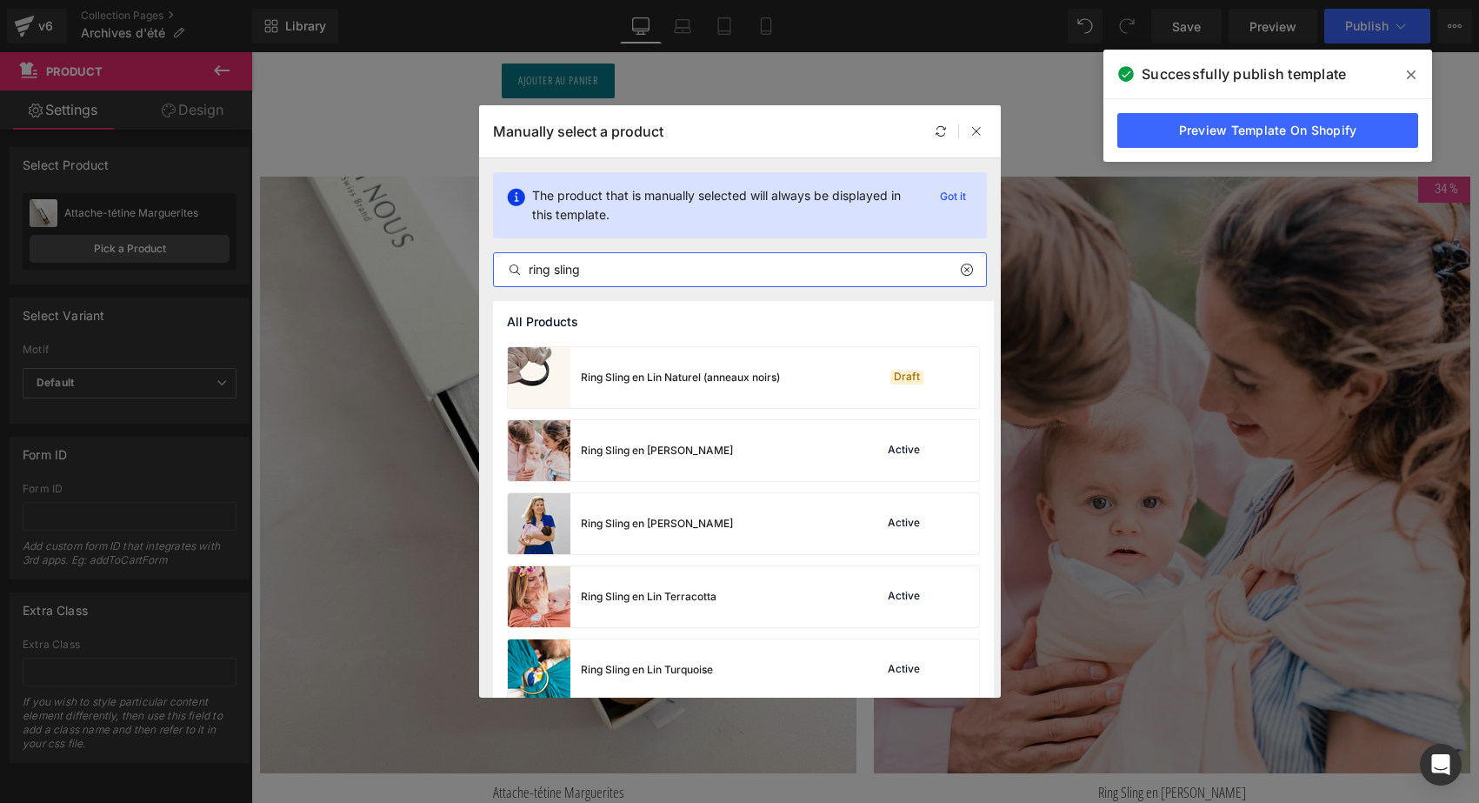
scroll to position [797, 0]
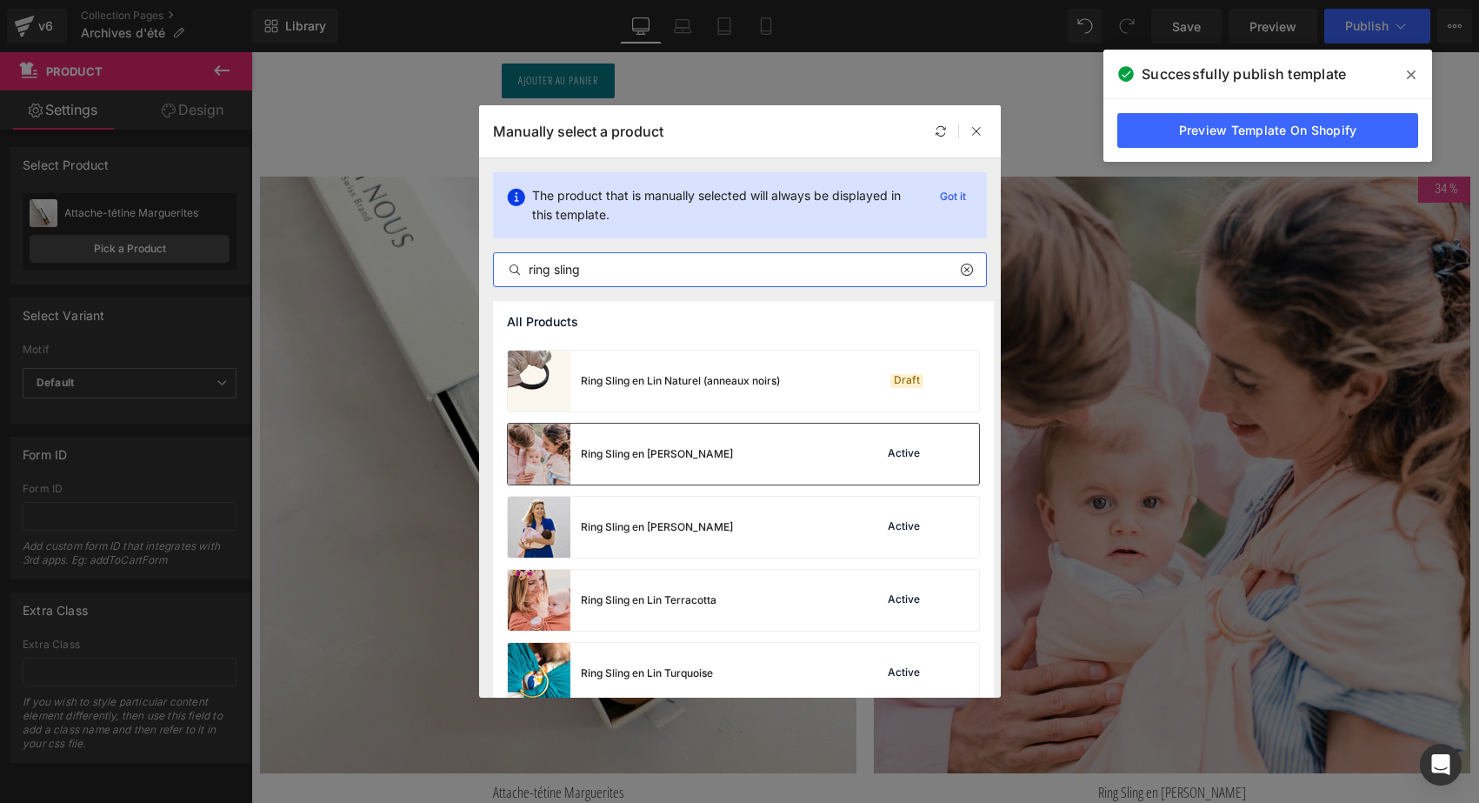
type input "ring sling"
click at [688, 472] on div "Ring Sling en [PERSON_NAME]" at bounding box center [620, 454] width 225 height 61
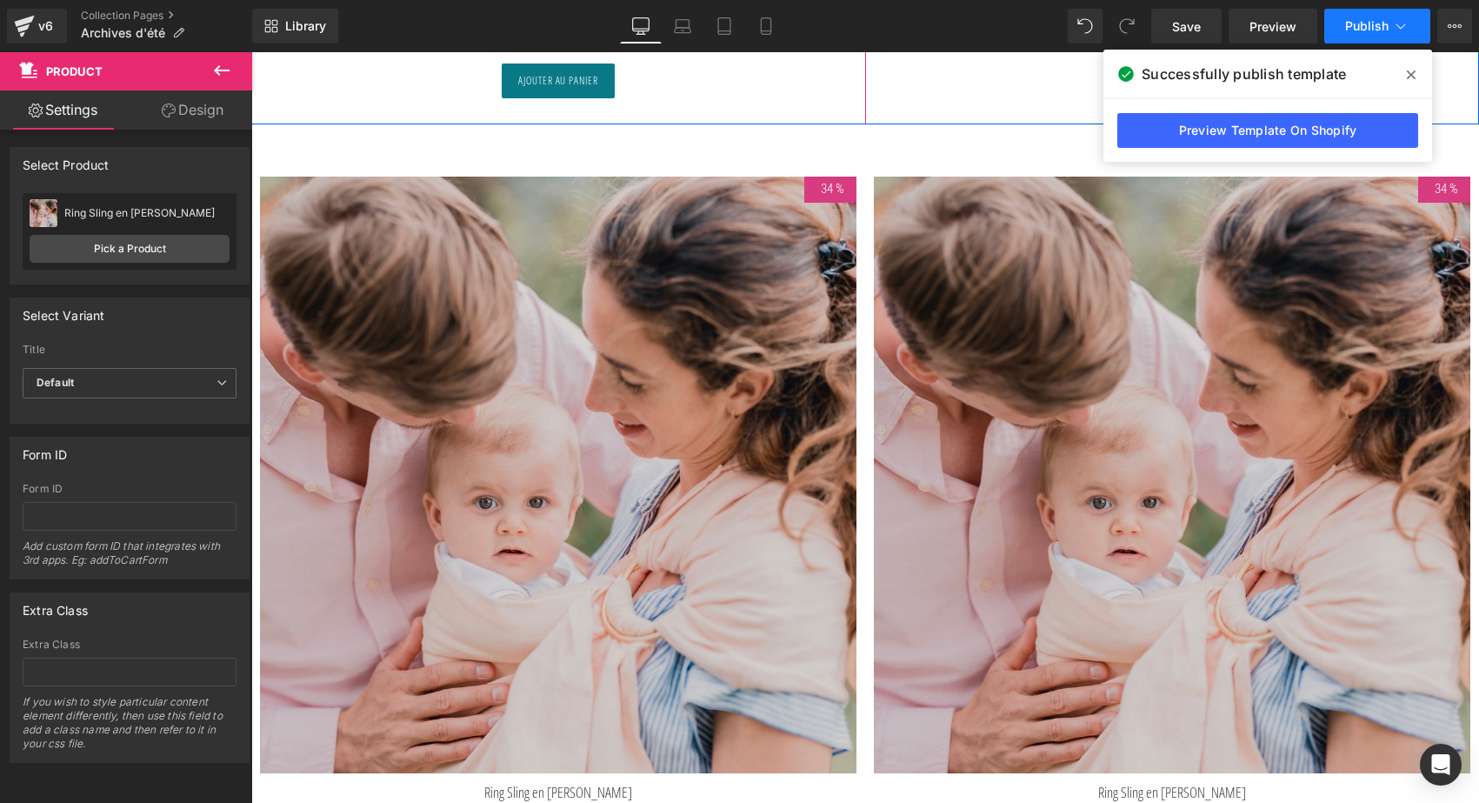
click at [1352, 16] on button "Publish" at bounding box center [1378, 26] width 106 height 35
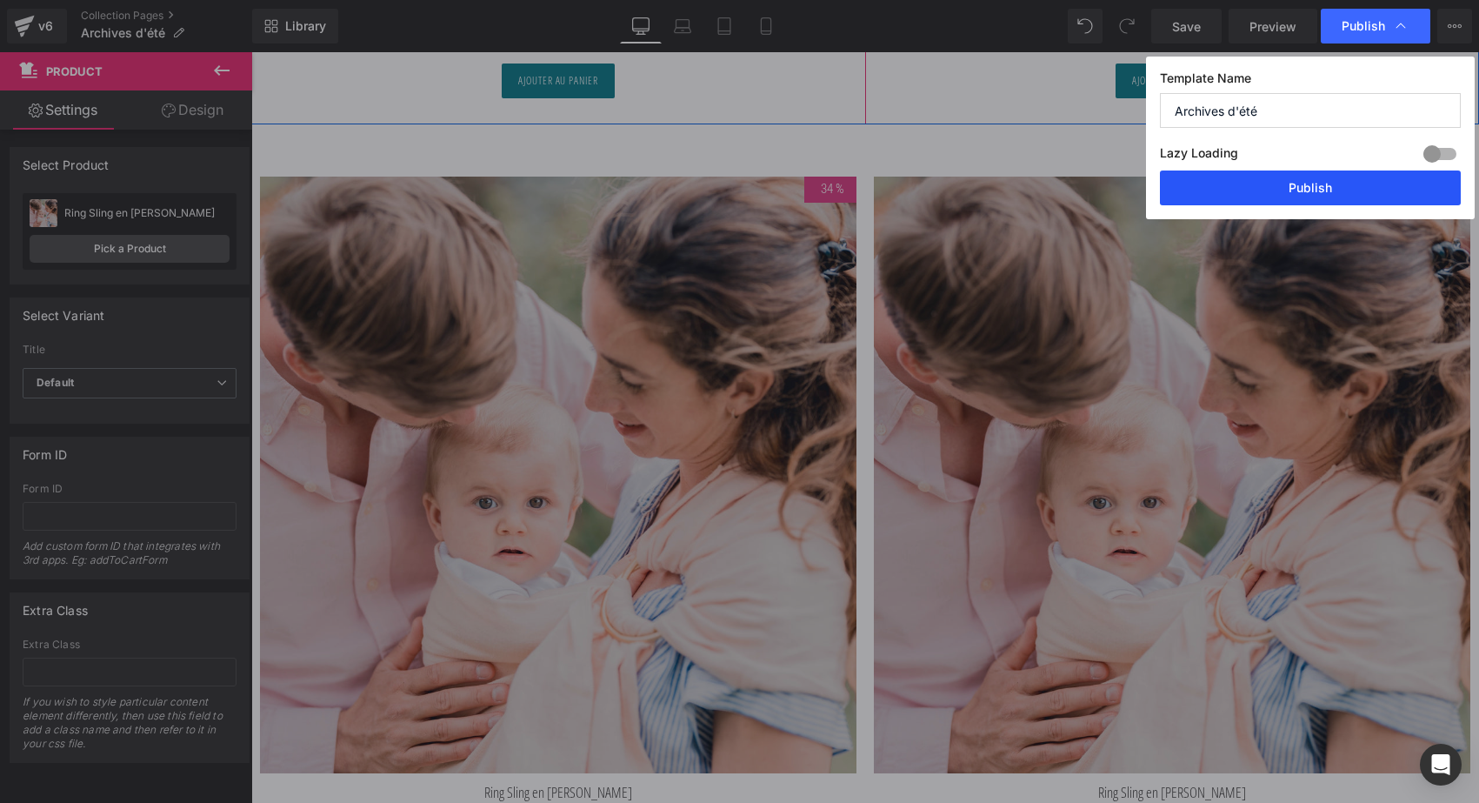
click at [1333, 186] on button "Publish" at bounding box center [1310, 187] width 301 height 35
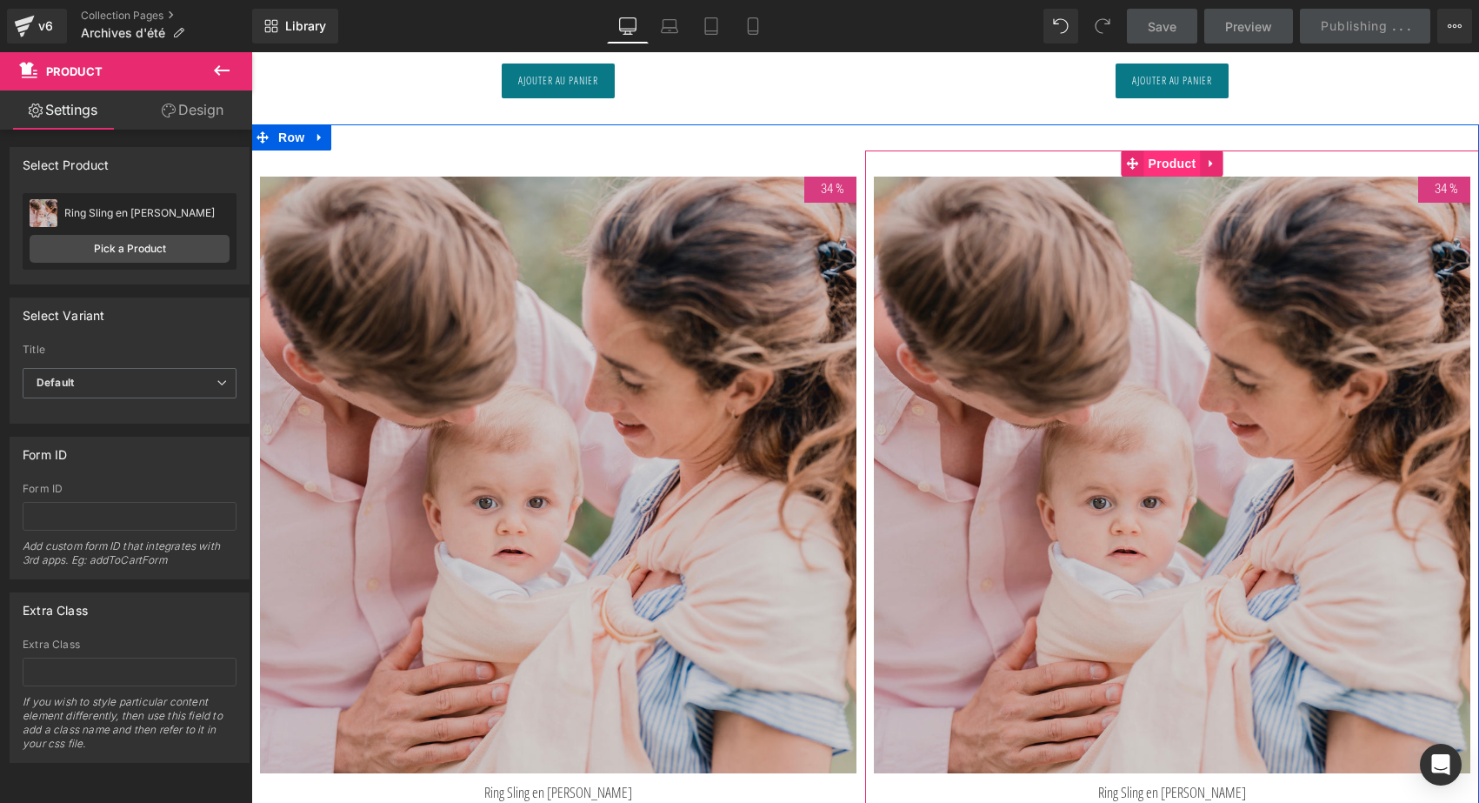
click at [1166, 163] on span "Product" at bounding box center [1173, 163] width 57 height 26
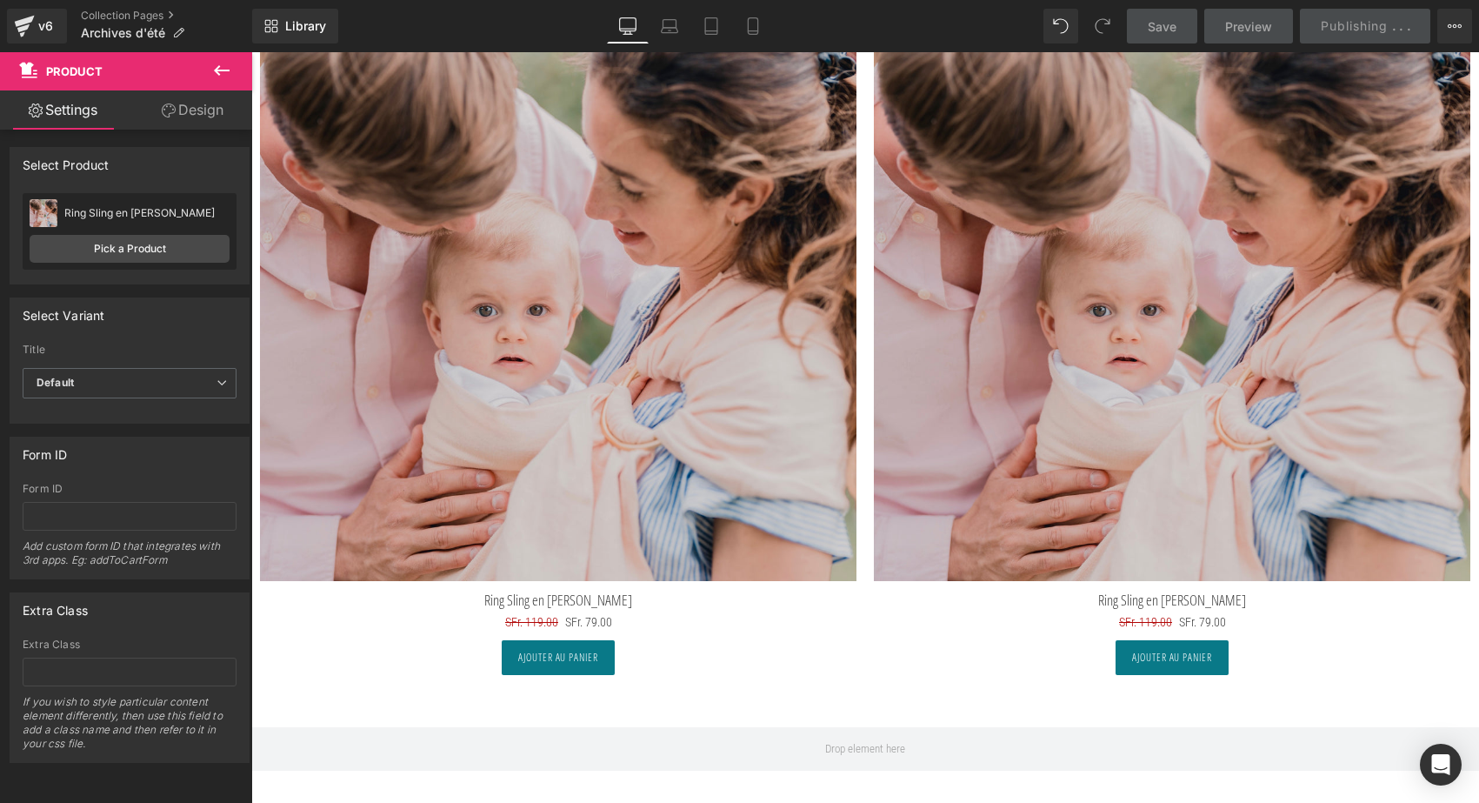
scroll to position [8664, 0]
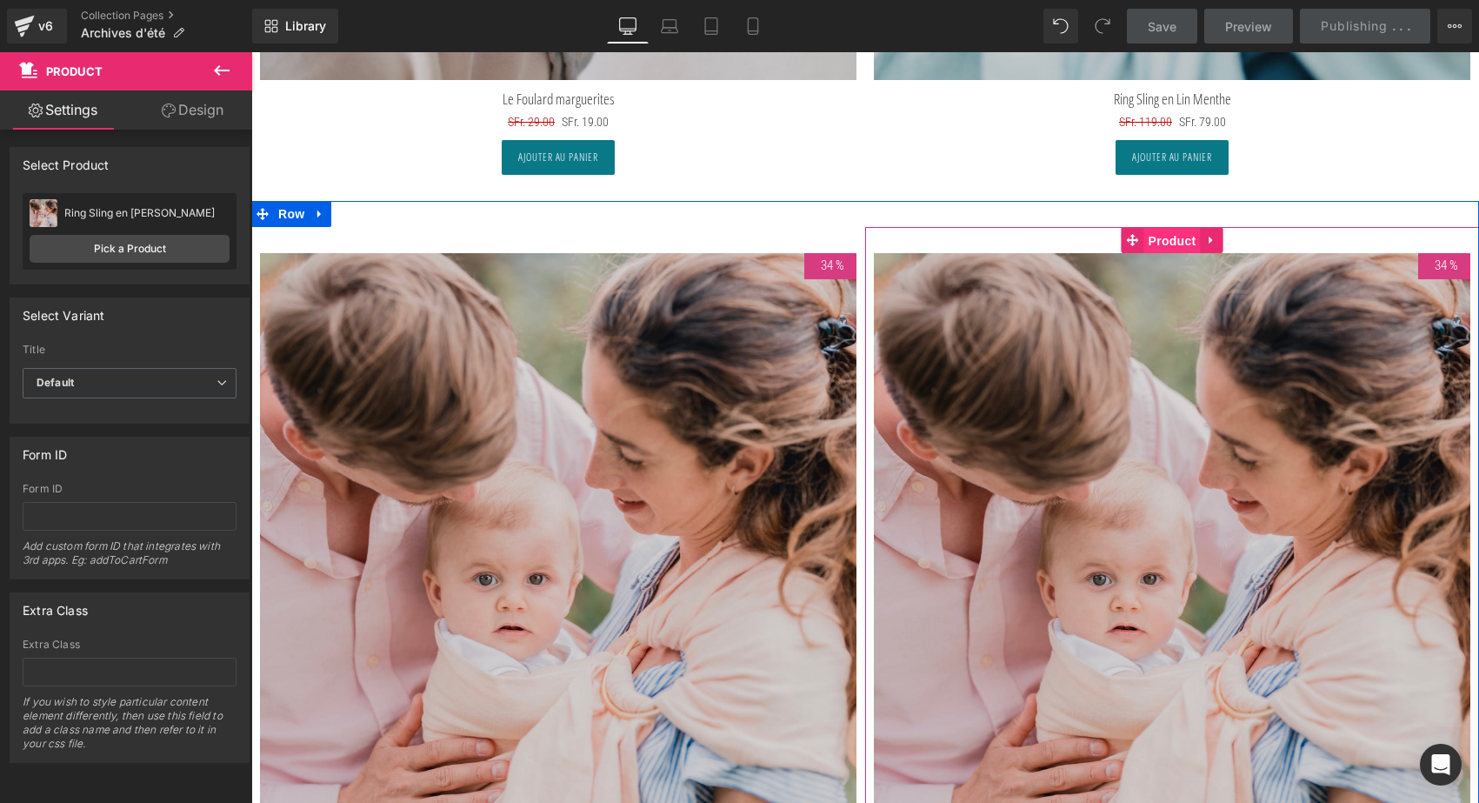
click at [1161, 239] on span "Product" at bounding box center [1173, 241] width 57 height 26
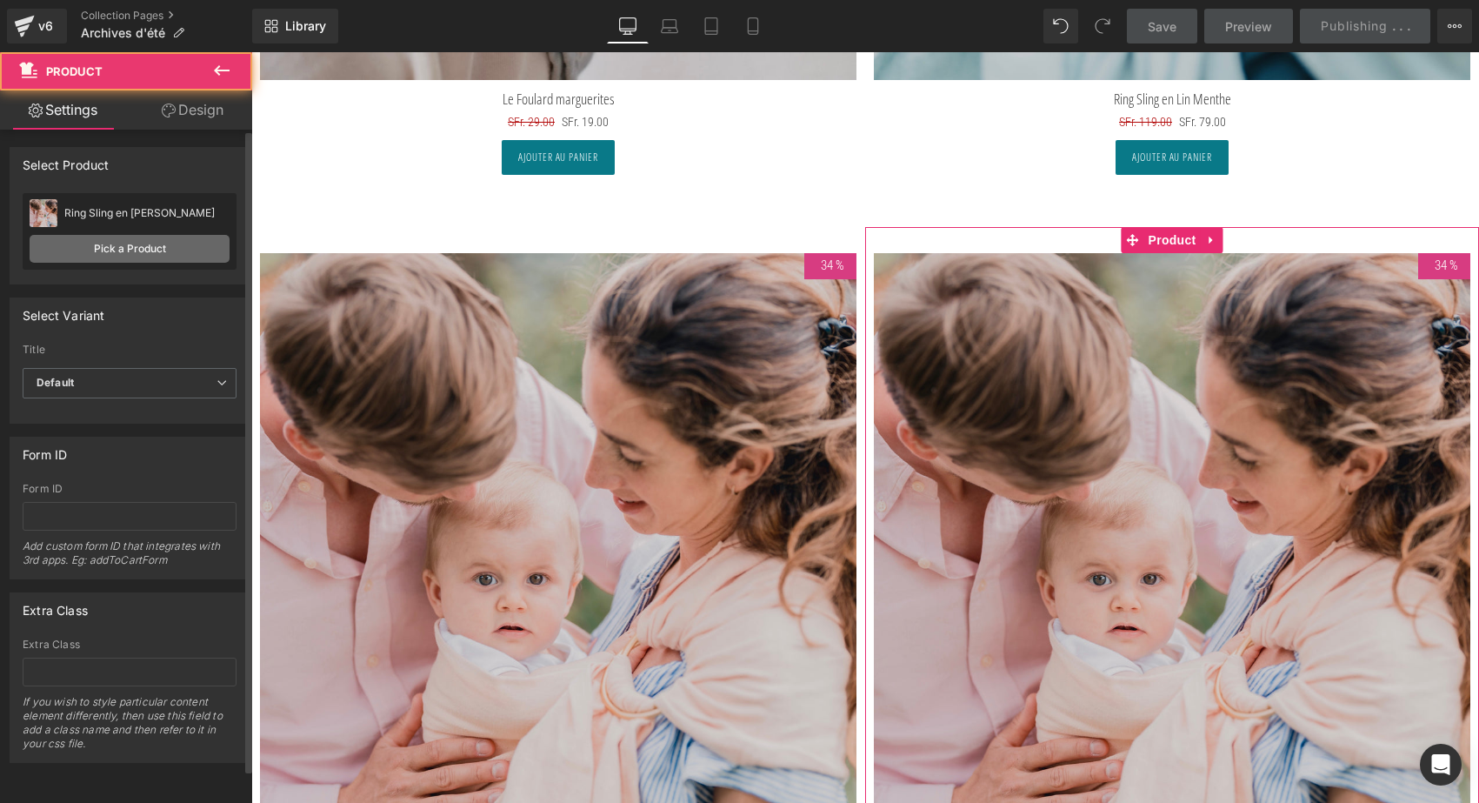
click at [171, 250] on link "Pick a Product" at bounding box center [130, 249] width 200 height 28
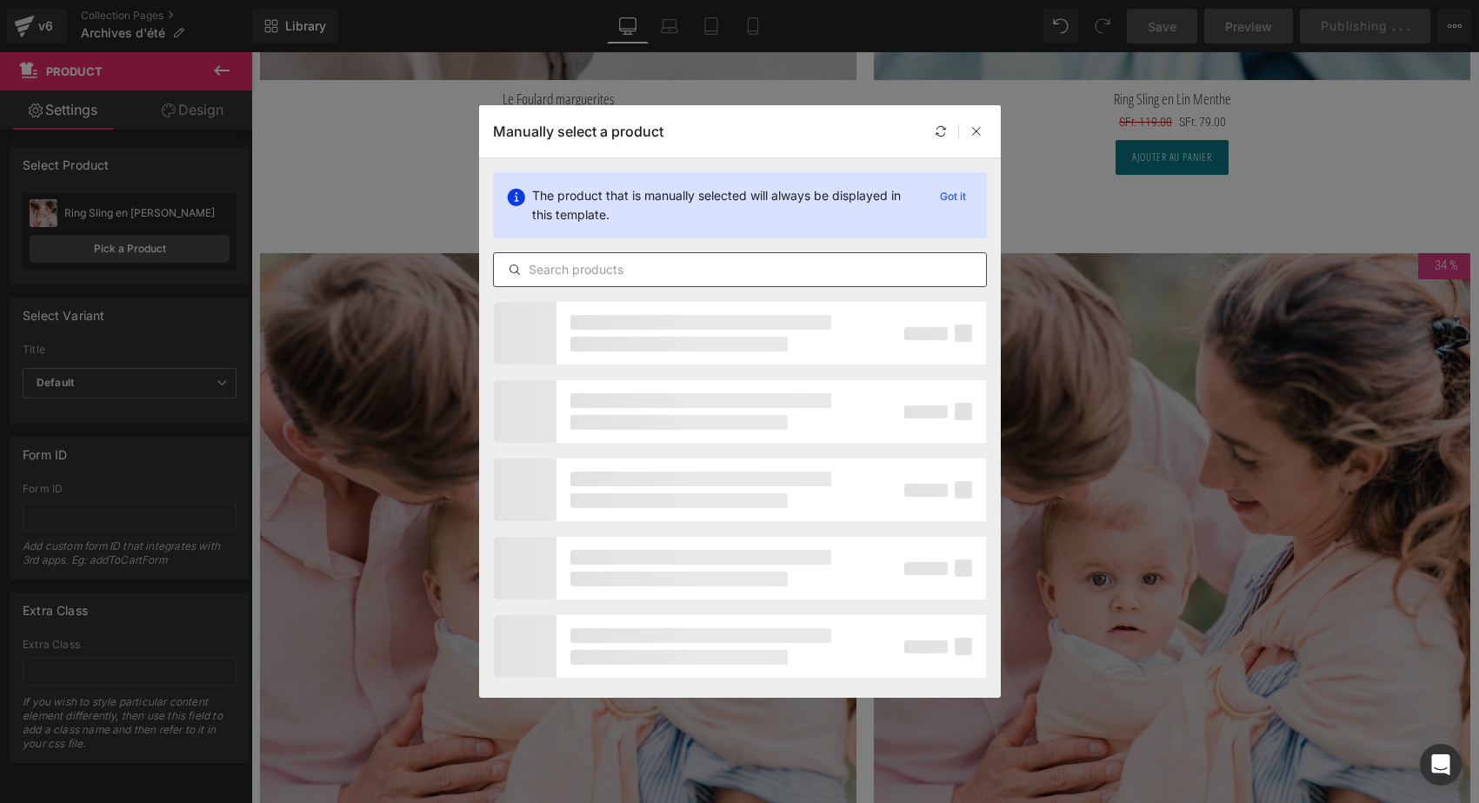
click at [540, 266] on input "text" at bounding box center [740, 269] width 492 height 21
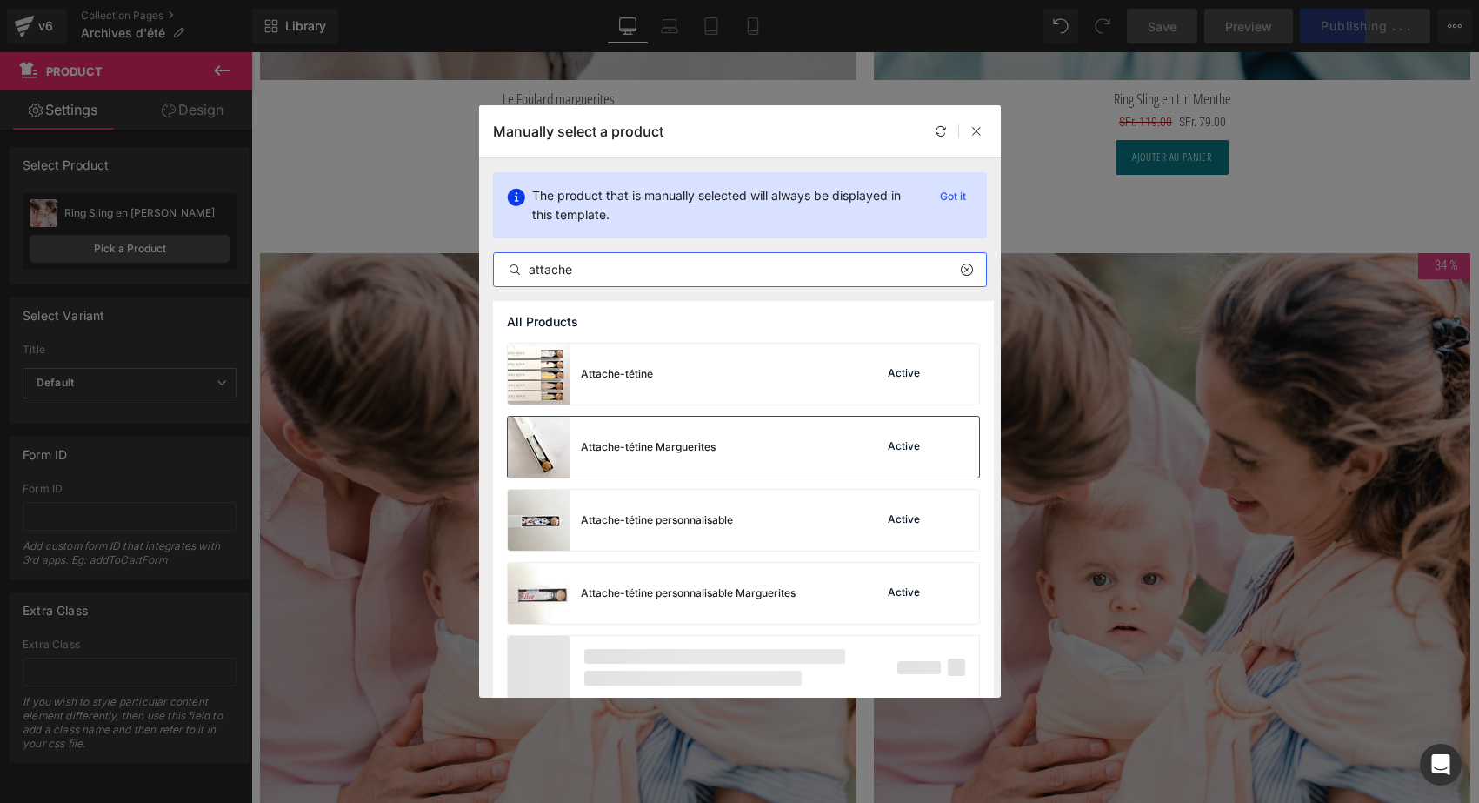
type input "attache"
click at [716, 451] on div "Attache-tétine Marguerites Active" at bounding box center [743, 447] width 471 height 61
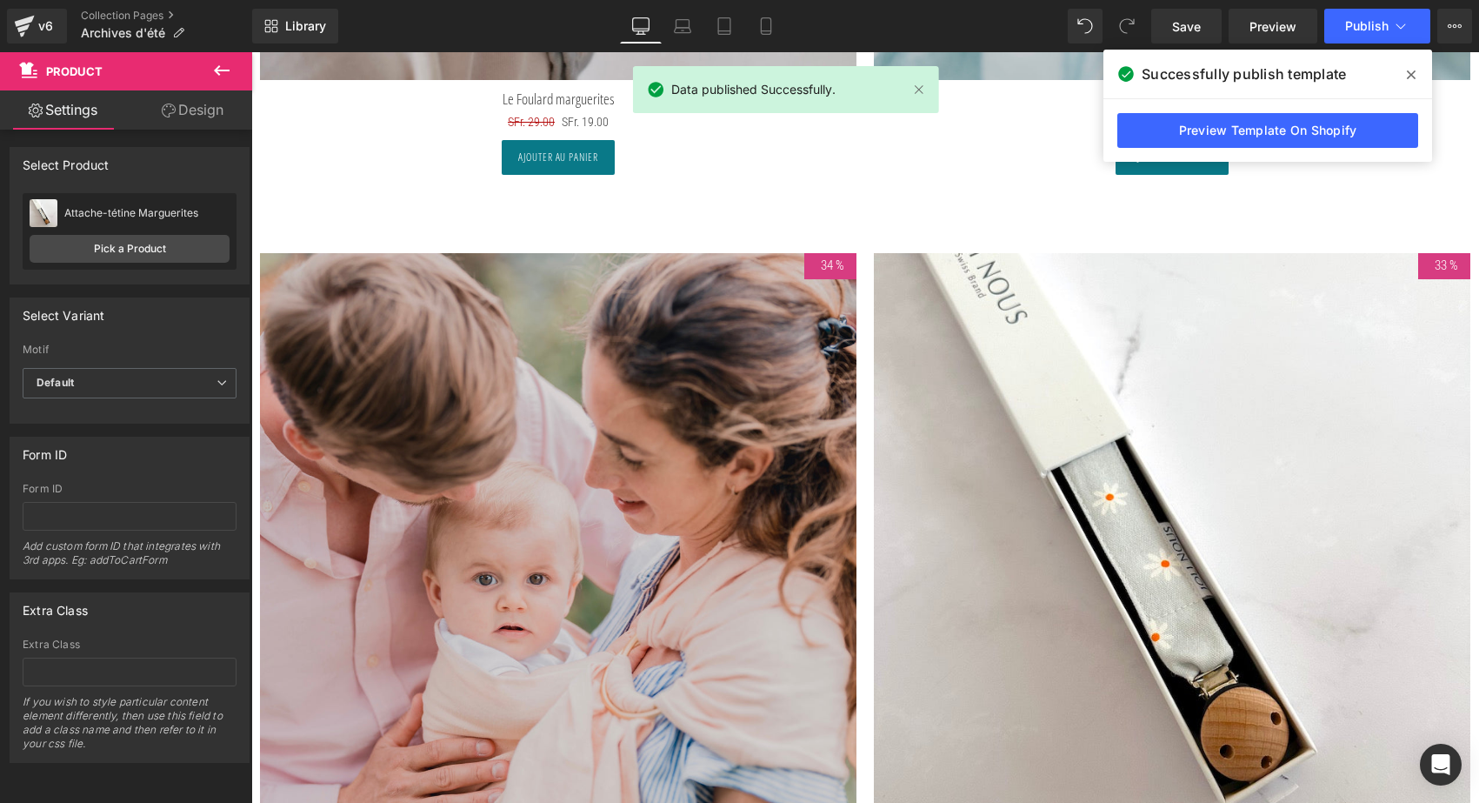
click at [1377, 29] on span "Publish" at bounding box center [1367, 26] width 43 height 14
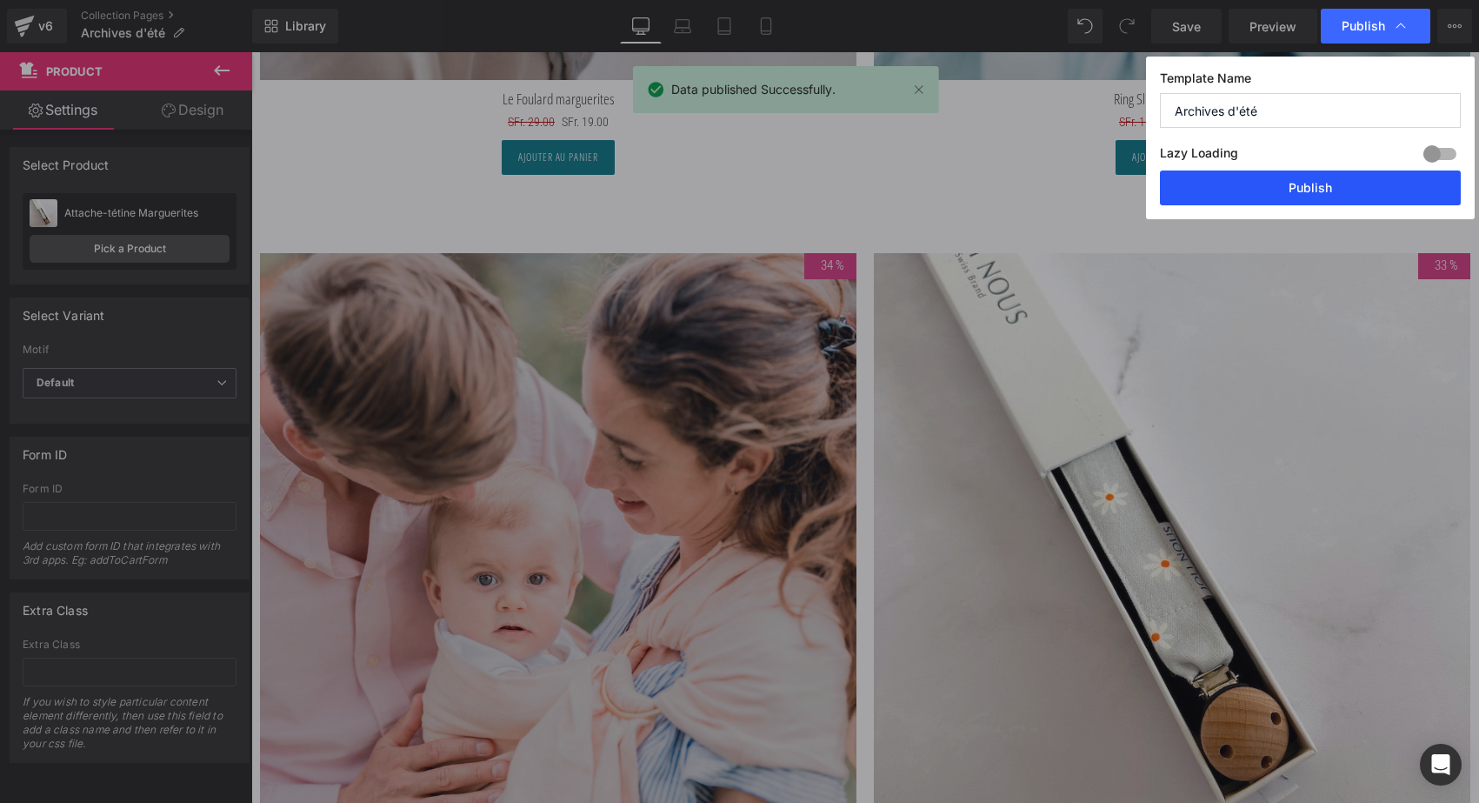
click at [1292, 178] on button "Publish" at bounding box center [1310, 187] width 301 height 35
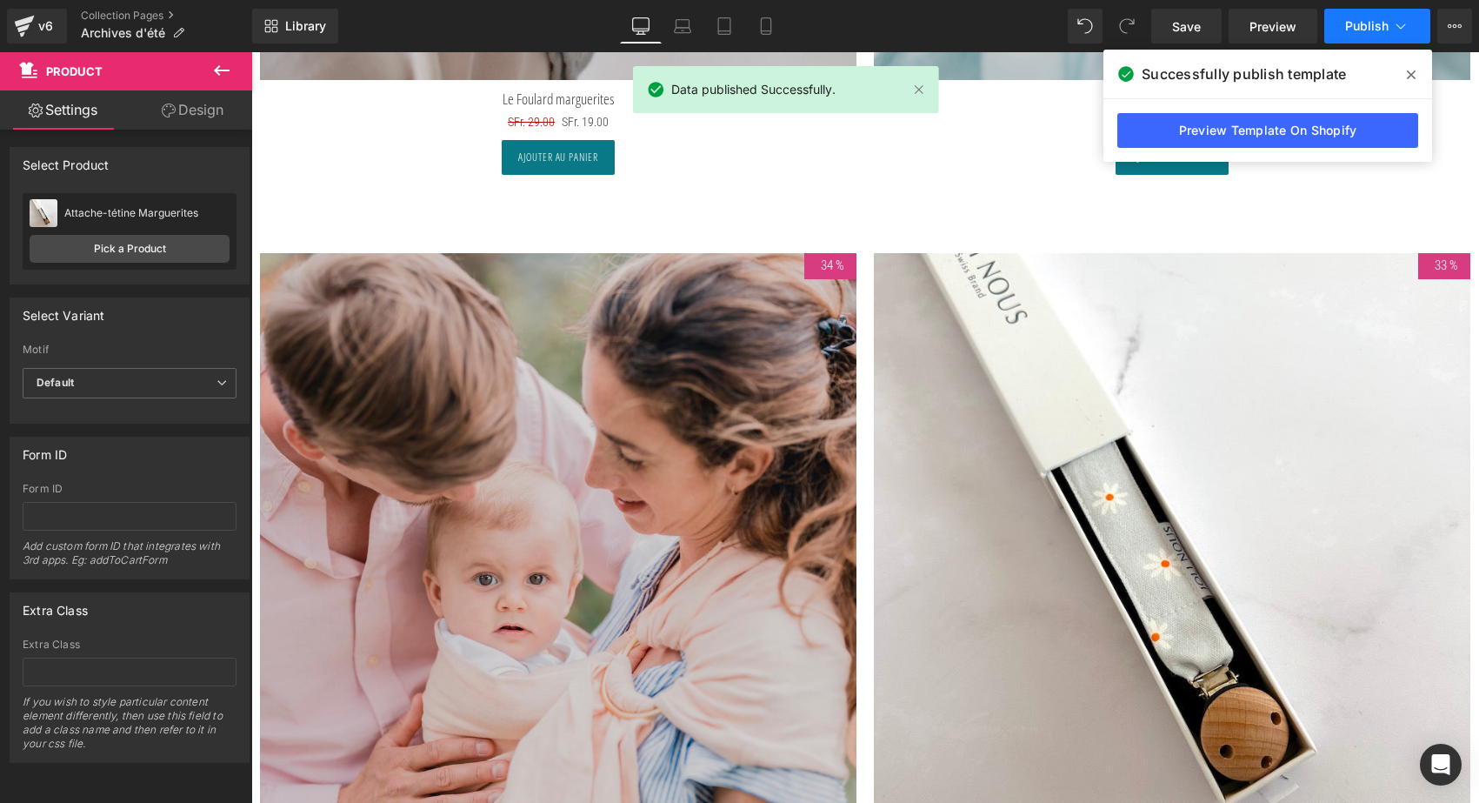
click at [1372, 19] on span "Publish" at bounding box center [1367, 26] width 43 height 14
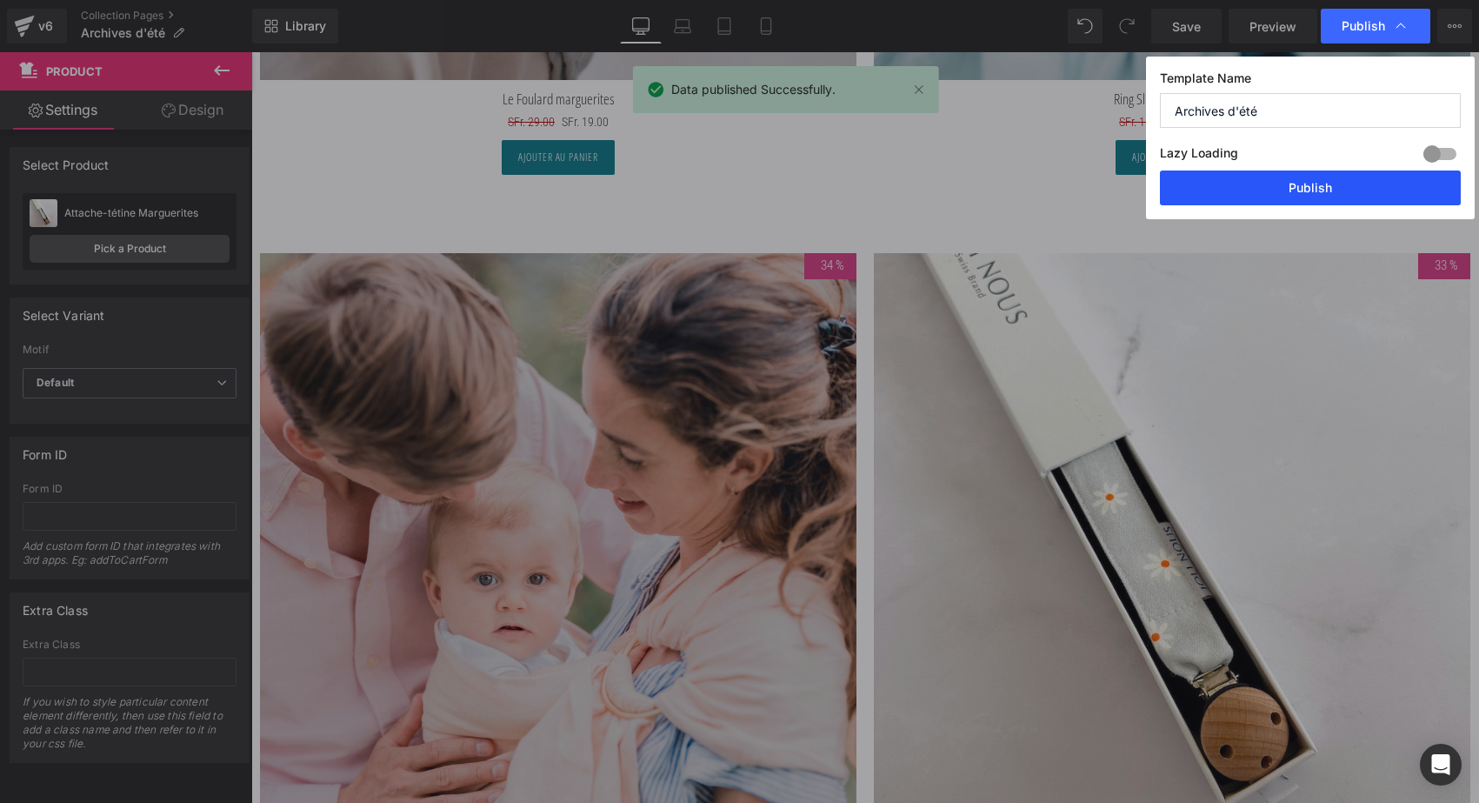
click at [1320, 196] on button "Publish" at bounding box center [1310, 187] width 301 height 35
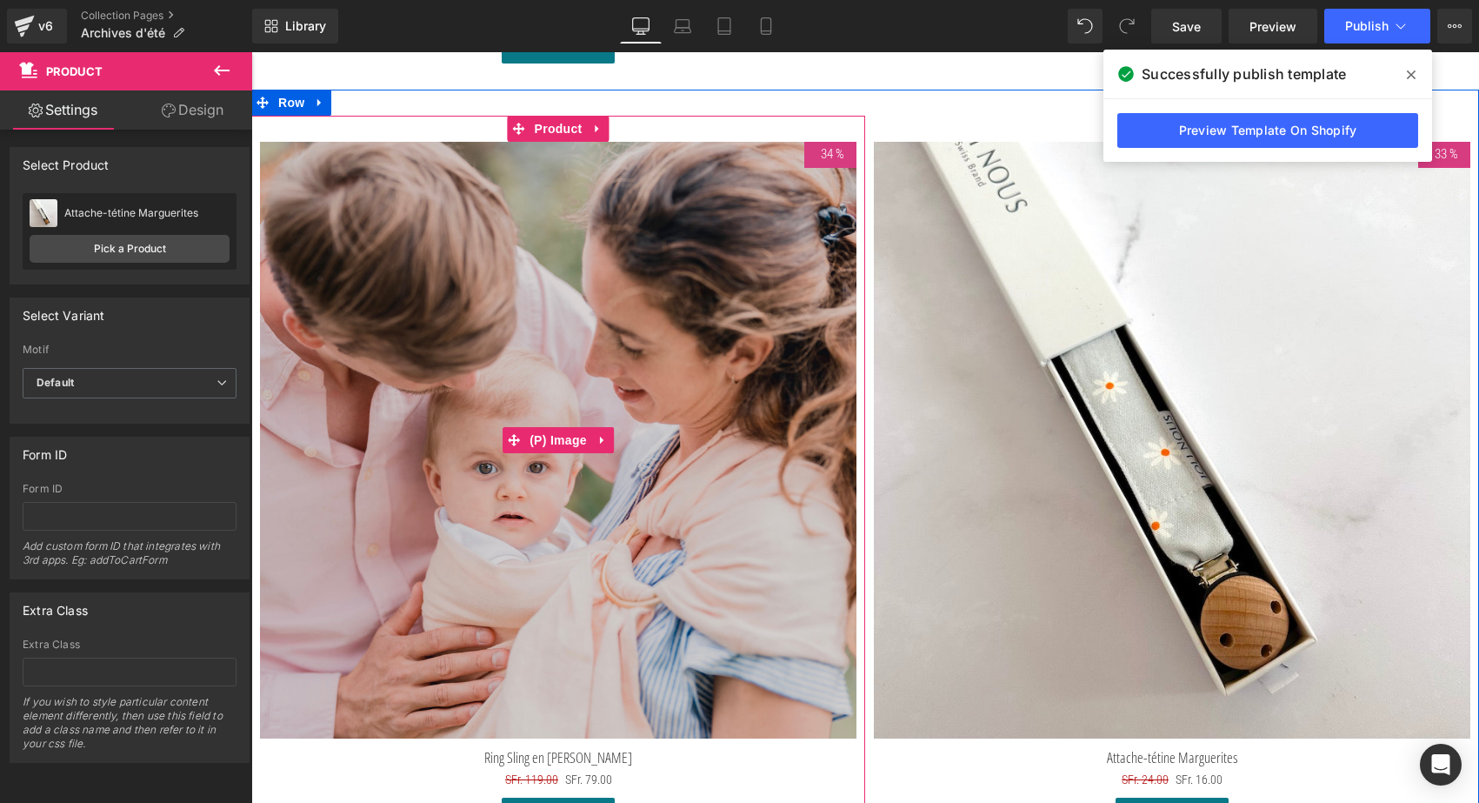
scroll to position [8774, 0]
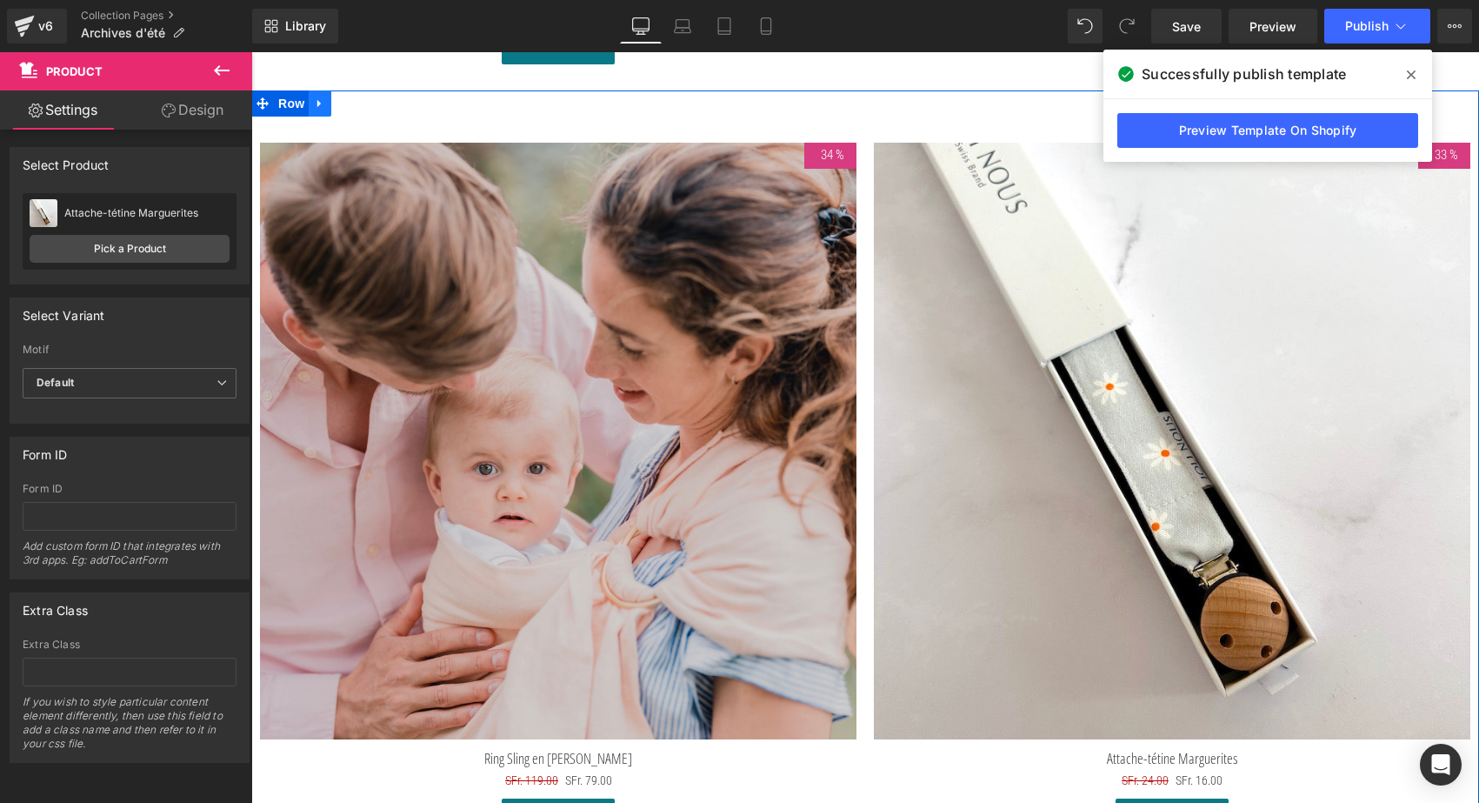
click at [317, 99] on icon at bounding box center [318, 103] width 3 height 8
click at [347, 97] on link at bounding box center [342, 103] width 23 height 26
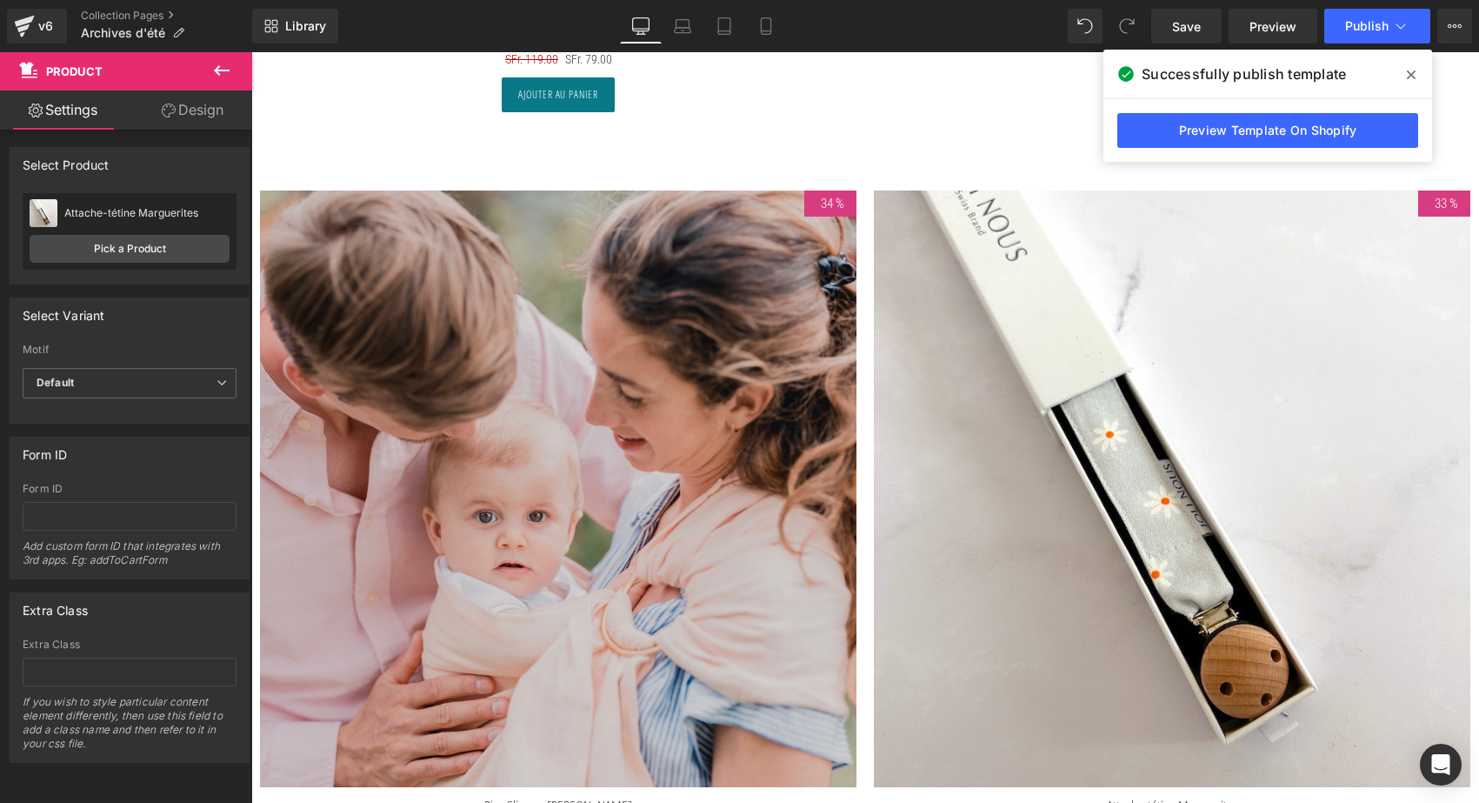
scroll to position [9505, 0]
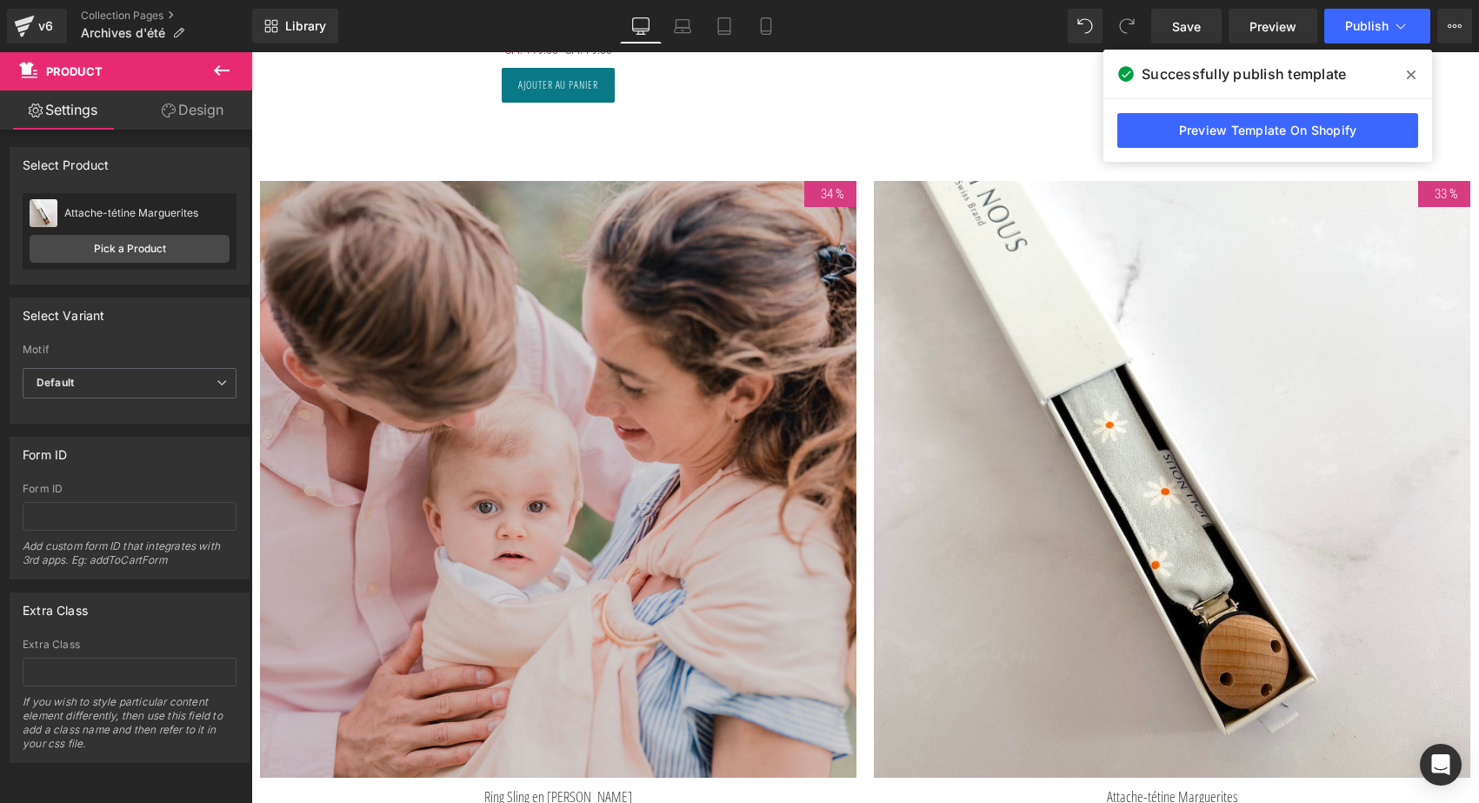
click at [564, 338] on img at bounding box center [558, 479] width 597 height 597
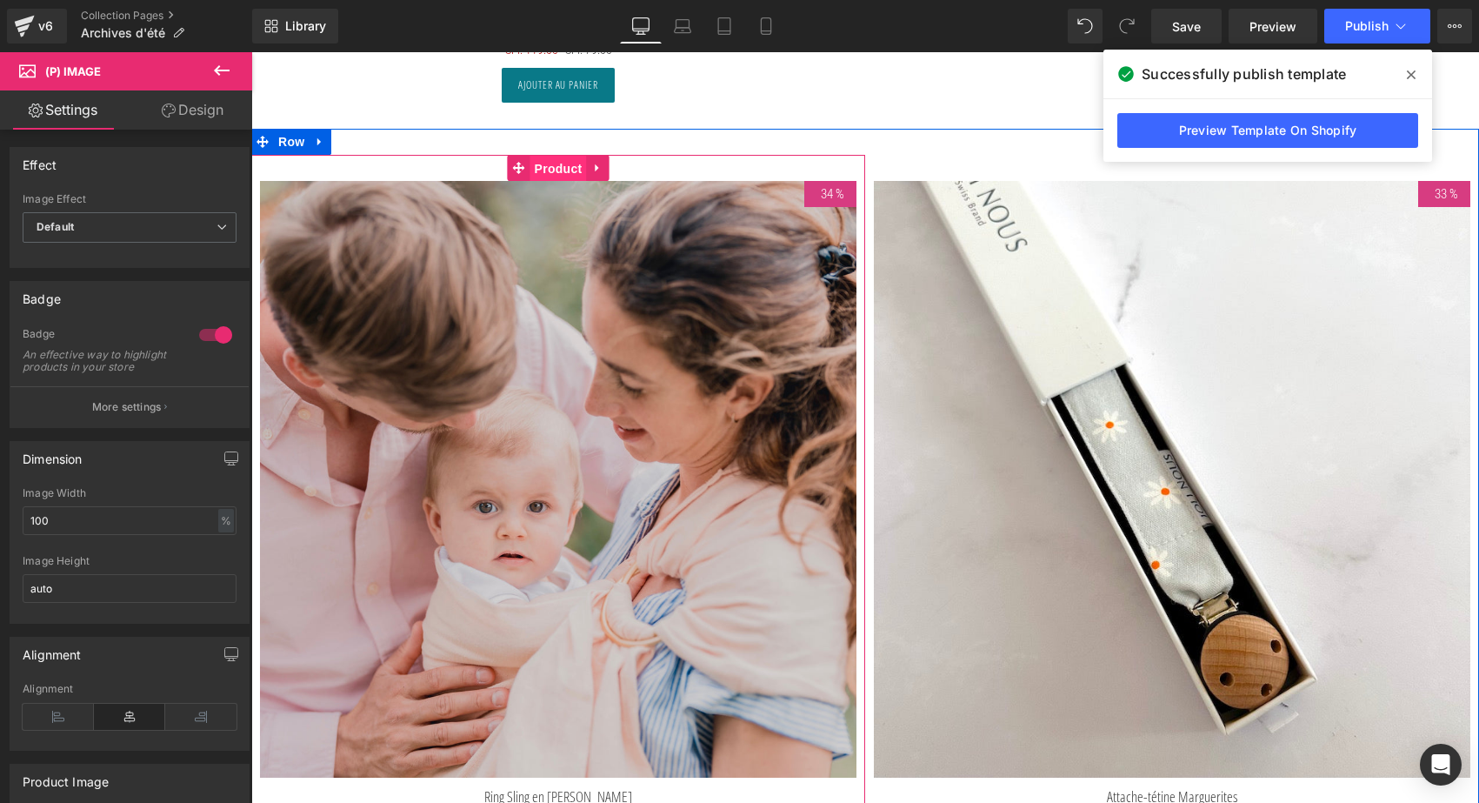
click at [543, 156] on span "Product" at bounding box center [559, 169] width 57 height 26
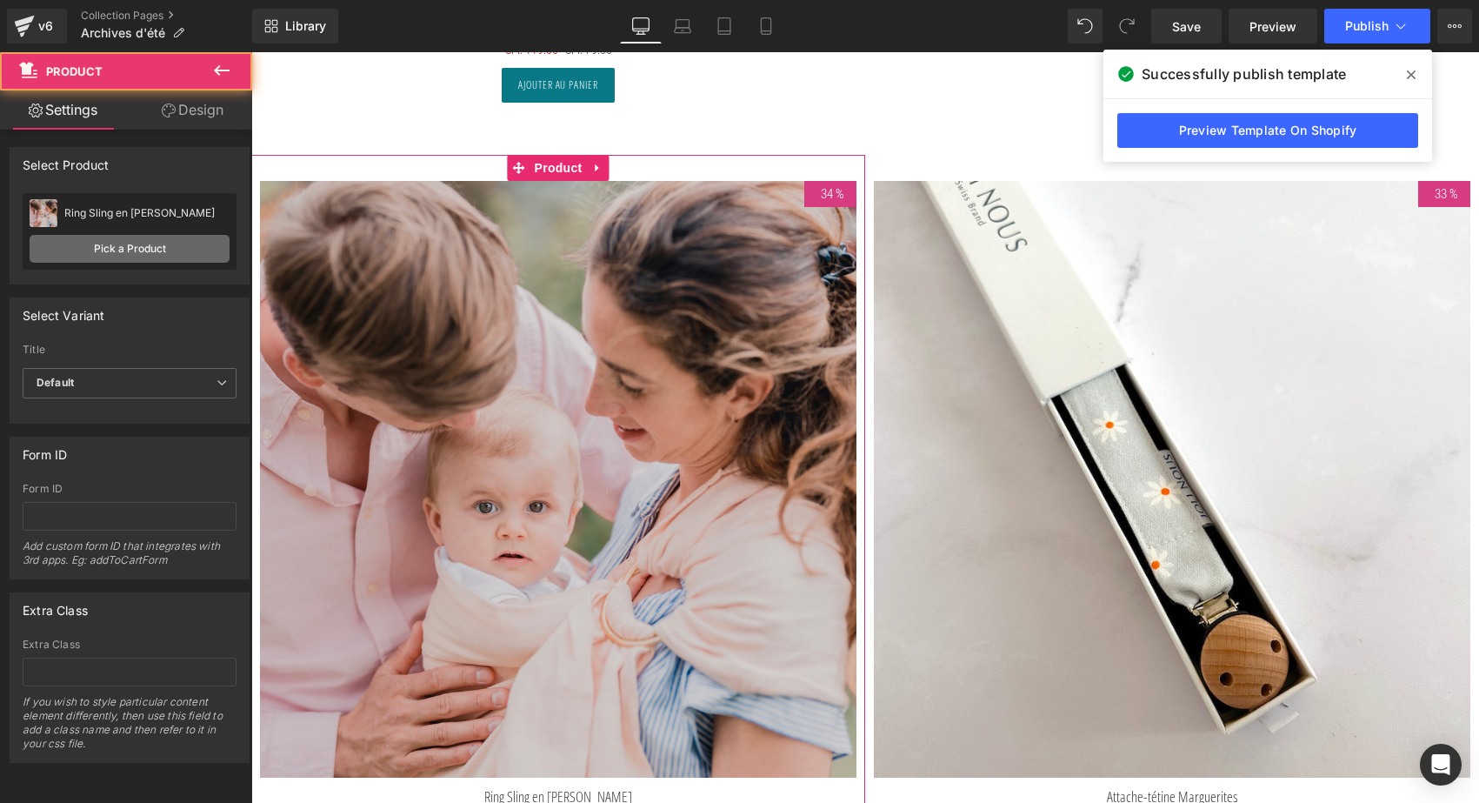
click at [190, 243] on link "Pick a Product" at bounding box center [130, 249] width 200 height 28
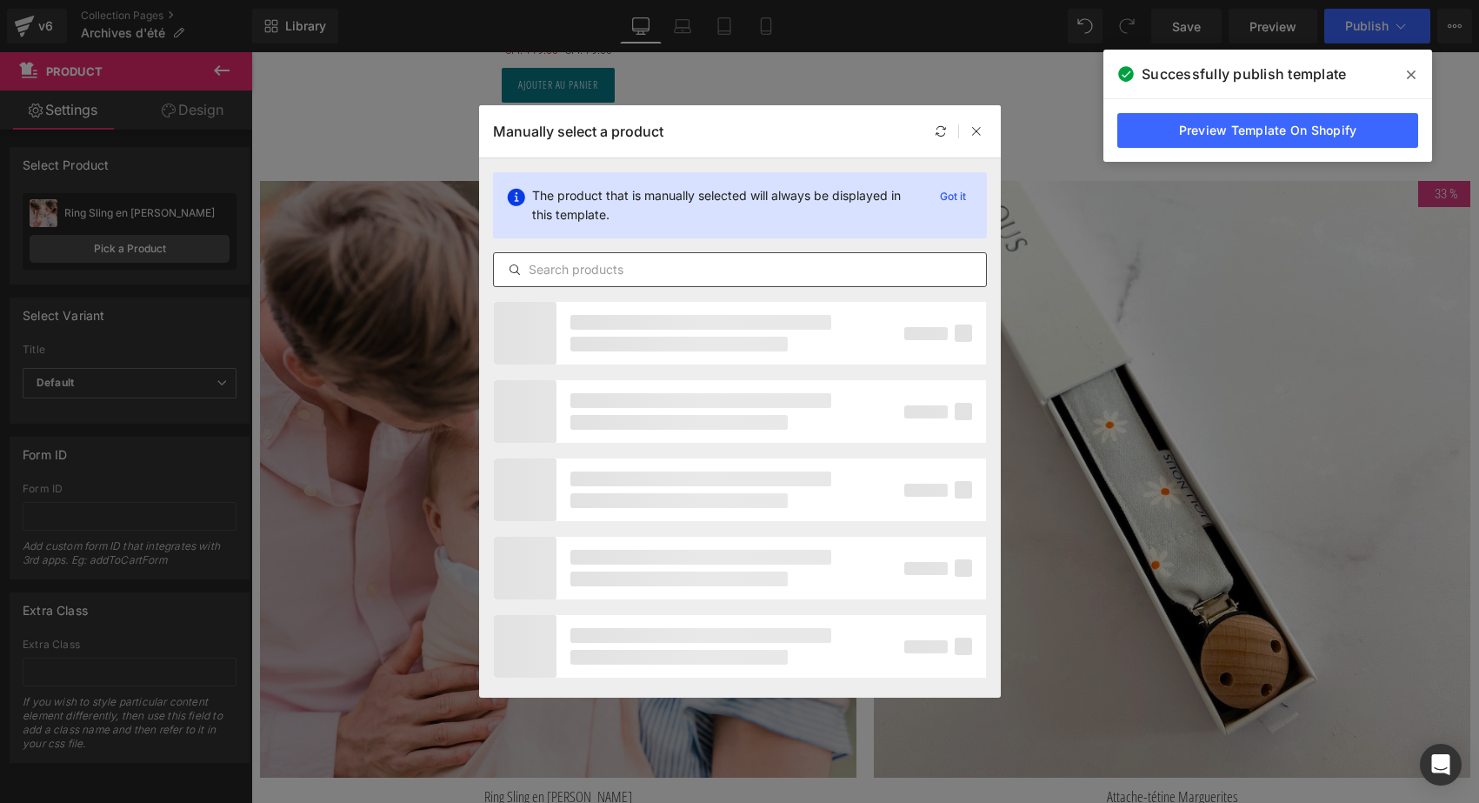
click at [573, 258] on div at bounding box center [740, 269] width 494 height 35
click at [571, 301] on div at bounding box center [740, 333] width 494 height 64
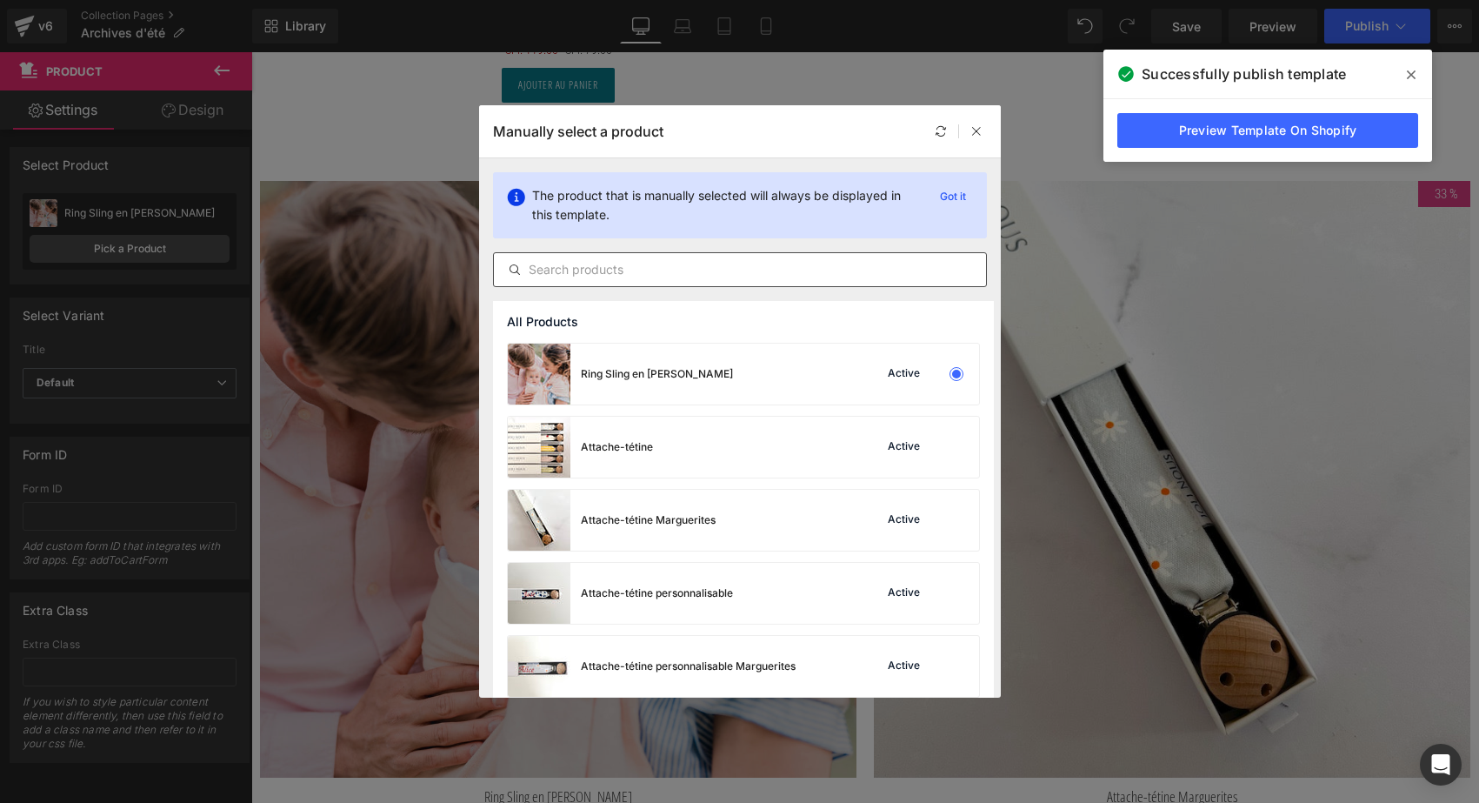
click at [571, 270] on input "text" at bounding box center [740, 269] width 492 height 21
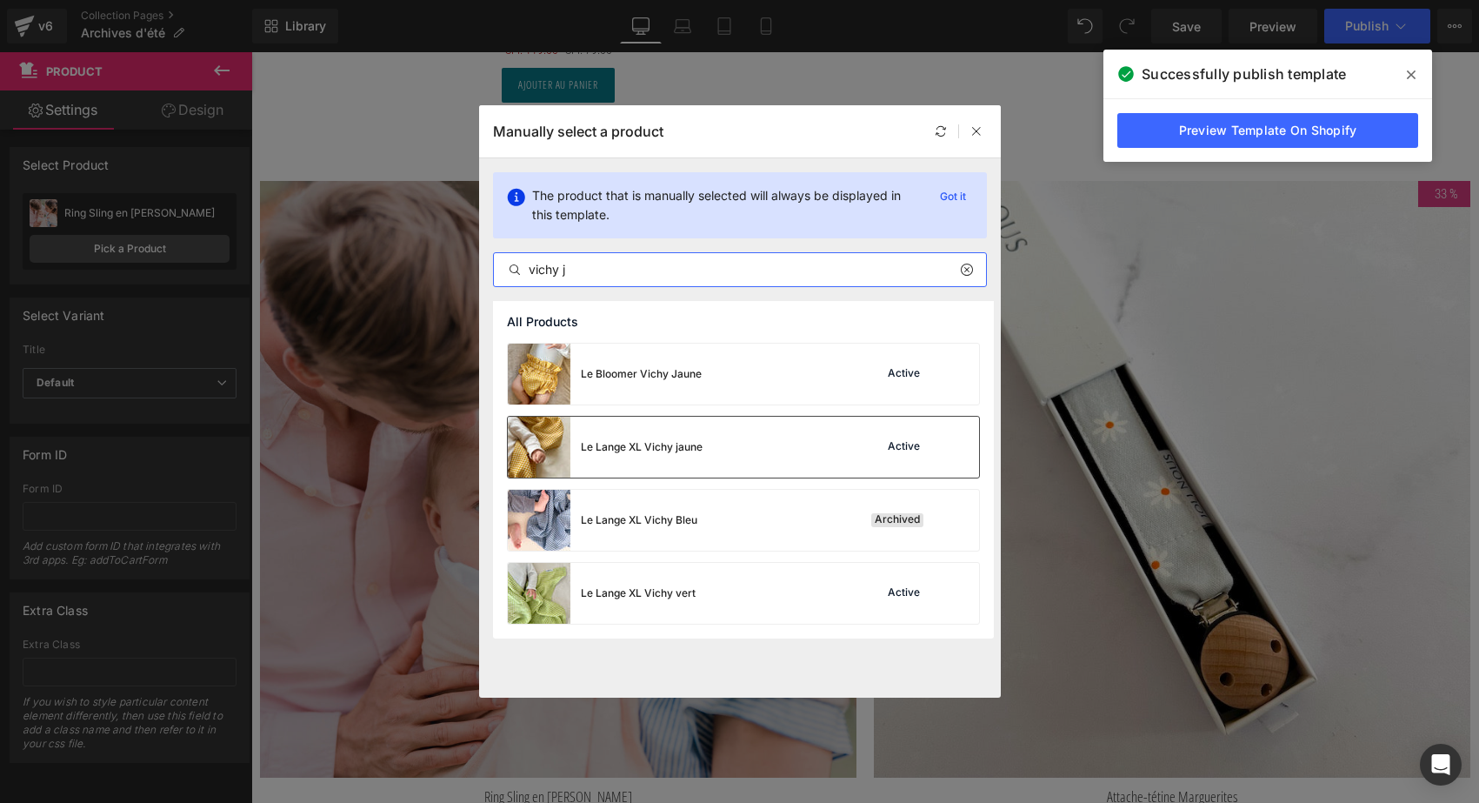
type input "vichy j"
click at [659, 444] on div "Le Lange XL Vichy jaune" at bounding box center [642, 447] width 122 height 16
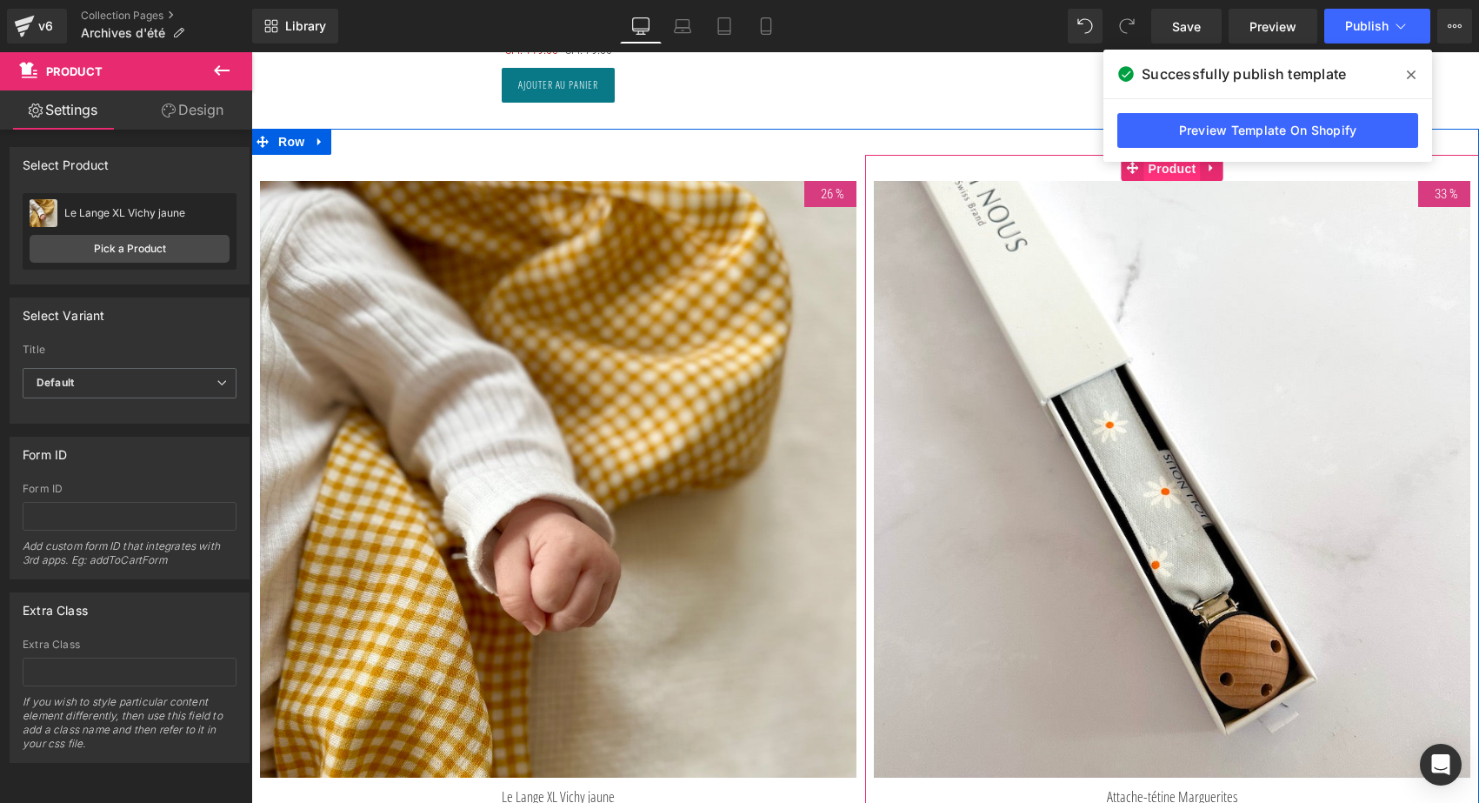
click at [1165, 170] on span "Product" at bounding box center [1173, 169] width 57 height 26
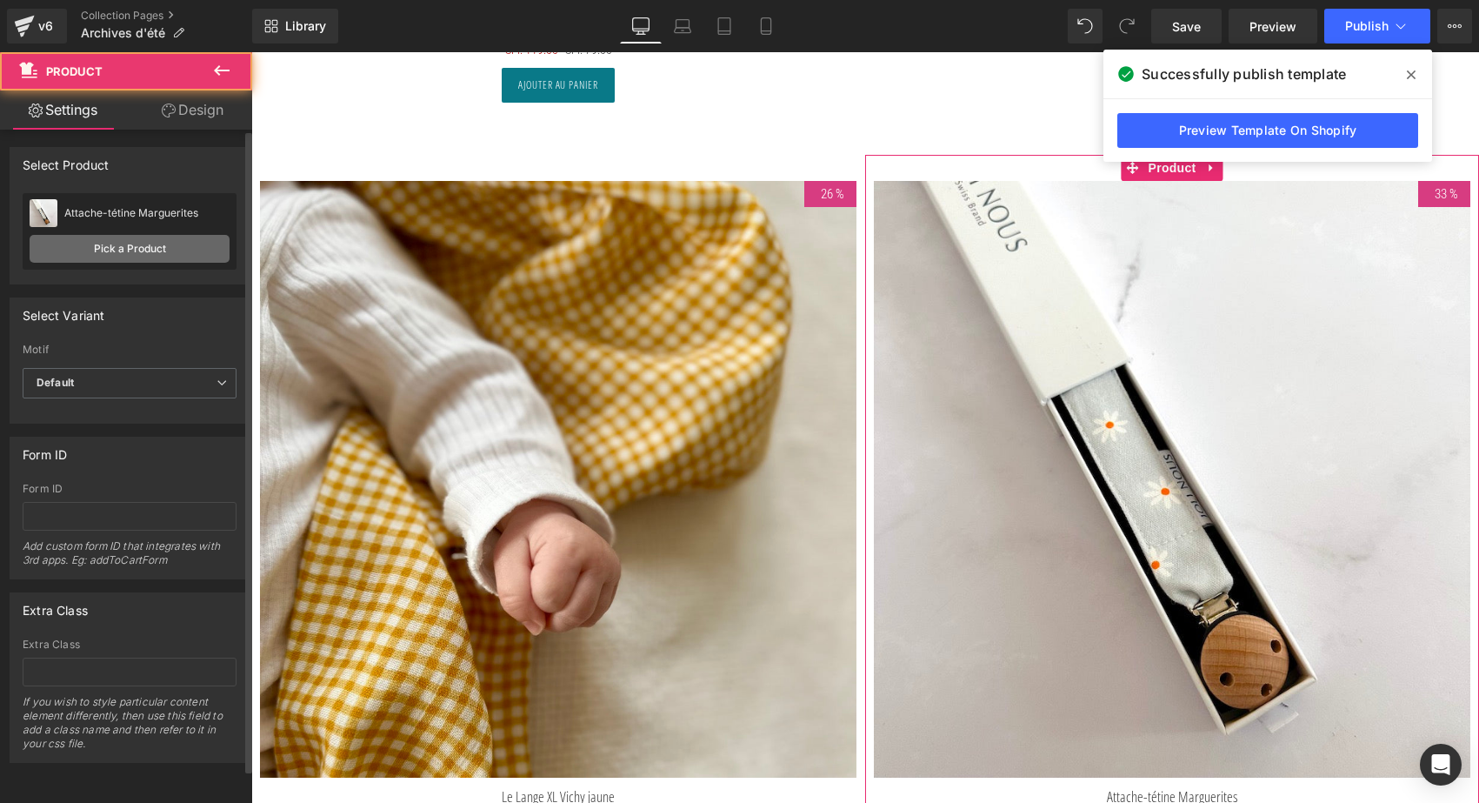
click at [149, 248] on link "Pick a Product" at bounding box center [130, 249] width 200 height 28
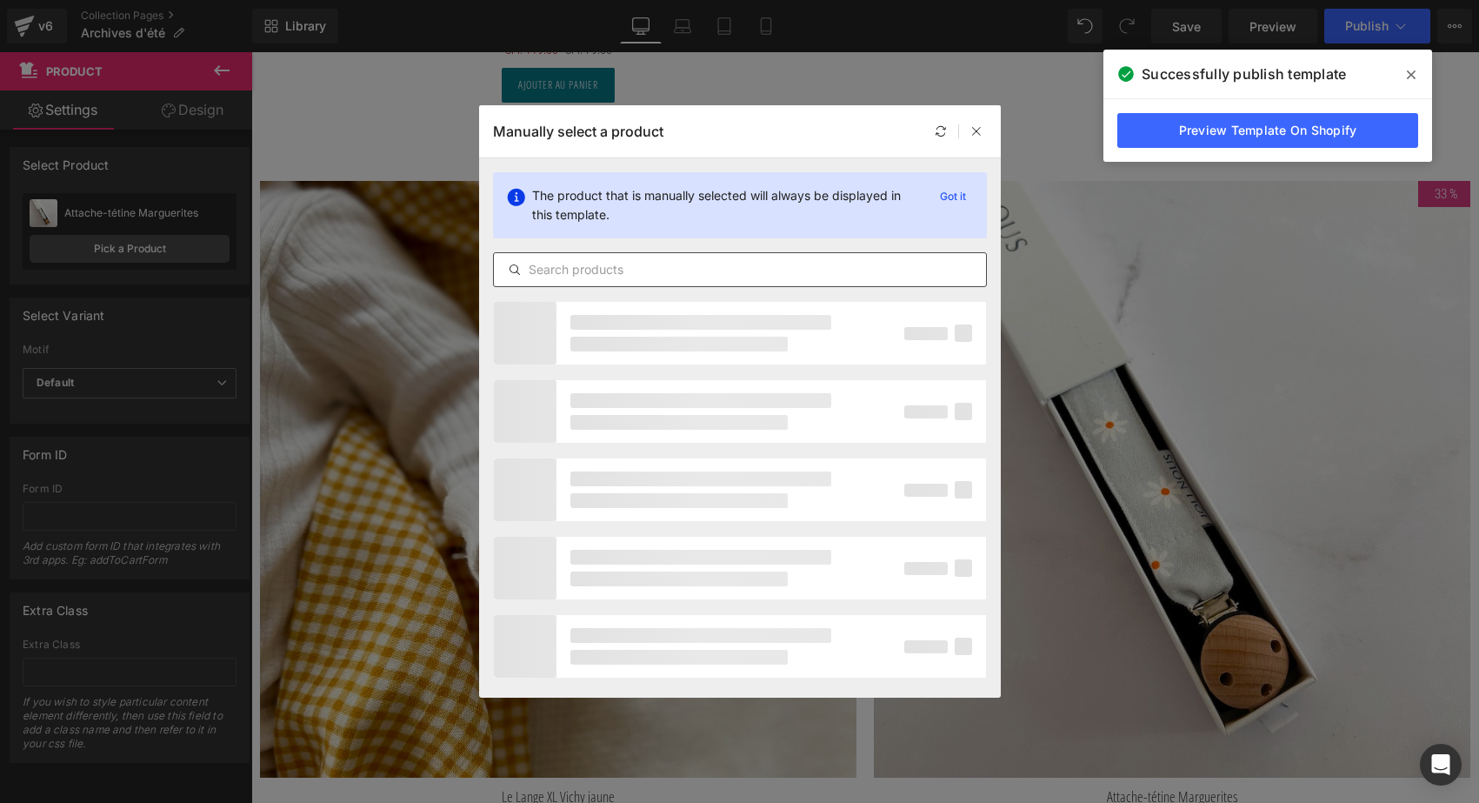
click at [598, 271] on input "text" at bounding box center [740, 269] width 492 height 21
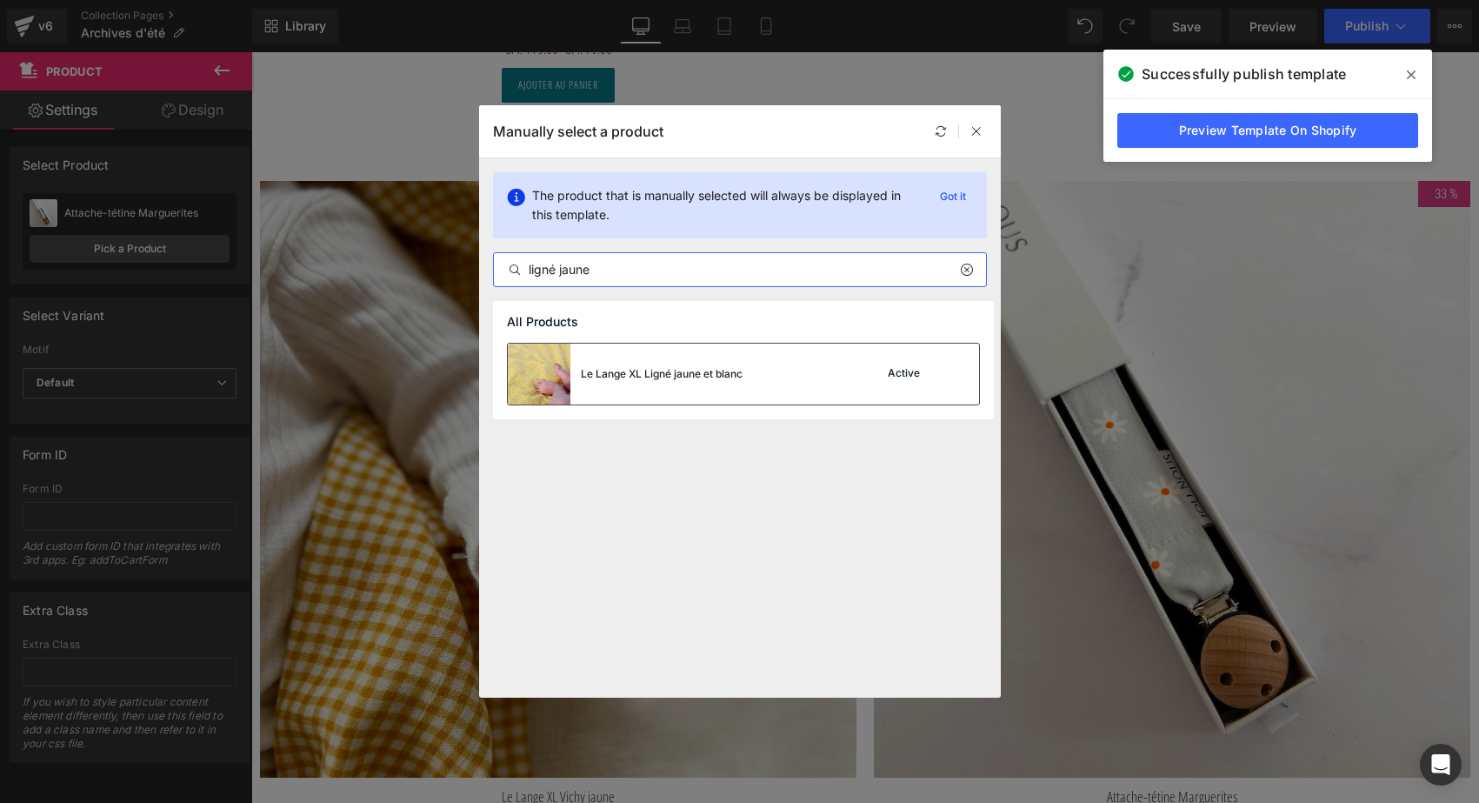
type input "ligné jaune"
click at [628, 369] on div "Le Lange XL Ligné jaune et blanc" at bounding box center [662, 374] width 162 height 16
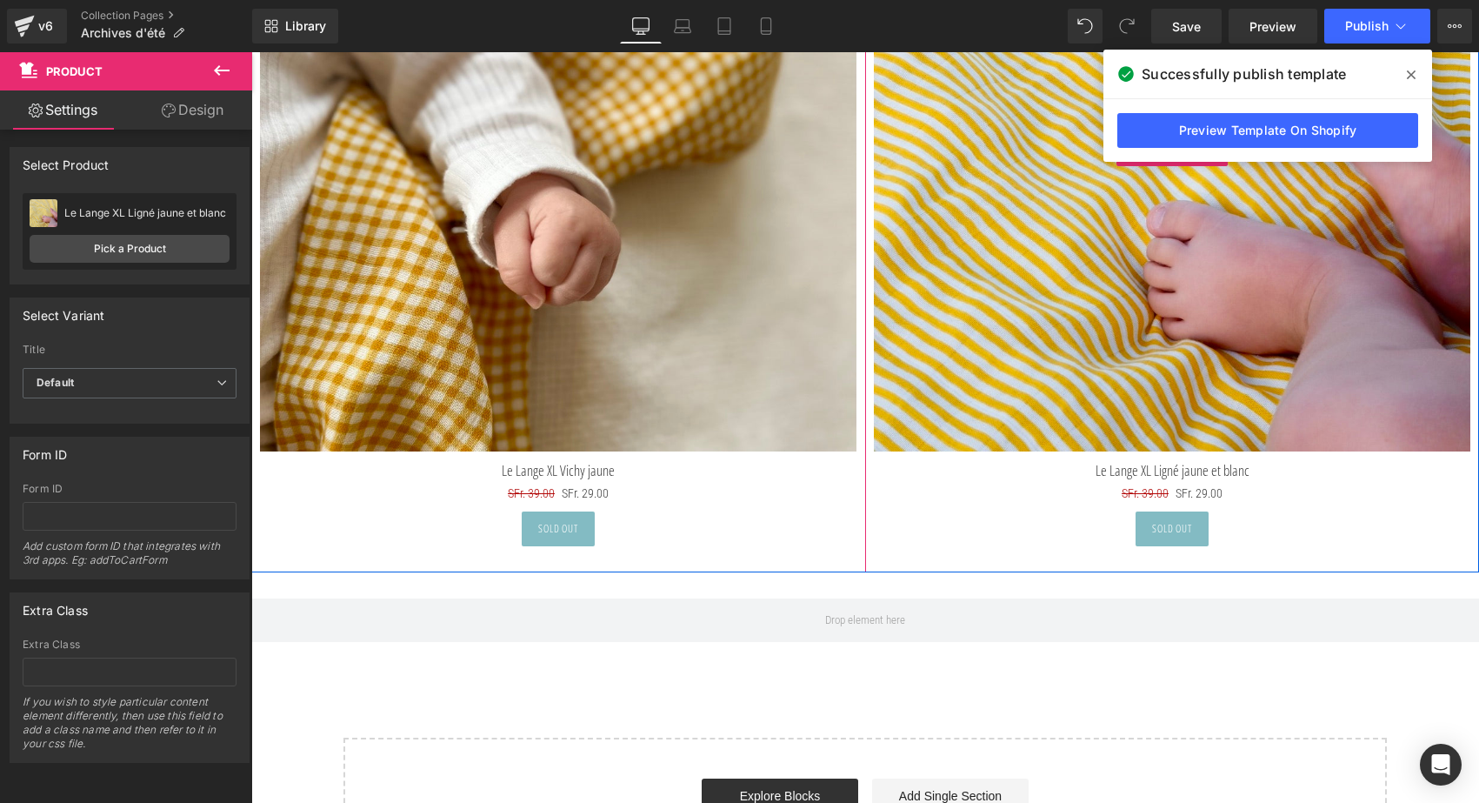
scroll to position [9573, 0]
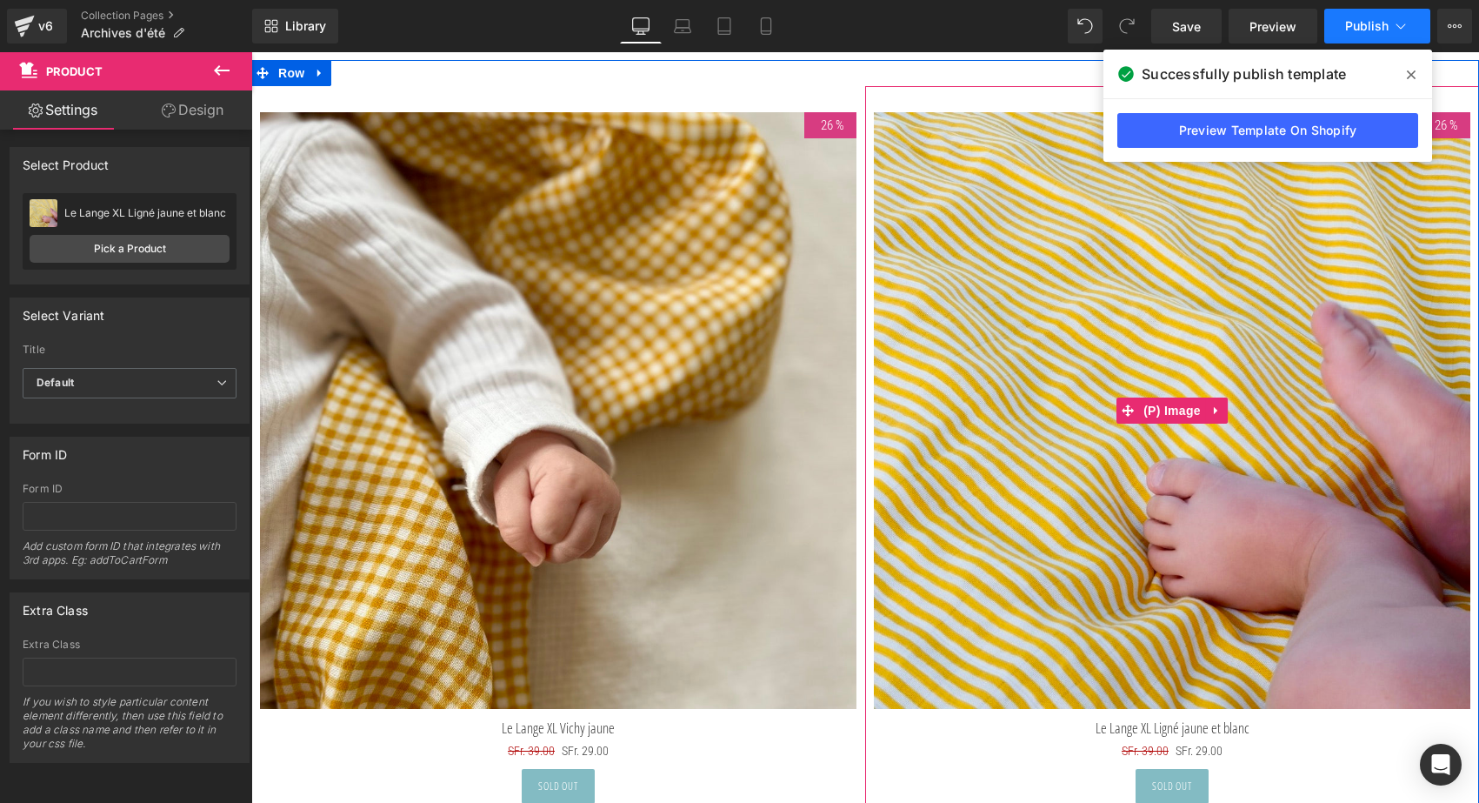
click at [1366, 29] on span "Publish" at bounding box center [1367, 26] width 43 height 14
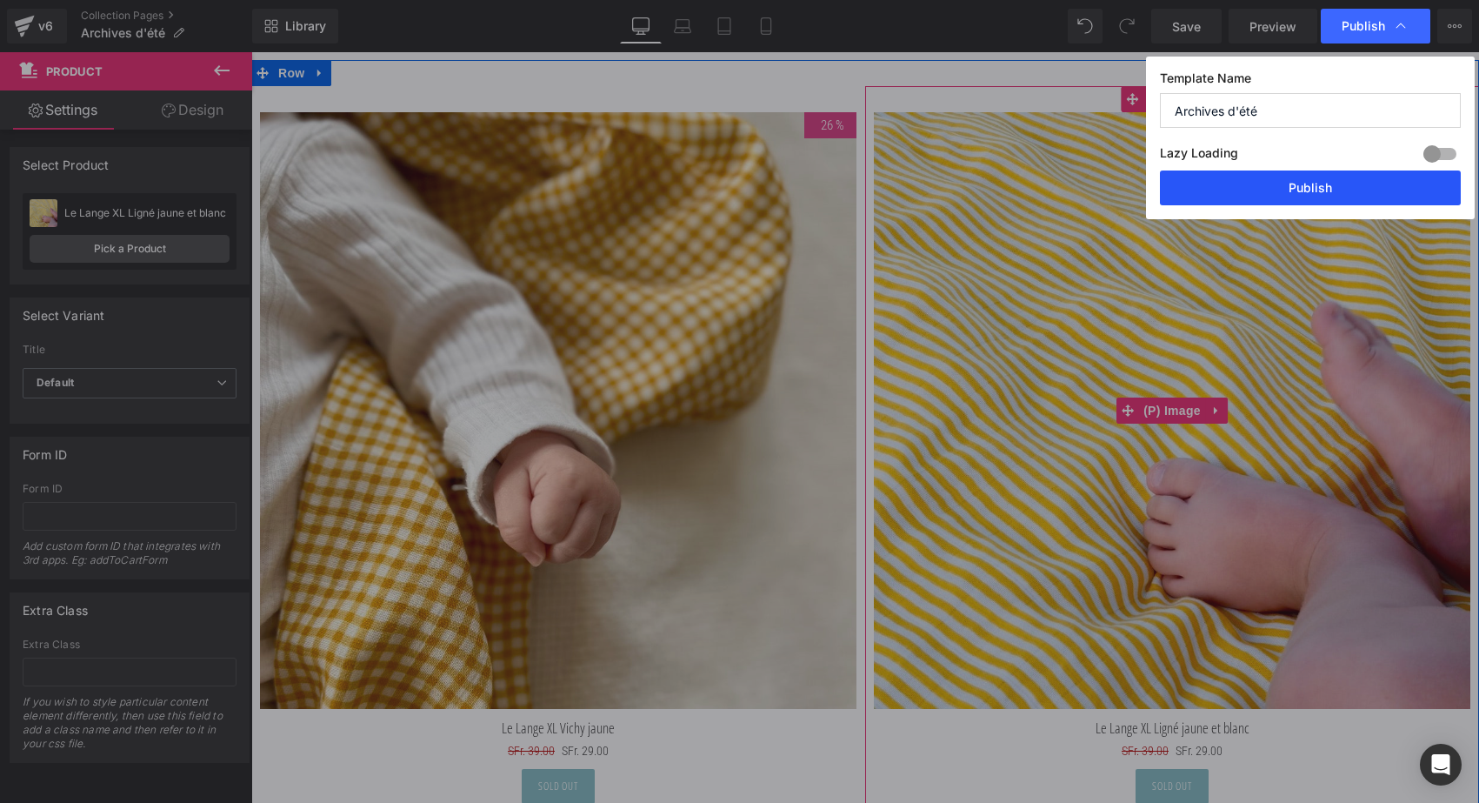
click at [1324, 195] on button "Publish" at bounding box center [1310, 187] width 301 height 35
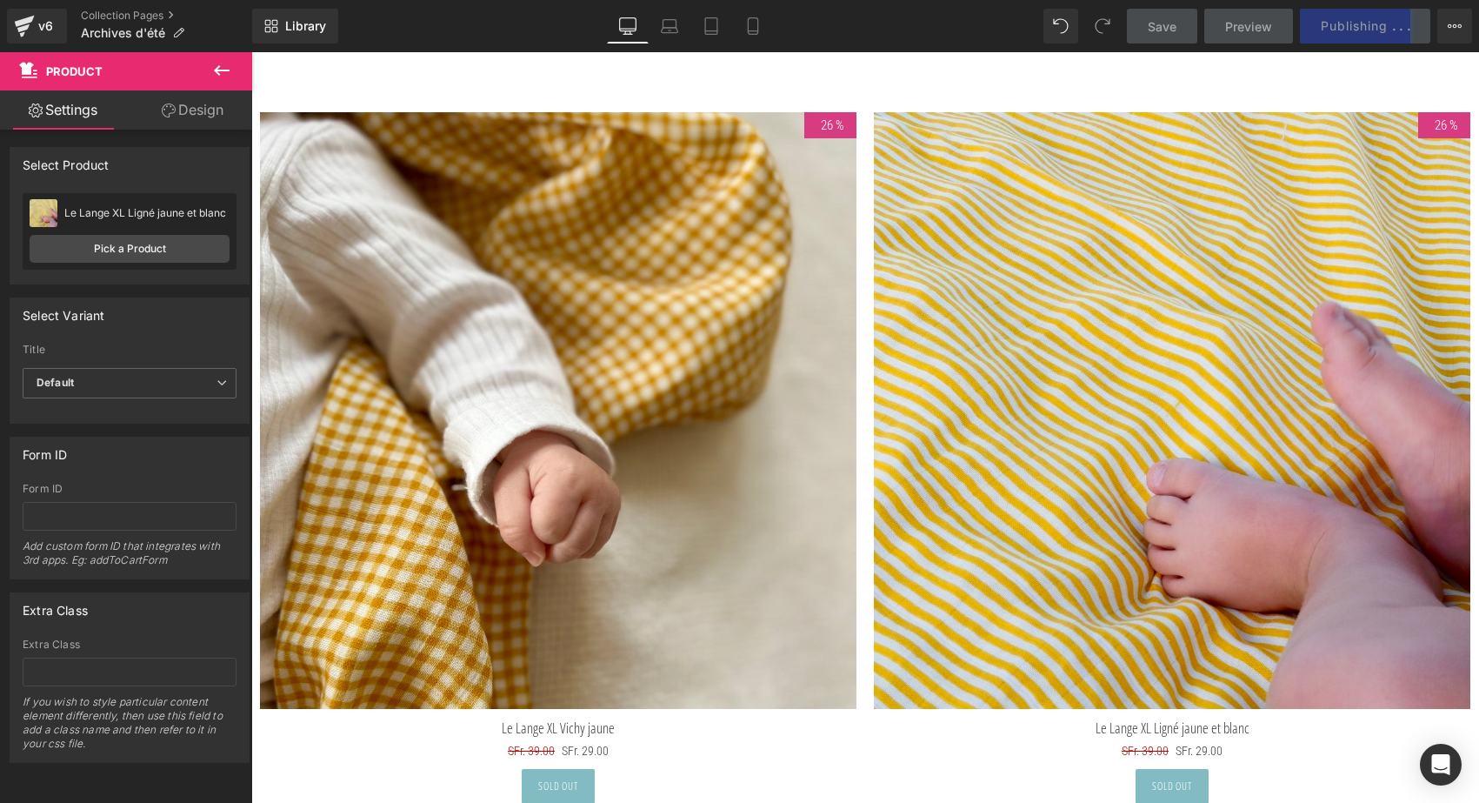
click at [221, 72] on icon at bounding box center [221, 70] width 21 height 21
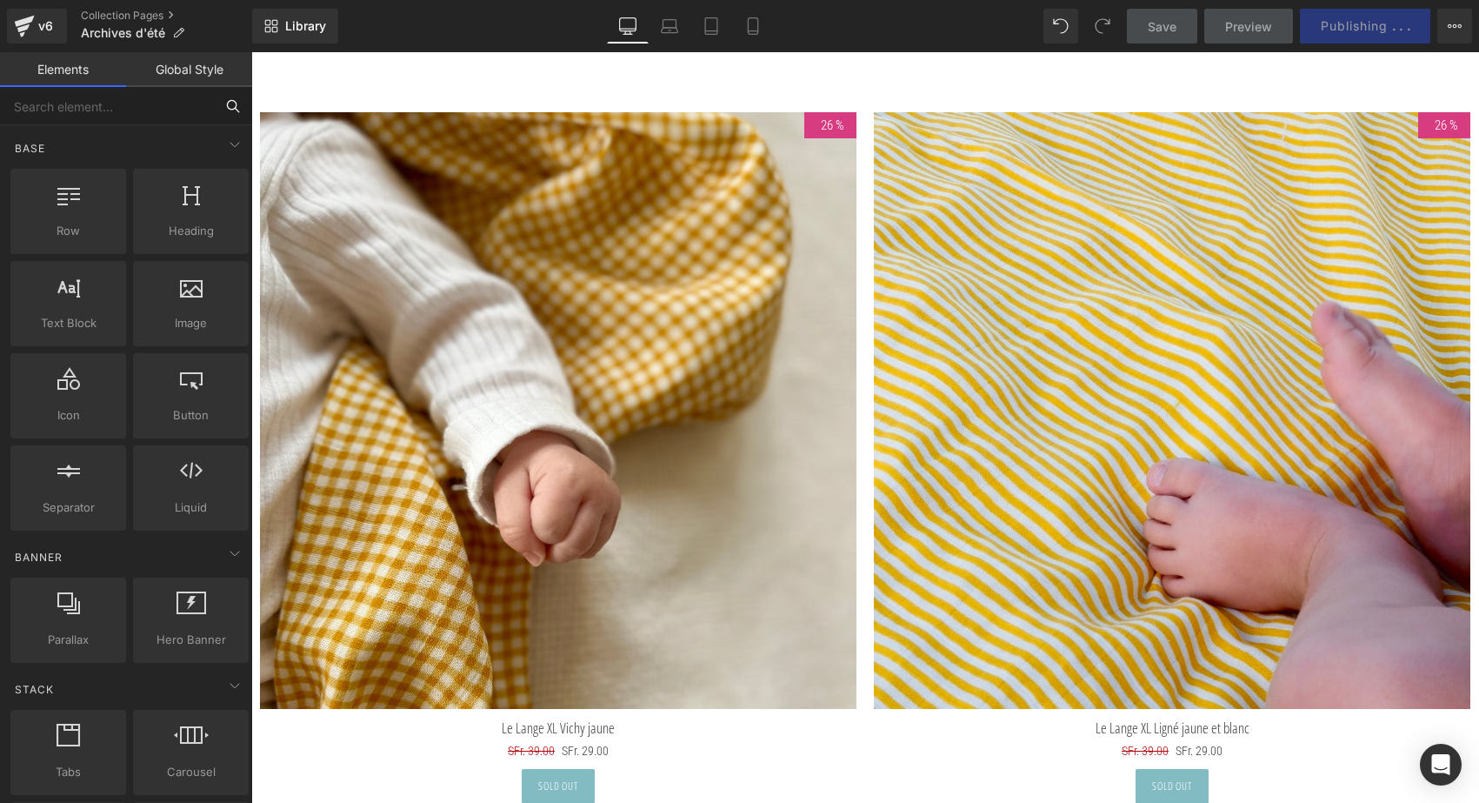
click at [122, 102] on input "text" at bounding box center [107, 106] width 214 height 38
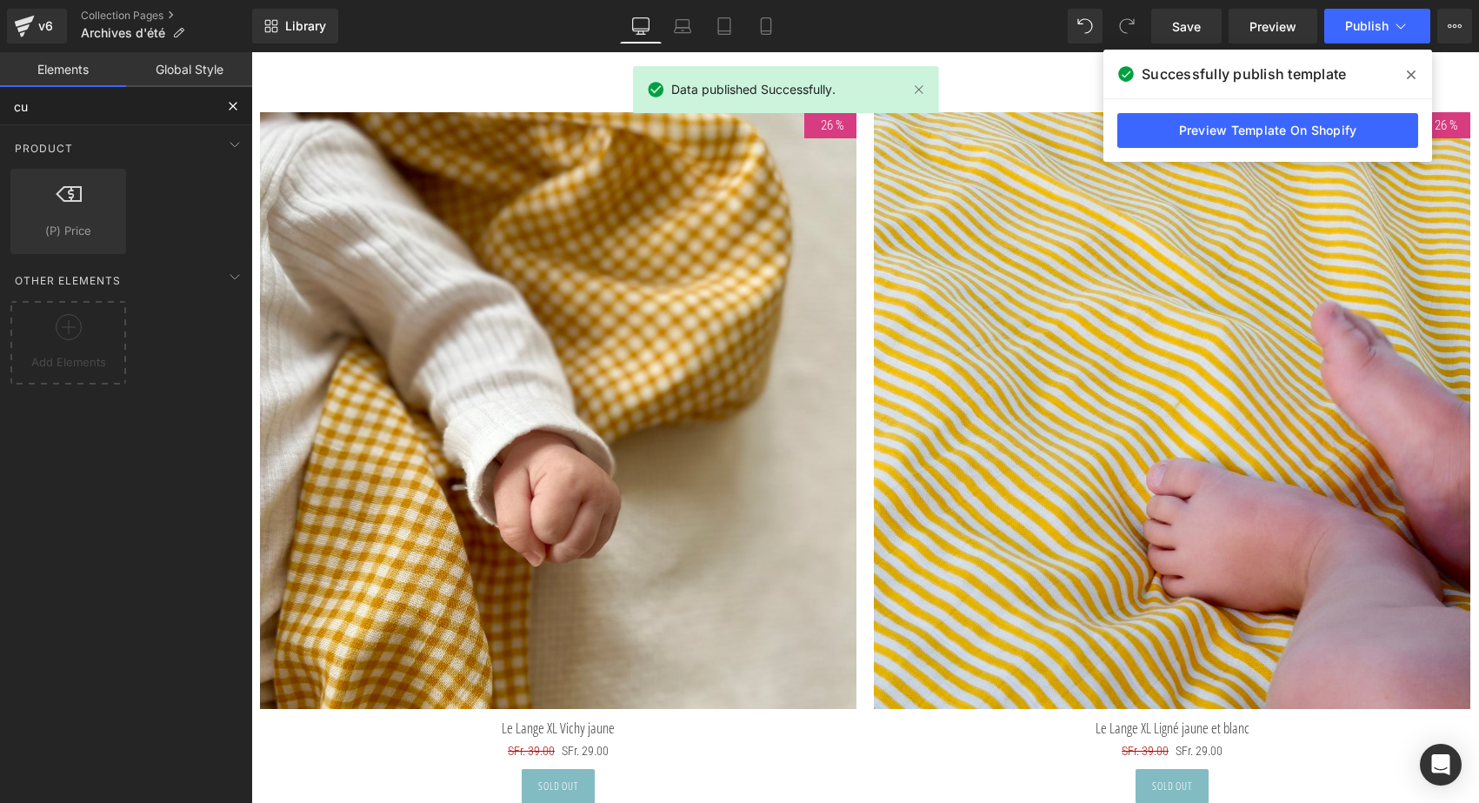
type input "c"
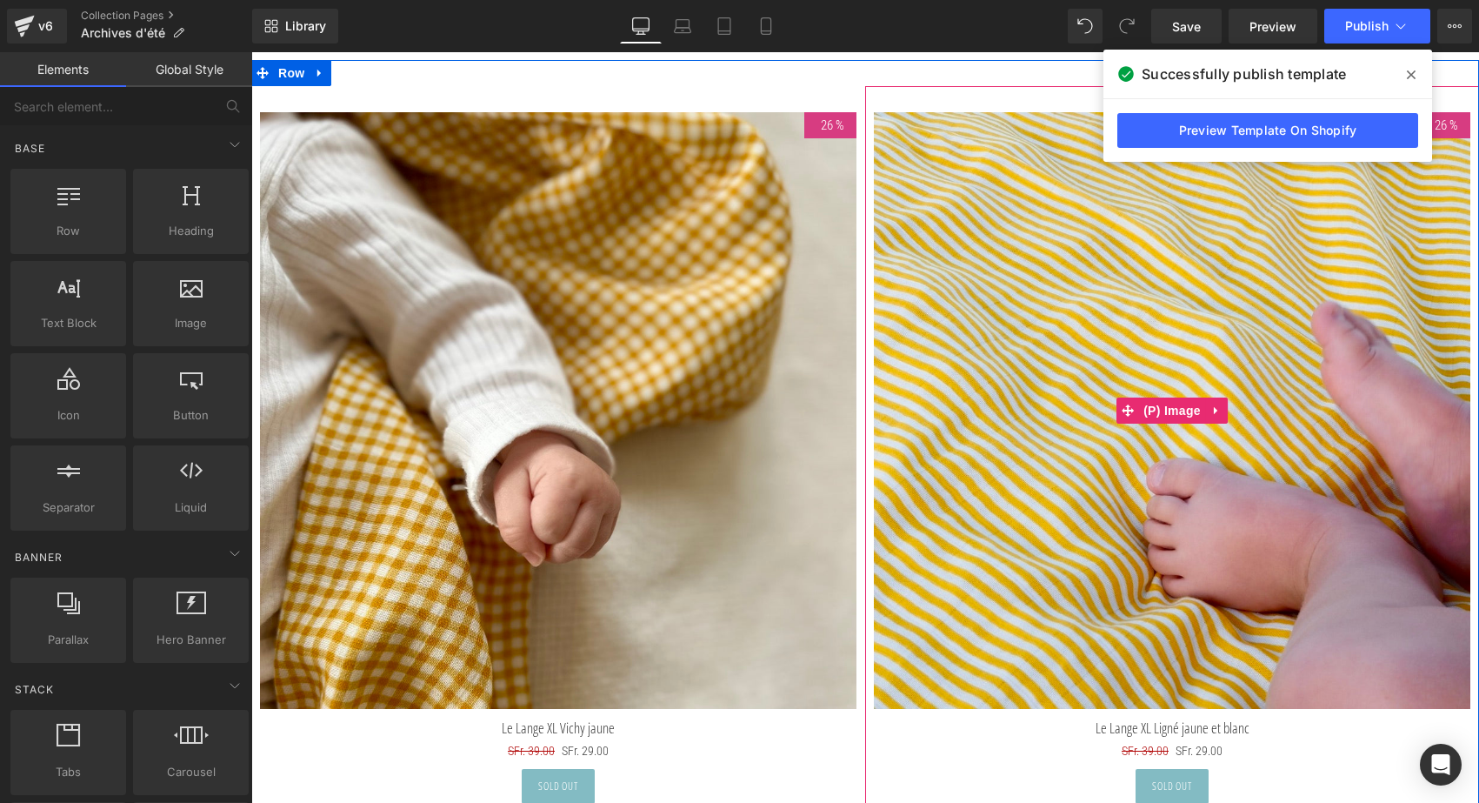
click at [1413, 72] on icon at bounding box center [1411, 74] width 9 height 9
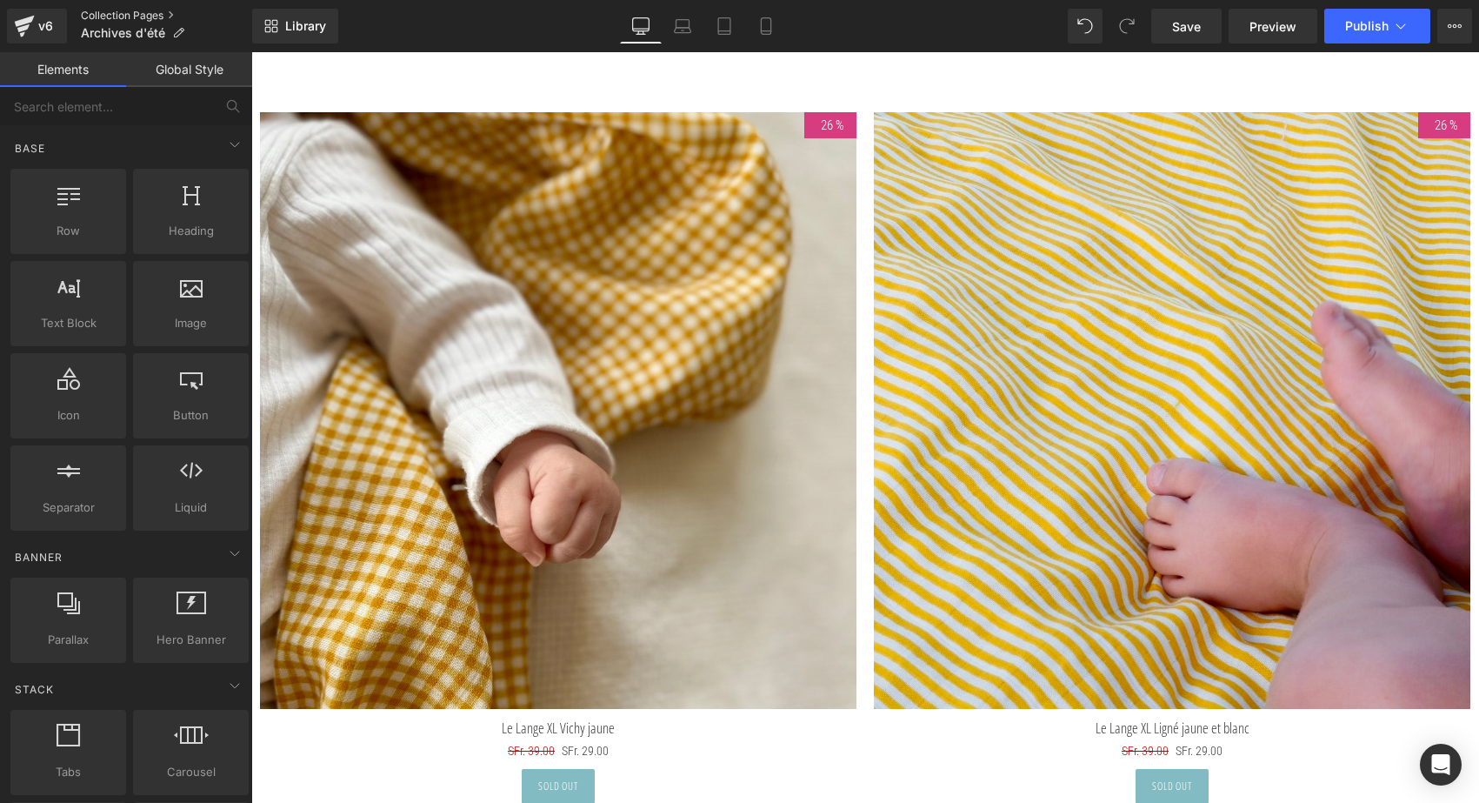
click at [152, 11] on link "Collection Pages" at bounding box center [166, 16] width 171 height 14
